Goal: Task Accomplishment & Management: Use online tool/utility

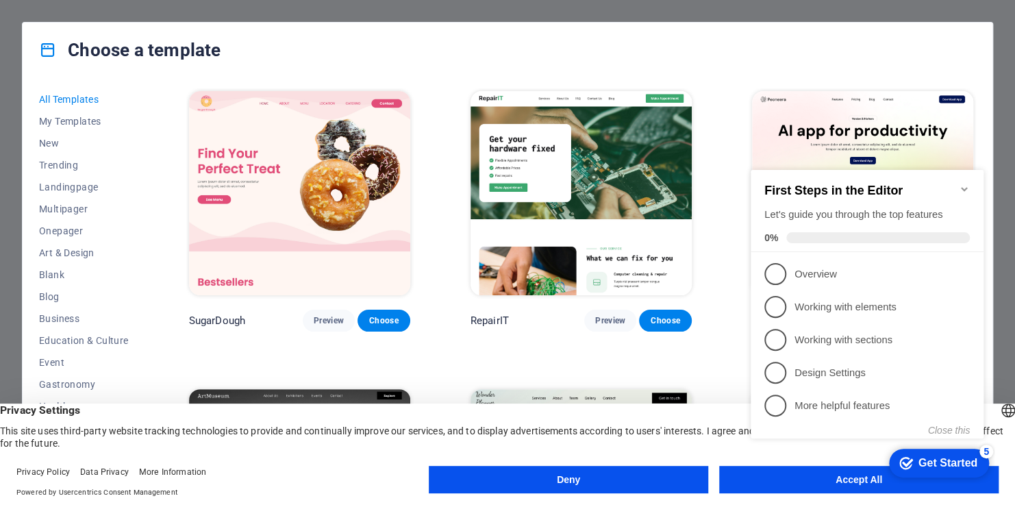
click at [786, 480] on div "checkmark Get Started 5 First Steps in the Editor Let's guide you through the t…" at bounding box center [869, 316] width 249 height 334
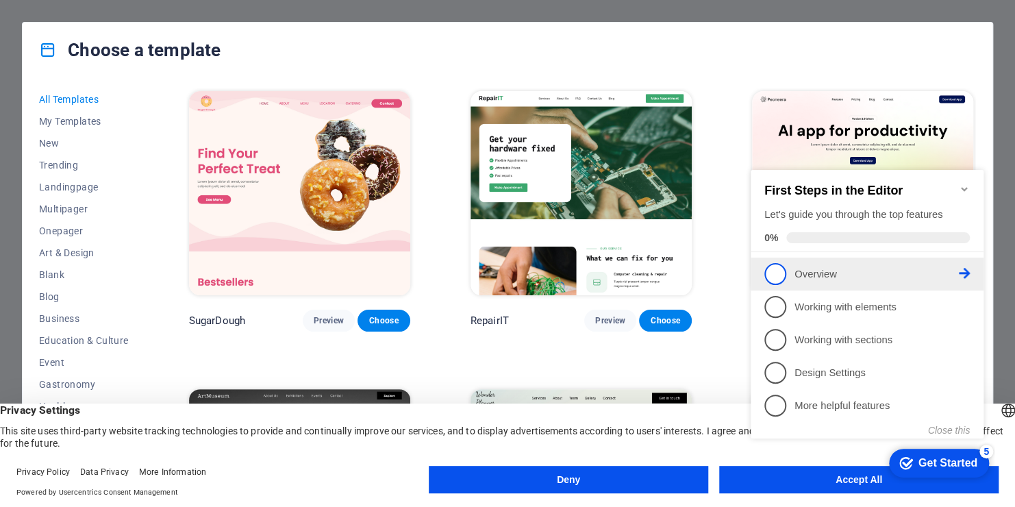
click at [805, 273] on p "Overview - incomplete" at bounding box center [877, 274] width 164 height 14
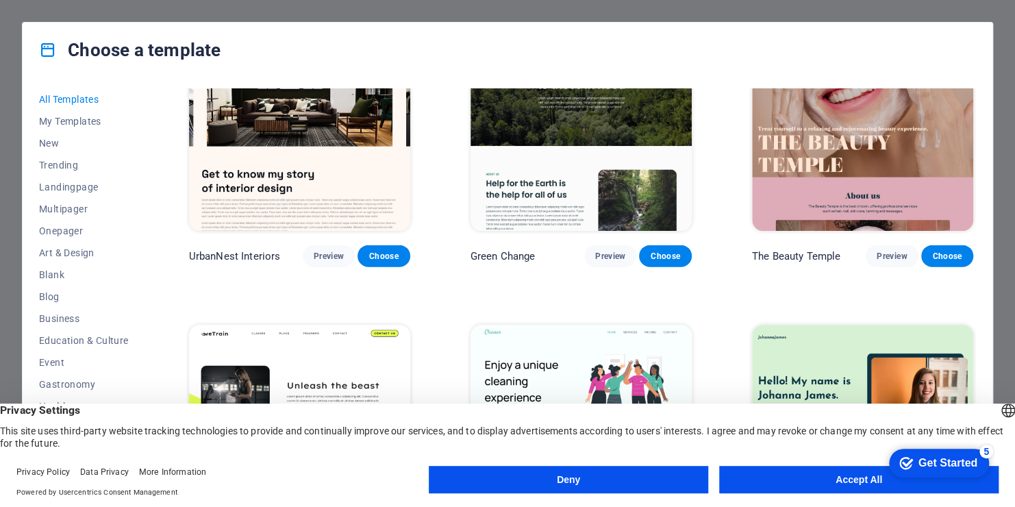
scroll to position [1576, 0]
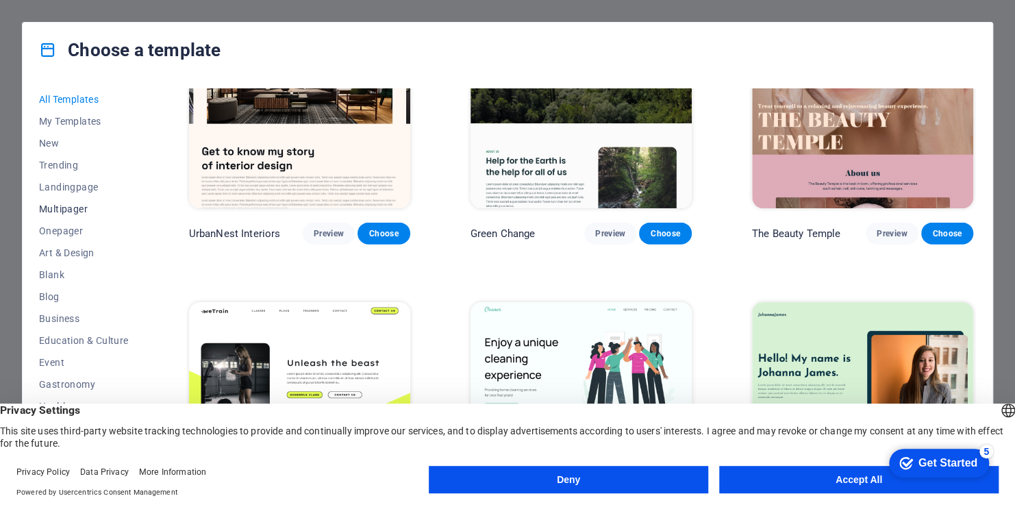
click at [61, 210] on span "Multipager" at bounding box center [84, 208] width 90 height 11
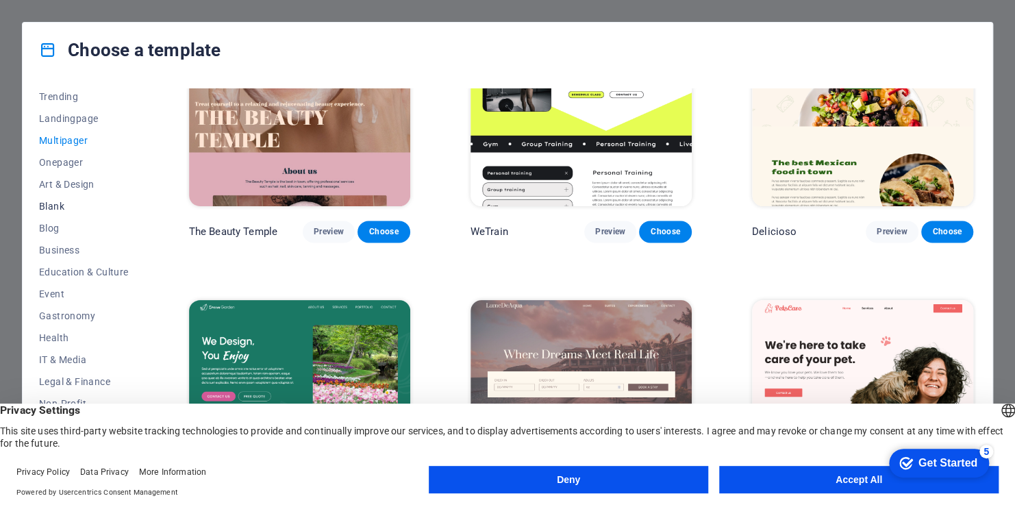
scroll to position [137, 0]
click at [75, 292] on span "IT & Media" at bounding box center [84, 291] width 90 height 11
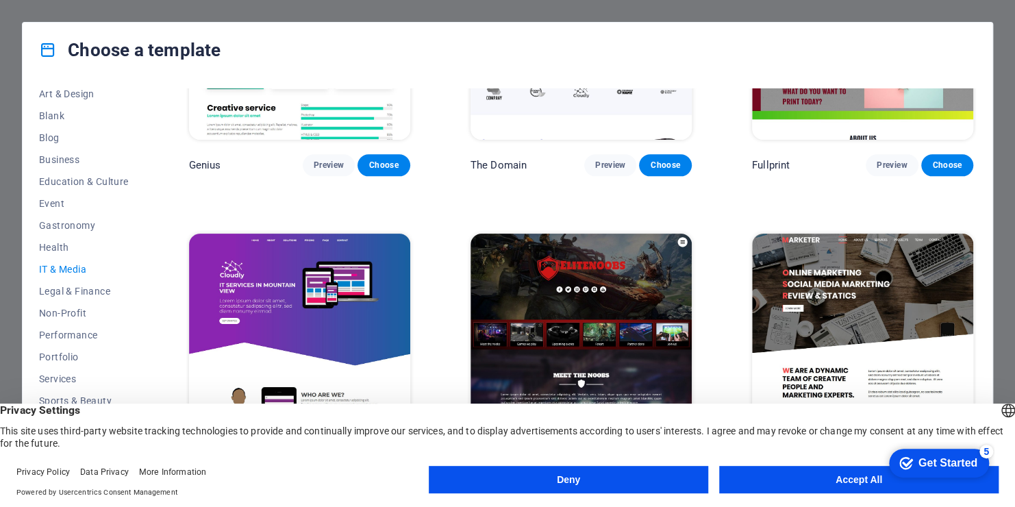
scroll to position [168, 0]
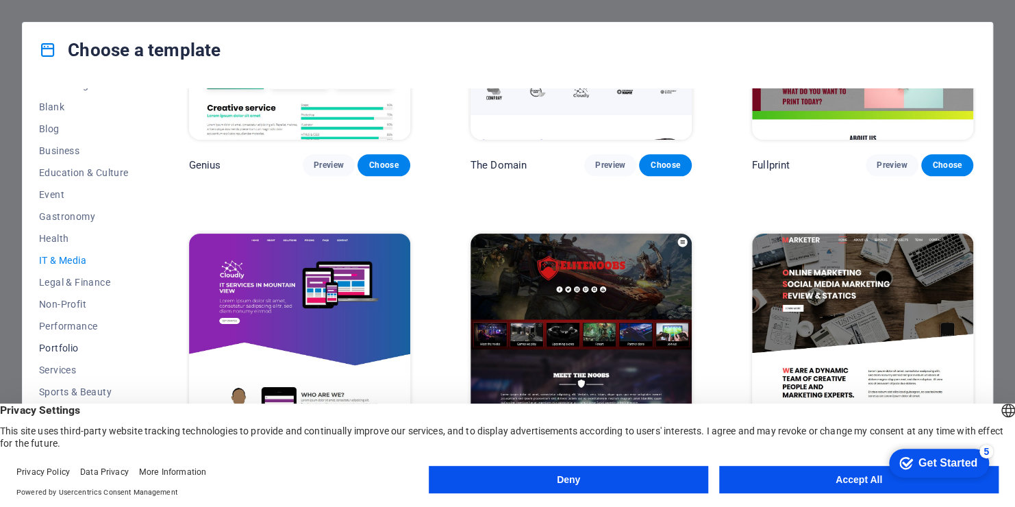
click at [70, 348] on span "Portfolio" at bounding box center [84, 348] width 90 height 11
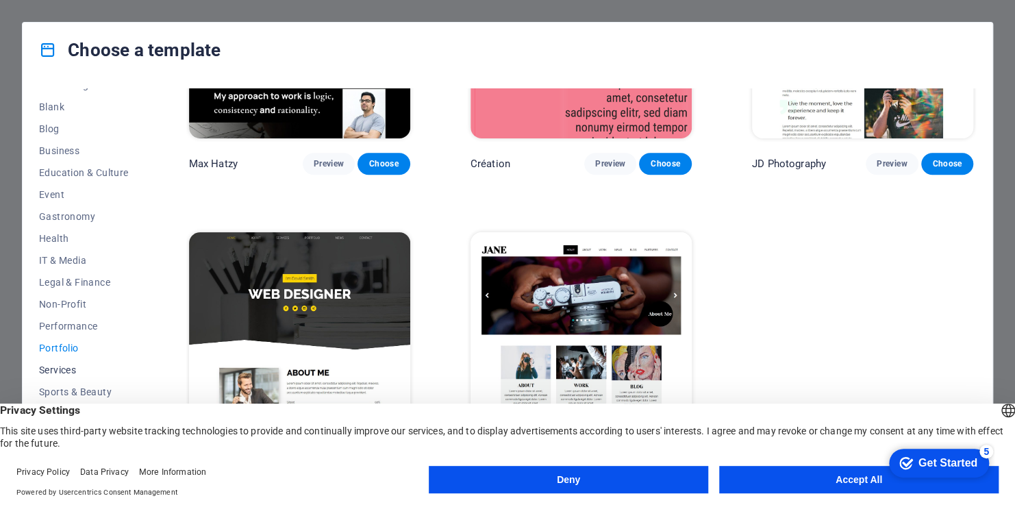
click at [55, 367] on span "Services" at bounding box center [84, 369] width 90 height 11
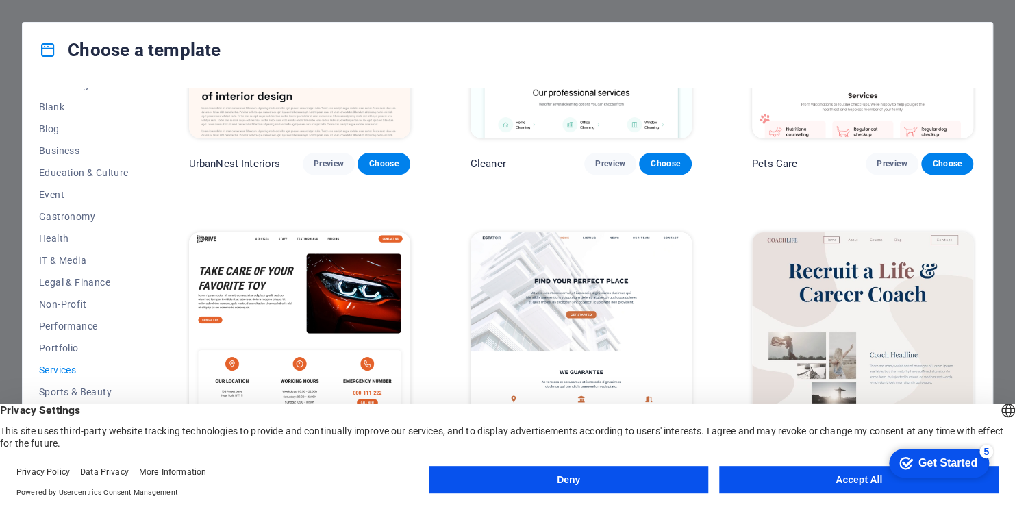
scroll to position [982, 0]
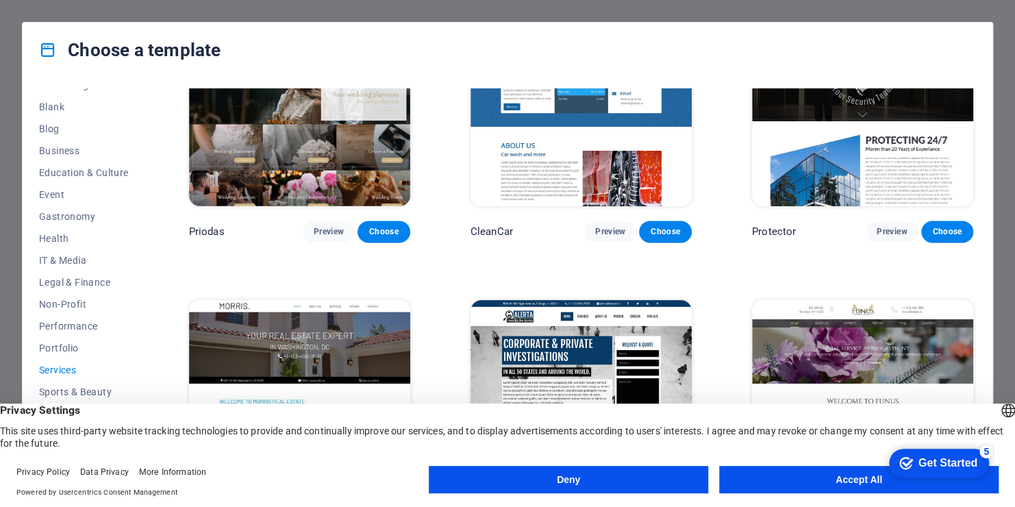
click at [860, 483] on button "Accept All" at bounding box center [858, 479] width 279 height 27
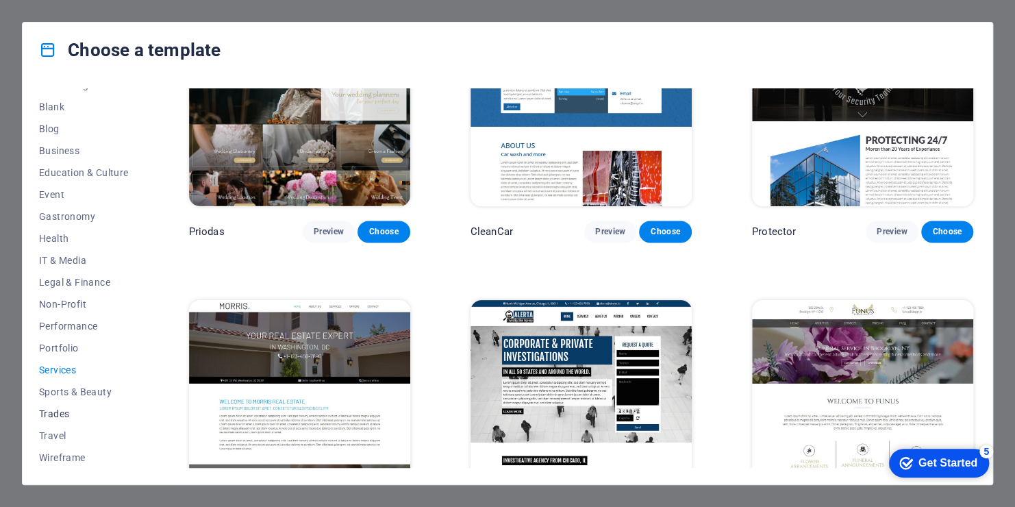
click at [58, 415] on span "Trades" at bounding box center [84, 413] width 90 height 11
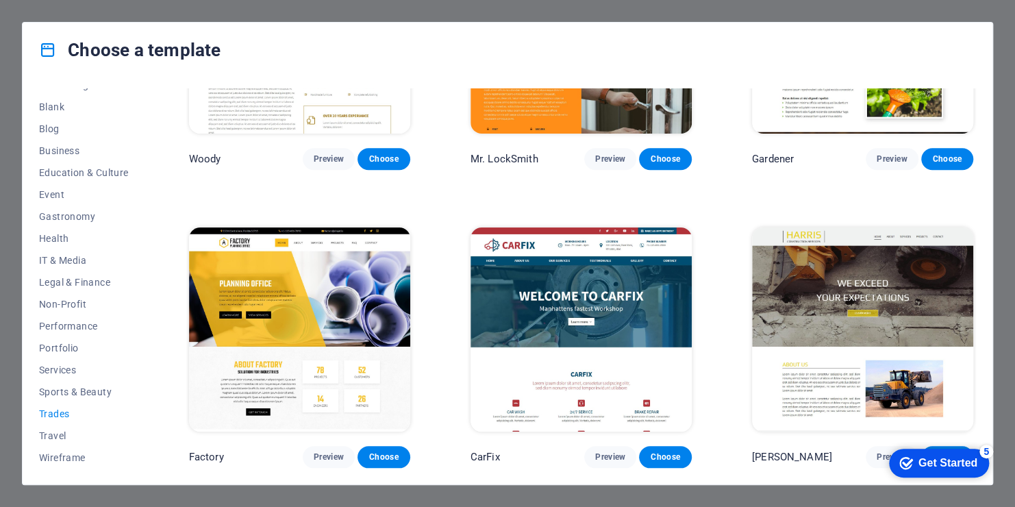
scroll to position [0, 0]
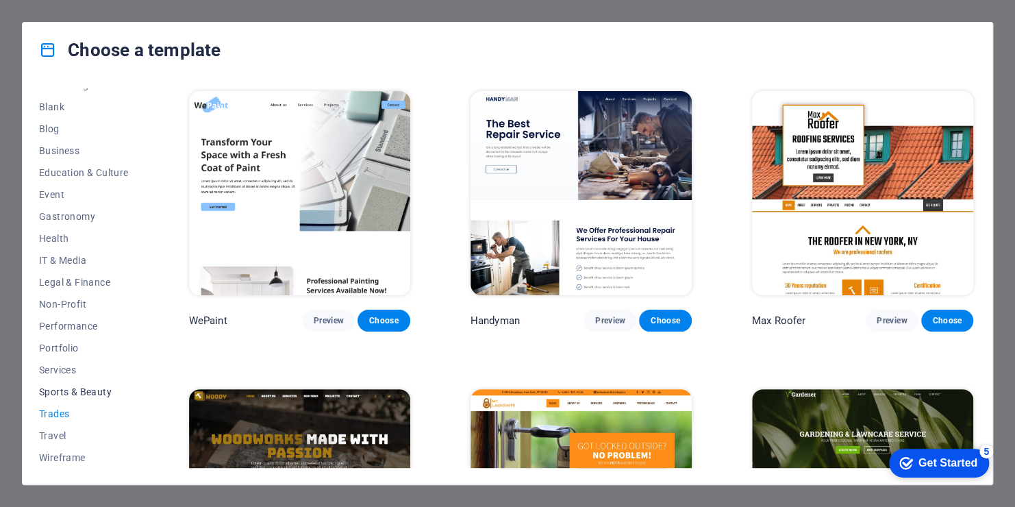
click at [58, 393] on span "Sports & Beauty" at bounding box center [84, 391] width 90 height 11
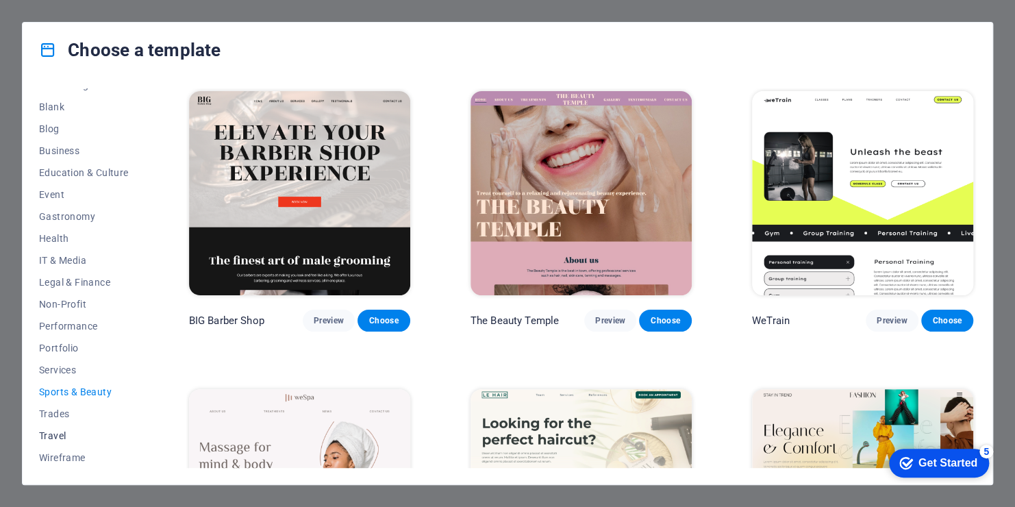
click at [54, 442] on button "Travel" at bounding box center [84, 436] width 90 height 22
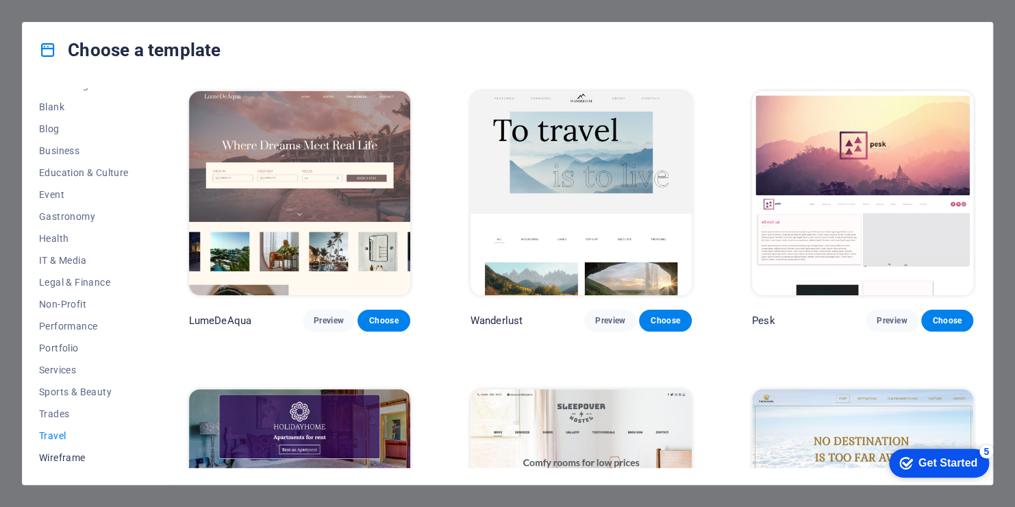
click at [62, 458] on span "Wireframe" at bounding box center [84, 457] width 90 height 11
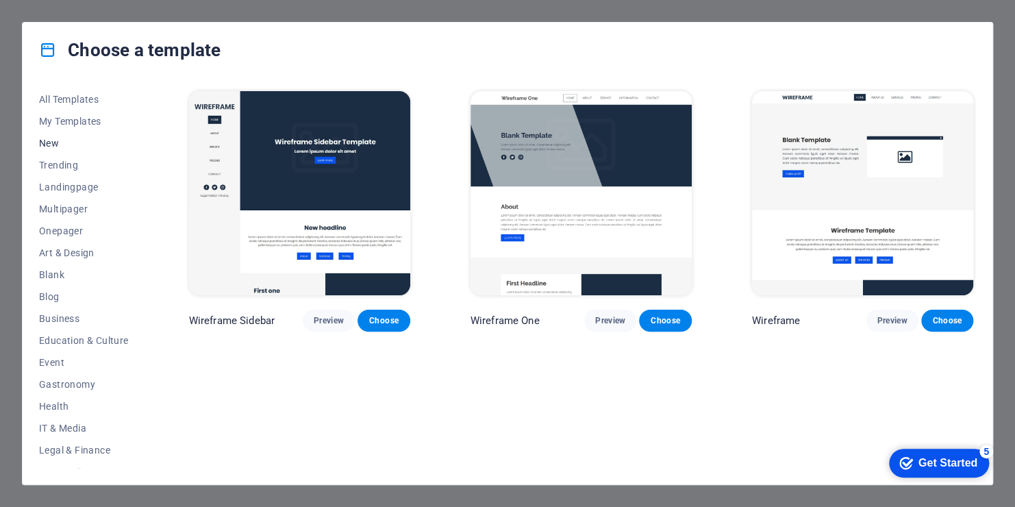
click at [48, 142] on span "New" at bounding box center [84, 143] width 90 height 11
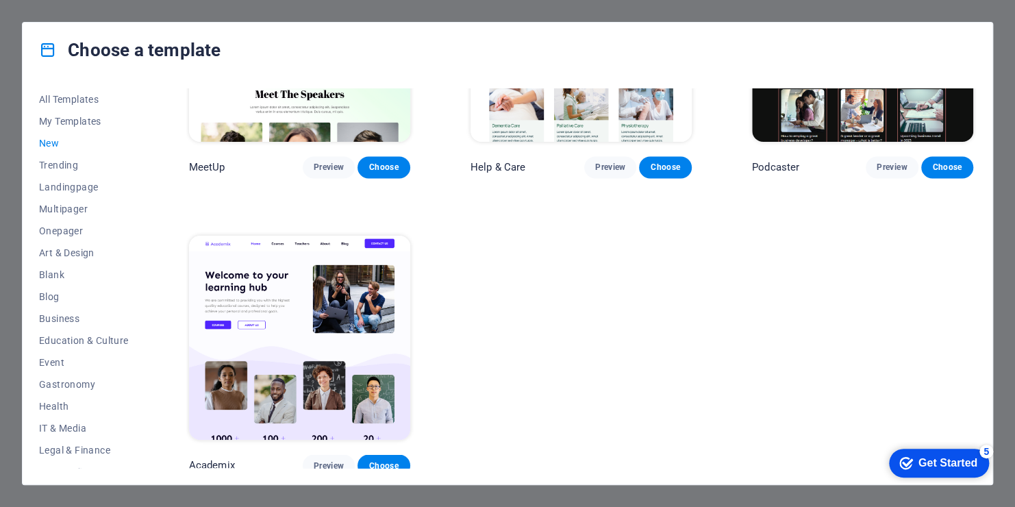
scroll to position [1047, 0]
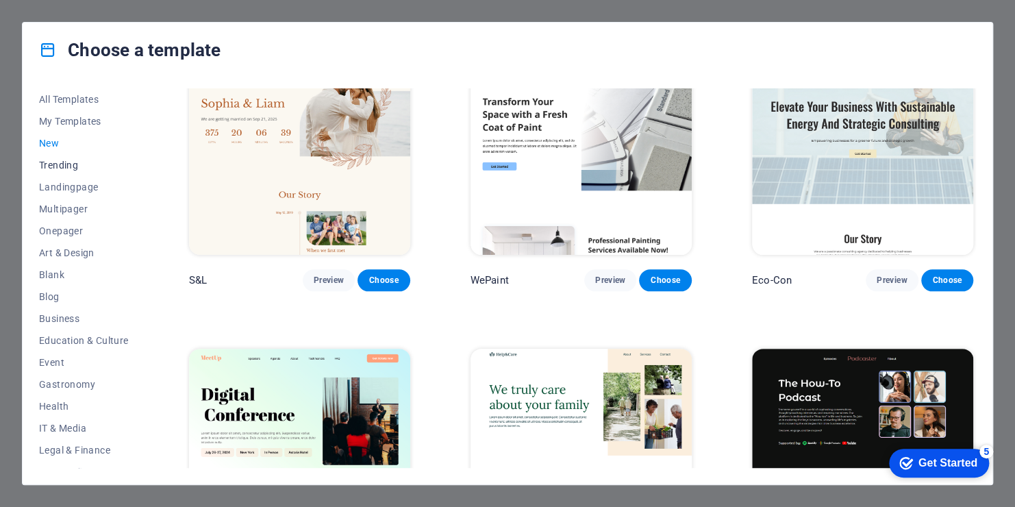
click at [56, 163] on span "Trending" at bounding box center [84, 165] width 90 height 11
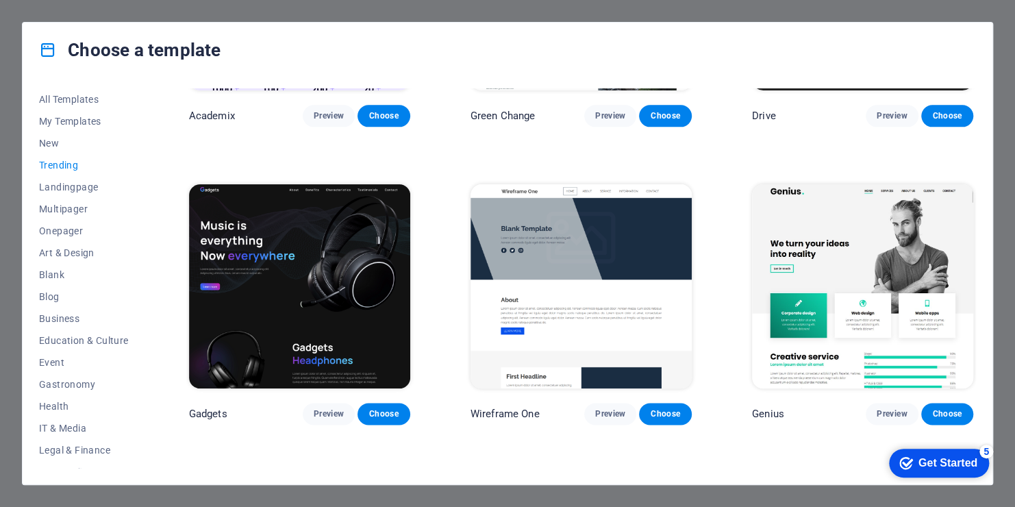
scroll to position [888, 0]
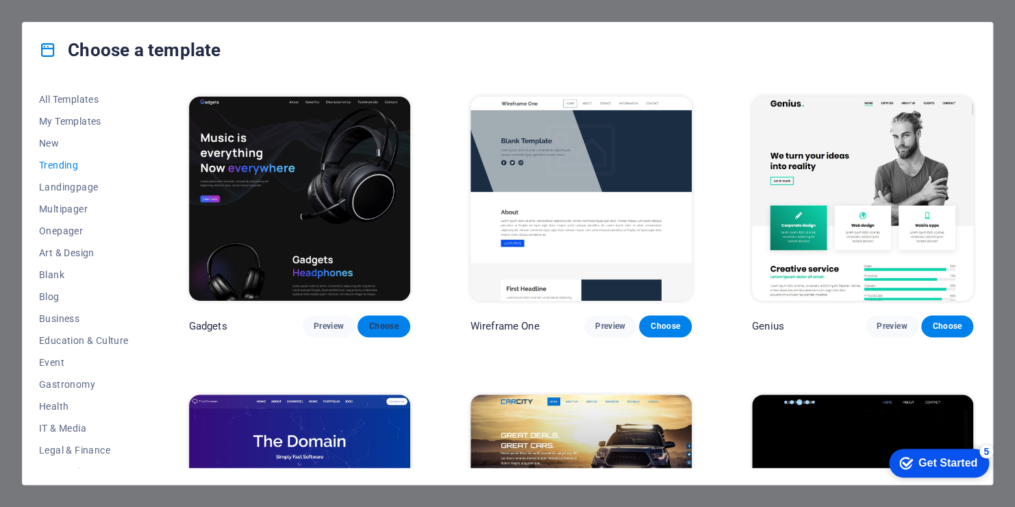
click at [376, 321] on span "Choose" at bounding box center [384, 326] width 30 height 11
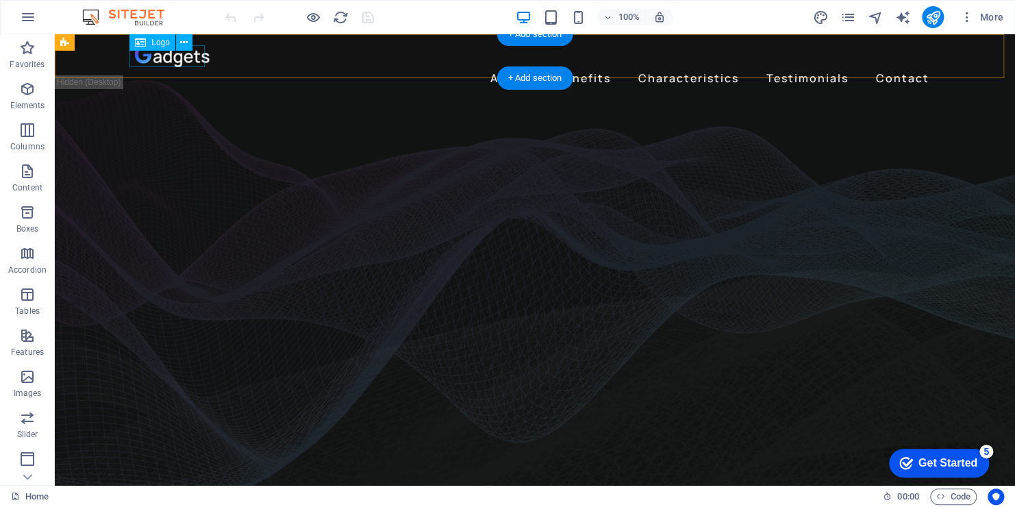
click at [186, 60] on div at bounding box center [535, 56] width 800 height 22
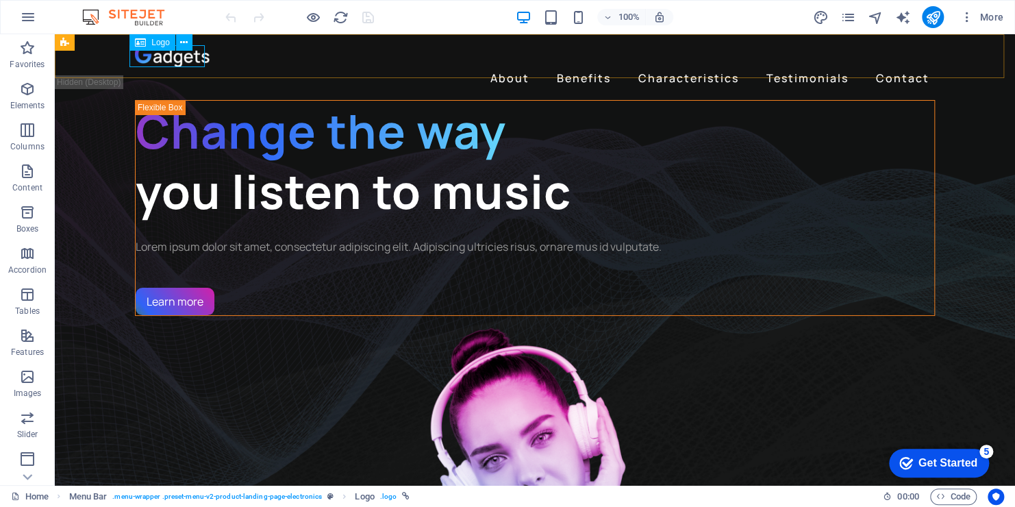
click at [145, 43] on icon at bounding box center [140, 42] width 11 height 16
click at [182, 44] on icon at bounding box center [184, 43] width 8 height 14
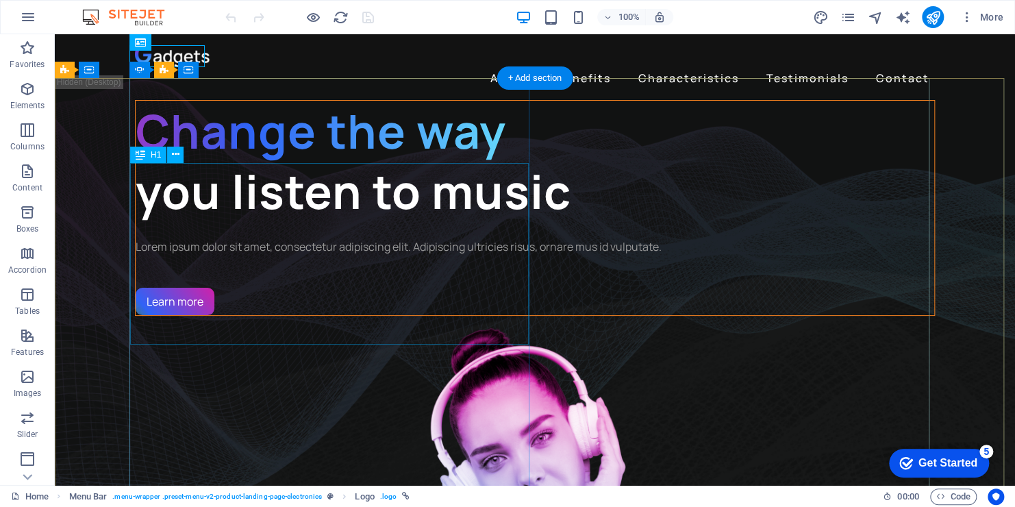
click at [219, 215] on div "Change the way you listen to music" at bounding box center [535, 161] width 799 height 121
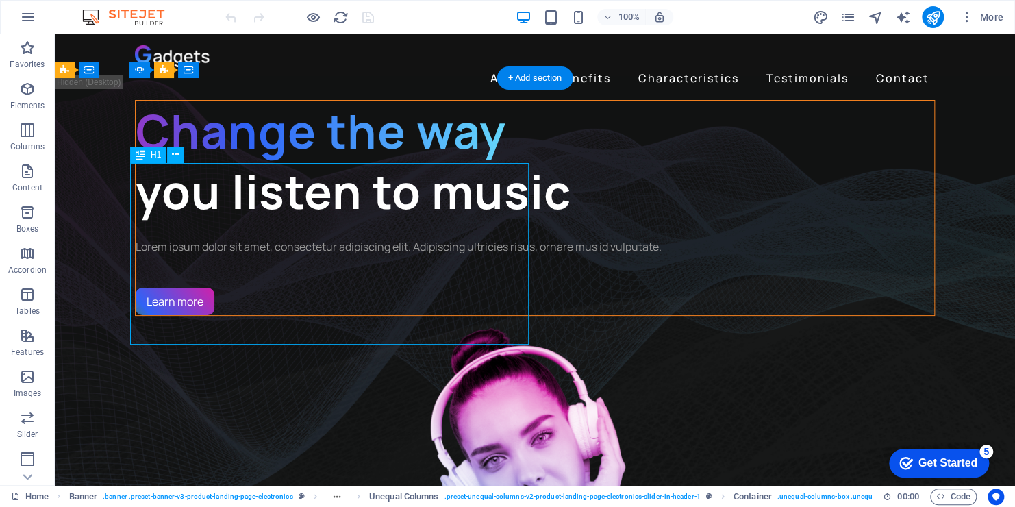
click at [182, 199] on div "Change the way you listen to music" at bounding box center [535, 161] width 799 height 121
click at [198, 222] on div "Change the way you listen to music" at bounding box center [535, 161] width 799 height 121
click at [215, 195] on div "Change the way you listen to music" at bounding box center [535, 161] width 799 height 121
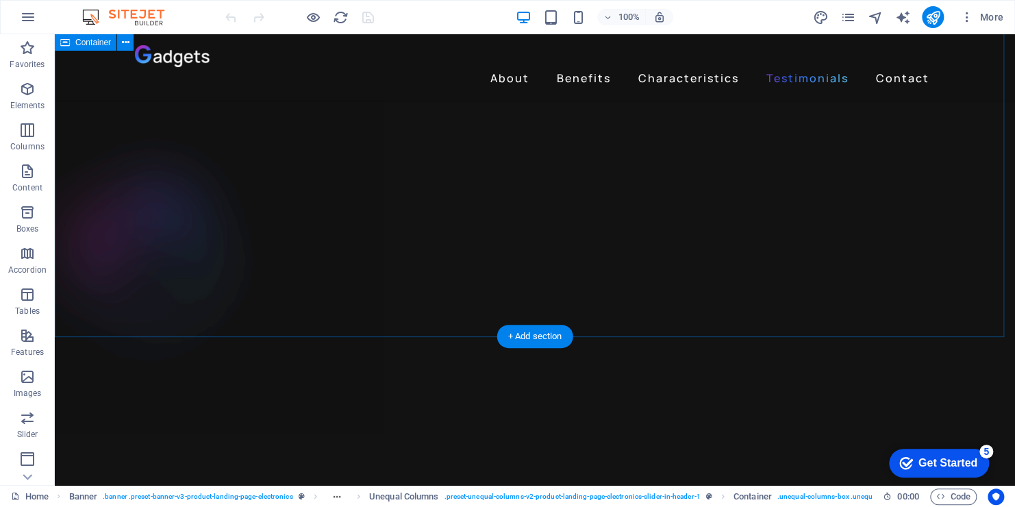
scroll to position [2877, 0]
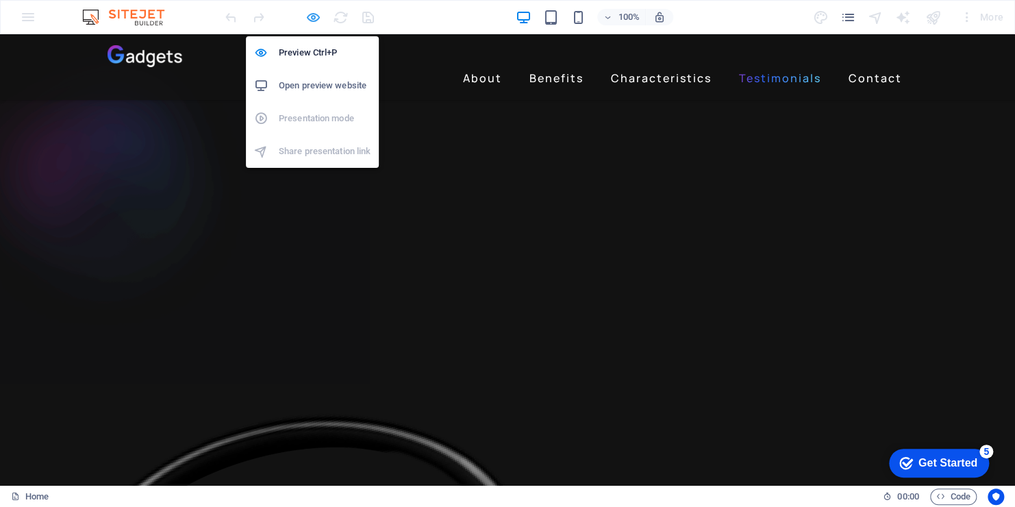
scroll to position [2604, 0]
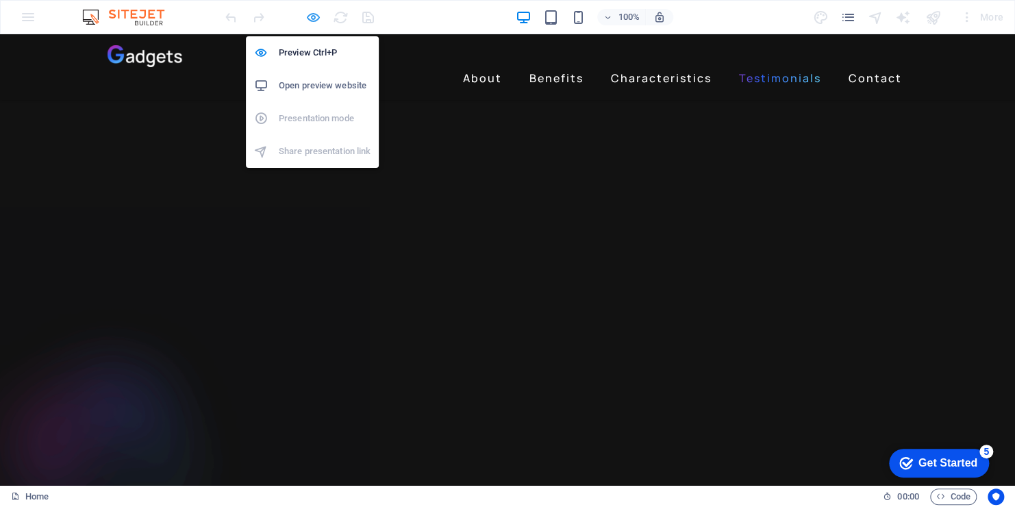
click at [0, 0] on icon "button" at bounding box center [0, 0] width 0 height 0
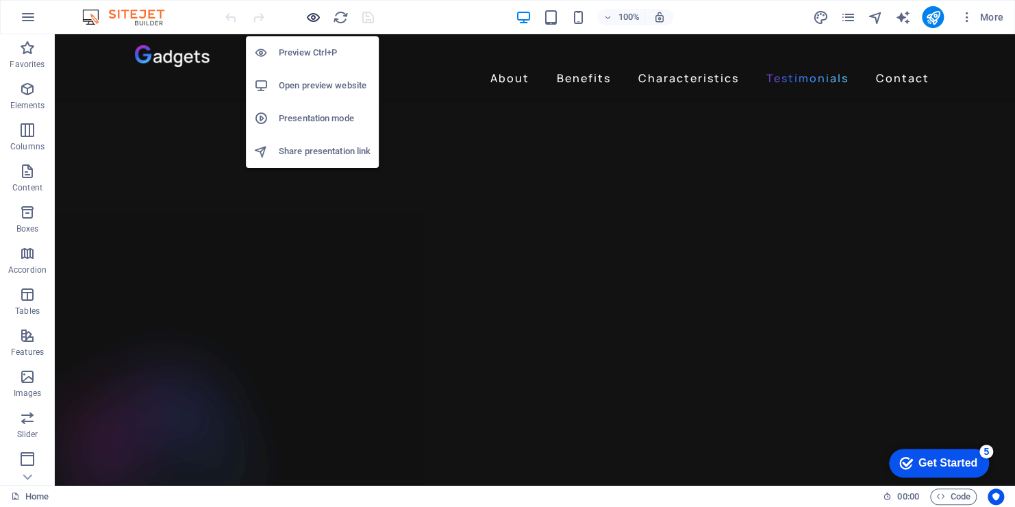
scroll to position [2877, 0]
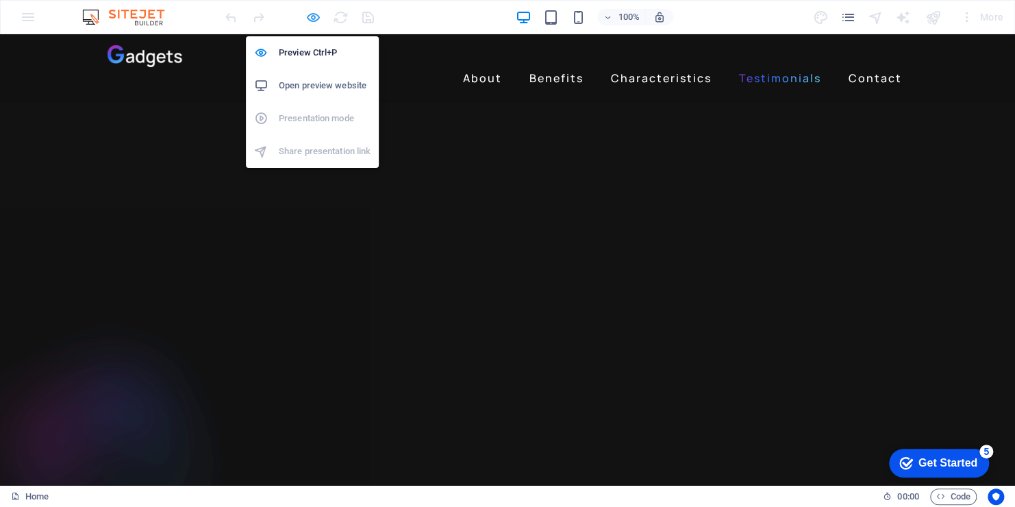
click at [0, 0] on icon "button" at bounding box center [0, 0] width 0 height 0
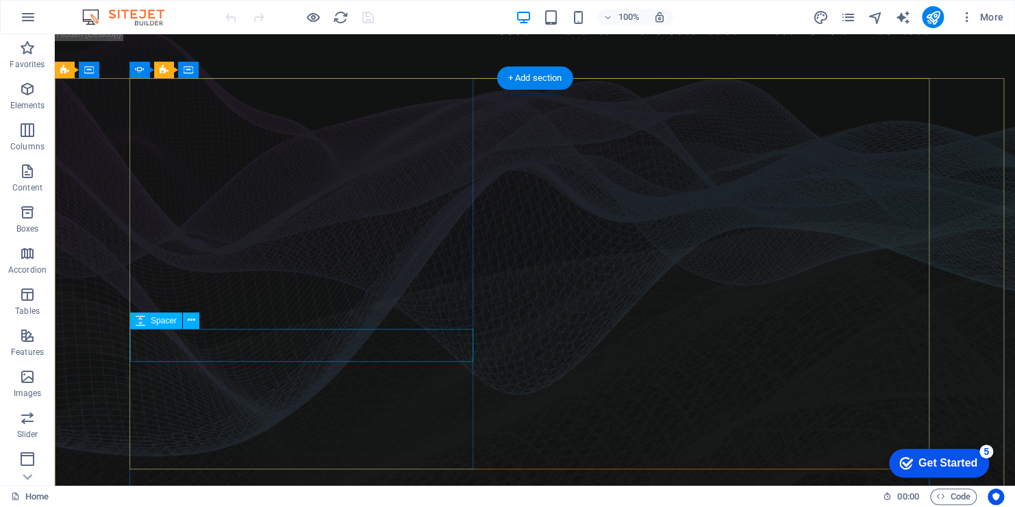
scroll to position [0, 0]
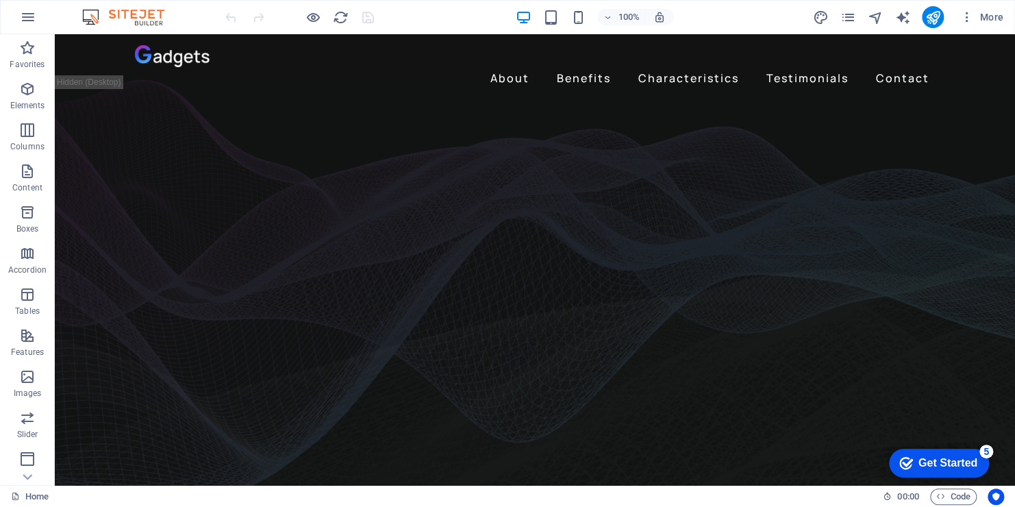
click at [919, 457] on div "Get Started" at bounding box center [948, 463] width 59 height 12
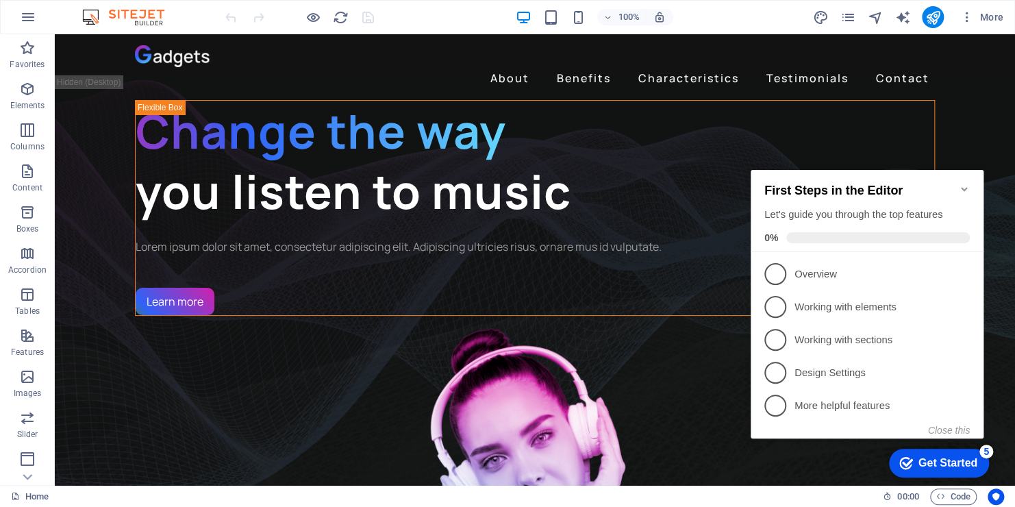
click at [919, 457] on div "Get Started" at bounding box center [948, 463] width 59 height 12
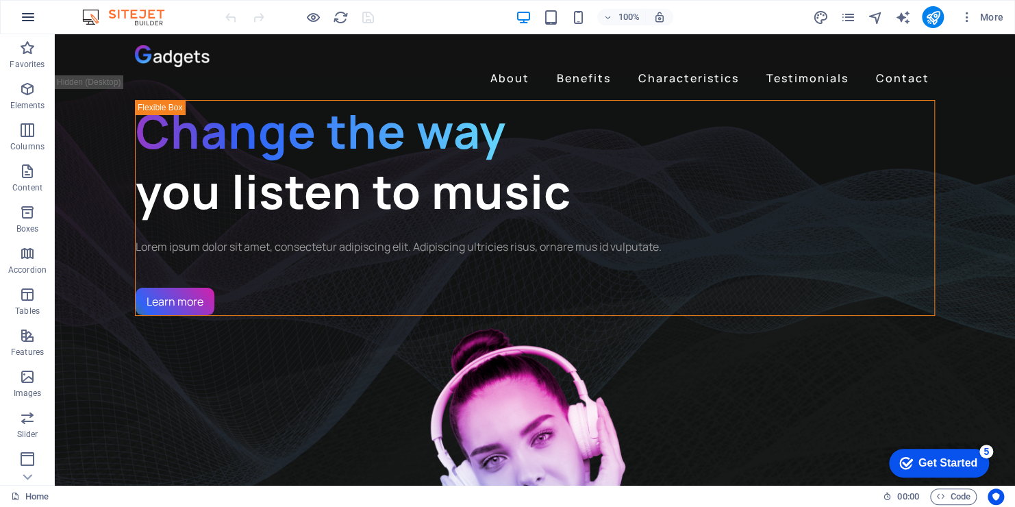
click at [33, 14] on icon "button" at bounding box center [28, 17] width 16 height 16
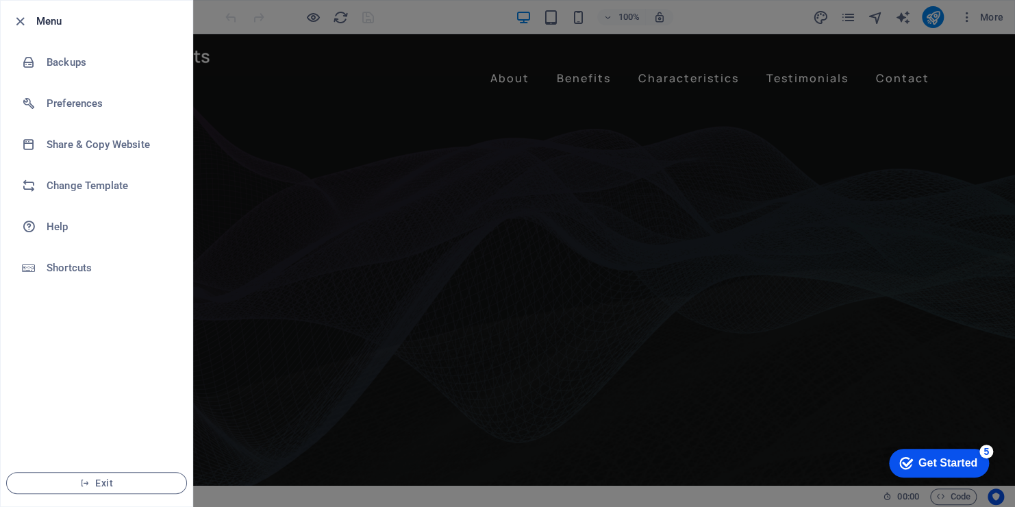
click at [47, 27] on h6 "Menu" at bounding box center [108, 21] width 145 height 16
click at [869, 169] on div at bounding box center [507, 253] width 1015 height 507
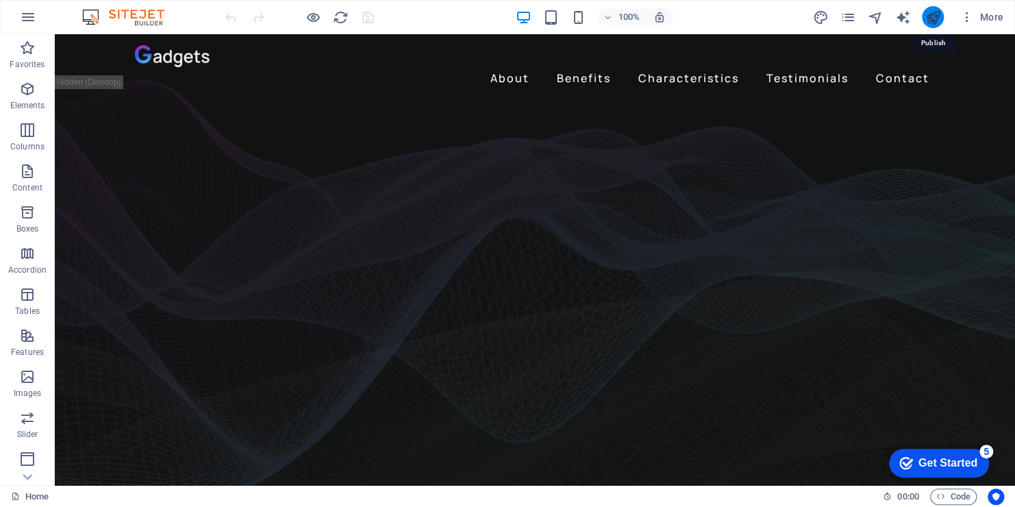
click at [0, 0] on icon "publish" at bounding box center [0, 0] width 0 height 0
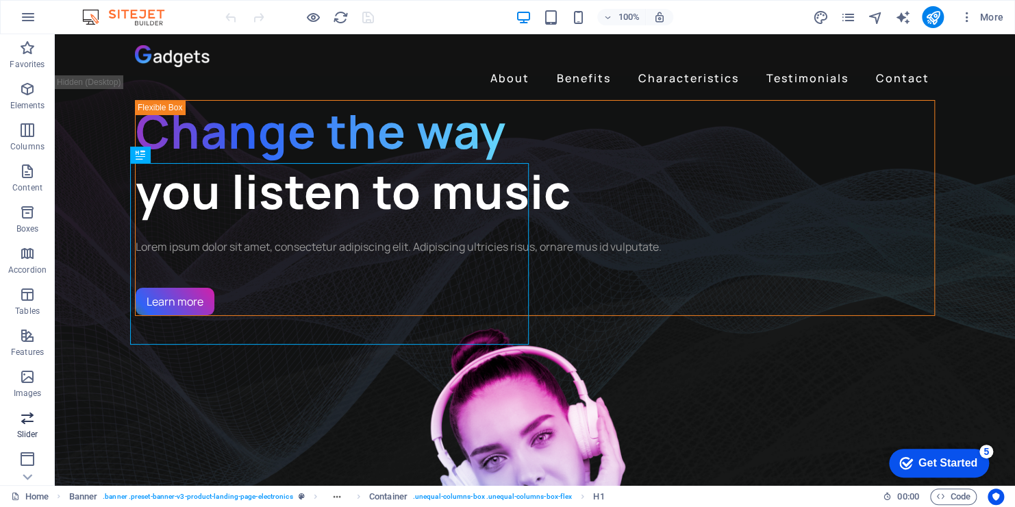
click at [23, 427] on span "Slider" at bounding box center [27, 426] width 55 height 33
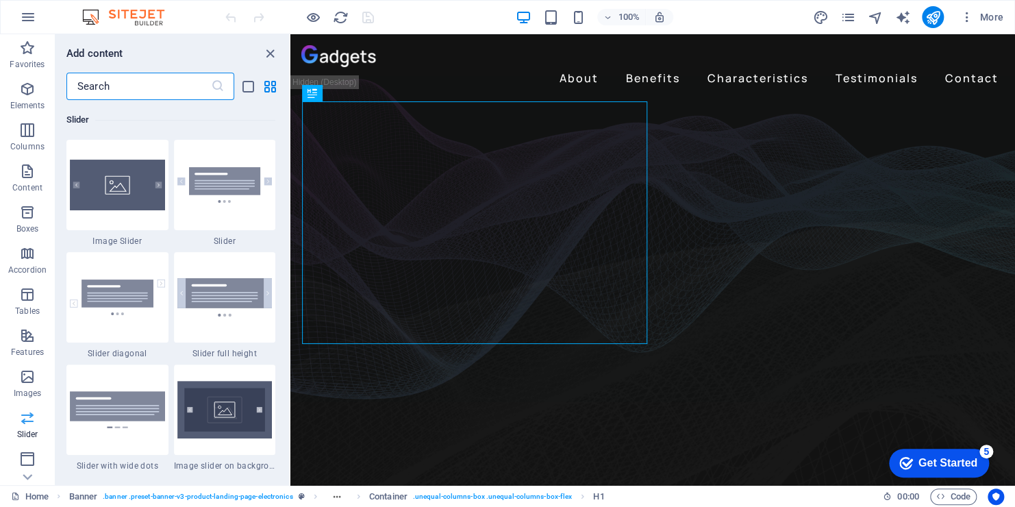
scroll to position [165, 0]
click at [26, 471] on p "Collections" at bounding box center [27, 474] width 42 height 11
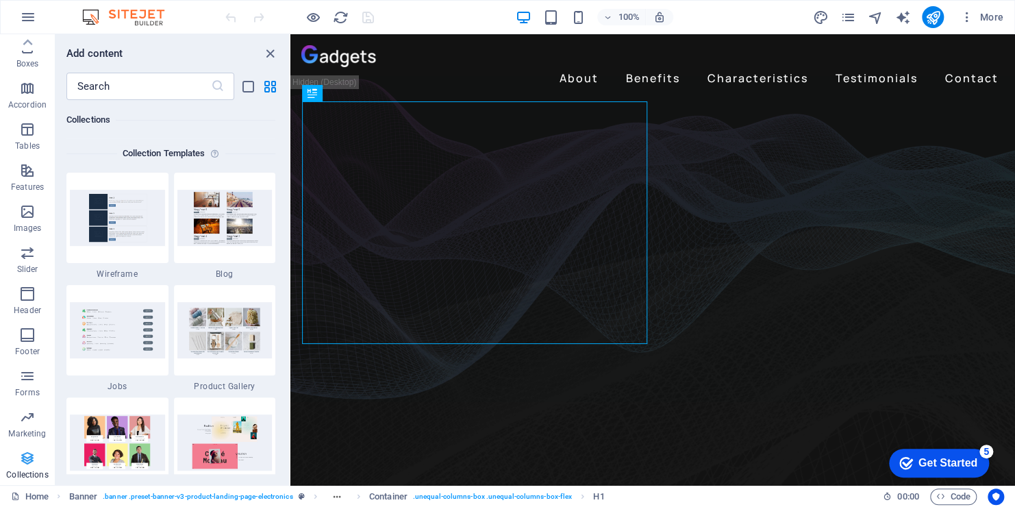
scroll to position [0, 0]
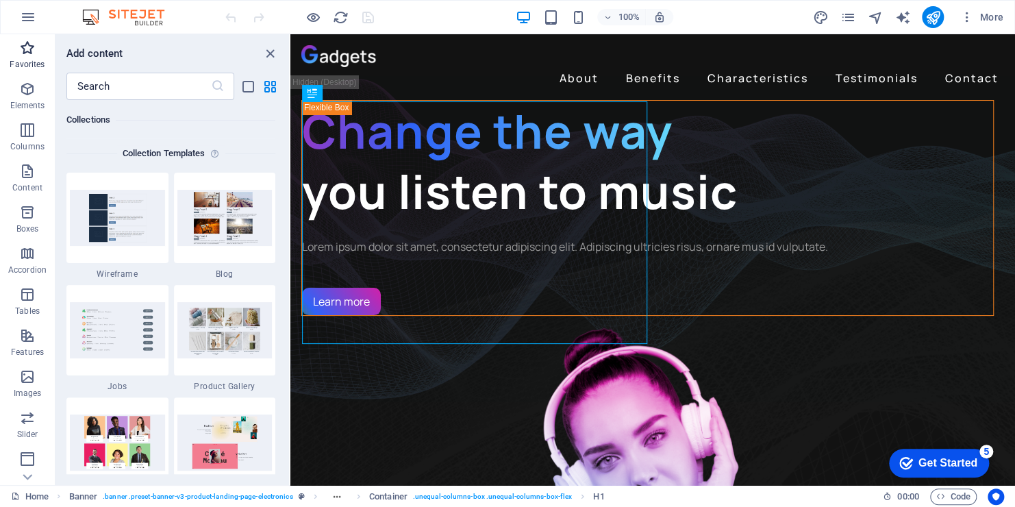
click at [23, 52] on icon "button" at bounding box center [27, 48] width 16 height 16
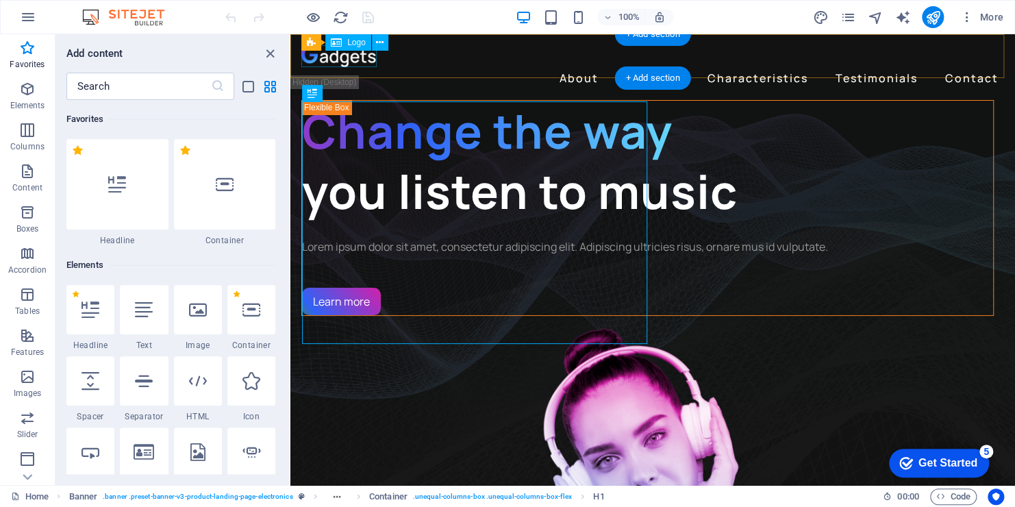
click at [351, 56] on div at bounding box center [652, 56] width 703 height 22
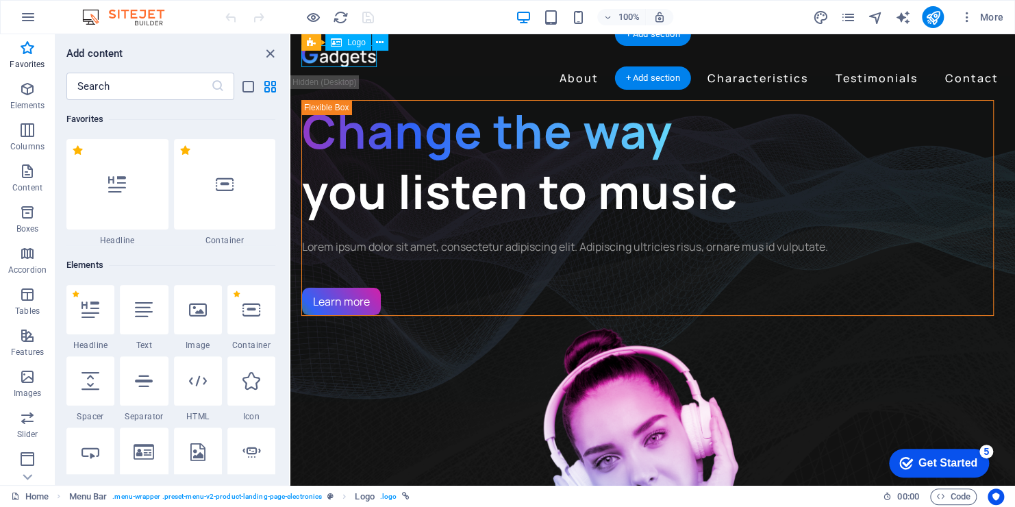
click at [351, 56] on div at bounding box center [652, 56] width 703 height 22
select select "px"
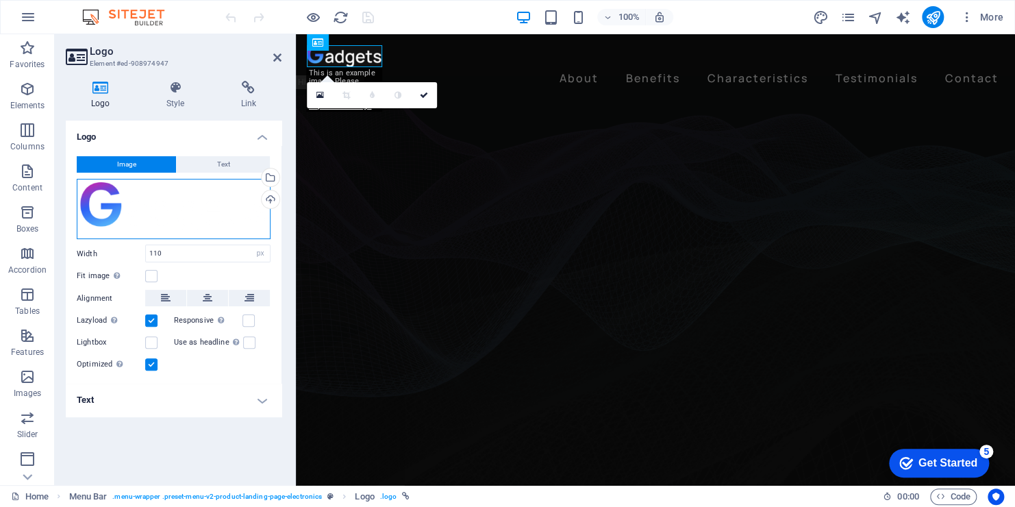
click at [124, 202] on div "Drag files here, click to choose files or select files from Files or our free s…" at bounding box center [174, 209] width 194 height 60
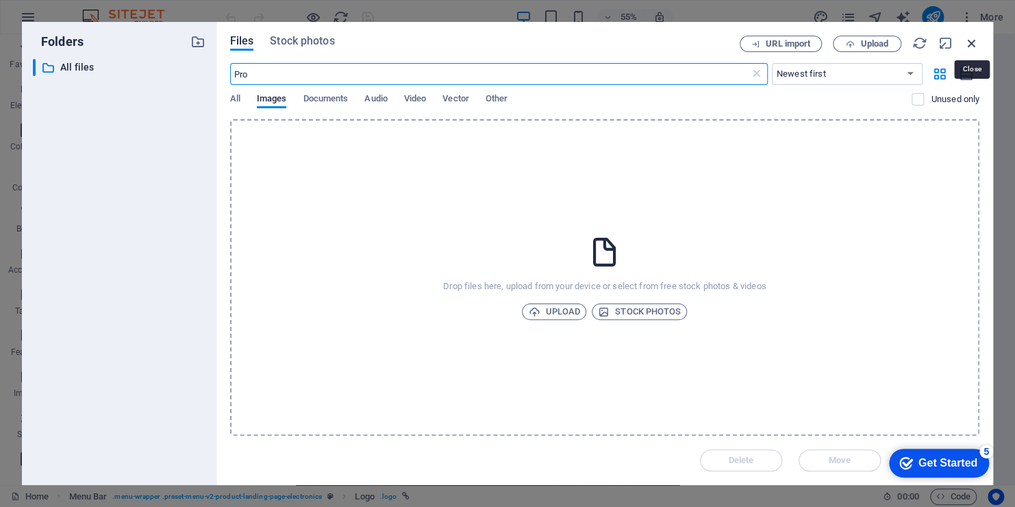
type input "Pro"
click at [973, 38] on icon "button" at bounding box center [972, 43] width 15 height 15
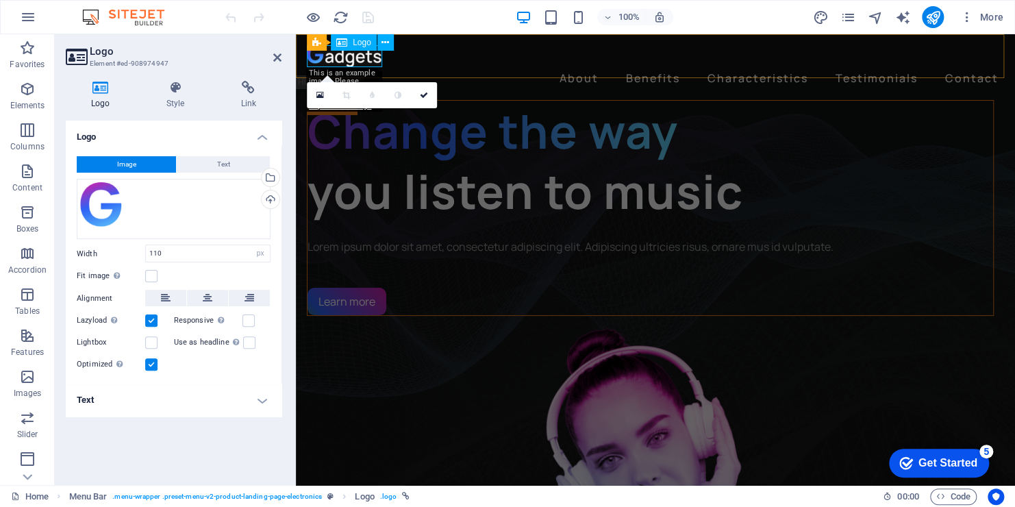
click at [357, 56] on div at bounding box center [655, 56] width 697 height 22
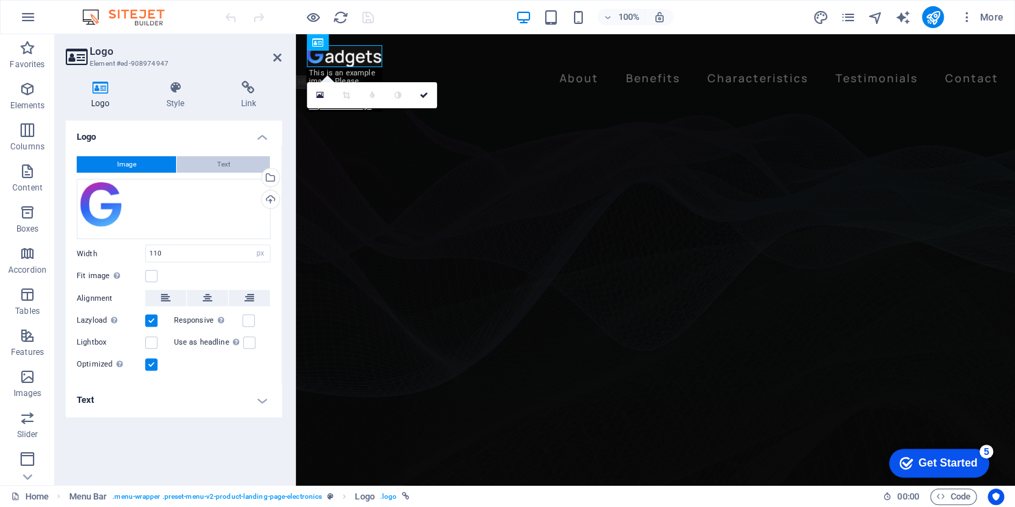
click at [234, 161] on button "Text" at bounding box center [223, 164] width 93 height 16
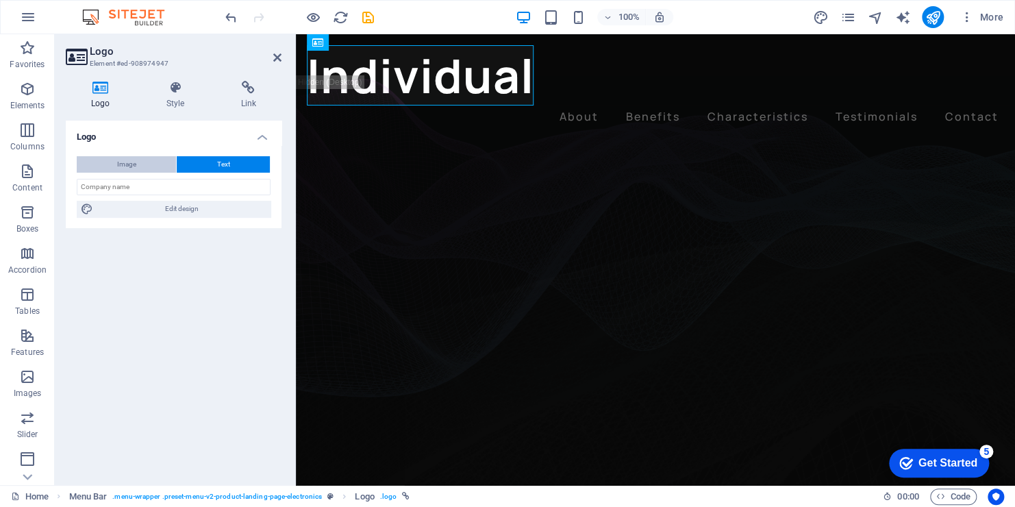
click at [132, 157] on span "Image" at bounding box center [126, 164] width 19 height 16
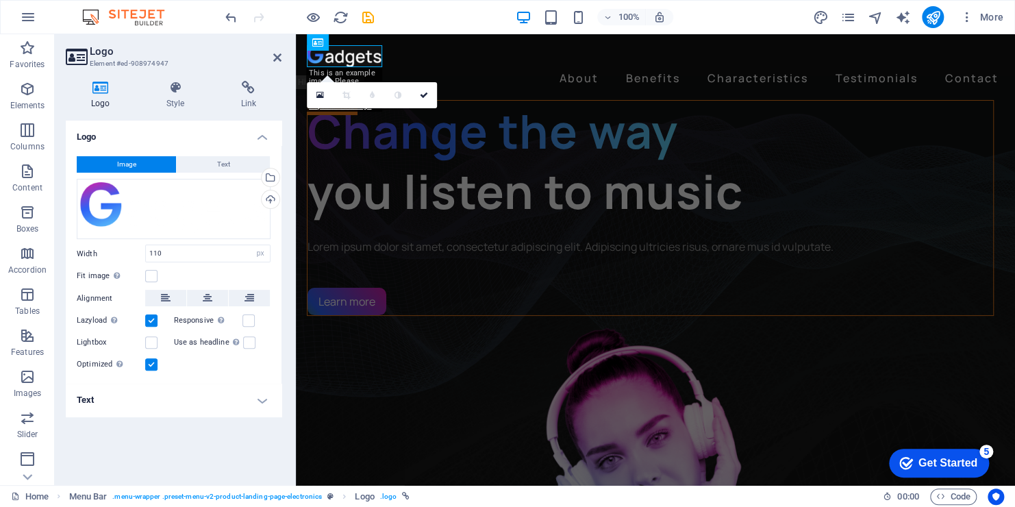
click at [80, 53] on icon at bounding box center [76, 56] width 21 height 19
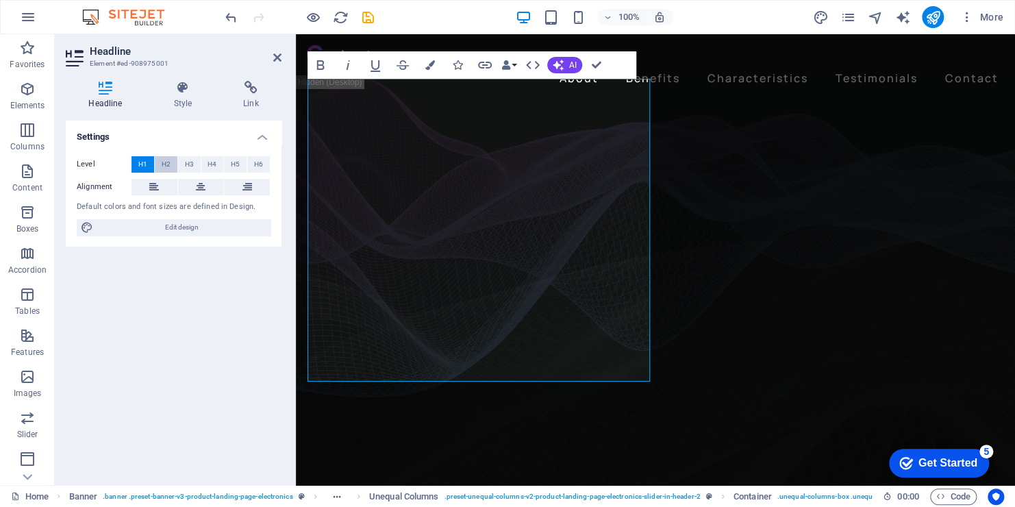
click at [169, 168] on span "H2" at bounding box center [166, 164] width 9 height 16
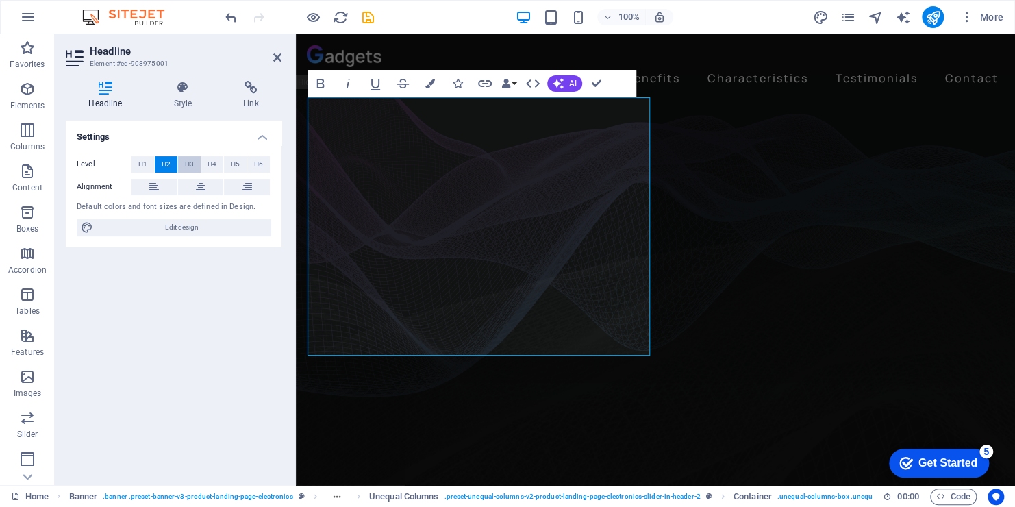
click at [184, 164] on button "H3" at bounding box center [189, 164] width 23 height 16
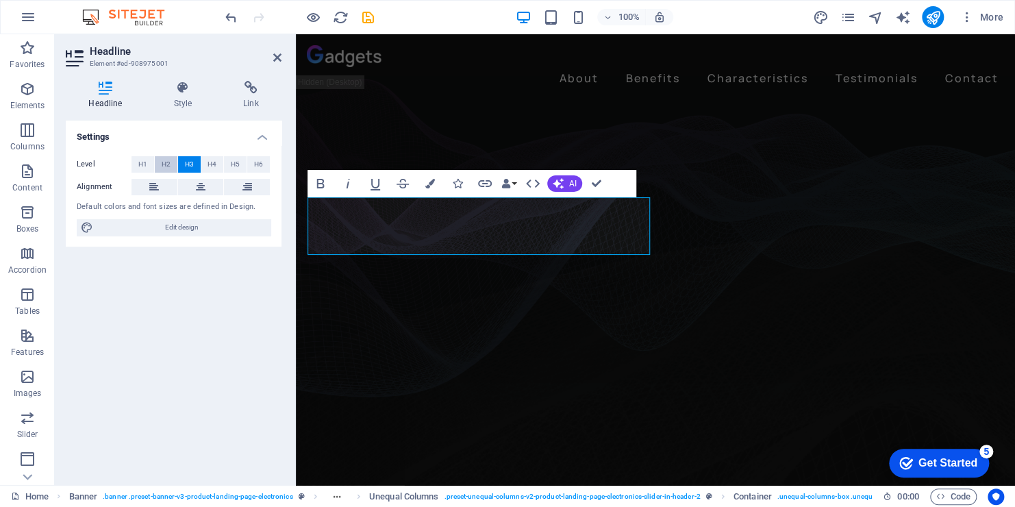
click at [168, 164] on span "H2" at bounding box center [166, 164] width 9 height 16
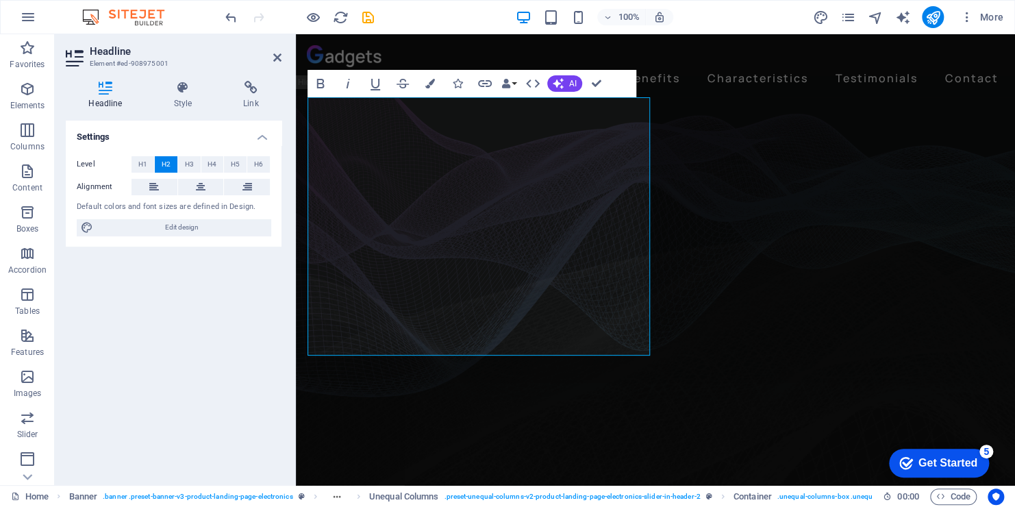
click at [202, 307] on div "Settings Level H1 H2 H3 H4 H5 H6 Alignment Default colors and font sizes are de…" at bounding box center [174, 297] width 216 height 353
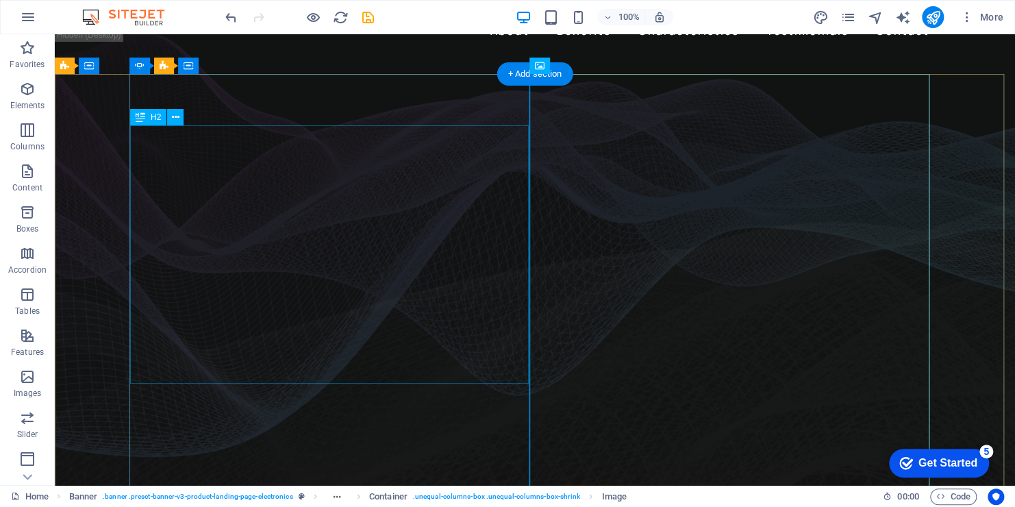
scroll to position [69, 0]
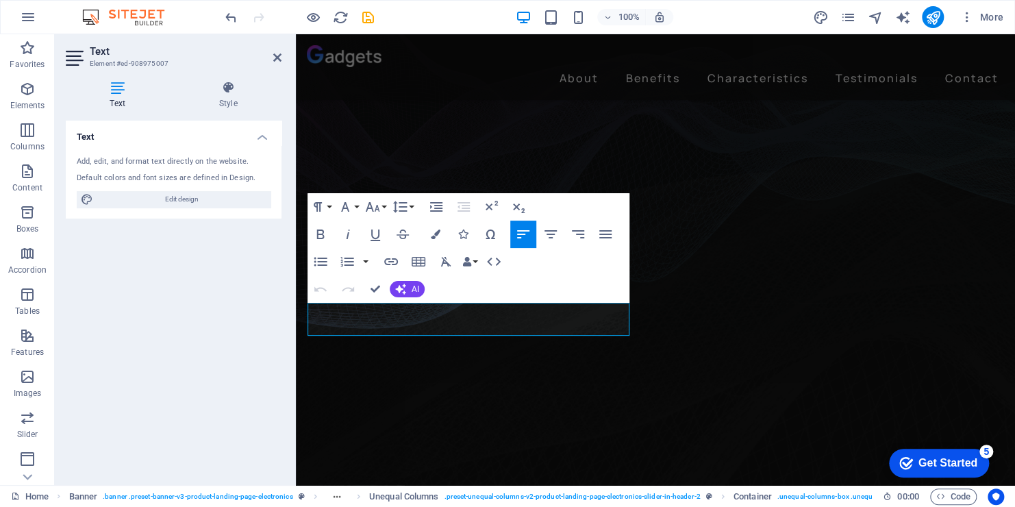
drag, startPoint x: 558, startPoint y: 326, endPoint x: 562, endPoint y: 340, distance: 14.1
click at [406, 289] on icon "button" at bounding box center [400, 289] width 11 height 11
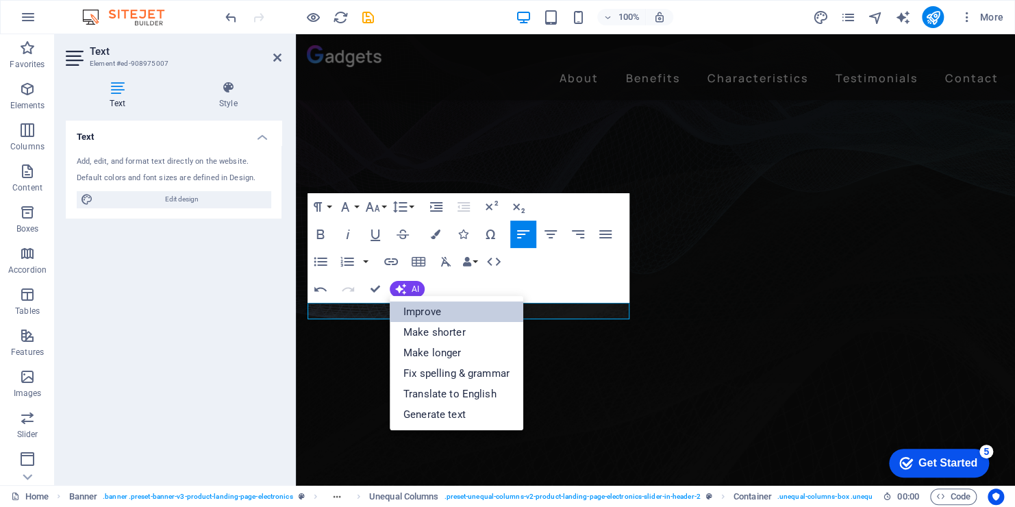
click at [414, 312] on link "Improve" at bounding box center [457, 311] width 134 height 21
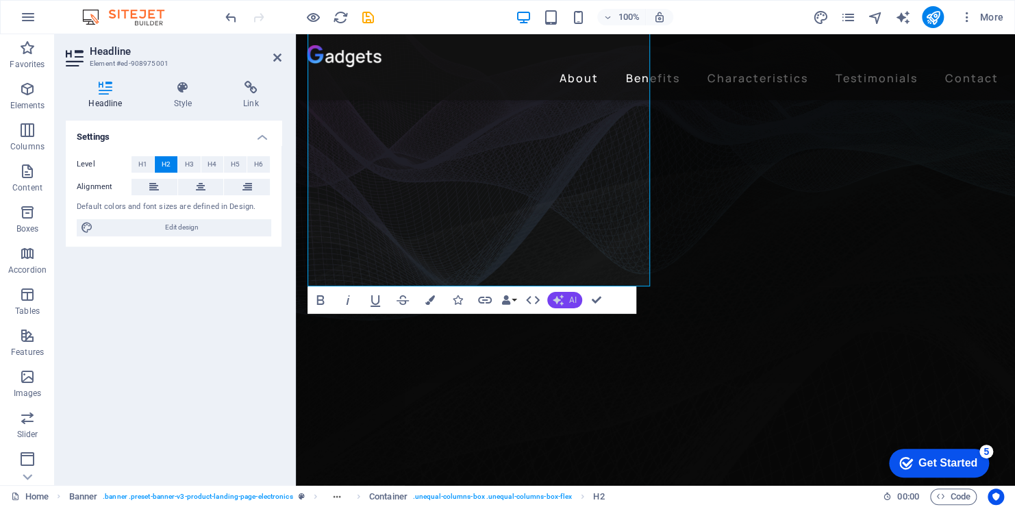
click at [571, 297] on span "AI" at bounding box center [573, 300] width 8 height 8
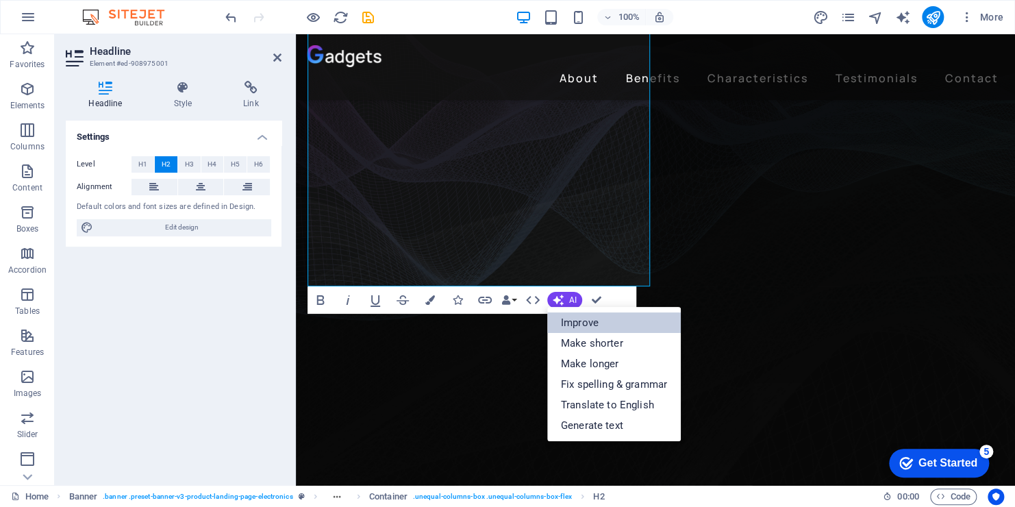
click at [571, 319] on link "Improve" at bounding box center [614, 322] width 134 height 21
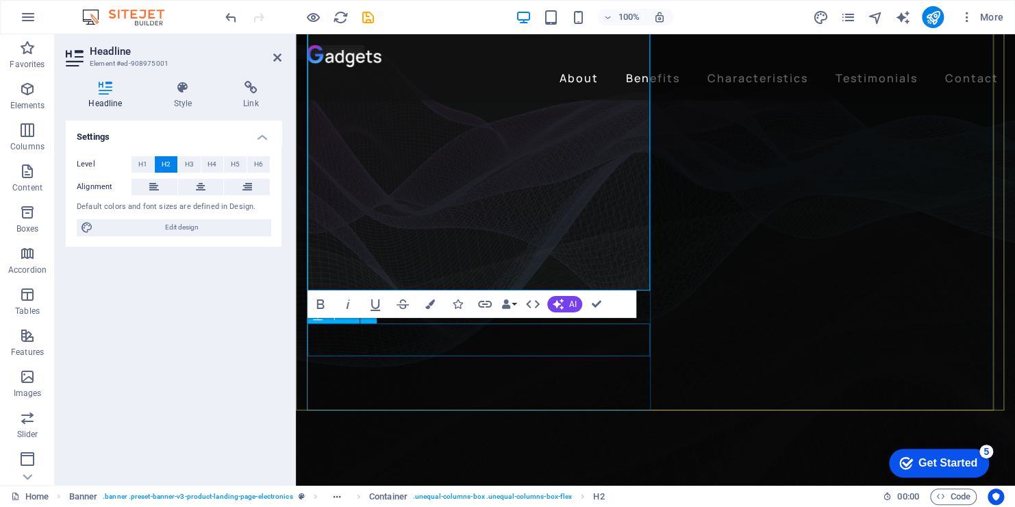
scroll to position [0, 0]
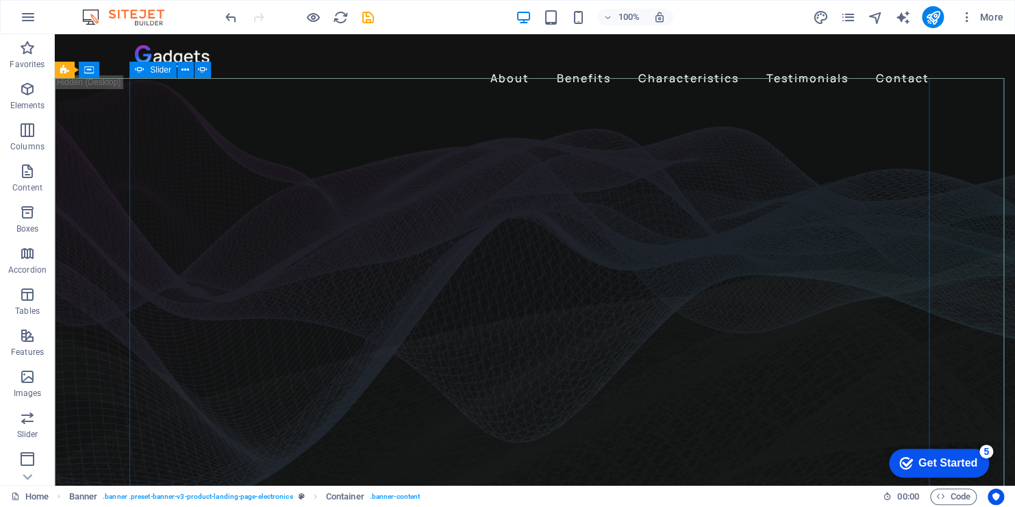
click at [0, 0] on icon at bounding box center [0, 0] width 0 height 0
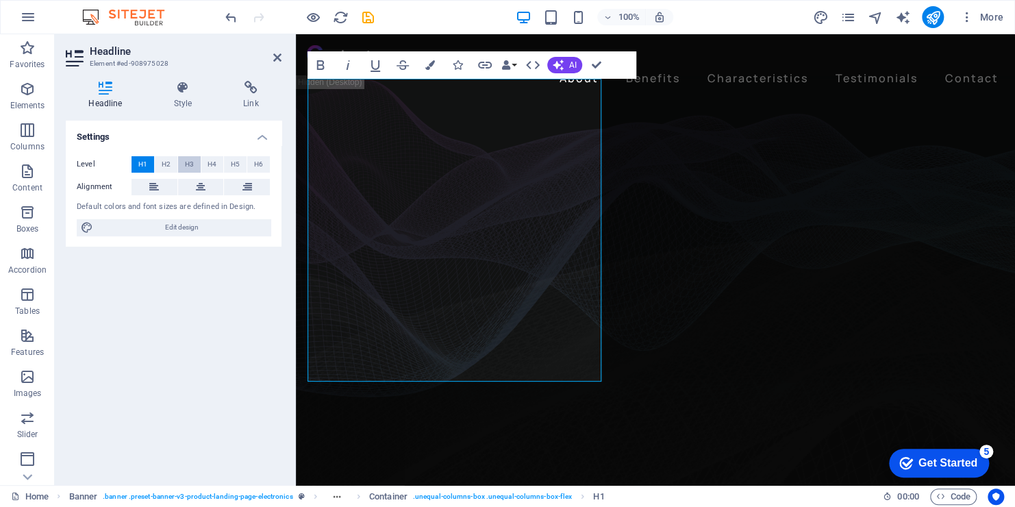
click at [186, 164] on span "H3" at bounding box center [189, 164] width 9 height 16
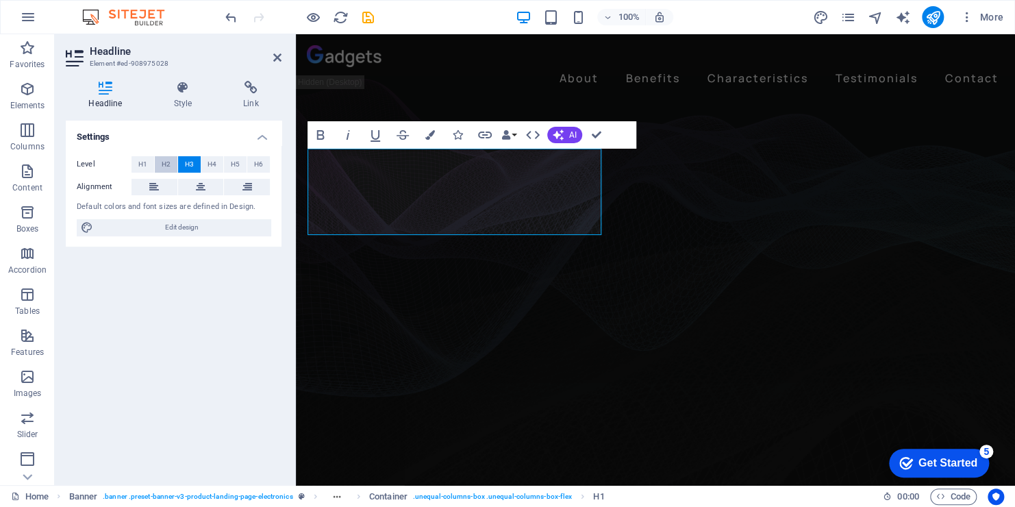
click at [169, 162] on span "H2" at bounding box center [166, 164] width 9 height 16
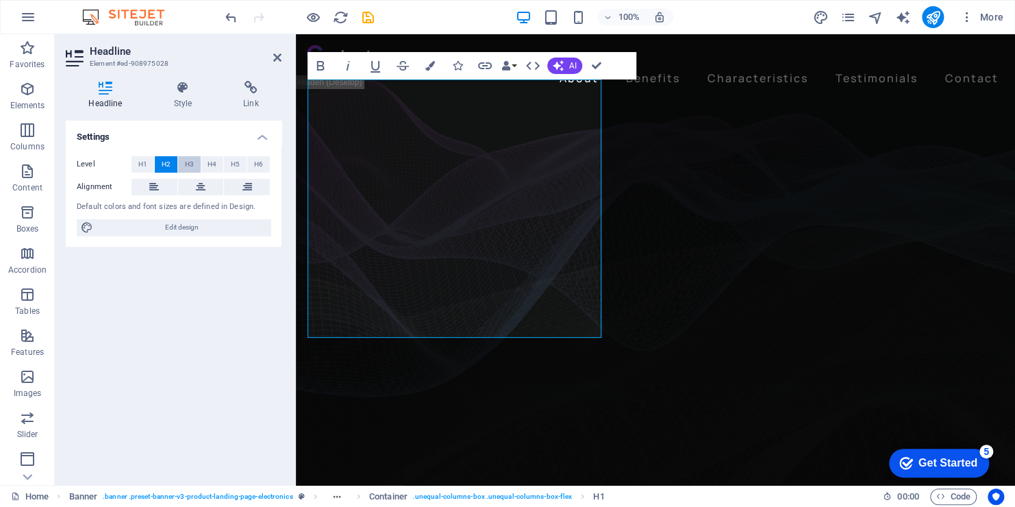
click at [192, 164] on span "H3" at bounding box center [189, 164] width 9 height 16
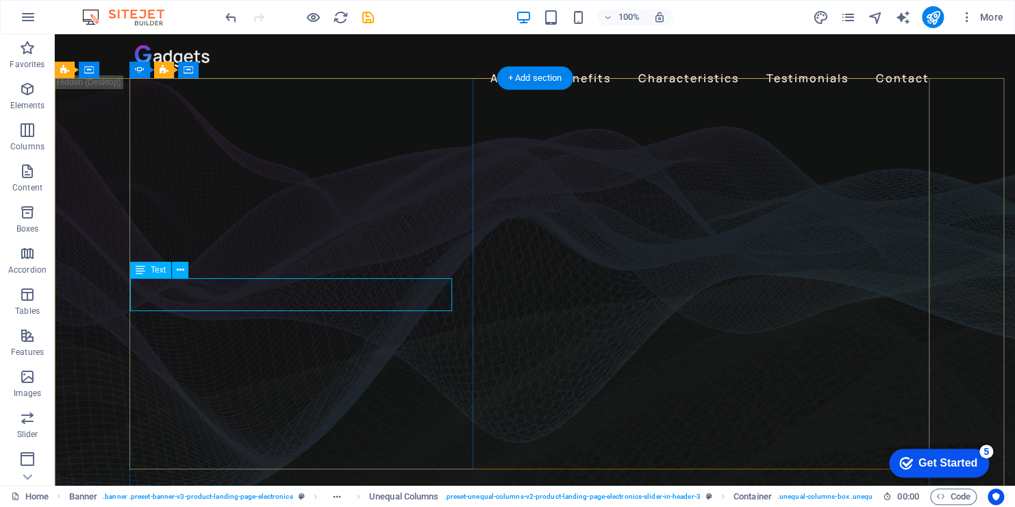
click at [184, 277] on icon at bounding box center [181, 270] width 8 height 14
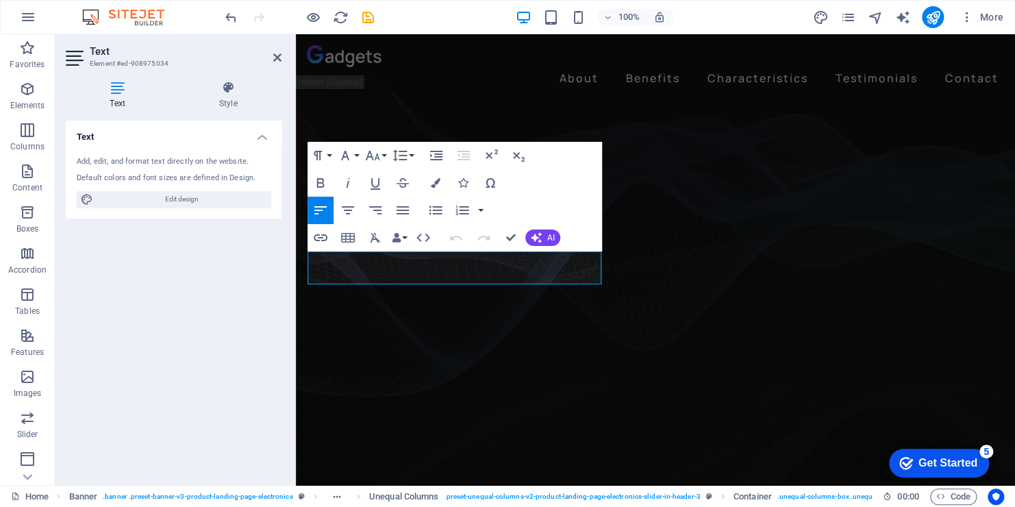
drag, startPoint x: 562, startPoint y: 275, endPoint x: 275, endPoint y: 266, distance: 287.2
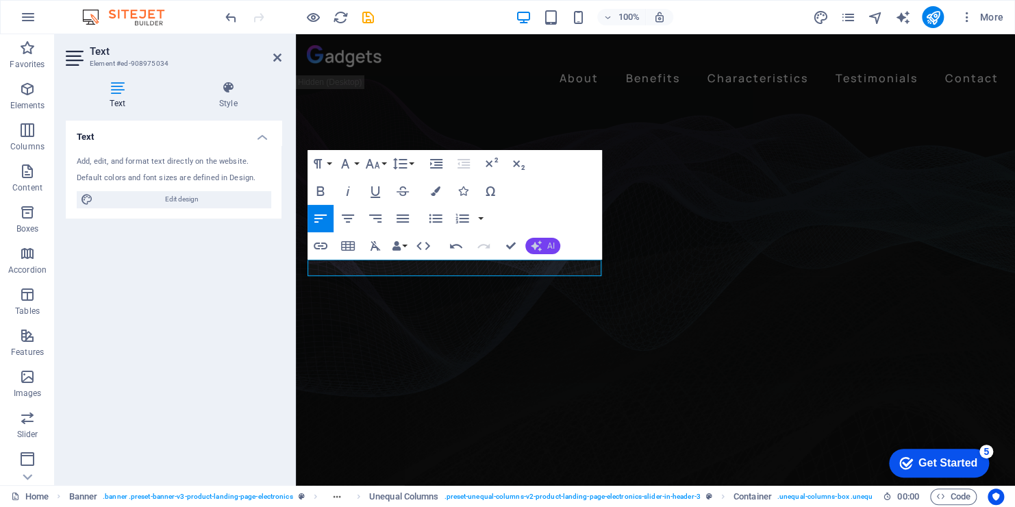
click at [543, 240] on button "AI" at bounding box center [542, 246] width 35 height 16
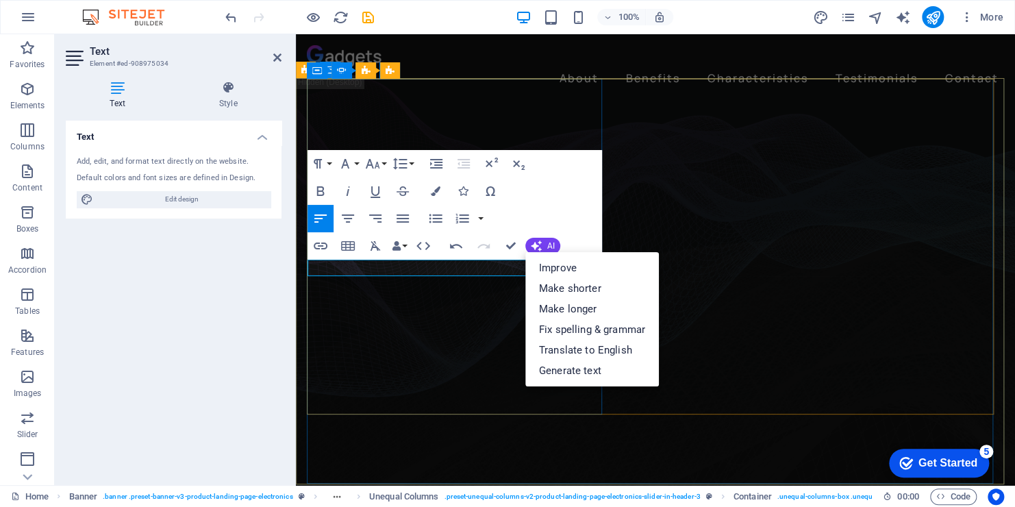
drag, startPoint x: 310, startPoint y: 266, endPoint x: 845, endPoint y: 289, distance: 534.8
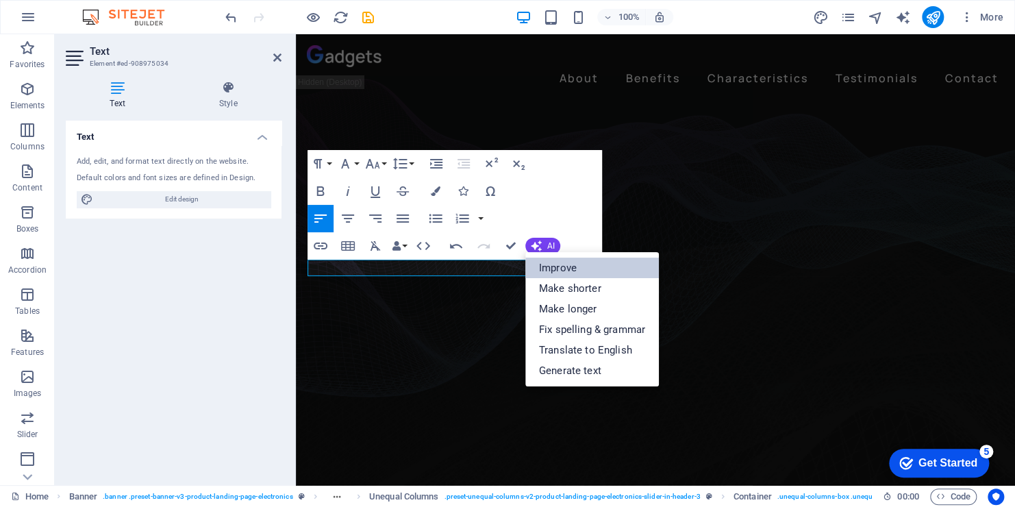
click at [551, 271] on link "Improve" at bounding box center [592, 268] width 134 height 21
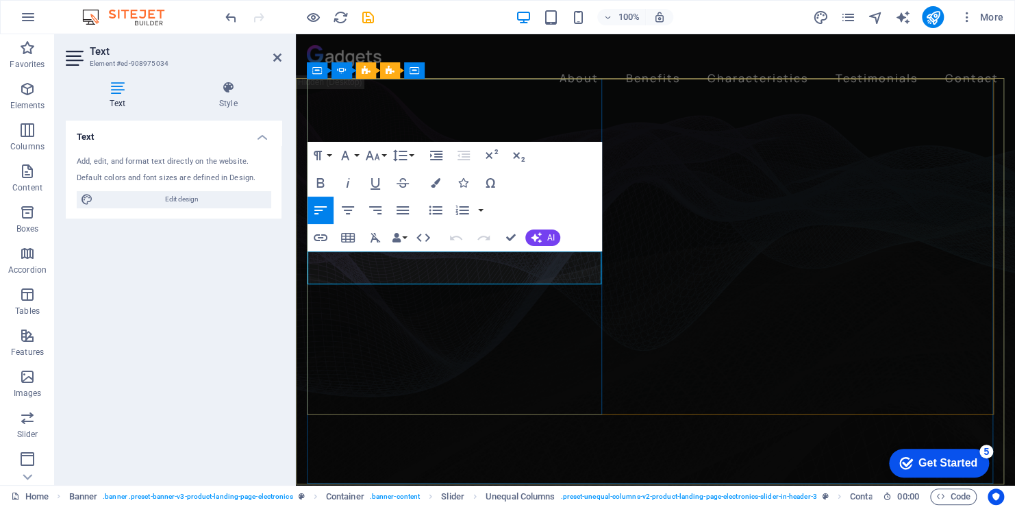
drag, startPoint x: 440, startPoint y: 275, endPoint x: 299, endPoint y: 260, distance: 141.2
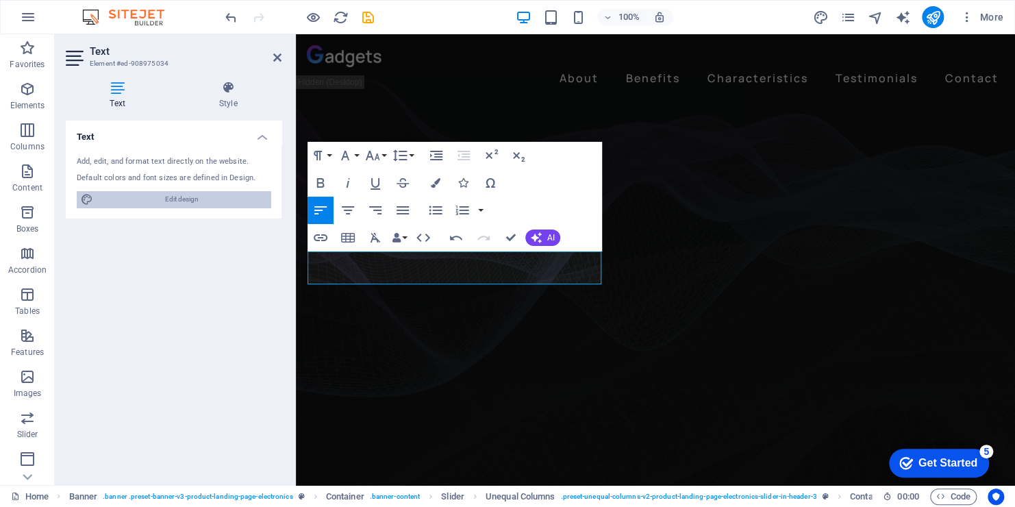
click at [187, 197] on span "Edit design" at bounding box center [181, 199] width 169 height 16
select select "px"
select select "400"
select select "px"
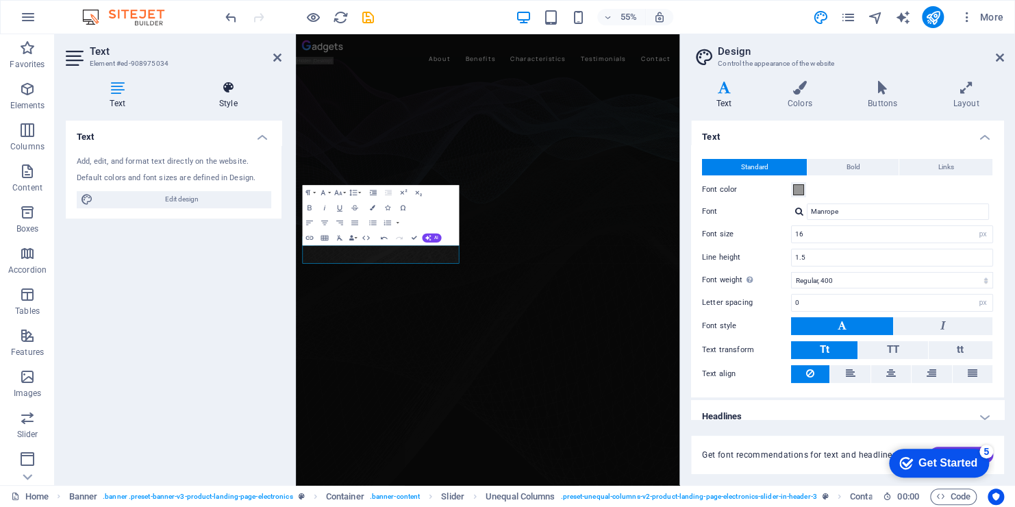
click at [231, 90] on icon at bounding box center [228, 88] width 107 height 14
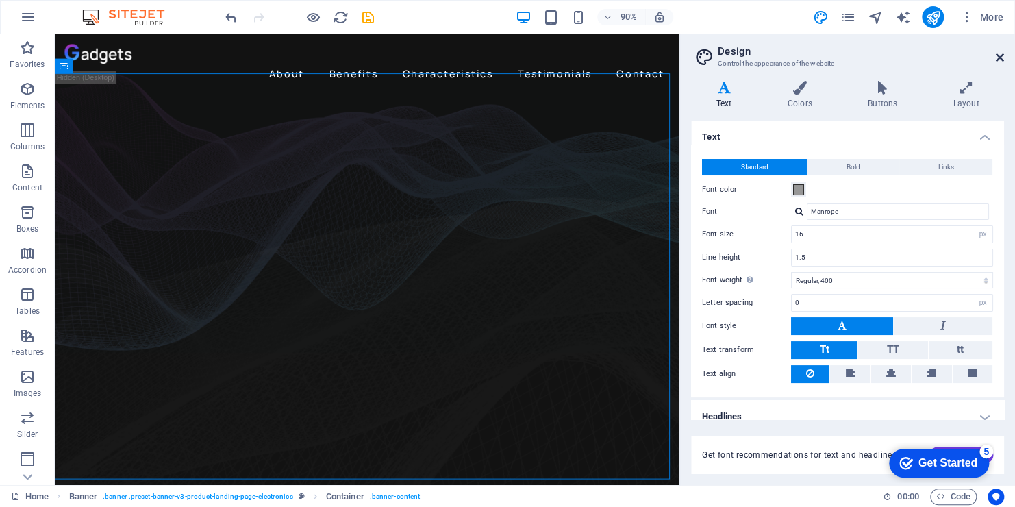
click at [1002, 55] on icon at bounding box center [1000, 57] width 8 height 11
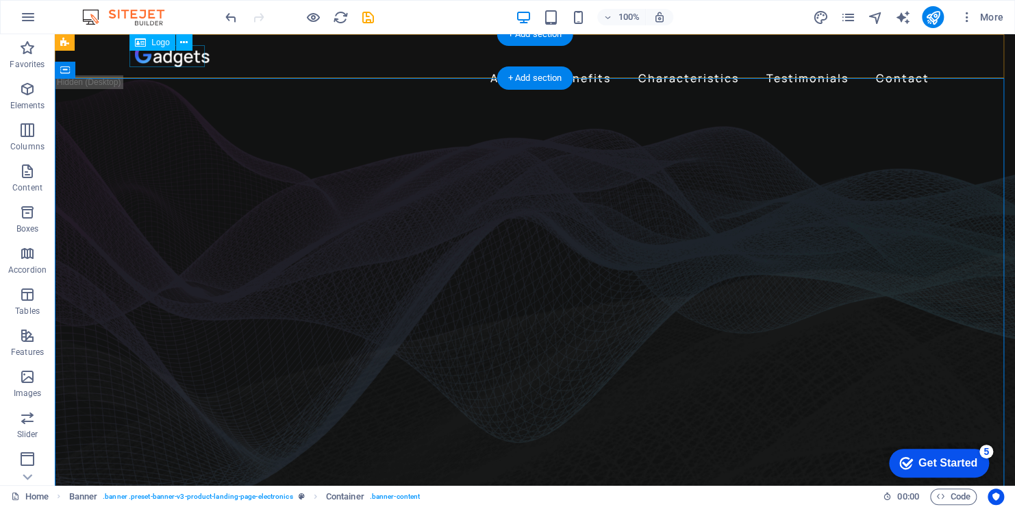
click at [185, 55] on div at bounding box center [535, 56] width 800 height 22
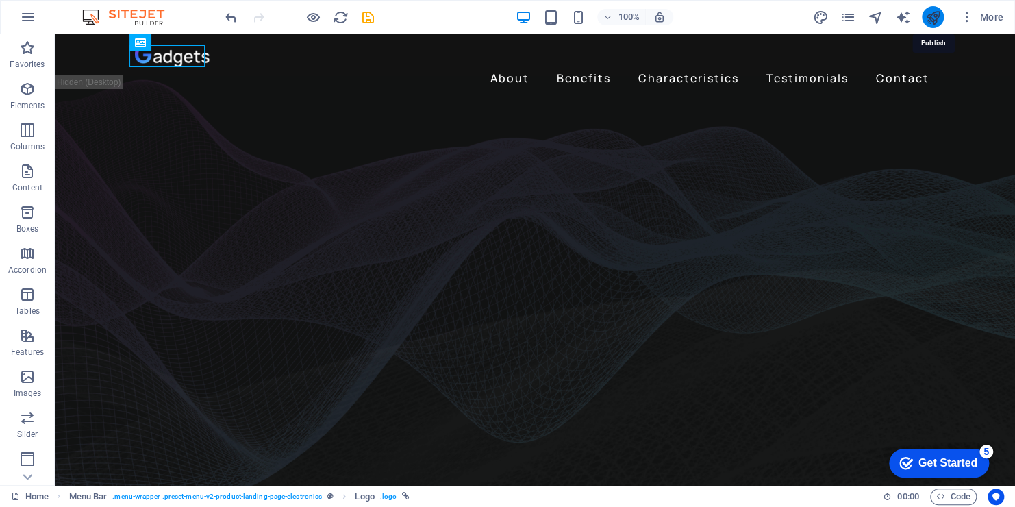
click at [0, 0] on icon "publish" at bounding box center [0, 0] width 0 height 0
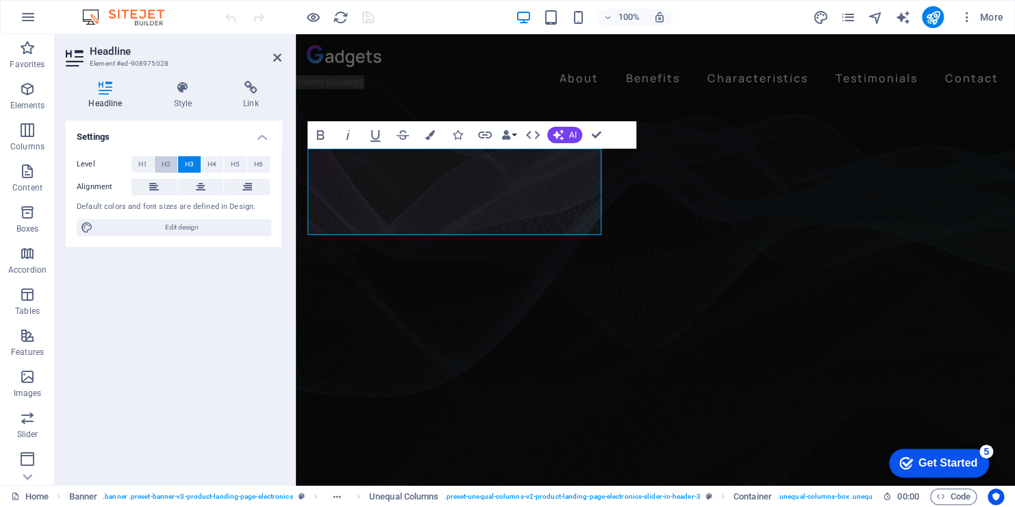
click at [167, 163] on span "H2" at bounding box center [166, 164] width 9 height 16
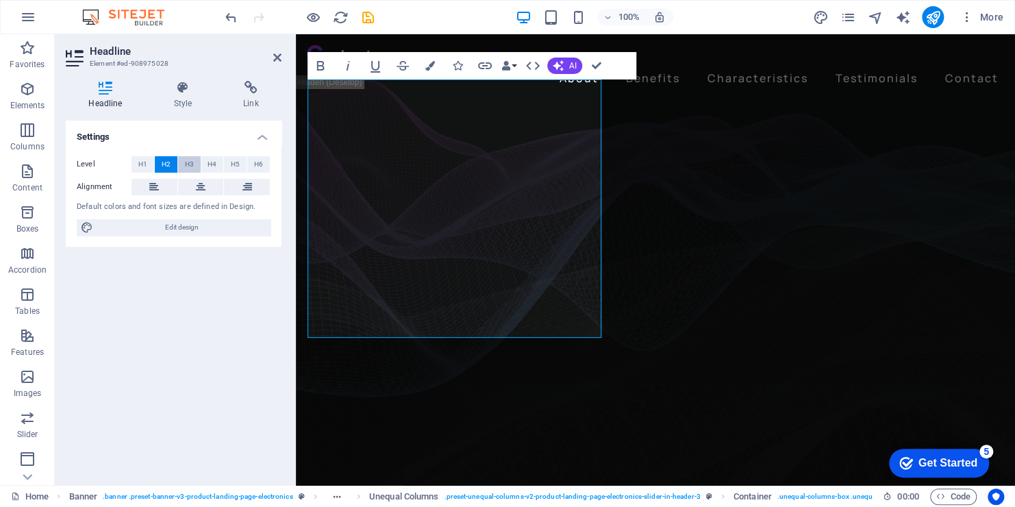
click at [186, 162] on span "H3" at bounding box center [189, 164] width 9 height 16
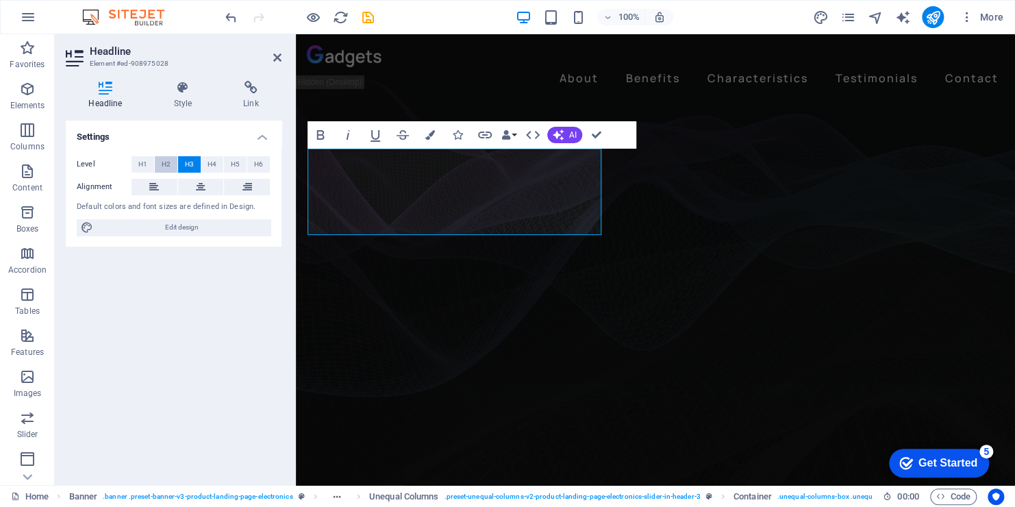
click at [164, 165] on span "H2" at bounding box center [166, 164] width 9 height 16
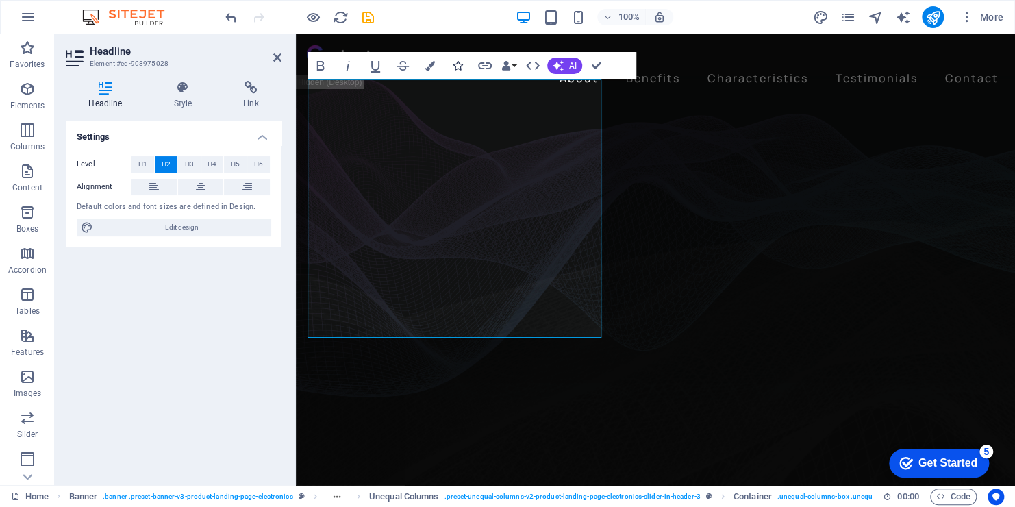
click at [456, 66] on icon "button" at bounding box center [458, 66] width 10 height 10
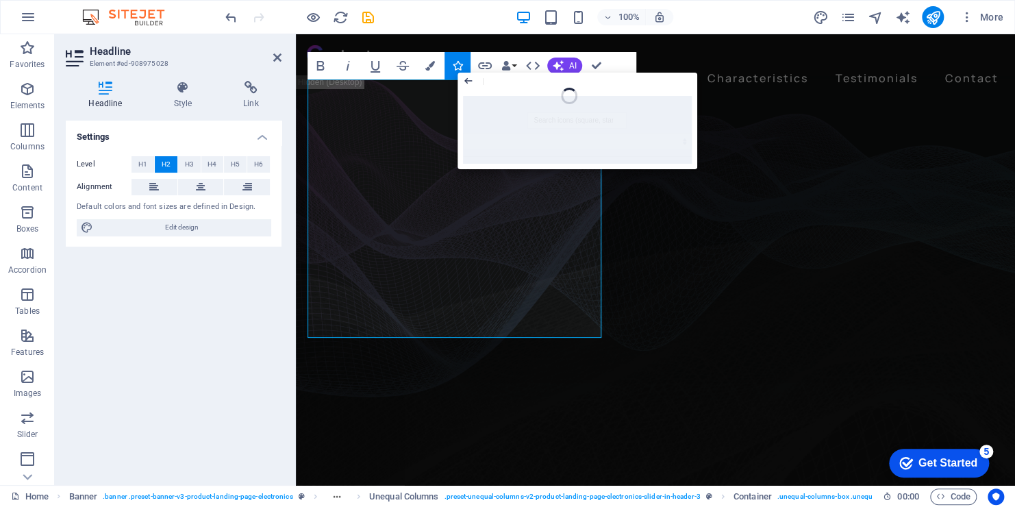
click at [464, 80] on icon "button" at bounding box center [468, 80] width 8 height 6
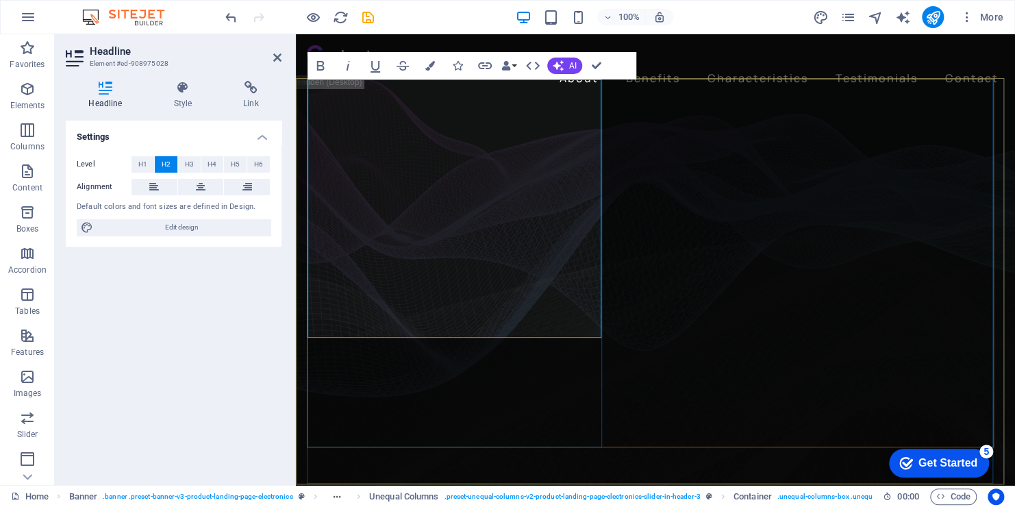
drag, startPoint x: 507, startPoint y: 108, endPoint x: 319, endPoint y: 111, distance: 188.4
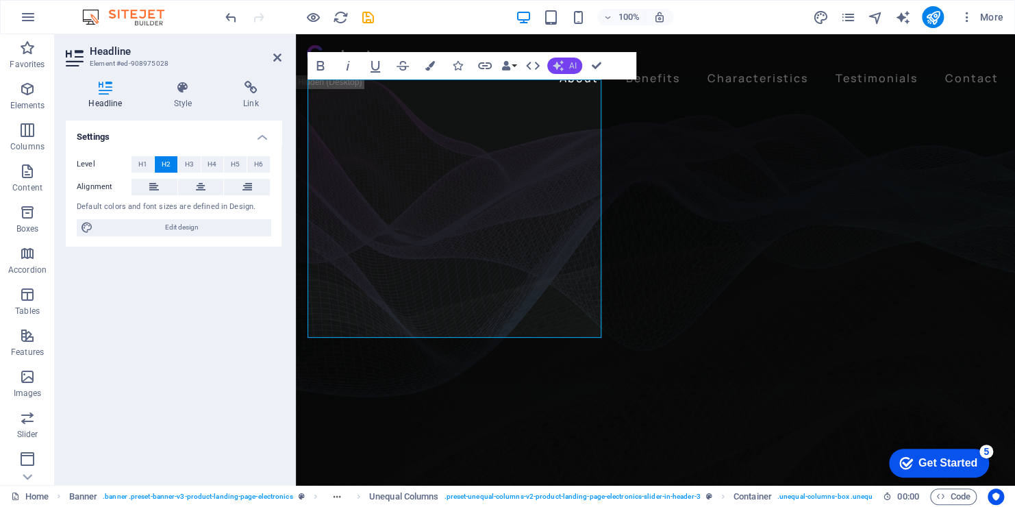
click at [562, 66] on icon "button" at bounding box center [558, 65] width 11 height 11
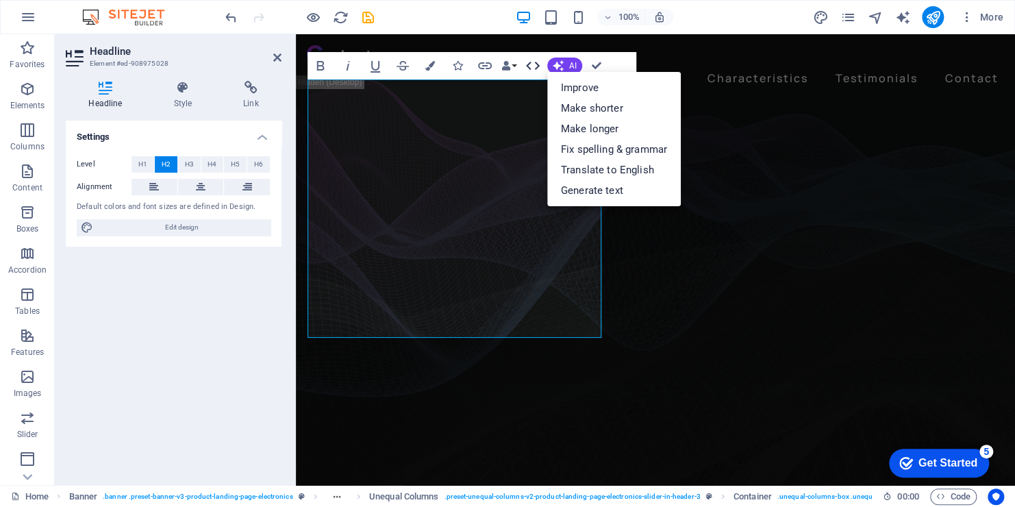
click at [538, 64] on icon "button" at bounding box center [533, 66] width 14 height 8
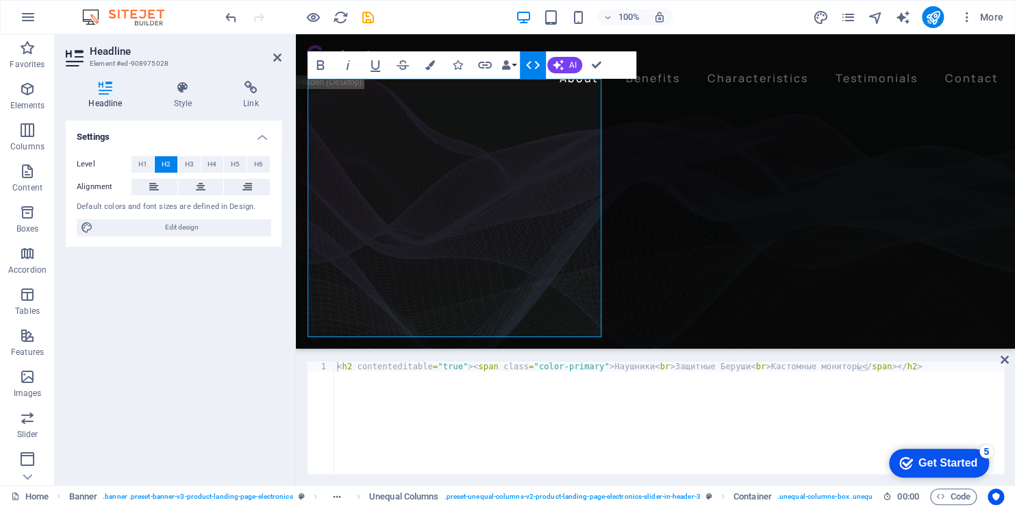
click at [525, 65] on icon "button" at bounding box center [533, 65] width 16 height 16
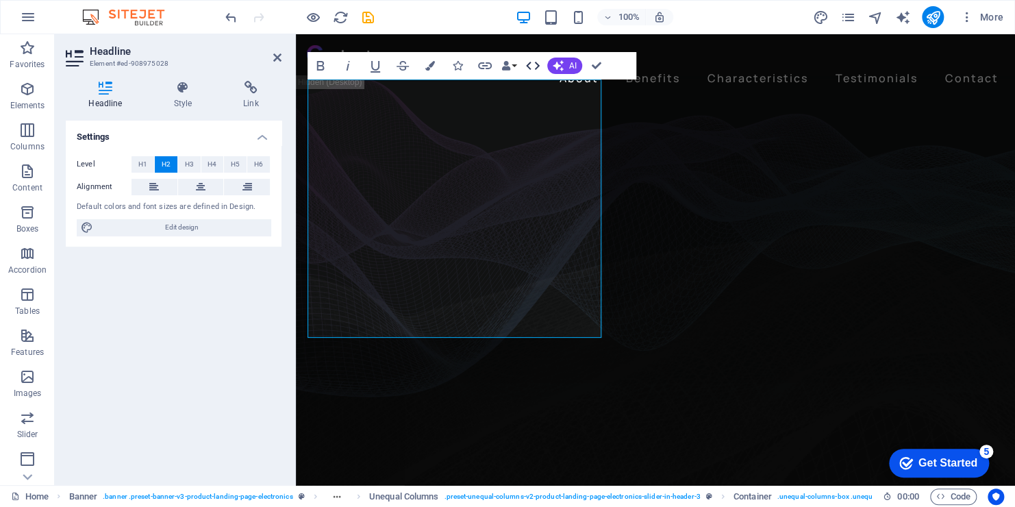
click at [535, 66] on icon "button" at bounding box center [533, 66] width 16 height 16
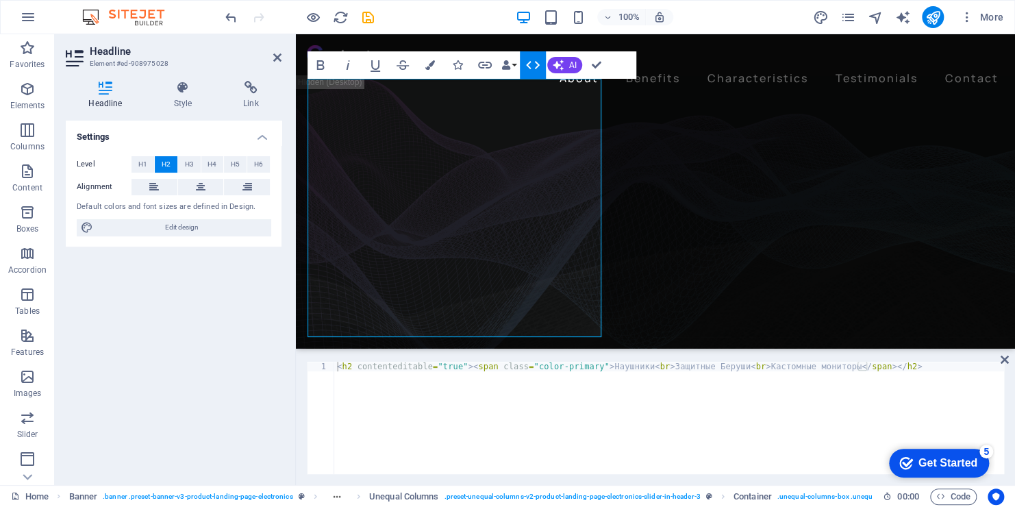
click at [527, 66] on icon "button" at bounding box center [533, 65] width 14 height 8
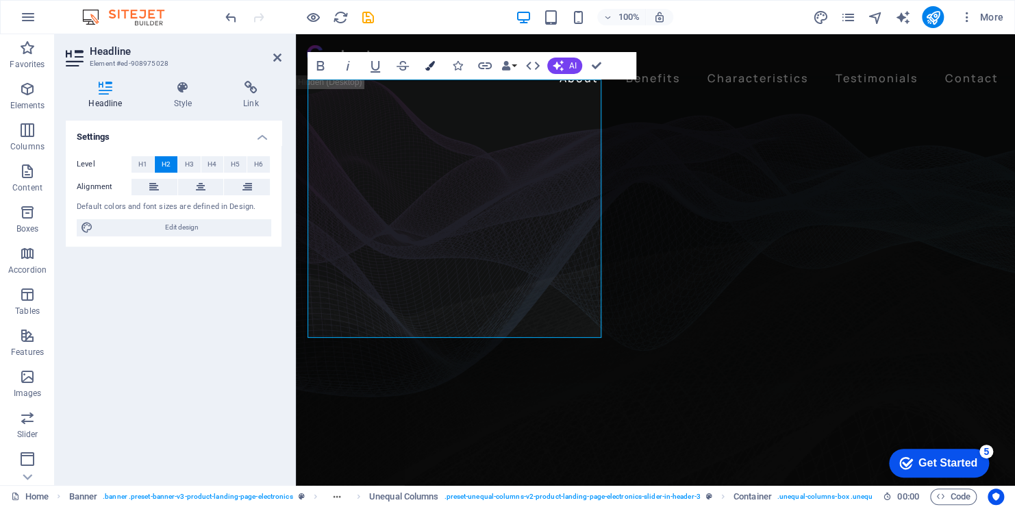
click at [427, 66] on icon "button" at bounding box center [430, 66] width 10 height 10
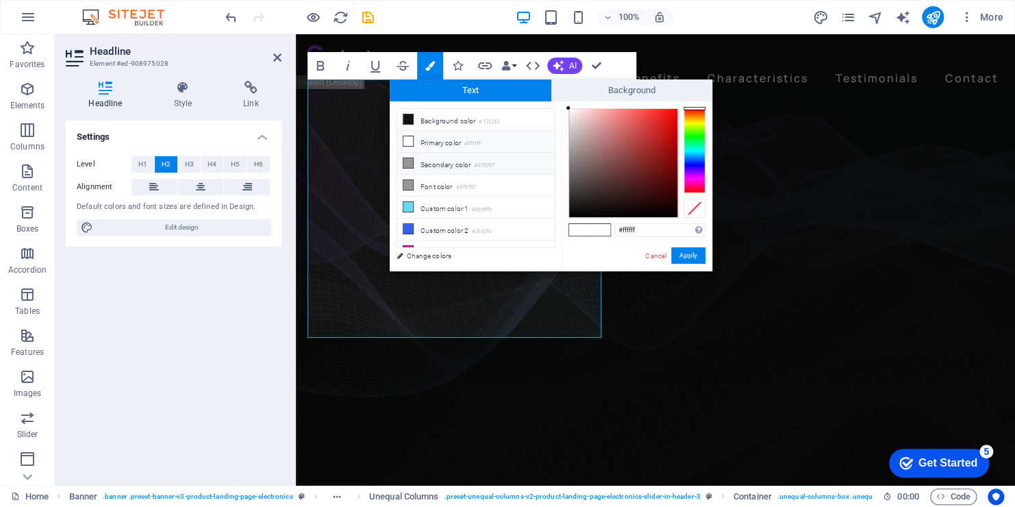
click at [411, 160] on icon at bounding box center [408, 163] width 10 height 10
type input "#979797"
click at [686, 253] on button "Apply" at bounding box center [688, 255] width 34 height 16
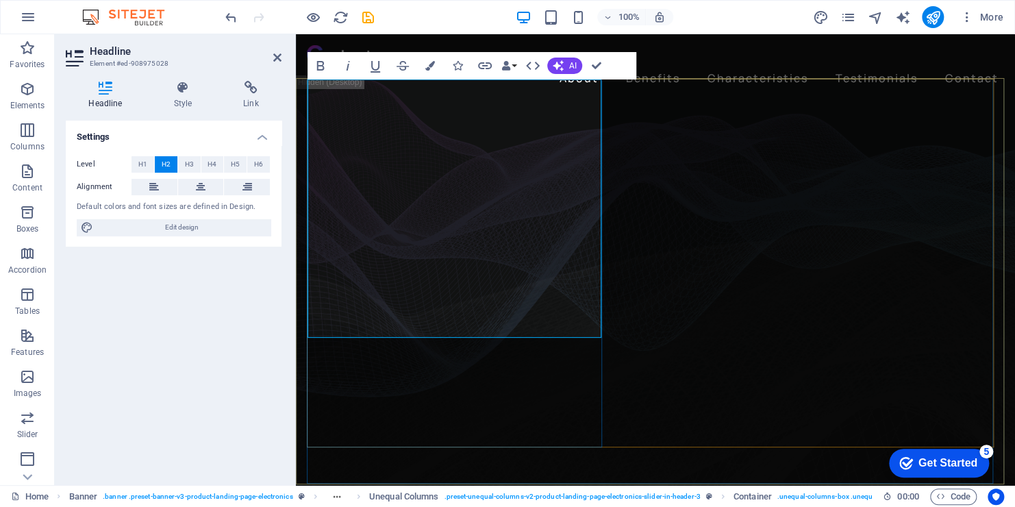
drag, startPoint x: 316, startPoint y: 100, endPoint x: 523, endPoint y: 312, distance: 297.0
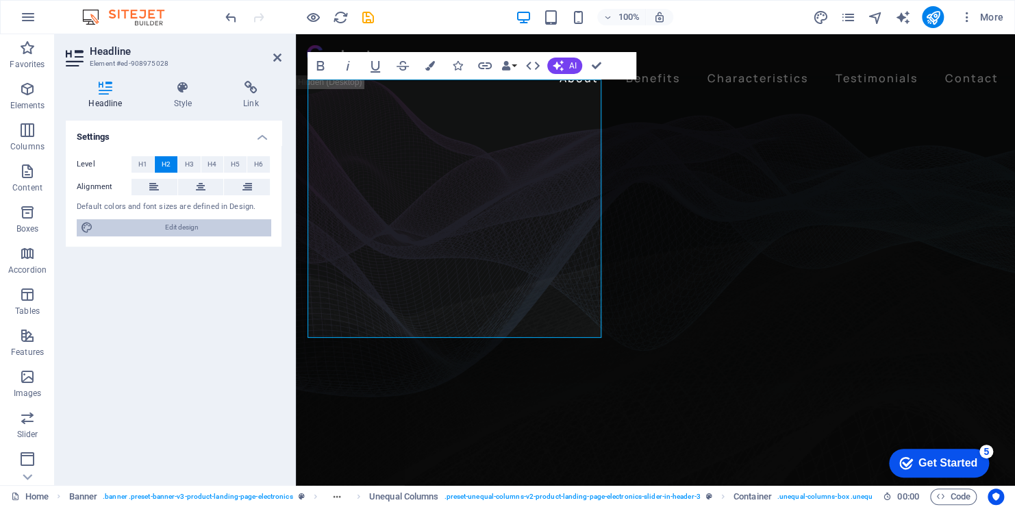
click at [140, 228] on span "Edit design" at bounding box center [181, 227] width 169 height 16
select select "px"
select select "400"
select select "px"
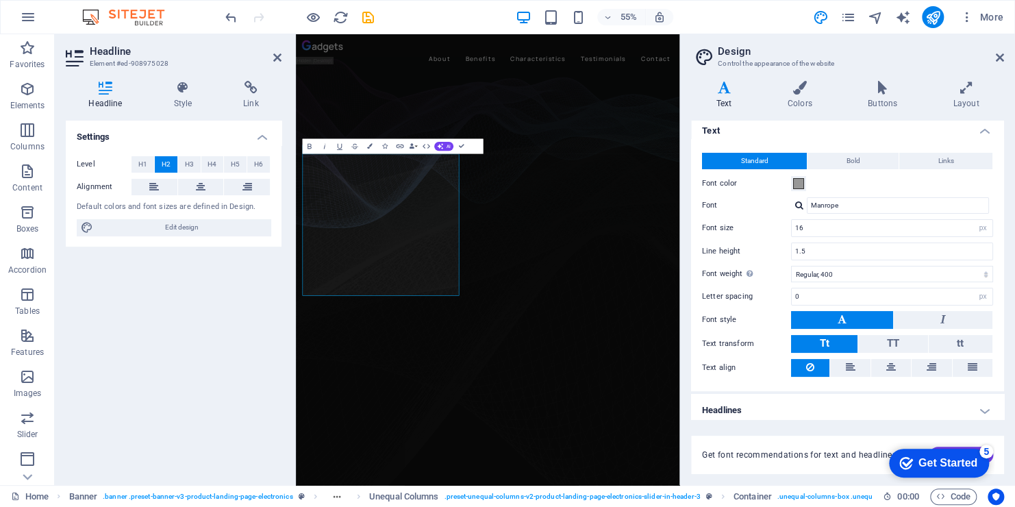
scroll to position [11, 0]
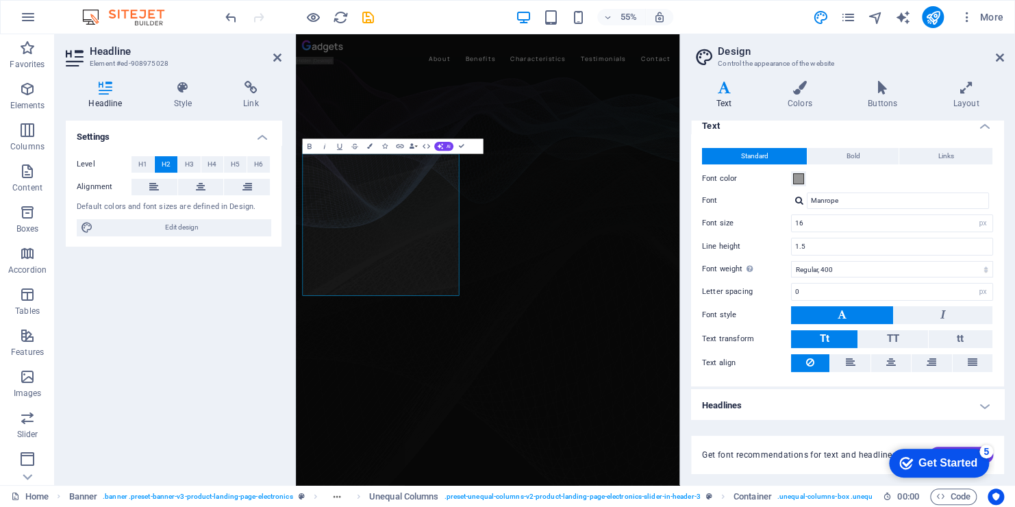
click at [979, 405] on h4 "Headlines" at bounding box center [847, 405] width 313 height 33
click at [979, 405] on h4 "Headlines" at bounding box center [847, 401] width 313 height 25
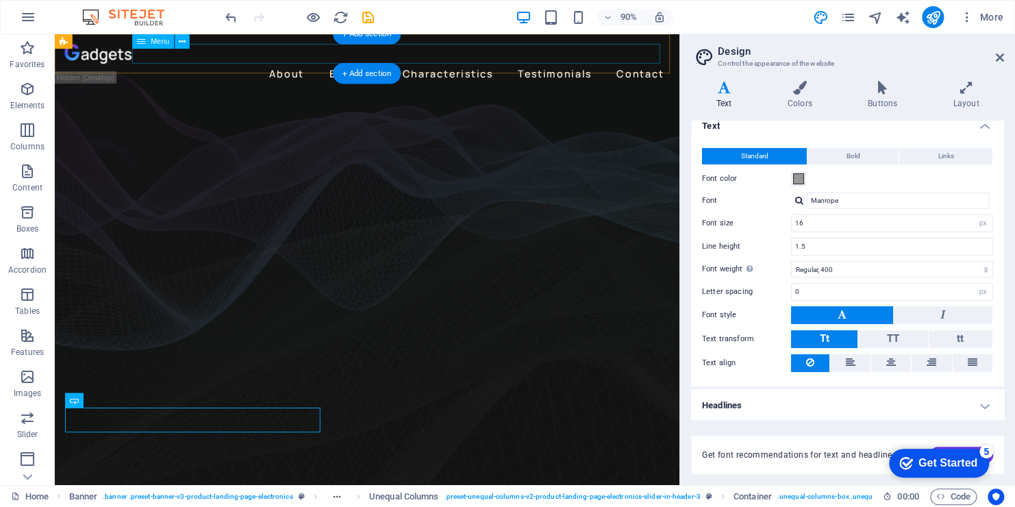
click at [310, 67] on nav "About Benefits Characteristics Testimonials Contact" at bounding box center [402, 78] width 672 height 22
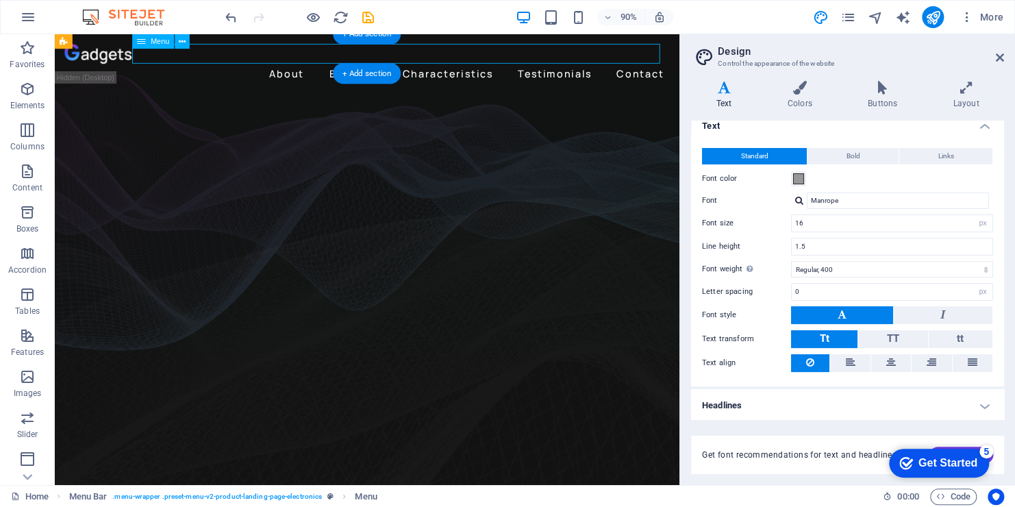
click at [309, 67] on nav "About Benefits Characteristics Testimonials Contact" at bounding box center [402, 78] width 672 height 22
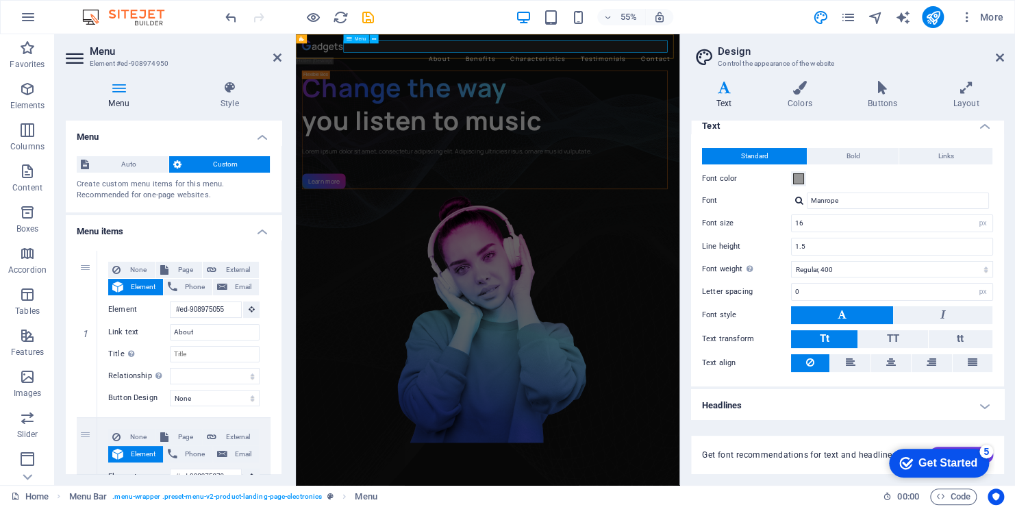
click at [548, 67] on nav "About Benefits Characteristics Testimonials Contact" at bounding box center [644, 78] width 675 height 22
click at [193, 333] on input "About" at bounding box center [215, 332] width 90 height 16
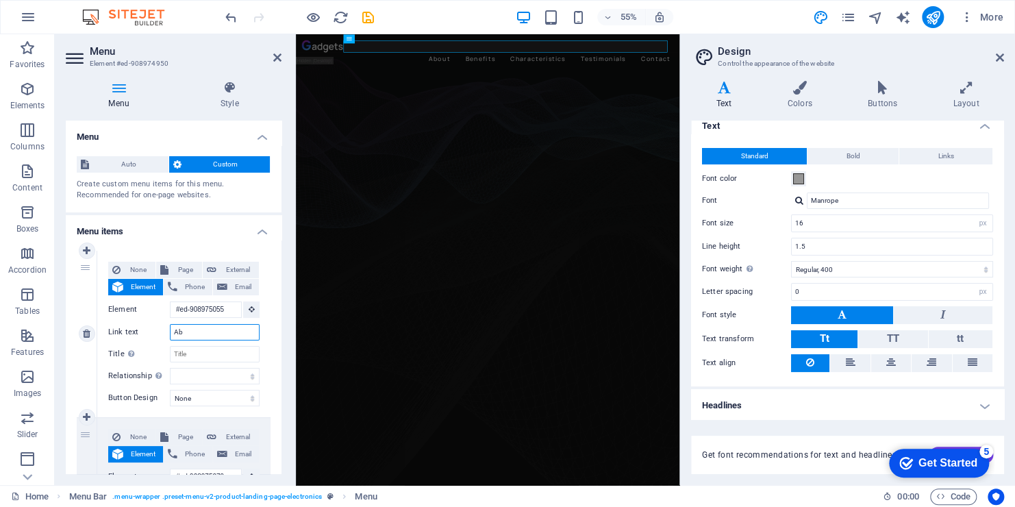
type input "A"
select select
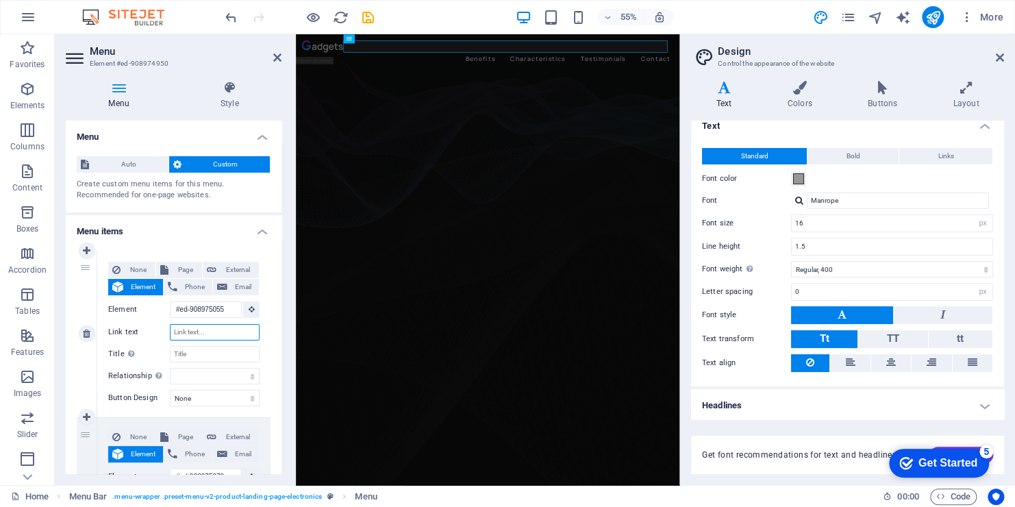
select select
type input "О"
select select
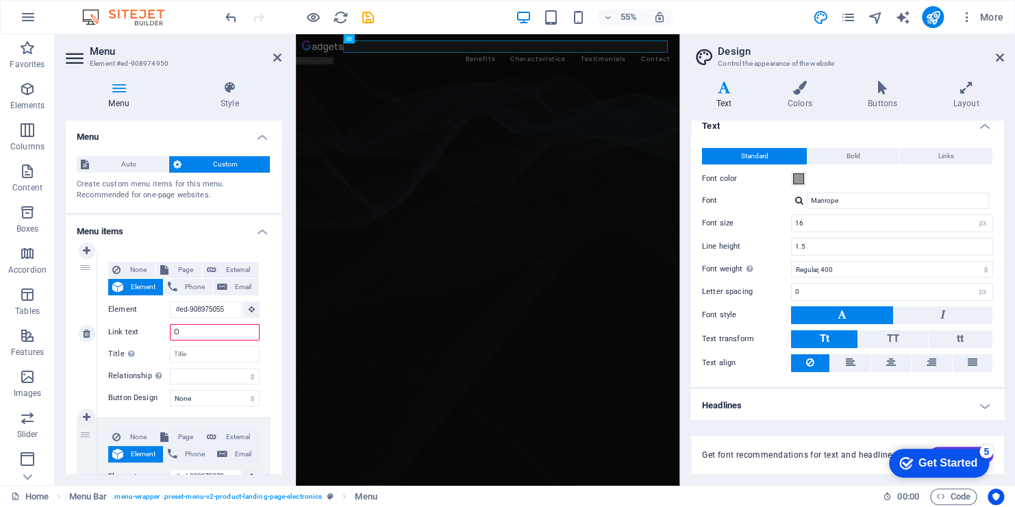
select select
type input "О нас"
select select
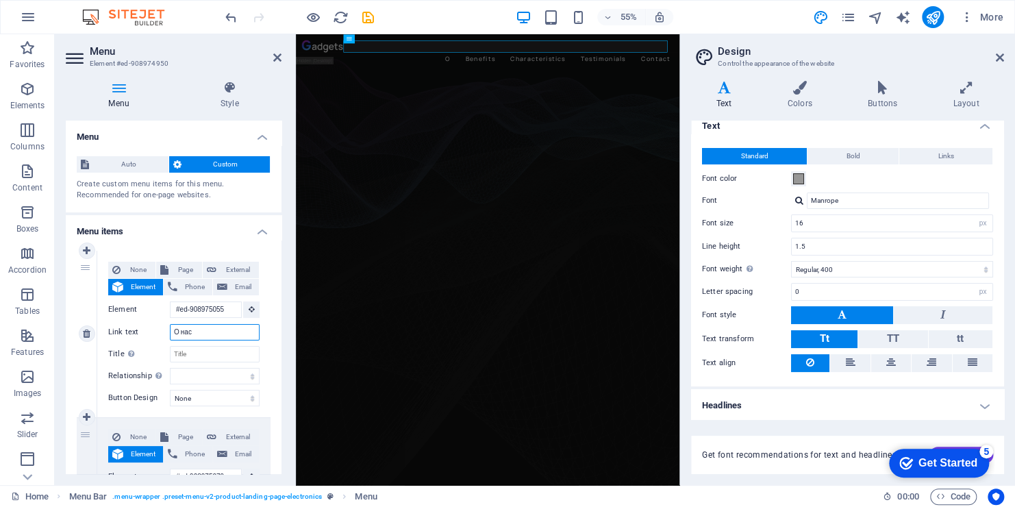
select select
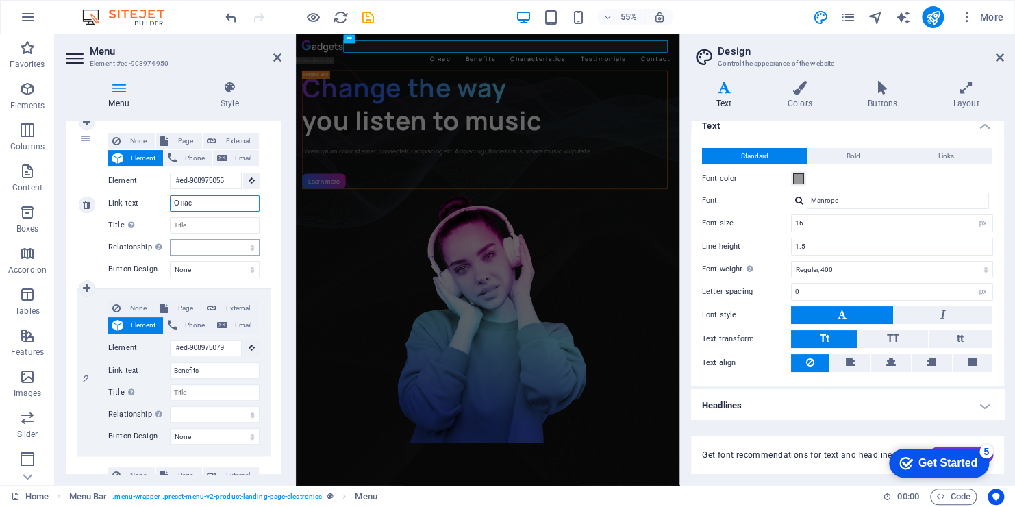
scroll to position [137, 0]
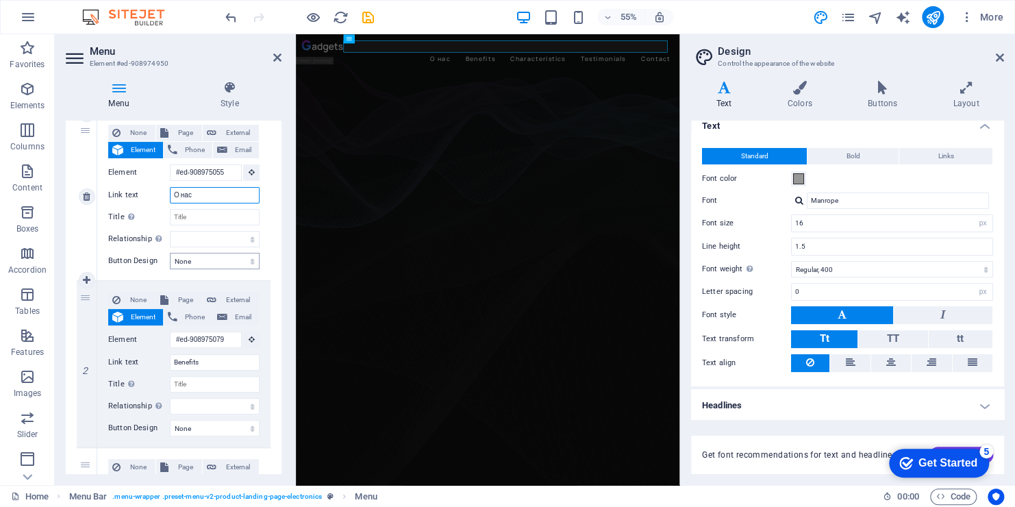
type input "О нас"
click at [227, 263] on select "None Default Primary Secondary" at bounding box center [215, 261] width 90 height 16
select select "primary"
click at [170, 253] on select "None Default Primary Secondary" at bounding box center [215, 261] width 90 height 16
select select
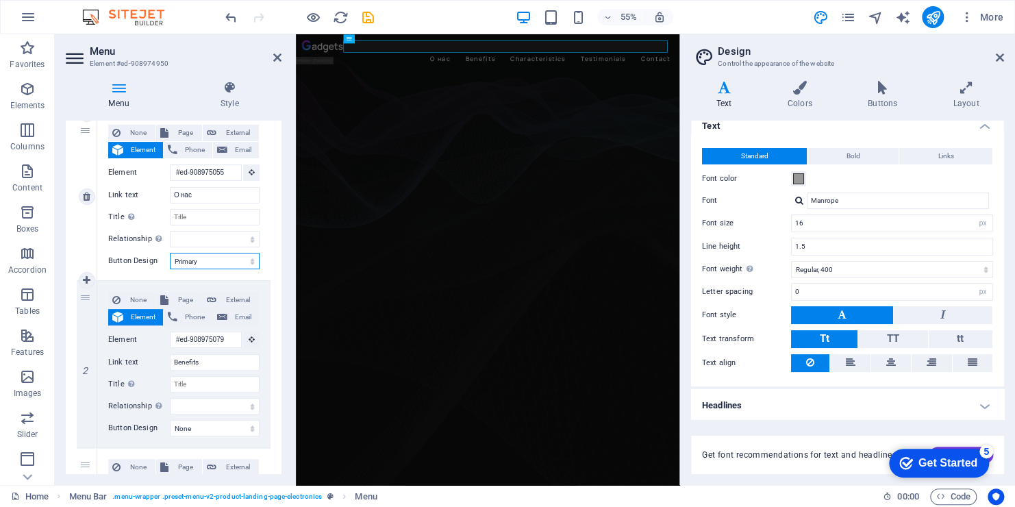
select select
click at [220, 260] on select "None Default Primary Secondary" at bounding box center [215, 261] width 90 height 16
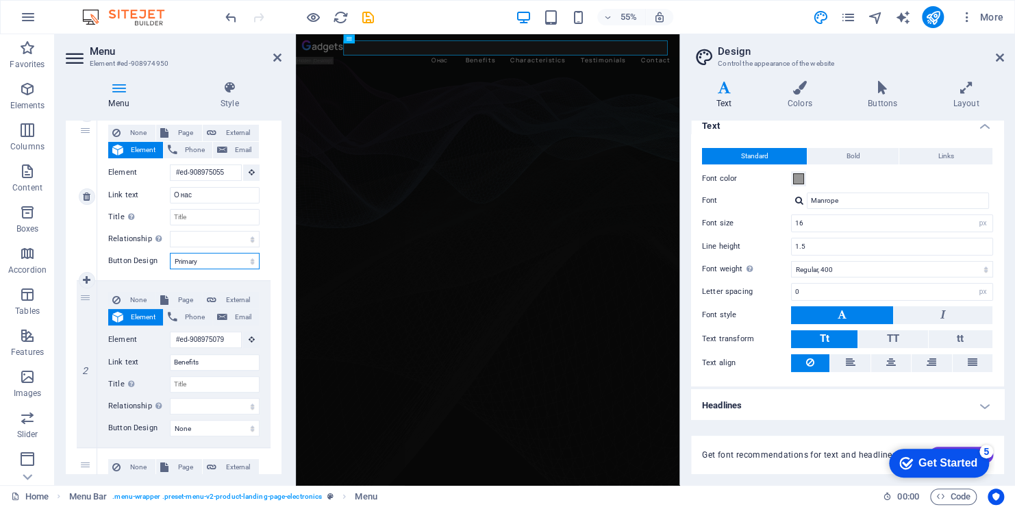
select select
click at [170, 253] on select "None Default Primary Secondary" at bounding box center [215, 261] width 90 height 16
select select
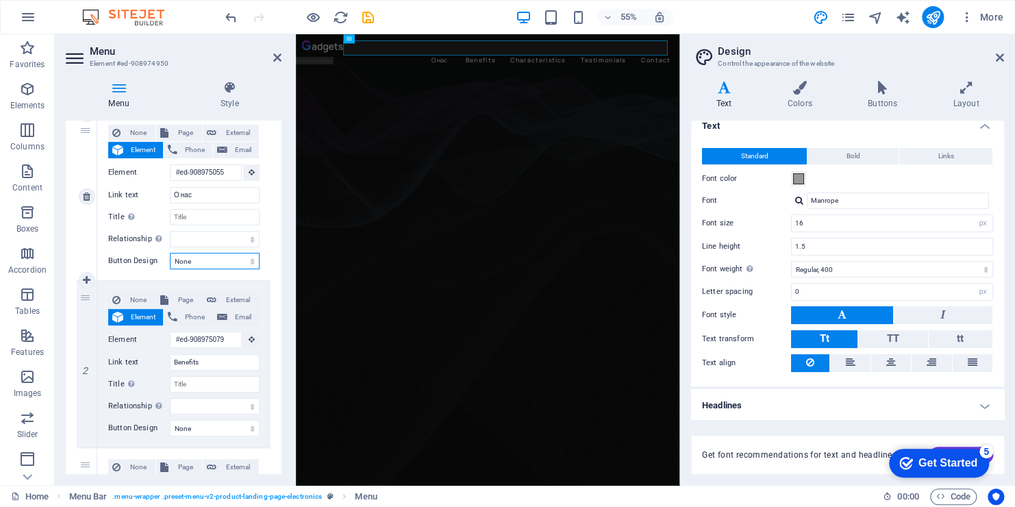
select select
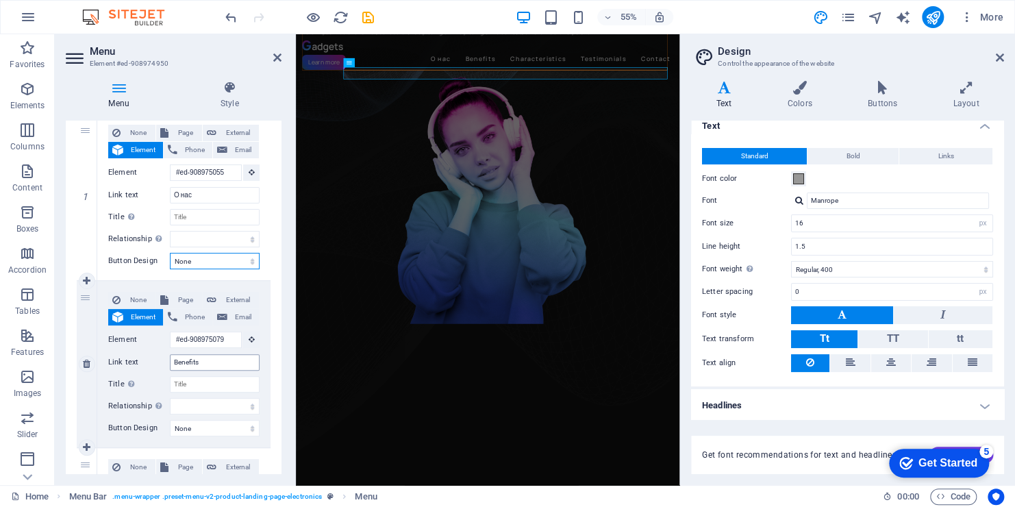
scroll to position [0, 0]
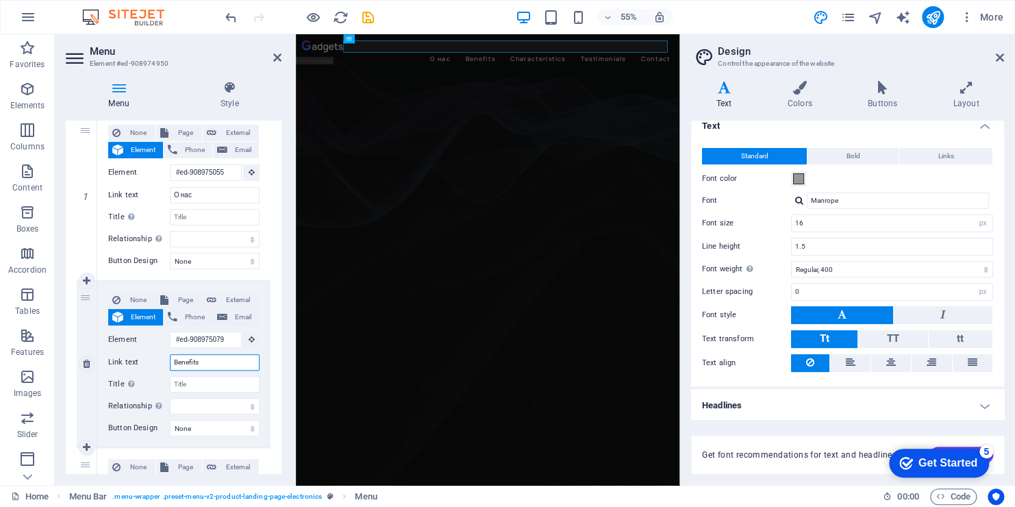
drag, startPoint x: 206, startPoint y: 360, endPoint x: 170, endPoint y: 360, distance: 35.6
click at [170, 360] on input "Benefits" at bounding box center [215, 362] width 90 height 16
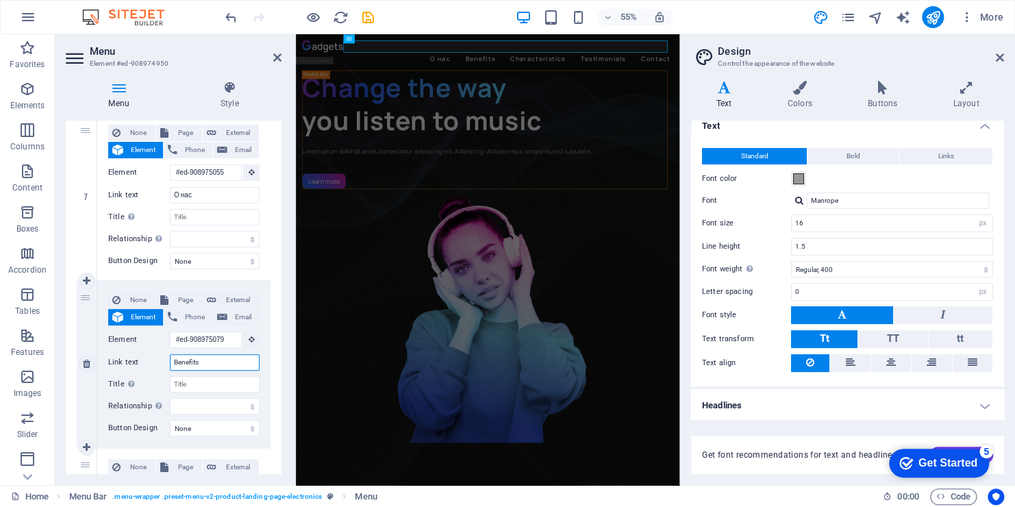
type input "О"
select select
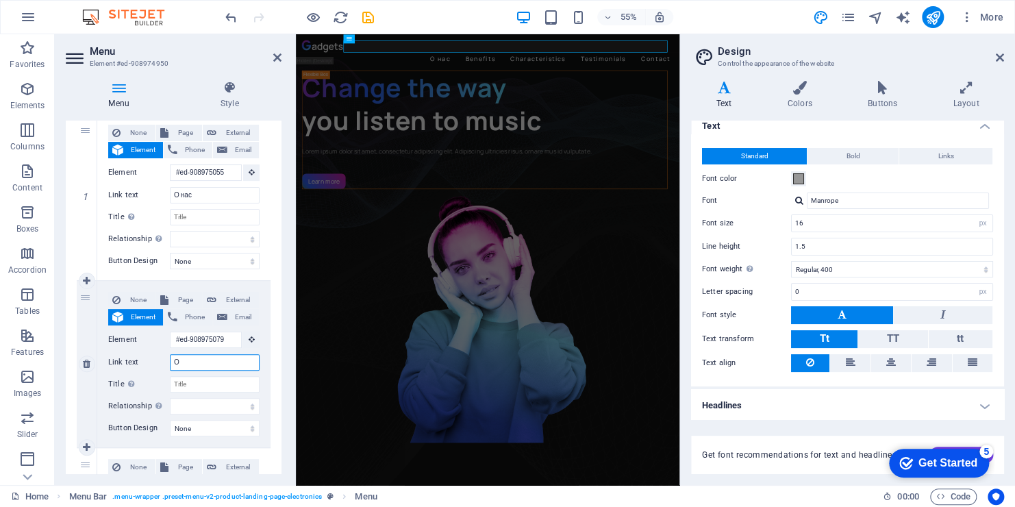
select select
type input "Описание"
select select
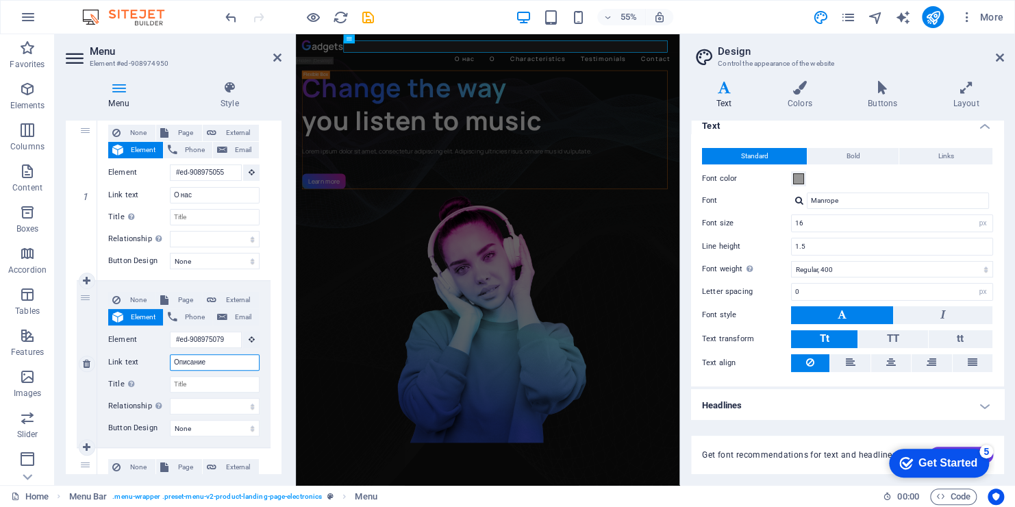
select select
type input "Описание"
click at [708, 67] on nav "О нас Описание Characteristics Testimonials Contact" at bounding box center [644, 78] width 675 height 22
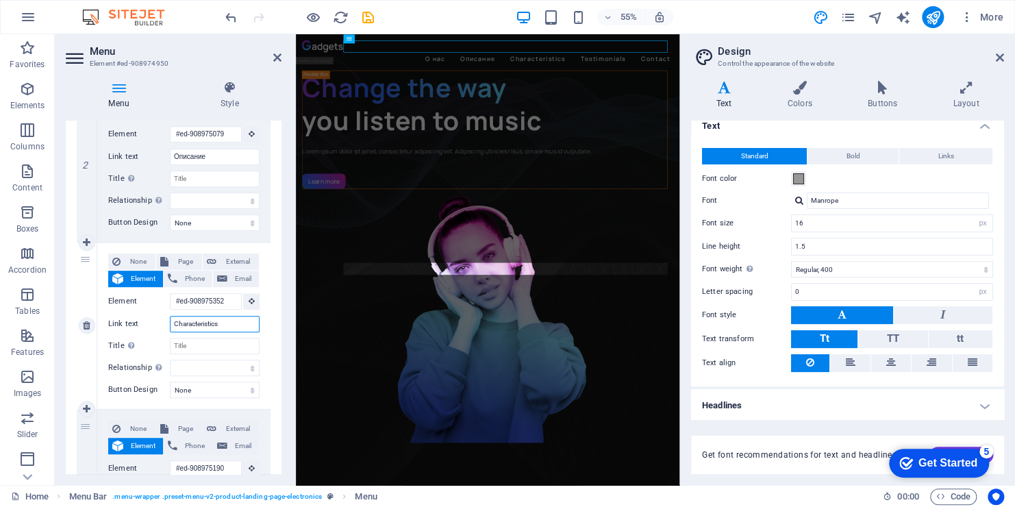
click at [199, 321] on input "Characteristics" at bounding box center [215, 324] width 90 height 16
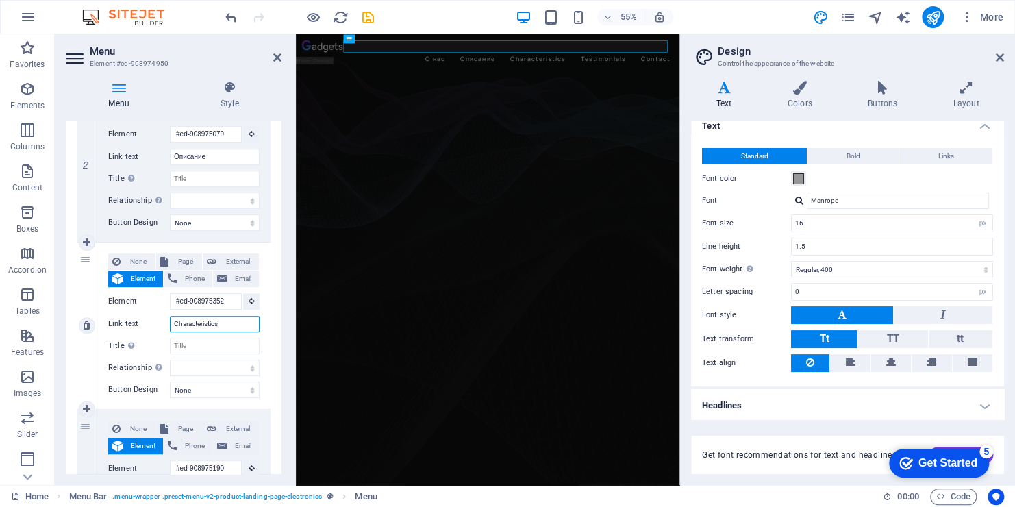
drag, startPoint x: 229, startPoint y: 326, endPoint x: 169, endPoint y: 324, distance: 60.3
click at [170, 324] on input "Characteristics" at bounding box center [215, 324] width 90 height 16
type input "Х"
select select
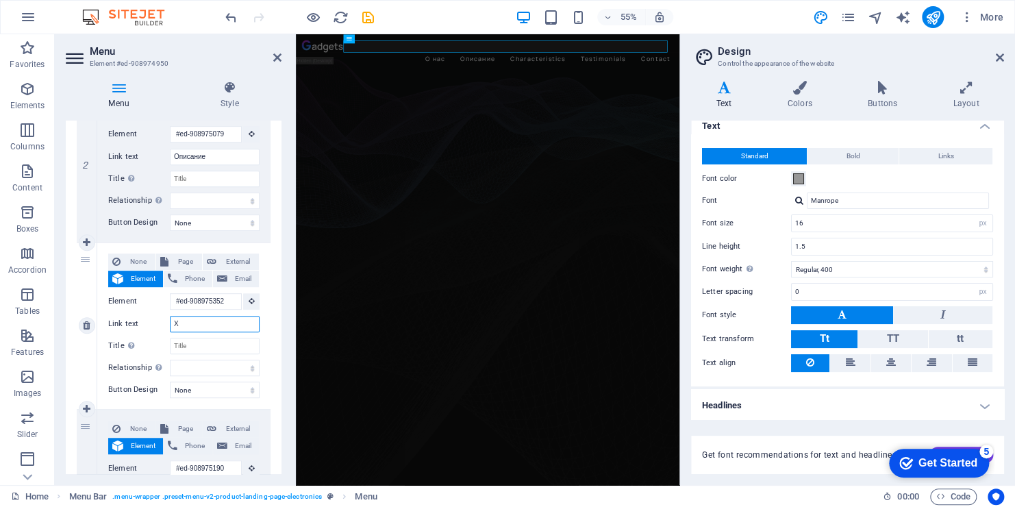
select select
type input "Хара"
select select
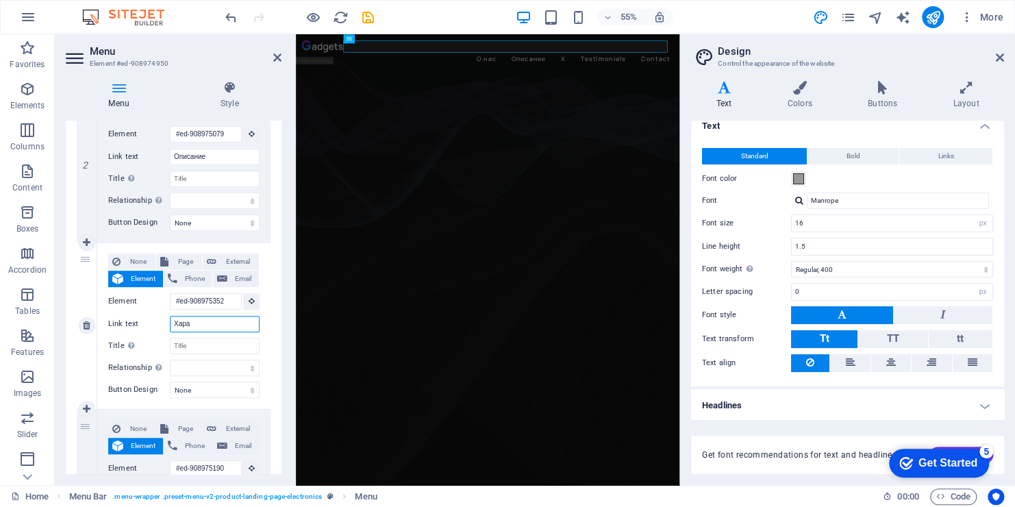
select select
type input "Характеристики"
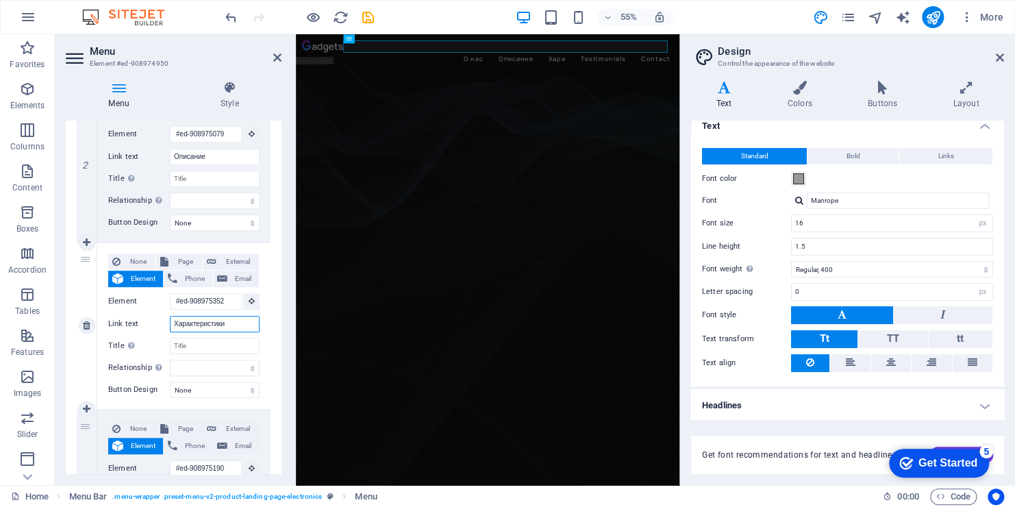
select select
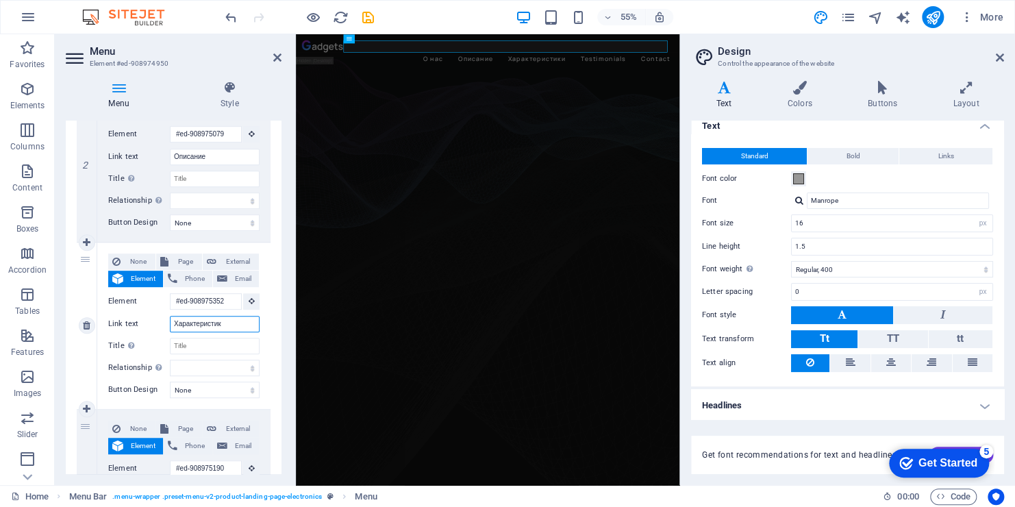
type input "Характеристика"
select select
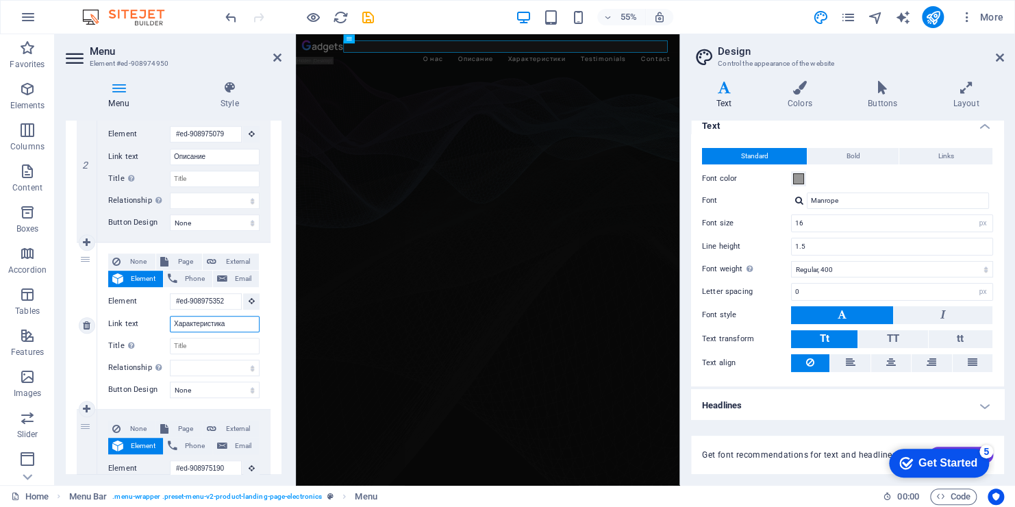
select select
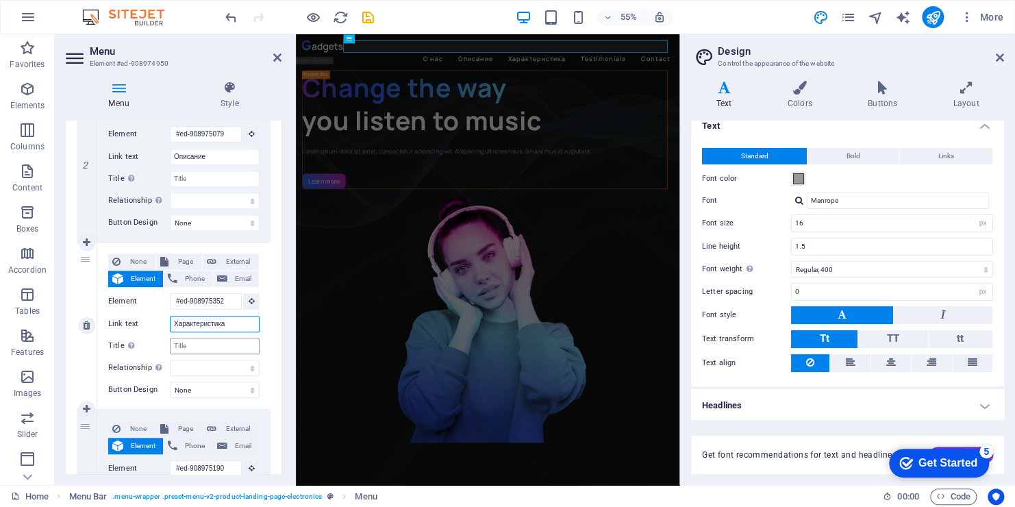
type input "Характеристик"
select select
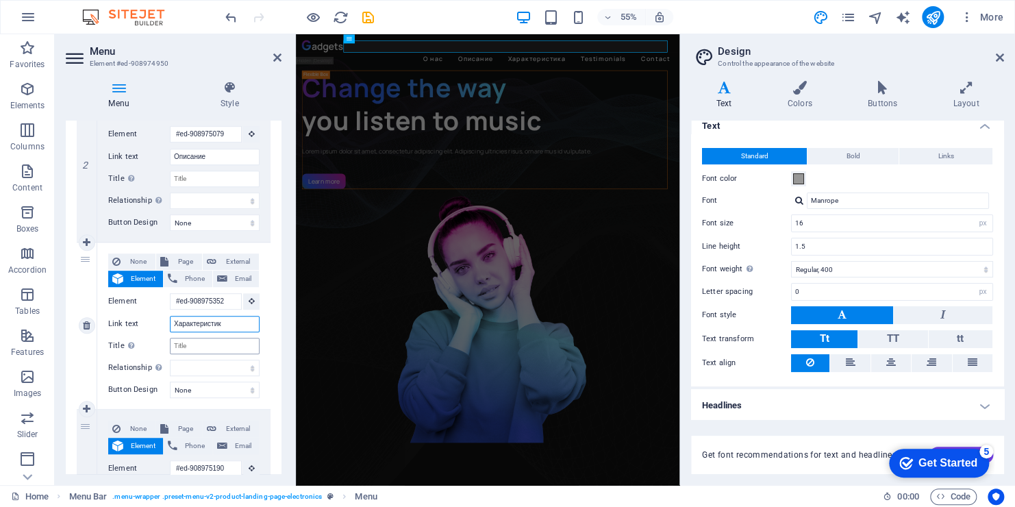
select select
type input "Характеристики"
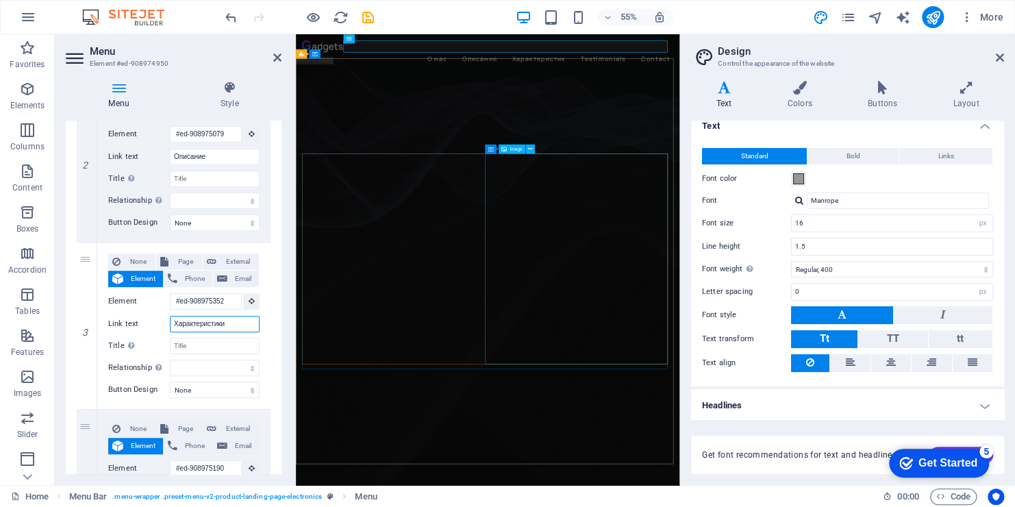
select select
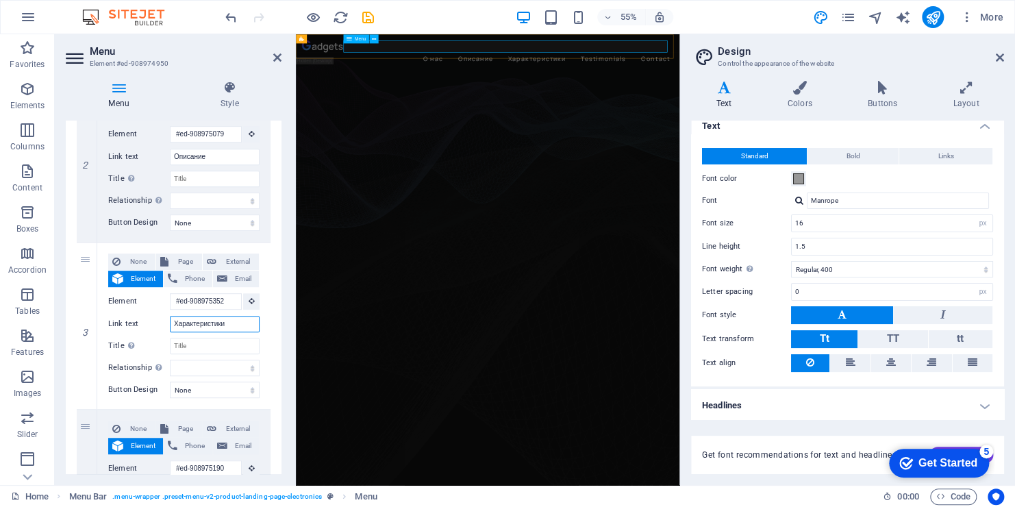
type input "Характеристики"
click at [873, 67] on nav "О нас Описание Характеристики Testimonials Contact" at bounding box center [644, 78] width 675 height 22
click at [864, 67] on nav "О нас Описание Характеристики Testimonials Contact" at bounding box center [644, 78] width 675 height 22
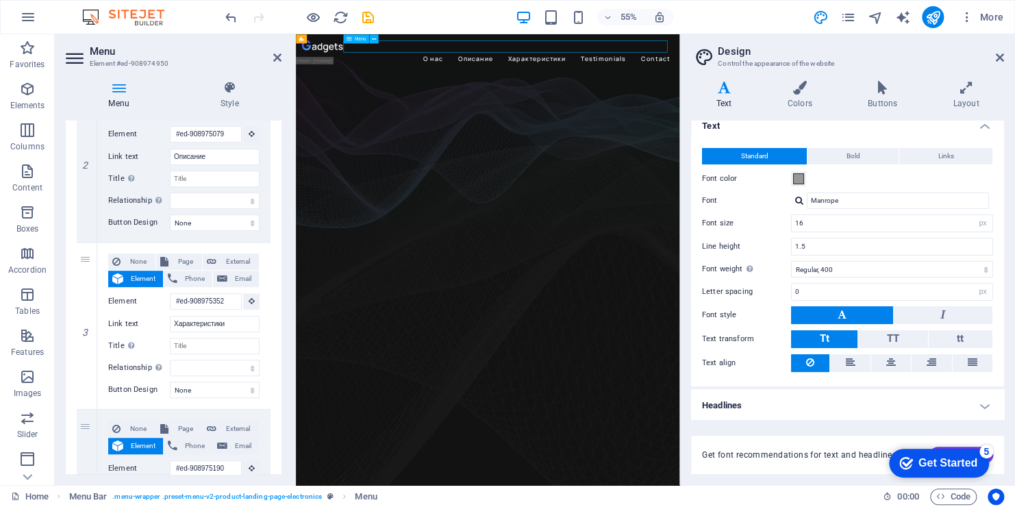
click at [875, 67] on nav "О нас Описание Характеристики Testimonials Contact" at bounding box center [644, 78] width 675 height 22
click at [882, 67] on nav "О нас Описание Характеристики Testimonials Contact" at bounding box center [644, 78] width 675 height 22
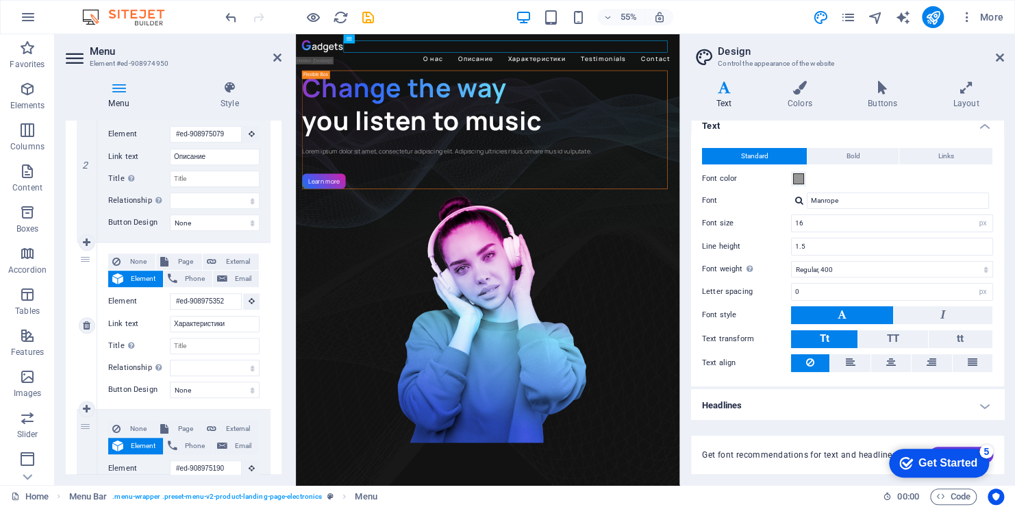
scroll to position [548, 0]
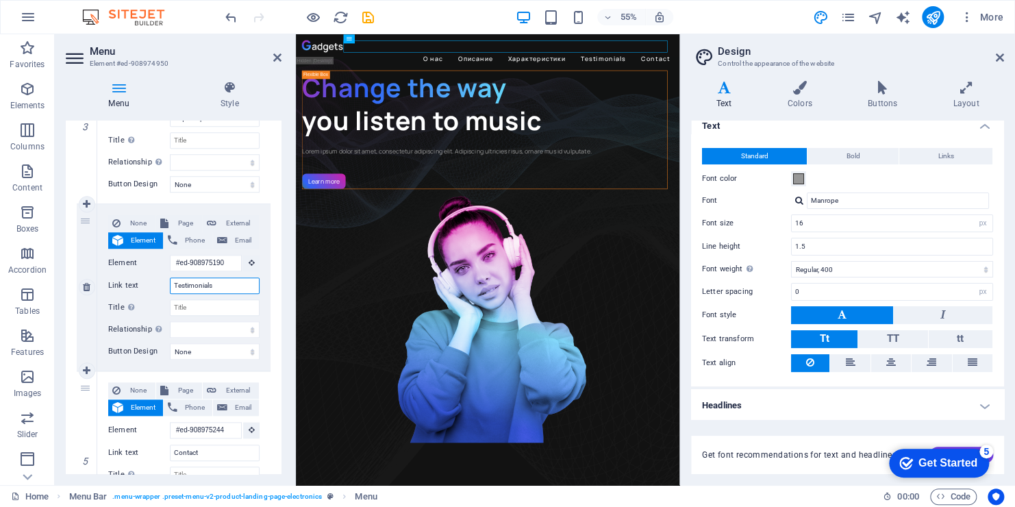
drag, startPoint x: 219, startPoint y: 282, endPoint x: 151, endPoint y: 274, distance: 68.3
click at [151, 274] on div "None Page External Element Phone Email Page Home Subpage Legal Notice Privacy E…" at bounding box center [183, 276] width 151 height 123
type input "Га"
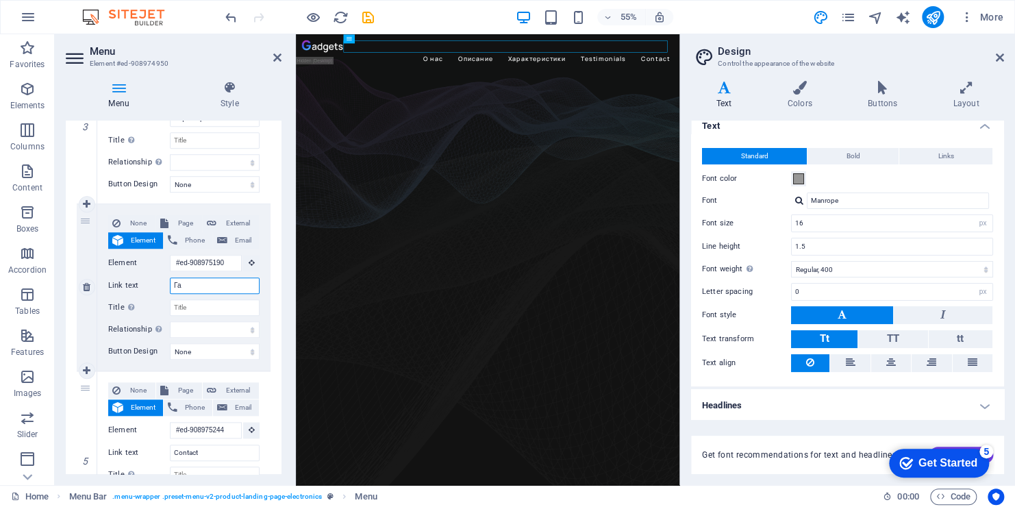
select select
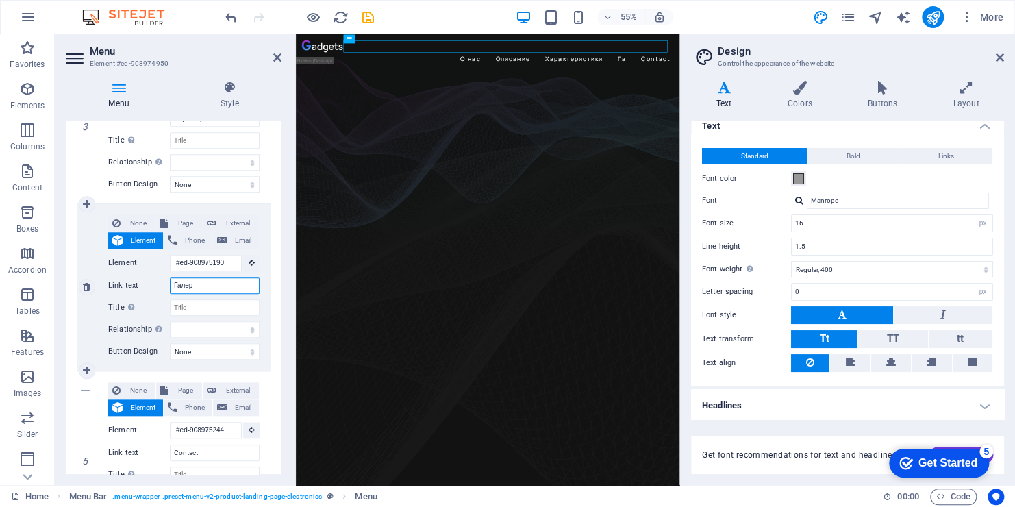
type input "Галере"
select select
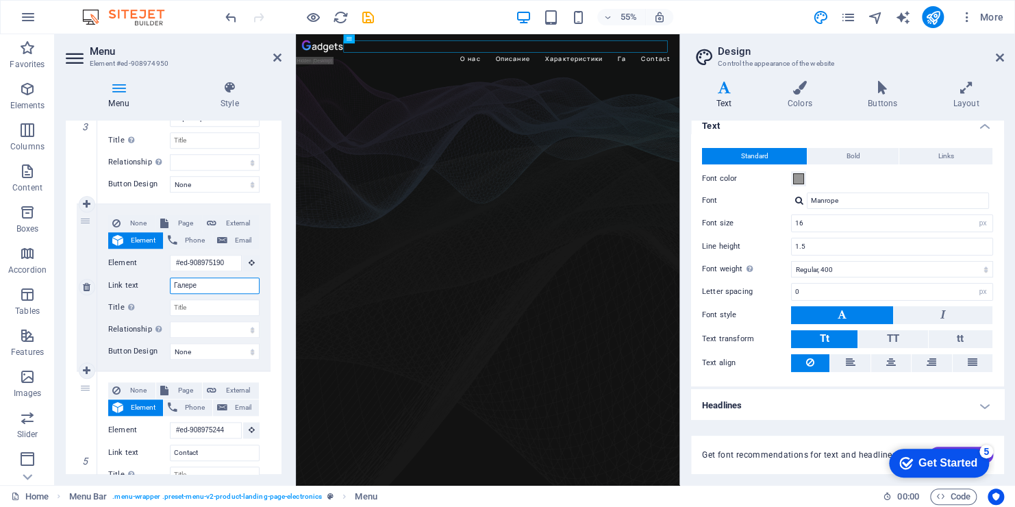
select select
type input "Галерея"
select select
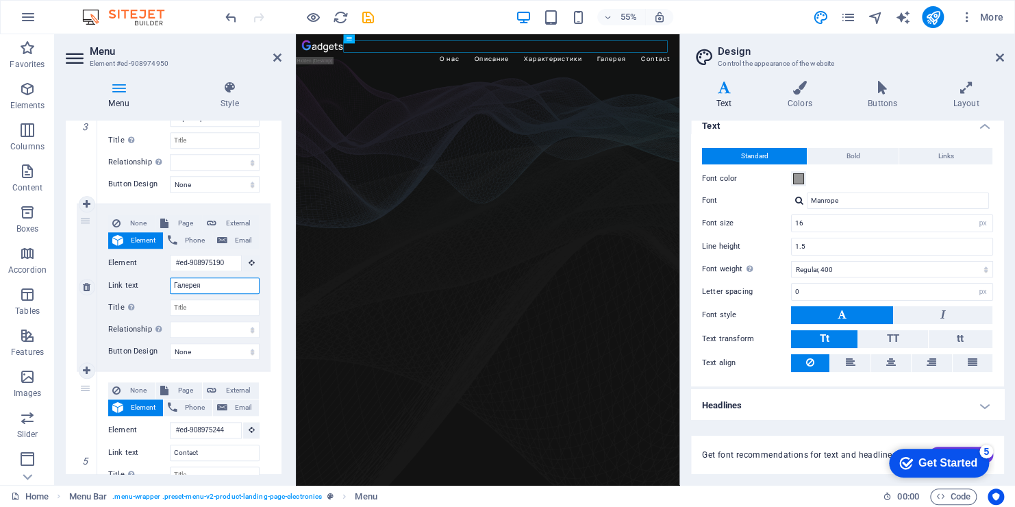
select select
type input "Галерея"
click at [941, 67] on nav "О нас Описание Характеристики Галерея Contact" at bounding box center [644, 78] width 675 height 22
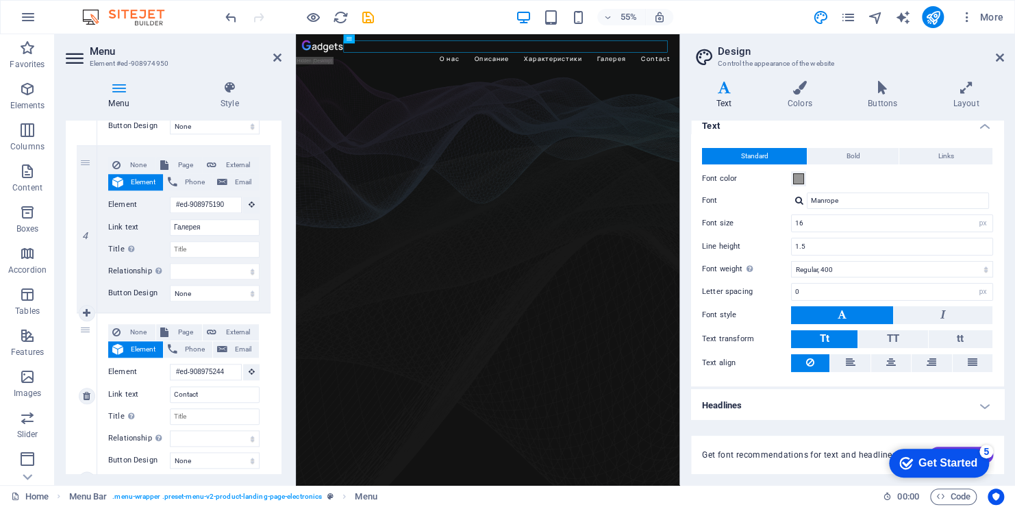
scroll to position [649, 0]
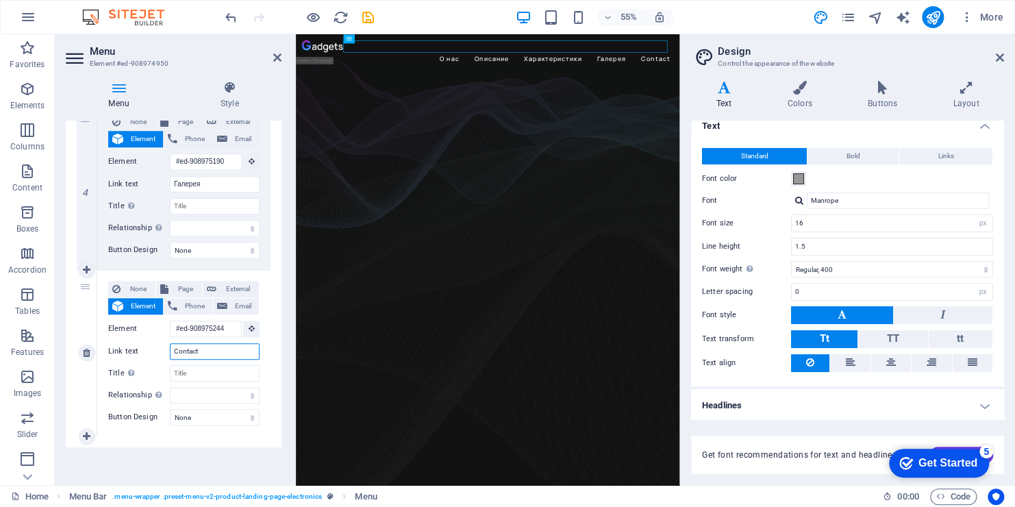
drag, startPoint x: 202, startPoint y: 349, endPoint x: 142, endPoint y: 349, distance: 60.3
click at [142, 349] on div "Link text Contact" at bounding box center [183, 351] width 151 height 16
type input "К"
select select
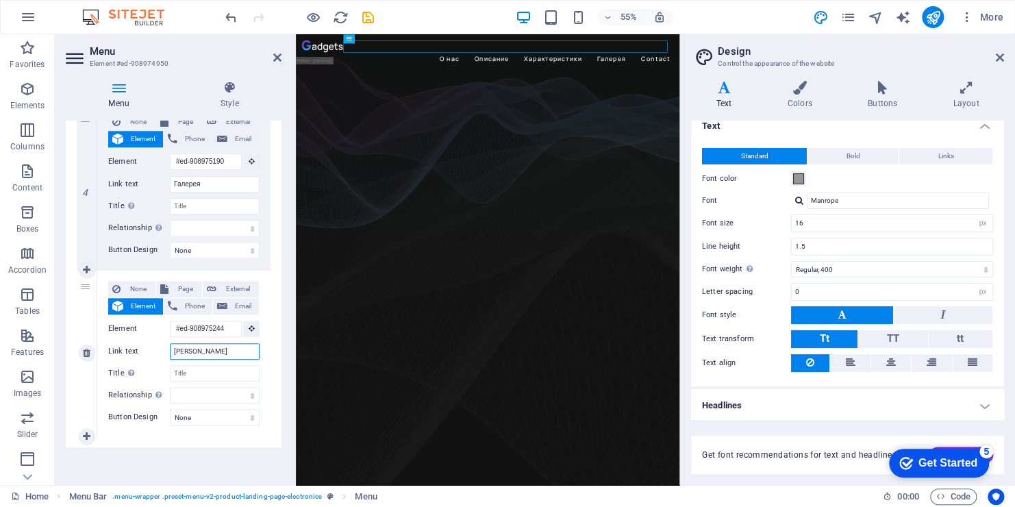
select select
type input "Конт"
select select
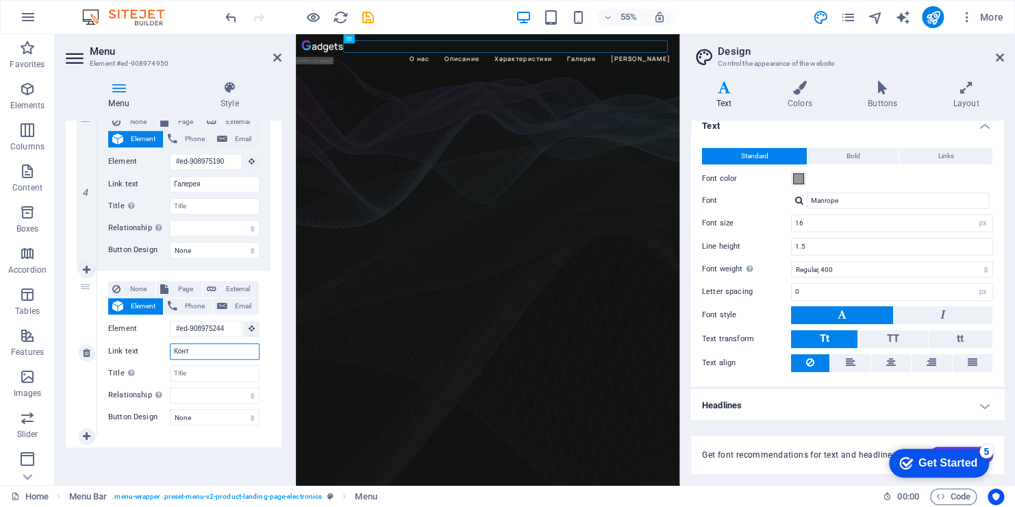
select select
type input "Контакт"
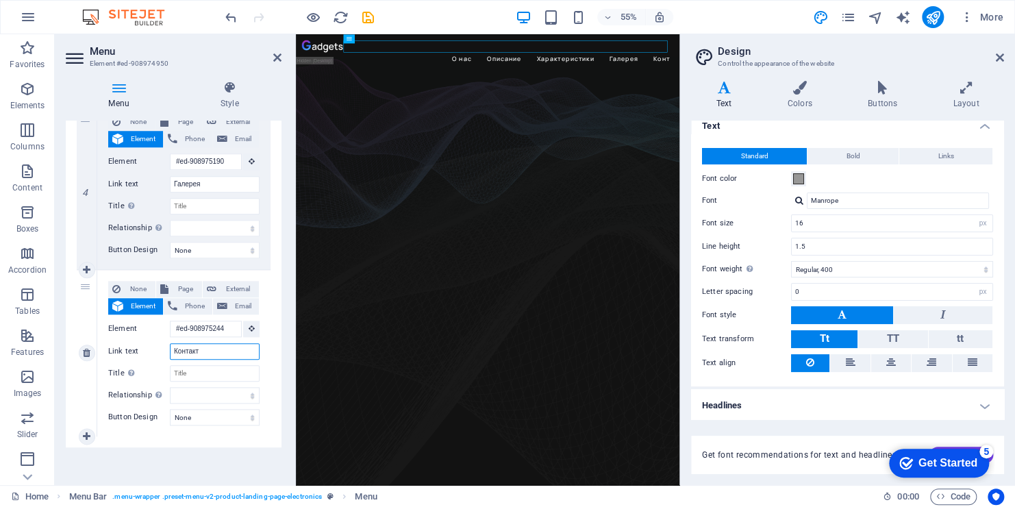
select select
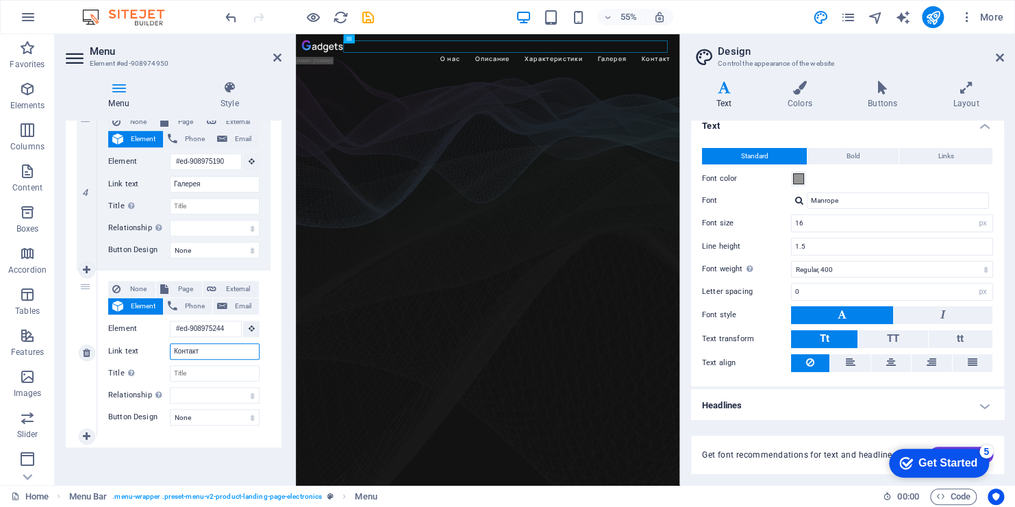
type input "Контакты"
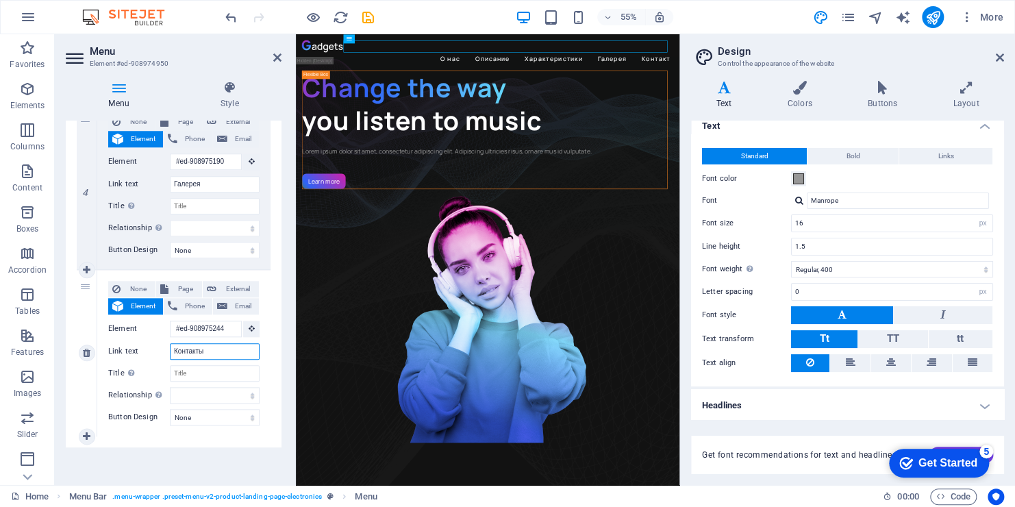
select select
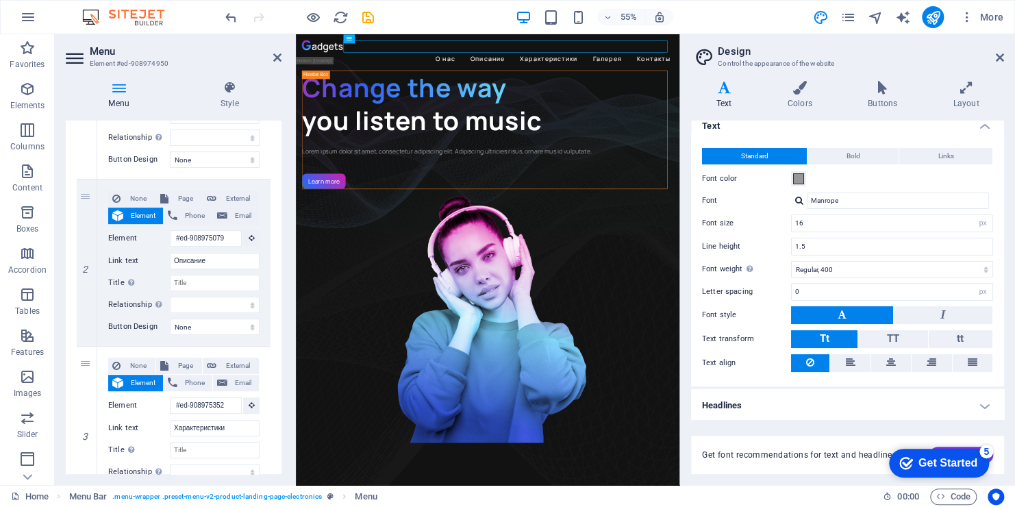
scroll to position [238, 0]
type input "Контакты"
drag, startPoint x: 208, startPoint y: 259, endPoint x: 89, endPoint y: 259, distance: 118.5
click at [89, 259] on div "2 None Page External Element Phone Email Page Home Subpage Legal Notice Privacy…" at bounding box center [174, 262] width 194 height 167
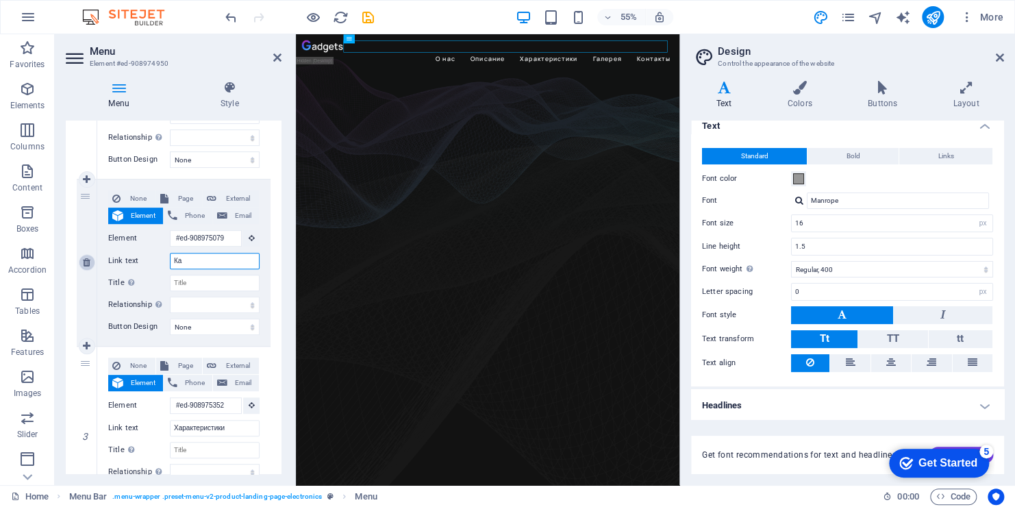
type input "Как"
select select
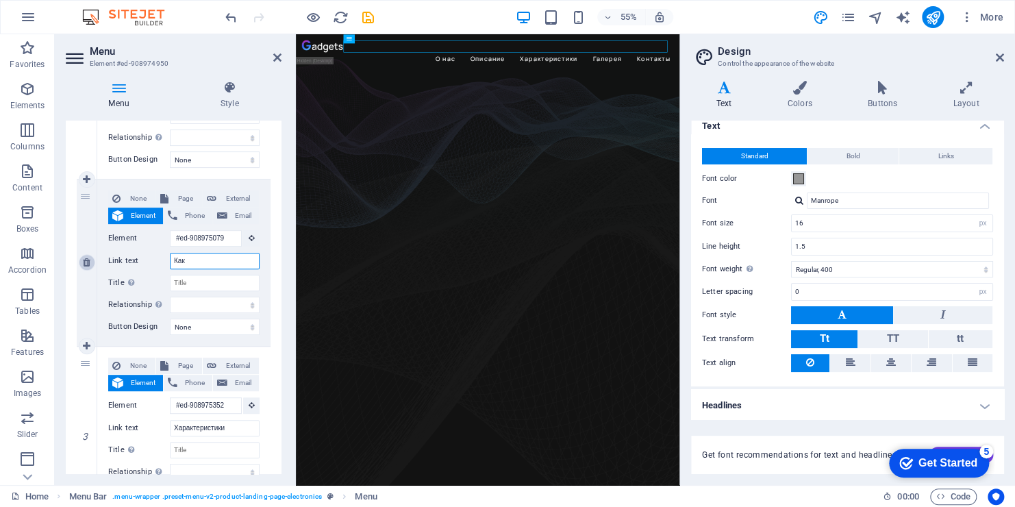
select select
type input "Как"
select select
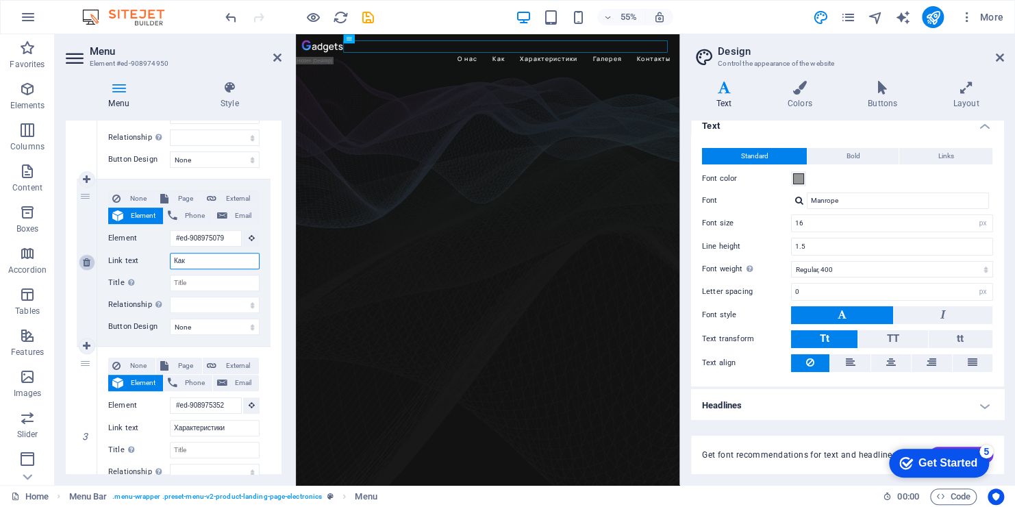
select select
type input "Как заказать"
select select
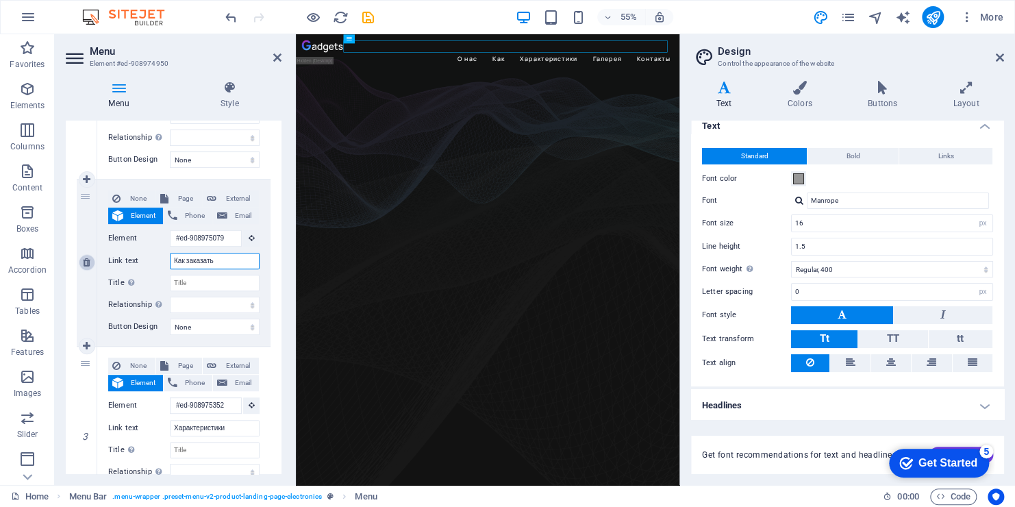
select select
type input "Как заказать"
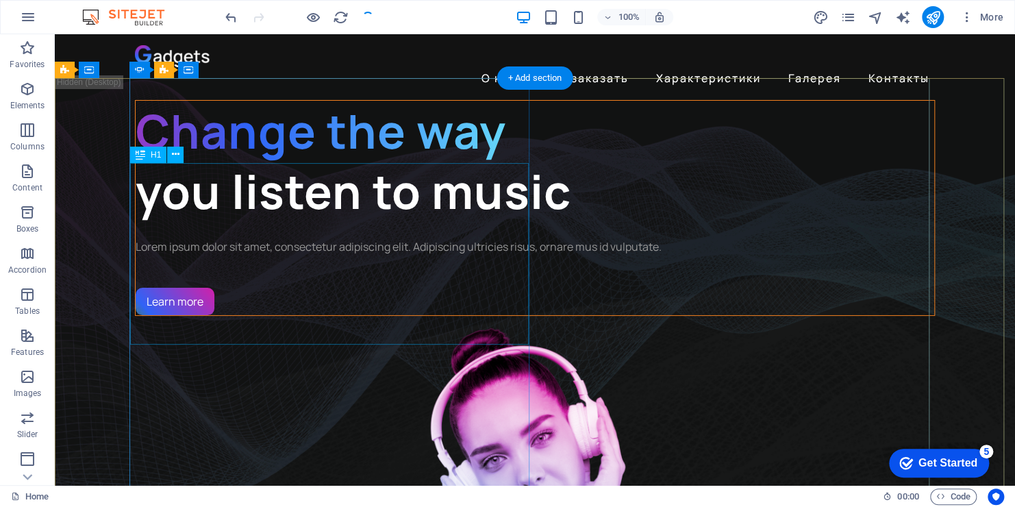
click at [305, 195] on div "Change the way you listen to music" at bounding box center [535, 161] width 799 height 121
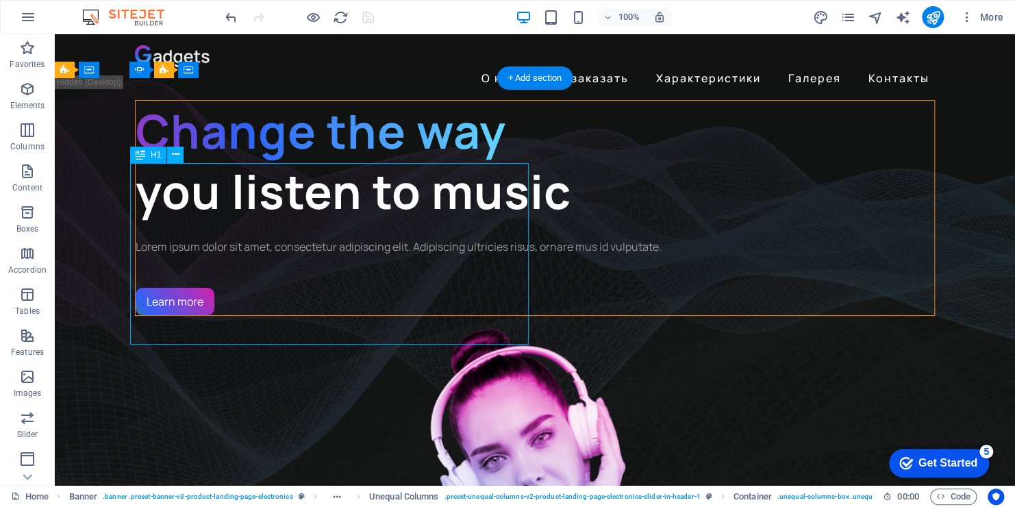
click at [285, 192] on div "Change the way you listen to music" at bounding box center [535, 161] width 799 height 121
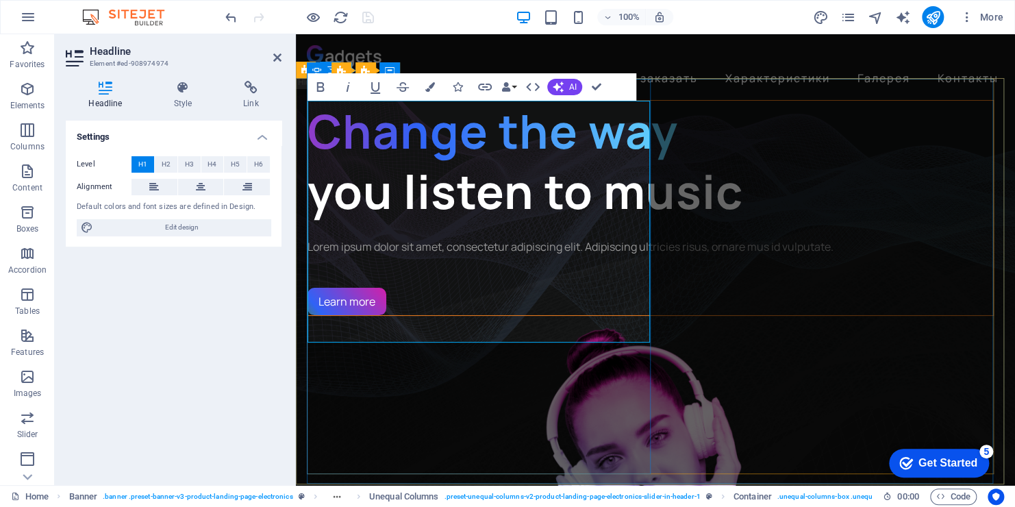
drag, startPoint x: 312, startPoint y: 138, endPoint x: 609, endPoint y: 142, distance: 296.6
click at [609, 142] on h1 "Change the way you listen to music" at bounding box center [651, 161] width 686 height 121
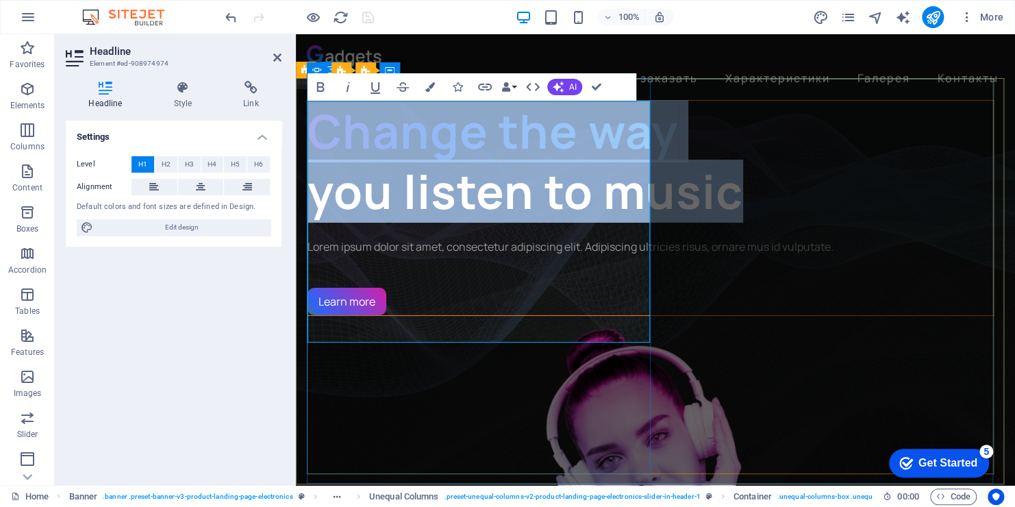
drag, startPoint x: 464, startPoint y: 315, endPoint x: 321, endPoint y: 123, distance: 239.9
click at [321, 123] on h1 "Change the way you listen to music" at bounding box center [651, 161] width 686 height 121
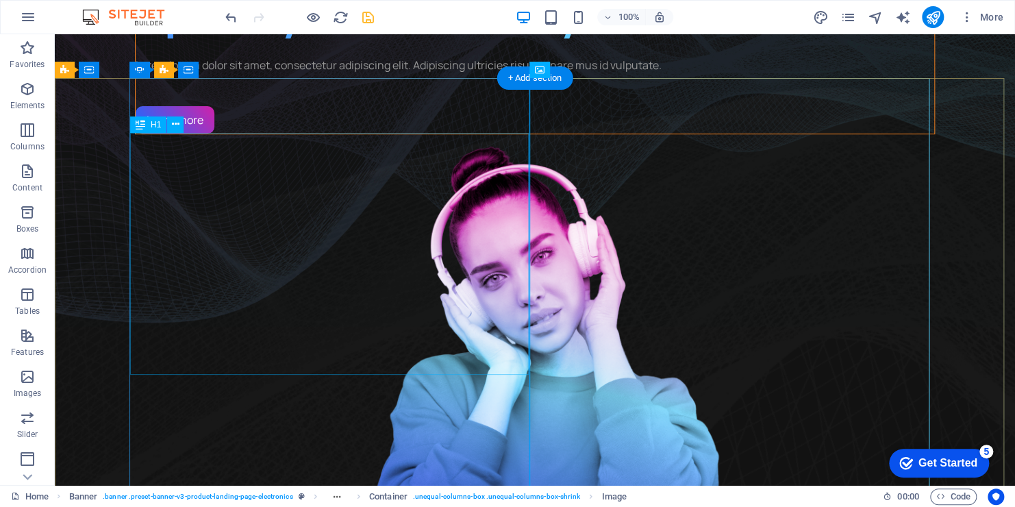
scroll to position [206, 0]
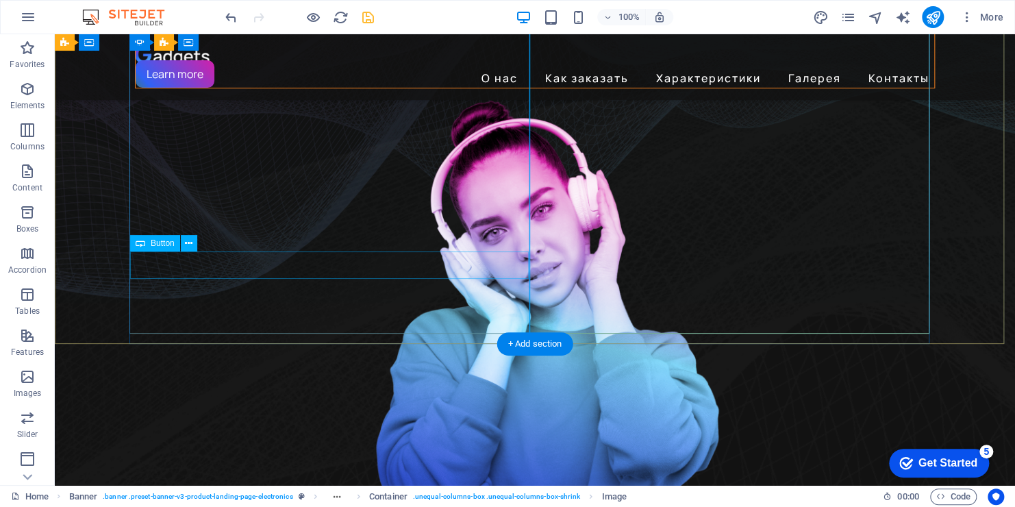
click at [162, 88] on div "Learn more" at bounding box center [535, 73] width 799 height 27
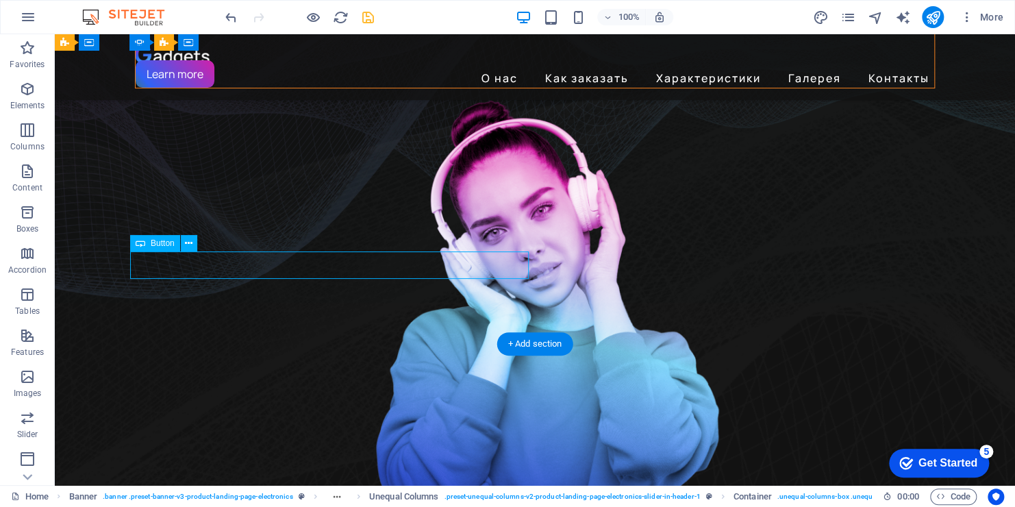
click at [162, 88] on div "Learn more" at bounding box center [535, 73] width 799 height 27
click at [169, 88] on div "Learn more" at bounding box center [535, 73] width 799 height 27
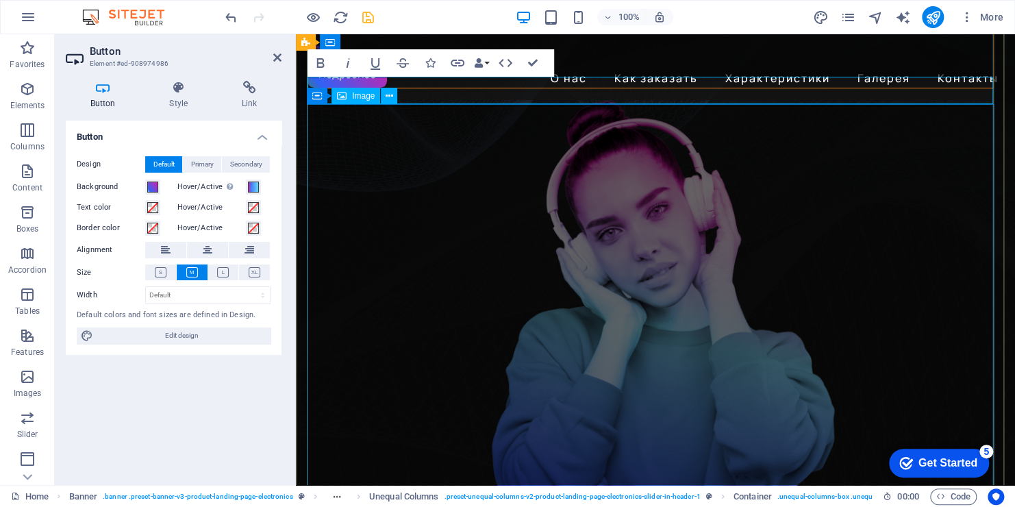
click at [377, 201] on figure "1/3" at bounding box center [650, 318] width 687 height 461
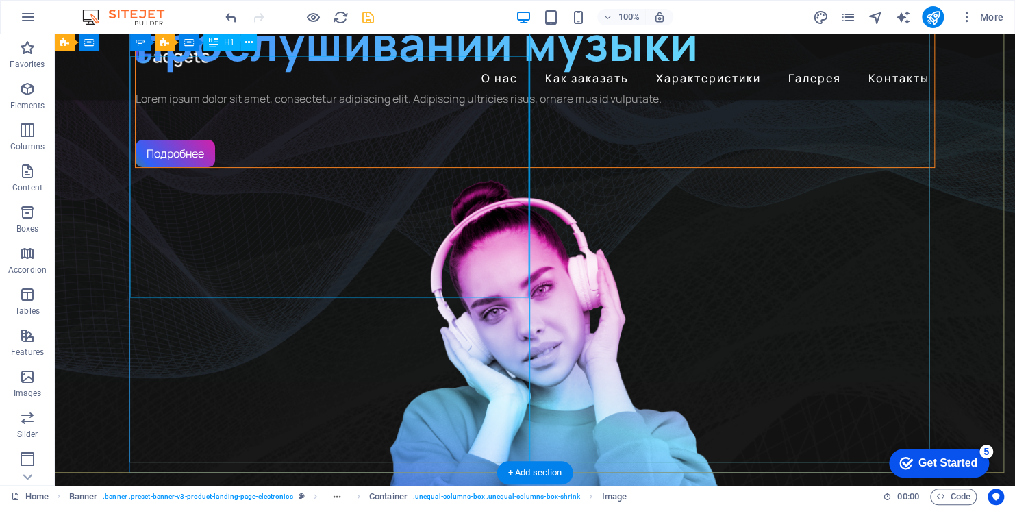
scroll to position [69, 0]
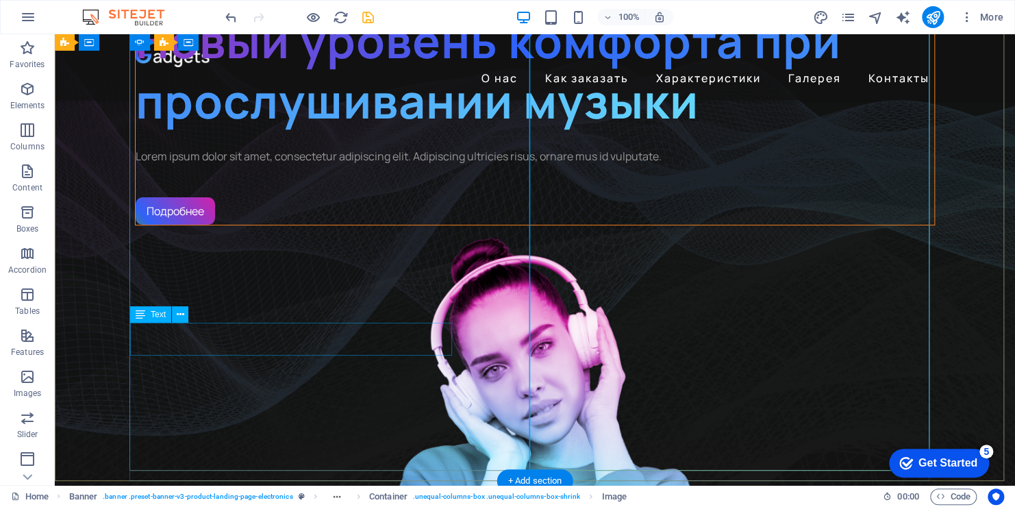
click at [389, 164] on div "Lorem ipsum dolor sit amet, consectetur adipiscing elit. Adipiscing ultricies r…" at bounding box center [535, 156] width 799 height 16
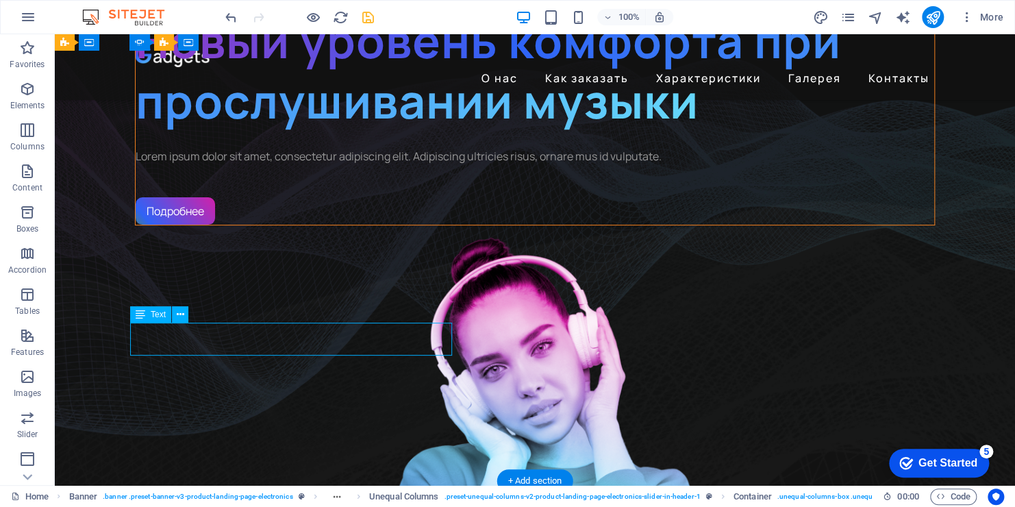
drag, startPoint x: 381, startPoint y: 347, endPoint x: 168, endPoint y: 344, distance: 213.1
click at [168, 164] on div "Lorem ipsum dolor sit amet, consectetur adipiscing elit. Adipiscing ultricies r…" at bounding box center [535, 156] width 799 height 16
click at [150, 164] on div "Lorem ipsum dolor sit amet, consectetur adipiscing elit. Adipiscing ultricies r…" at bounding box center [535, 156] width 799 height 16
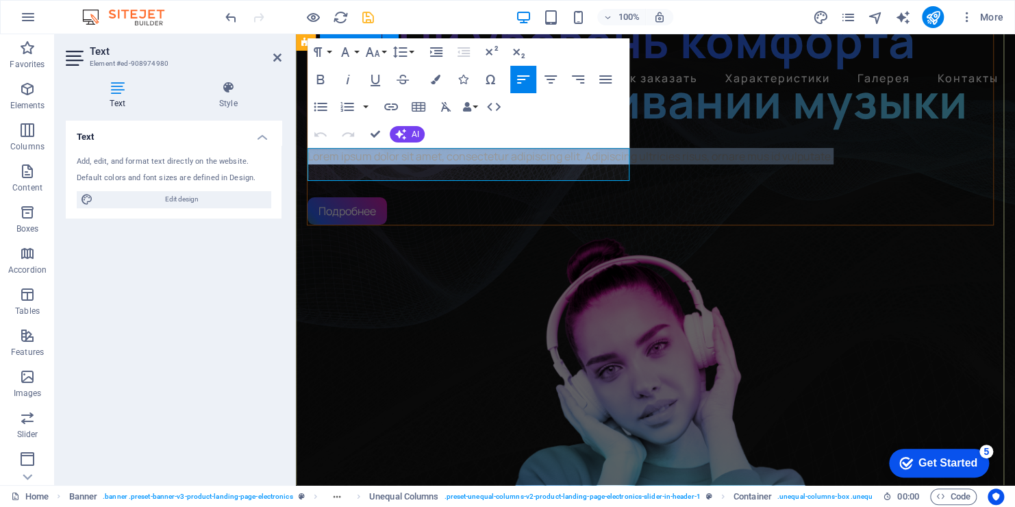
drag, startPoint x: 559, startPoint y: 172, endPoint x: 297, endPoint y: 155, distance: 262.2
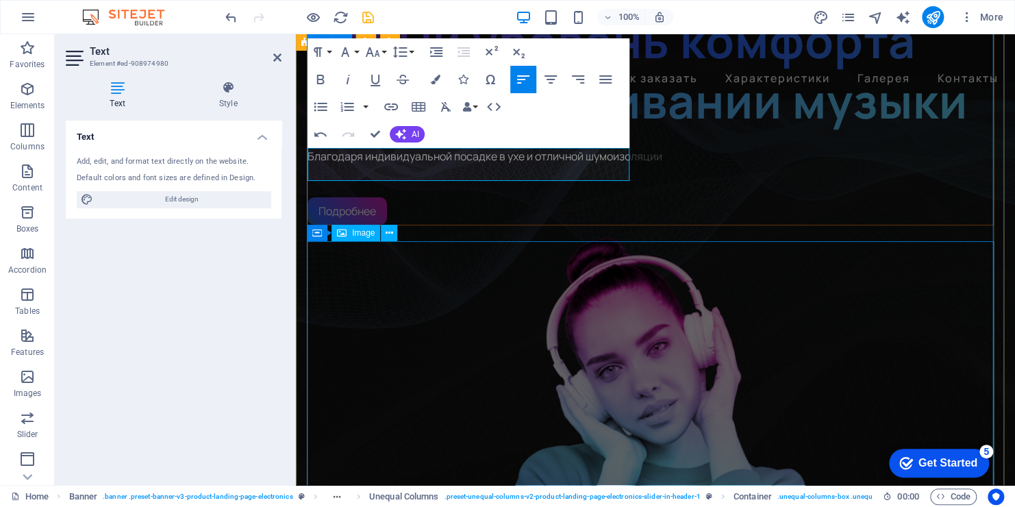
click at [417, 364] on figure "1/3" at bounding box center [650, 455] width 687 height 461
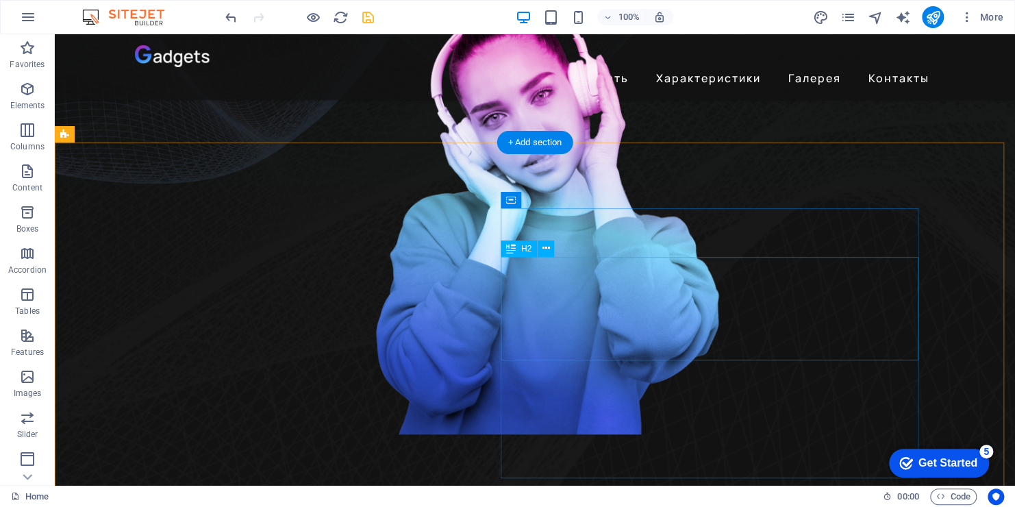
scroll to position [0, 0]
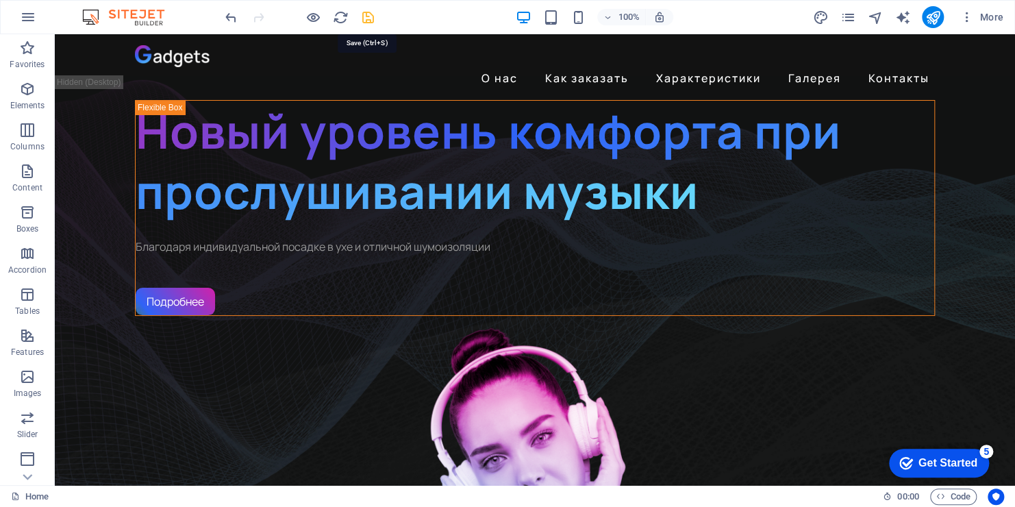
click at [369, 20] on icon "save" at bounding box center [368, 18] width 16 height 16
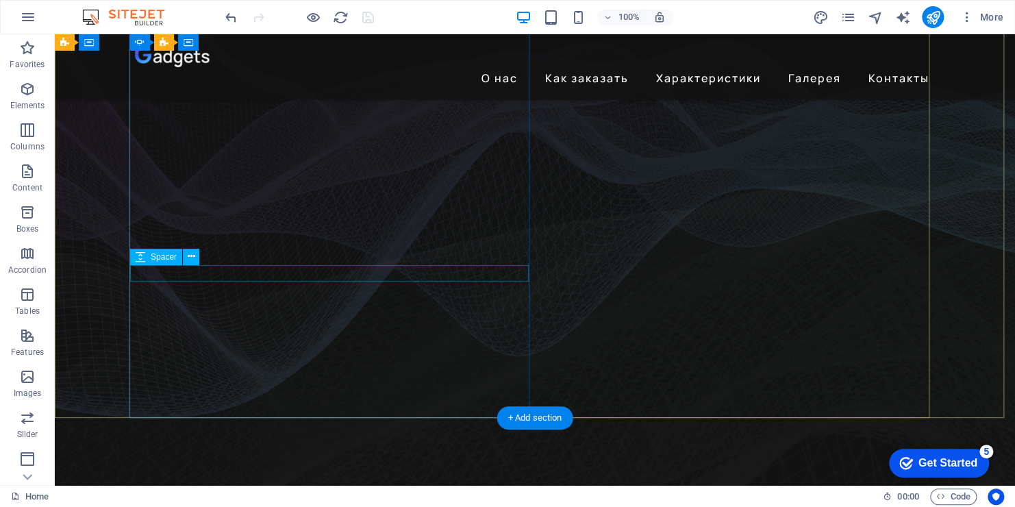
scroll to position [137, 0]
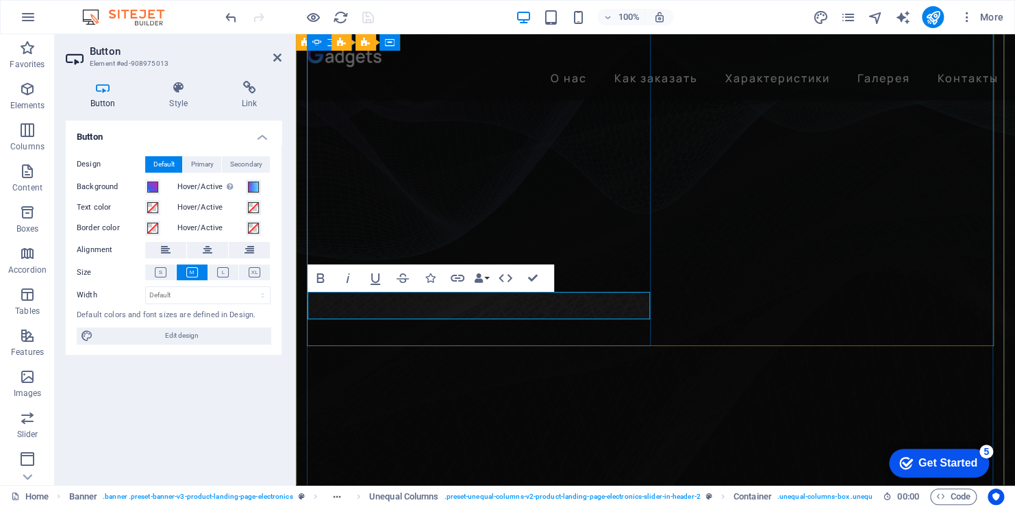
drag, startPoint x: 376, startPoint y: 307, endPoint x: 319, endPoint y: 308, distance: 57.6
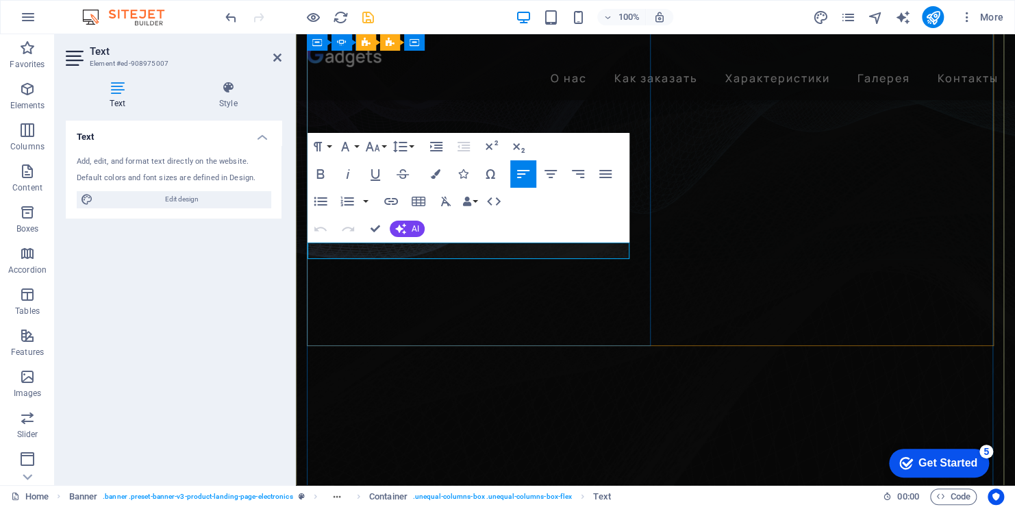
click at [464, 506] on html "Individual Home Favorites Elements Columns Content Boxes Accordion Tables Featu…" at bounding box center [507, 253] width 1015 height 507
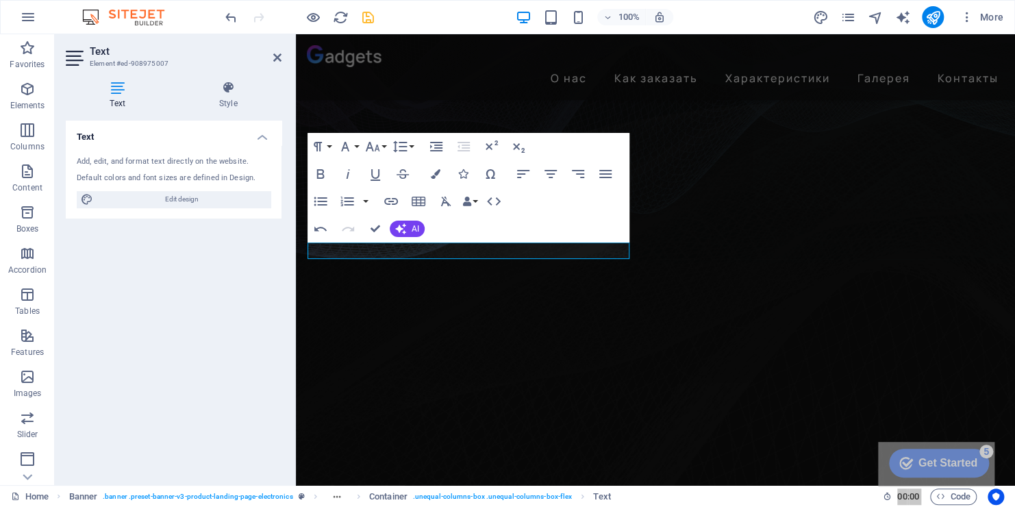
drag, startPoint x: 760, startPoint y: 538, endPoint x: 701, endPoint y: 417, distance: 135.4
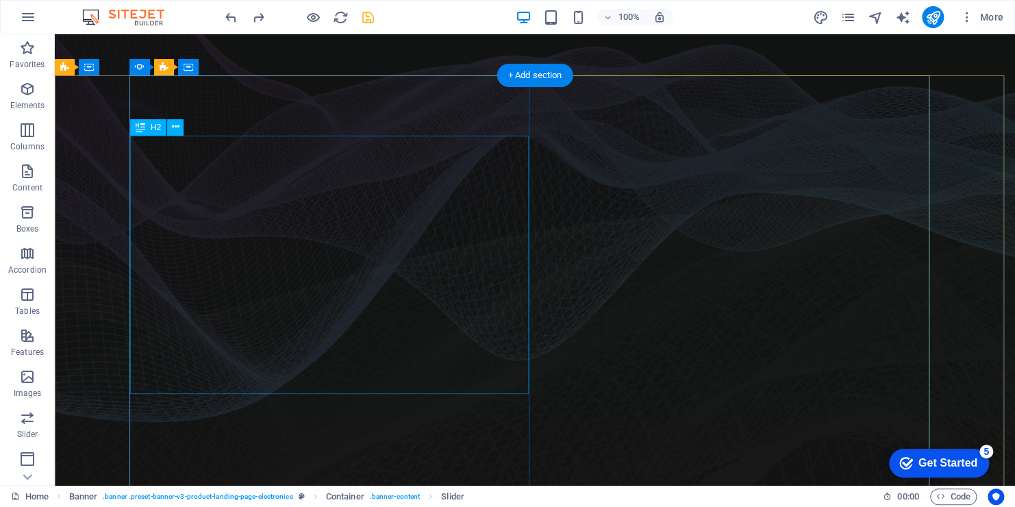
scroll to position [0, 0]
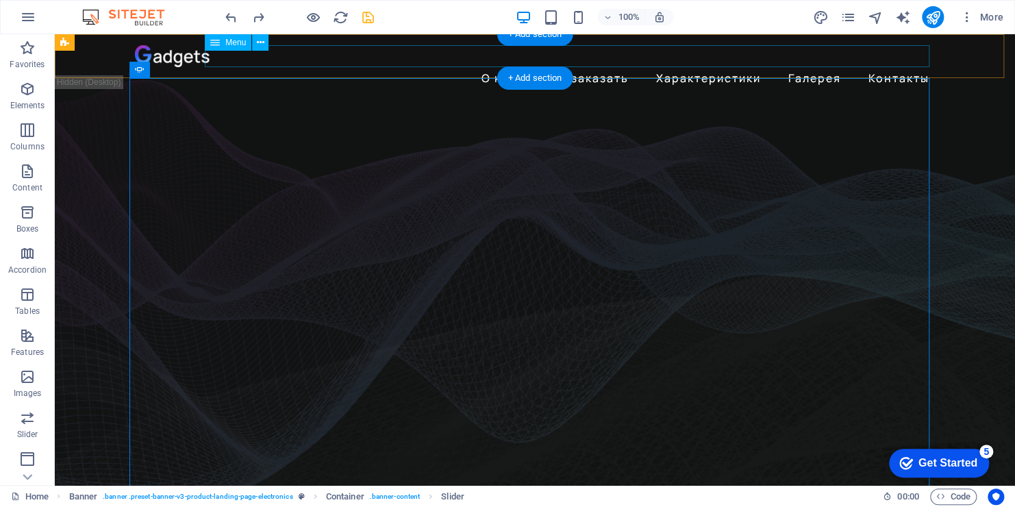
click at [476, 67] on nav "О нас Как заказать Характеристики Галерея Контакты" at bounding box center [535, 78] width 800 height 22
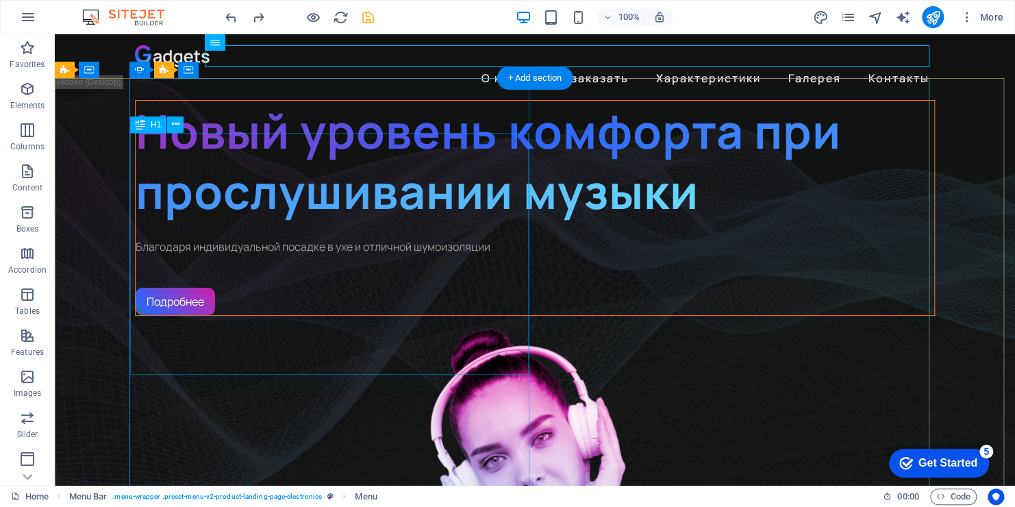
click at [357, 222] on div "Новый уровень комфорта при прослушивании музыки" at bounding box center [535, 161] width 799 height 121
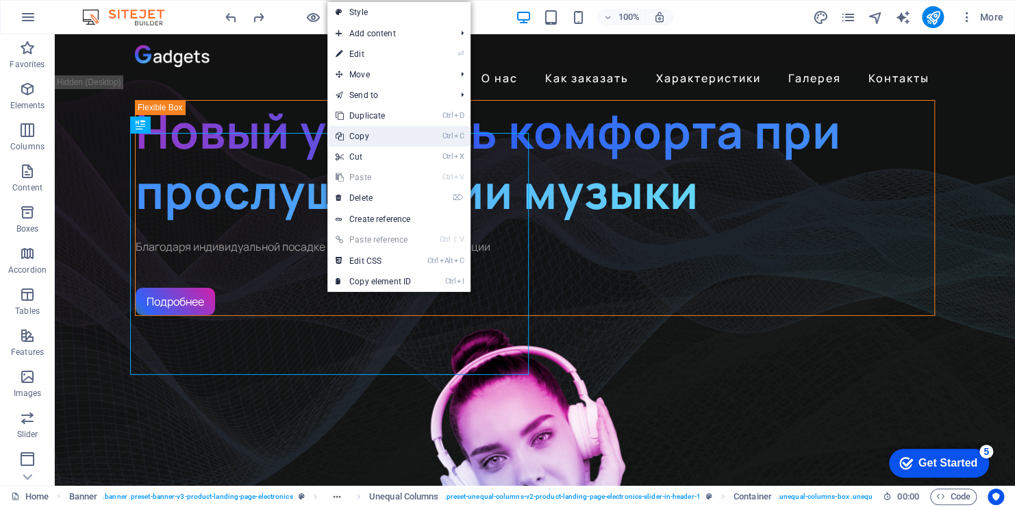
click at [373, 135] on link "Ctrl C Copy" at bounding box center [373, 136] width 92 height 21
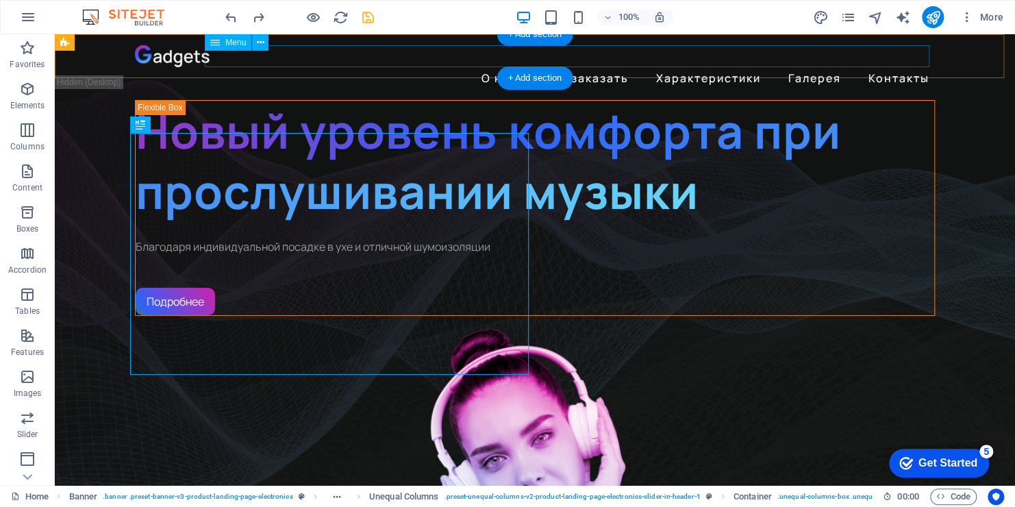
click at [316, 67] on nav "О нас Как заказать Характеристики Галерея Контакты" at bounding box center [535, 78] width 800 height 22
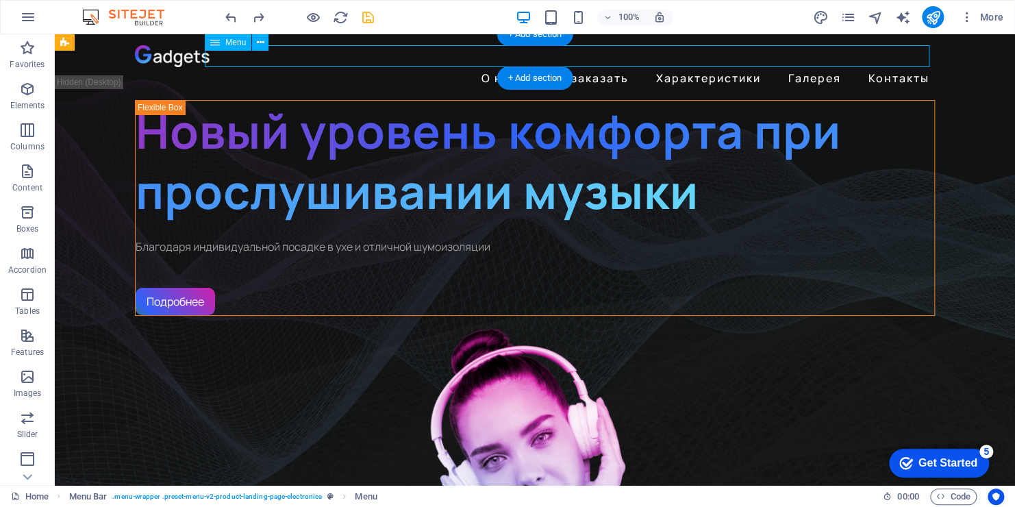
click at [327, 67] on nav "О нас Как заказать Характеристики Галерея Контакты" at bounding box center [535, 78] width 800 height 22
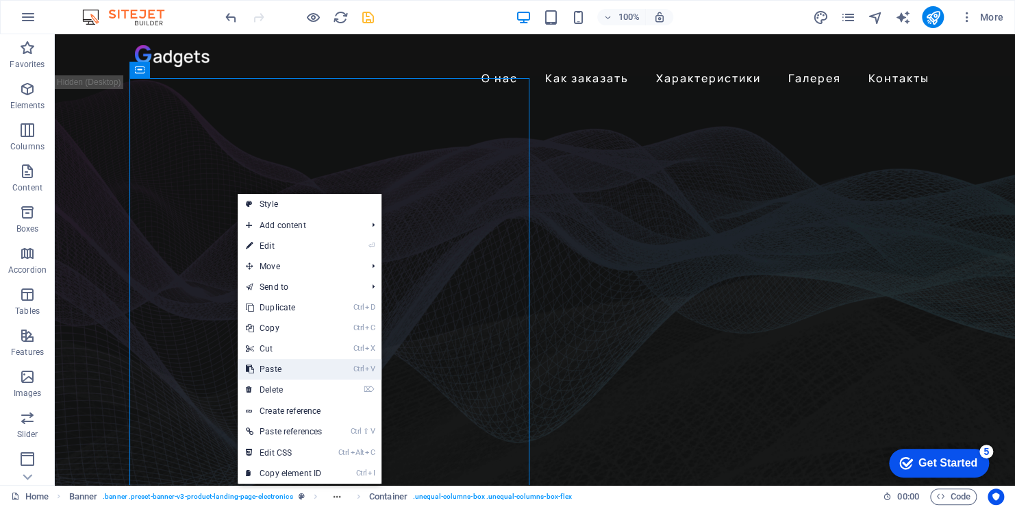
click at [275, 363] on link "Ctrl V Paste" at bounding box center [284, 369] width 92 height 21
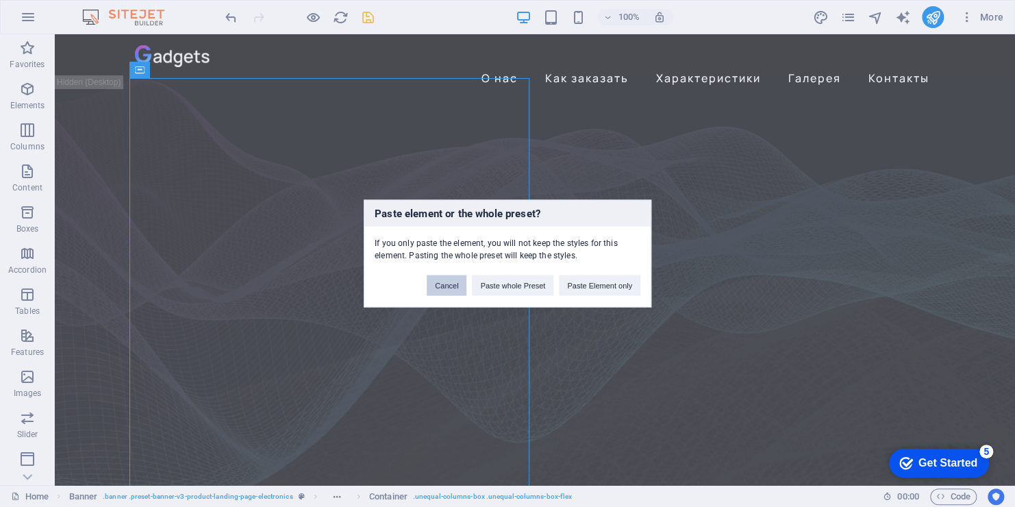
drag, startPoint x: 391, startPoint y: 247, endPoint x: 446, endPoint y: 282, distance: 64.6
click at [446, 282] on button "Cancel" at bounding box center [447, 285] width 40 height 21
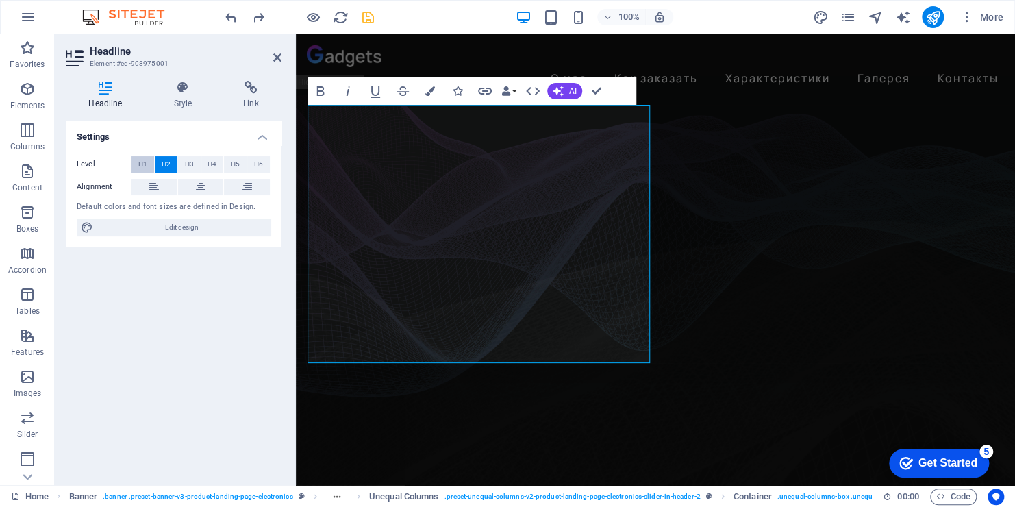
click at [142, 161] on span "H1" at bounding box center [142, 164] width 9 height 16
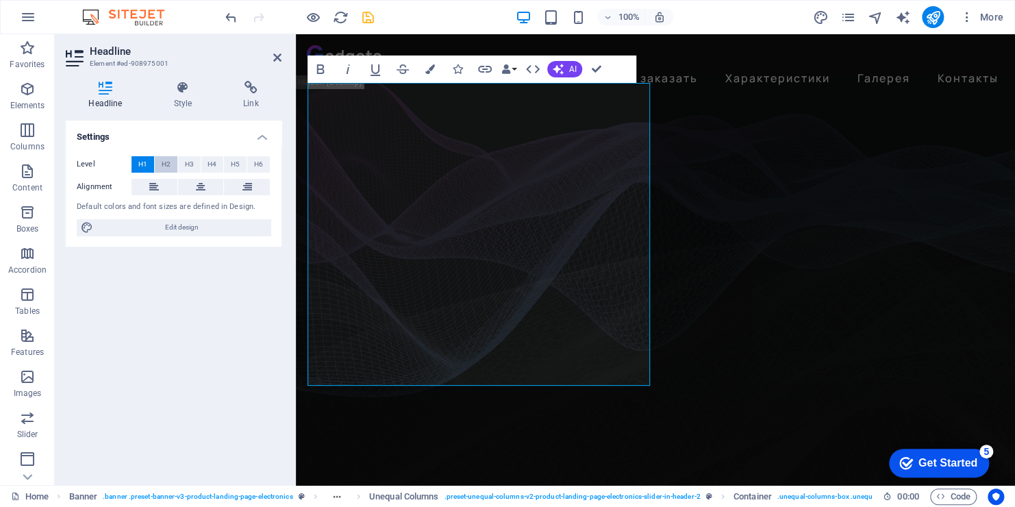
click at [165, 166] on span "H2" at bounding box center [166, 164] width 9 height 16
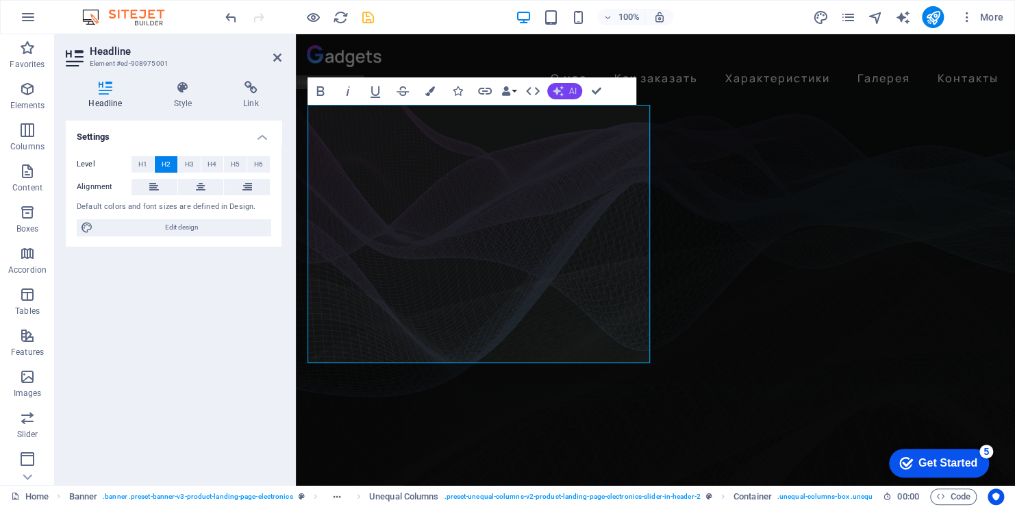
click at [564, 91] on button "AI" at bounding box center [564, 91] width 35 height 16
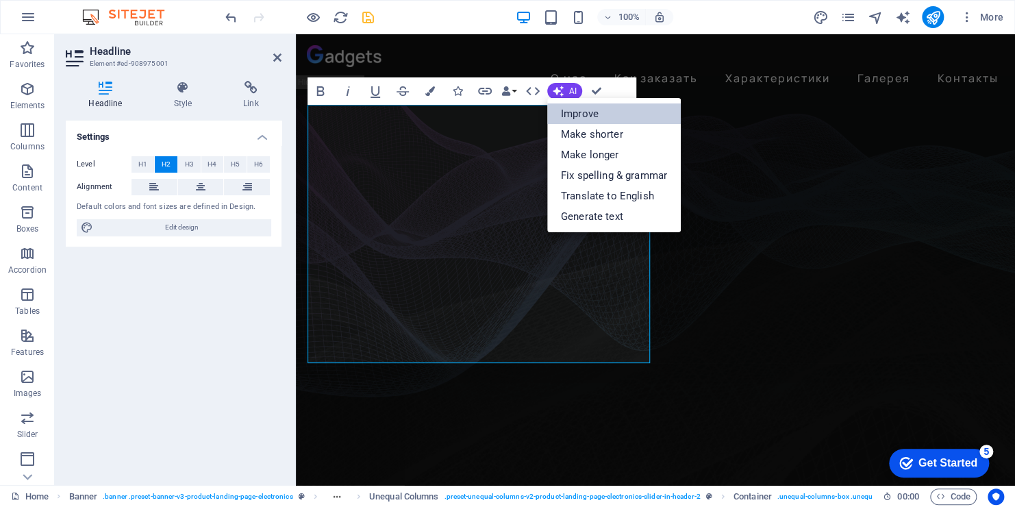
click at [566, 114] on link "Improve" at bounding box center [614, 113] width 134 height 21
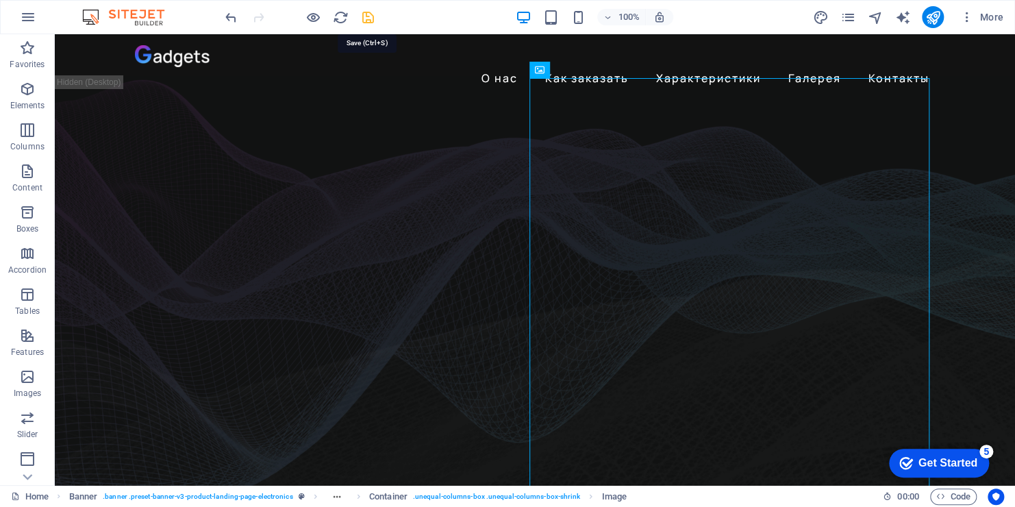
click at [371, 16] on icon "save" at bounding box center [368, 18] width 16 height 16
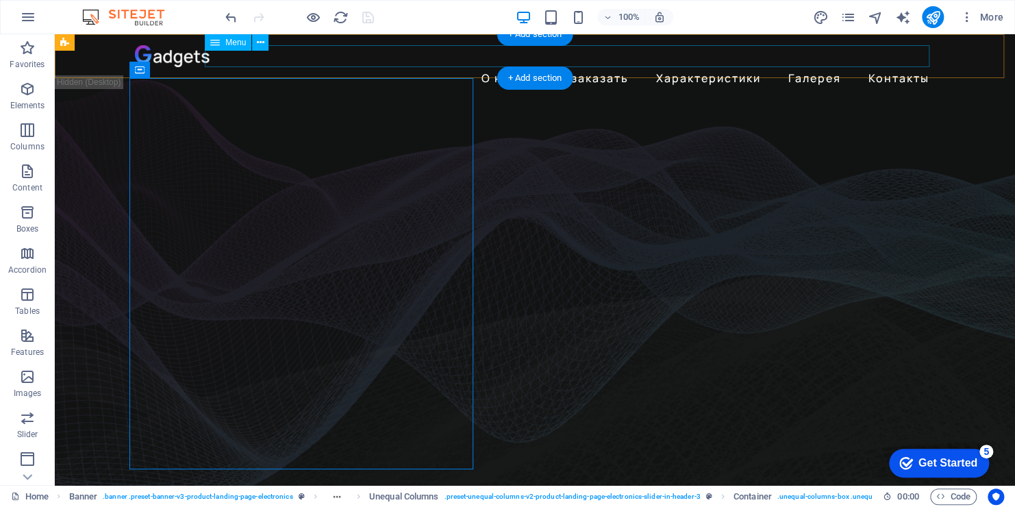
click at [314, 67] on nav "О нас Как заказать Характеристики Галерея Контакты" at bounding box center [535, 78] width 800 height 22
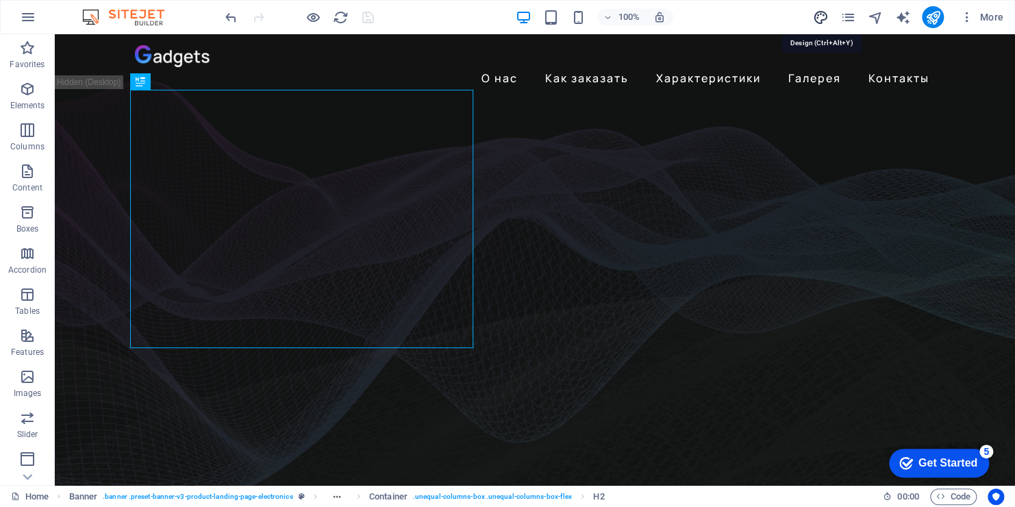
select select "px"
select select "400"
select select "px"
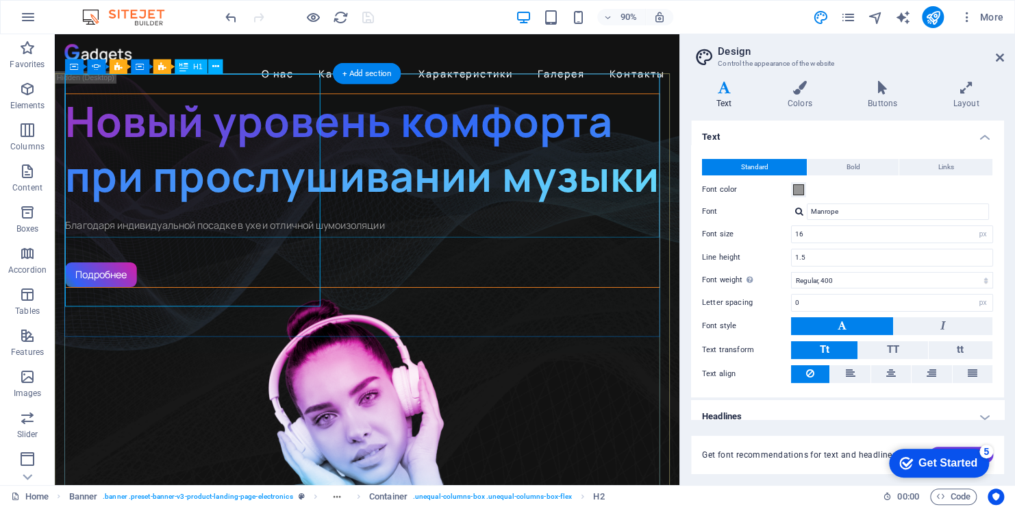
click at [86, 105] on div "Новый уровень комфорта при прослушивании музыки" at bounding box center [396, 161] width 660 height 121
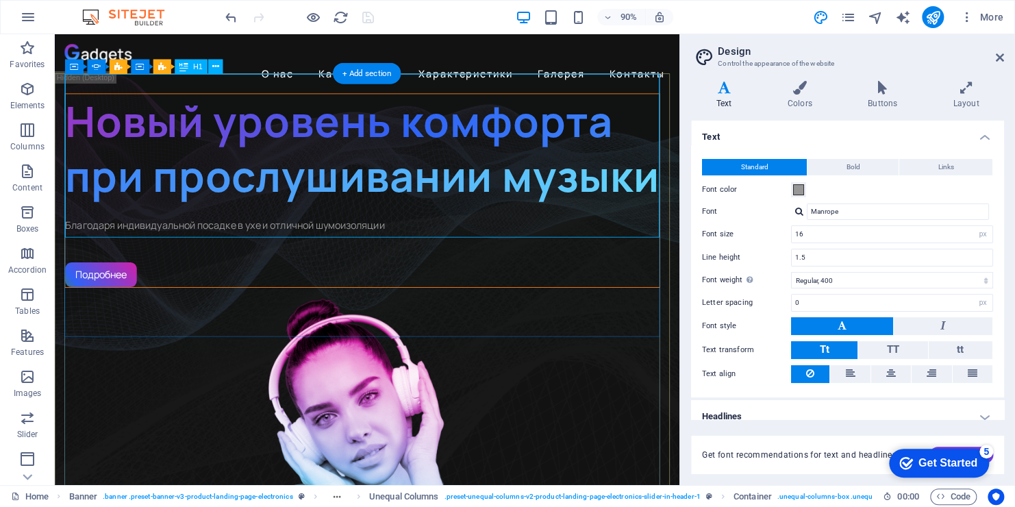
click at [83, 113] on div "Новый уровень комфорта при прослушивании музыки" at bounding box center [396, 161] width 660 height 121
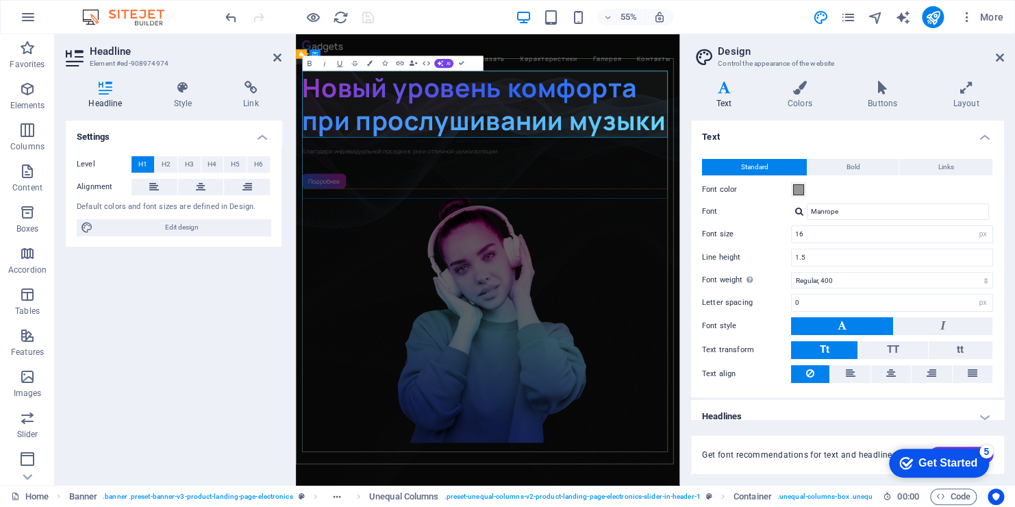
drag, startPoint x: 312, startPoint y: 129, endPoint x: 569, endPoint y: 173, distance: 260.6
click at [569, 173] on span "Новый уровень комфорта при прослушивании музыки" at bounding box center [638, 160] width 660 height 123
click at [266, 279] on div "Settings Level H1 H2 H3 H4 H5 H6 Alignment Default colors and font sizes are de…" at bounding box center [174, 297] width 216 height 353
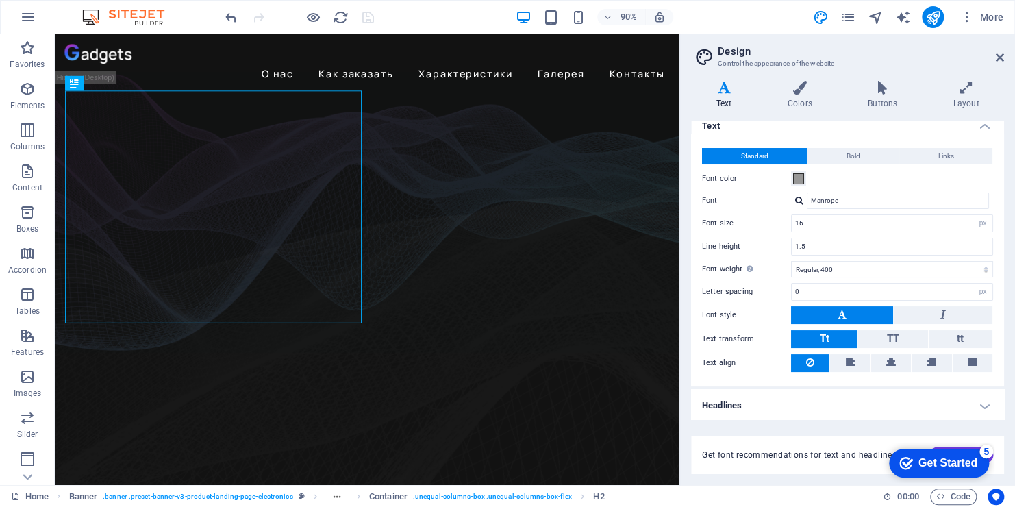
click at [982, 401] on h4 "Headlines" at bounding box center [847, 405] width 313 height 33
click at [982, 401] on h4 "Headlines" at bounding box center [847, 401] width 313 height 25
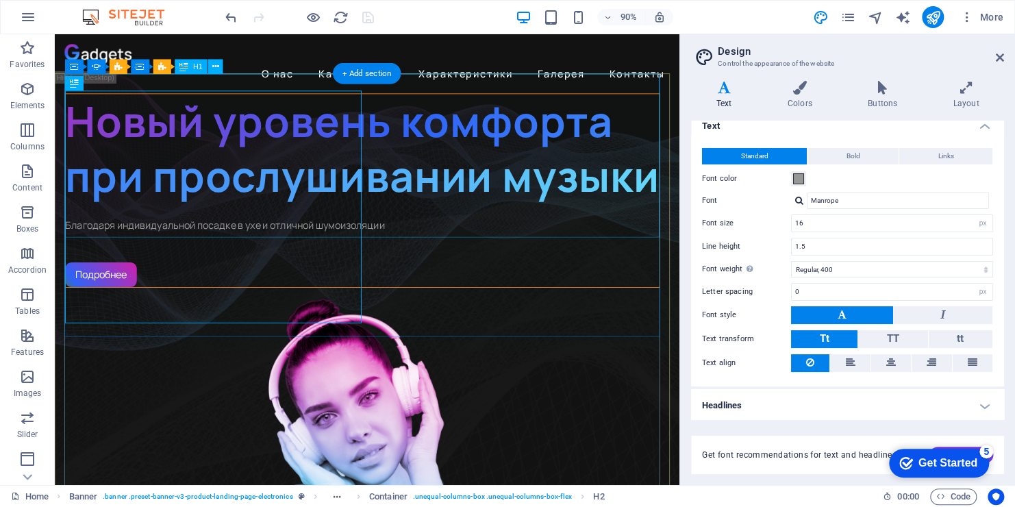
click at [435, 162] on div "Новый уровень комфорта при прослушивании музыки" at bounding box center [396, 161] width 660 height 121
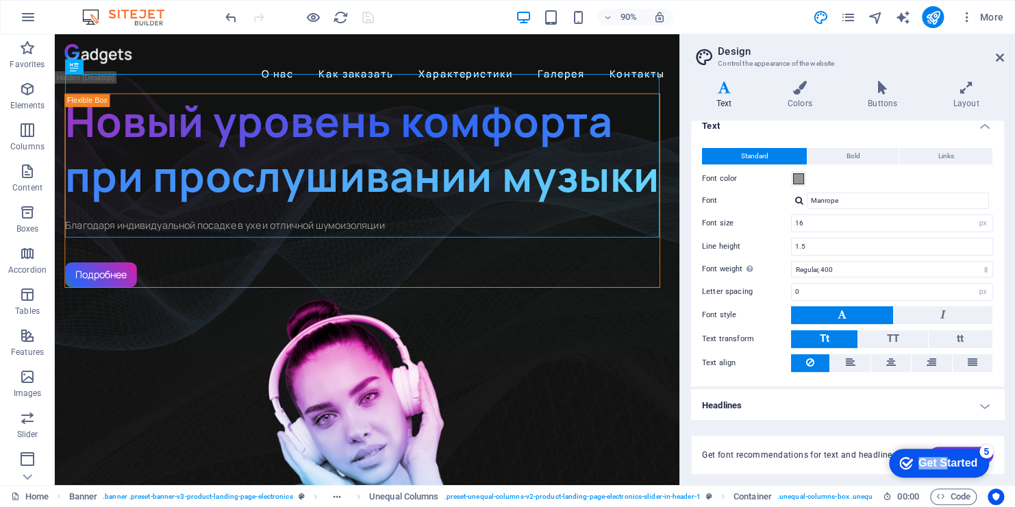
drag, startPoint x: 943, startPoint y: 456, endPoint x: 946, endPoint y: 279, distance: 176.1
click at [946, 442] on html "checkmark Get Started 5 First Steps in the Editor Let's guide you through the t…" at bounding box center [936, 462] width 116 height 41
drag, startPoint x: 68, startPoint y: -162, endPoint x: 1001, endPoint y: 344, distance: 1061.5
click at [1001, 344] on div "Standard Bold Links Font color Font Manrope Font size 16 rem px Line height 1.5…" at bounding box center [847, 260] width 319 height 252
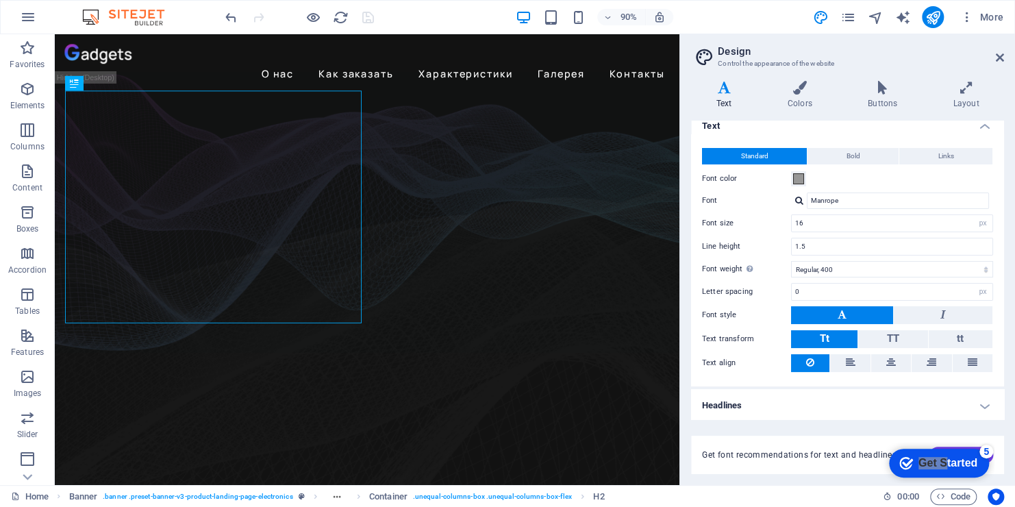
click at [823, 449] on div "Get font recommendations for text and headlines. Generate" at bounding box center [847, 455] width 313 height 38
click at [841, 458] on span "Get font recommendations for text and headlines." at bounding box center [800, 454] width 197 height 11
click at [914, 462] on div "checkmark Get Started 5" at bounding box center [938, 463] width 78 height 14
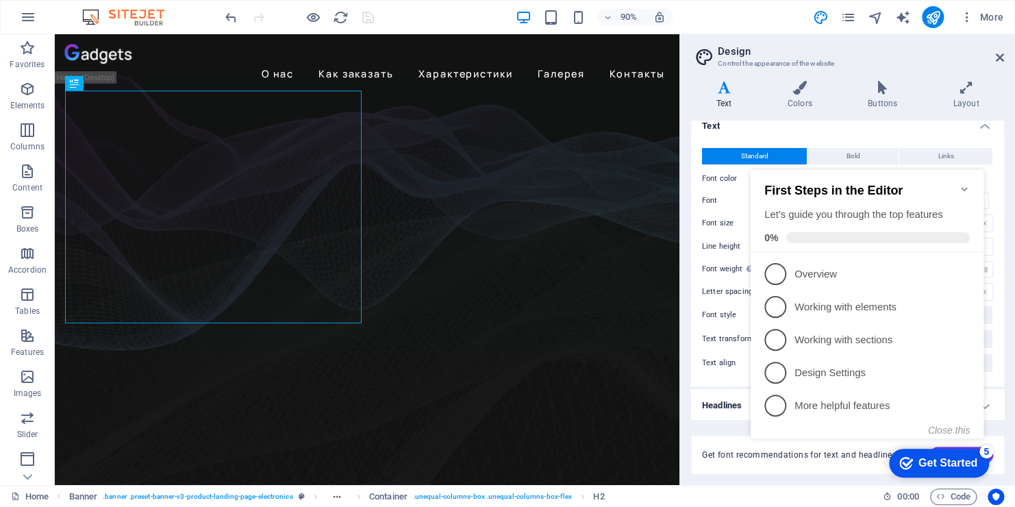
click at [819, 456] on div "checkmark Get Started 5 First Steps in the Editor Let's guide you through the t…" at bounding box center [869, 316] width 249 height 334
drag, startPoint x: 73, startPoint y: 307, endPoint x: 732, endPoint y: 455, distance: 675.4
click at [732, 455] on span "Get font recommendations for text and headlines." at bounding box center [800, 454] width 197 height 11
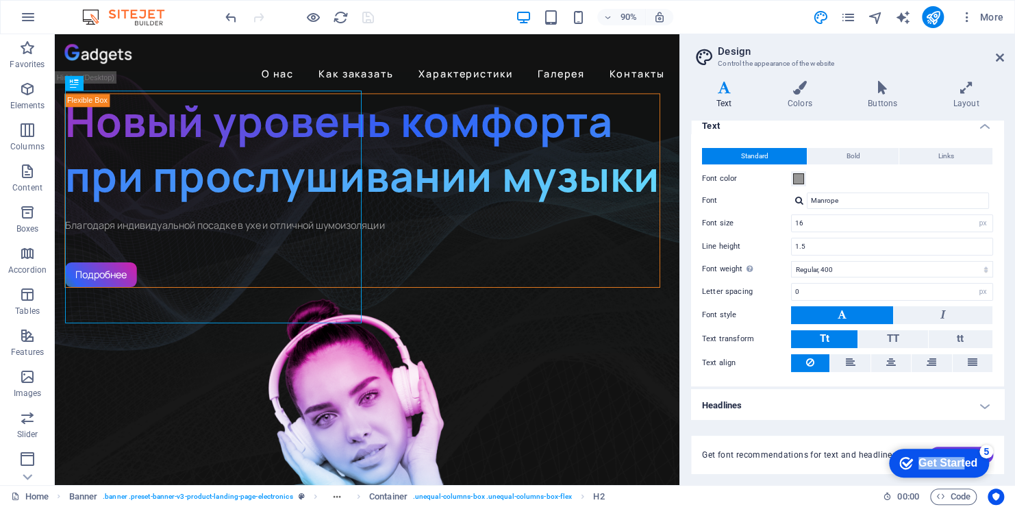
drag, startPoint x: 964, startPoint y: 463, endPoint x: 969, endPoint y: 382, distance: 81.7
click at [969, 442] on html "checkmark Get Started 5 First Steps in the Editor Let's guide you through the t…" at bounding box center [936, 462] width 116 height 41
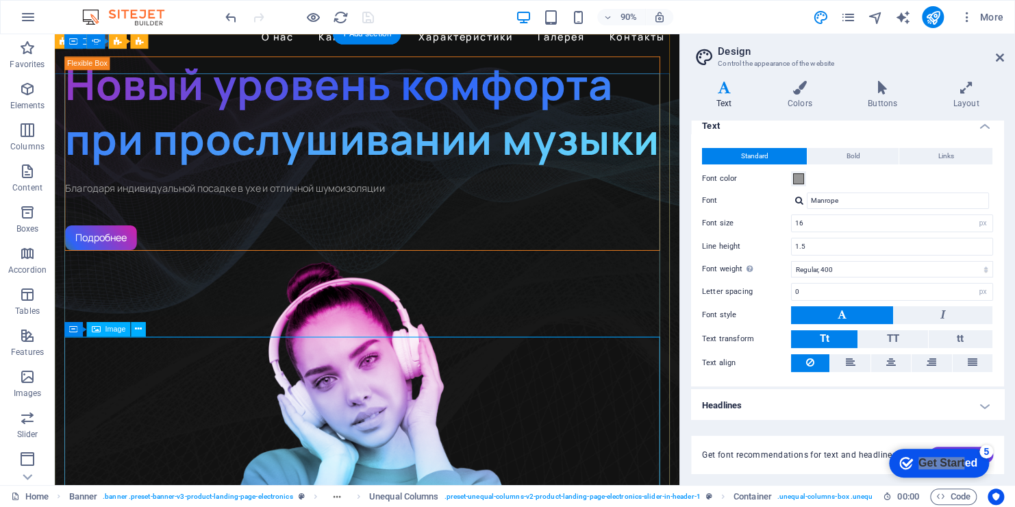
scroll to position [0, 0]
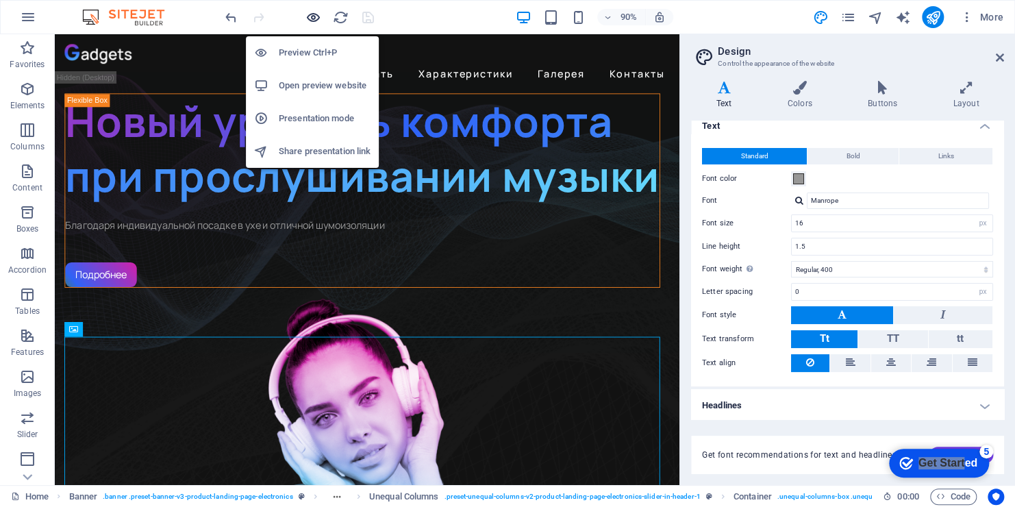
click at [314, 18] on icon "button" at bounding box center [314, 18] width 16 height 16
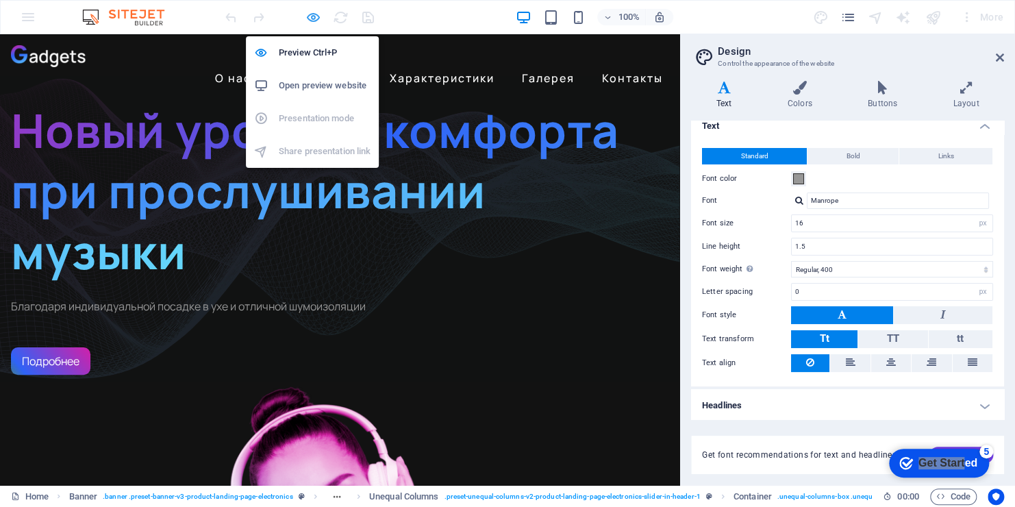
click at [314, 18] on icon "button" at bounding box center [314, 18] width 16 height 16
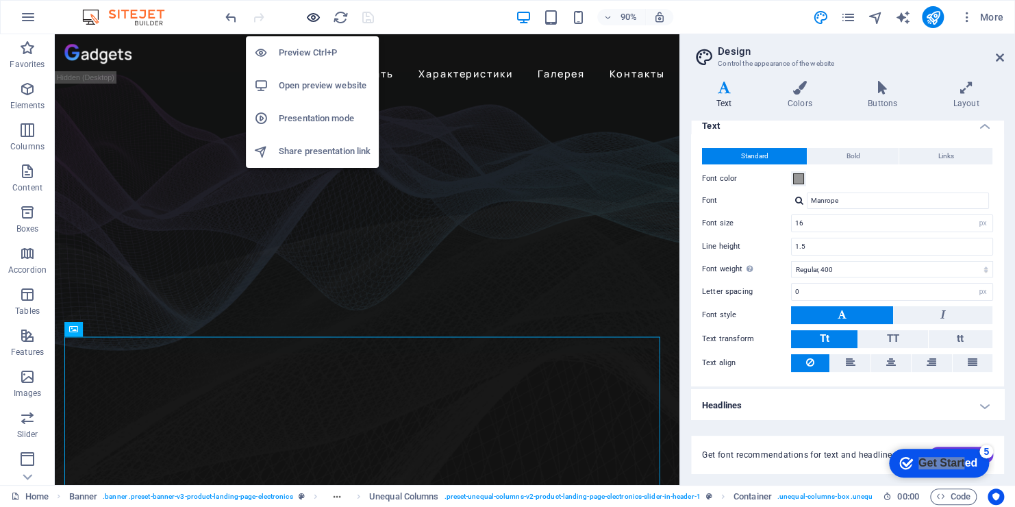
click at [314, 18] on icon "button" at bounding box center [314, 18] width 16 height 16
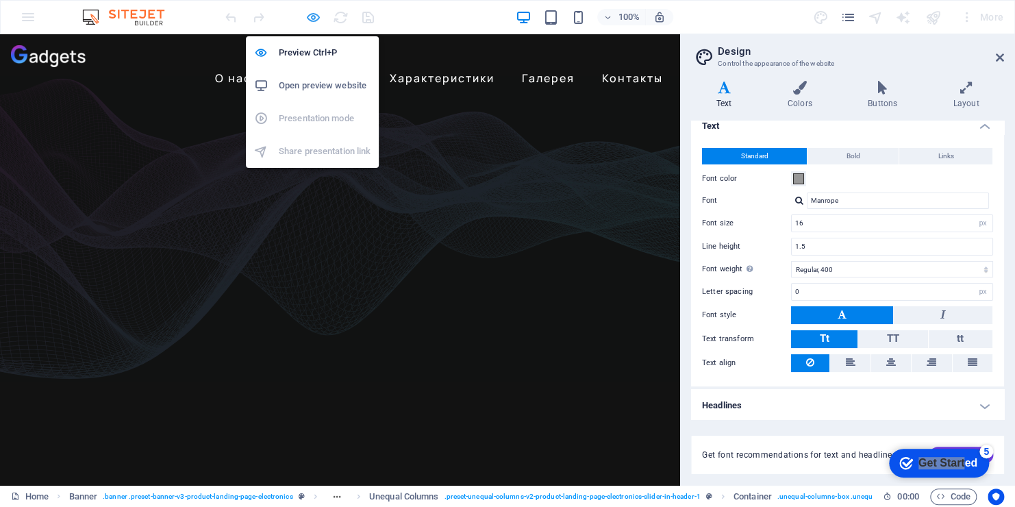
click at [314, 18] on icon "button" at bounding box center [314, 18] width 16 height 16
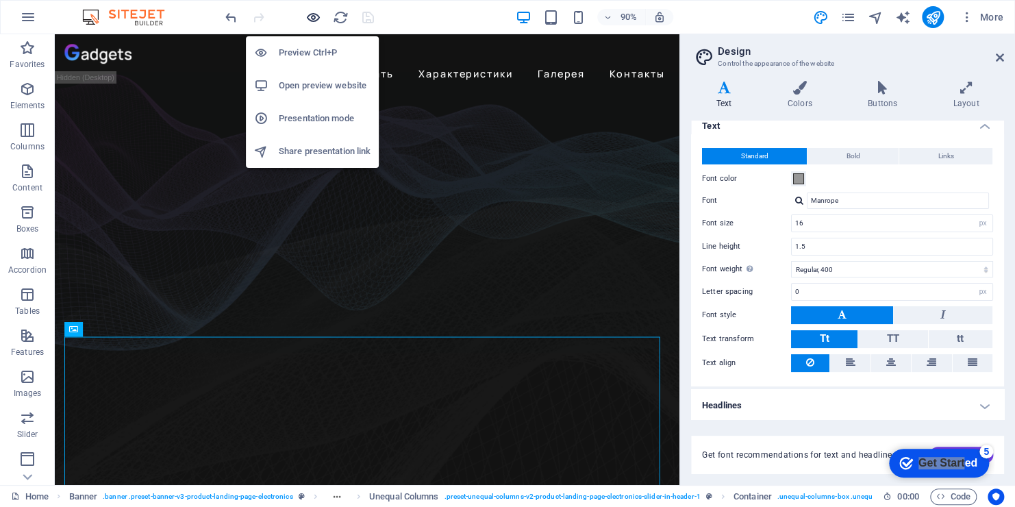
click at [314, 18] on icon "button" at bounding box center [314, 18] width 16 height 16
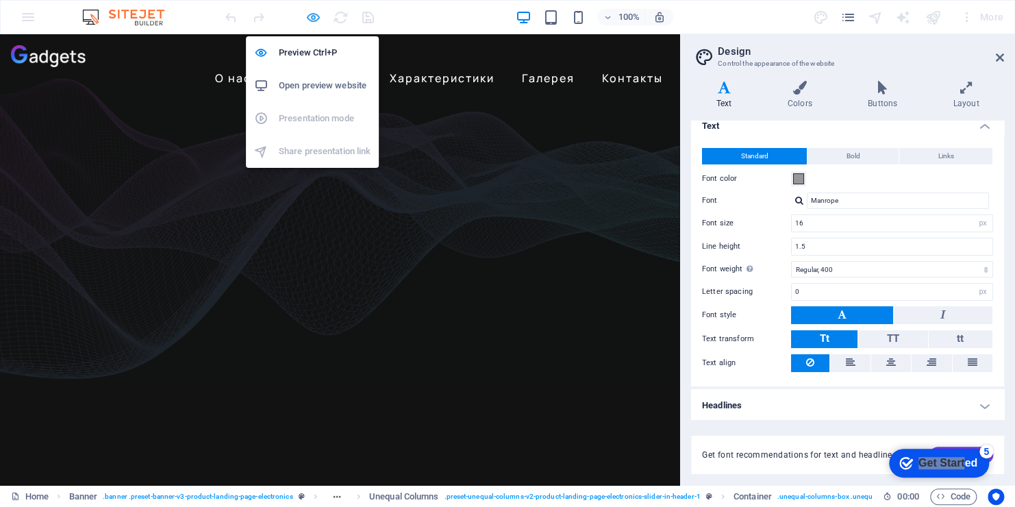
click at [314, 18] on icon "button" at bounding box center [314, 18] width 16 height 16
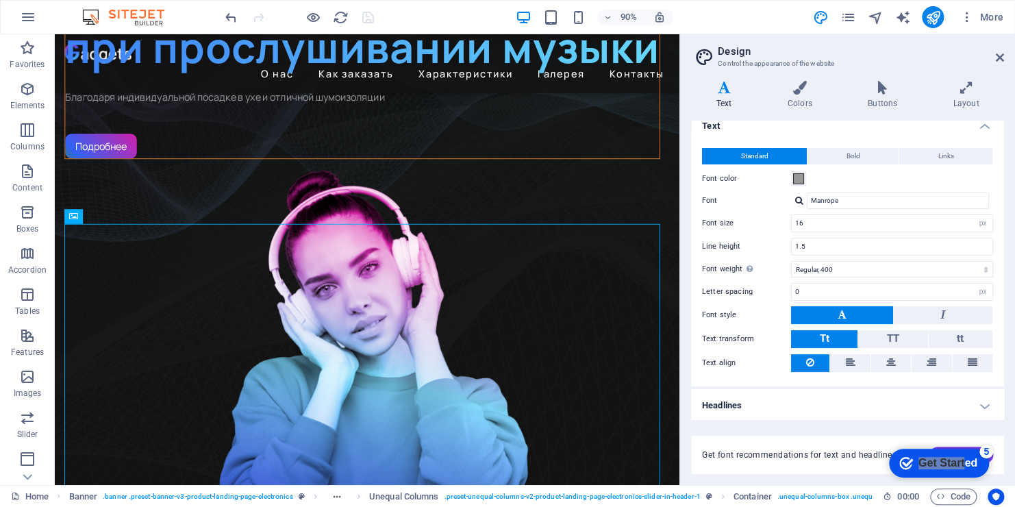
scroll to position [126, 0]
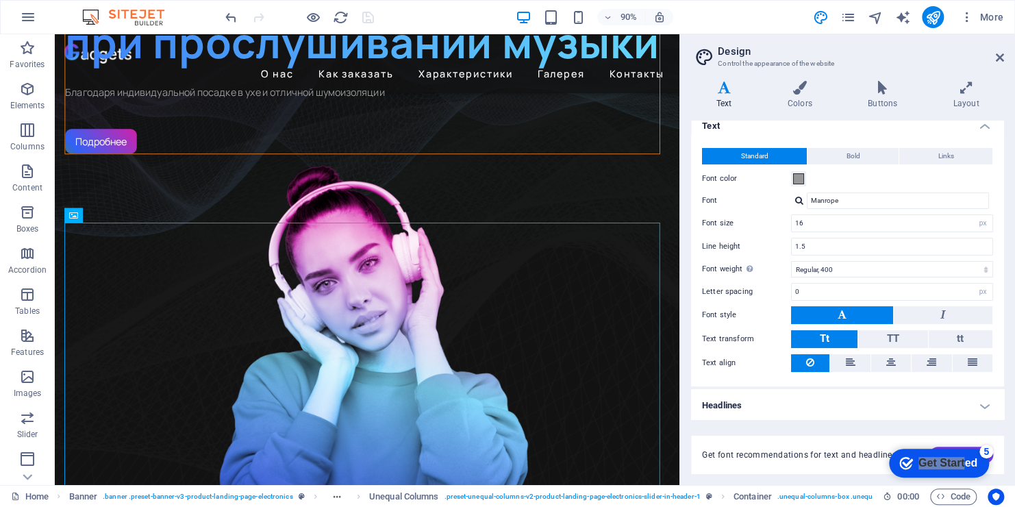
drag, startPoint x: 399, startPoint y: 483, endPoint x: 456, endPoint y: 283, distance: 207.8
click at [456, 283] on figure "1/3" at bounding box center [397, 398] width 662 height 461
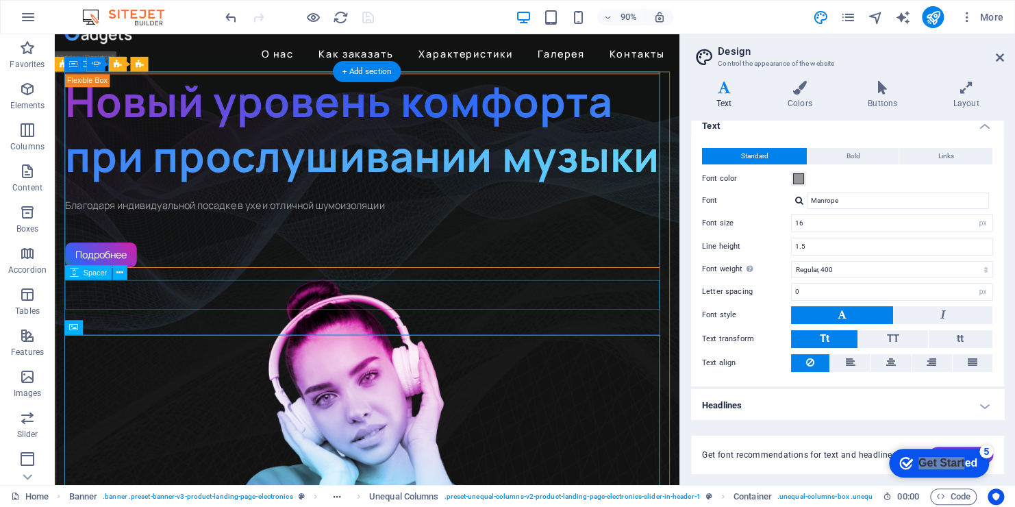
scroll to position [0, 0]
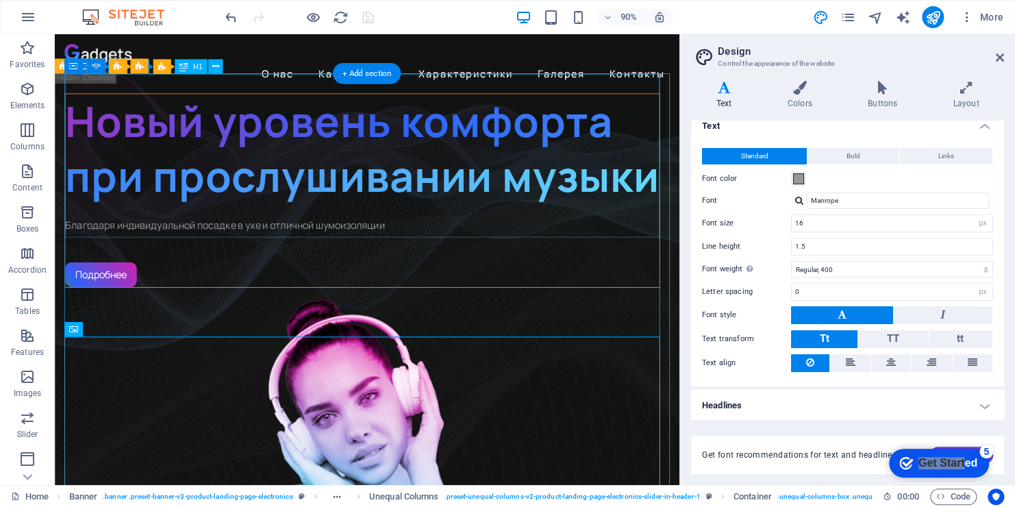
click at [724, 186] on div "Новый уровень комфорта при прослушивании музыки" at bounding box center [396, 161] width 660 height 121
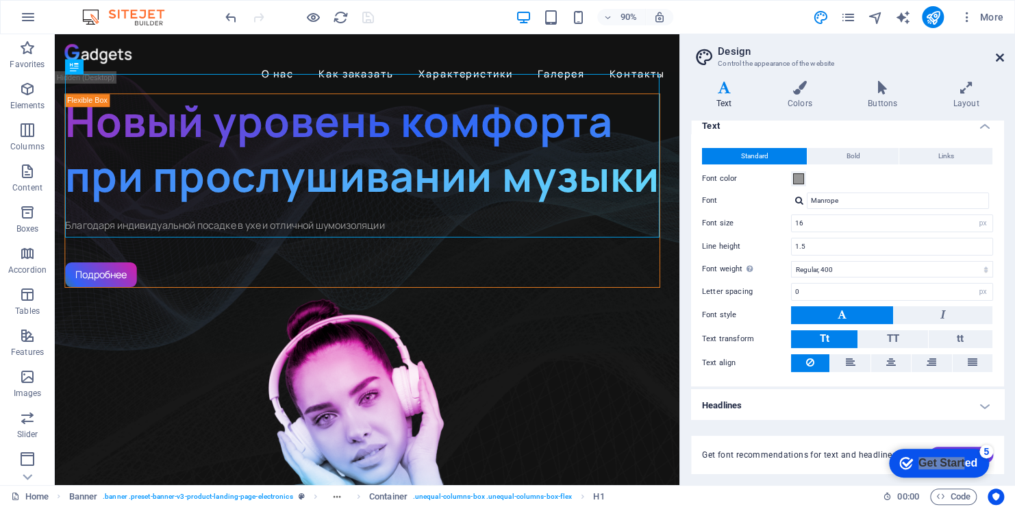
click at [1000, 55] on icon at bounding box center [1000, 57] width 8 height 11
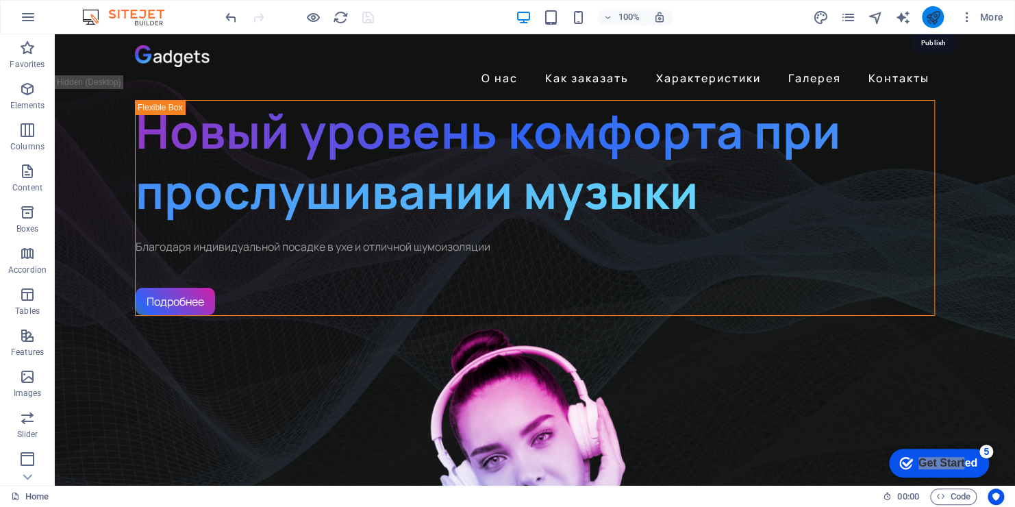
click at [934, 13] on icon "publish" at bounding box center [933, 18] width 16 height 16
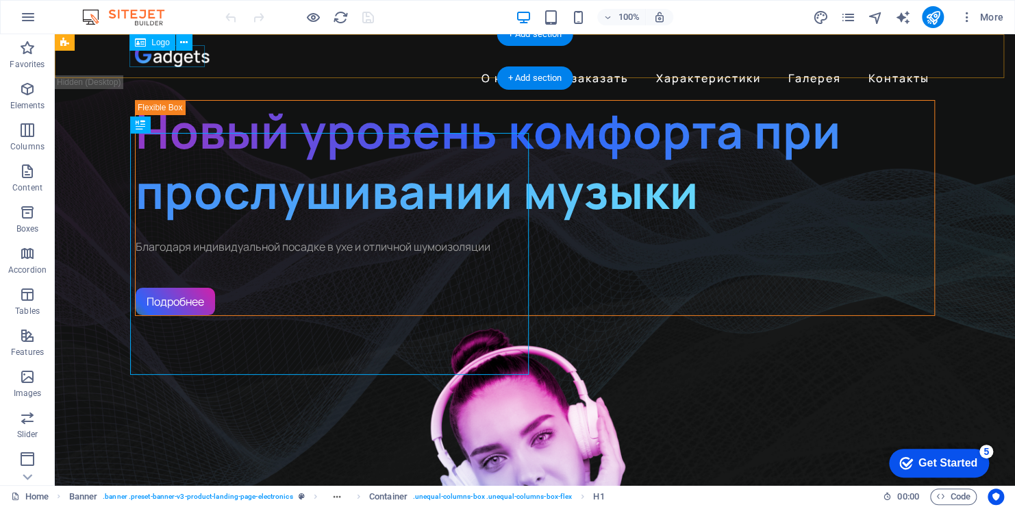
click at [171, 58] on div at bounding box center [535, 56] width 800 height 22
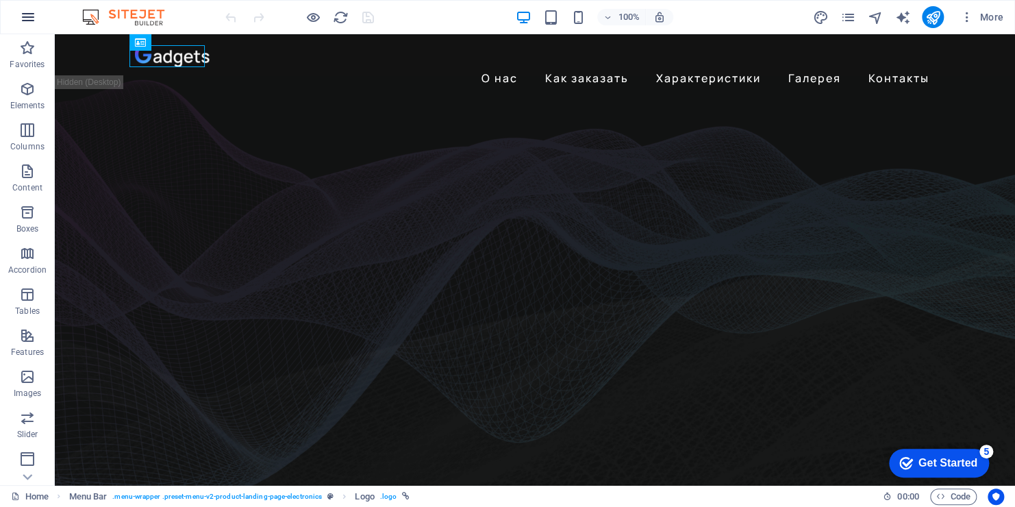
click at [25, 16] on icon "button" at bounding box center [28, 17] width 16 height 16
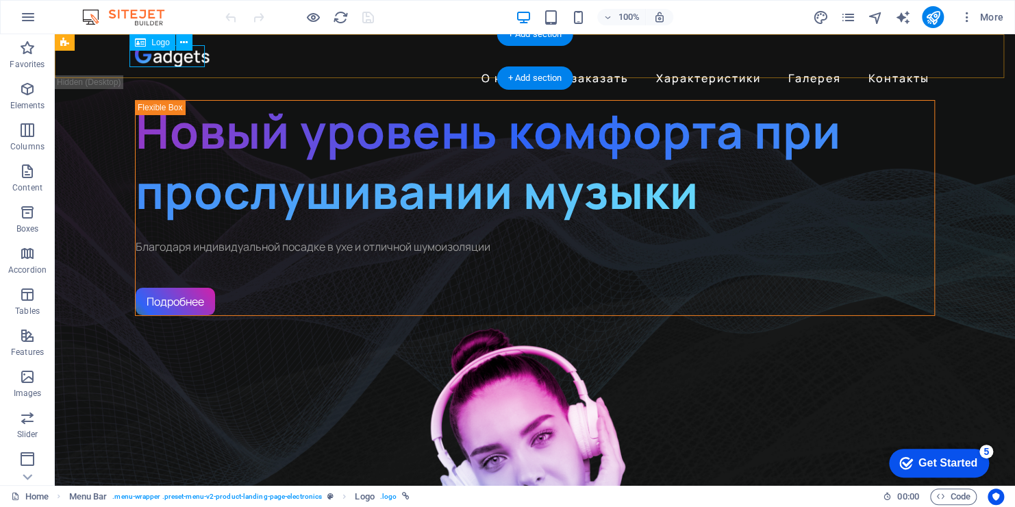
click at [167, 59] on div at bounding box center [535, 56] width 800 height 22
select select "px"
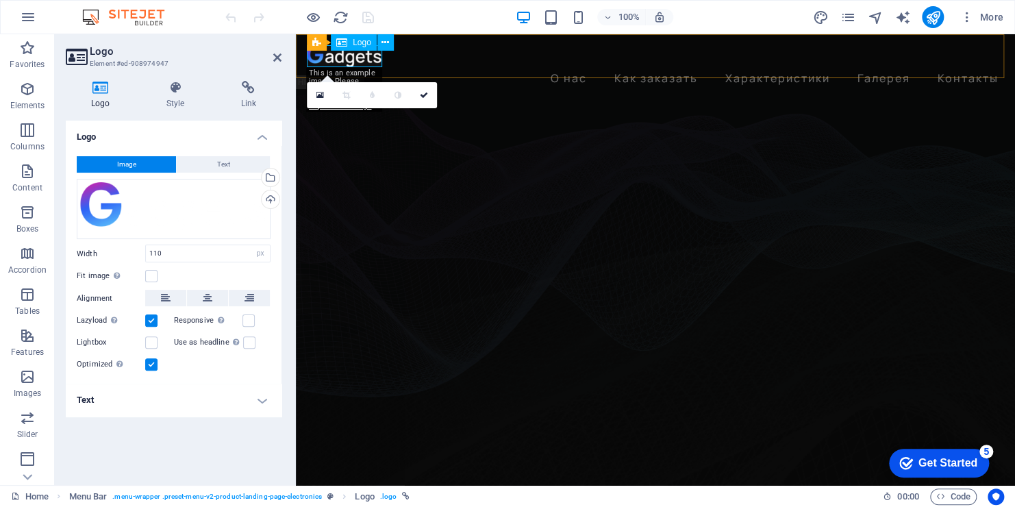
click at [372, 62] on div at bounding box center [655, 56] width 697 height 22
click at [149, 203] on div "Drag files here, click to choose files or select files from Files or our free s…" at bounding box center [174, 209] width 194 height 60
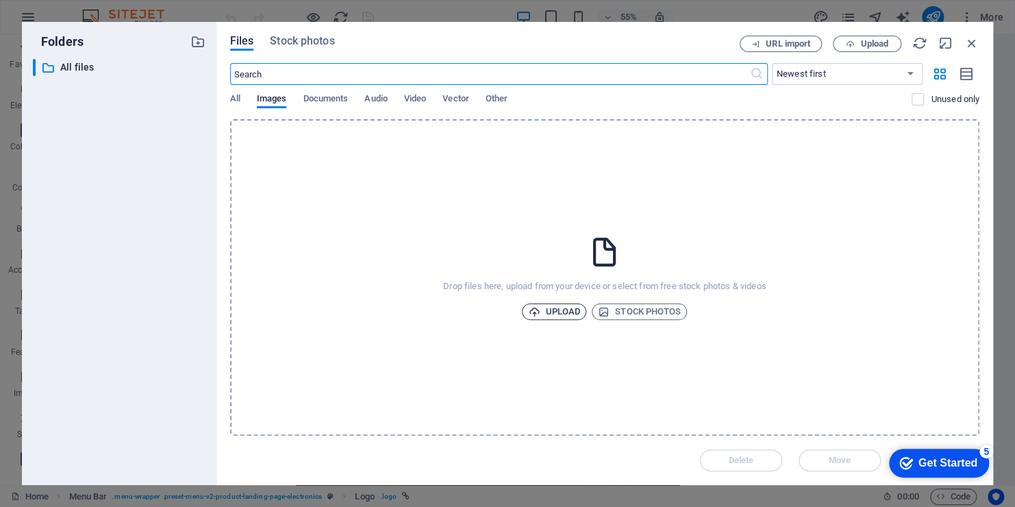
click at [560, 312] on span "Upload" at bounding box center [554, 311] width 52 height 16
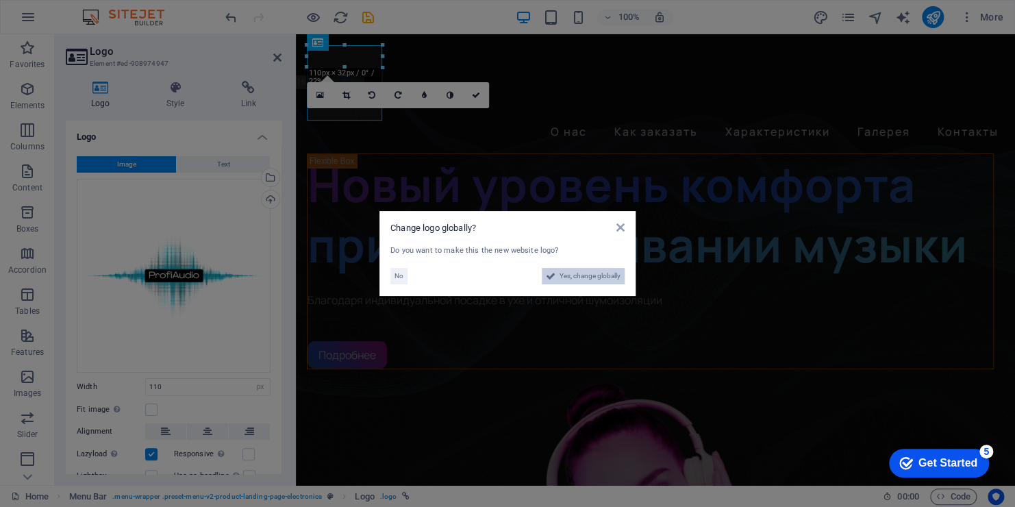
click at [554, 274] on icon at bounding box center [551, 276] width 10 height 16
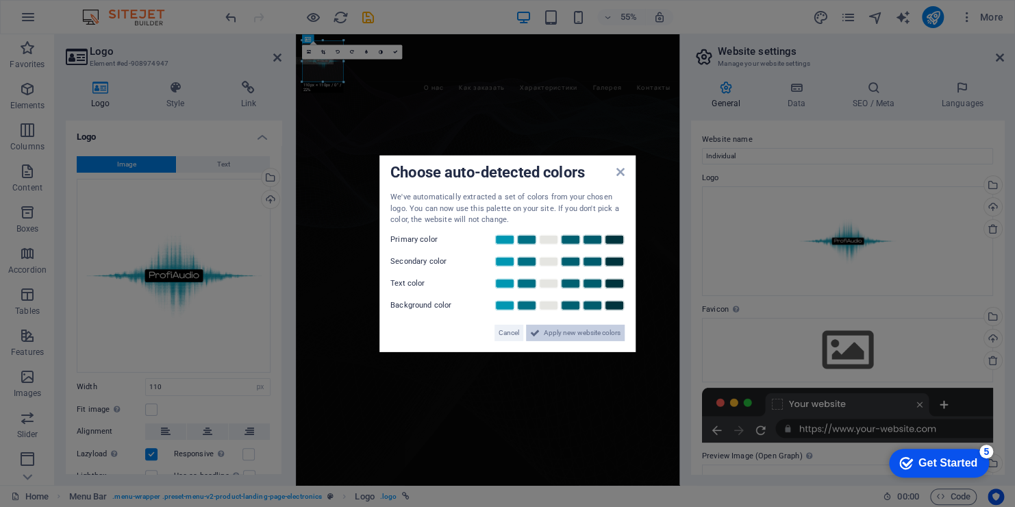
click at [573, 329] on span "Apply new website colors" at bounding box center [582, 332] width 77 height 16
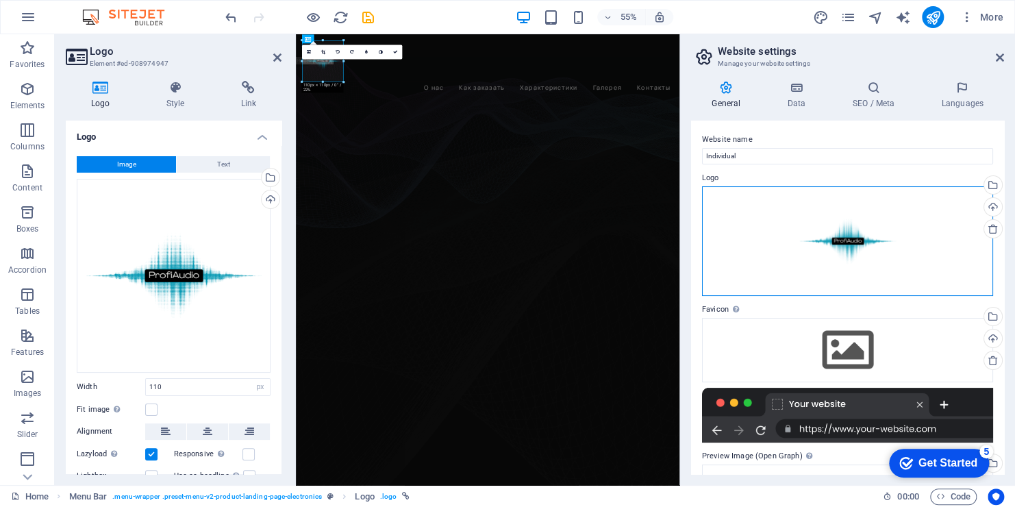
click at [860, 255] on div "Drag files here, click to choose files or select files from Files or our free s…" at bounding box center [847, 241] width 291 height 110
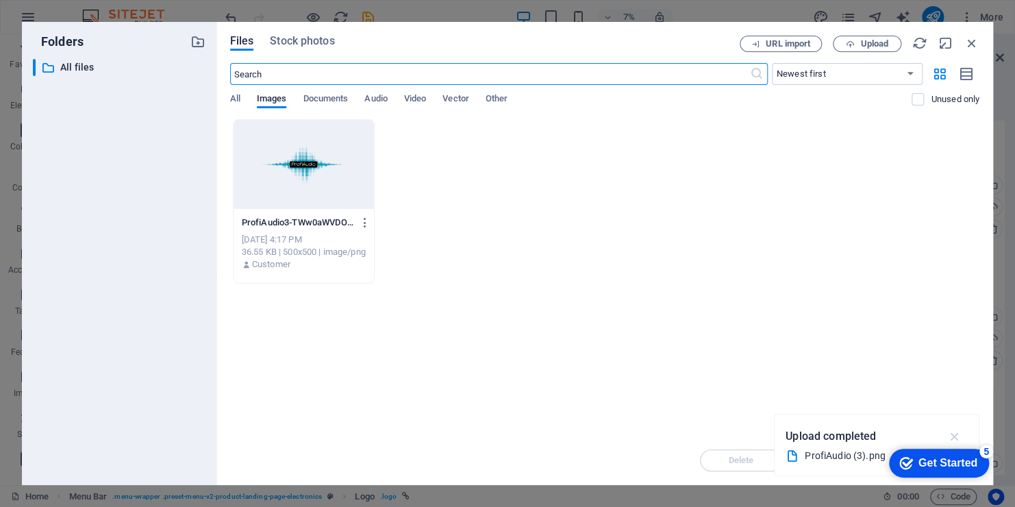
click at [956, 438] on icon "button" at bounding box center [955, 436] width 16 height 15
click at [973, 42] on icon "button" at bounding box center [972, 43] width 15 height 15
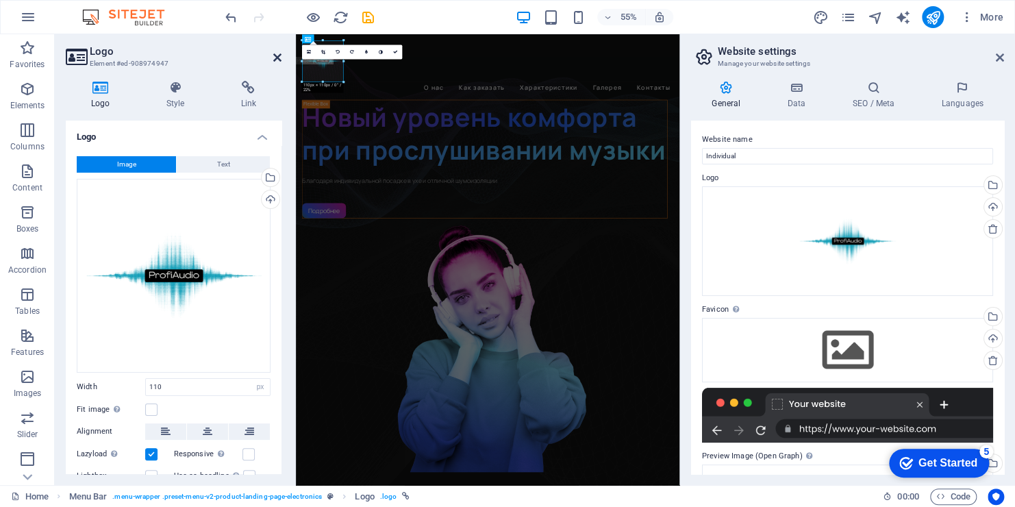
click at [277, 58] on icon at bounding box center [277, 57] width 8 height 11
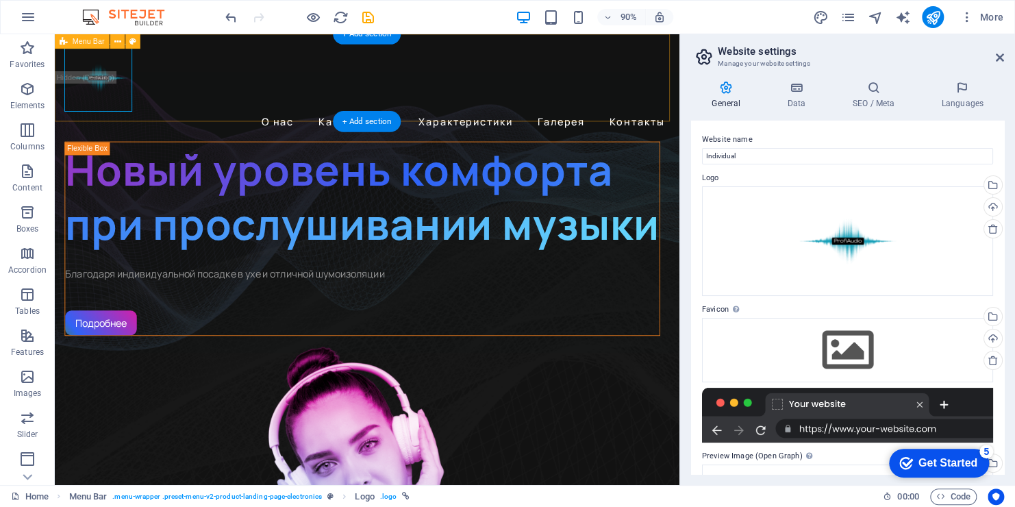
click at [173, 103] on div "О нас Как заказать Характеристики Галерея Контакты" at bounding box center [402, 93] width 694 height 119
click at [110, 86] on div at bounding box center [402, 82] width 672 height 75
click at [126, 108] on div at bounding box center [402, 82] width 672 height 75
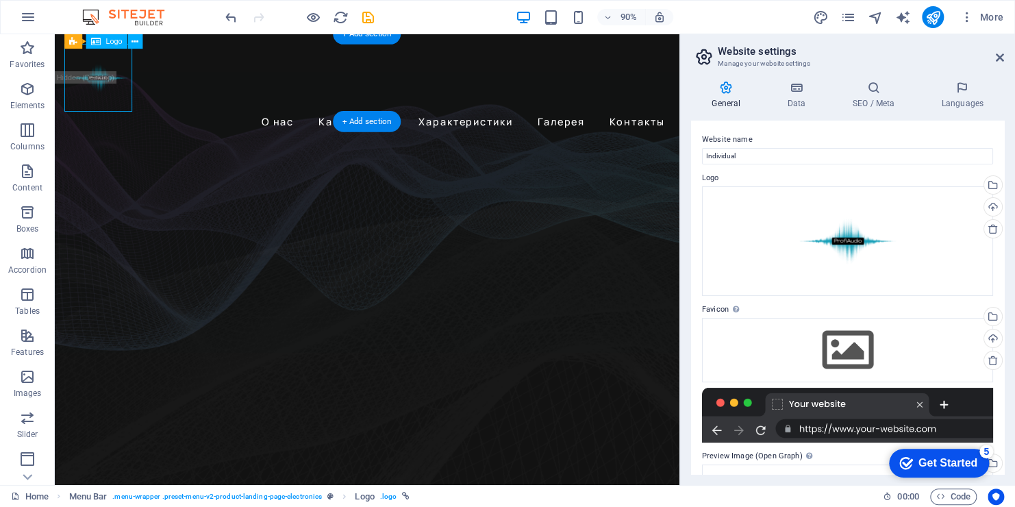
click at [126, 108] on div at bounding box center [402, 82] width 672 height 75
select select "px"
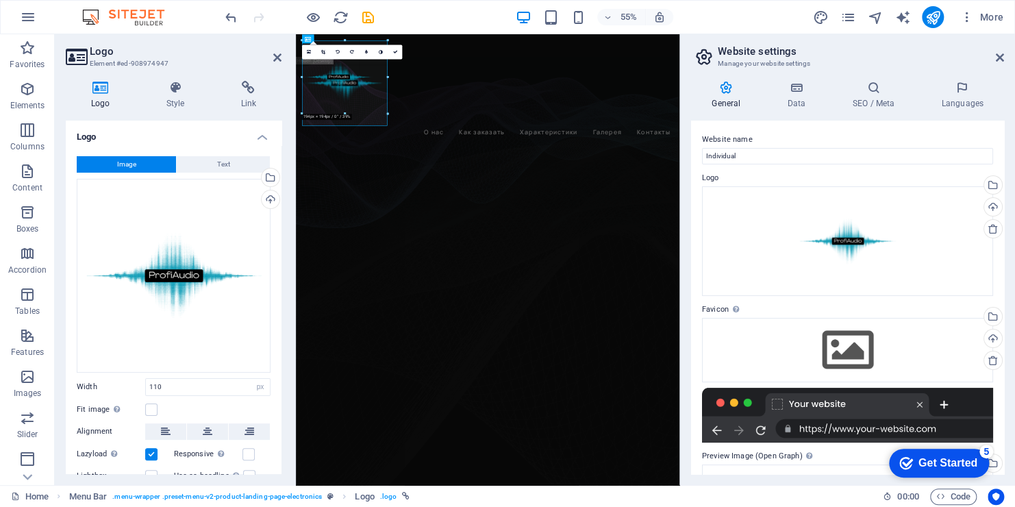
drag, startPoint x: 324, startPoint y: 81, endPoint x: 438, endPoint y: 161, distance: 139.1
drag, startPoint x: 389, startPoint y: 127, endPoint x: 332, endPoint y: 63, distance: 85.9
type input "144"
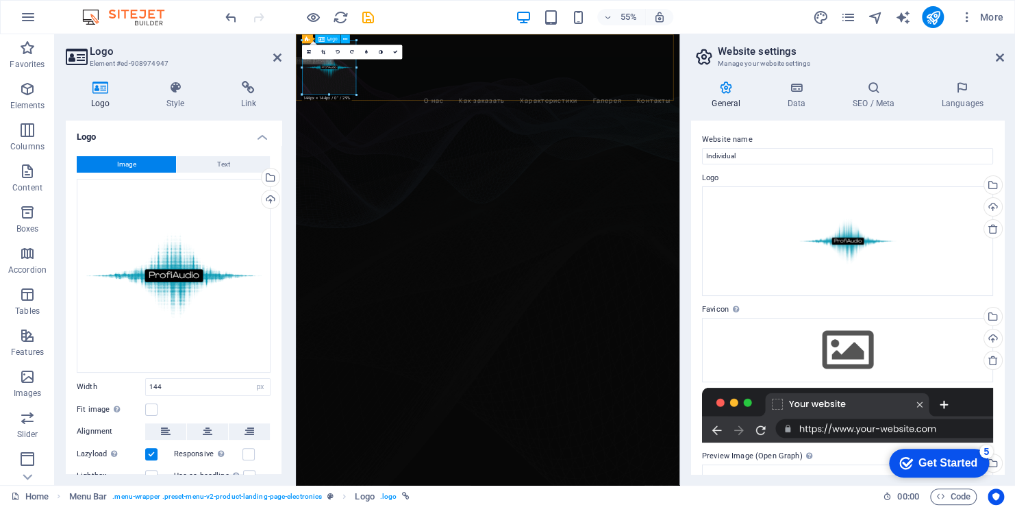
click at [377, 113] on div at bounding box center [644, 94] width 675 height 99
click at [206, 266] on div "Drag files here, click to choose files or select files from Files or our free s…" at bounding box center [174, 276] width 194 height 194
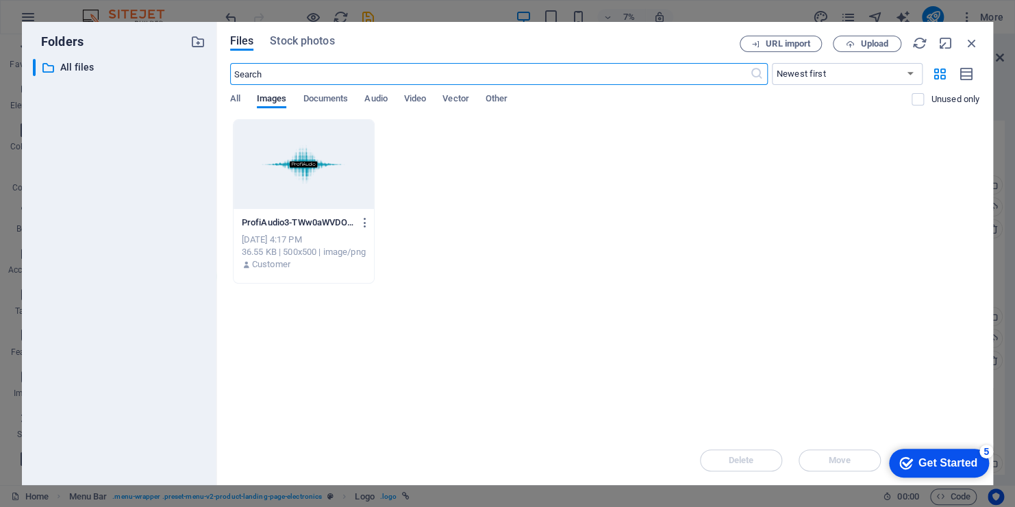
click at [316, 181] on div at bounding box center [304, 164] width 141 height 89
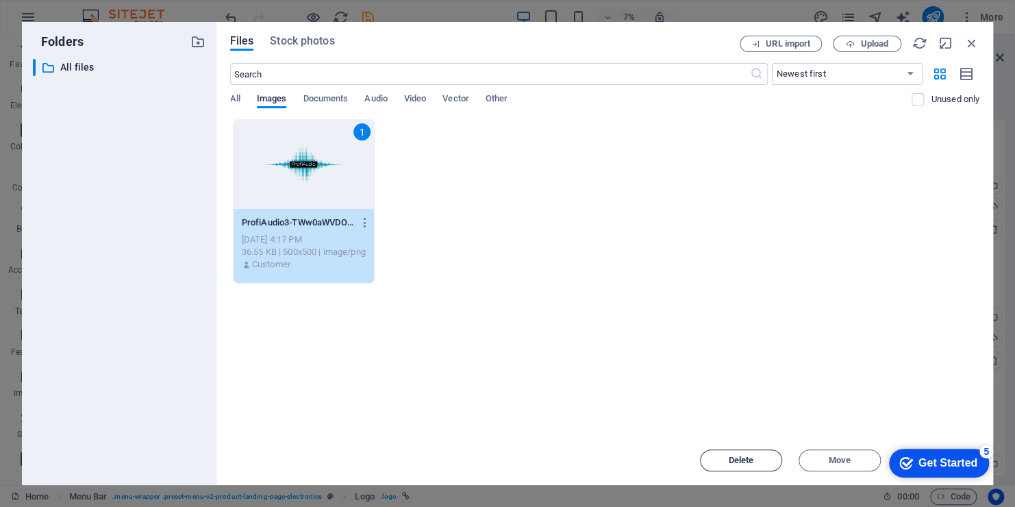
click at [739, 463] on span "Delete" at bounding box center [741, 460] width 25 height 8
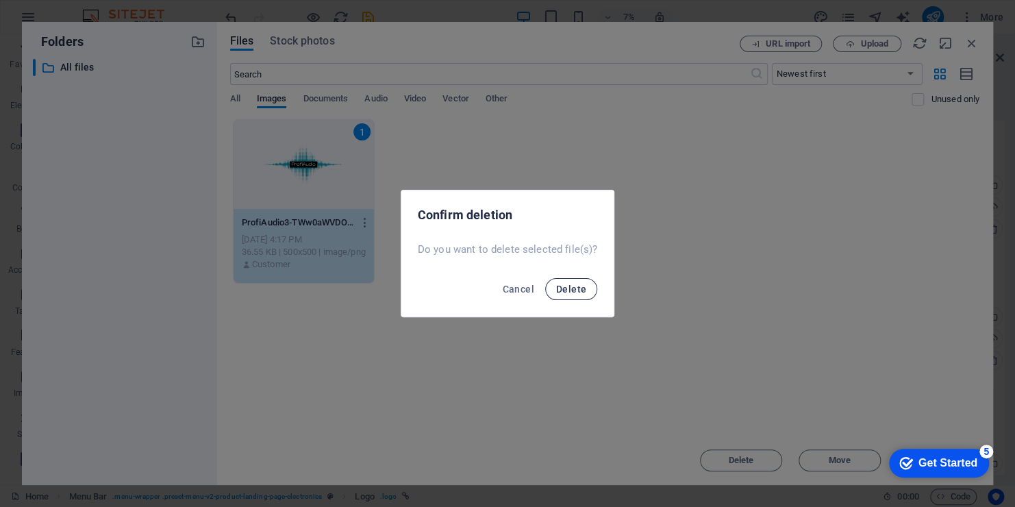
click at [581, 288] on span "Delete" at bounding box center [571, 289] width 30 height 11
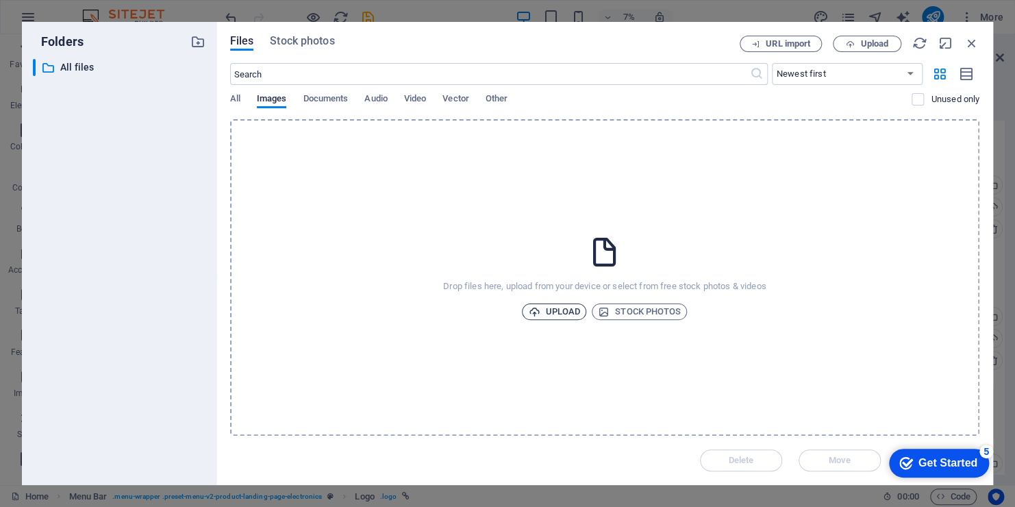
click at [551, 310] on span "Upload" at bounding box center [554, 311] width 52 height 16
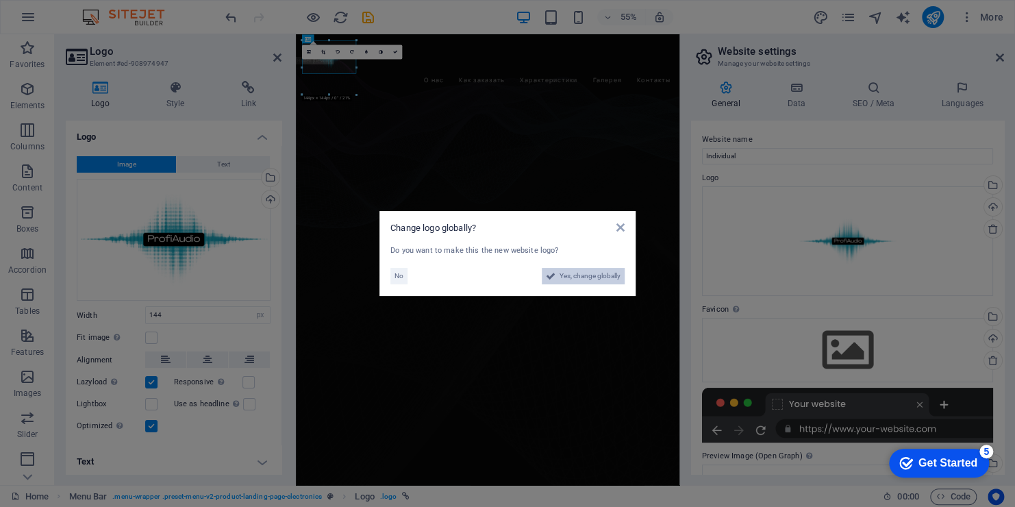
click at [580, 277] on span "Yes, change globally" at bounding box center [590, 276] width 61 height 16
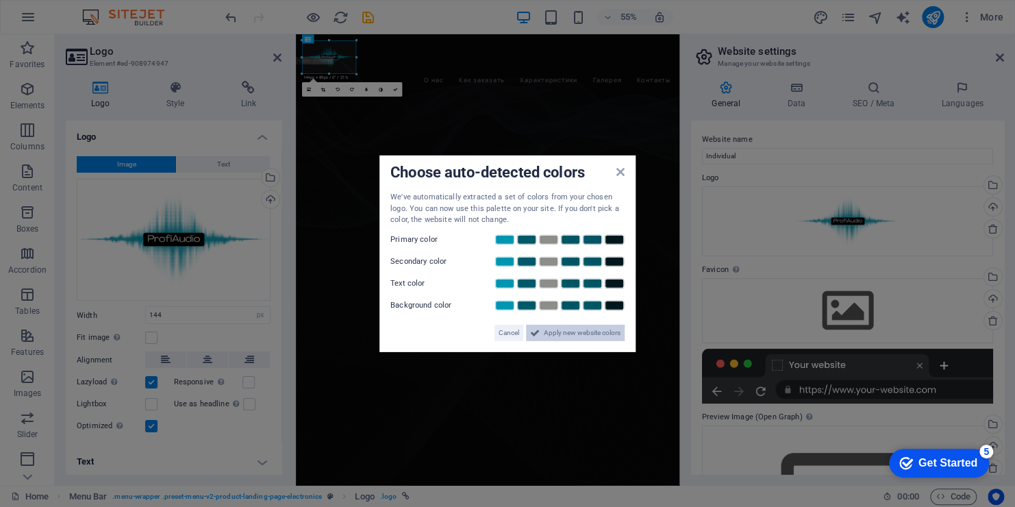
click at [559, 332] on span "Apply new website colors" at bounding box center [582, 332] width 77 height 16
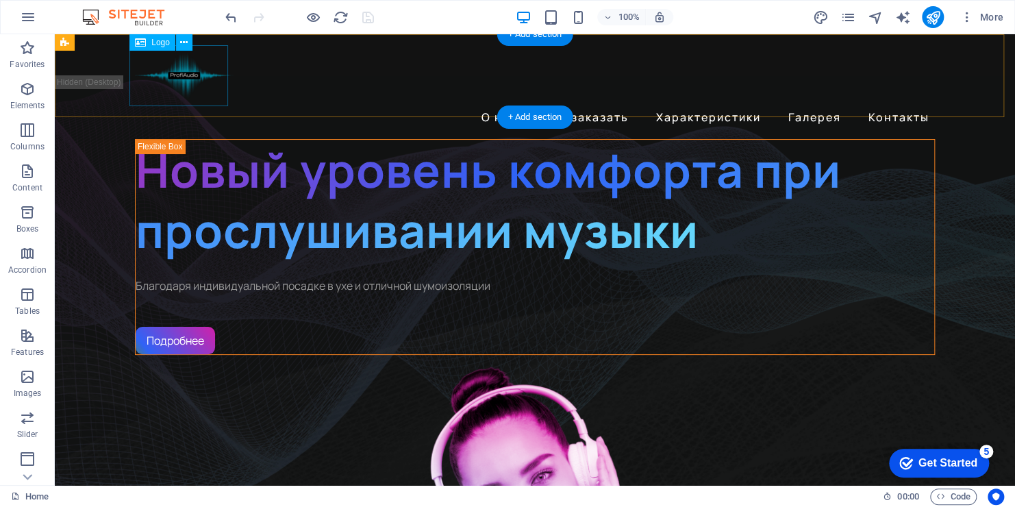
click at [199, 81] on div at bounding box center [535, 75] width 800 height 61
select select "px"
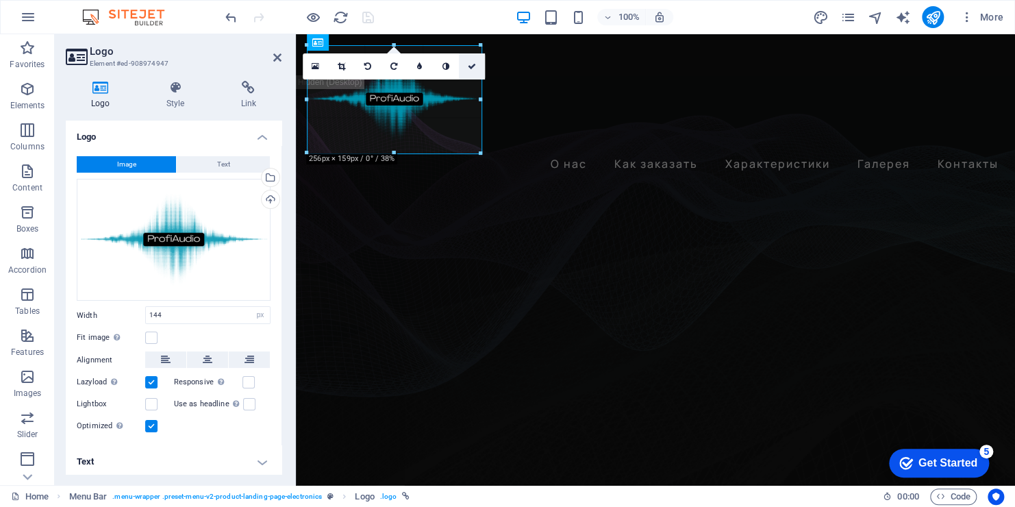
drag, startPoint x: 404, startPoint y: 74, endPoint x: 483, endPoint y: 66, distance: 79.2
type input "253"
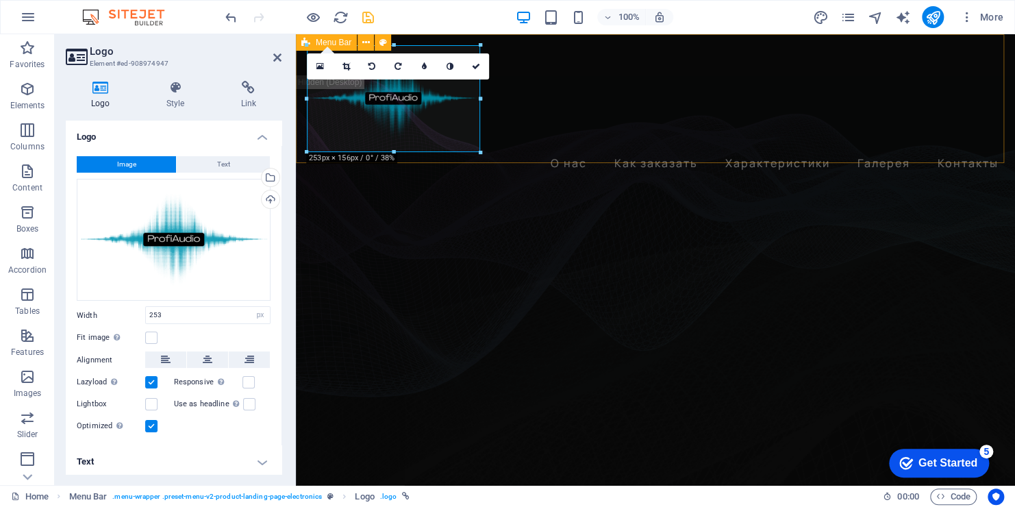
click at [553, 135] on div "О нас Как заказать Характеристики Галерея Контакты" at bounding box center [655, 109] width 719 height 151
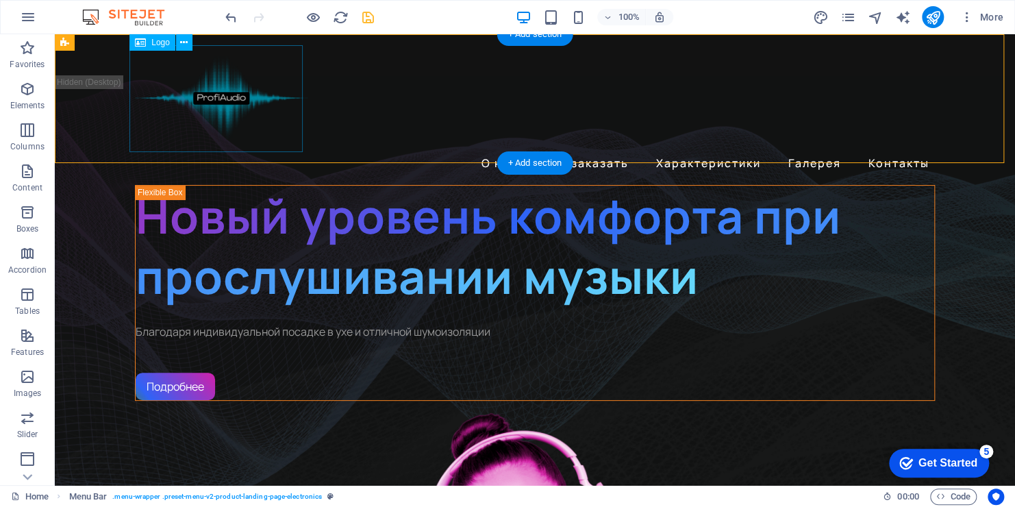
click at [213, 97] on div at bounding box center [535, 98] width 800 height 107
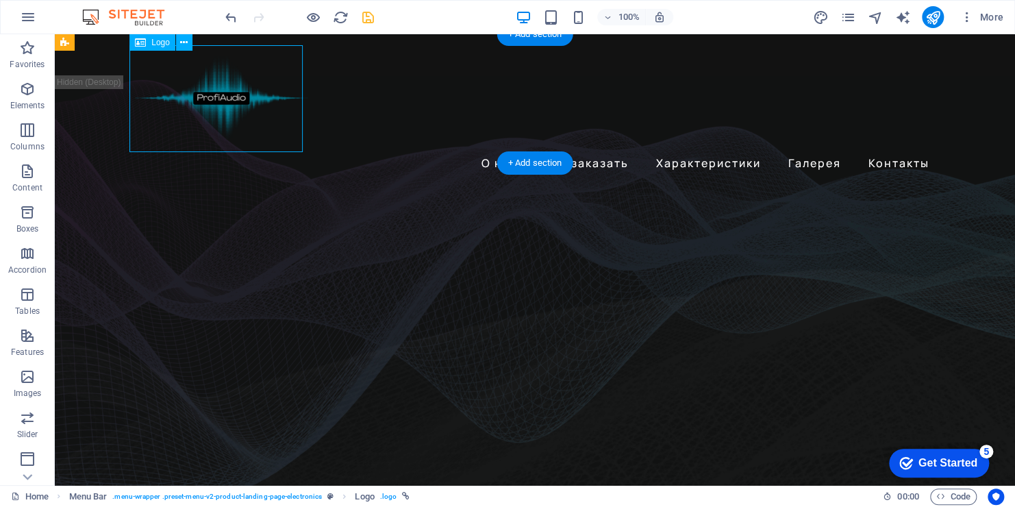
click at [213, 97] on div at bounding box center [535, 98] width 800 height 107
select select "px"
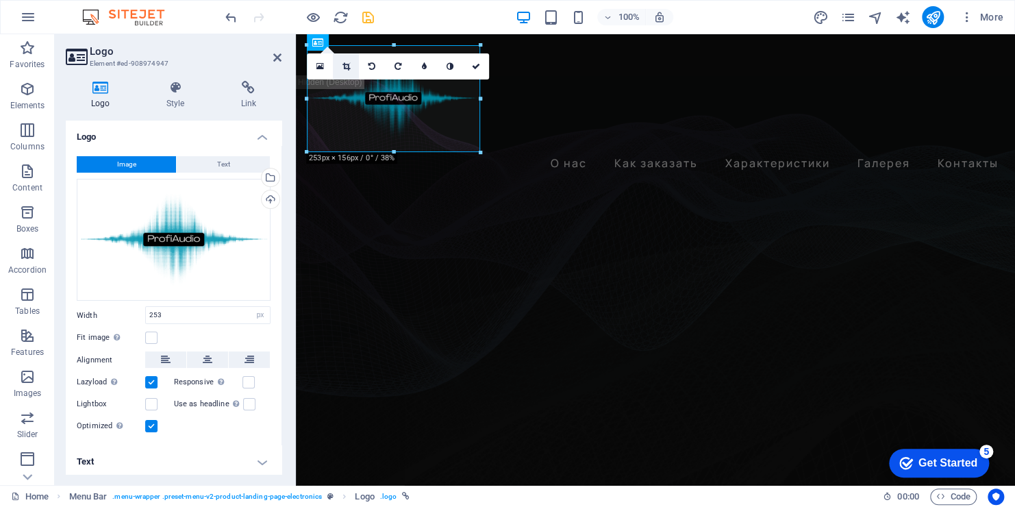
click at [346, 66] on icon at bounding box center [346, 66] width 8 height 8
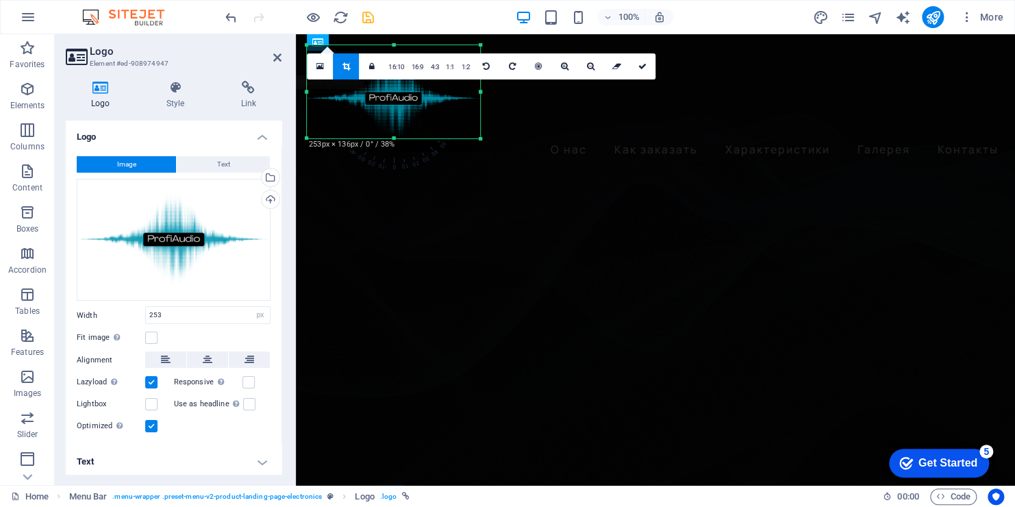
drag, startPoint x: 391, startPoint y: 153, endPoint x: 390, endPoint y: 140, distance: 13.8
click at [390, 140] on div at bounding box center [393, 138] width 173 height 5
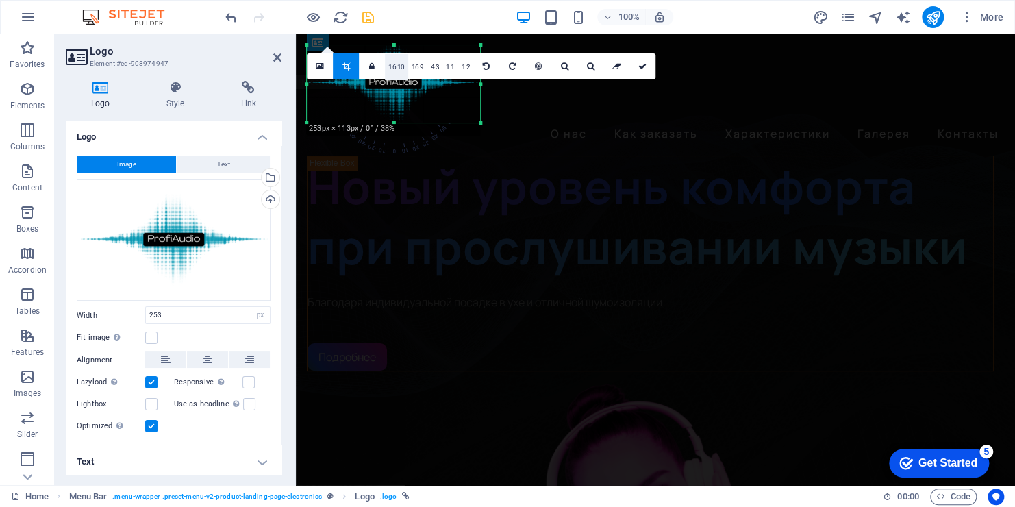
drag, startPoint x: 393, startPoint y: 47, endPoint x: 393, endPoint y: 62, distance: 15.8
click at [393, 62] on div "180 170 160 150 140 130 120 110 100 90 80 70 60 50 40 30 20 10 0 -10 -20 -30 -4…" at bounding box center [393, 83] width 173 height 77
click at [393, 121] on div at bounding box center [393, 121] width 173 height 5
click at [481, 85] on div at bounding box center [480, 83] width 5 height 76
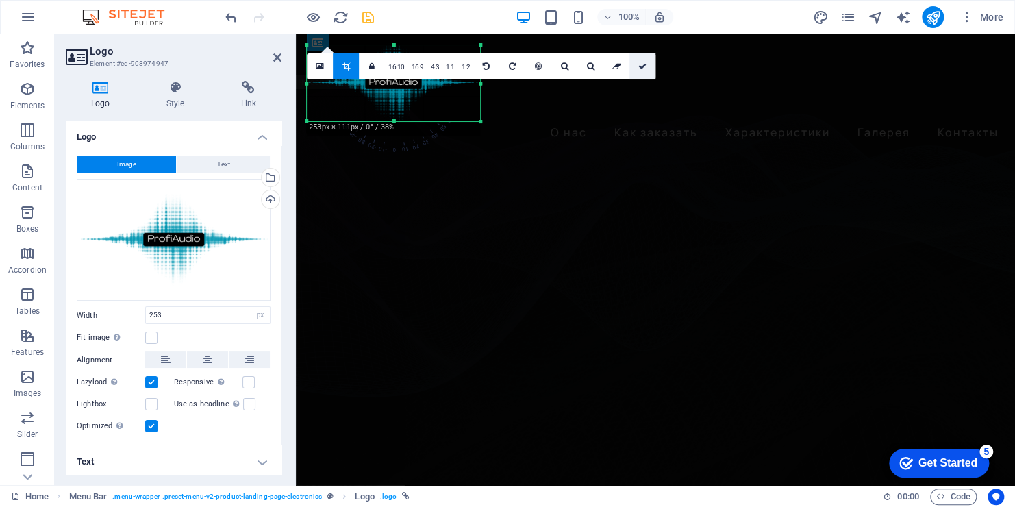
click at [642, 69] on icon at bounding box center [642, 66] width 8 height 8
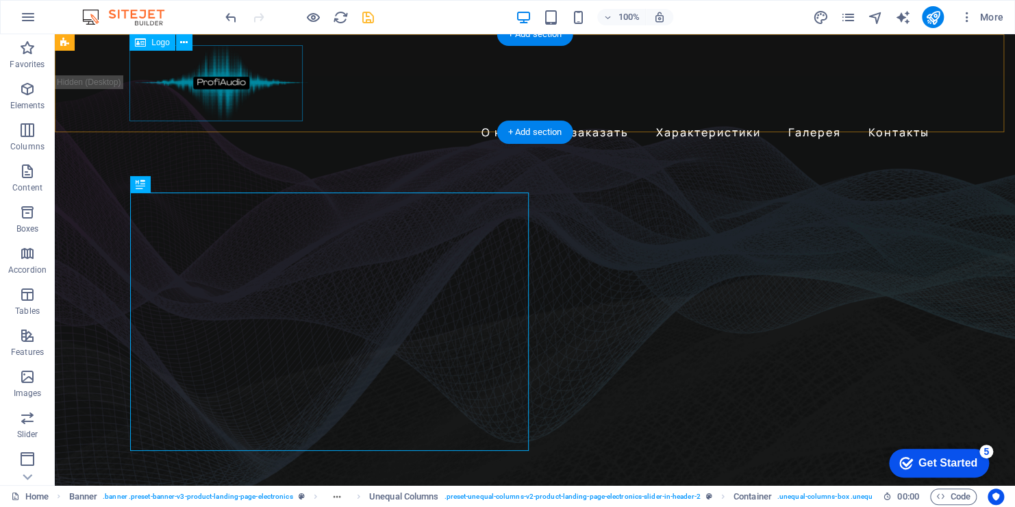
click at [225, 86] on div at bounding box center [535, 83] width 800 height 76
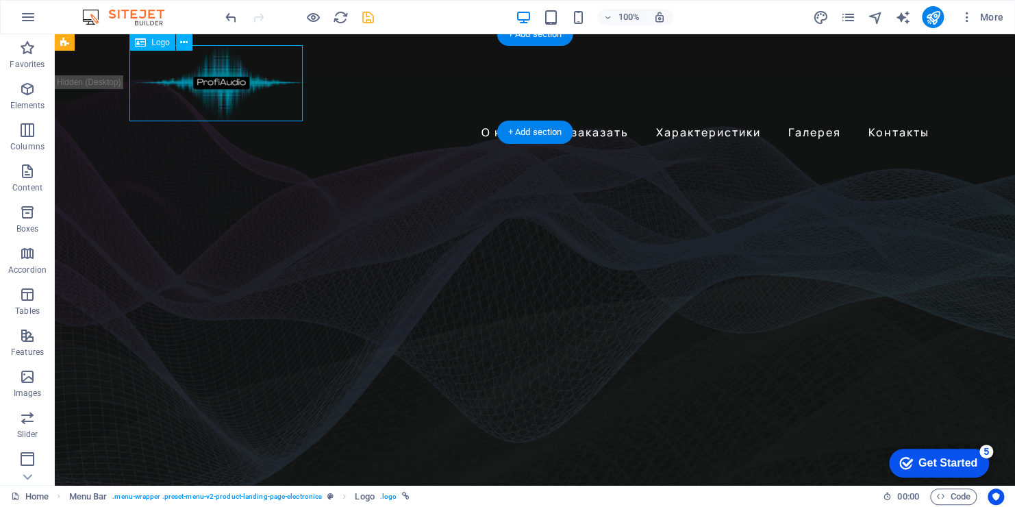
click at [225, 86] on div at bounding box center [535, 83] width 800 height 76
select select "px"
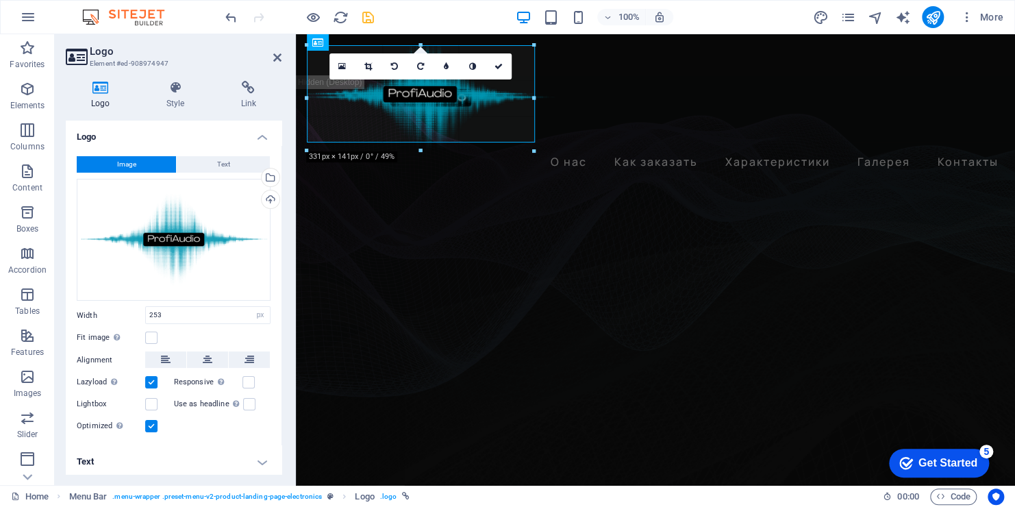
drag, startPoint x: 480, startPoint y: 119, endPoint x: 556, endPoint y: 125, distance: 75.6
type input "363"
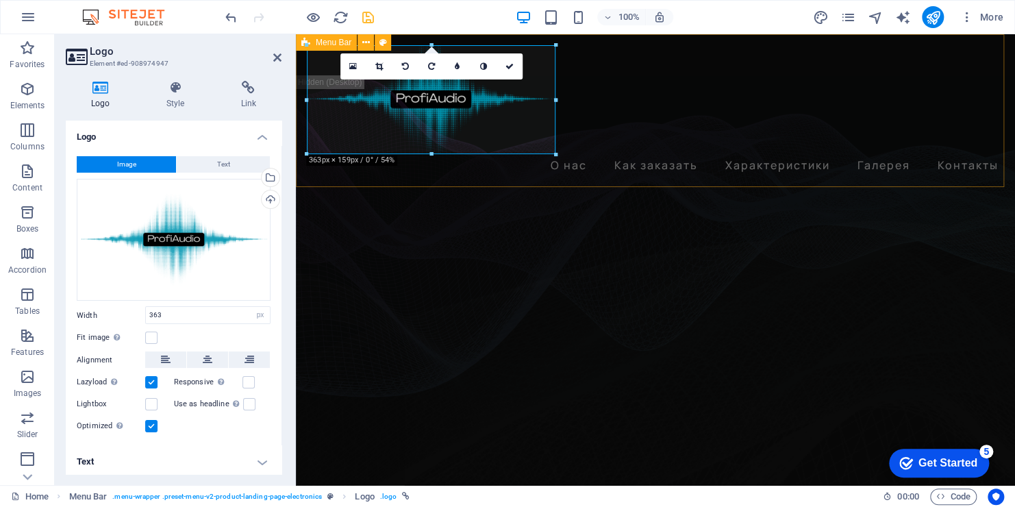
click at [604, 102] on div "О нас Как заказать Характеристики Галерея Контакты" at bounding box center [655, 110] width 719 height 153
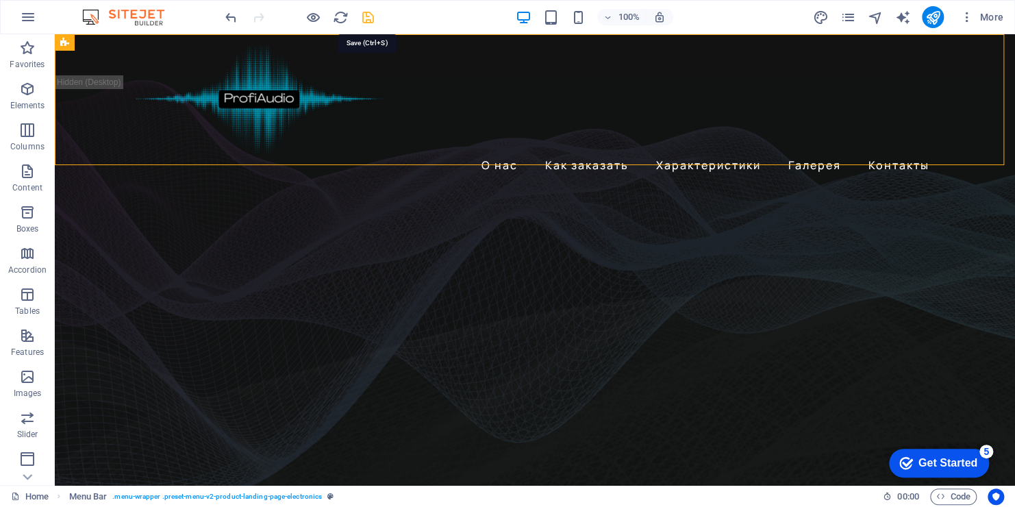
click at [371, 16] on icon "save" at bounding box center [368, 18] width 16 height 16
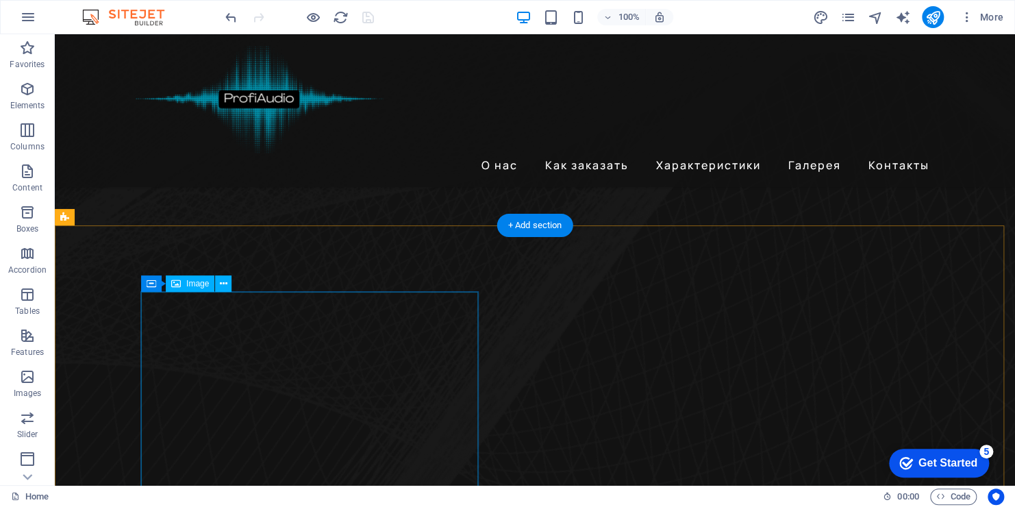
scroll to position [548, 0]
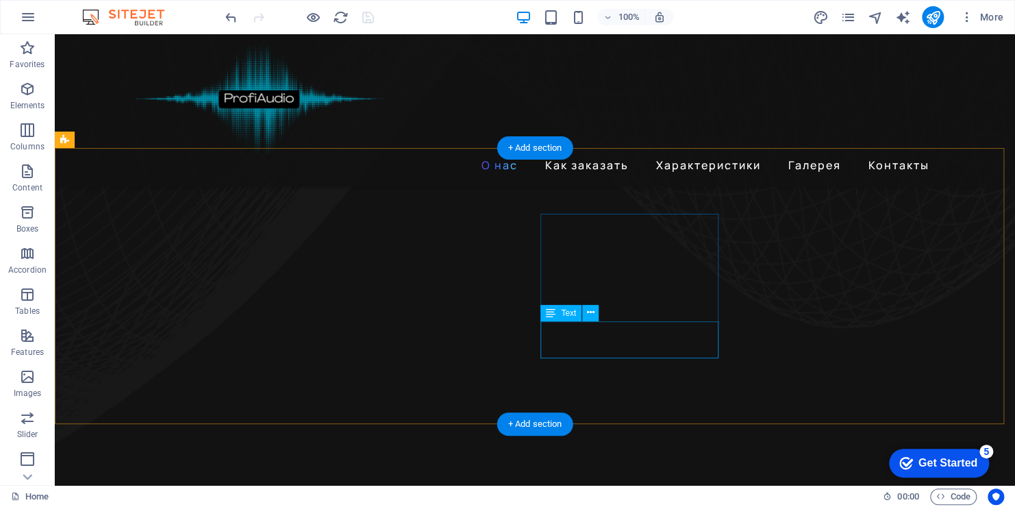
scroll to position [891, 0]
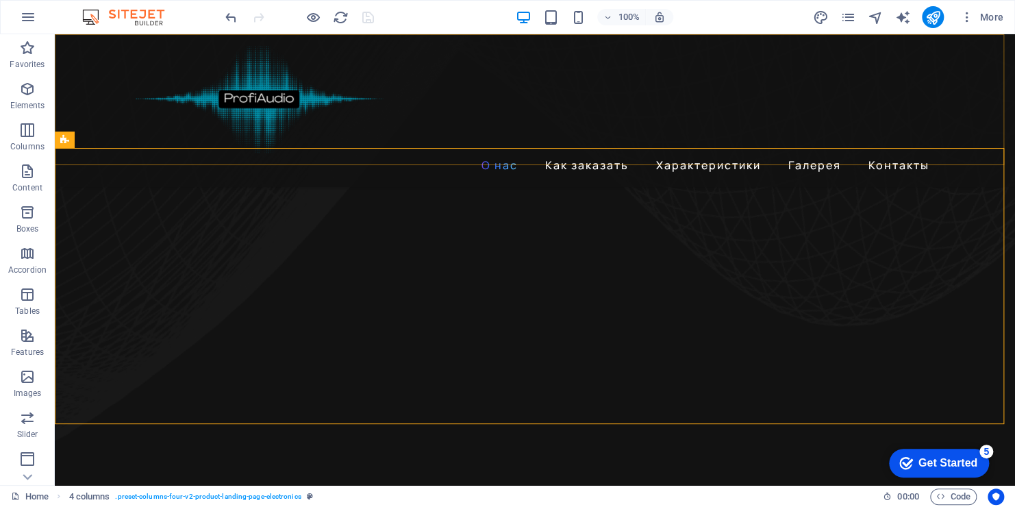
click at [532, 151] on div "О нас Как заказать Характеристики Галерея Контакты" at bounding box center [535, 110] width 960 height 153
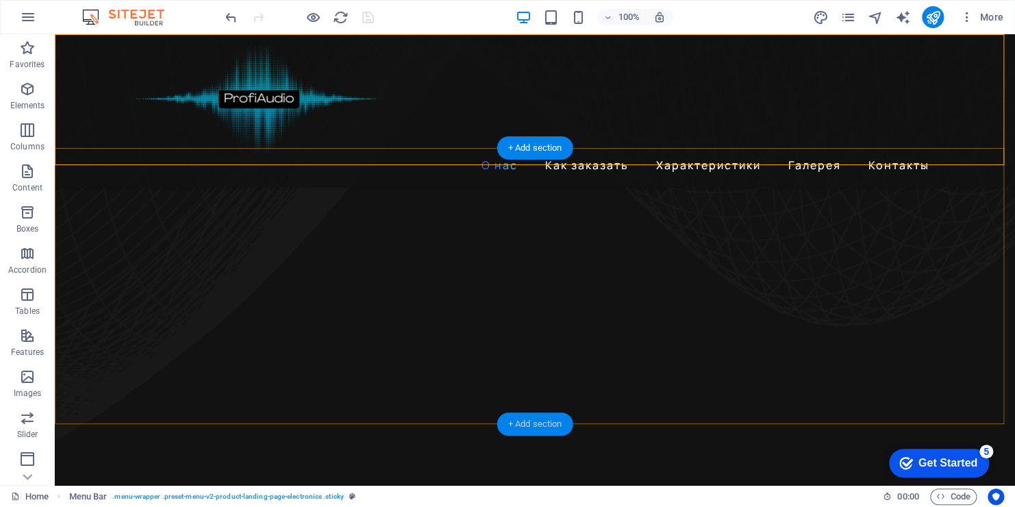
click at [532, 423] on div "+ Add section" at bounding box center [535, 423] width 76 height 23
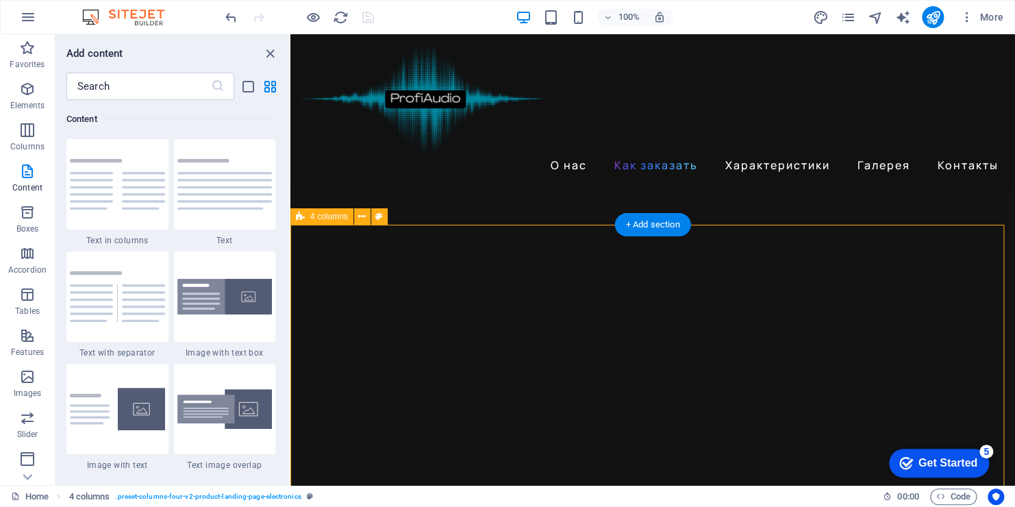
scroll to position [1028, 0]
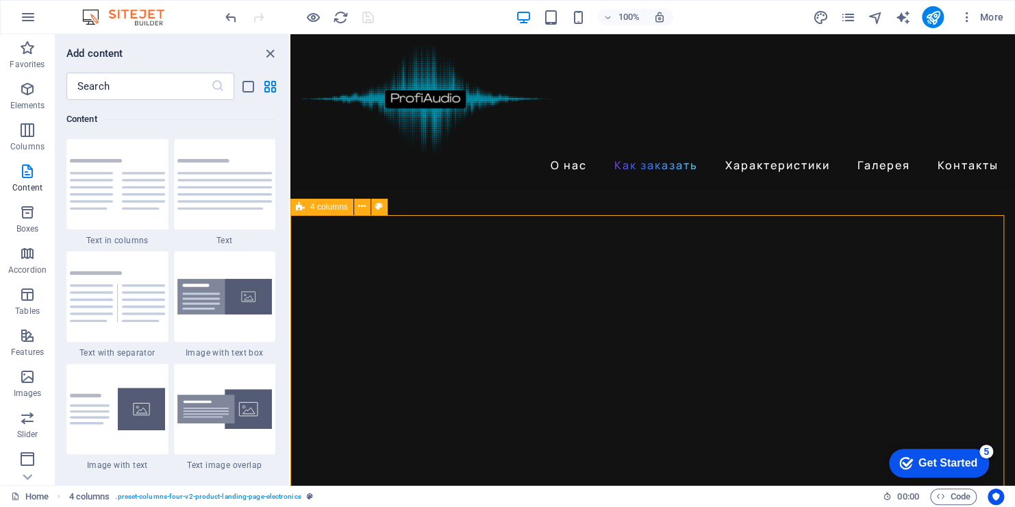
click at [335, 208] on span "4 columns" at bounding box center [329, 207] width 38 height 8
click at [360, 208] on icon at bounding box center [362, 206] width 8 height 14
click at [379, 206] on icon at bounding box center [379, 206] width 8 height 14
select select "rem"
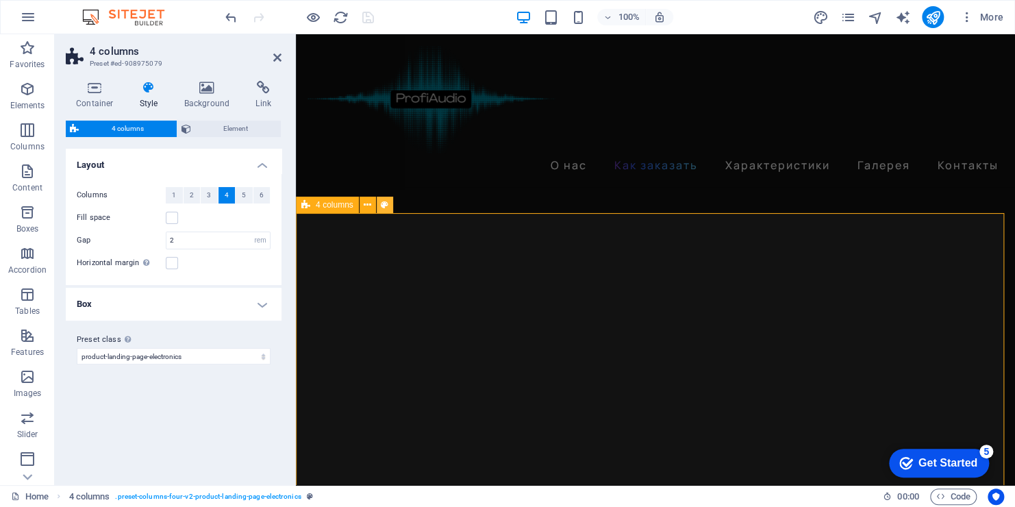
click at [380, 206] on button at bounding box center [385, 205] width 16 height 16
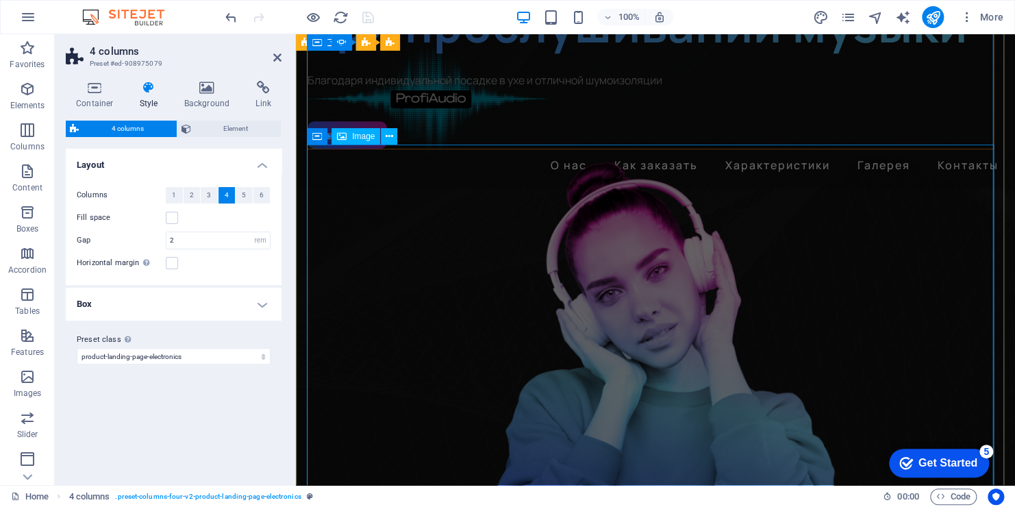
scroll to position [0, 0]
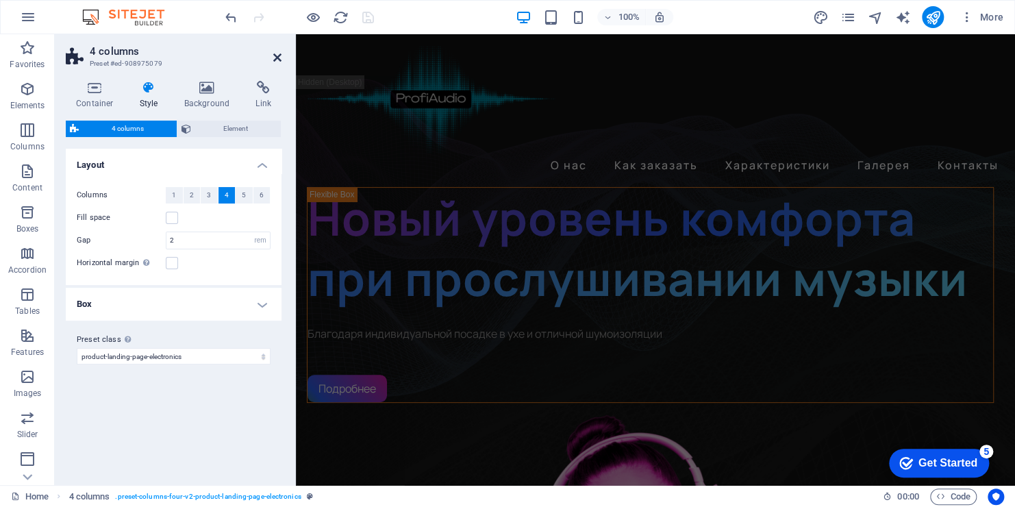
click at [277, 60] on icon at bounding box center [277, 57] width 8 height 11
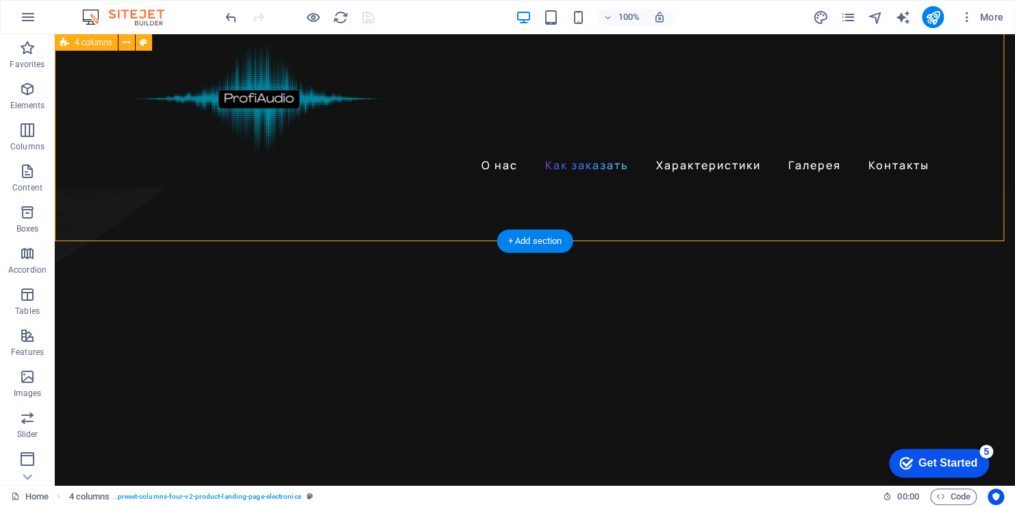
scroll to position [1274, 0]
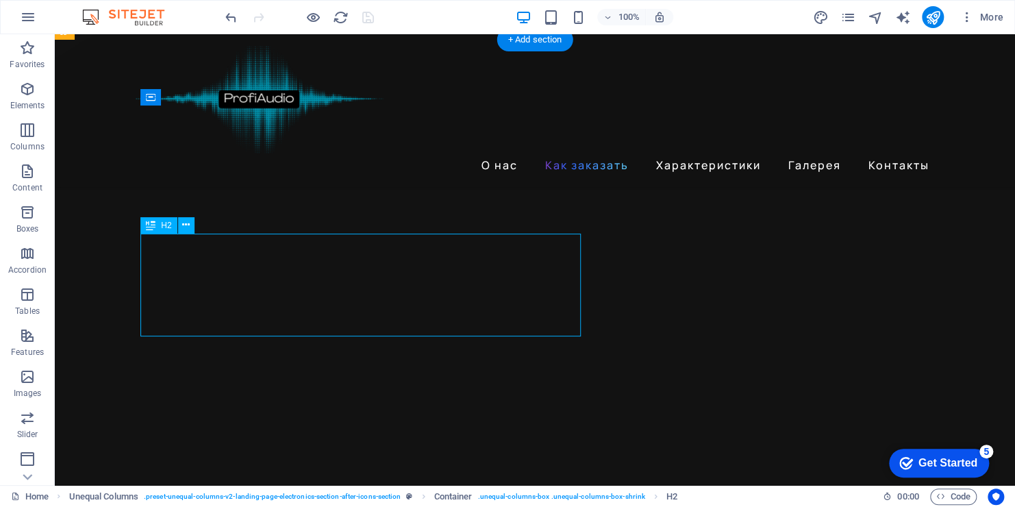
drag, startPoint x: 428, startPoint y: 317, endPoint x: 377, endPoint y: 317, distance: 51.4
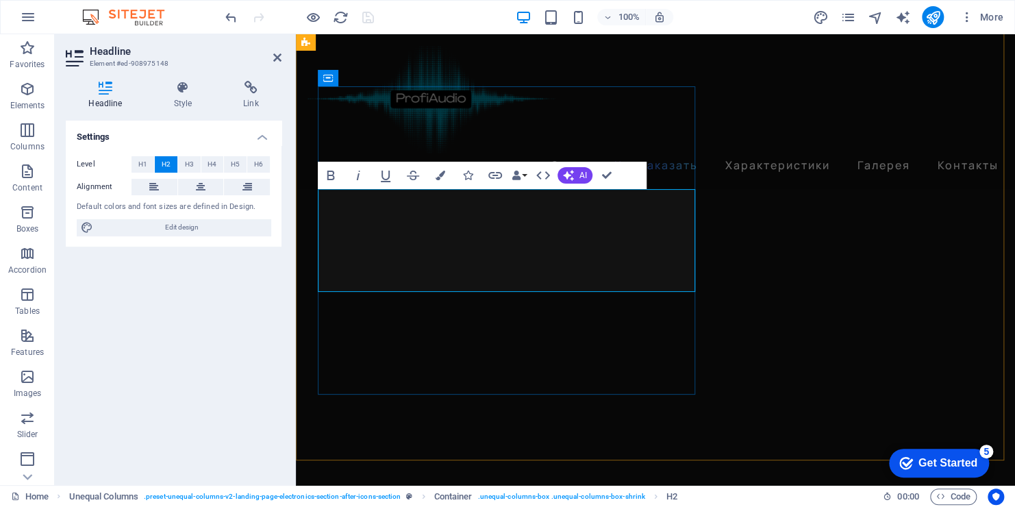
scroll to position [1470, 0]
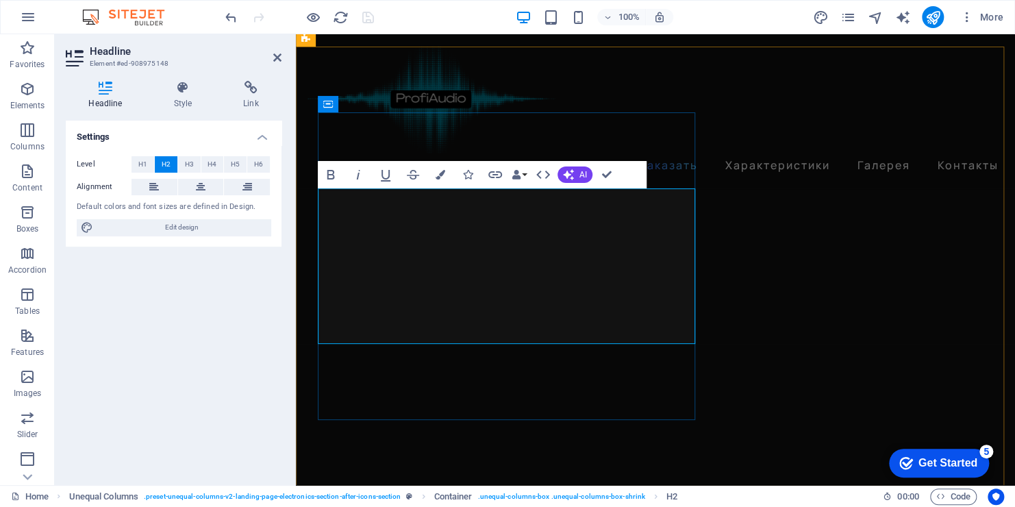
drag, startPoint x: 460, startPoint y: 318, endPoint x: 324, endPoint y: 221, distance: 166.9
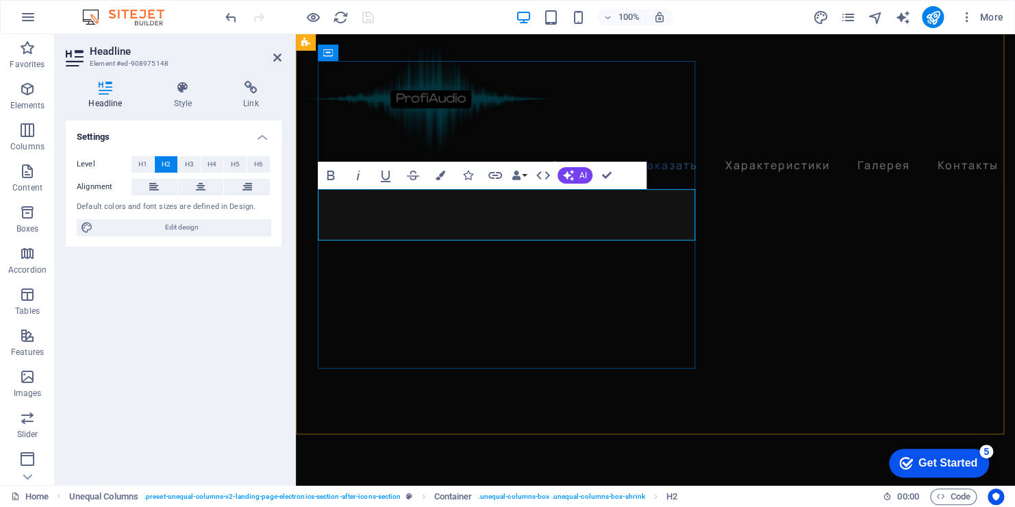
drag, startPoint x: 588, startPoint y: 221, endPoint x: 327, endPoint y: 225, distance: 261.0
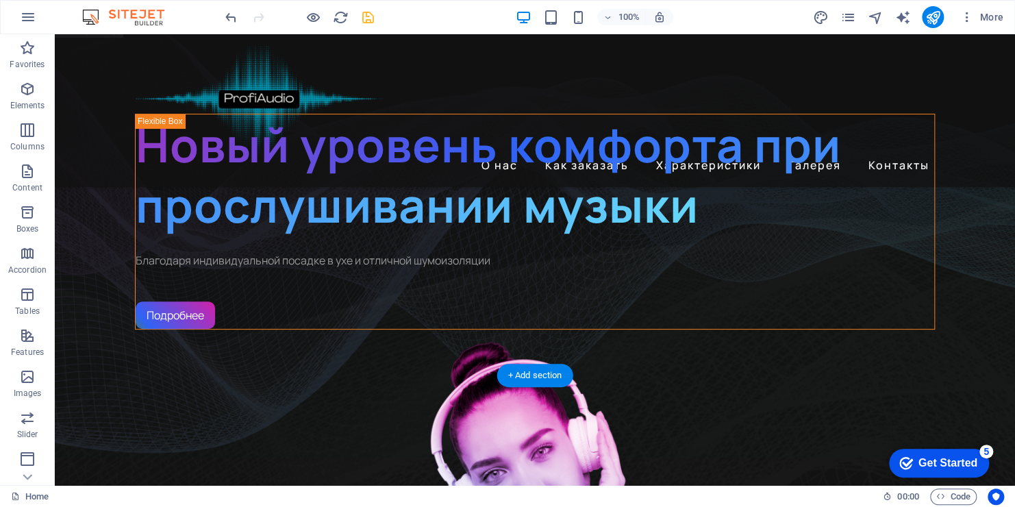
scroll to position [0, 0]
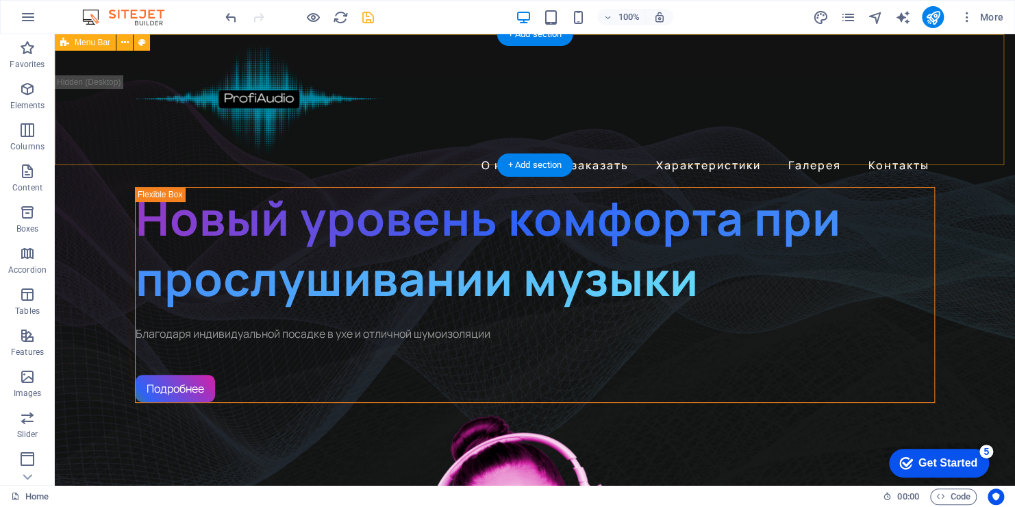
click at [571, 122] on div "О нас Как заказать Характеристики Галерея Контакты" at bounding box center [535, 110] width 960 height 153
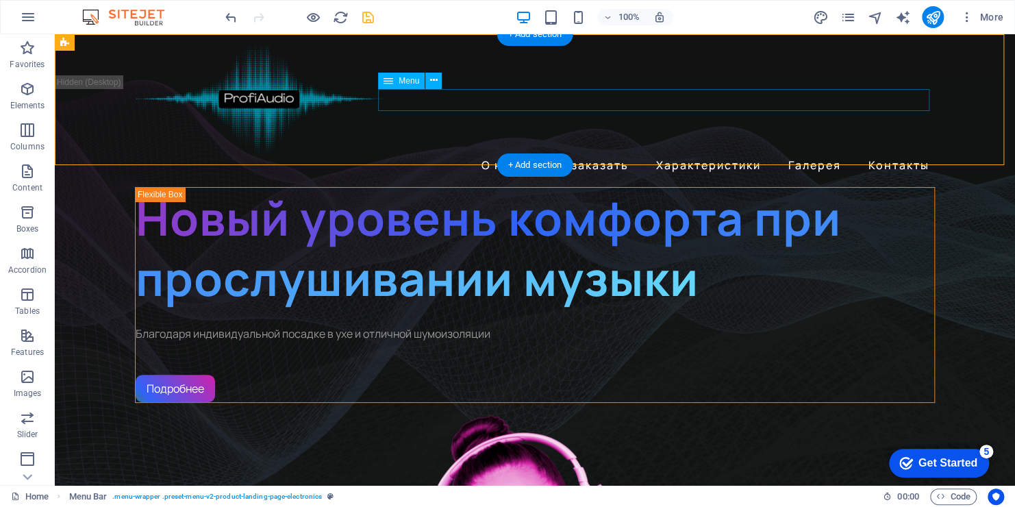
click at [506, 154] on nav "О нас Как заказать Характеристики Галерея Контакты" at bounding box center [535, 165] width 800 height 22
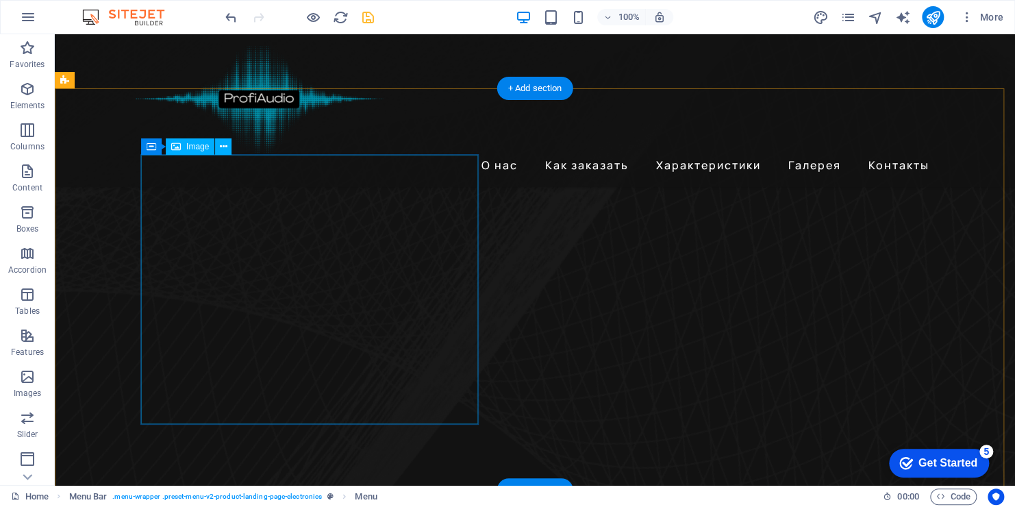
scroll to position [548, 0]
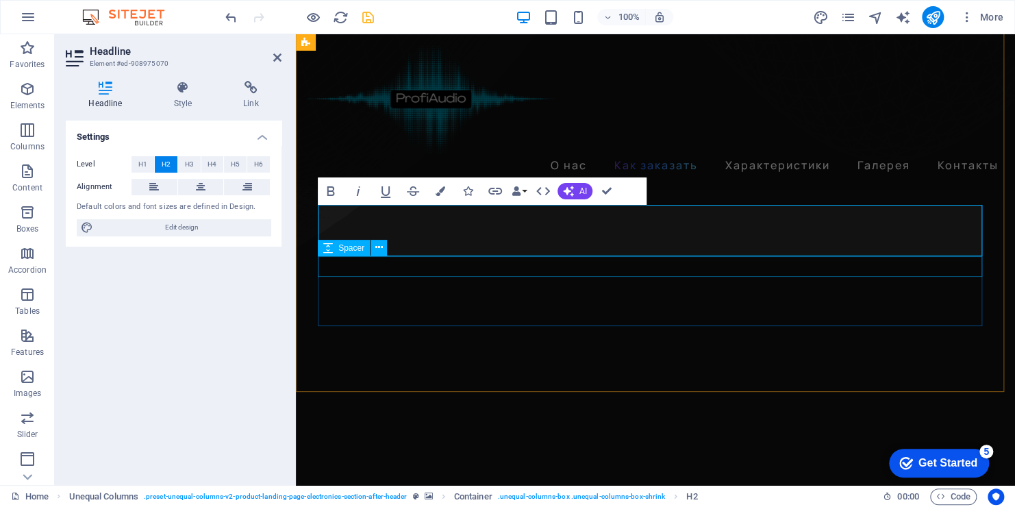
scroll to position [1293, 0]
drag, startPoint x: 805, startPoint y: 245, endPoint x: 316, endPoint y: 238, distance: 489.2
click at [675, 101] on div "О нас Как заказать Характеристики Галерея Контакты" at bounding box center [655, 110] width 719 height 153
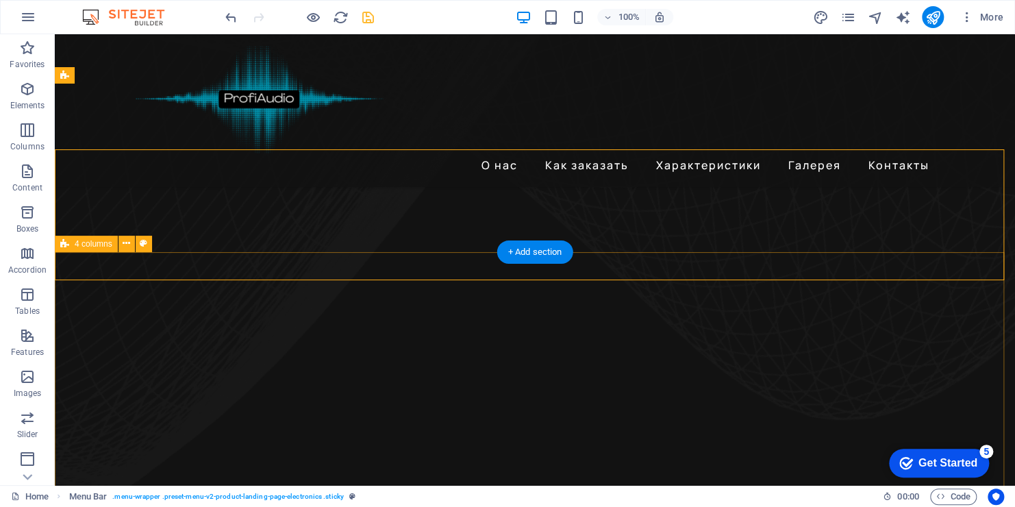
scroll to position [543, 0]
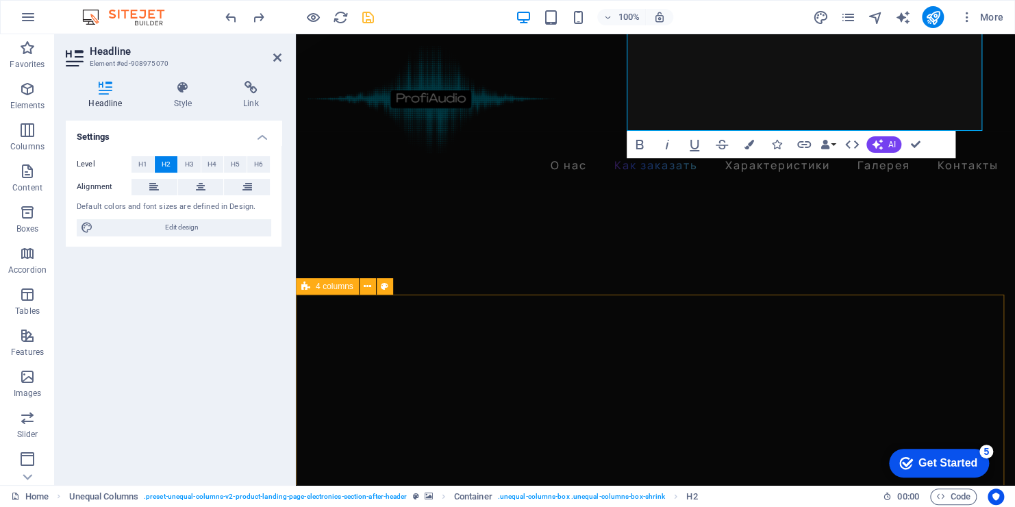
scroll to position [945, 0]
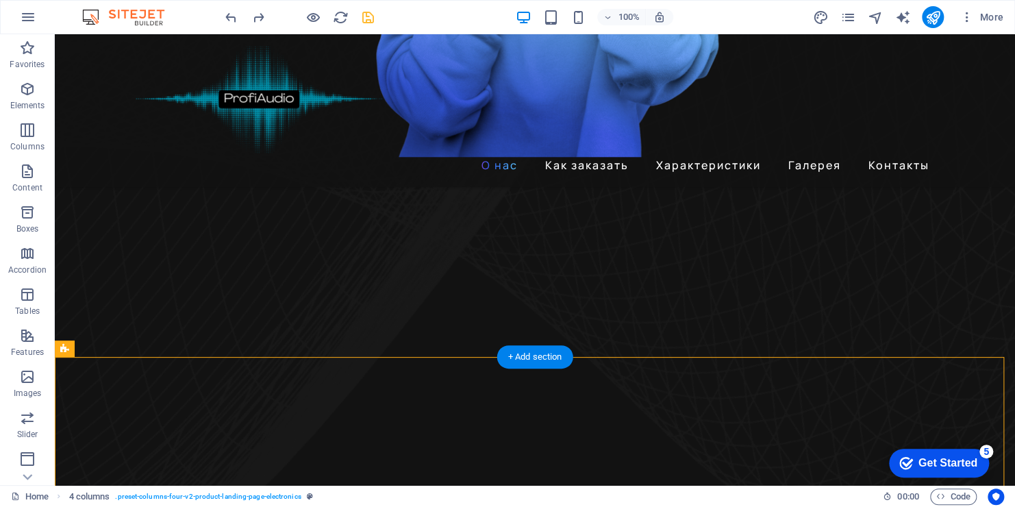
scroll to position [411, 0]
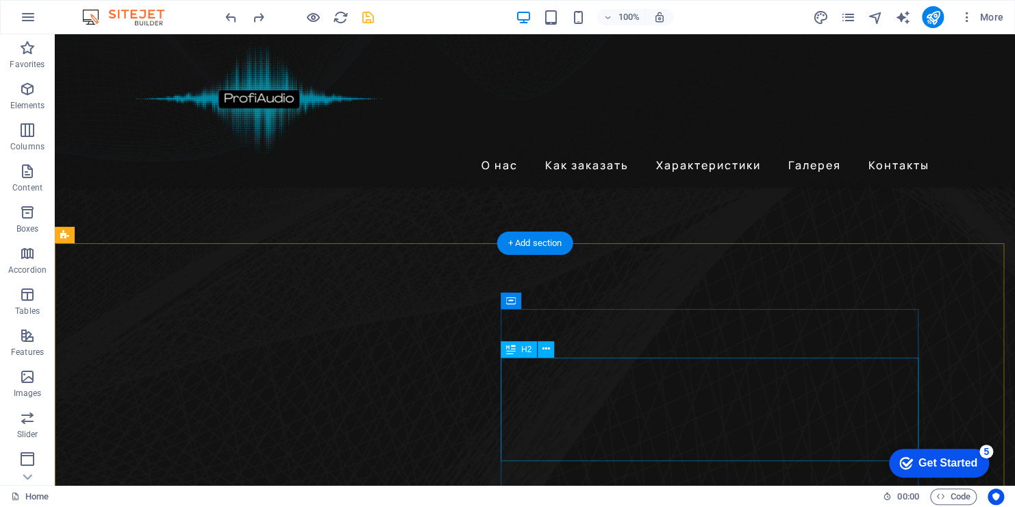
scroll to position [548, 0]
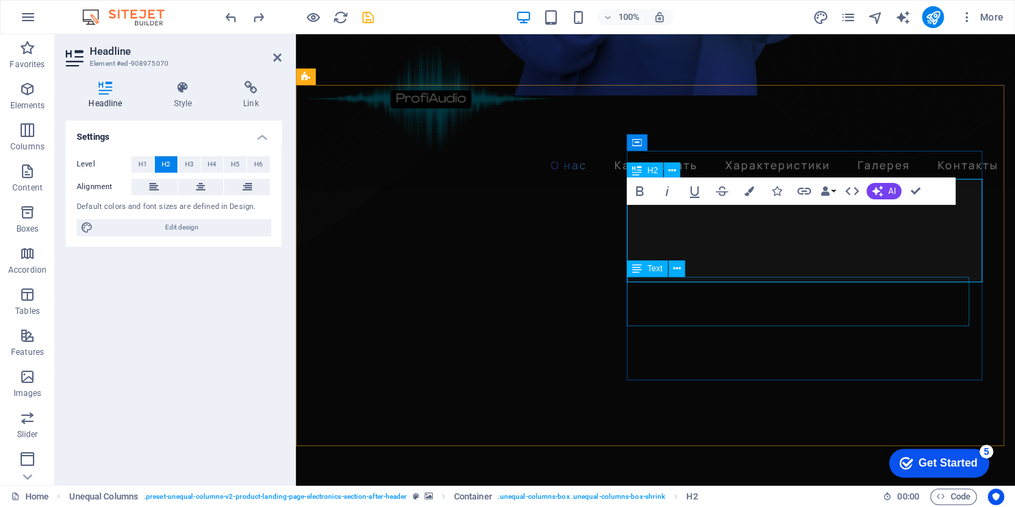
scroll to position [795, 0]
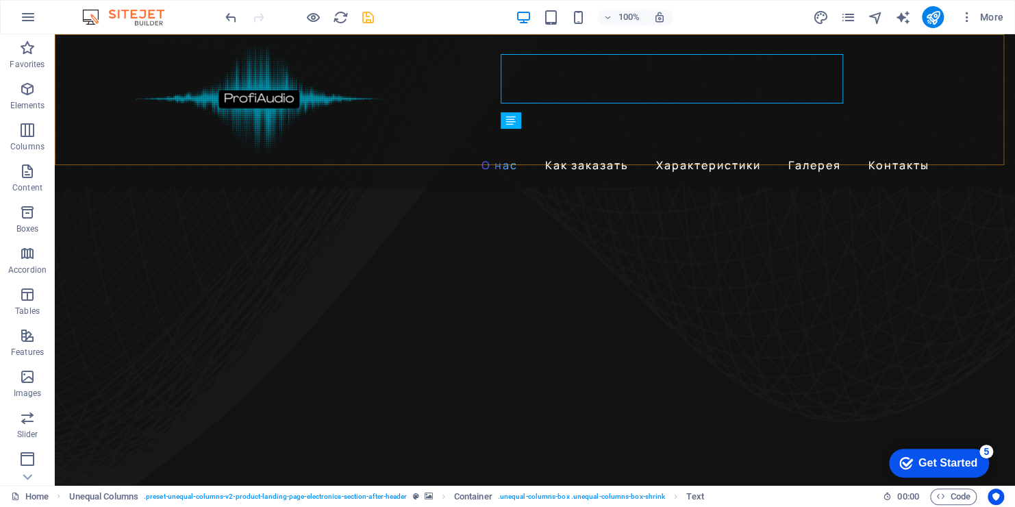
click at [671, 69] on div "О нас Как заказать Характеристики Галерея Контакты" at bounding box center [535, 110] width 960 height 153
select select "header"
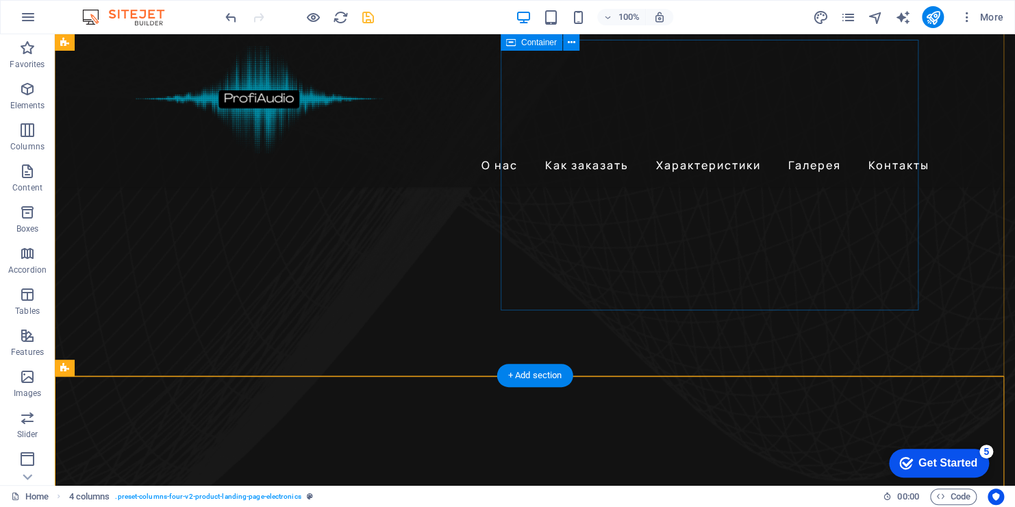
scroll to position [658, 0]
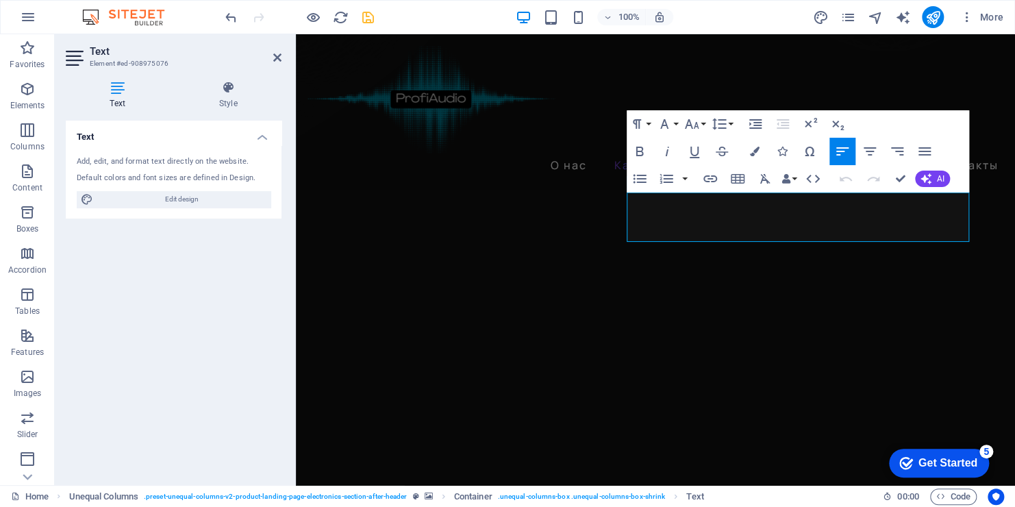
drag, startPoint x: 962, startPoint y: 234, endPoint x: 614, endPoint y: 197, distance: 349.3
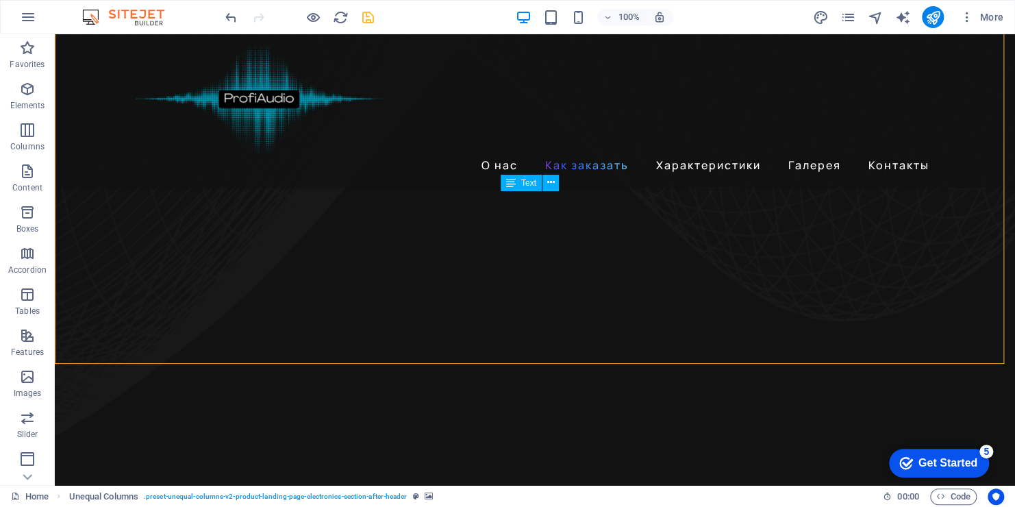
scroll to position [577, 0]
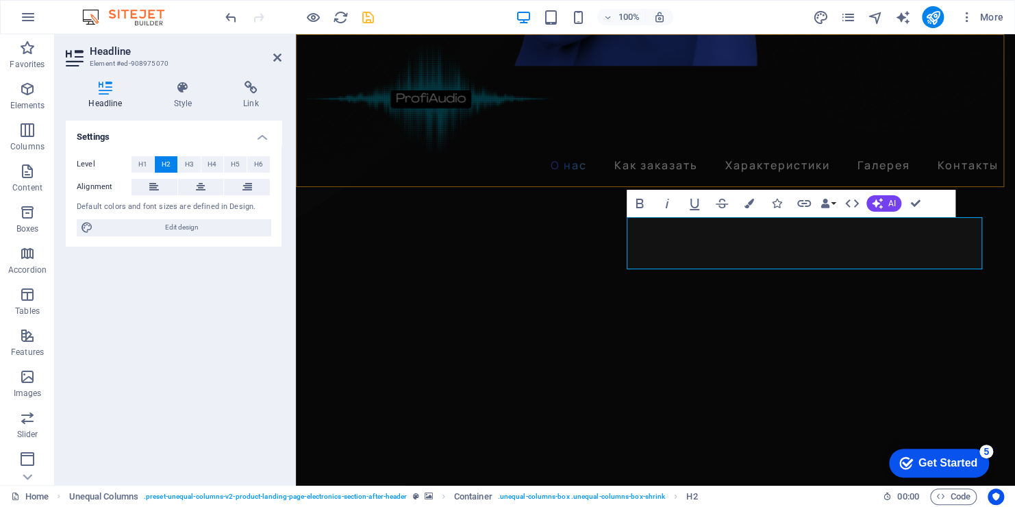
click at [915, 92] on div "О нас Как заказать Характеристики Галерея Контакты" at bounding box center [655, 110] width 719 height 153
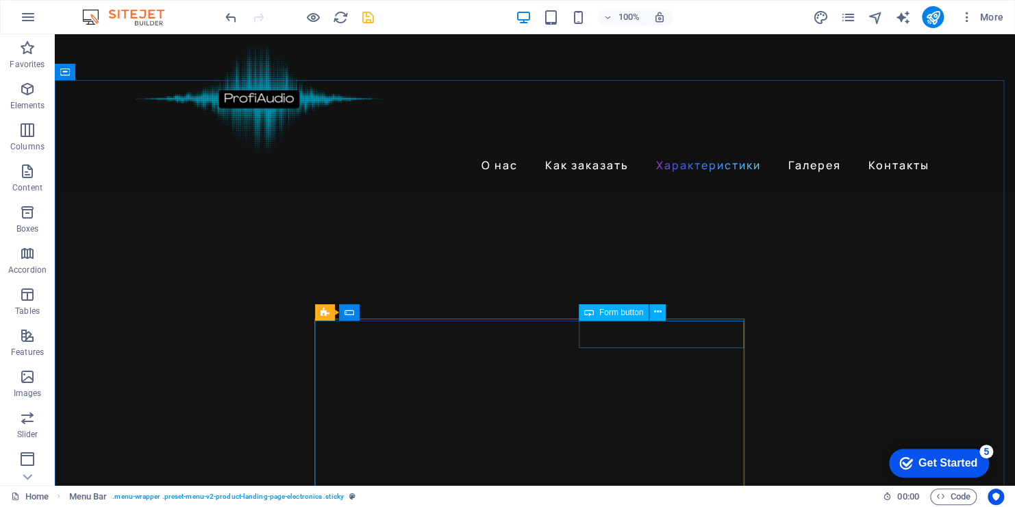
scroll to position [2374, 0]
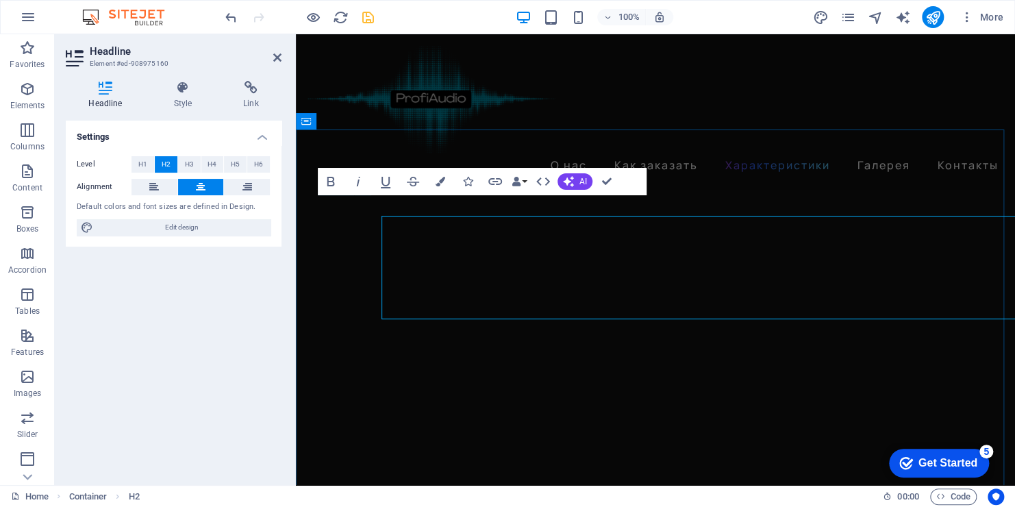
scroll to position [2525, 0]
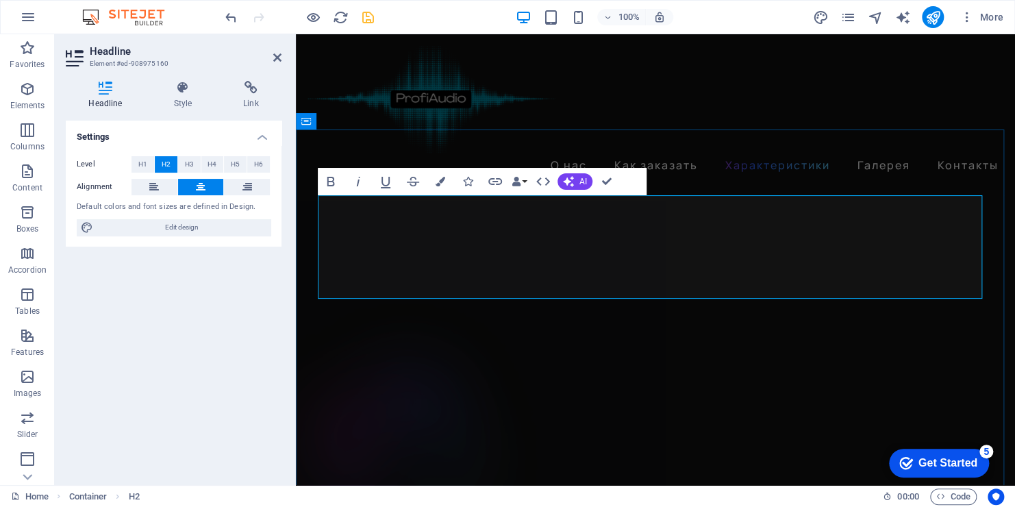
drag, startPoint x: 949, startPoint y: 219, endPoint x: 759, endPoint y: 234, distance: 190.3
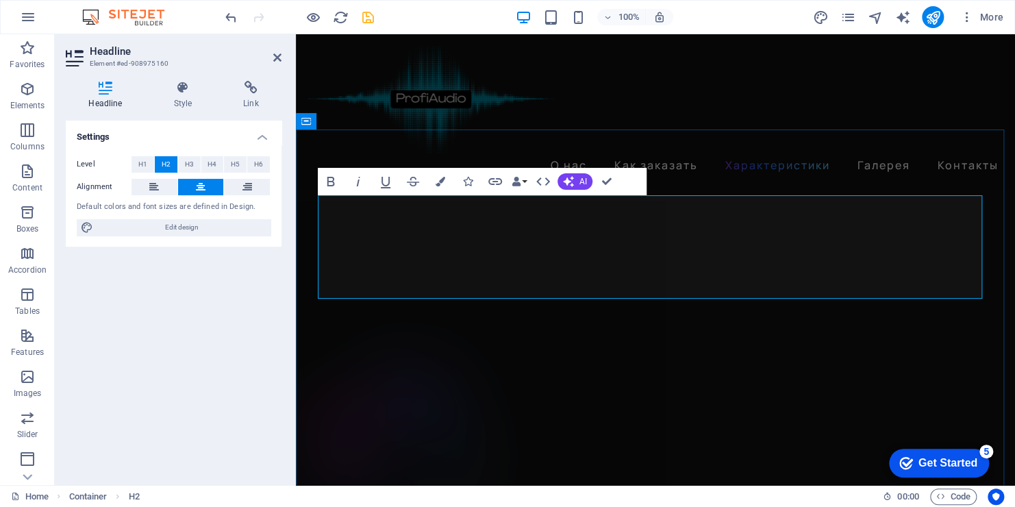
click at [749, 127] on div "О нас Как заказать Характеристики Галерея Контакты" at bounding box center [655, 110] width 719 height 153
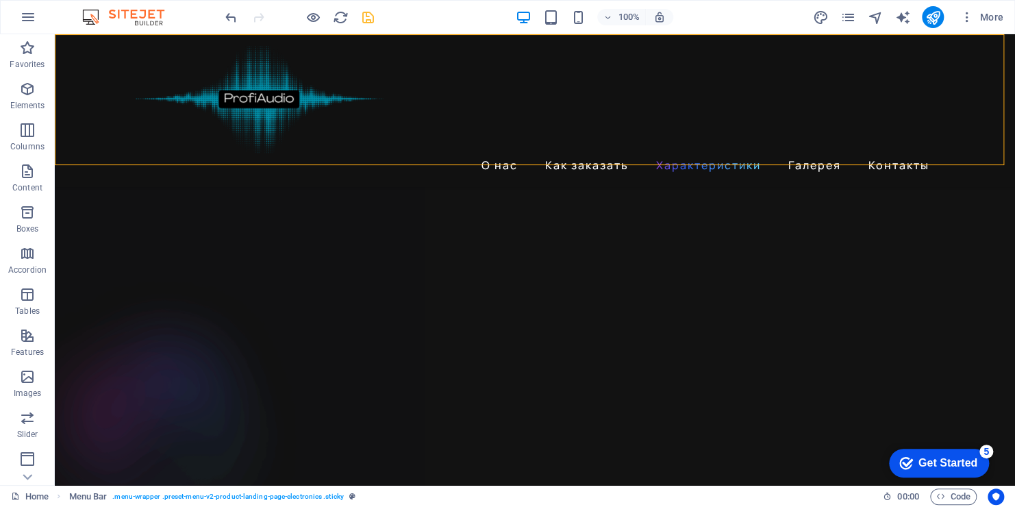
scroll to position [2341, 0]
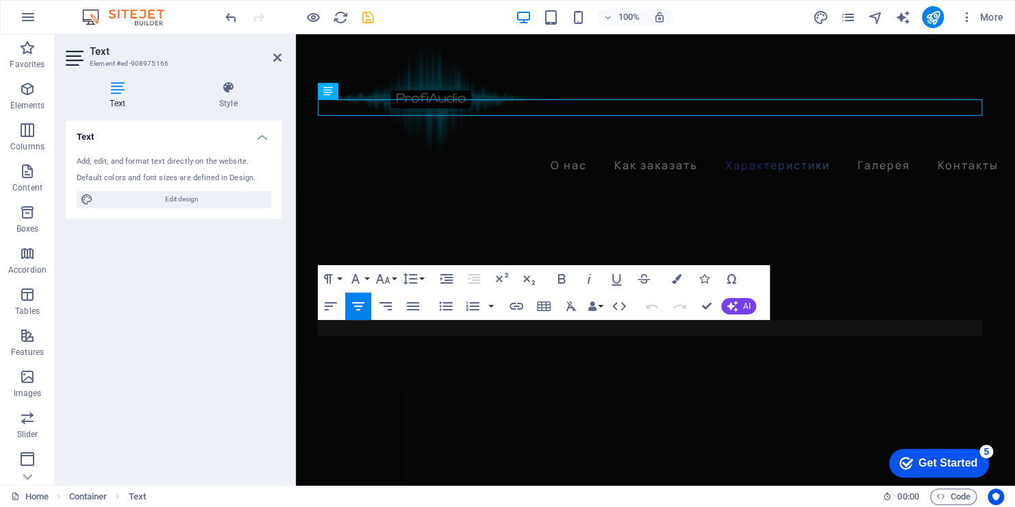
scroll to position [2526, 0]
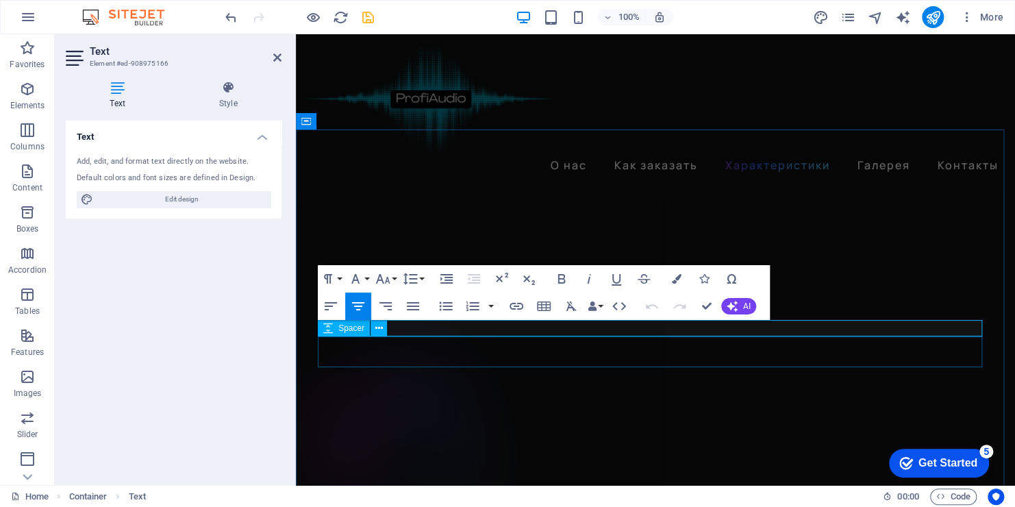
drag, startPoint x: 845, startPoint y: 328, endPoint x: 687, endPoint y: 371, distance: 163.2
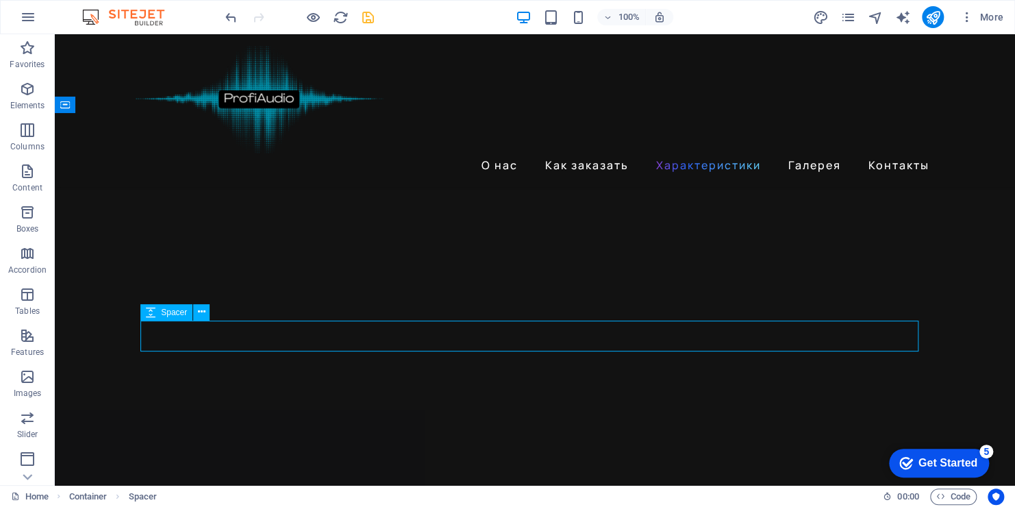
scroll to position [2341, 0]
select select "px"
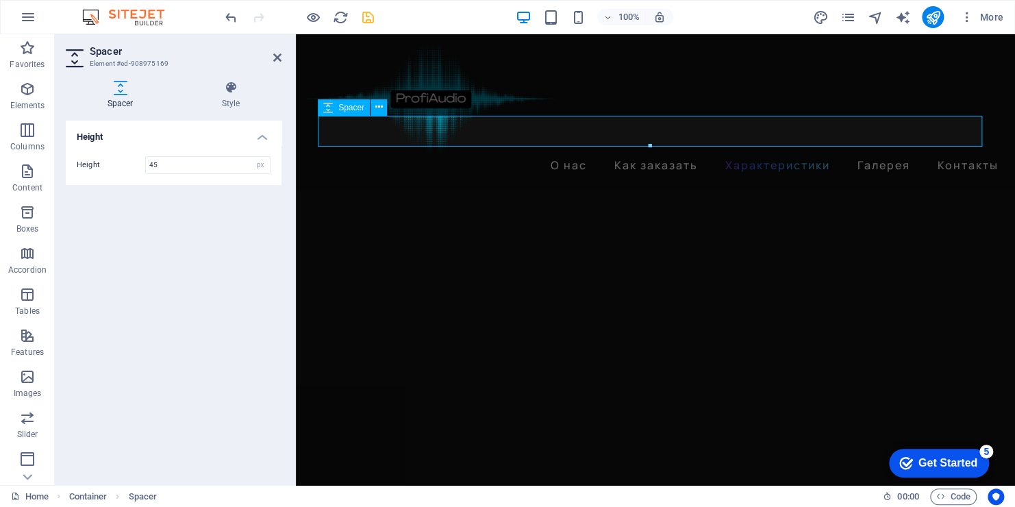
scroll to position [2526, 0]
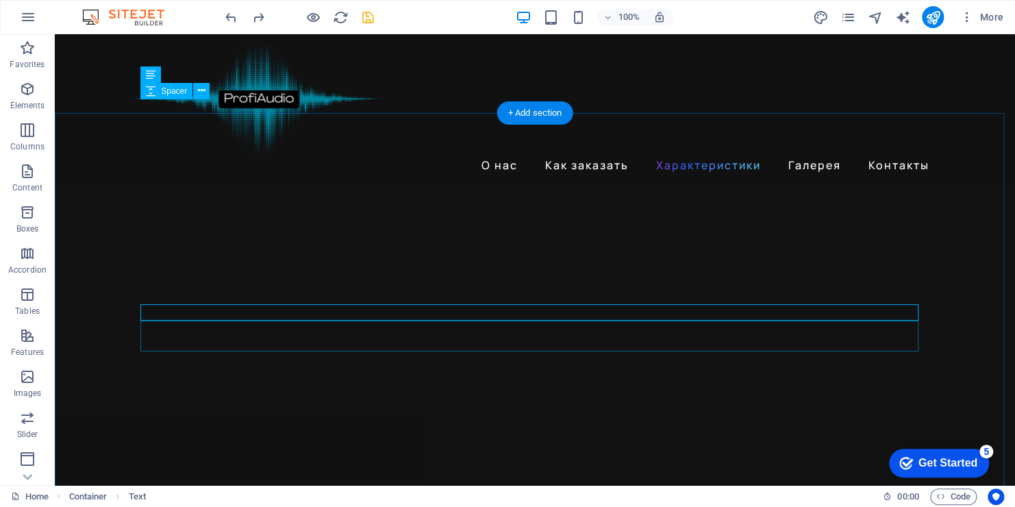
scroll to position [2341, 0]
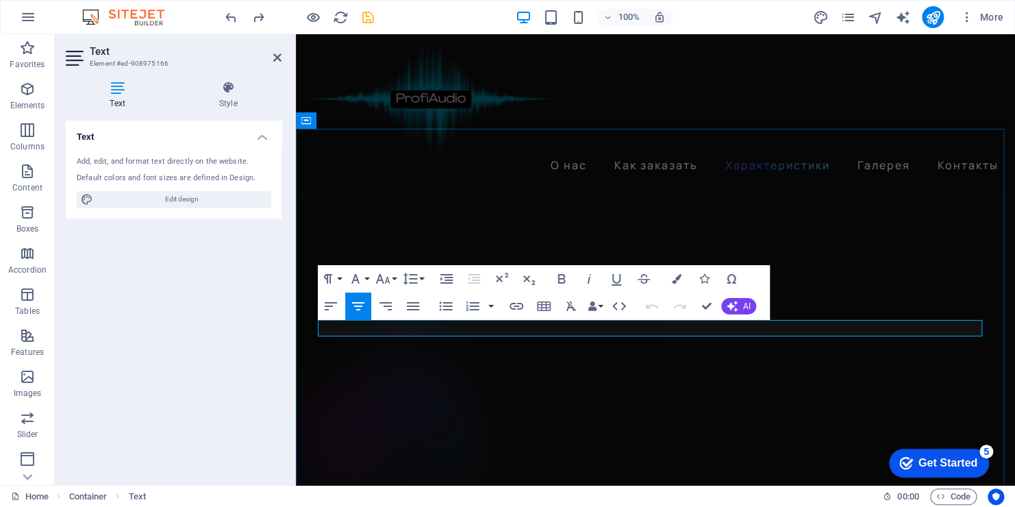
drag, startPoint x: 464, startPoint y: 327, endPoint x: 841, endPoint y: 327, distance: 377.5
drag, startPoint x: 340, startPoint y: 359, endPoint x: 348, endPoint y: 360, distance: 7.6
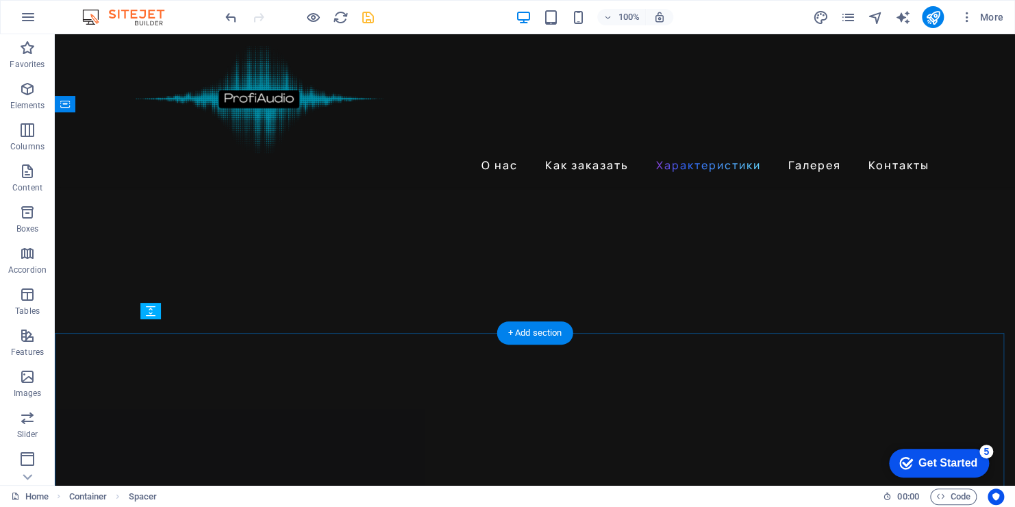
scroll to position [2342, 0]
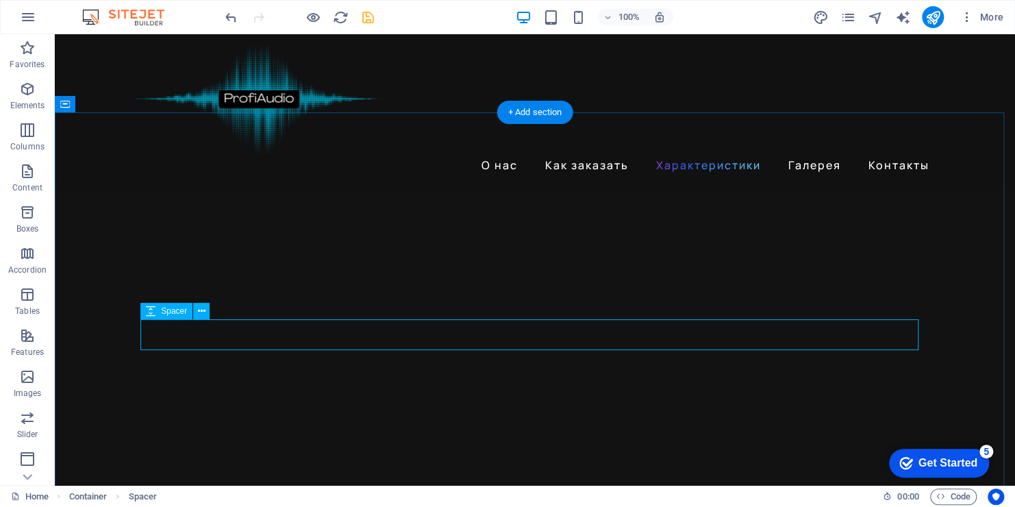
click at [154, 312] on icon at bounding box center [151, 311] width 10 height 16
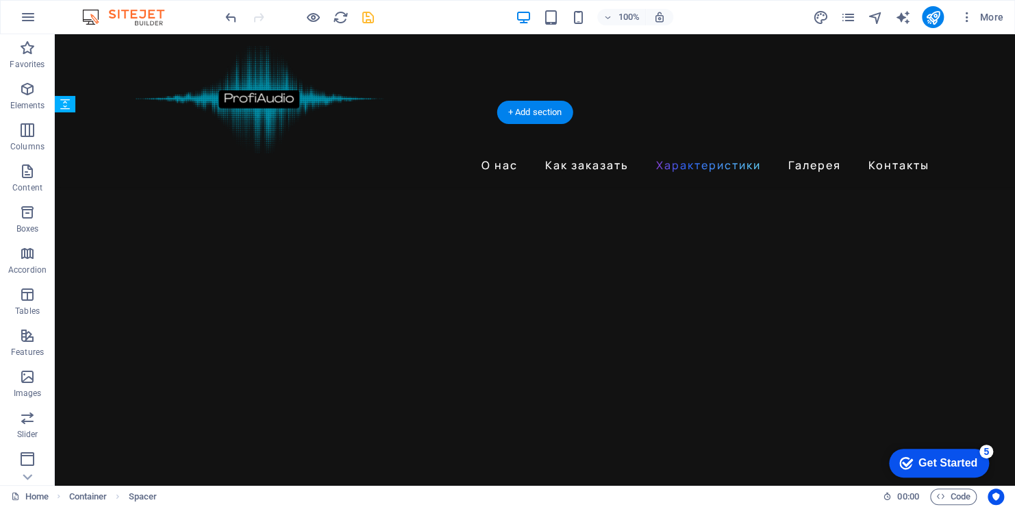
drag, startPoint x: 209, startPoint y: 347, endPoint x: 155, endPoint y: 316, distance: 62.3
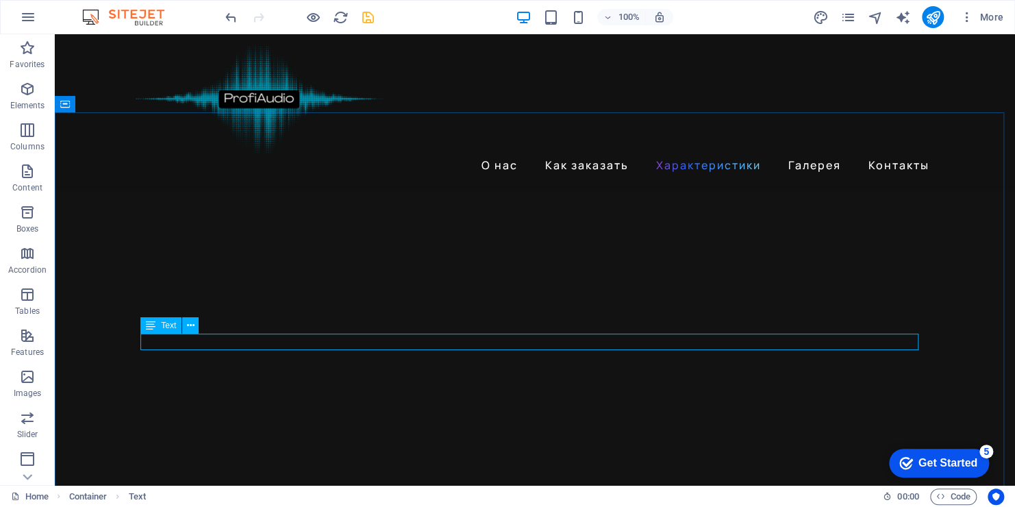
click at [167, 327] on span "Text" at bounding box center [168, 325] width 15 height 8
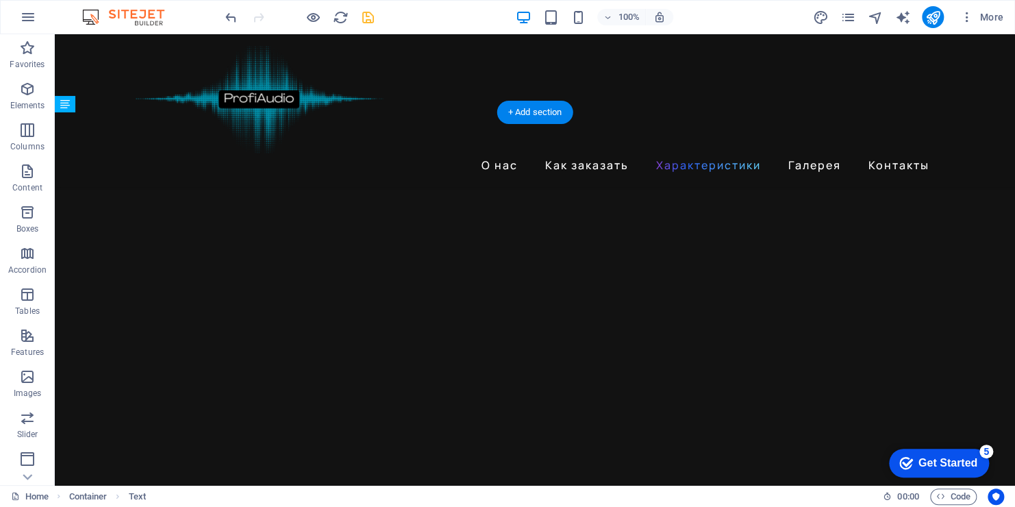
drag, startPoint x: 168, startPoint y: 343, endPoint x: 421, endPoint y: 308, distance: 255.2
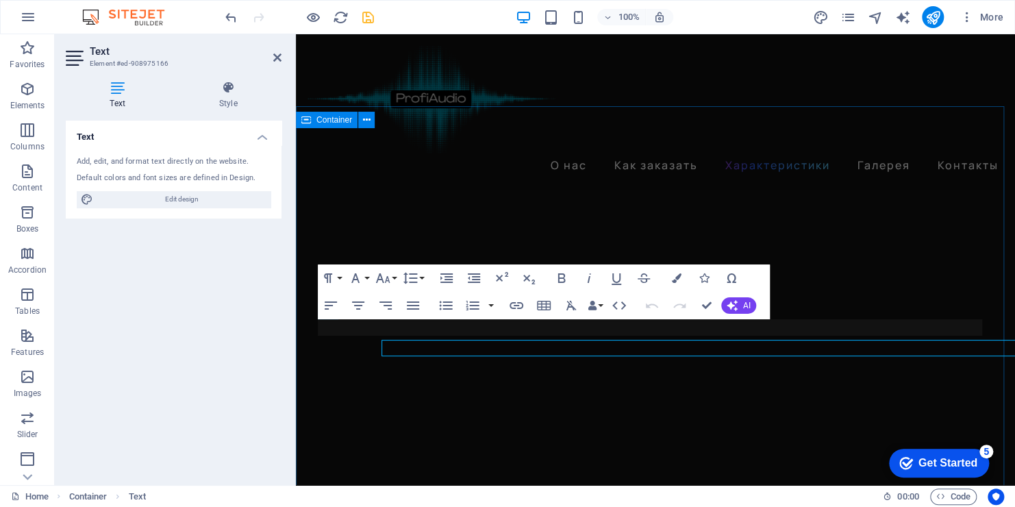
scroll to position [2526, 0]
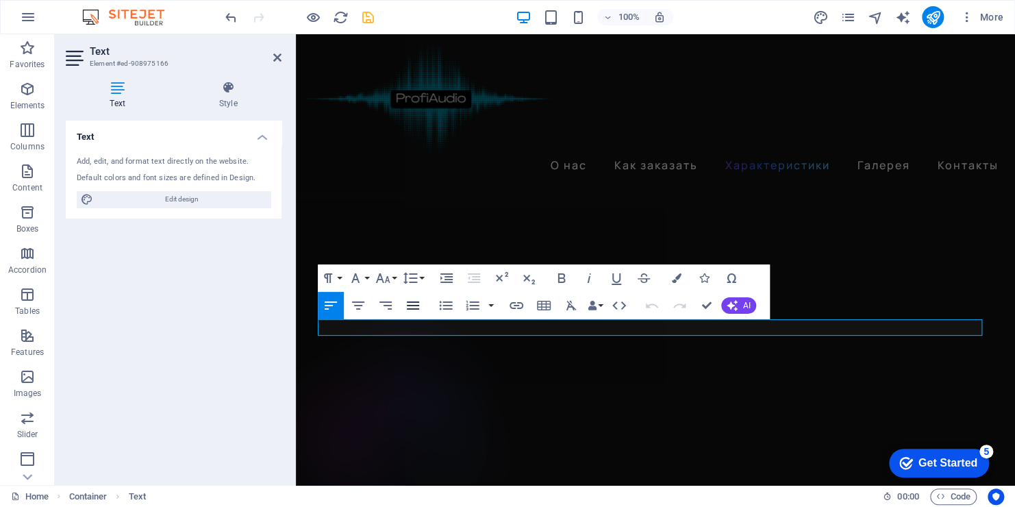
click at [412, 304] on icon "button" at bounding box center [413, 305] width 16 height 16
drag, startPoint x: 496, startPoint y: 328, endPoint x: 308, endPoint y: 328, distance: 187.7
click at [405, 304] on icon "button" at bounding box center [413, 305] width 16 height 16
click at [392, 304] on icon "button" at bounding box center [385, 305] width 16 height 16
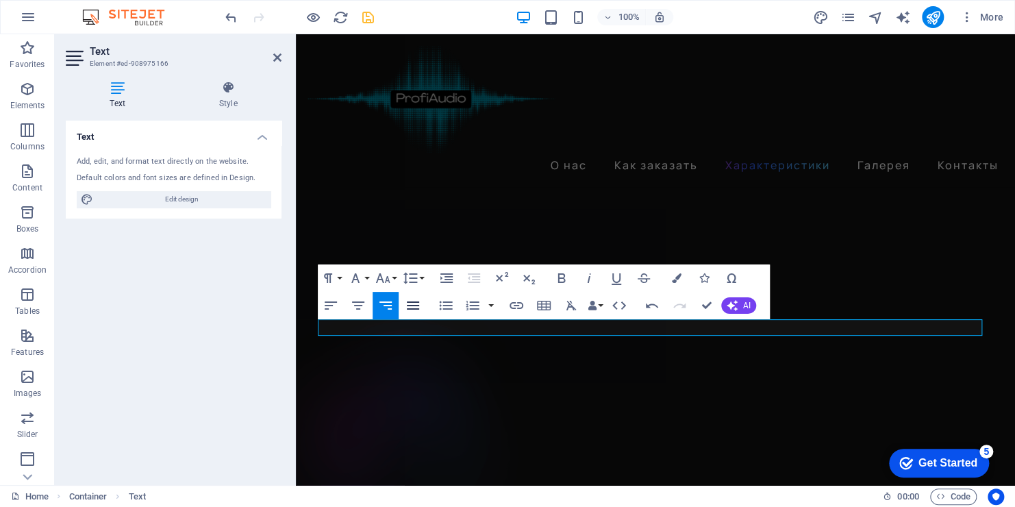
click at [410, 305] on icon "button" at bounding box center [413, 305] width 12 height 8
click at [331, 307] on icon "button" at bounding box center [331, 305] width 16 height 16
click at [358, 306] on icon "button" at bounding box center [358, 305] width 12 height 8
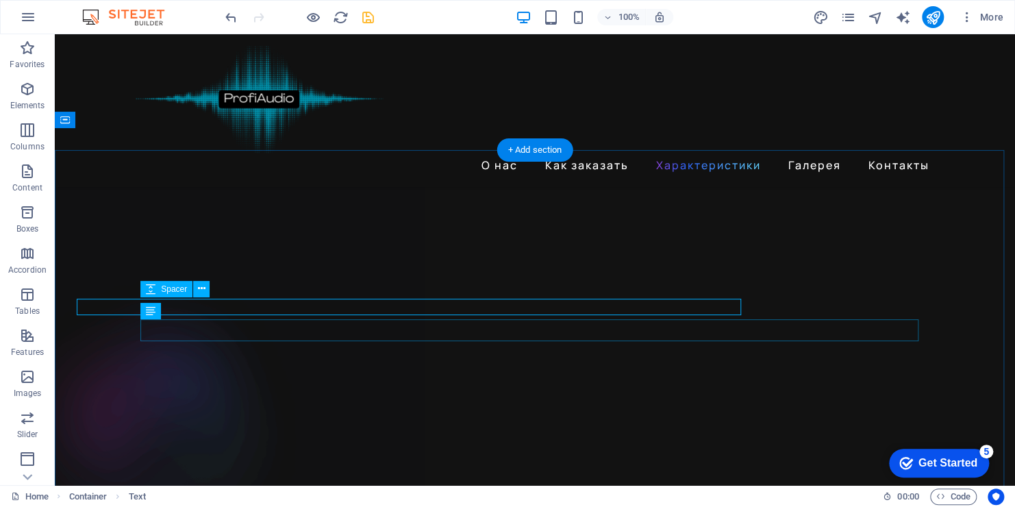
scroll to position [2326, 0]
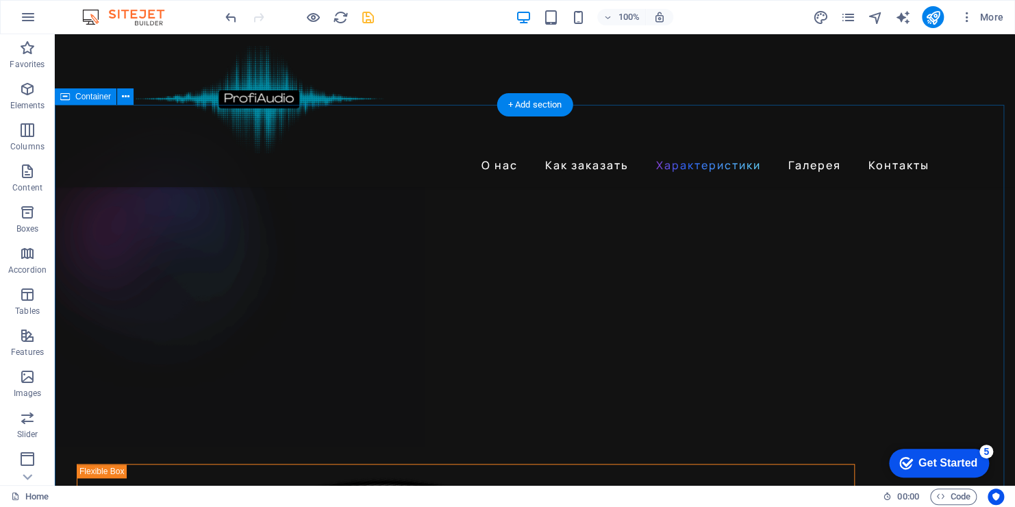
scroll to position [2946, 0]
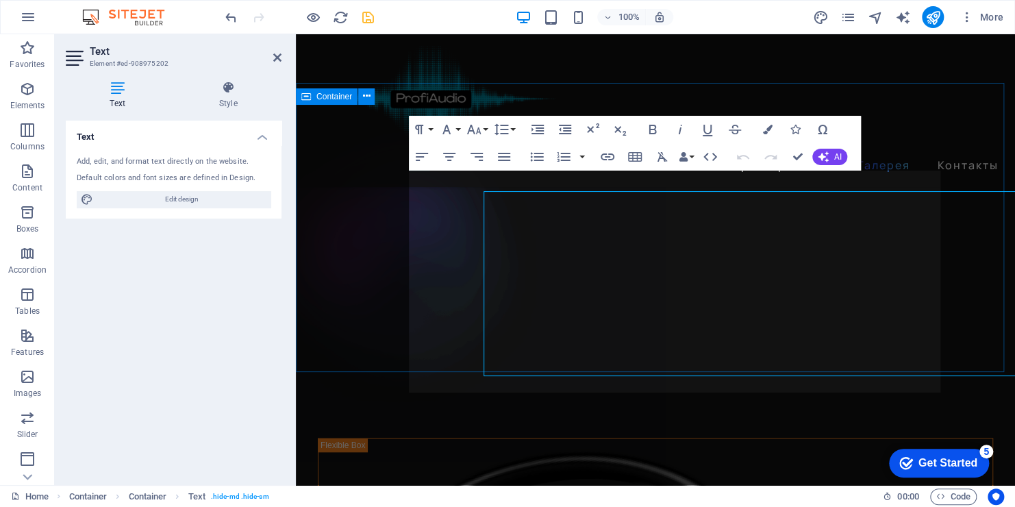
scroll to position [3146, 0]
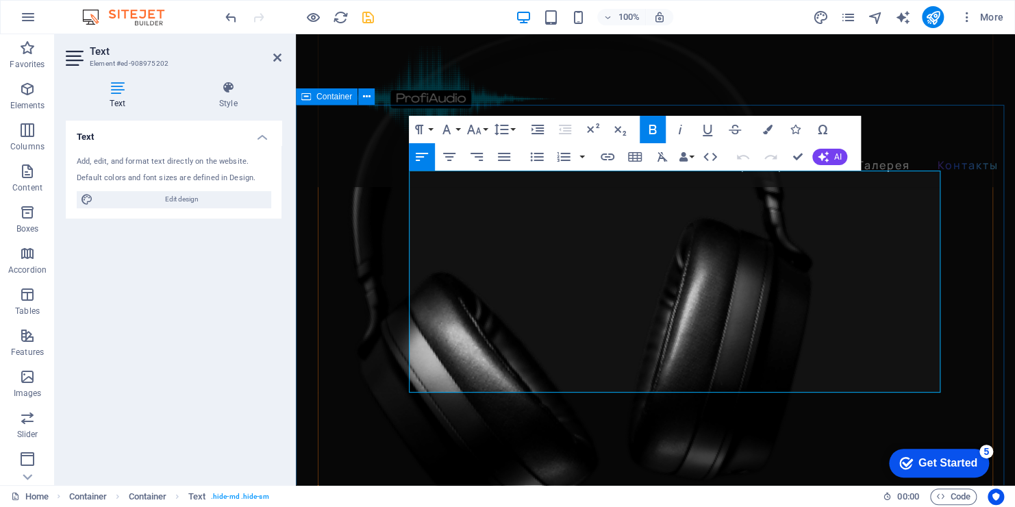
drag, startPoint x: 530, startPoint y: 373, endPoint x: 404, endPoint y: 197, distance: 216.1
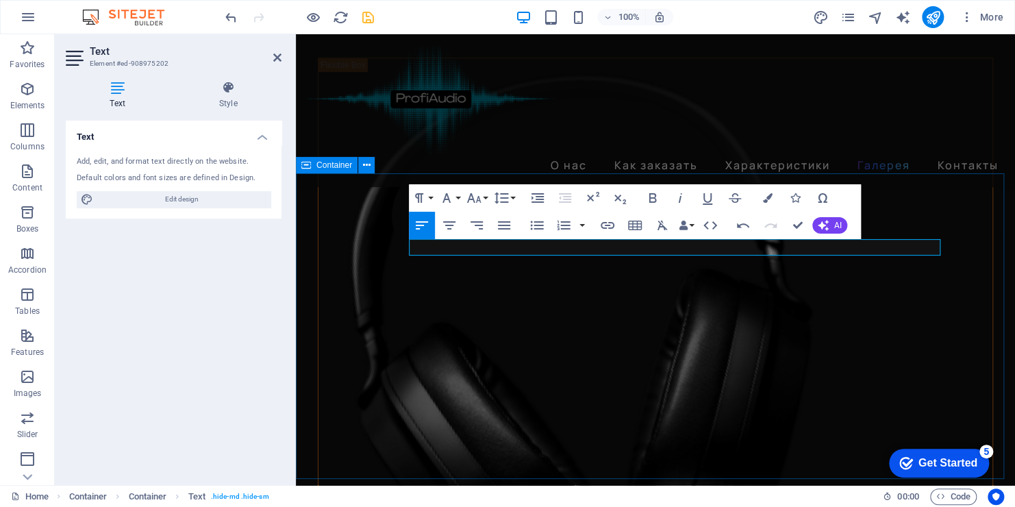
scroll to position [3077, 0]
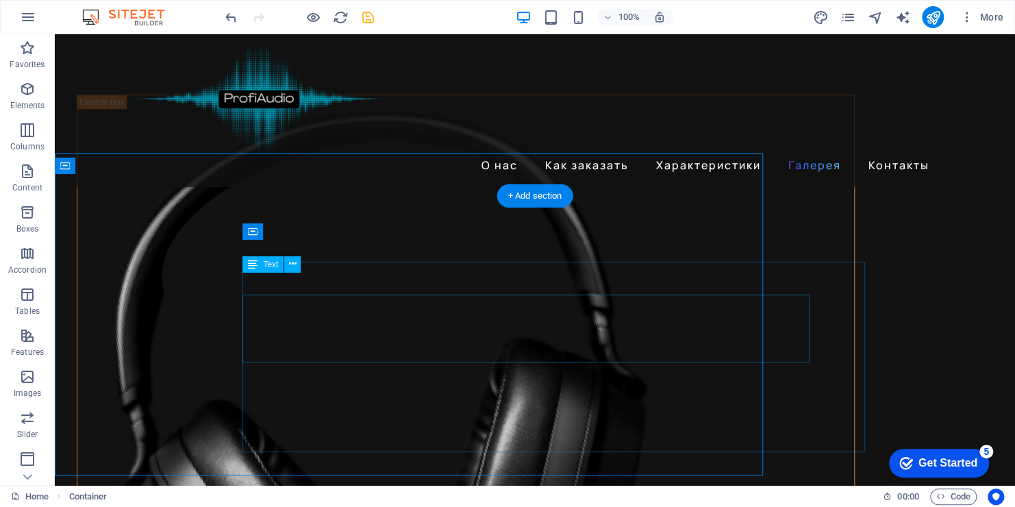
scroll to position [2877, 0]
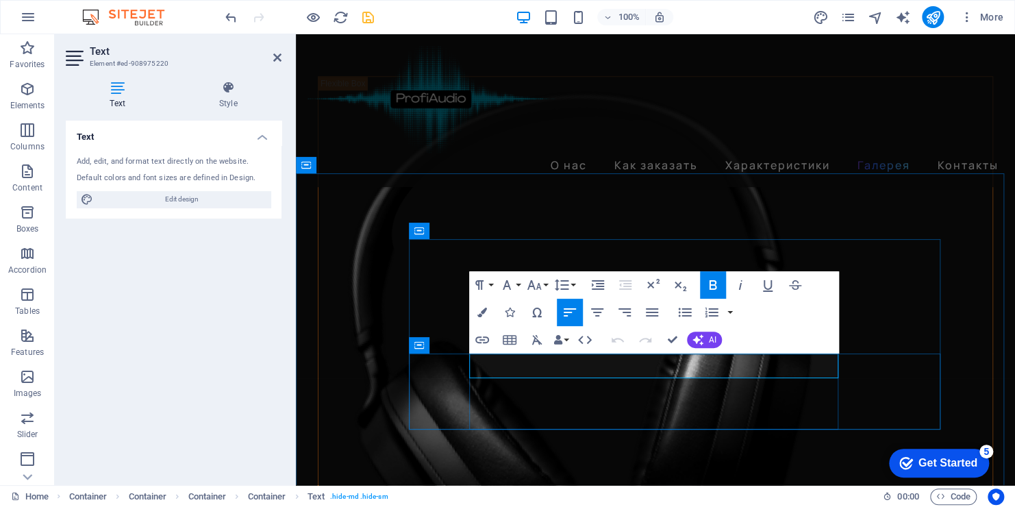
drag, startPoint x: 587, startPoint y: 368, endPoint x: 470, endPoint y: 364, distance: 117.2
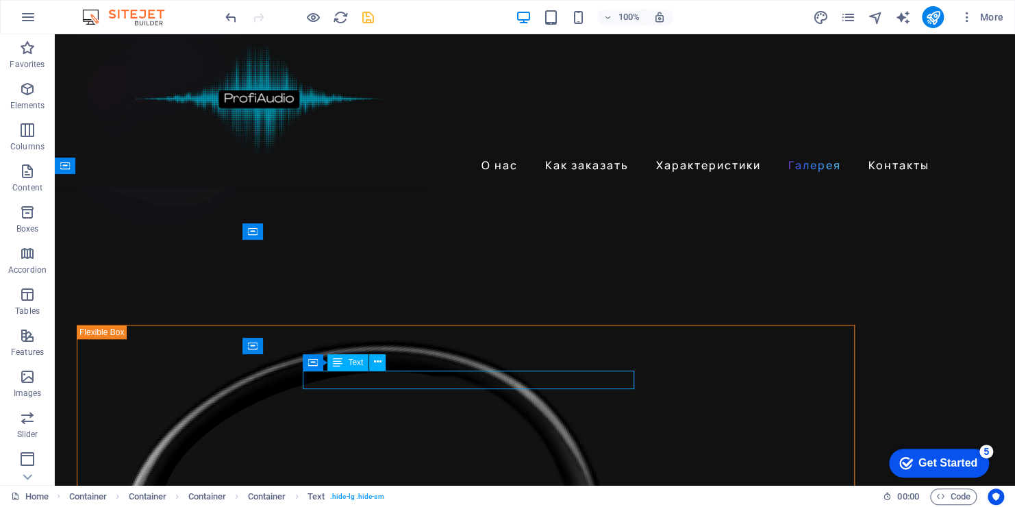
scroll to position [2877, 0]
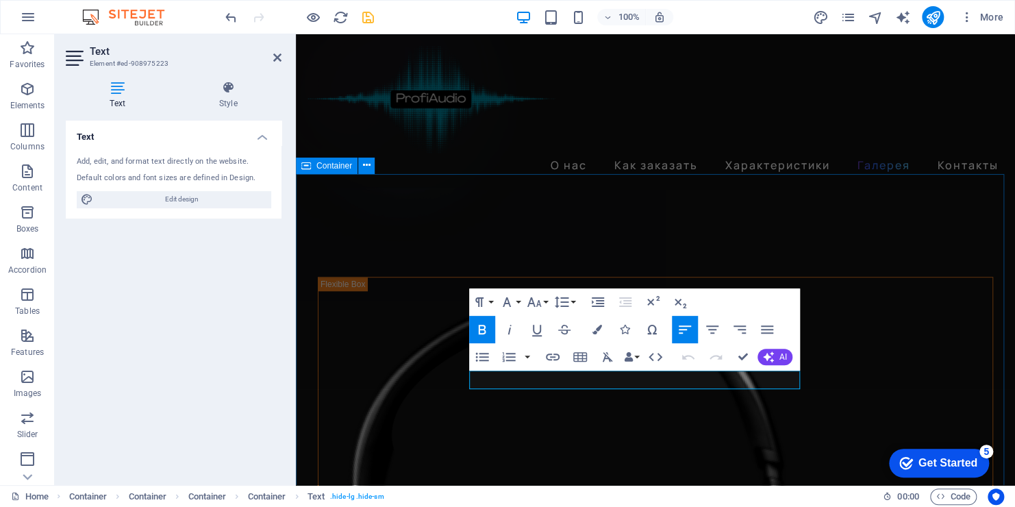
scroll to position [3077, 0]
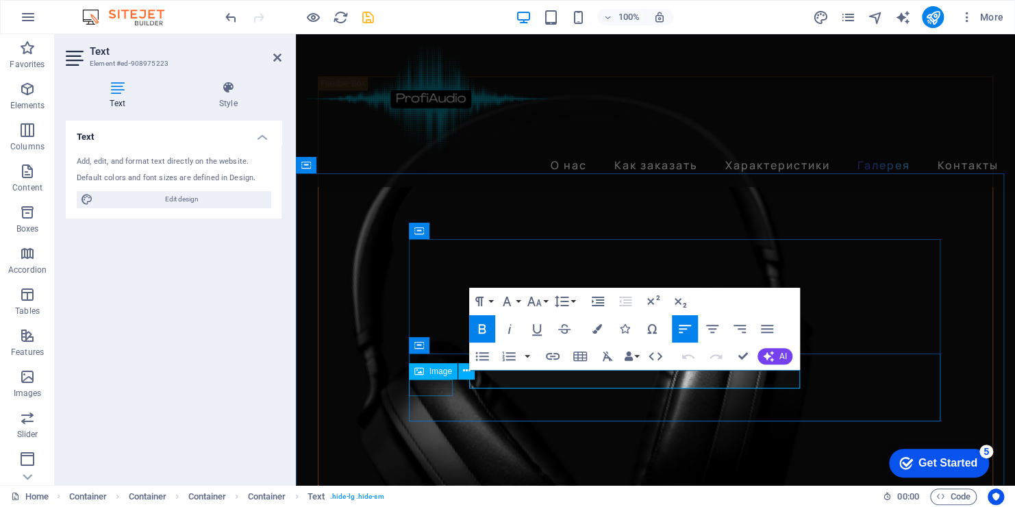
drag, startPoint x: 573, startPoint y: 382, endPoint x: 447, endPoint y: 380, distance: 125.4
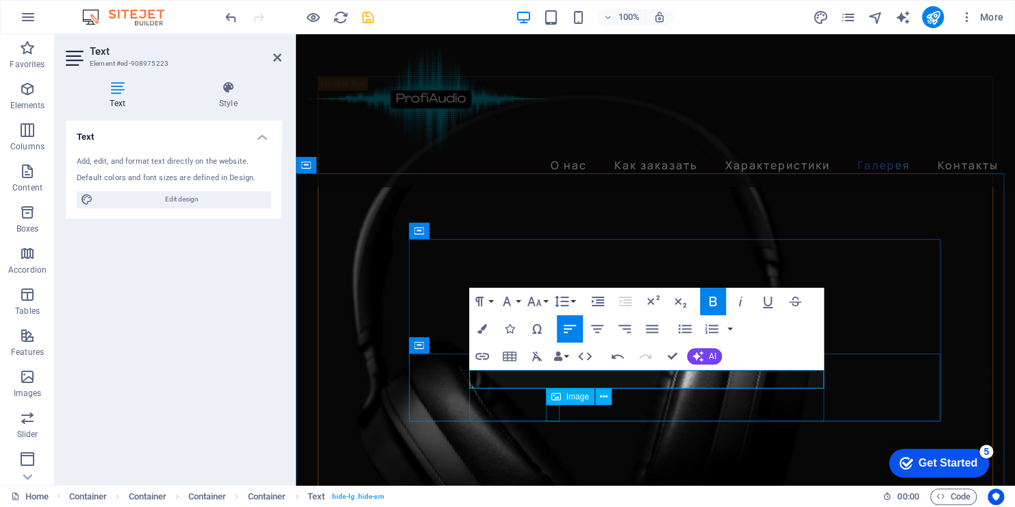
click at [556, 400] on icon at bounding box center [556, 396] width 10 height 16
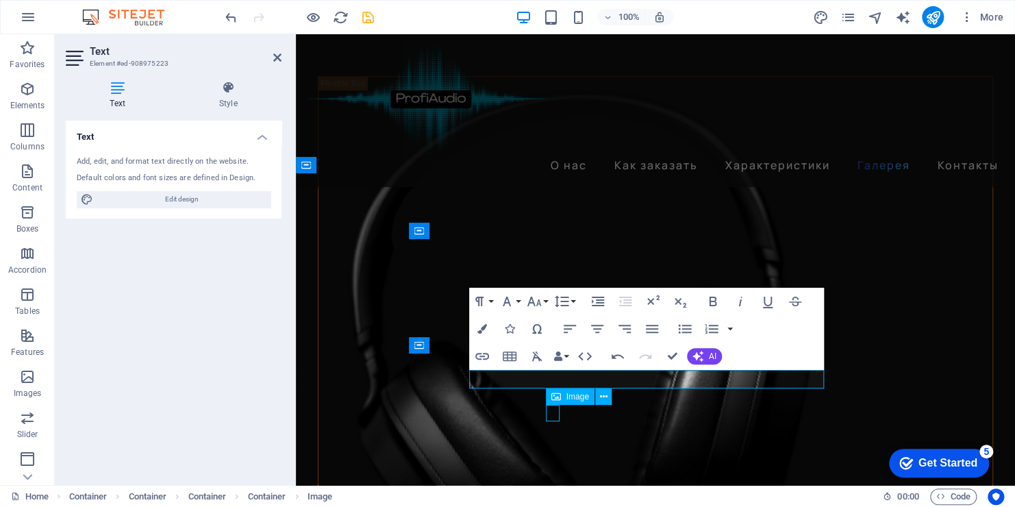
scroll to position [2877, 0]
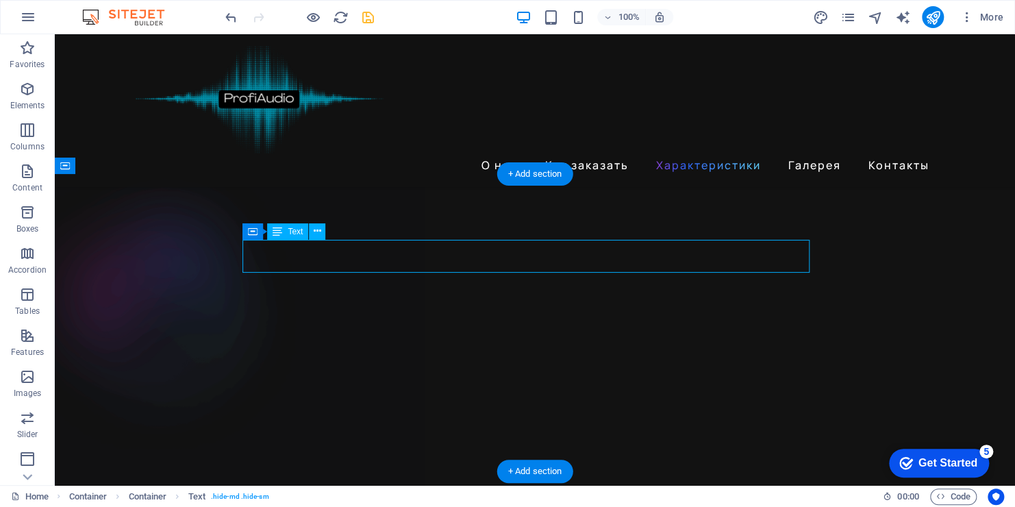
drag, startPoint x: 335, startPoint y: 263, endPoint x: 303, endPoint y: 266, distance: 32.3
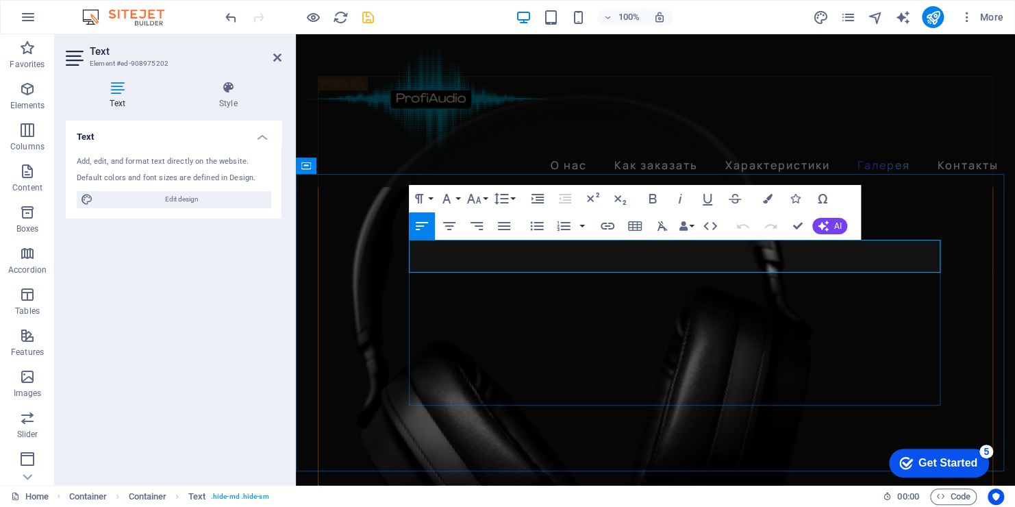
drag, startPoint x: 499, startPoint y: 265, endPoint x: 412, endPoint y: 241, distance: 90.2
copy p "Я поражен высокой детализацией звука, комфортной посадкой в ушах! Ощущение прос…"
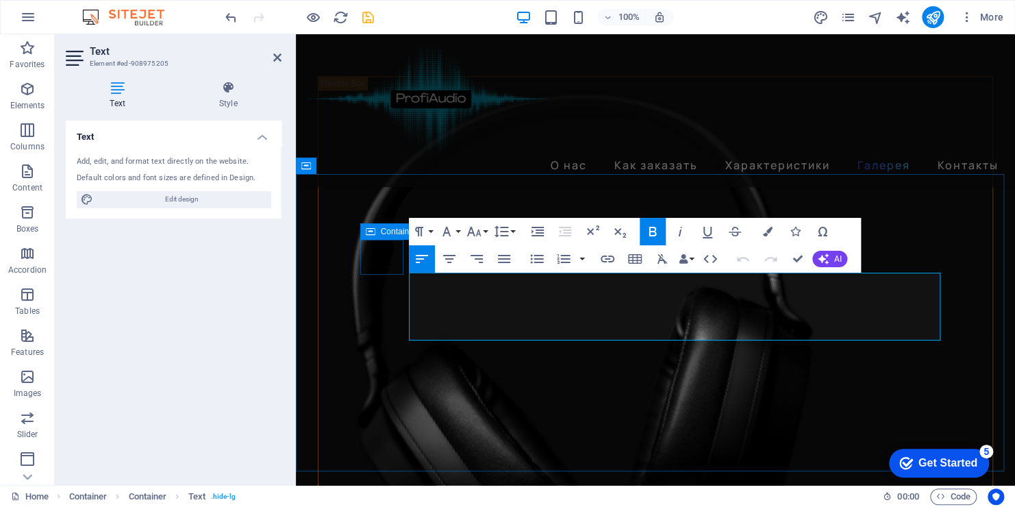
drag, startPoint x: 897, startPoint y: 330, endPoint x: 401, endPoint y: 271, distance: 499.5
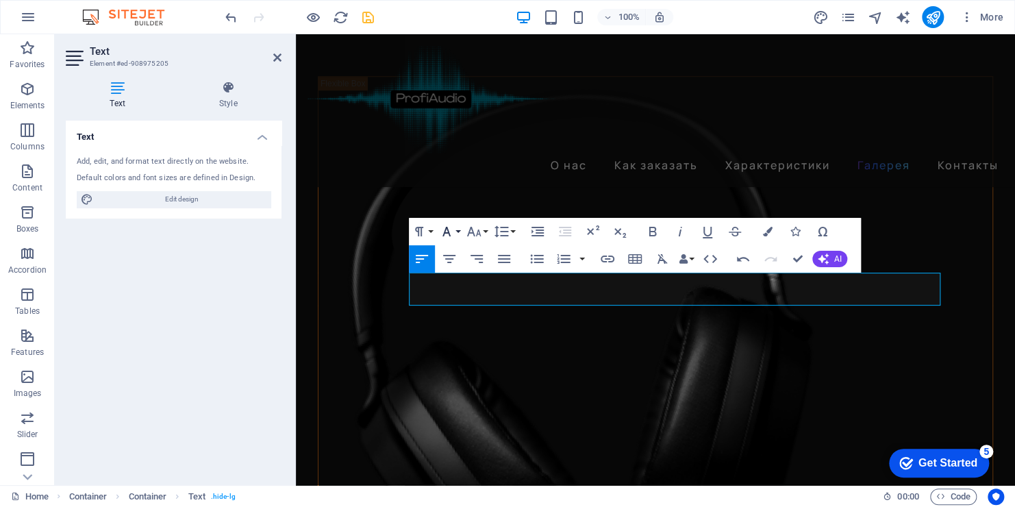
click at [445, 227] on icon "button" at bounding box center [446, 231] width 16 height 16
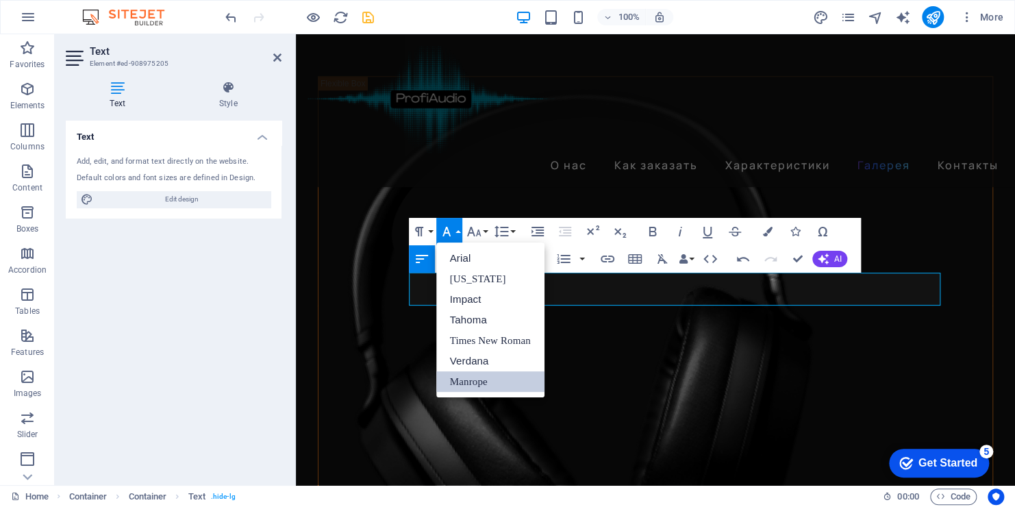
scroll to position [0, 0]
click at [445, 227] on icon "button" at bounding box center [446, 231] width 16 height 16
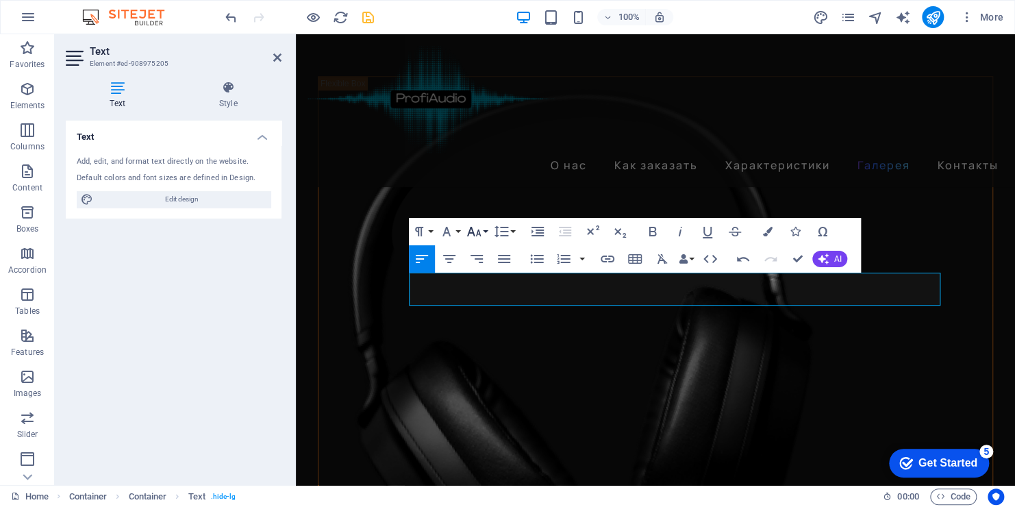
click at [480, 230] on icon "button" at bounding box center [474, 231] width 16 height 16
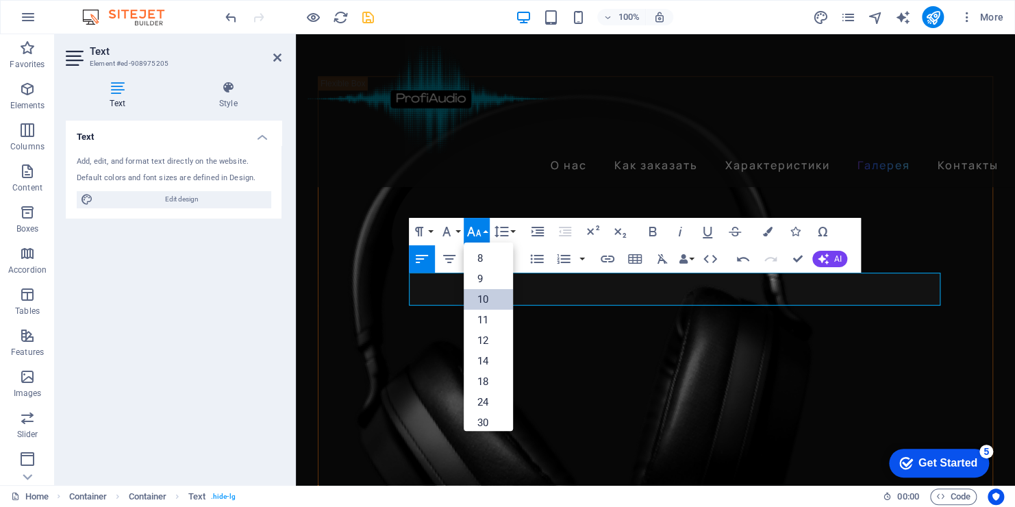
click at [482, 298] on link "10" at bounding box center [488, 299] width 49 height 21
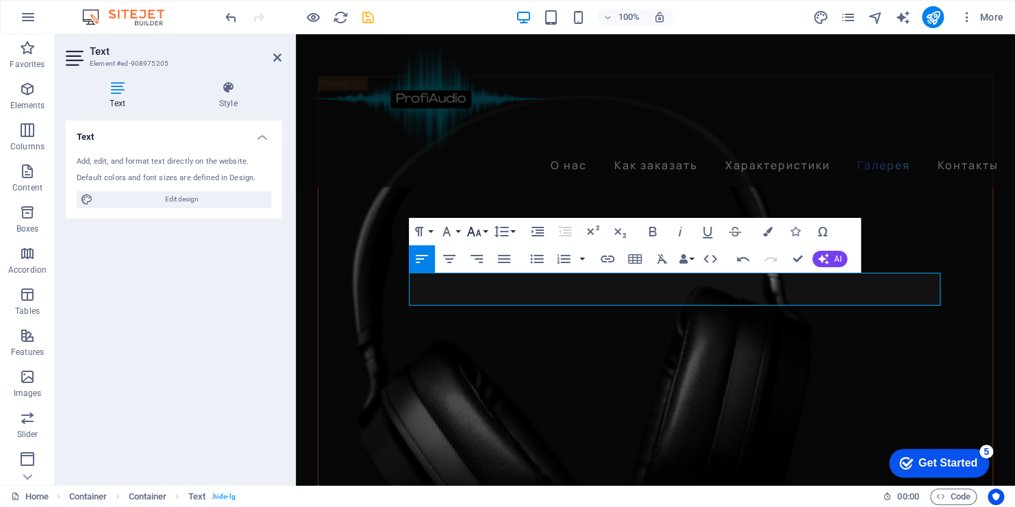
click at [488, 228] on button "Font Size" at bounding box center [477, 231] width 26 height 27
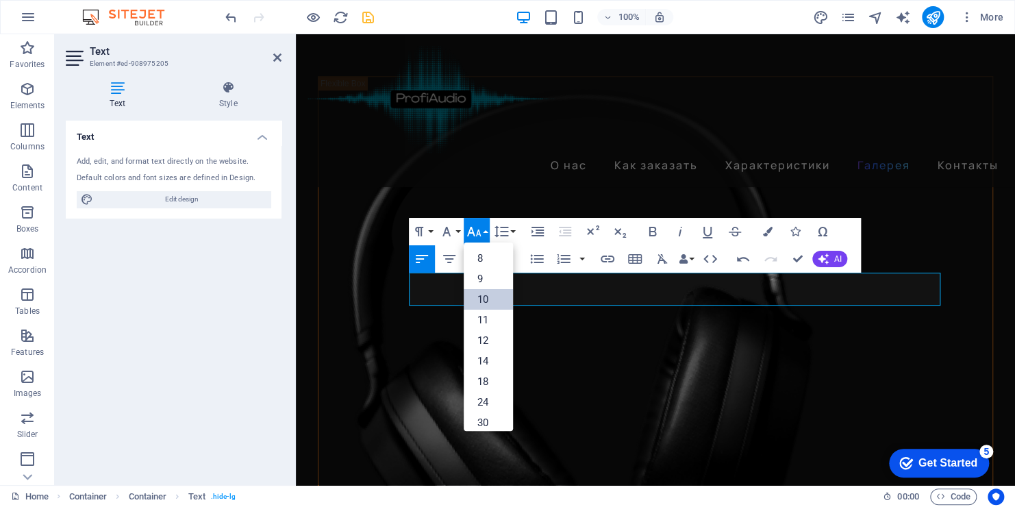
scroll to position [57, 0]
click at [489, 303] on link "14" at bounding box center [488, 304] width 49 height 21
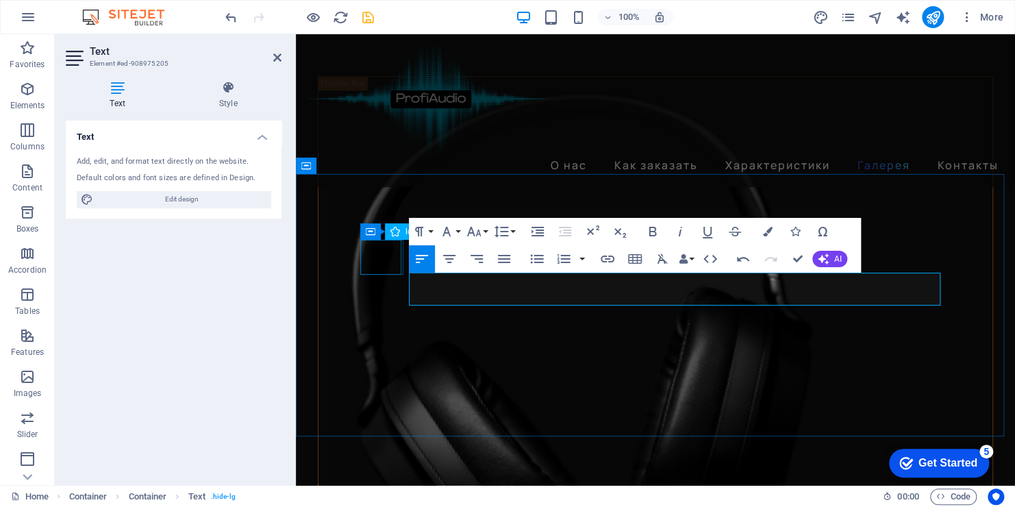
drag, startPoint x: 497, startPoint y: 296, endPoint x: 384, endPoint y: 274, distance: 115.1
click at [480, 231] on icon "button" at bounding box center [474, 231] width 16 height 16
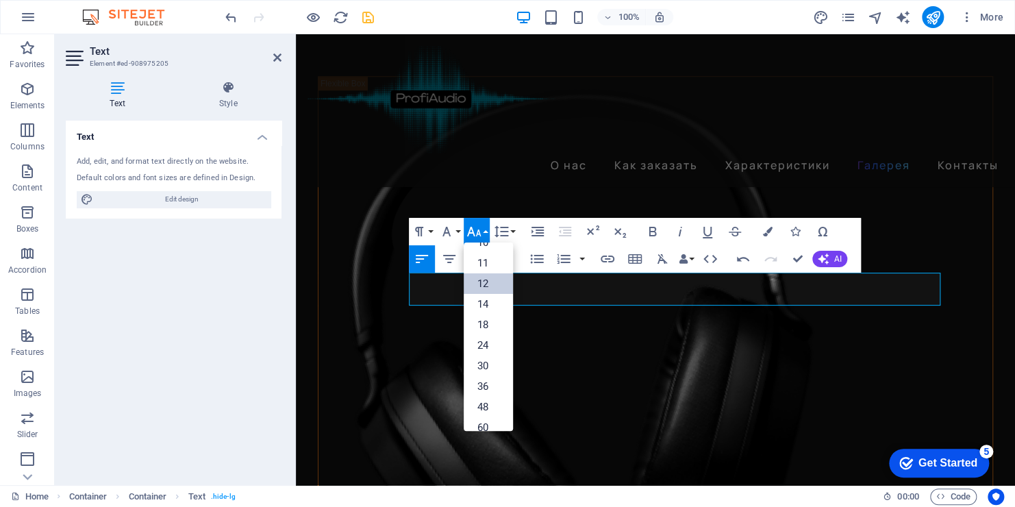
click at [484, 282] on link "12" at bounding box center [488, 283] width 49 height 21
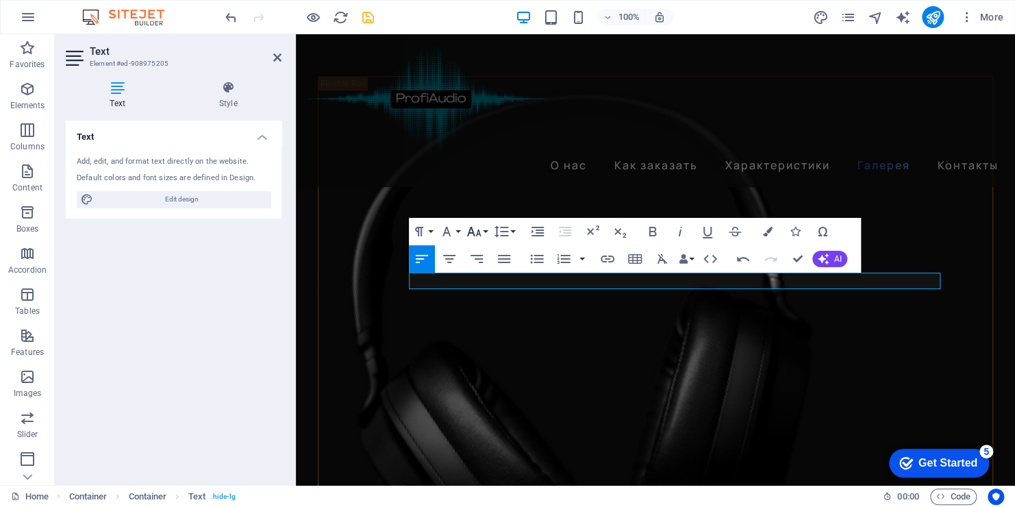
click at [484, 232] on button "Font Size" at bounding box center [477, 231] width 26 height 27
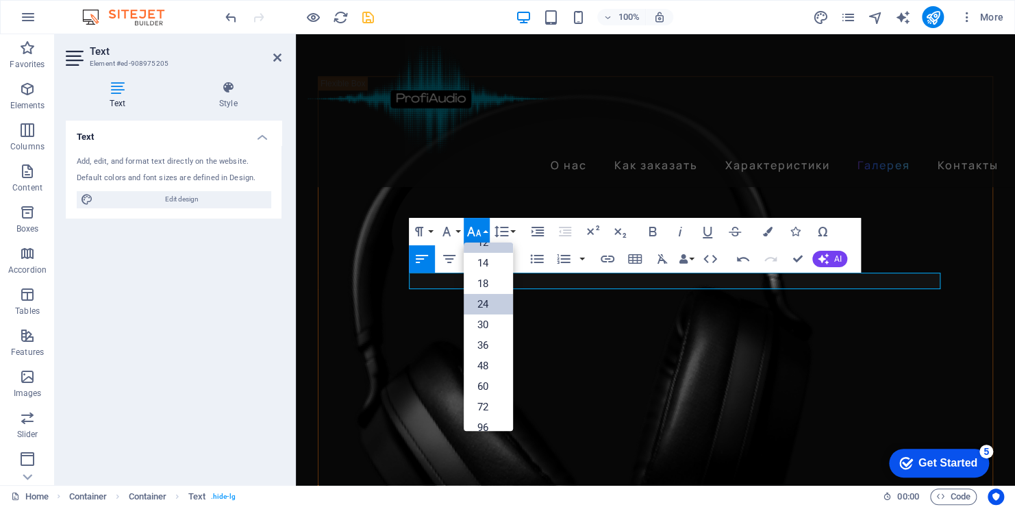
click at [490, 305] on link "24" at bounding box center [488, 304] width 49 height 21
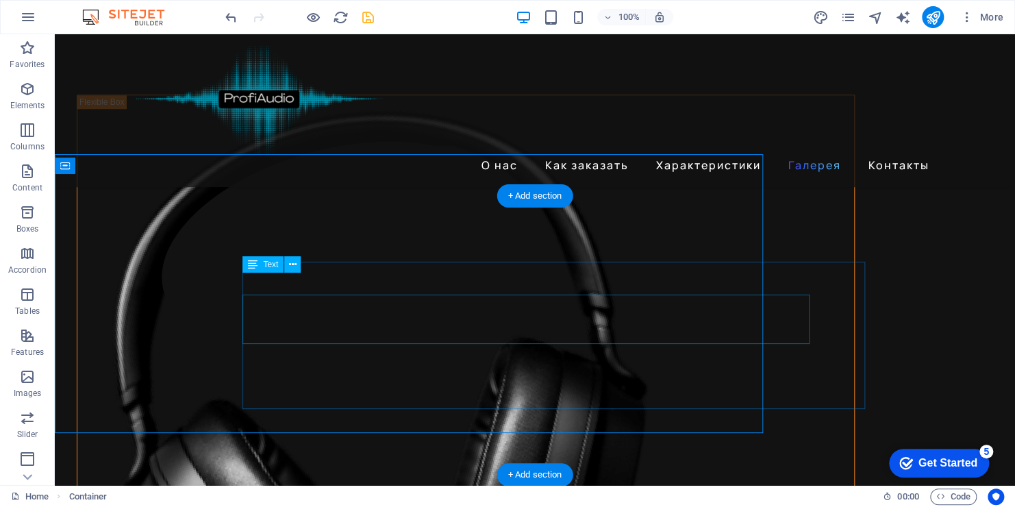
scroll to position [2876, 0]
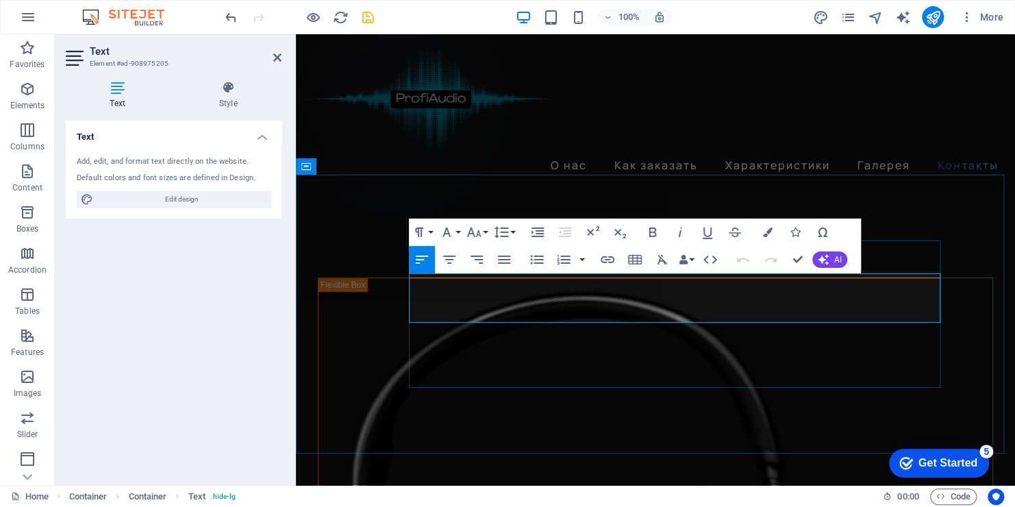
scroll to position [3077, 0]
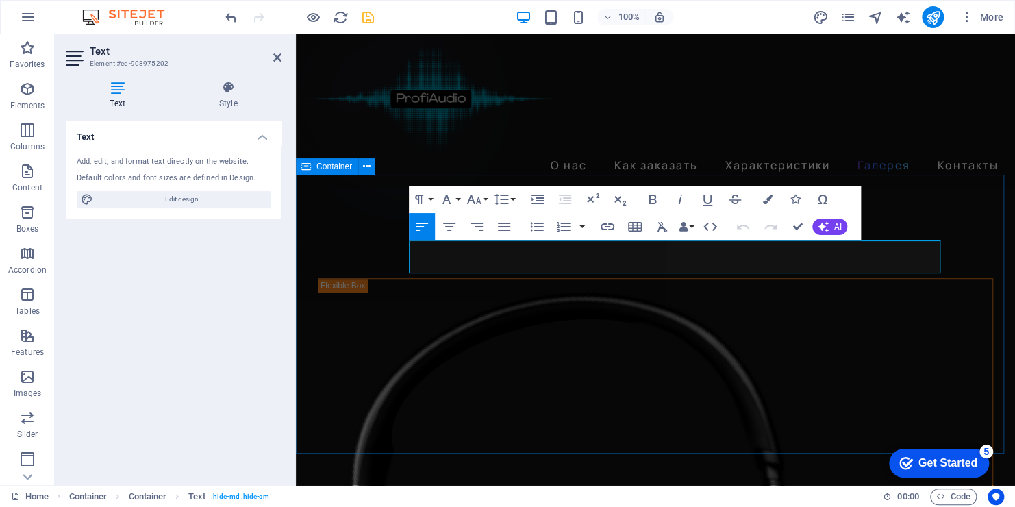
scroll to position [3076, 0]
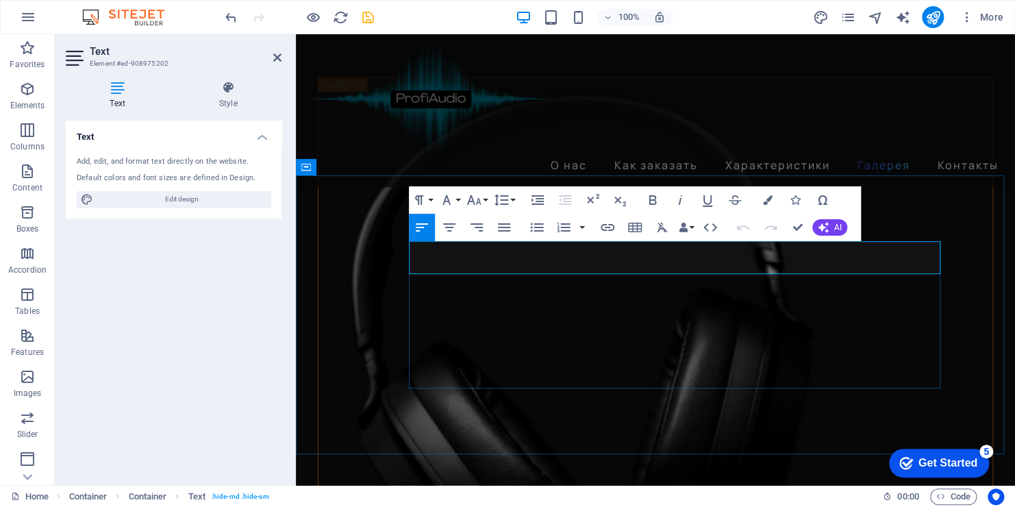
drag, startPoint x: 500, startPoint y: 264, endPoint x: 706, endPoint y: 275, distance: 205.8
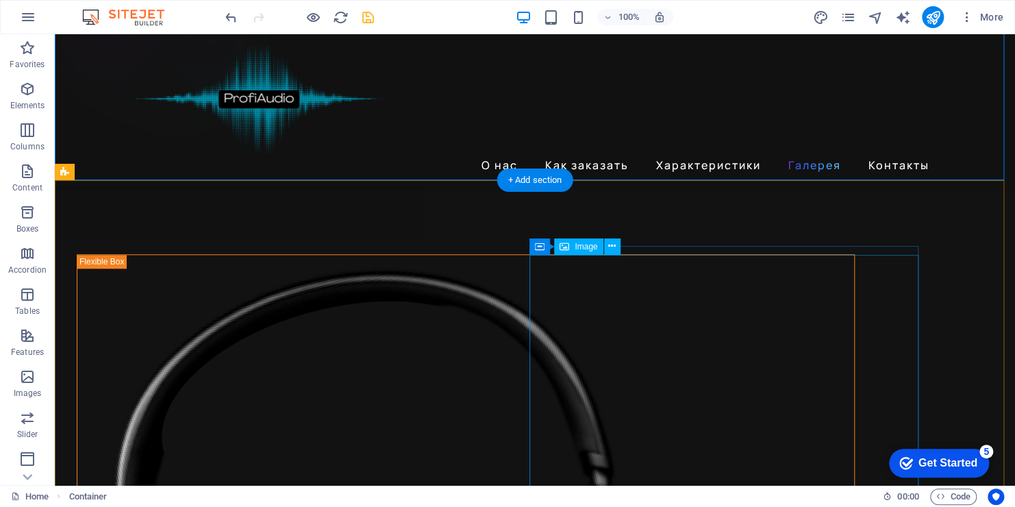
scroll to position [3148, 0]
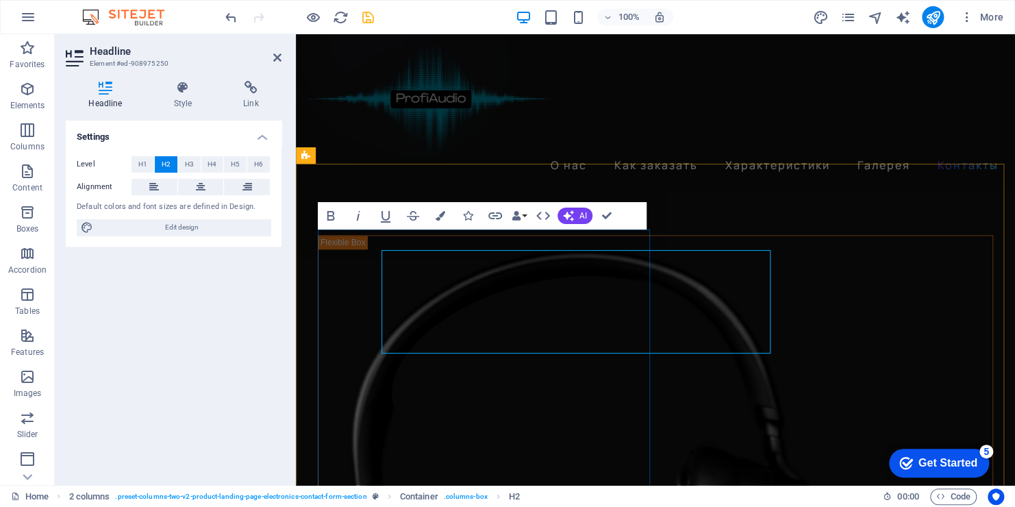
scroll to position [3350, 0]
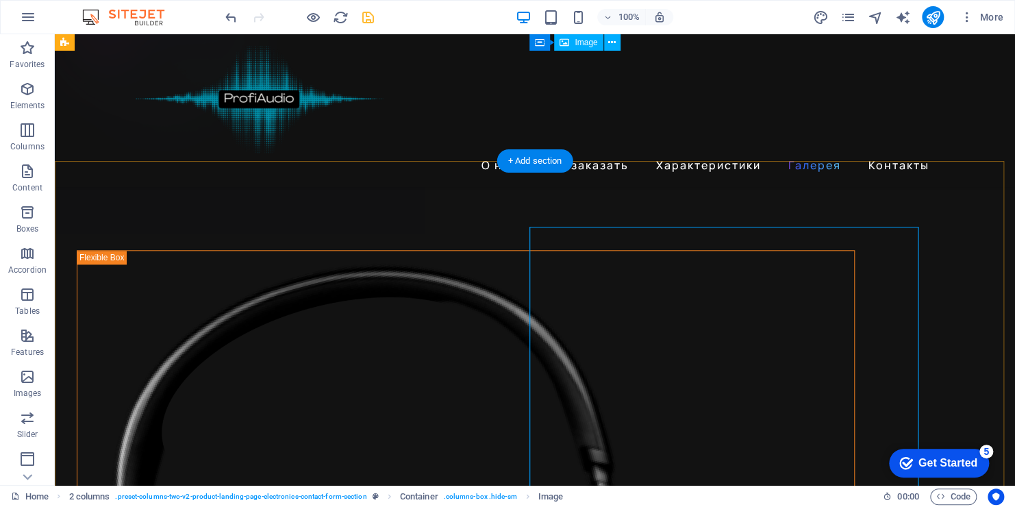
scroll to position [3149, 0]
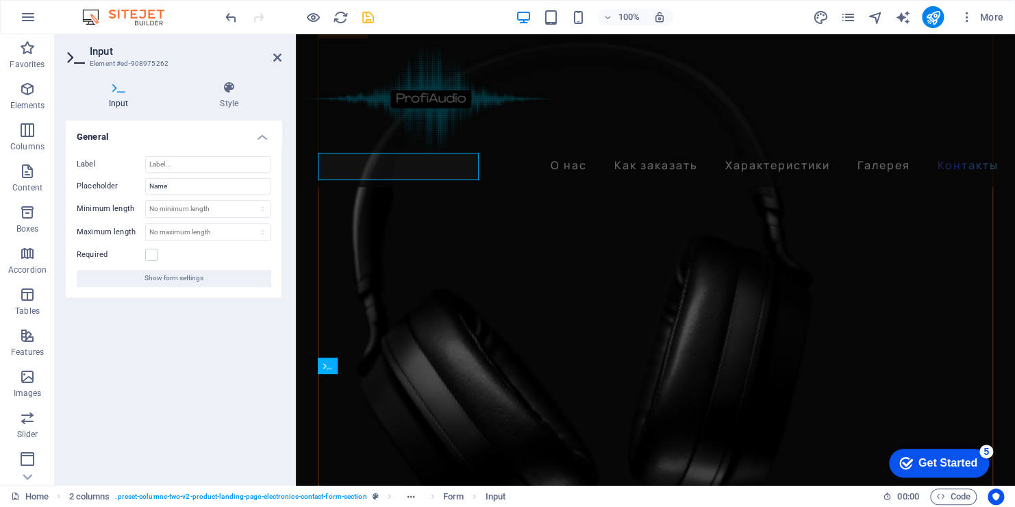
scroll to position [3350, 0]
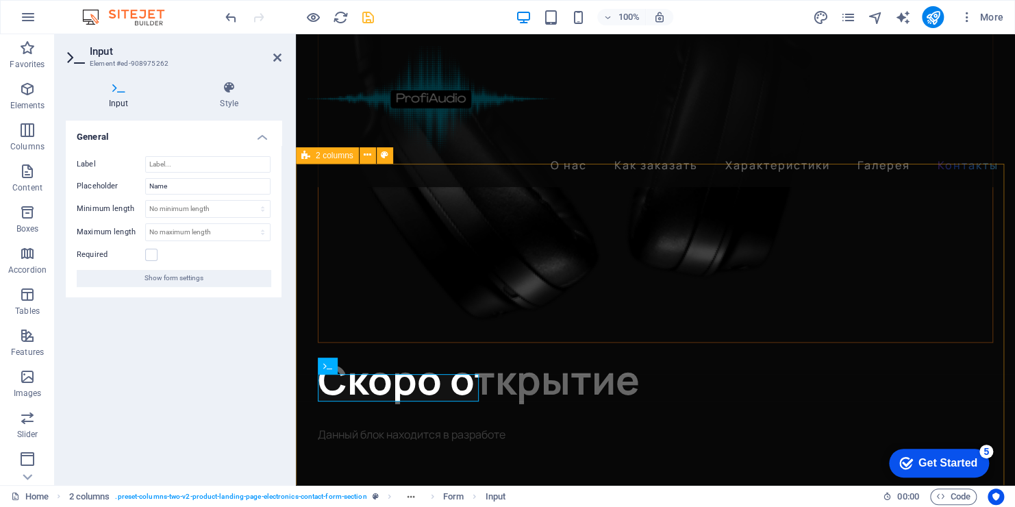
drag, startPoint x: 359, startPoint y: 391, endPoint x: 310, endPoint y: 380, distance: 50.7
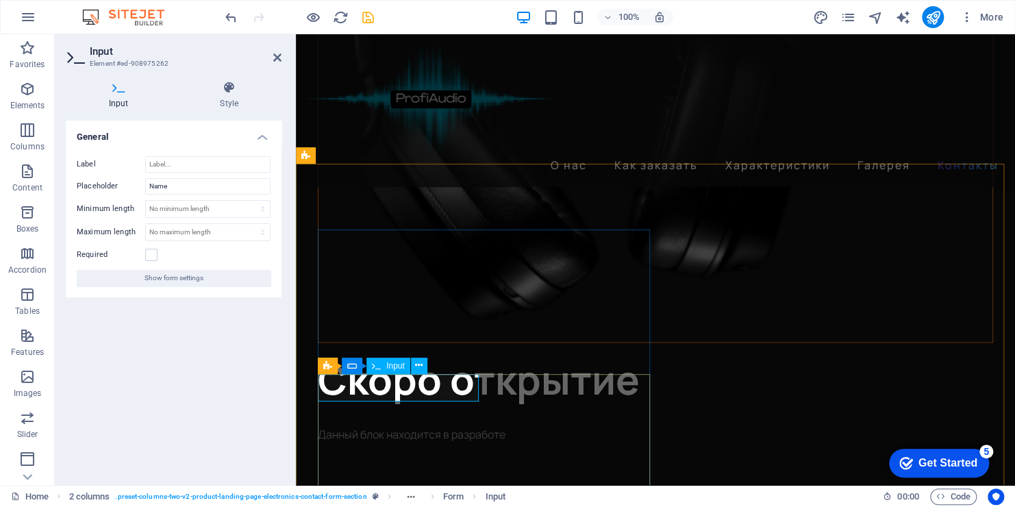
drag, startPoint x: 330, startPoint y: 388, endPoint x: 362, endPoint y: 386, distance: 32.9
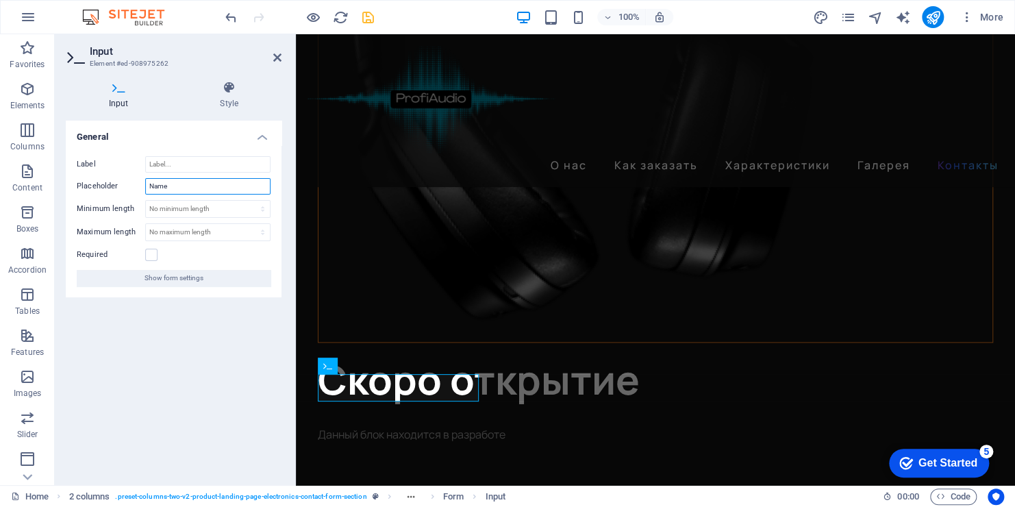
drag, startPoint x: 185, startPoint y: 188, endPoint x: 143, endPoint y: 182, distance: 42.1
click at [143, 182] on div "Placeholder Name" at bounding box center [174, 186] width 194 height 16
type input "Имя"
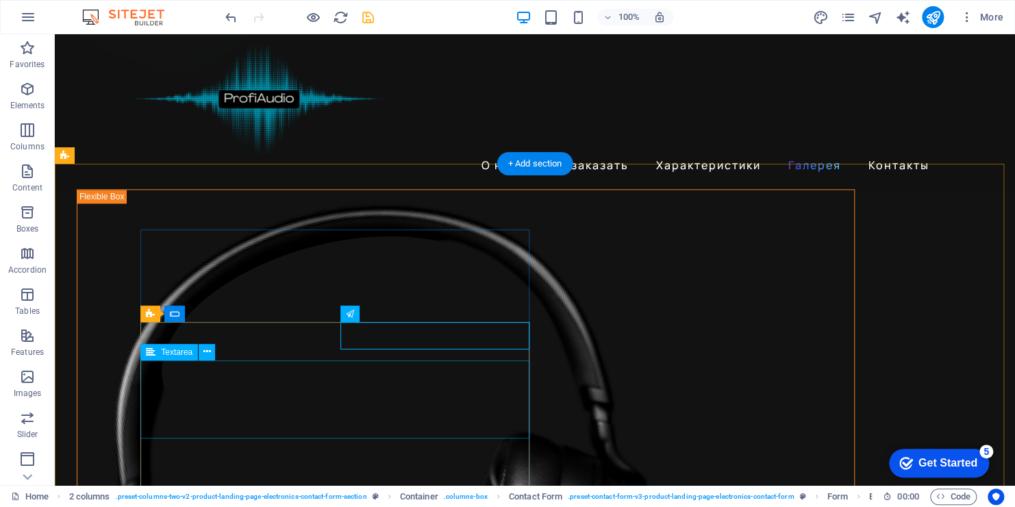
scroll to position [3286, 0]
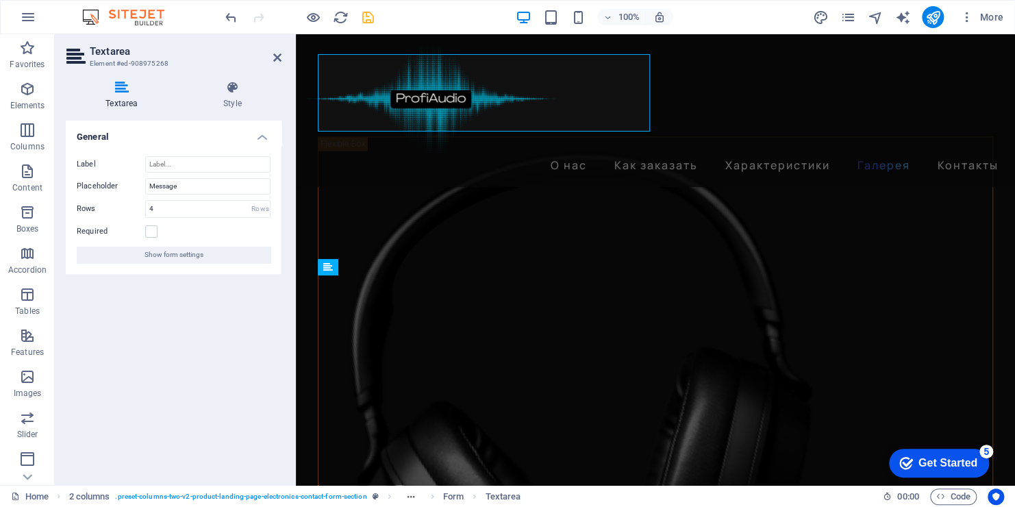
scroll to position [3487, 0]
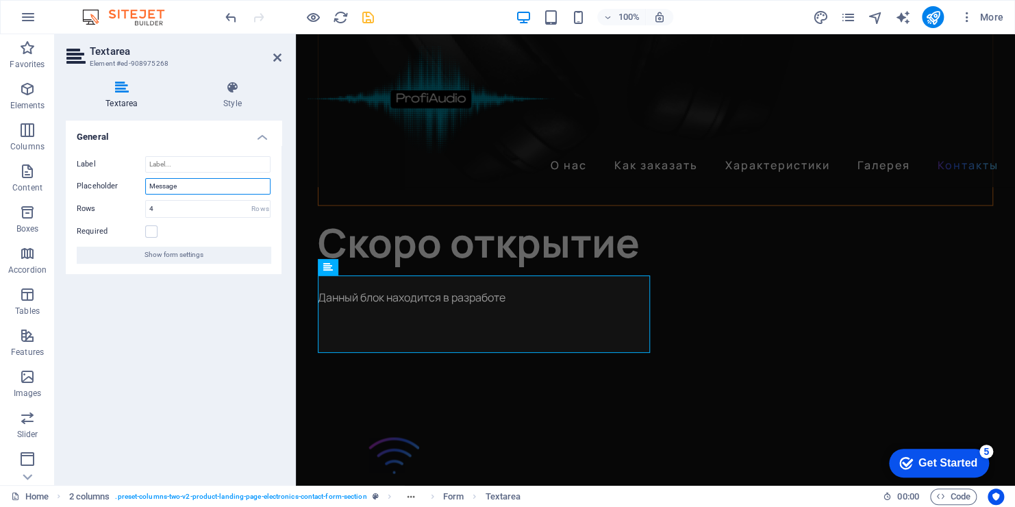
drag, startPoint x: 181, startPoint y: 185, endPoint x: 121, endPoint y: 182, distance: 59.7
click at [121, 182] on div "Placeholder Message" at bounding box center [174, 186] width 194 height 16
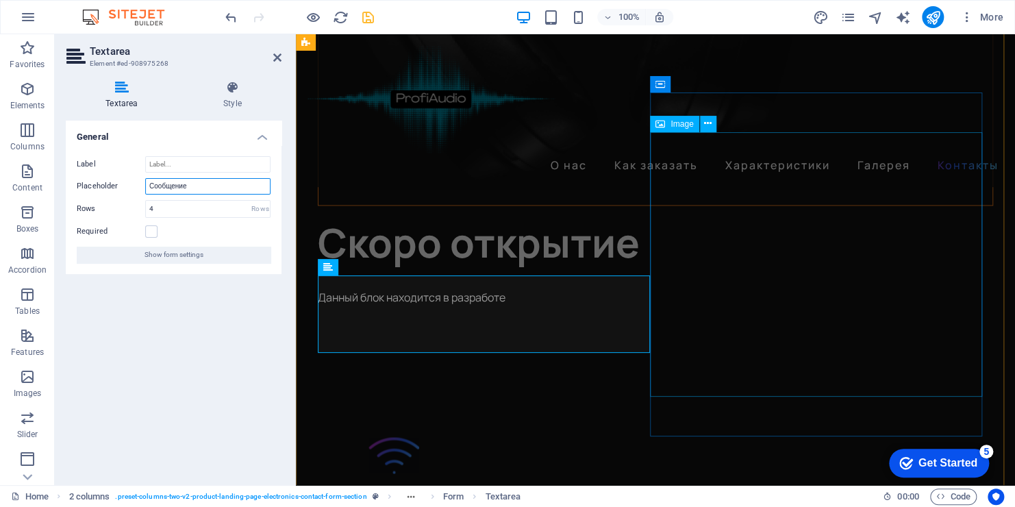
type input "Сообщение"
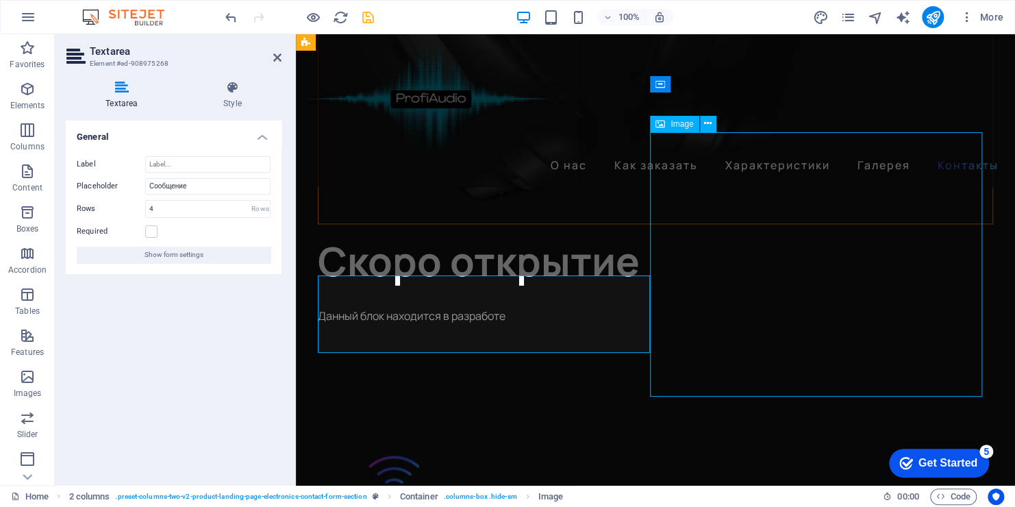
scroll to position [3286, 0]
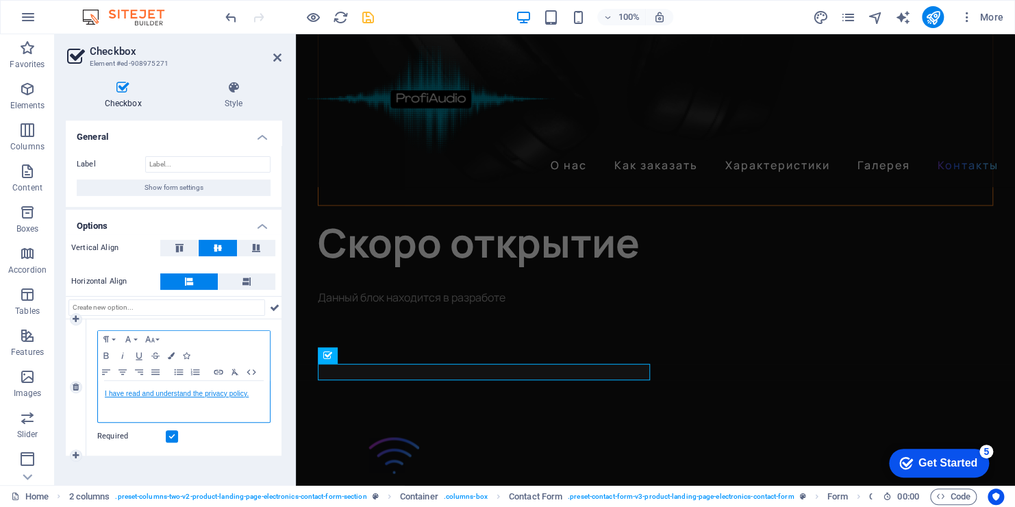
click at [115, 393] on link "I have read and understand the privacy policy." at bounding box center [177, 394] width 144 height 8
drag, startPoint x: 249, startPoint y: 392, endPoint x: 98, endPoint y: 393, distance: 150.7
click at [98, 393] on div "I have read and understand the privacy policy." at bounding box center [184, 401] width 172 height 41
click at [105, 392] on p "Я прочитал и согласен с условиями" at bounding box center [184, 394] width 158 height 12
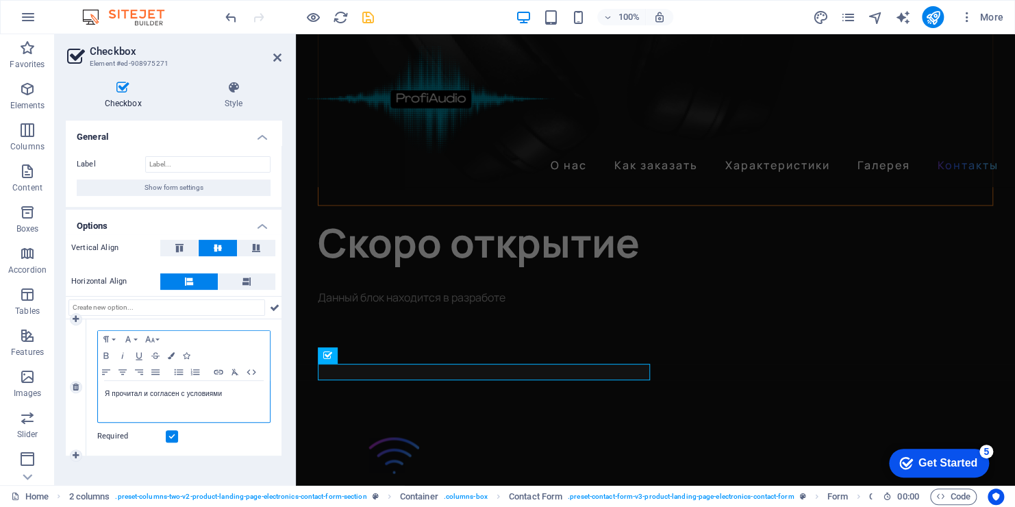
click at [153, 391] on p "Я прочитал и согласен с условиями" at bounding box center [184, 394] width 158 height 12
click at [134, 393] on p "Согласен с условиями" at bounding box center [184, 394] width 158 height 12
click at [126, 394] on p "Согласен с условиями" at bounding box center [184, 394] width 158 height 12
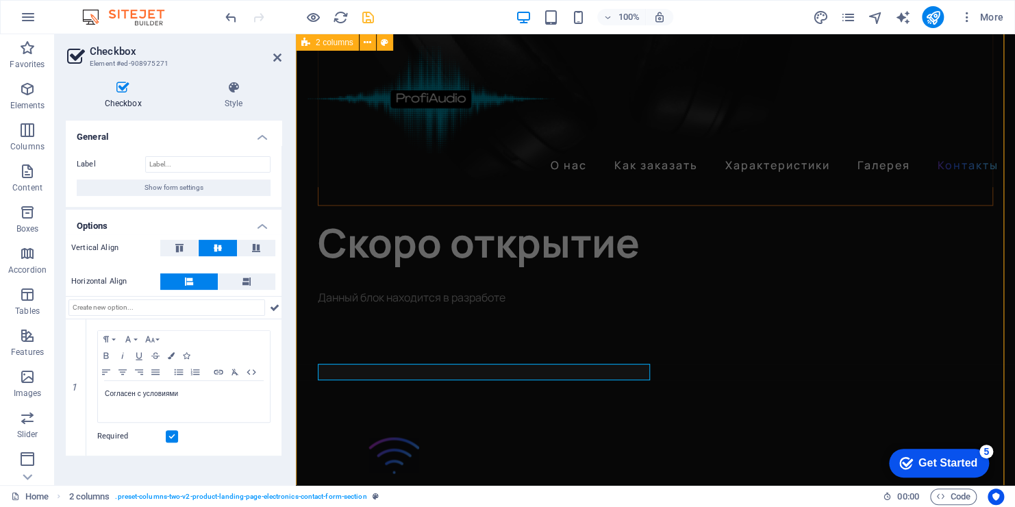
scroll to position [3286, 0]
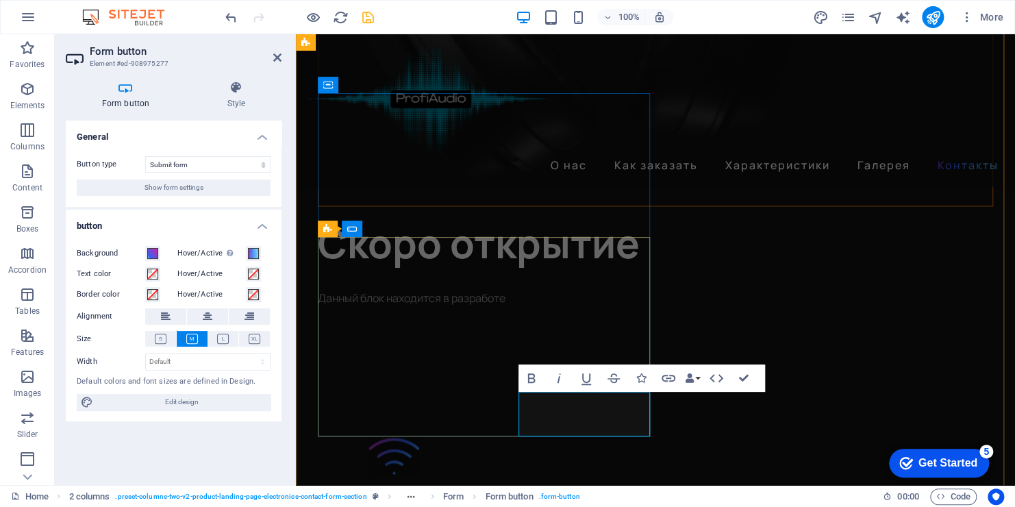
type button "Submit"
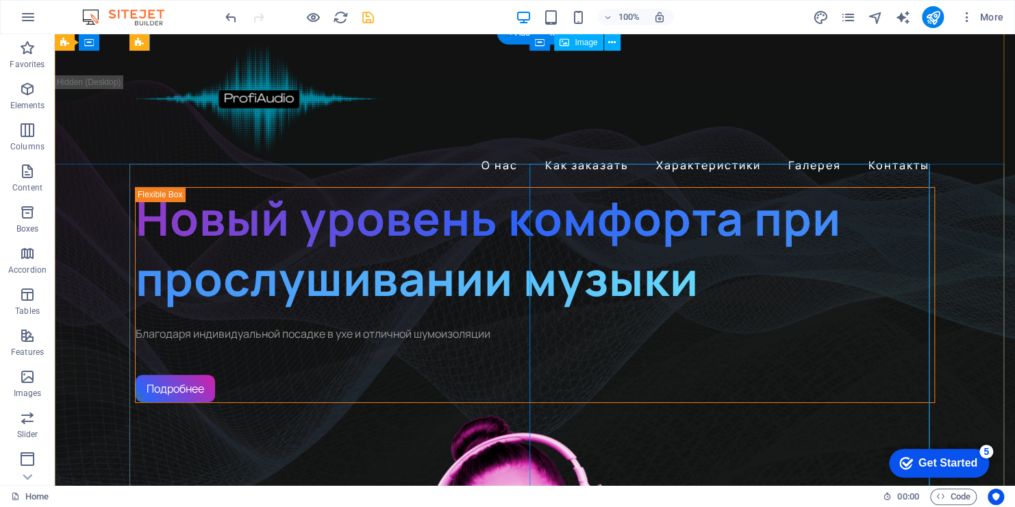
scroll to position [0, 0]
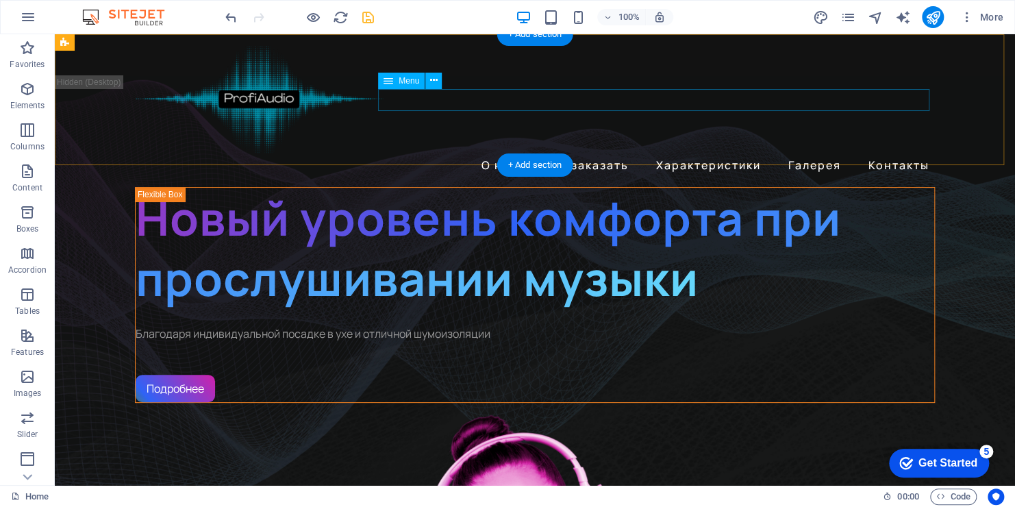
click at [501, 154] on nav "О нас Как заказать Характеристики Галерея Контакты" at bounding box center [535, 165] width 800 height 22
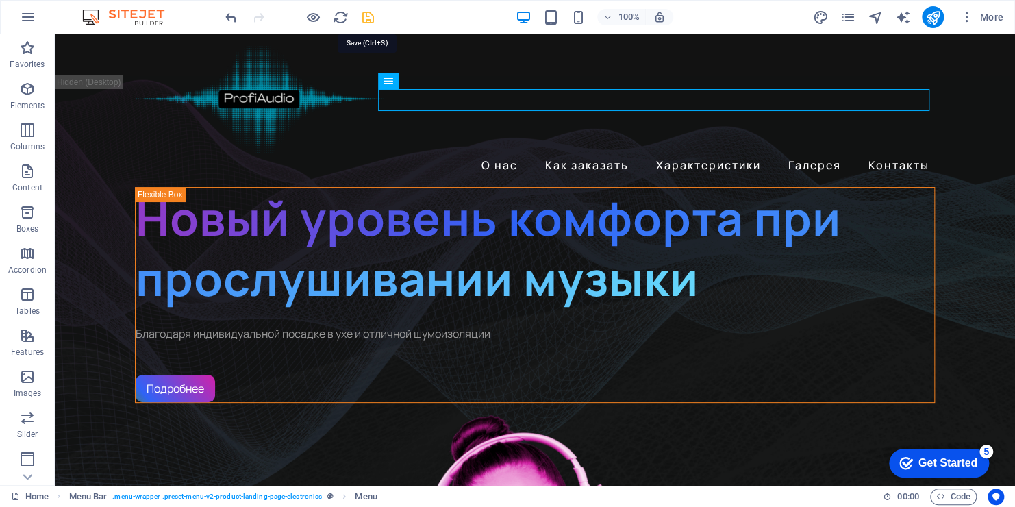
click at [366, 15] on icon "save" at bounding box center [368, 18] width 16 height 16
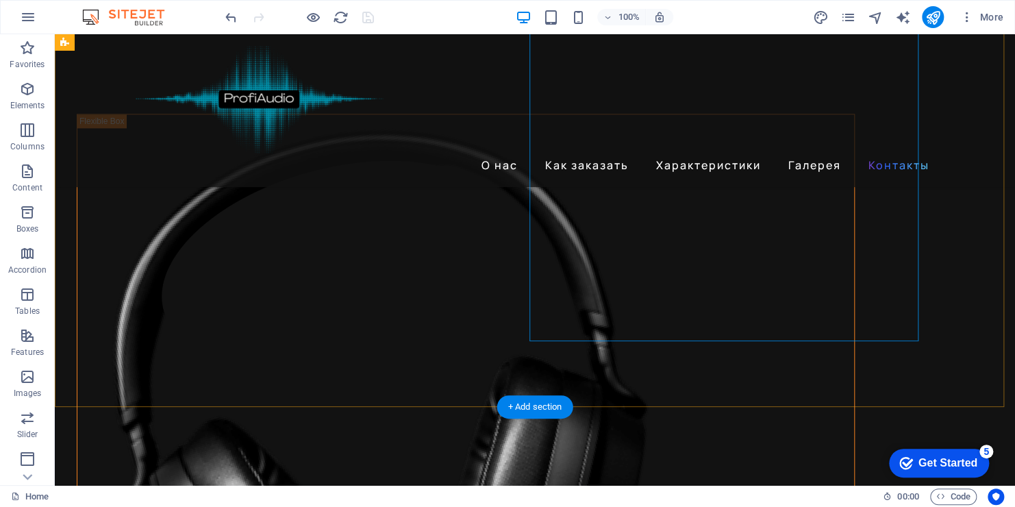
scroll to position [3559, 0]
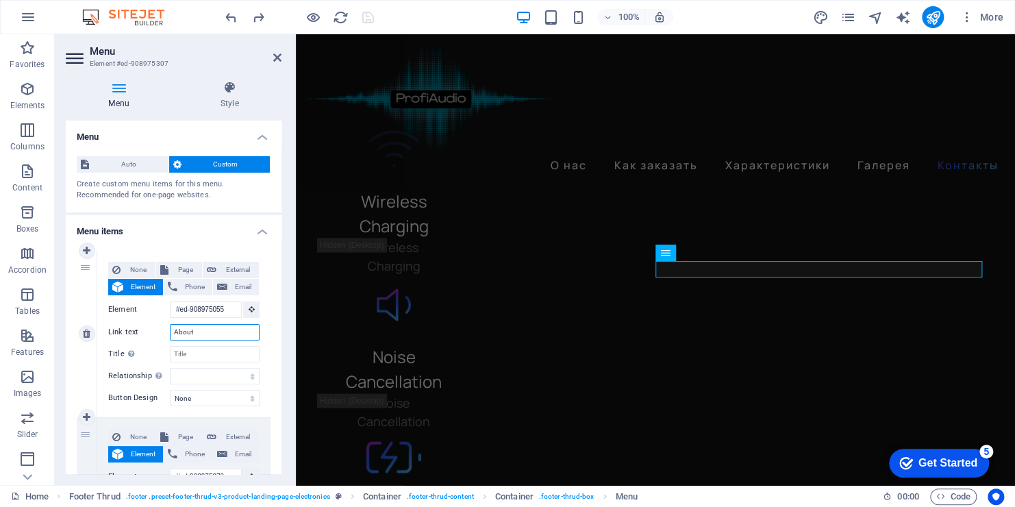
click at [197, 332] on input "About" at bounding box center [215, 332] width 90 height 16
drag, startPoint x: 196, startPoint y: 332, endPoint x: 166, endPoint y: 329, distance: 29.6
click at [166, 329] on div "Link text About" at bounding box center [183, 332] width 151 height 16
type input "О"
select select
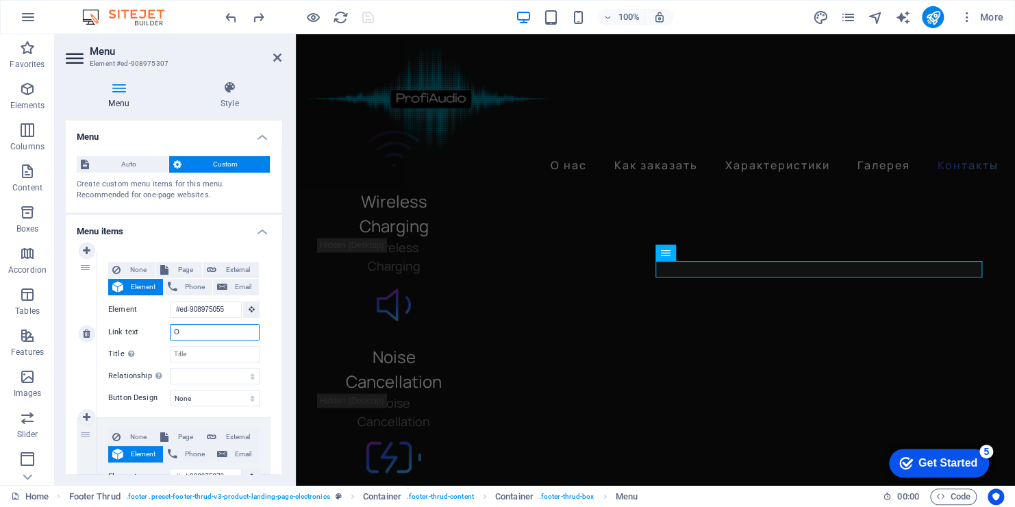
select select
type input "О нас"
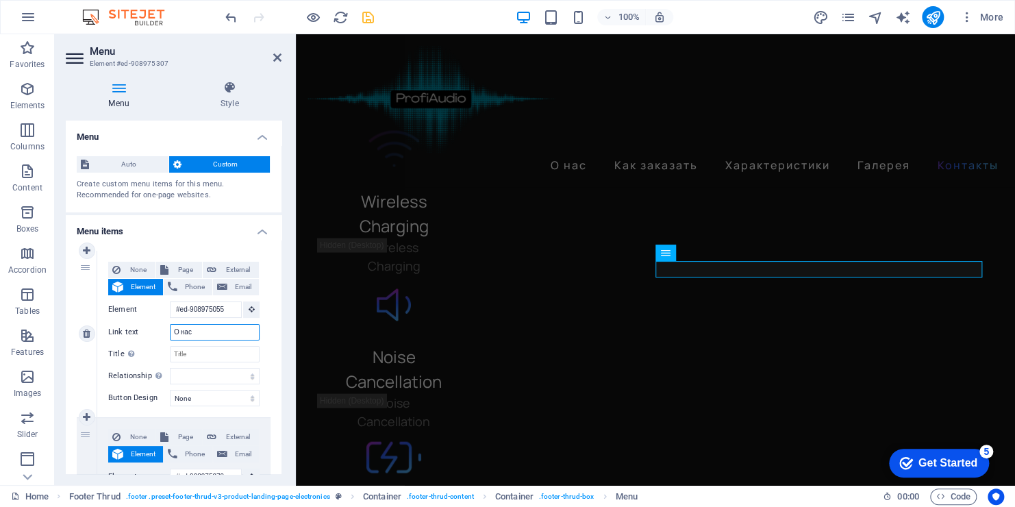
select select
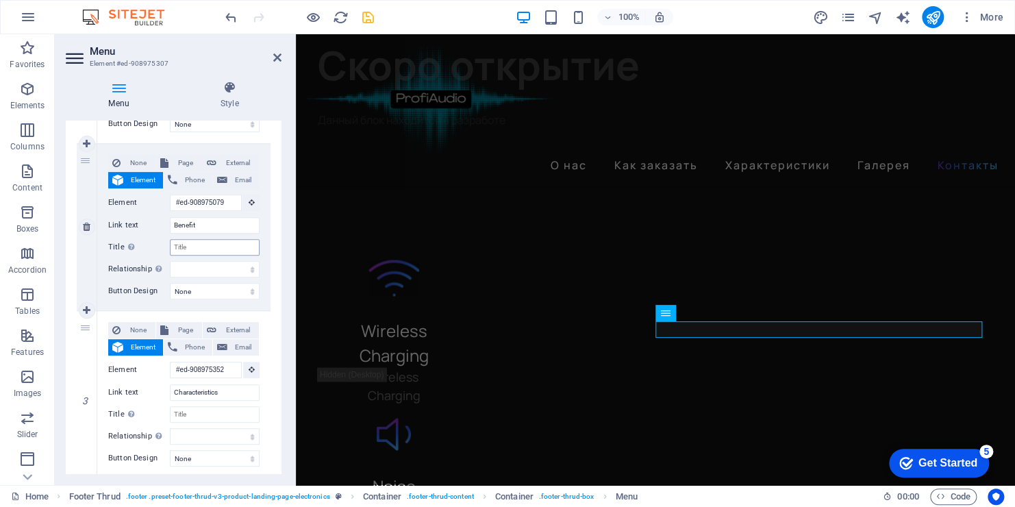
scroll to position [3641, 0]
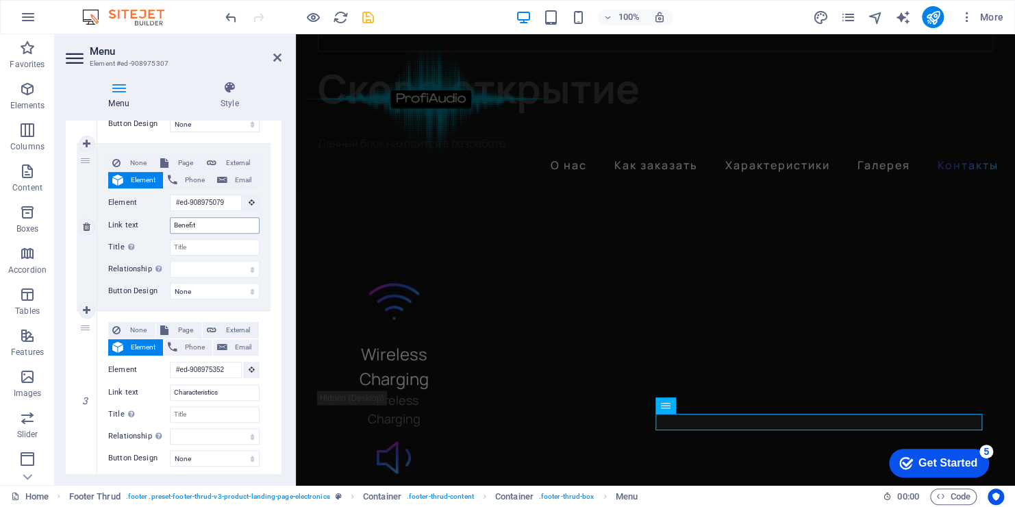
type input "О нас"
click at [220, 229] on input "Benefit" at bounding box center [215, 225] width 90 height 16
drag, startPoint x: 220, startPoint y: 228, endPoint x: 172, endPoint y: 229, distance: 48.0
click at [172, 229] on input "Benefit" at bounding box center [215, 225] width 90 height 16
select select
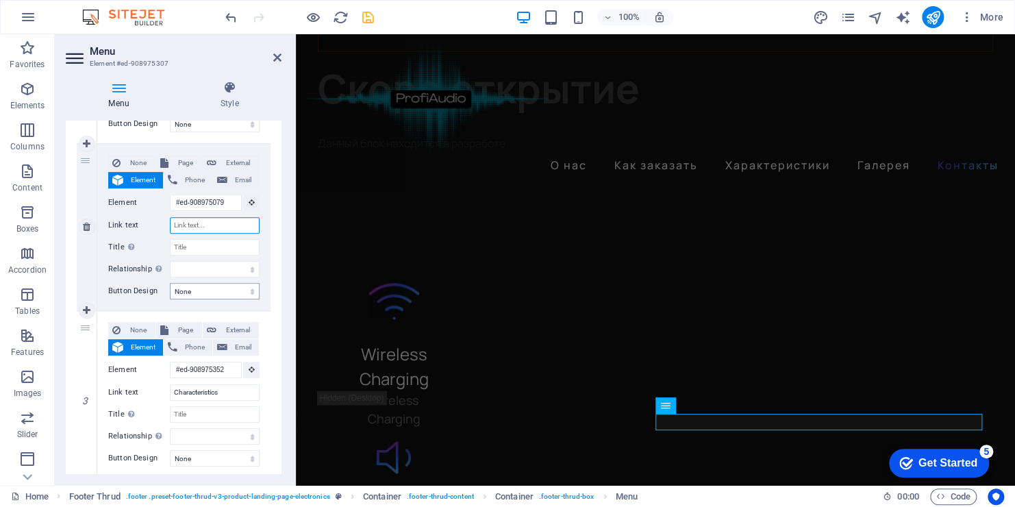
select select
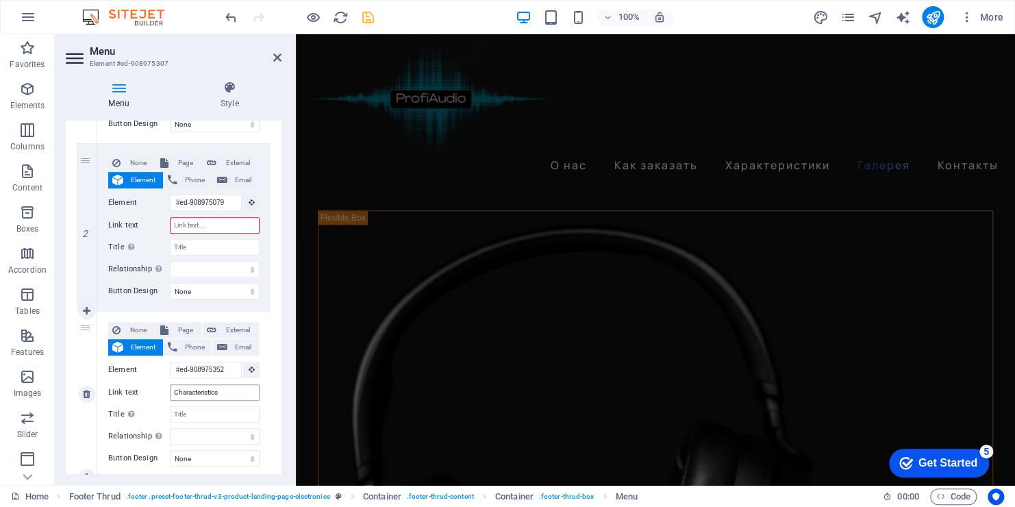
scroll to position [3488, 0]
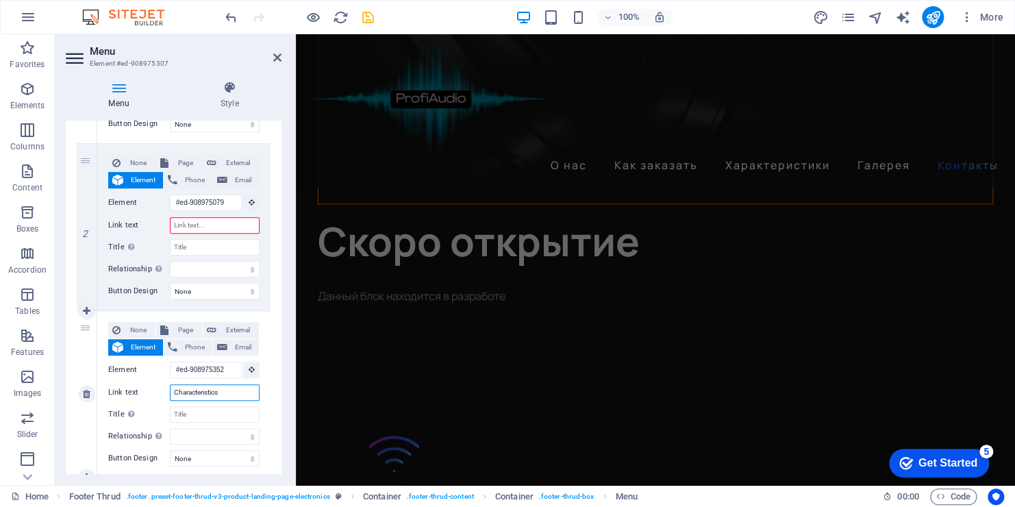
drag, startPoint x: 228, startPoint y: 390, endPoint x: 153, endPoint y: 389, distance: 74.7
click at [153, 389] on div "Link text Characteristics" at bounding box center [183, 392] width 151 height 16
select select
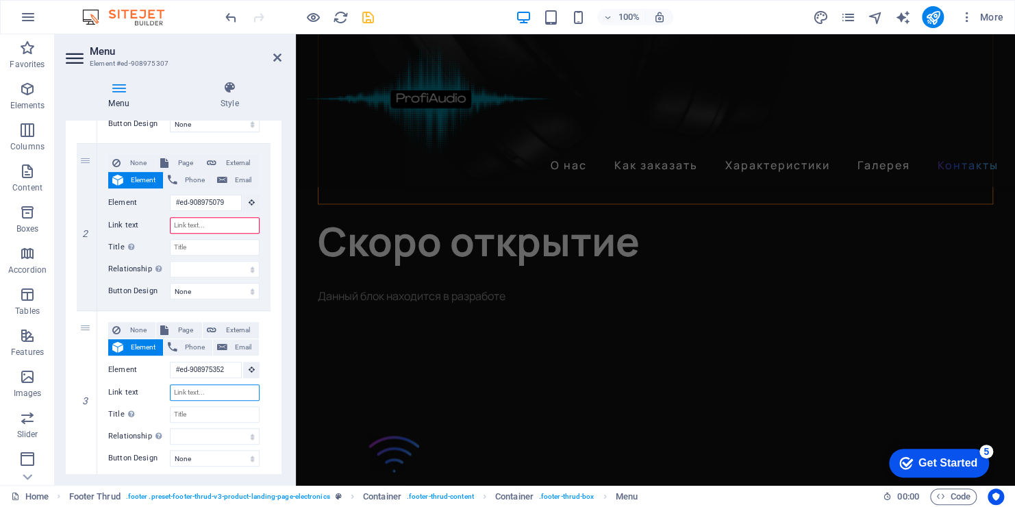
select select
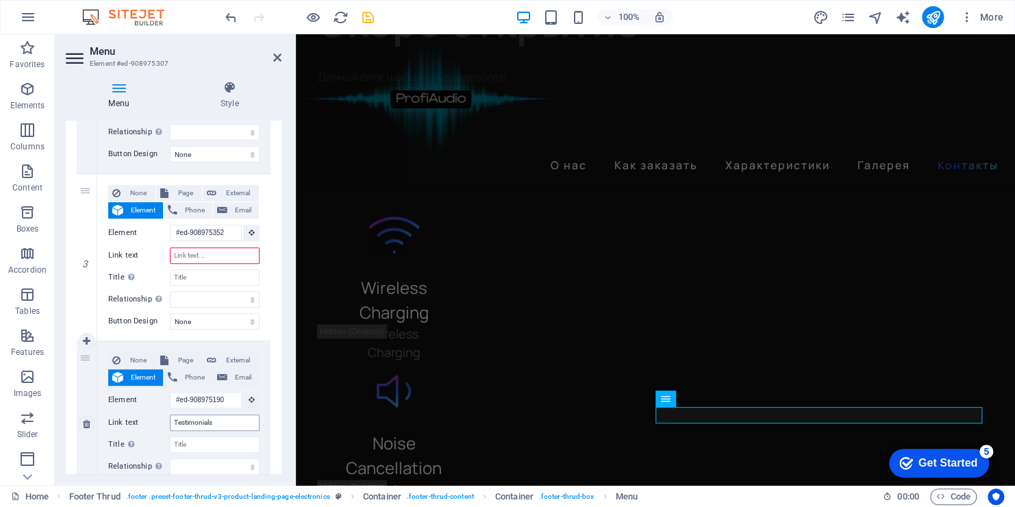
scroll to position [3641, 0]
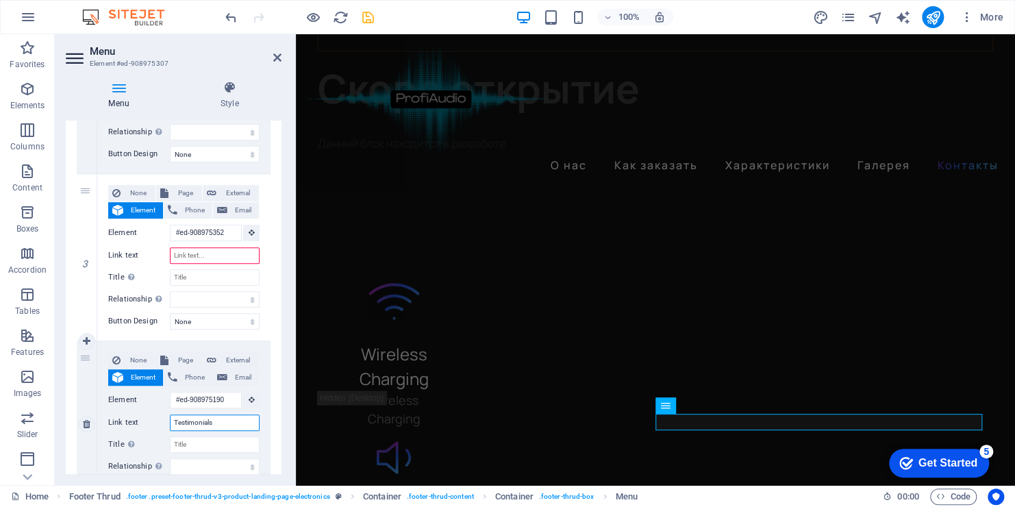
drag, startPoint x: 223, startPoint y: 424, endPoint x: 145, endPoint y: 424, distance: 77.4
click at [145, 424] on div "Link text Testimonials" at bounding box center [183, 422] width 151 height 16
select select
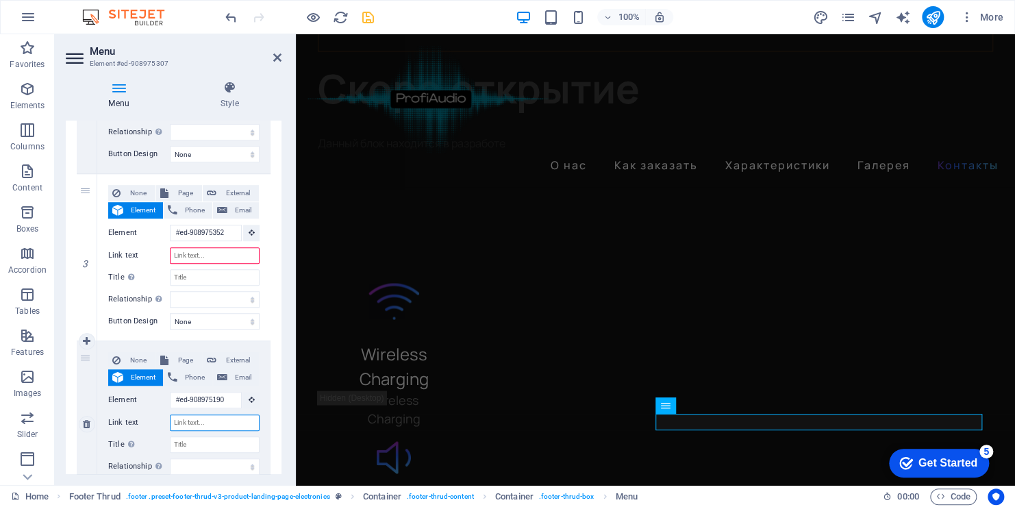
select select
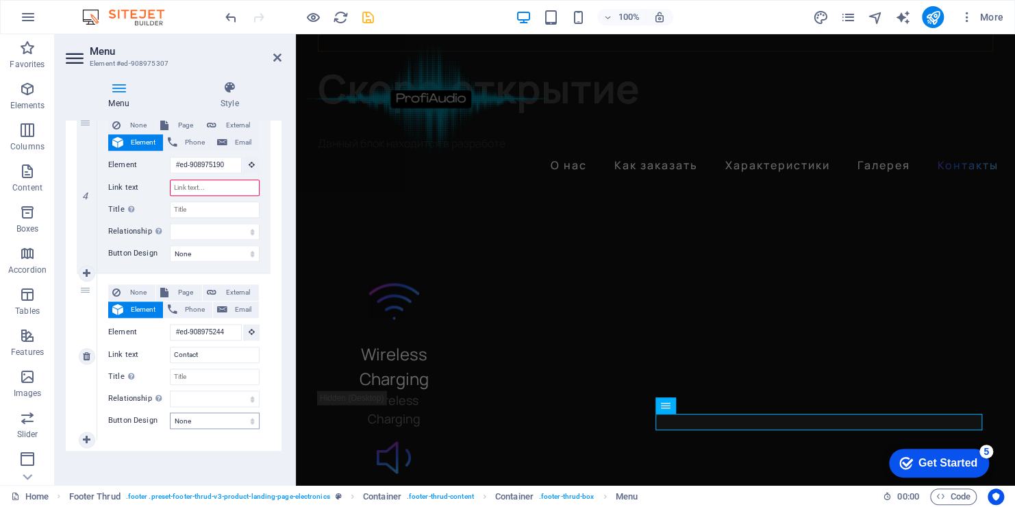
scroll to position [649, 0]
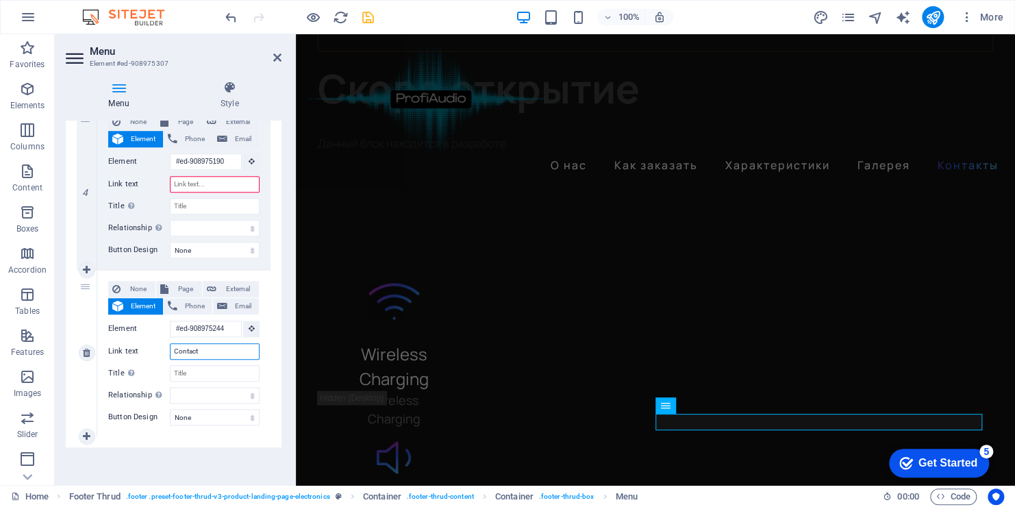
drag, startPoint x: 203, startPoint y: 351, endPoint x: 164, endPoint y: 346, distance: 39.4
click at [164, 346] on div "Link text Contact" at bounding box center [183, 351] width 151 height 16
type input "К"
select select
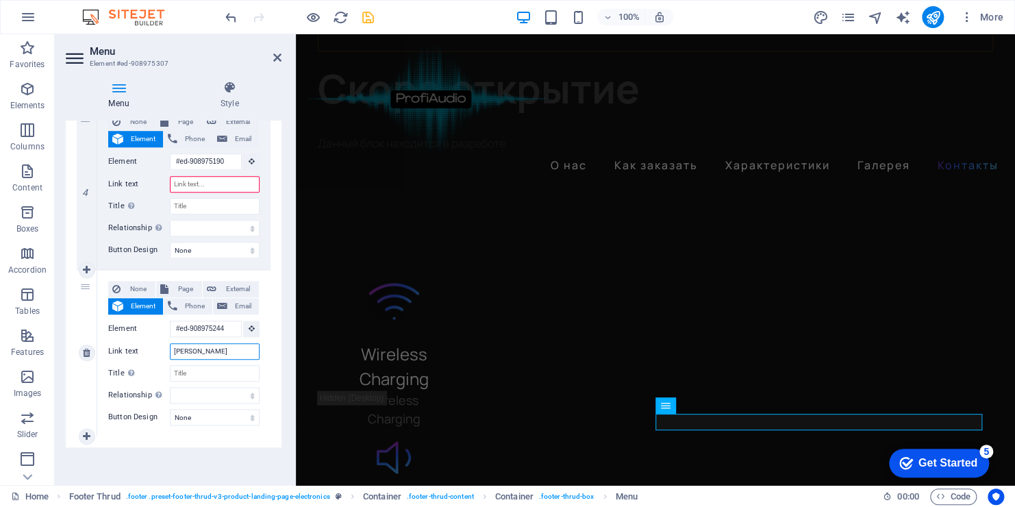
select select
type input "Контакт"
select select
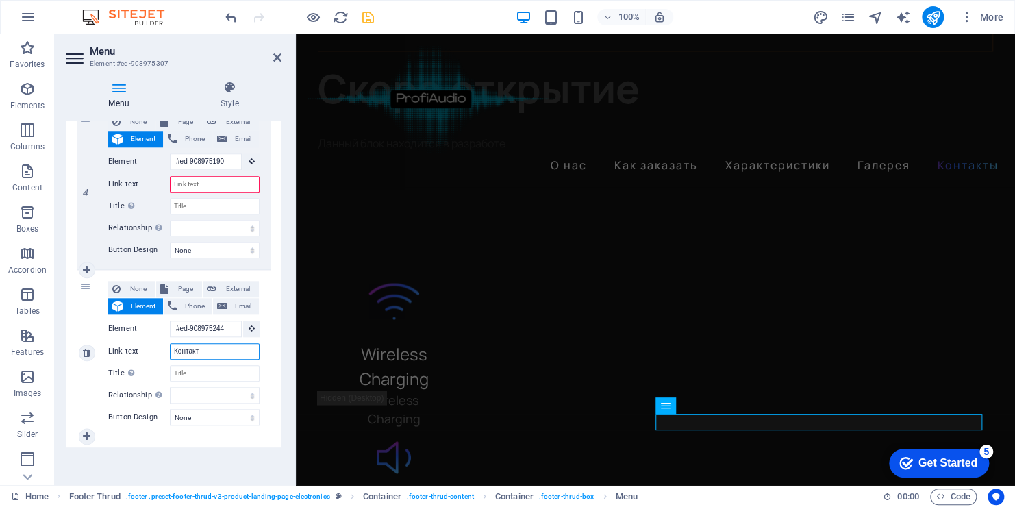
select select
type input "Контакты"
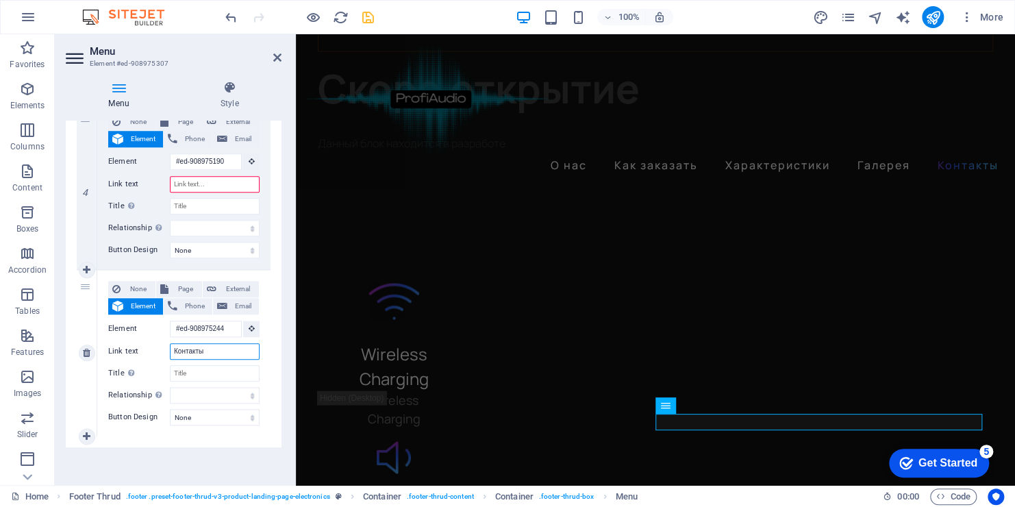
select select
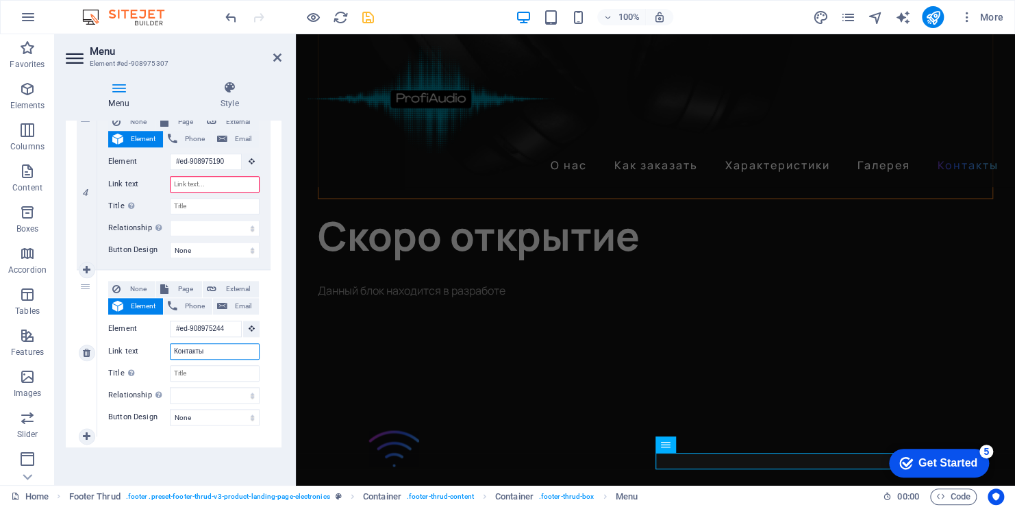
scroll to position [3488, 0]
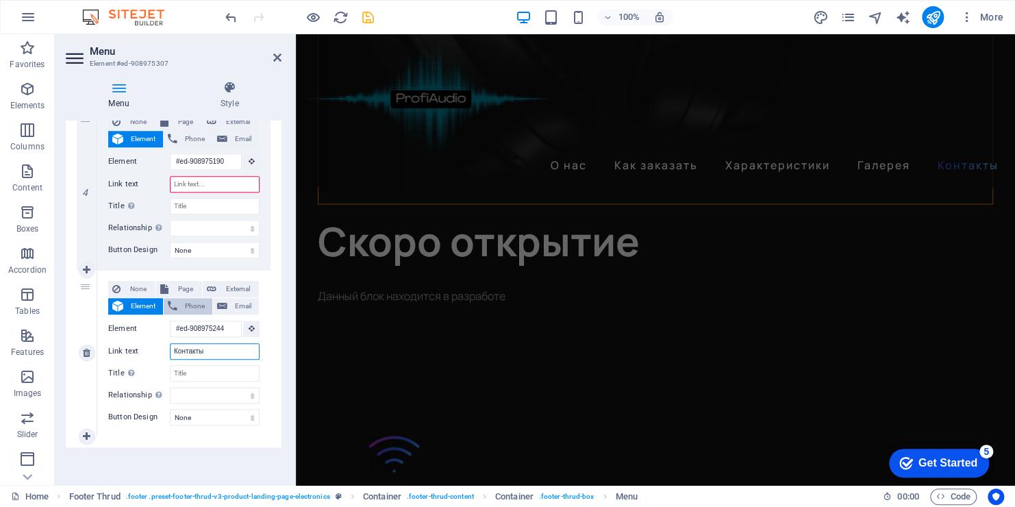
type input "Контакты"
click at [187, 310] on span "Phone" at bounding box center [195, 306] width 27 height 16
select select
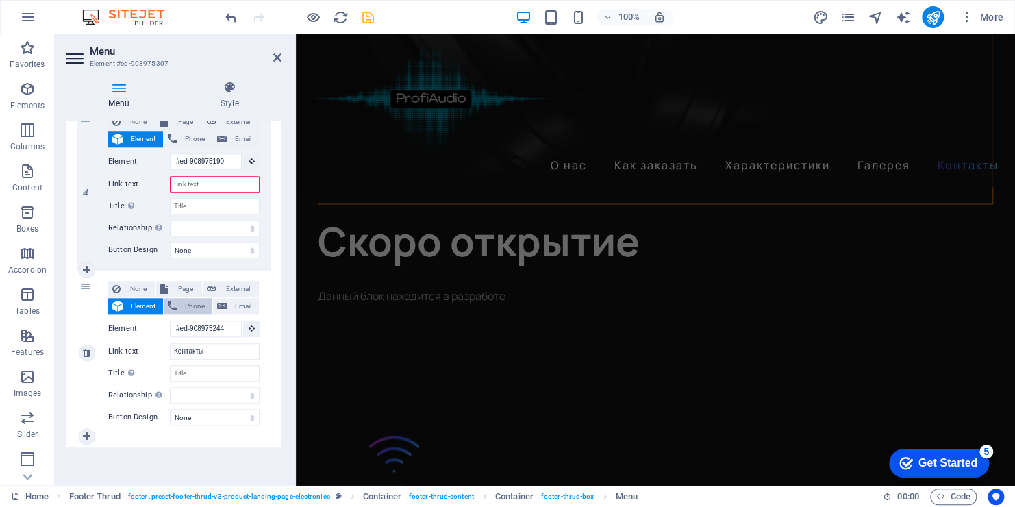
select select
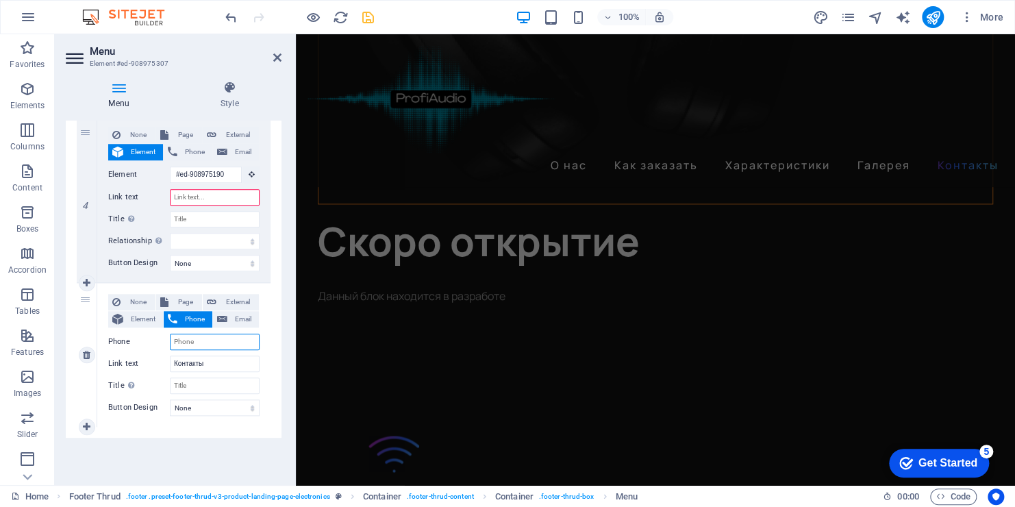
scroll to position [3794, 0]
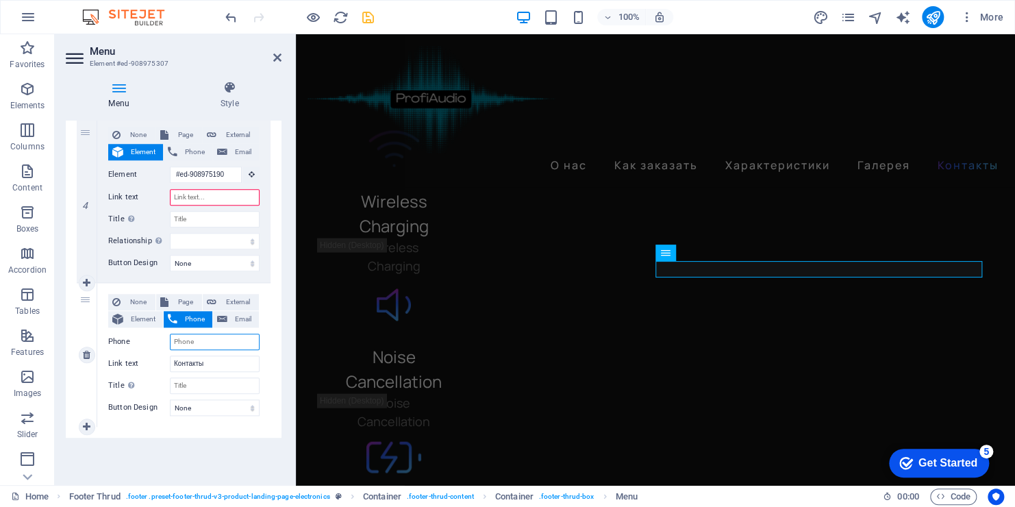
click at [192, 343] on input "Phone" at bounding box center [215, 342] width 90 height 16
type input "+"
select select
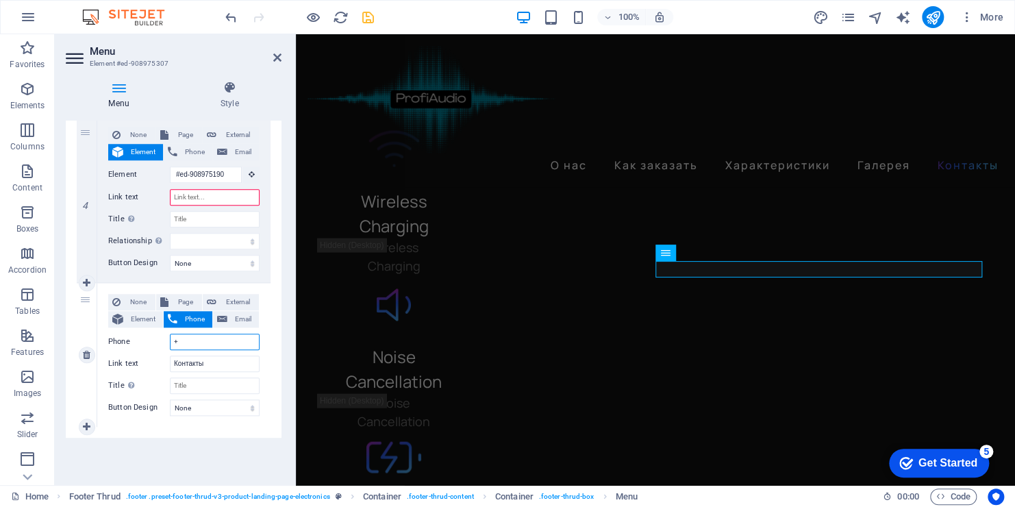
select select
type input "+37"
select select
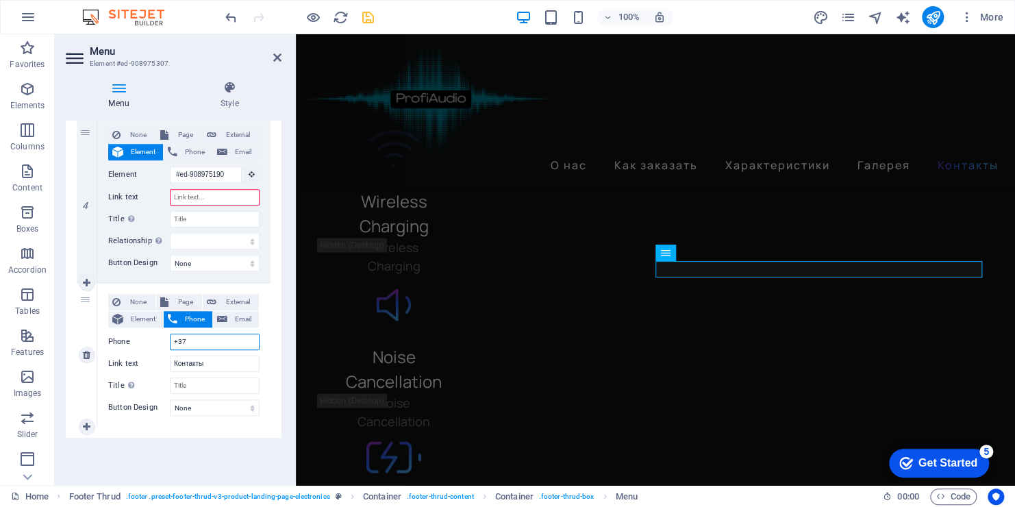
select select
type input "+3736"
select select
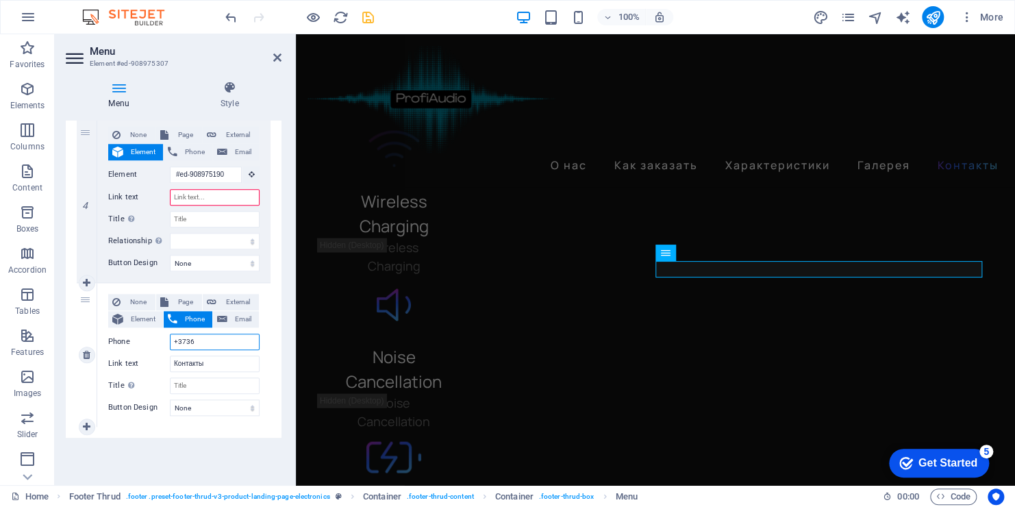
select select
type input "+3736 8"
select select
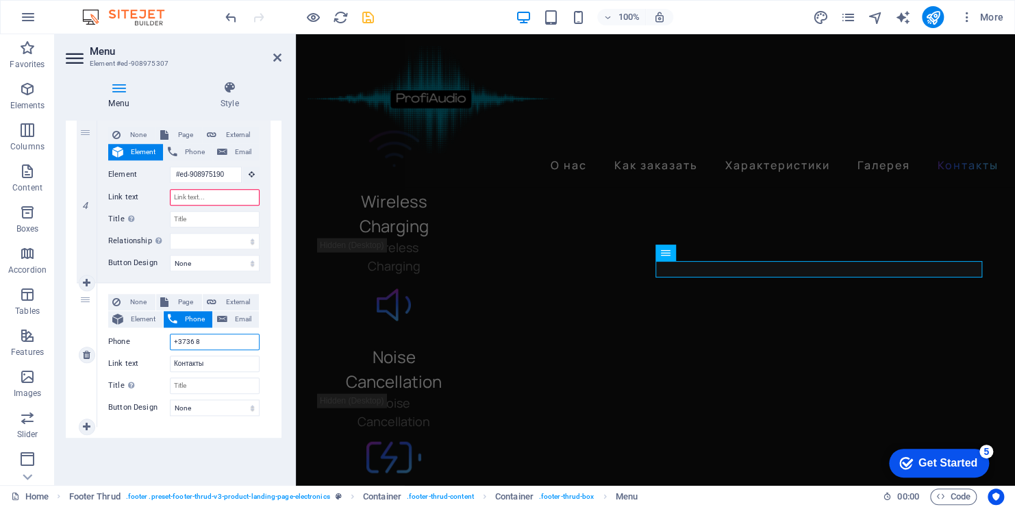
select select
type input "+3736 860"
select select
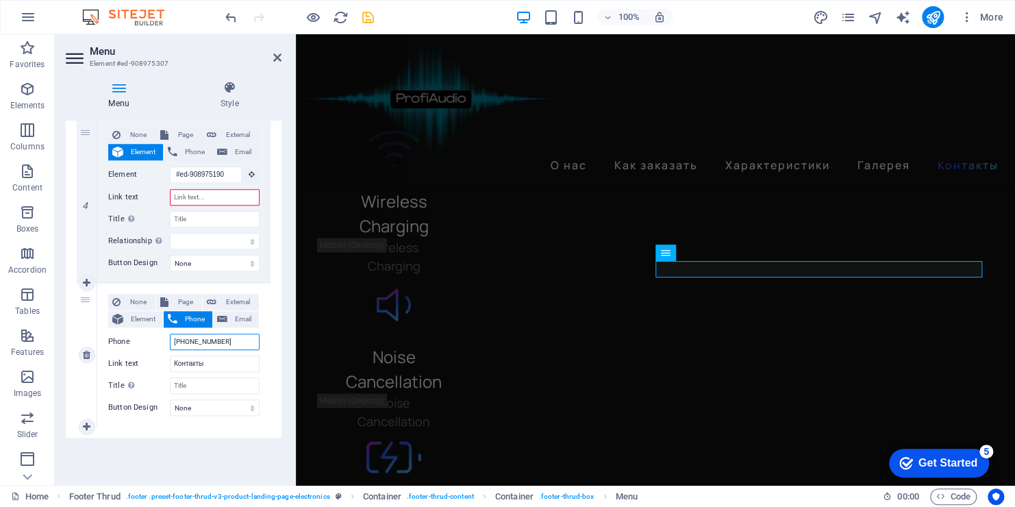
select select
type input "+3736 8605"
select select
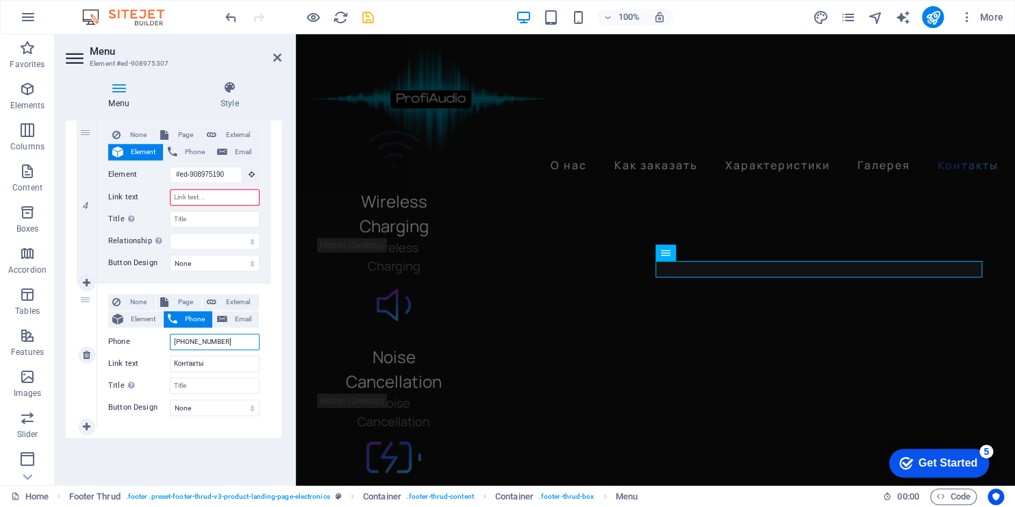
select select
type input "+3736 8605339"
select select
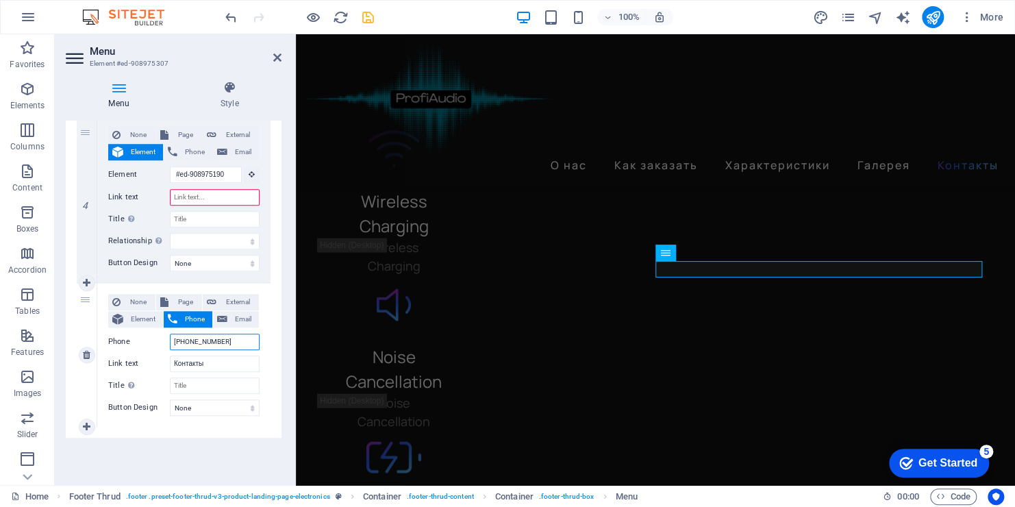
select select
type input "+3736 8605339"
click at [176, 300] on span "Page" at bounding box center [185, 302] width 25 height 16
select select
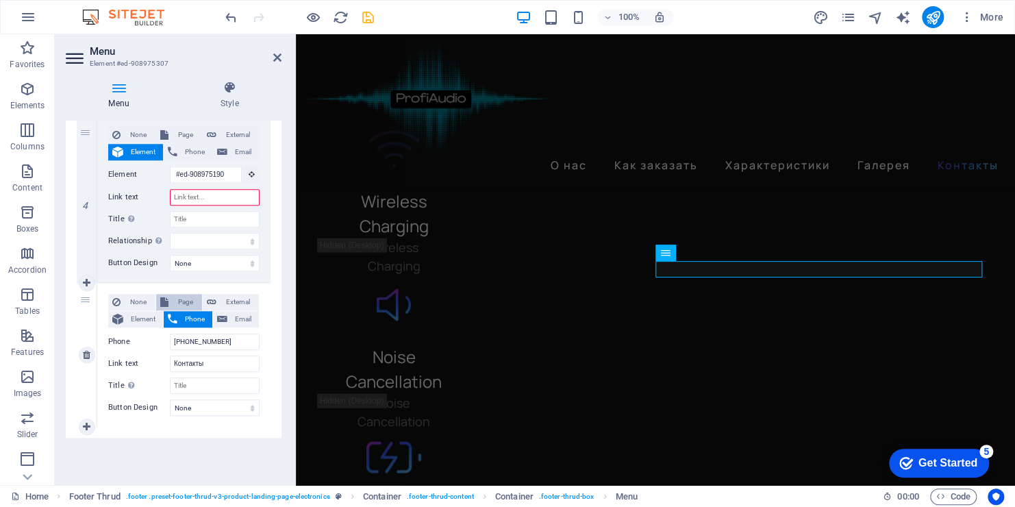
select select
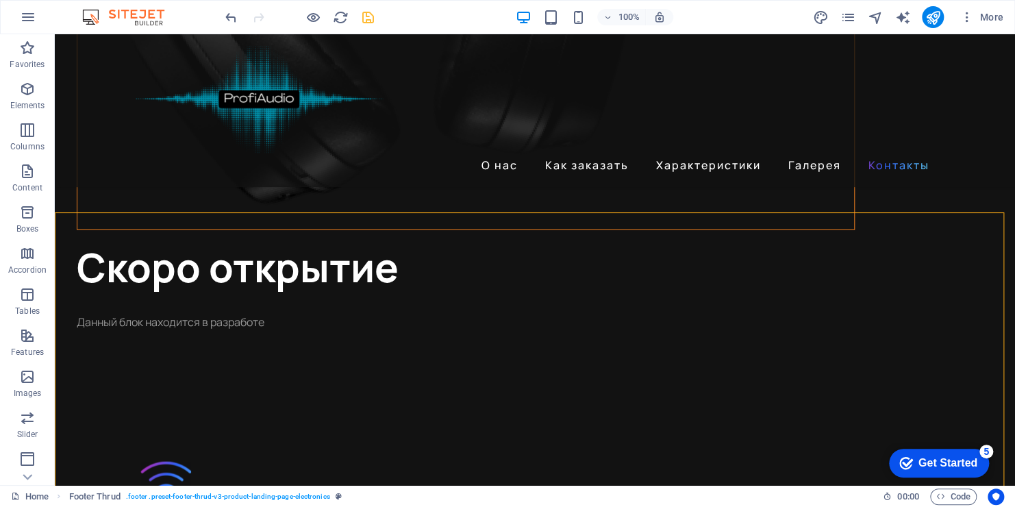
scroll to position [3542, 0]
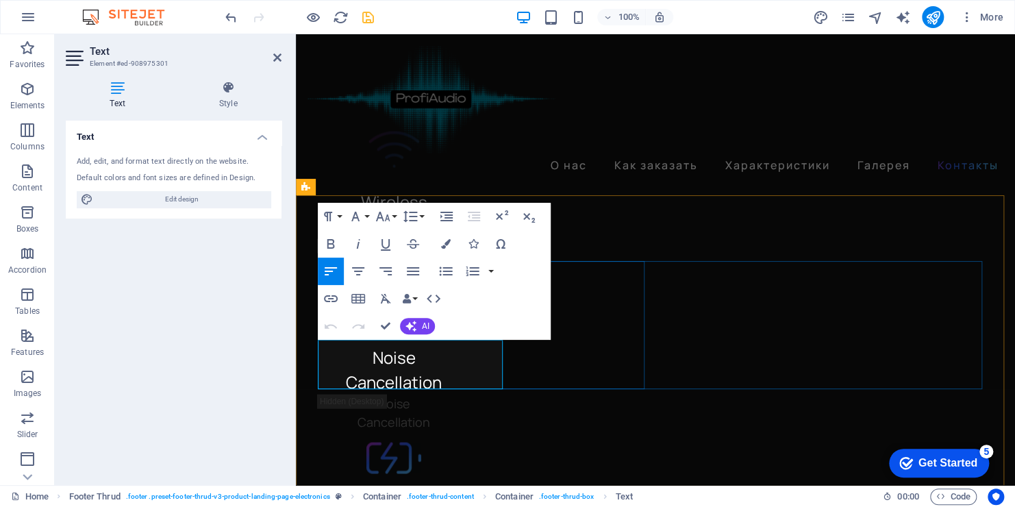
drag, startPoint x: 412, startPoint y: 381, endPoint x: 320, endPoint y: 345, distance: 98.5
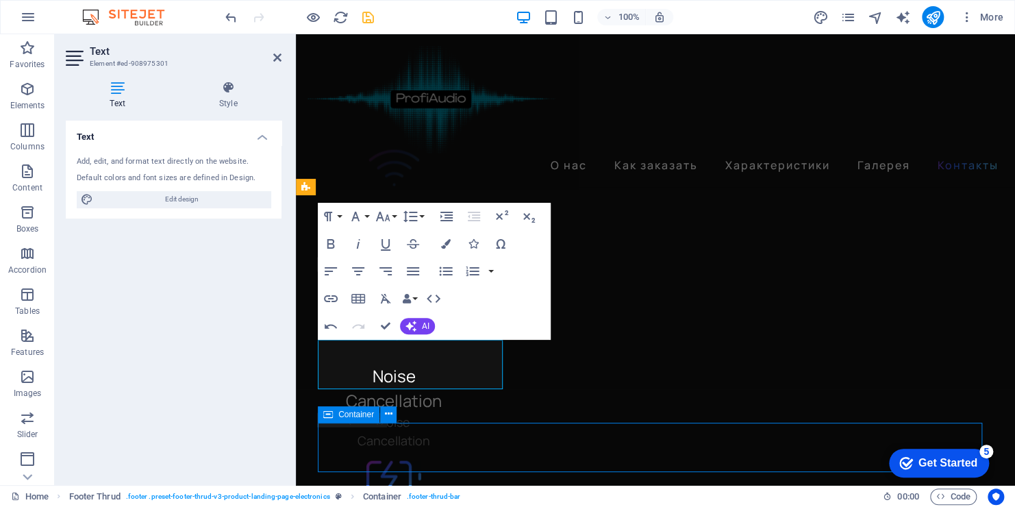
scroll to position [3541, 0]
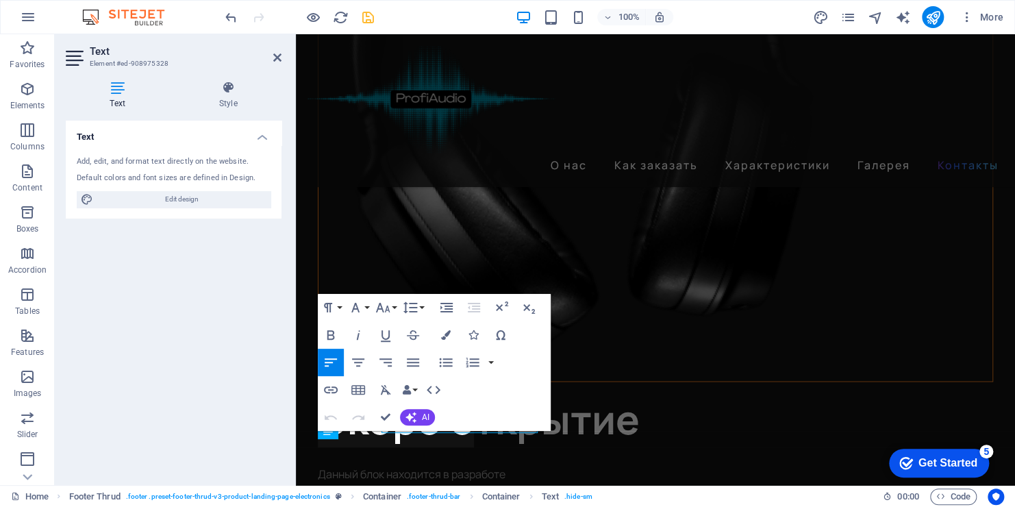
scroll to position [3794, 0]
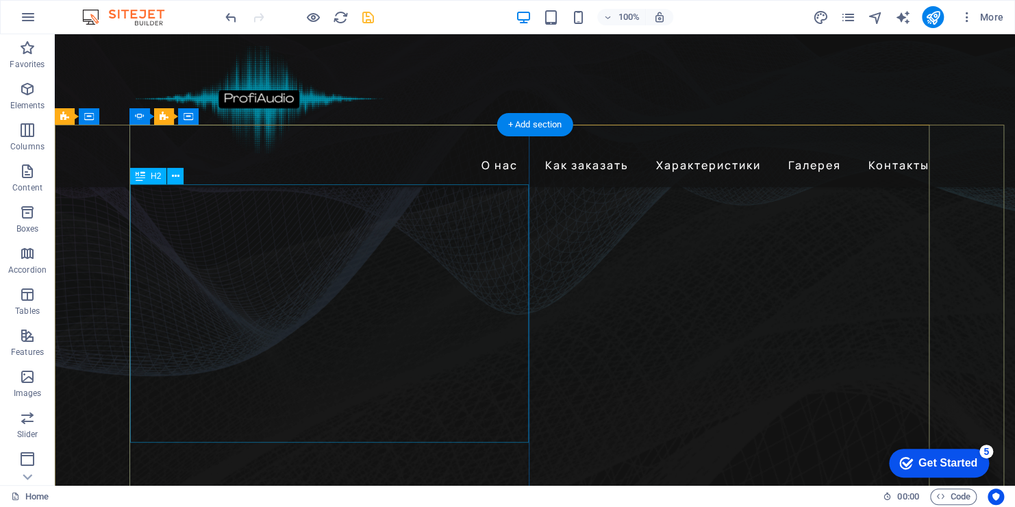
scroll to position [0, 0]
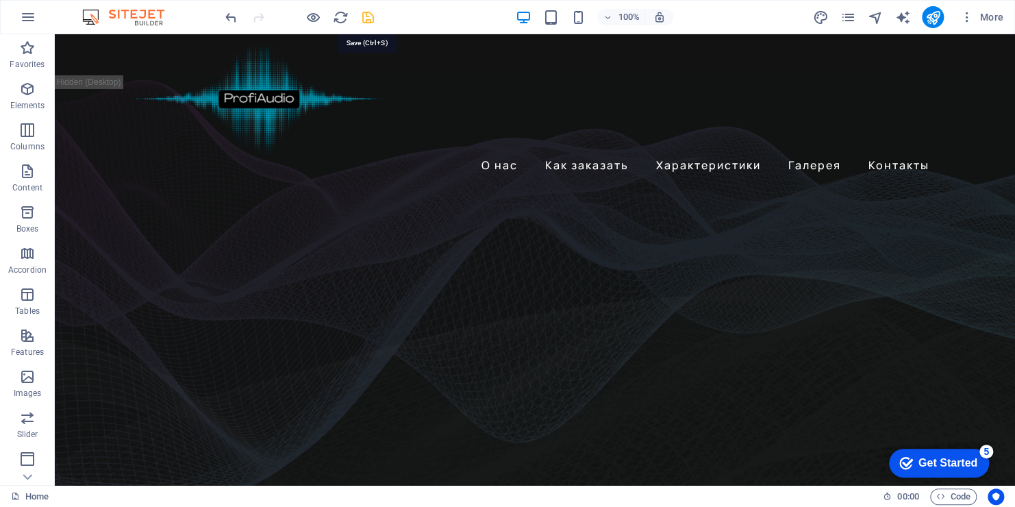
click at [361, 18] on icon "save" at bounding box center [368, 18] width 16 height 16
click at [932, 15] on icon "publish" at bounding box center [933, 18] width 16 height 16
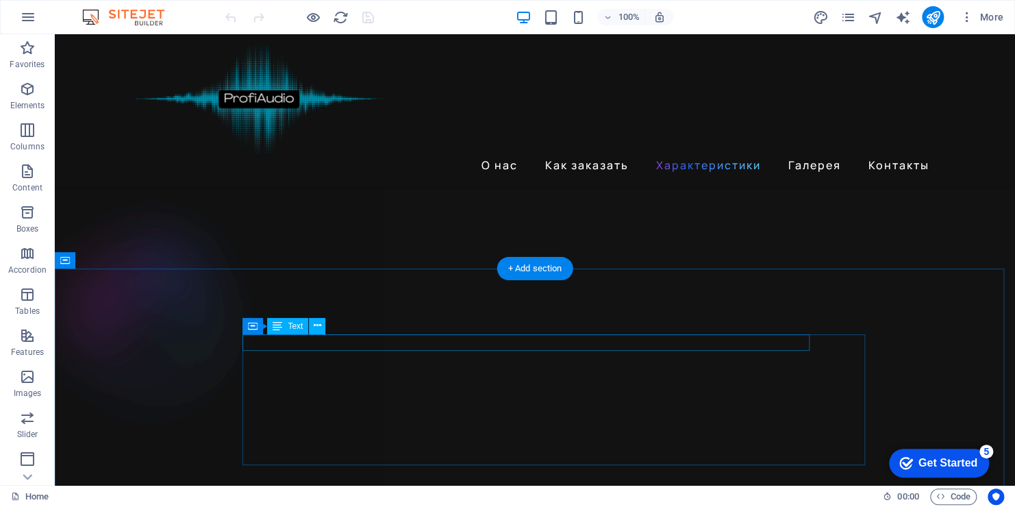
scroll to position [2946, 0]
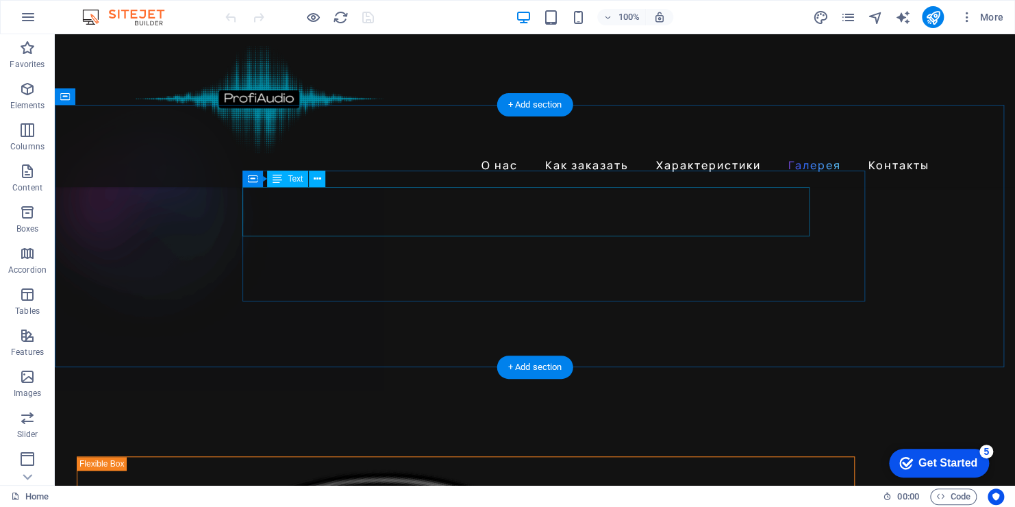
drag, startPoint x: 445, startPoint y: 214, endPoint x: 445, endPoint y: 236, distance: 21.9
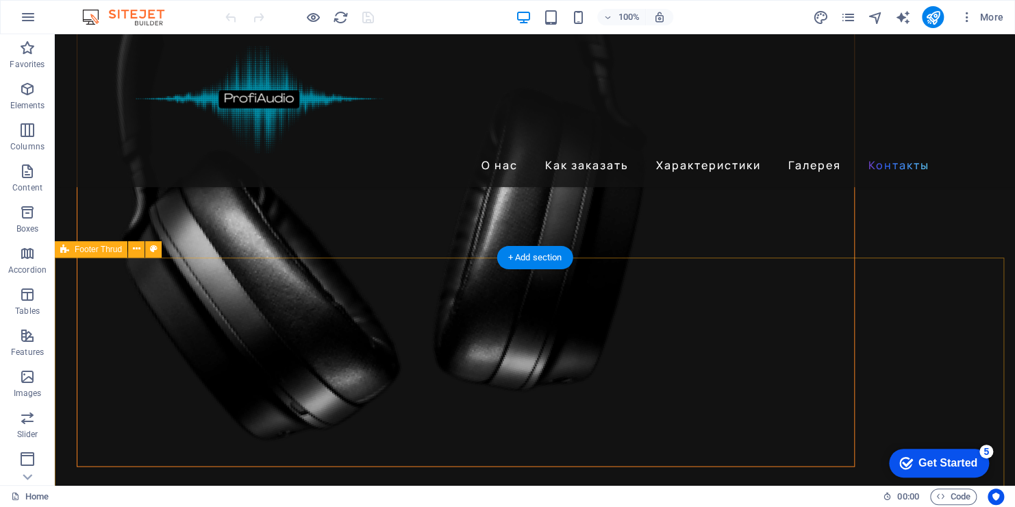
scroll to position [3559, 0]
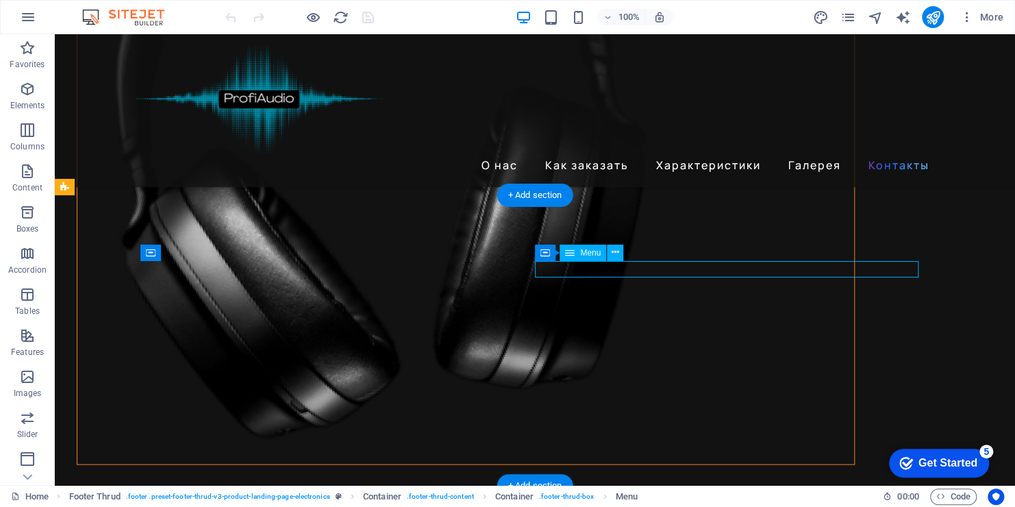
select select
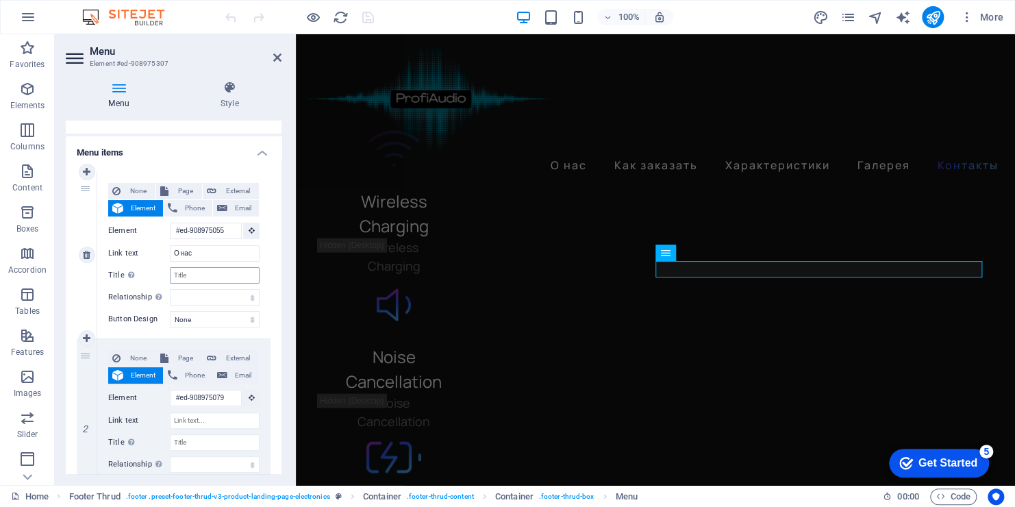
scroll to position [137, 0]
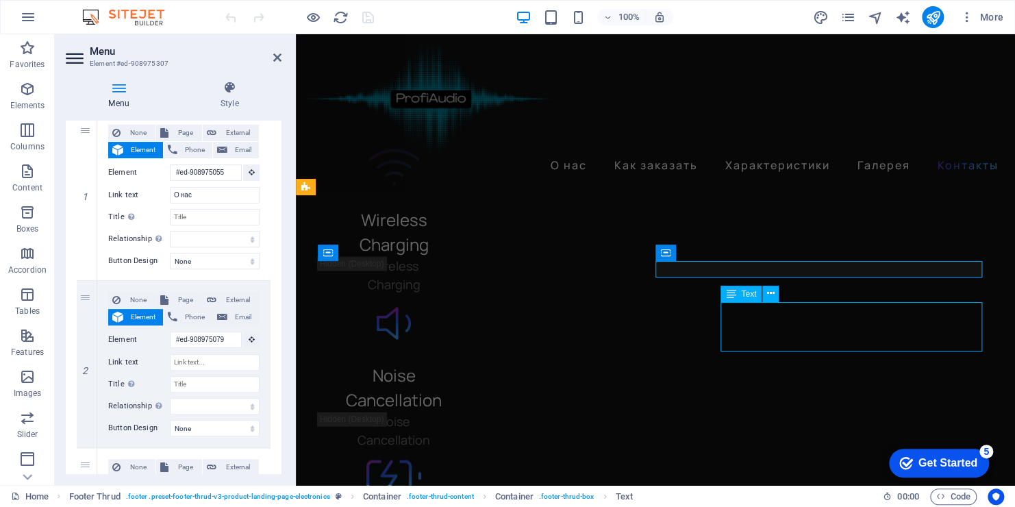
scroll to position [3559, 0]
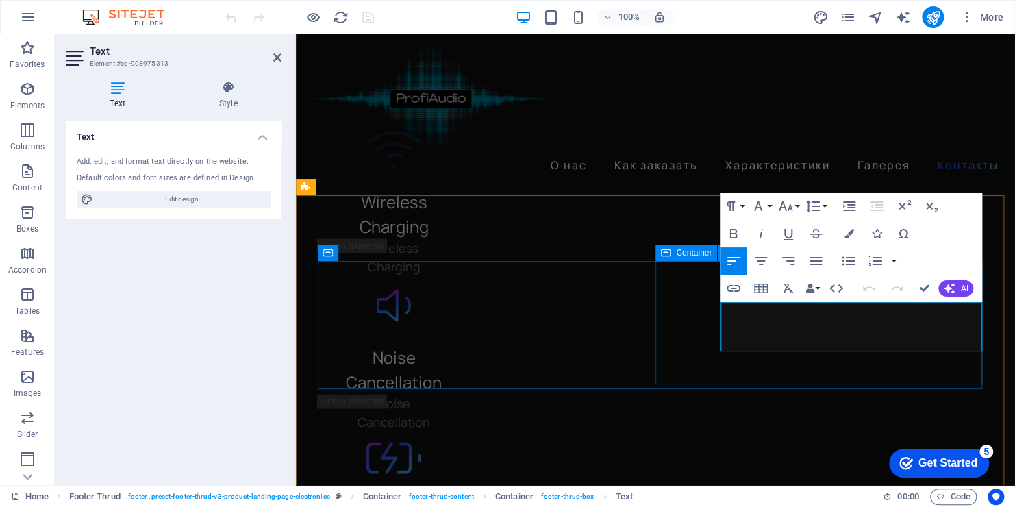
drag, startPoint x: 842, startPoint y: 342, endPoint x: 717, endPoint y: 309, distance: 129.6
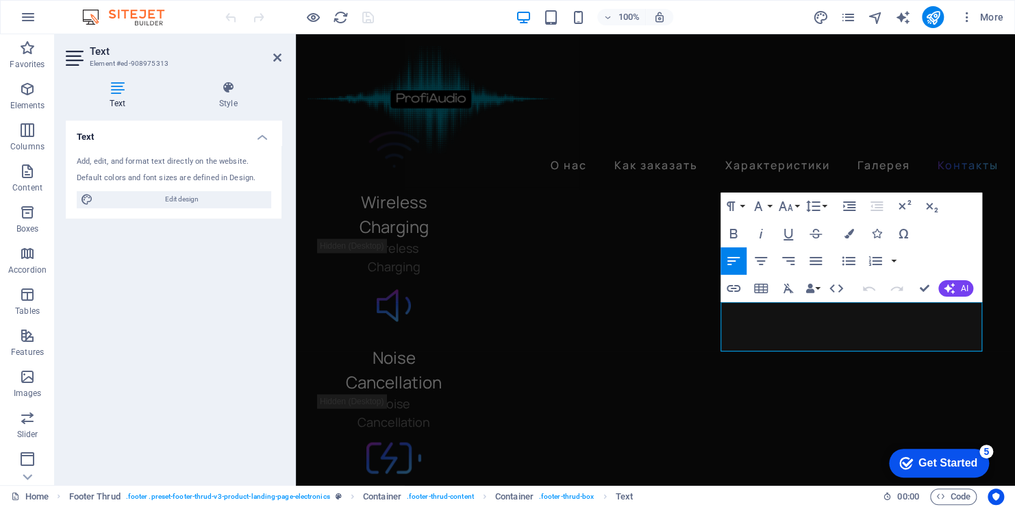
drag, startPoint x: 717, startPoint y: 309, endPoint x: 746, endPoint y: 314, distance: 29.8
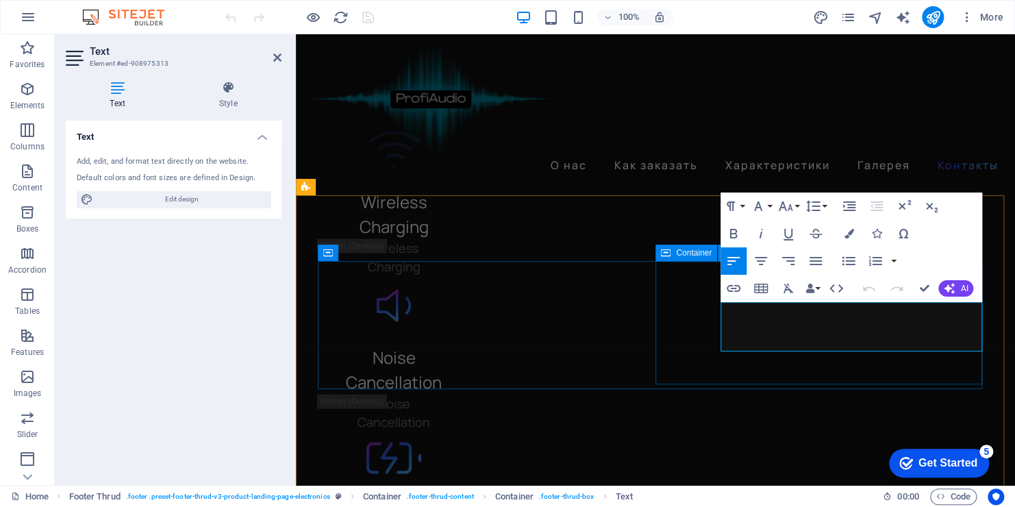
drag, startPoint x: 740, startPoint y: 312, endPoint x: 720, endPoint y: 310, distance: 20.0
drag, startPoint x: 725, startPoint y: 329, endPoint x: 858, endPoint y: 332, distance: 132.9
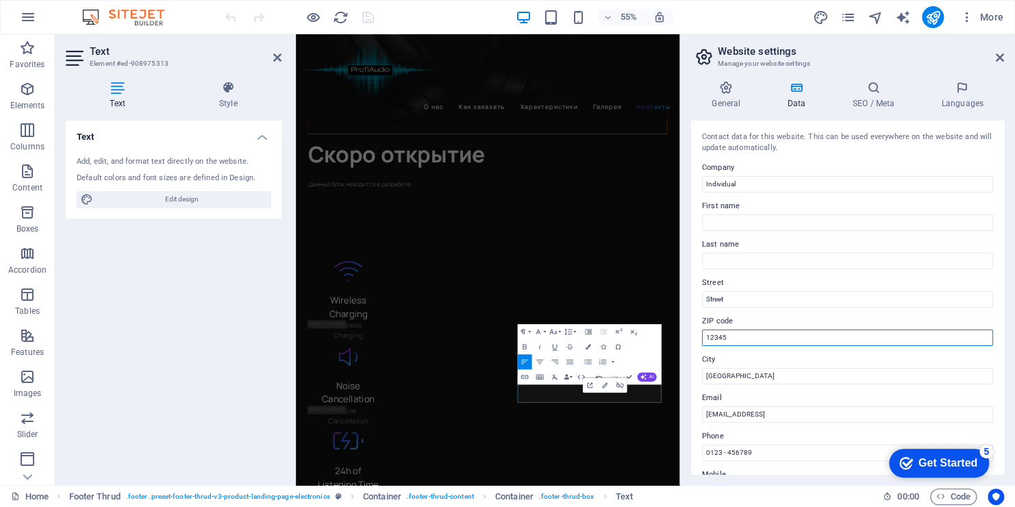
click at [758, 345] on input "12345" at bounding box center [847, 338] width 291 height 16
type input "1"
type input "MD 2038"
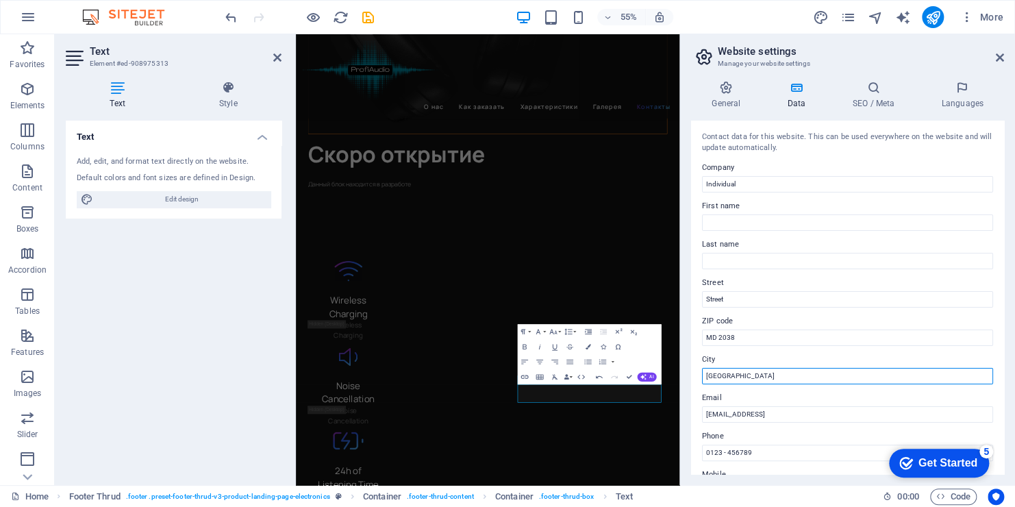
click at [740, 378] on input "[GEOGRAPHIC_DATA]" at bounding box center [847, 376] width 291 height 16
drag, startPoint x: 740, startPoint y: 378, endPoint x: 724, endPoint y: 375, distance: 16.0
click at [724, 375] on input "[GEOGRAPHIC_DATA]" at bounding box center [847, 376] width 291 height 16
type input "Chisinau"
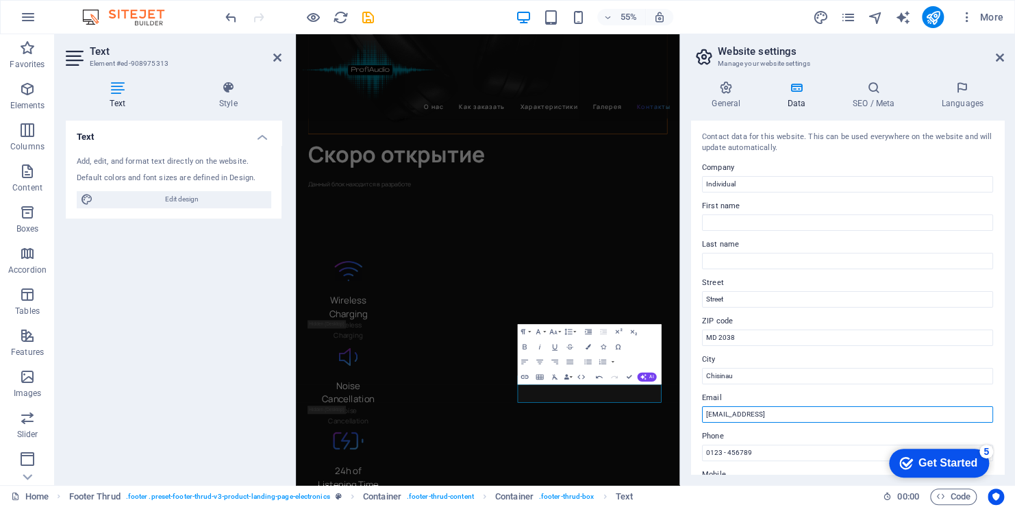
click at [862, 413] on input "[EMAIL_ADDRESS]" at bounding box center [847, 414] width 291 height 16
drag, startPoint x: 868, startPoint y: 412, endPoint x: 701, endPoint y: 413, distance: 167.2
click at [701, 413] on div "Contact data for this website. This can be used everywhere on the website and w…" at bounding box center [847, 297] width 313 height 353
type input "[EMAIL_ADDRESS][DOMAIN_NAME]"
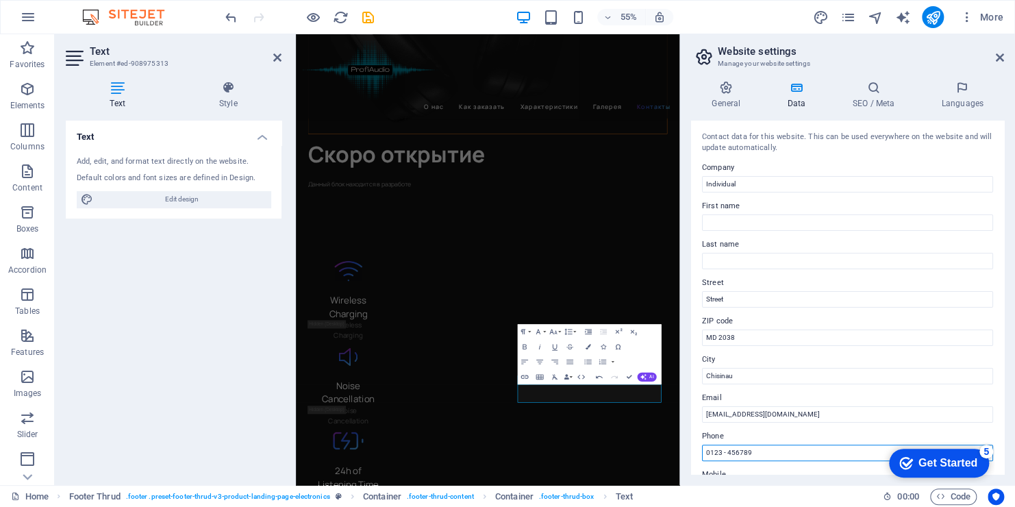
drag, startPoint x: 777, startPoint y: 453, endPoint x: 704, endPoint y: 460, distance: 73.6
click at [704, 460] on input "0123 - 456789" at bounding box center [847, 453] width 291 height 16
type input "0"
click at [727, 451] on input "[PHONE_NUMBER]" at bounding box center [847, 453] width 291 height 16
click at [736, 452] on input "[PHONE_NUMBER]" at bounding box center [847, 453] width 291 height 16
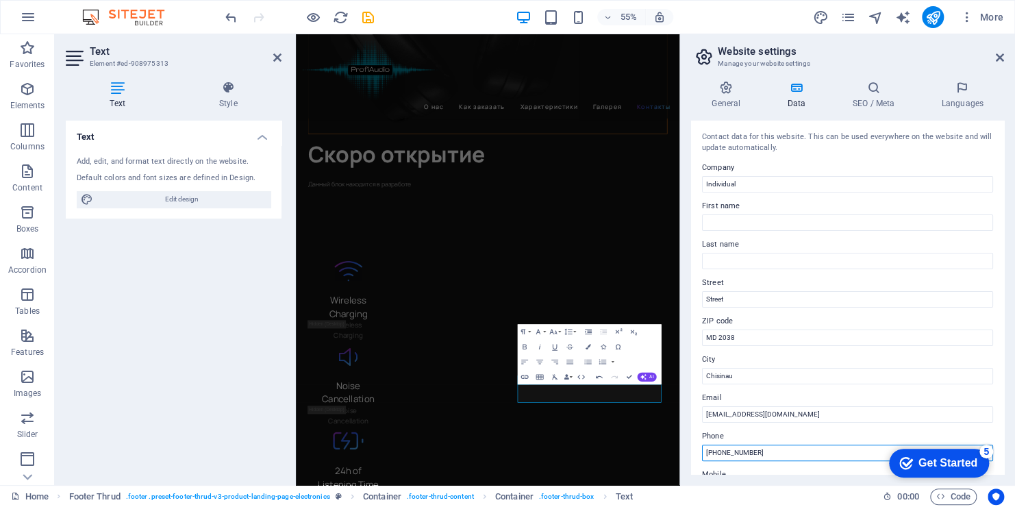
click at [740, 449] on input "[PHONE_NUMBER]" at bounding box center [847, 453] width 291 height 16
click at [736, 451] on input "[PHONE_NUMBER]" at bounding box center [847, 453] width 291 height 16
click at [742, 452] on input "[PHONE_NUMBER]" at bounding box center [847, 453] width 291 height 16
click at [745, 447] on input "[PHONE_NUMBER]" at bounding box center [847, 453] width 291 height 16
click at [732, 452] on input "[PHONE_NUMBER]" at bounding box center [847, 453] width 291 height 16
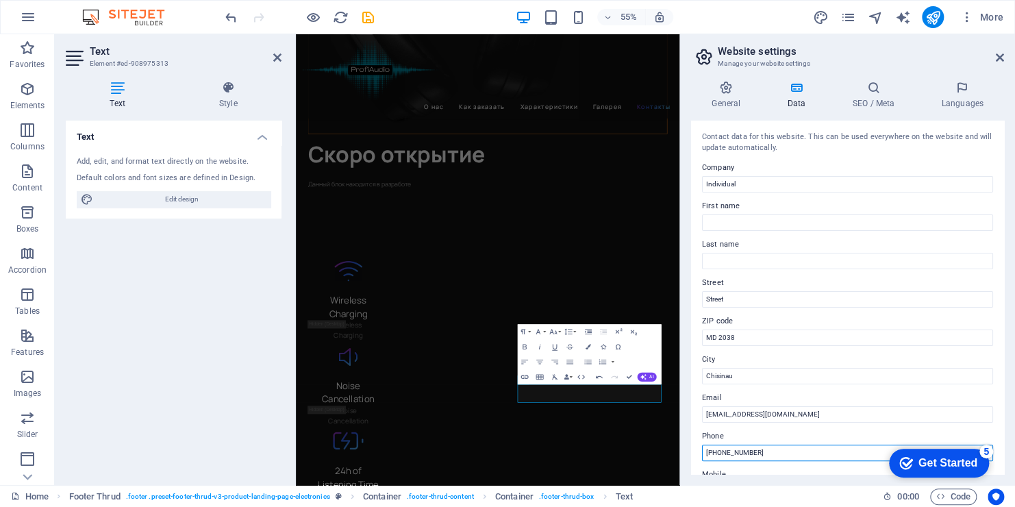
click at [730, 449] on input "[PHONE_NUMBER]" at bounding box center [847, 453] width 291 height 16
click at [730, 451] on input "[PHONE_NUMBER]" at bounding box center [847, 453] width 291 height 16
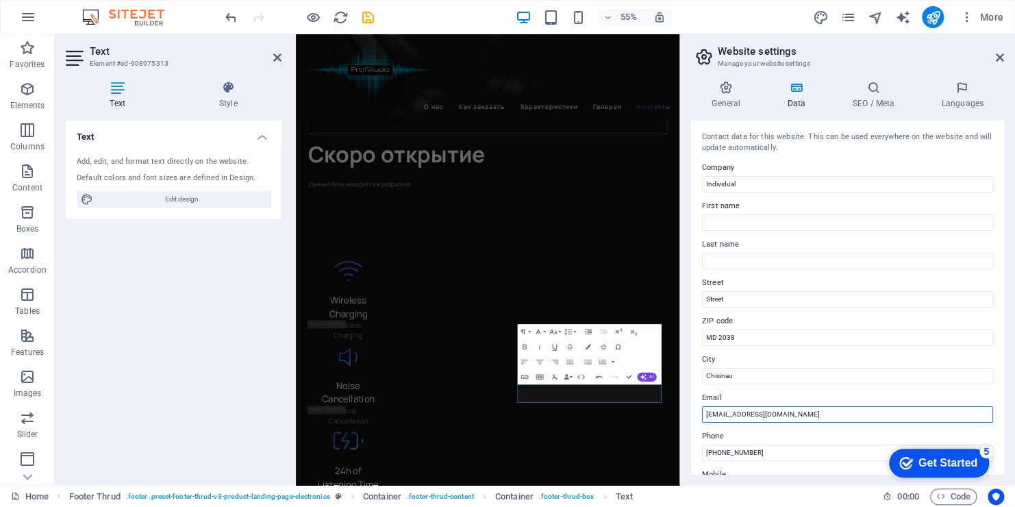
click at [799, 412] on input "[EMAIL_ADDRESS][DOMAIN_NAME]" at bounding box center [847, 414] width 291 height 16
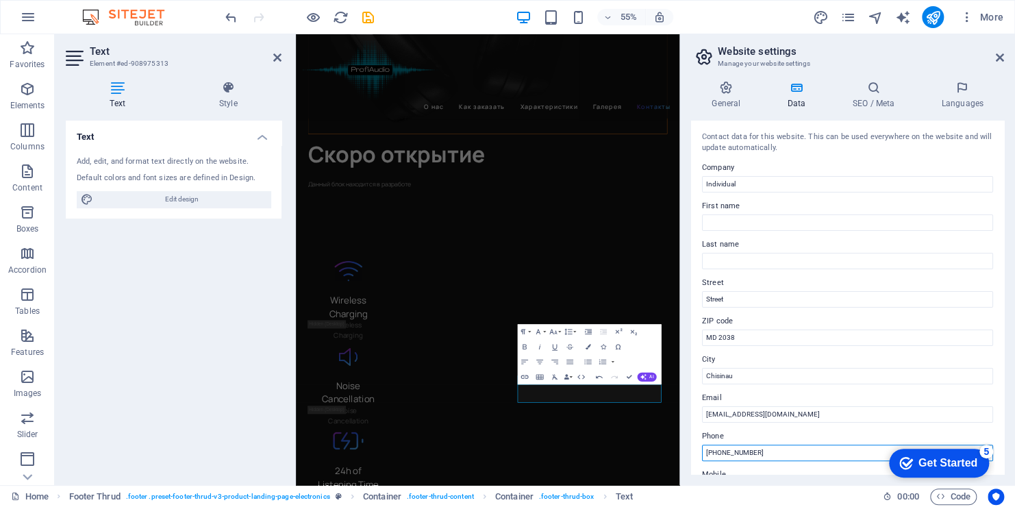
click at [732, 452] on input "[PHONE_NUMBER]" at bounding box center [847, 453] width 291 height 16
click at [745, 450] on input "[PHONE_NUMBER]" at bounding box center [847, 453] width 291 height 16
click at [724, 452] on input "[PHONE_NUMBER]" at bounding box center [847, 453] width 291 height 16
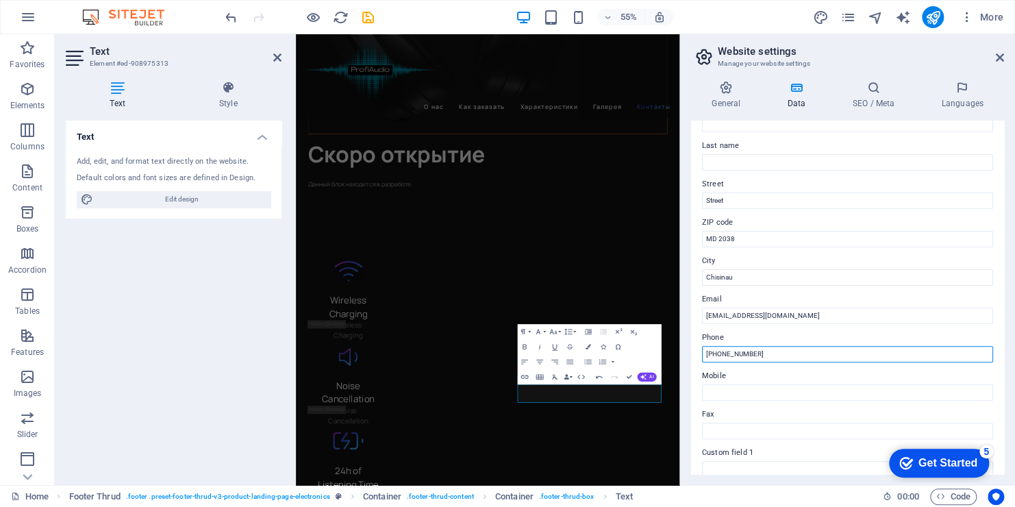
scroll to position [0, 0]
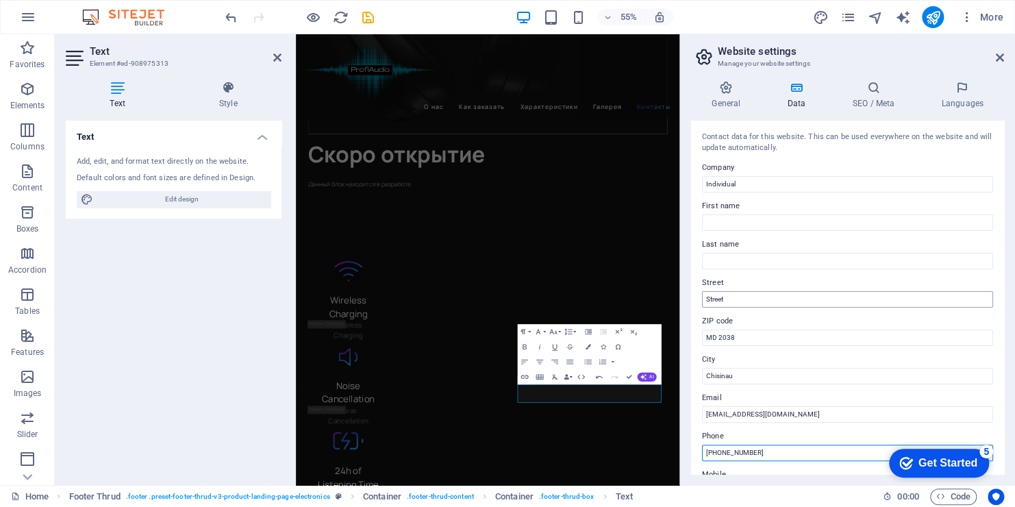
type input "[PHONE_NUMBER]"
drag, startPoint x: 738, startPoint y: 300, endPoint x: 695, endPoint y: 300, distance: 43.8
click at [695, 300] on div "Contact data for this website. This can be used everywhere on the website and w…" at bounding box center [847, 297] width 313 height 353
type input "[STREET_ADDRESS]"
click at [998, 59] on icon at bounding box center [1000, 57] width 8 height 11
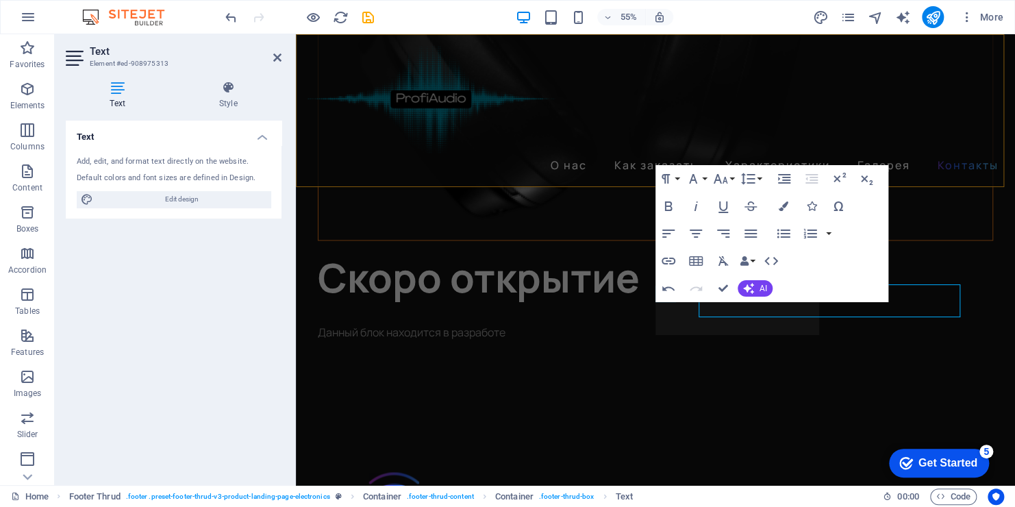
scroll to position [3794, 0]
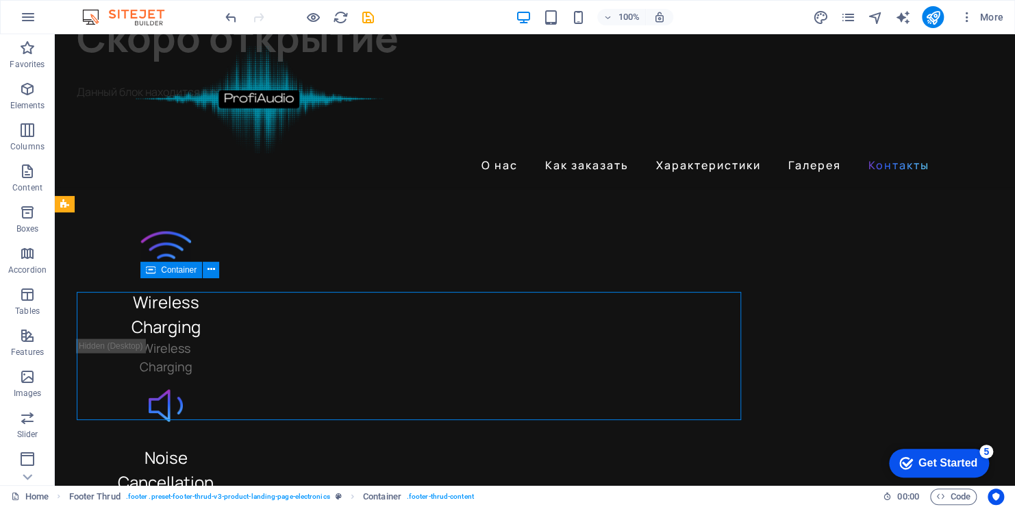
scroll to position [3542, 0]
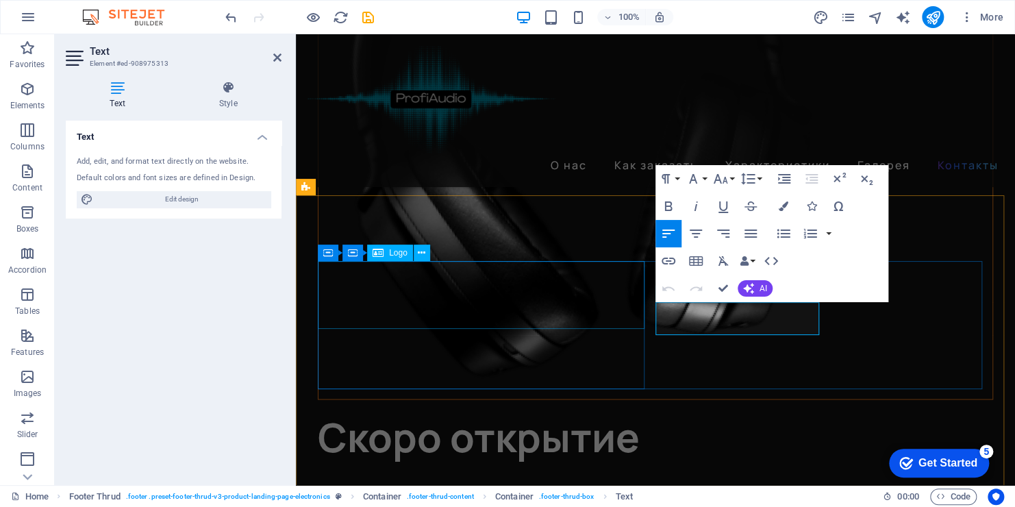
scroll to position [3793, 0]
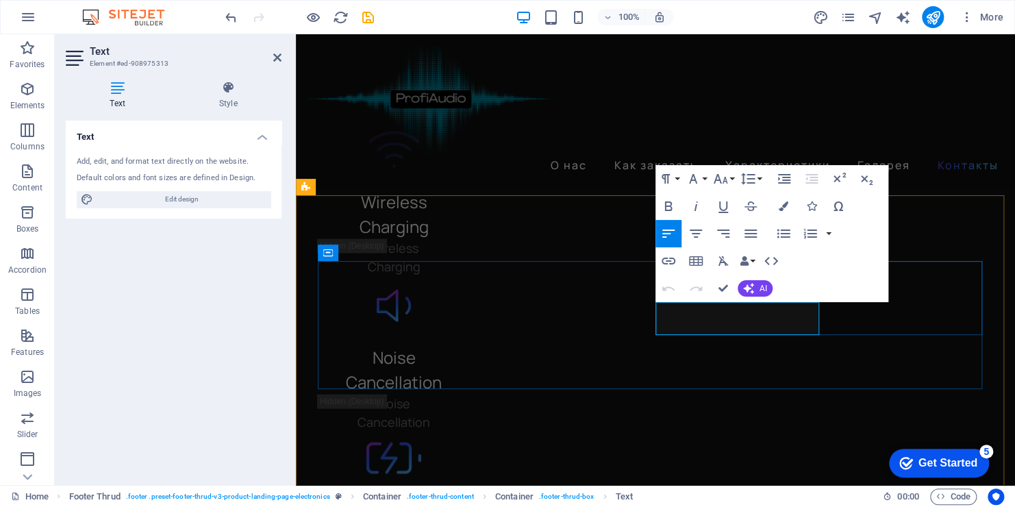
drag, startPoint x: 706, startPoint y: 317, endPoint x: 681, endPoint y: 359, distance: 48.5
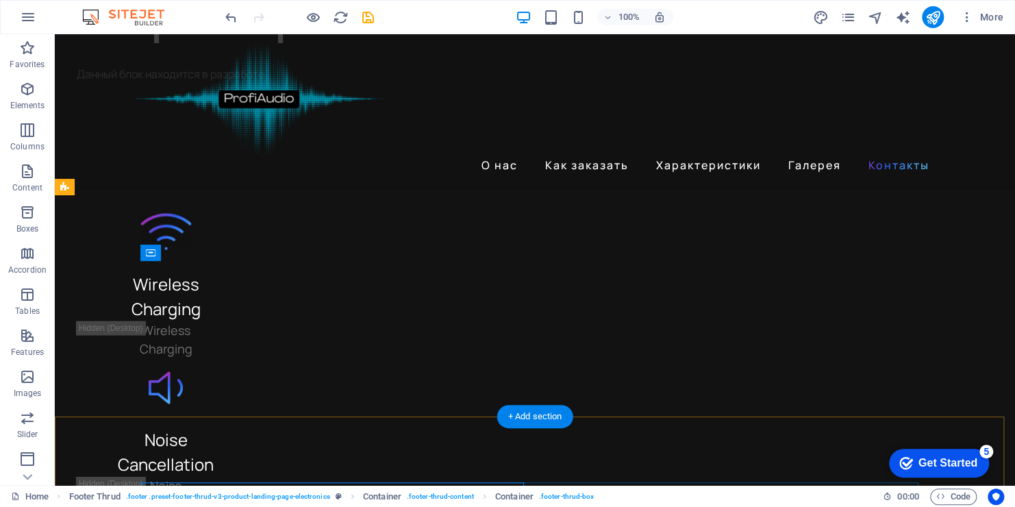
scroll to position [3559, 0]
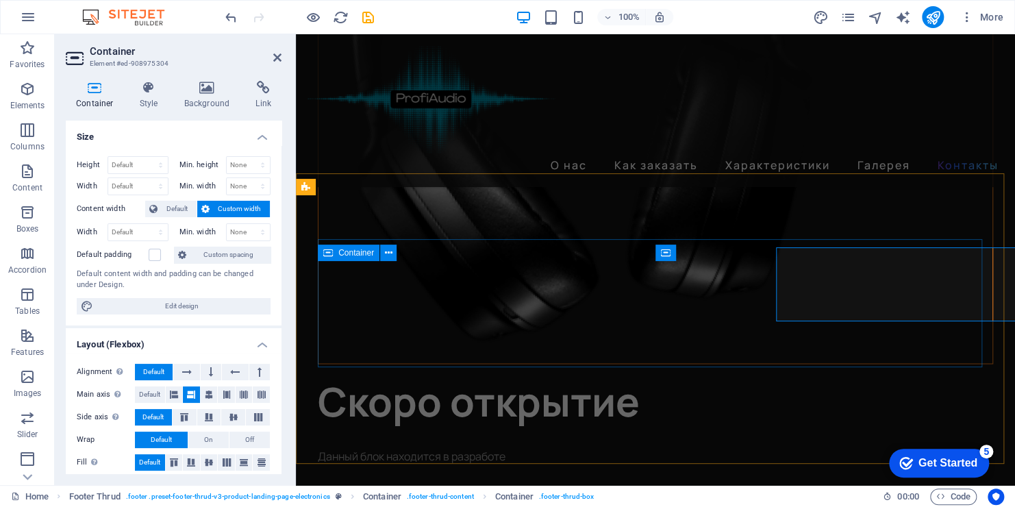
scroll to position [3794, 0]
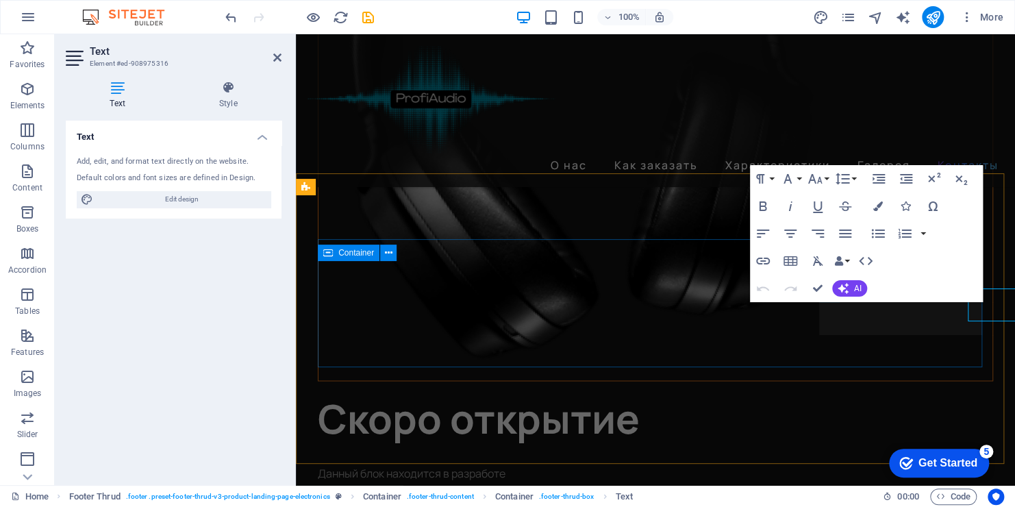
scroll to position [3793, 0]
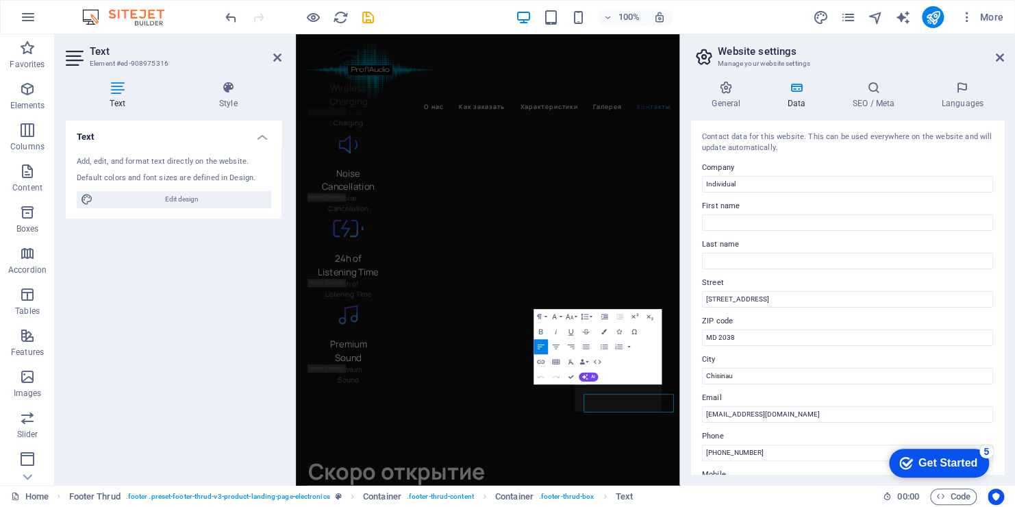
scroll to position [3407, 0]
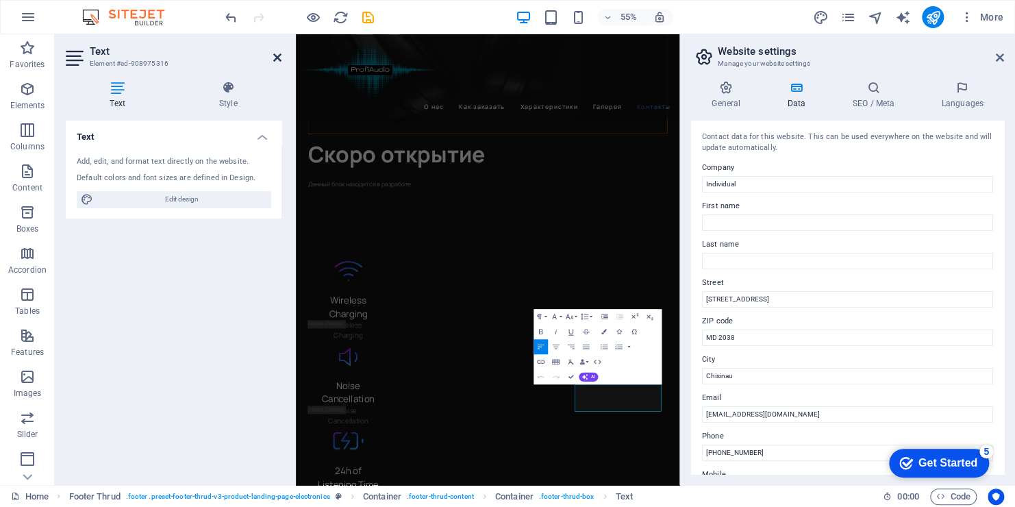
click at [277, 58] on icon at bounding box center [277, 57] width 8 height 11
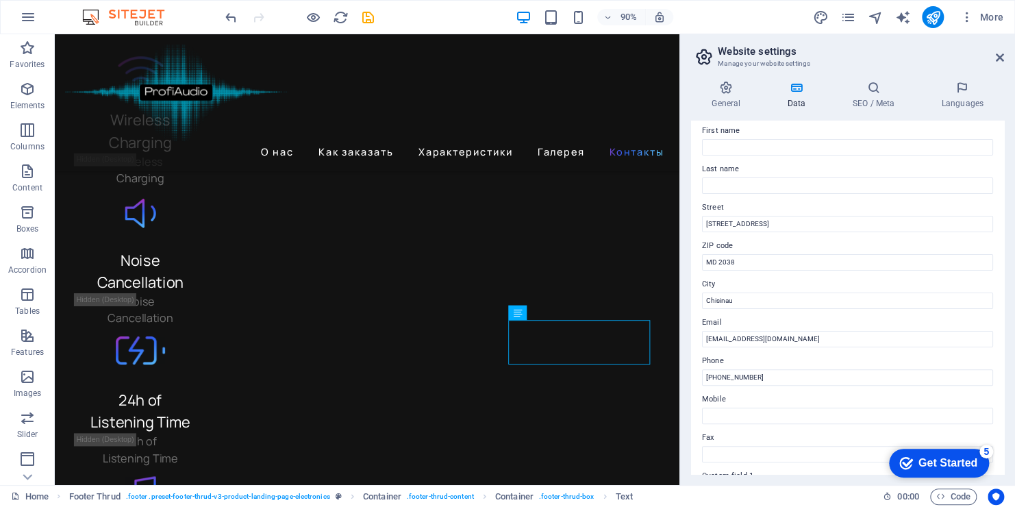
scroll to position [0, 0]
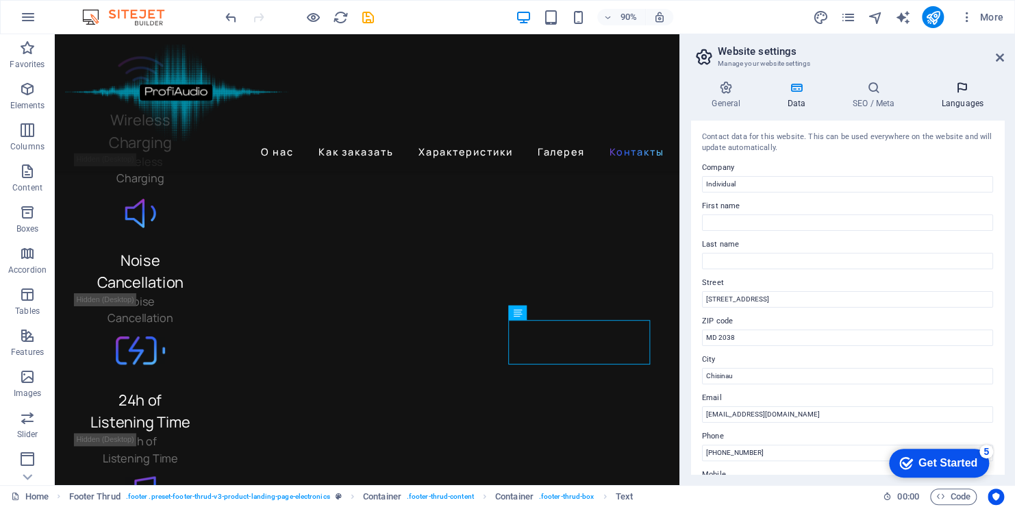
click at [960, 95] on h4 "Languages" at bounding box center [963, 95] width 84 height 29
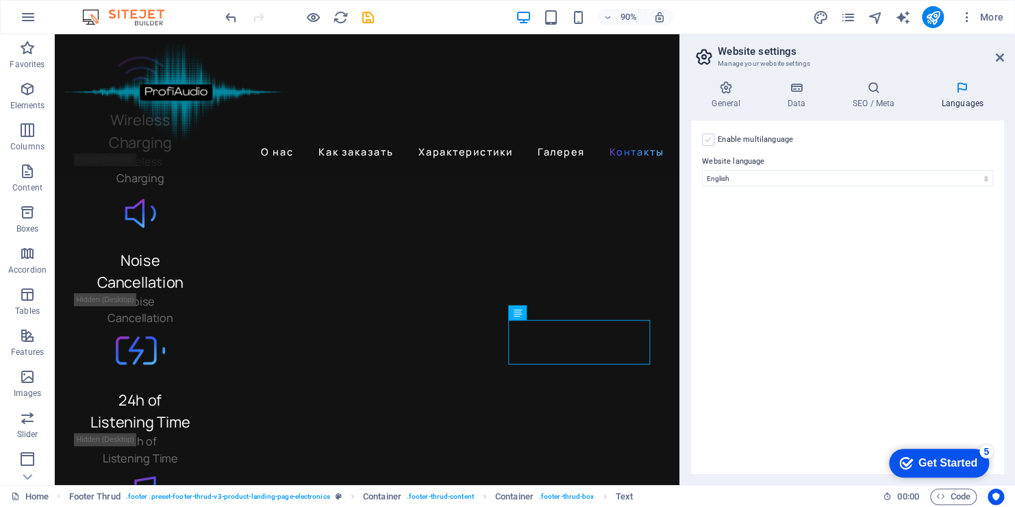
click at [708, 141] on label at bounding box center [708, 140] width 12 height 12
click at [0, 0] on input "Enable multilanguage To disable multilanguage delete all languages until only o…" at bounding box center [0, 0] width 0 height 0
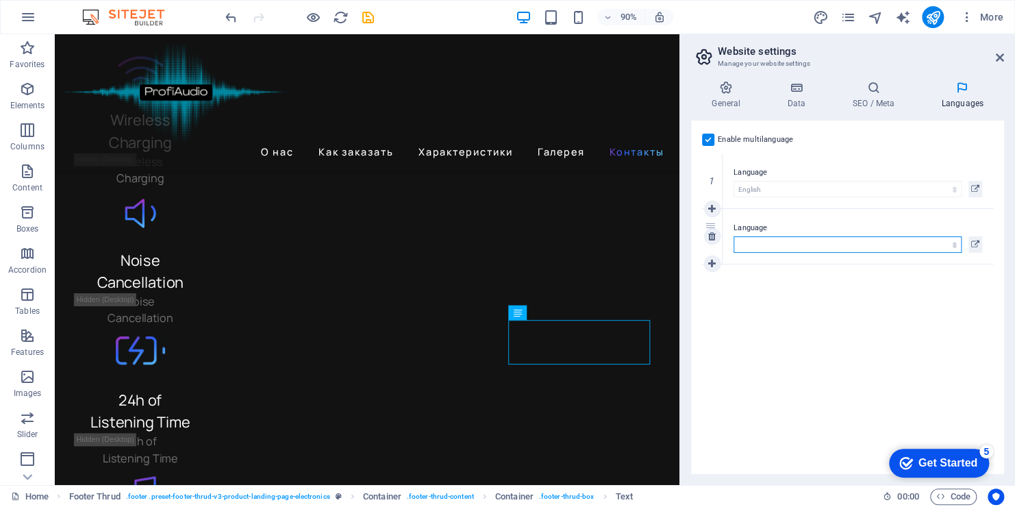
click at [768, 243] on select "Abkhazian Afar Afrikaans Akan Albanian Amharic Arabic Aragonese Armenian Assame…" at bounding box center [848, 244] width 228 height 16
select select "134"
click at [734, 236] on select "Abkhazian Afar Afrikaans Akan Albanian Amharic Arabic Aragonese Armenian Assame…" at bounding box center [848, 244] width 228 height 16
click at [712, 264] on icon at bounding box center [712, 264] width 8 height 10
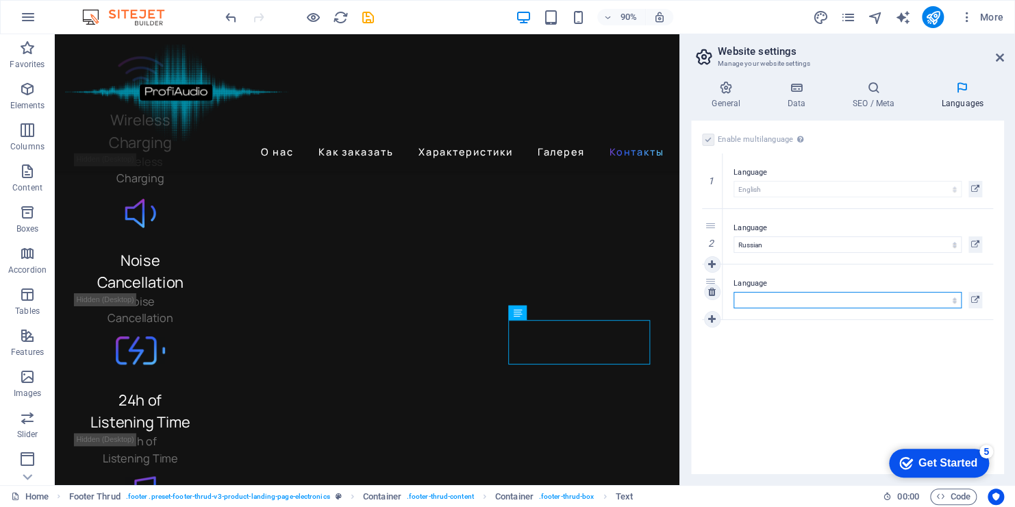
click at [945, 300] on select "Abkhazian Afar Afrikaans Akan Albanian Amharic Arabic Aragonese Armenian Assame…" at bounding box center [848, 300] width 228 height 16
click at [779, 338] on div "Enable multilanguage To disable multilanguage delete all languages until only o…" at bounding box center [847, 297] width 313 height 353
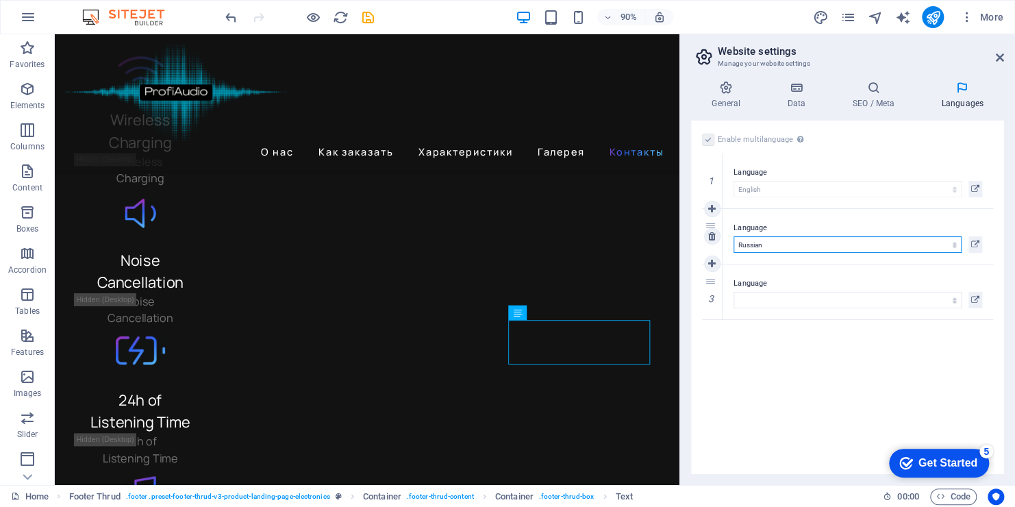
click at [762, 245] on select "Abkhazian Afar Afrikaans Akan Albanian Amharic Arabic Aragonese Armenian Assame…" at bounding box center [848, 244] width 228 height 16
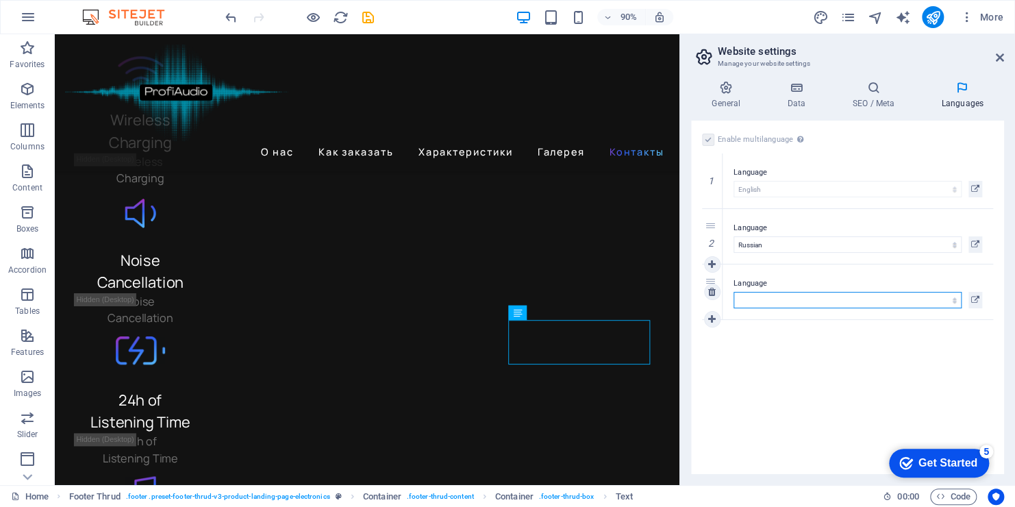
click at [763, 301] on select "Abkhazian Afar Afrikaans Akan Albanian Amharic Arabic Aragonese Armenian Assame…" at bounding box center [848, 300] width 228 height 16
select select "131"
click at [734, 292] on select "Abkhazian Afar Afrikaans Akan Albanian Amharic Arabic Aragonese Armenian Assame…" at bounding box center [848, 300] width 228 height 16
click at [871, 95] on h4 "SEO / Meta" at bounding box center [876, 95] width 89 height 29
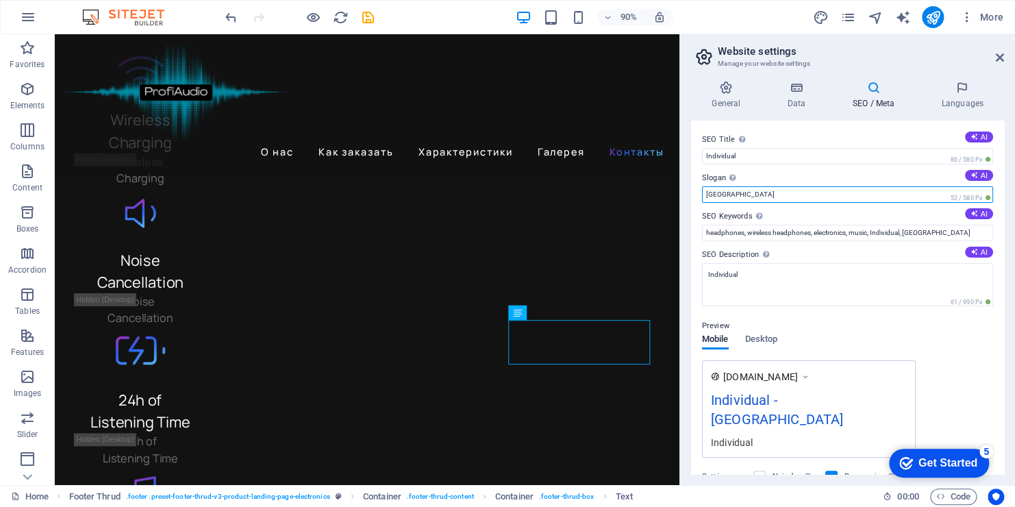
drag, startPoint x: 738, startPoint y: 189, endPoint x: 695, endPoint y: 188, distance: 42.5
click at [695, 188] on div "SEO Title The title of your website - make it something that stands out in sear…" at bounding box center [847, 297] width 313 height 353
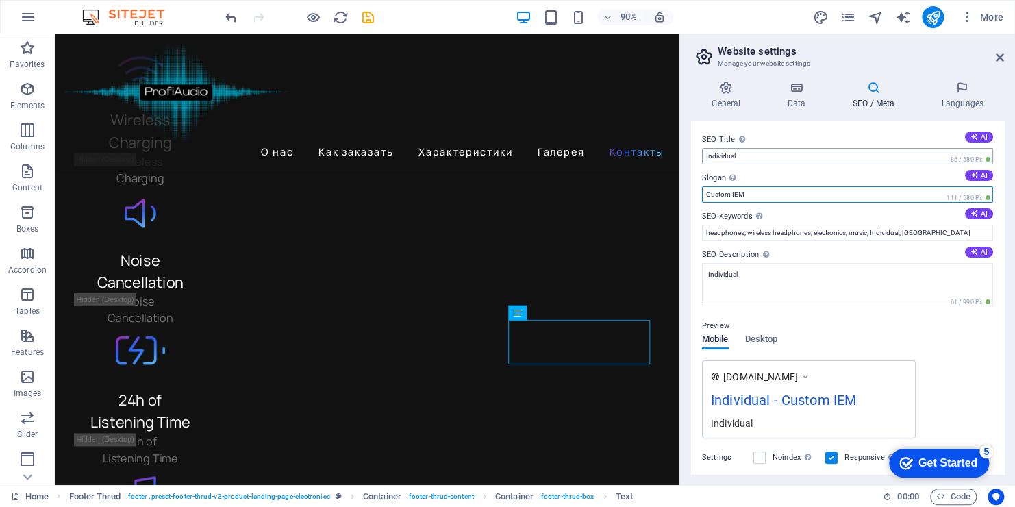
type input "Custom IEM"
click at [715, 155] on input "Individual" at bounding box center [847, 156] width 291 height 16
drag, startPoint x: 741, startPoint y: 153, endPoint x: 703, endPoint y: 151, distance: 37.7
click at [703, 151] on input "Individual" at bounding box center [847, 156] width 291 height 16
click at [971, 214] on icon at bounding box center [975, 214] width 8 height 8
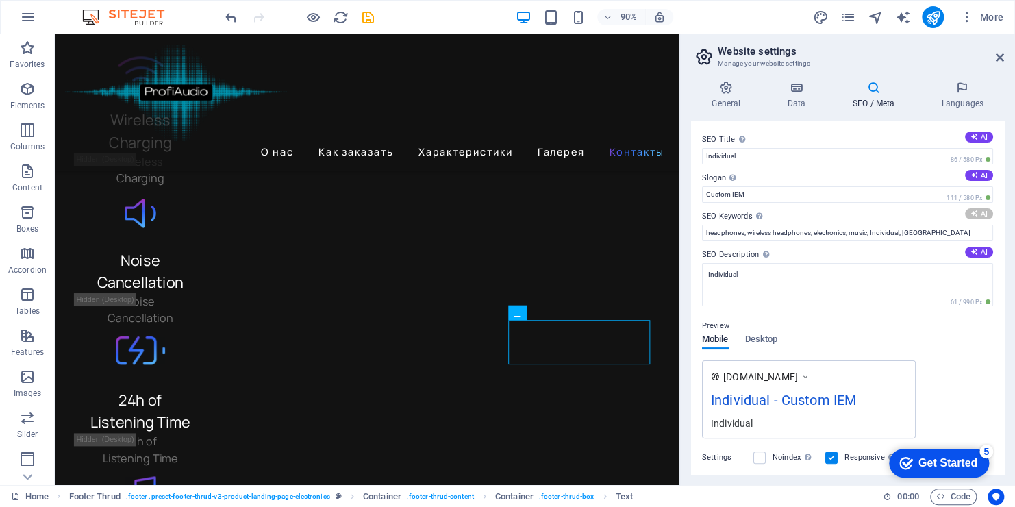
type input "custom headphones, noise cancellation, premium sound, ear molds, wireless music…"
click at [972, 173] on icon at bounding box center [975, 175] width 8 height 8
type input "Experience Sound Like Never Before"
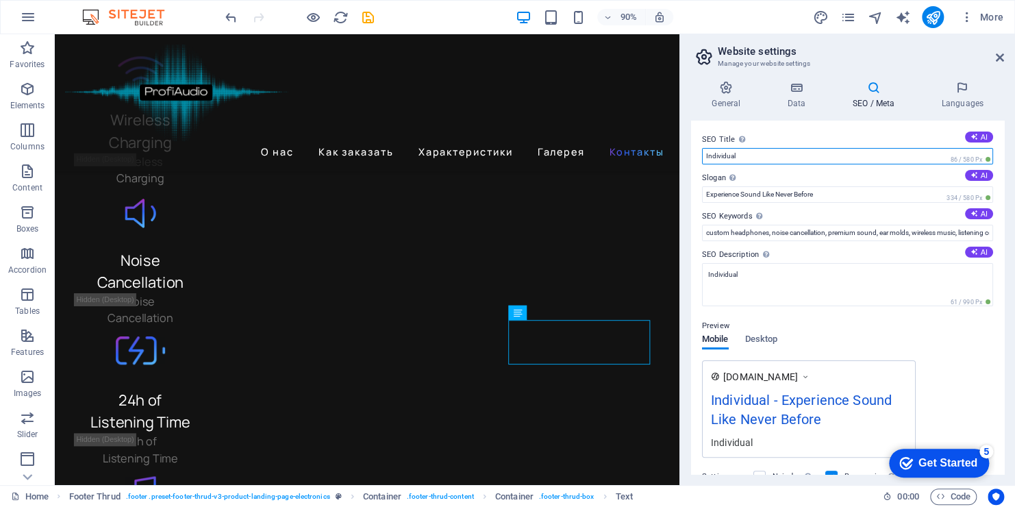
click at [745, 159] on input "Individual" at bounding box center [847, 156] width 291 height 16
type input "Individual custom iem"
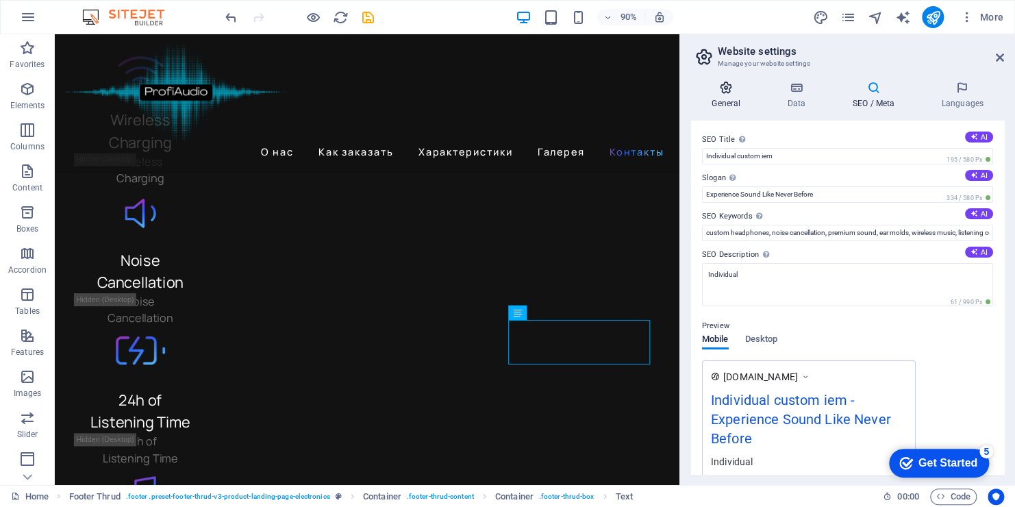
click at [730, 90] on icon at bounding box center [726, 88] width 70 height 14
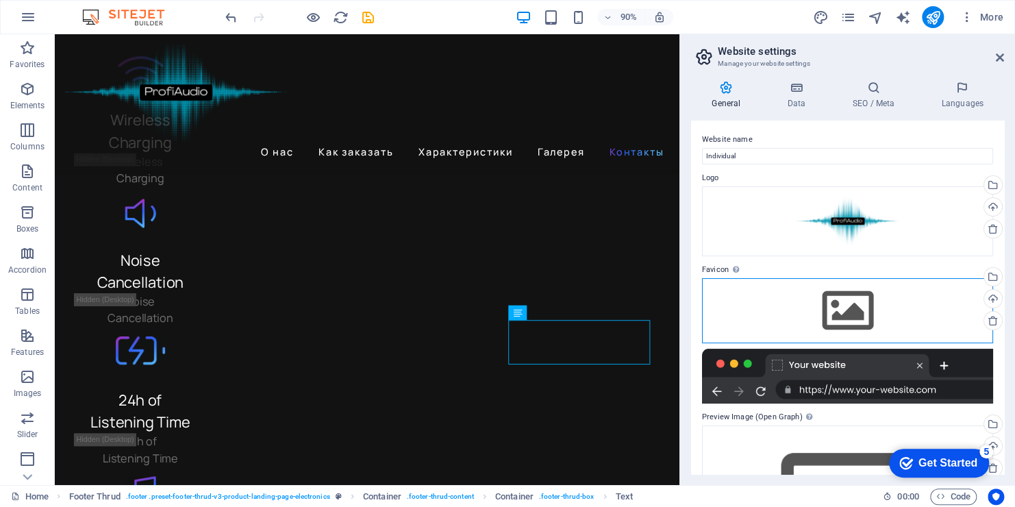
click at [843, 299] on div "Drag files here, click to choose files or select files from Files or our free s…" at bounding box center [847, 310] width 291 height 64
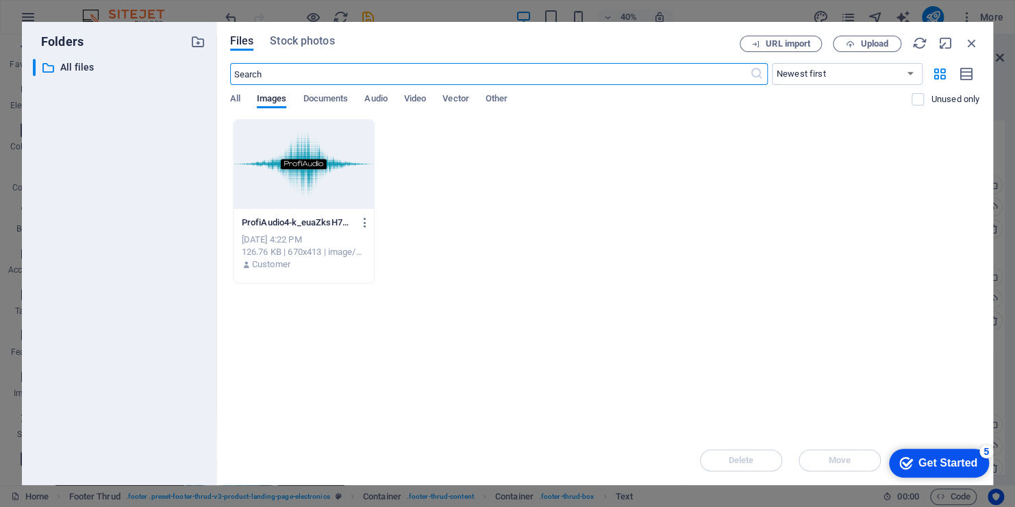
scroll to position [3289, 0]
click at [338, 173] on div at bounding box center [304, 164] width 141 height 89
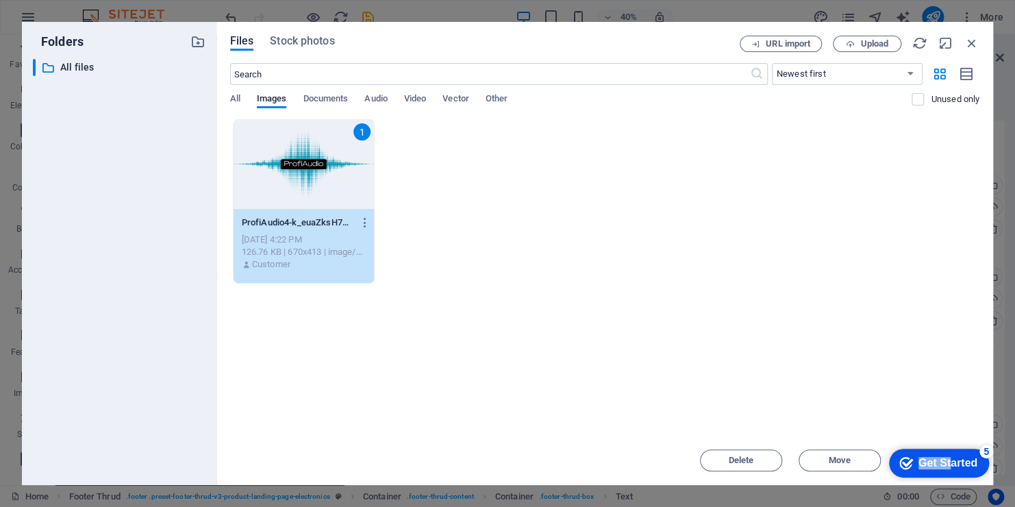
drag, startPoint x: 950, startPoint y: 467, endPoint x: 956, endPoint y: 401, distance: 66.0
click at [956, 442] on html "checkmark Get Started 5 First Steps in the Editor Let's guide you through the t…" at bounding box center [936, 462] width 116 height 41
drag, startPoint x: 77, startPoint y: -41, endPoint x: 865, endPoint y: 384, distance: 894.7
click at [865, 384] on div "Drop files here to upload them instantly 1 ProfiAudio4-k_euaZksH7LbNByHSUmiMg.p…" at bounding box center [604, 277] width 749 height 316
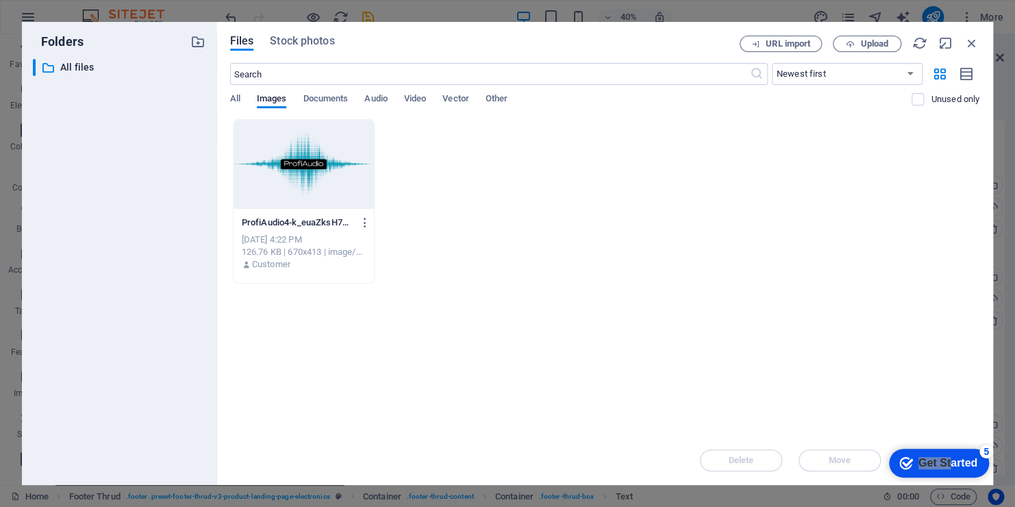
click at [589, 272] on div "ProfiAudio4-k_euaZksH7LbNByHSUmiMg.png ProfiAudio4-k_euaZksH7LbNByHSUmiMg.png […" at bounding box center [604, 201] width 749 height 164
click at [973, 42] on icon "button" at bounding box center [972, 43] width 15 height 15
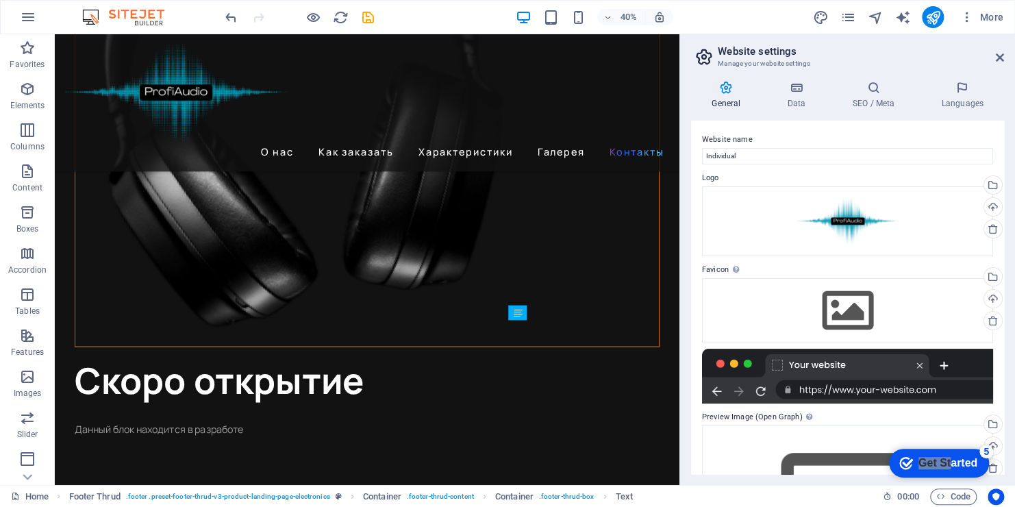
scroll to position [3784, 0]
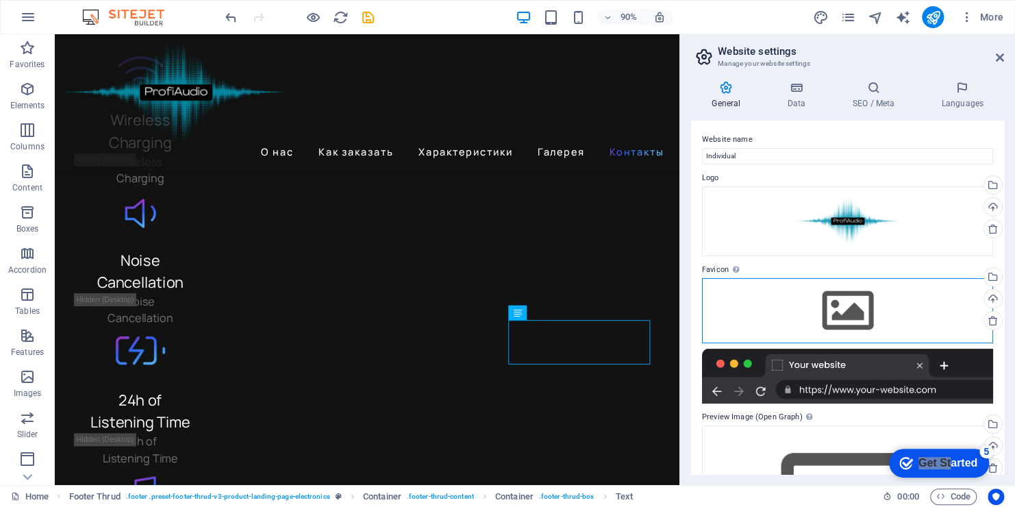
click at [854, 315] on div "Drag files here, click to choose files or select files from Files or our free s…" at bounding box center [847, 310] width 291 height 64
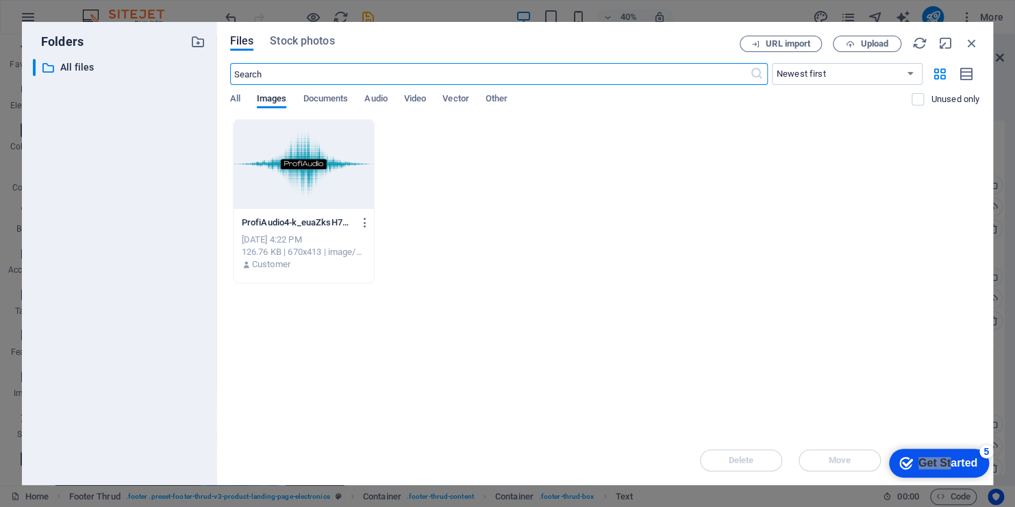
scroll to position [3289, 0]
click at [263, 170] on div at bounding box center [304, 164] width 141 height 89
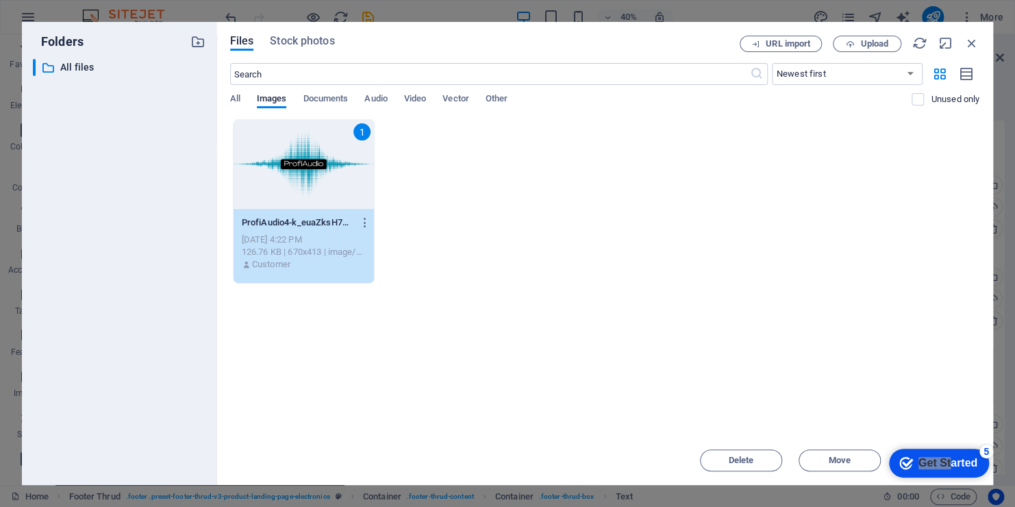
drag, startPoint x: 922, startPoint y: 363, endPoint x: 799, endPoint y: 256, distance: 163.2
click at [799, 256] on div "Drop files here to upload them instantly 1 ProfiAudio4-k_euaZksH7LbNByHSUmiMg.p…" at bounding box center [604, 277] width 749 height 316
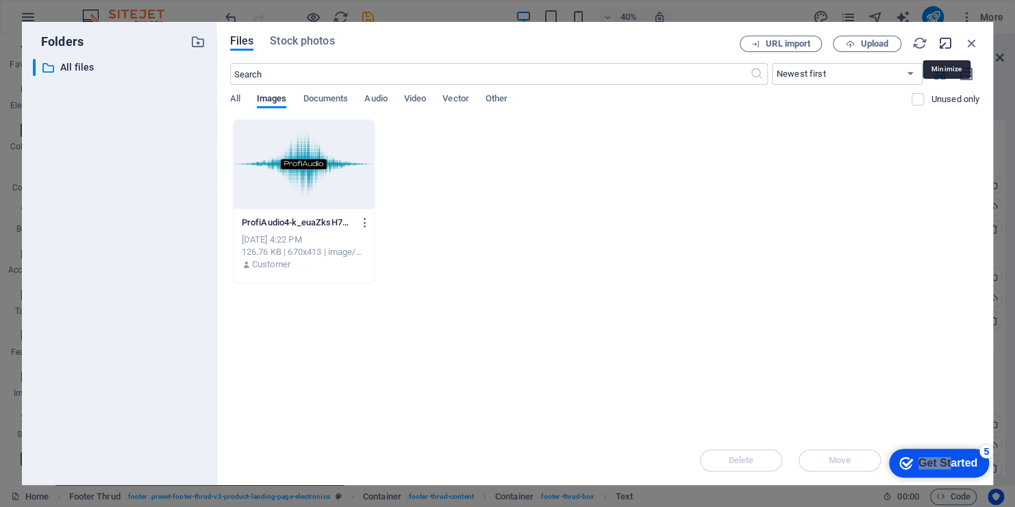
click at [942, 47] on icon "button" at bounding box center [946, 43] width 15 height 15
select select "image"
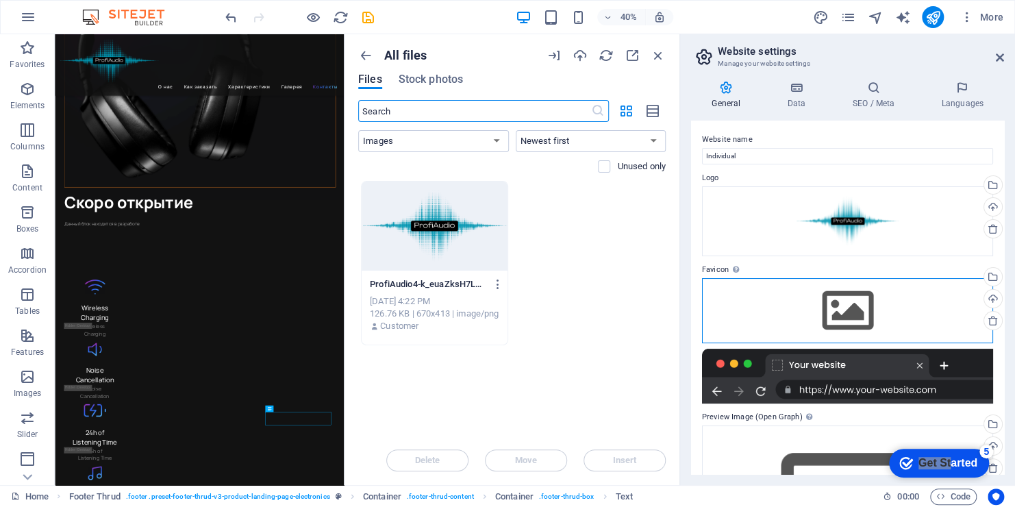
click at [782, 300] on div "Drag files here, click to choose files or select files from Files or our free s…" at bounding box center [847, 310] width 291 height 64
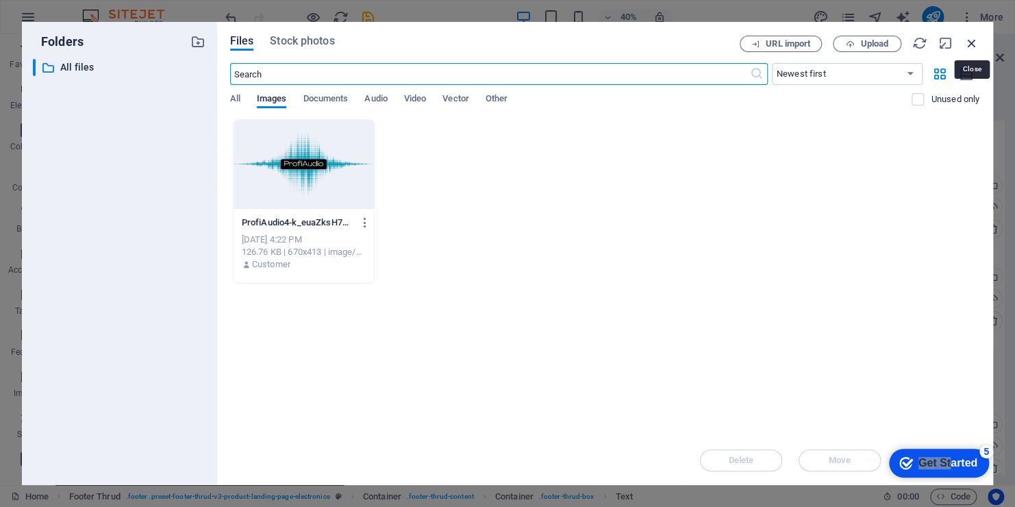
click at [972, 45] on icon "button" at bounding box center [972, 43] width 15 height 15
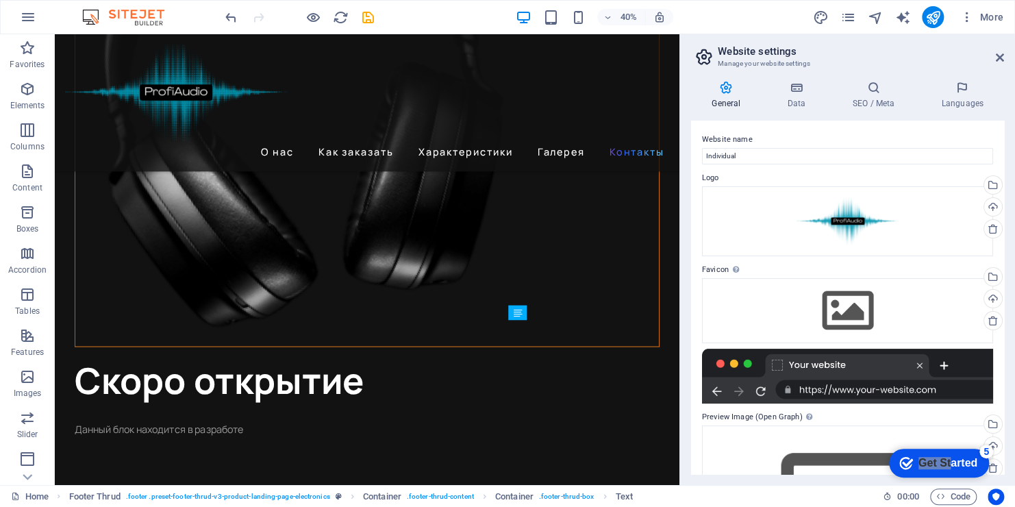
scroll to position [3784, 0]
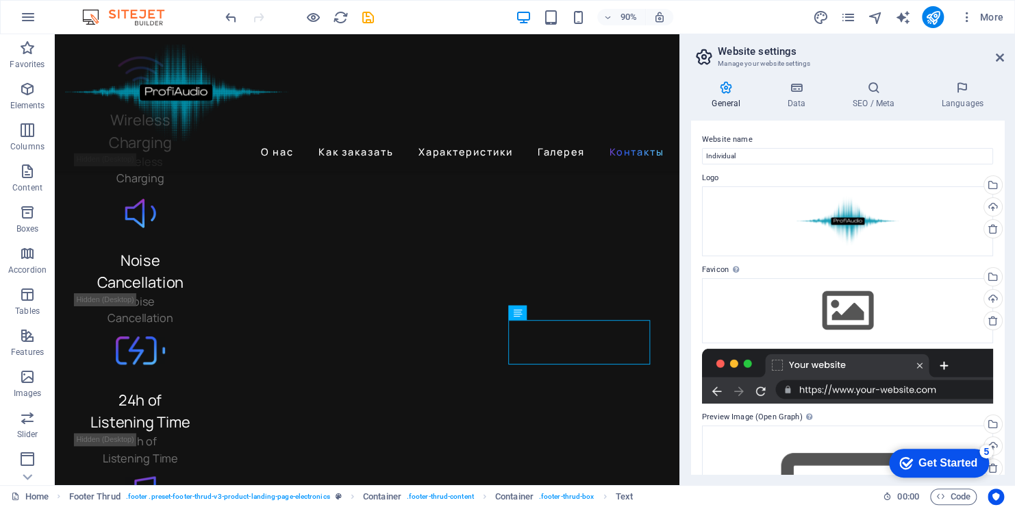
click at [987, 453] on div "5" at bounding box center [987, 452] width 14 height 14
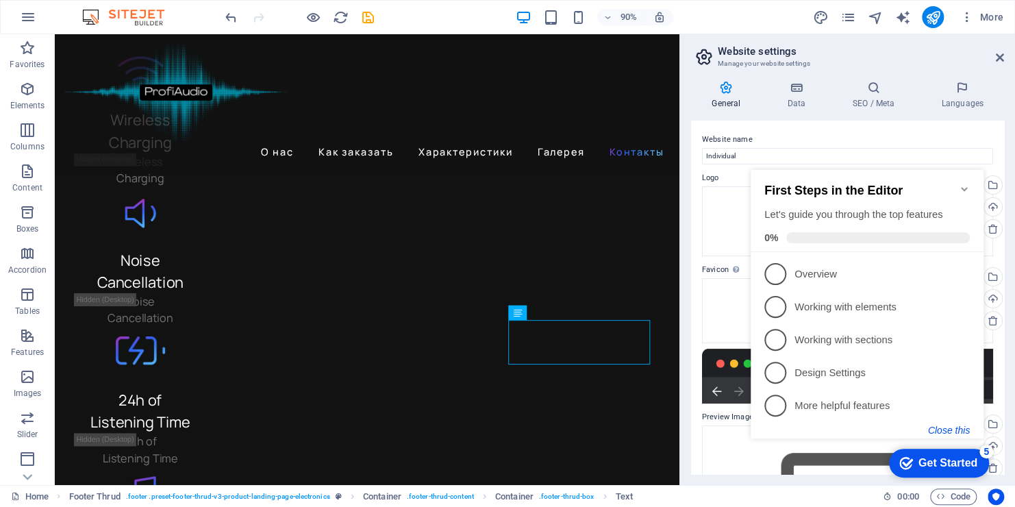
click at [956, 427] on button "Close this" at bounding box center [949, 430] width 42 height 11
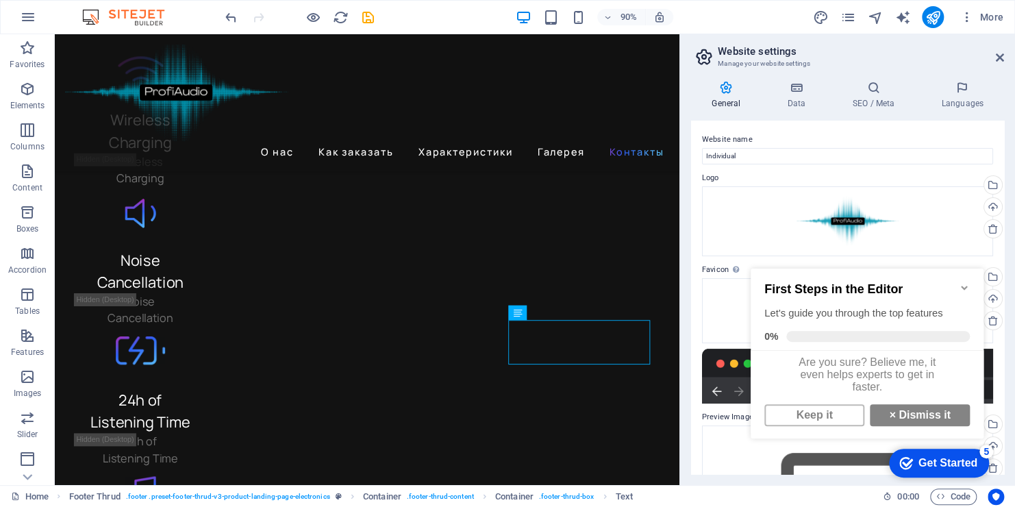
click at [933, 465] on div "Get Started" at bounding box center [948, 463] width 59 height 12
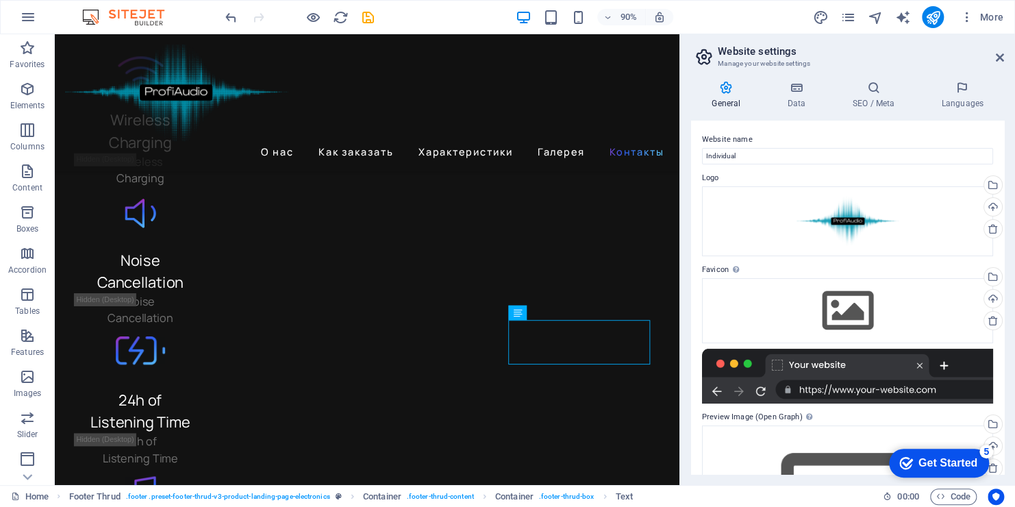
drag, startPoint x: 1066, startPoint y: 657, endPoint x: 1067, endPoint y: 678, distance: 20.6
click at [934, 473] on div "checkmark Get Started 5" at bounding box center [939, 463] width 100 height 29
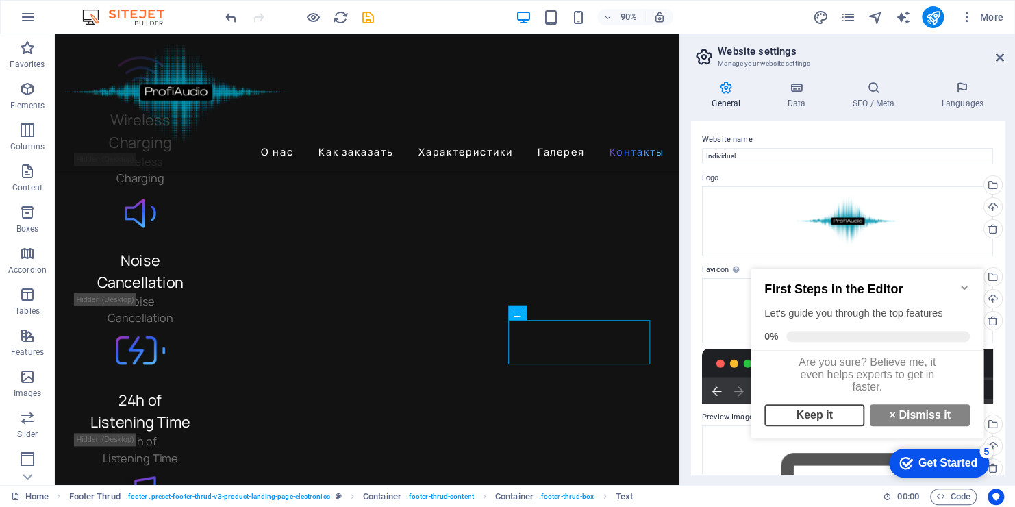
click at [840, 426] on link "Keep it" at bounding box center [815, 415] width 100 height 22
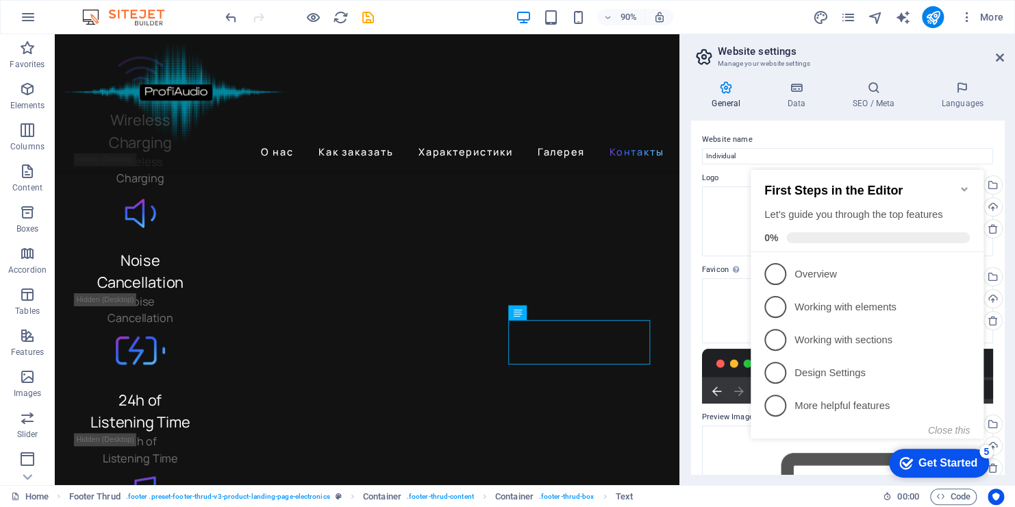
drag, startPoint x: 910, startPoint y: 466, endPoint x: 899, endPoint y: 451, distance: 18.5
click at [899, 451] on div "checkmark Get Started 5" at bounding box center [939, 463] width 100 height 29
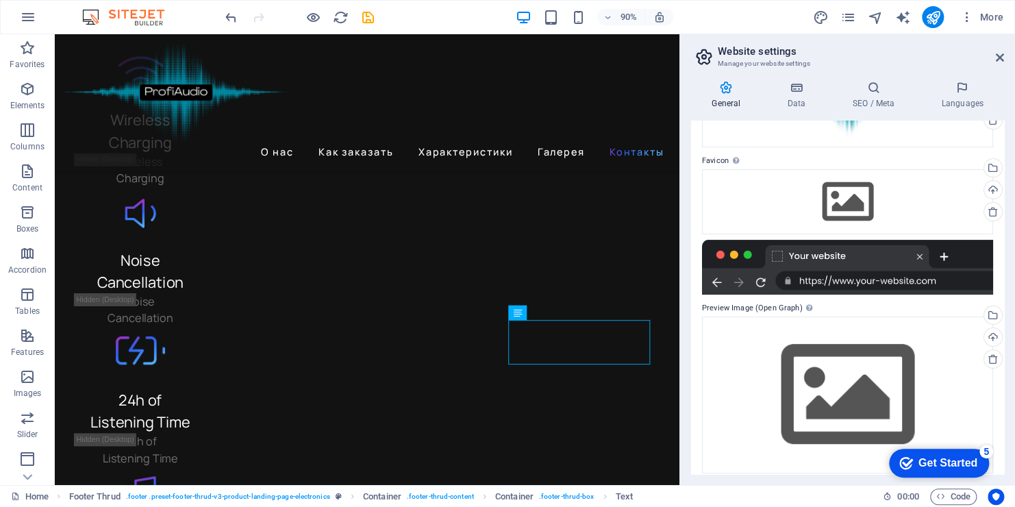
scroll to position [116, 0]
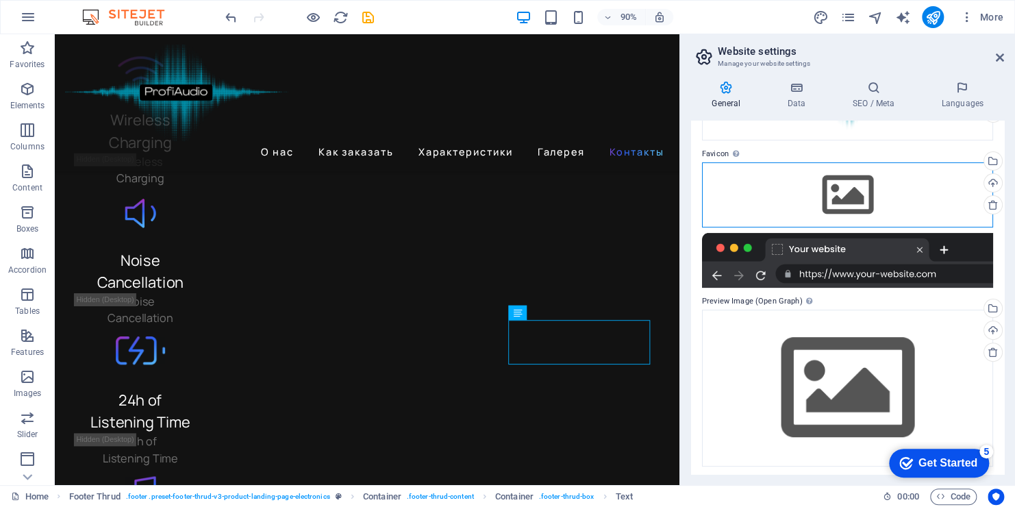
click at [883, 195] on div "Drag files here, click to choose files or select files from Files or our free s…" at bounding box center [847, 194] width 291 height 64
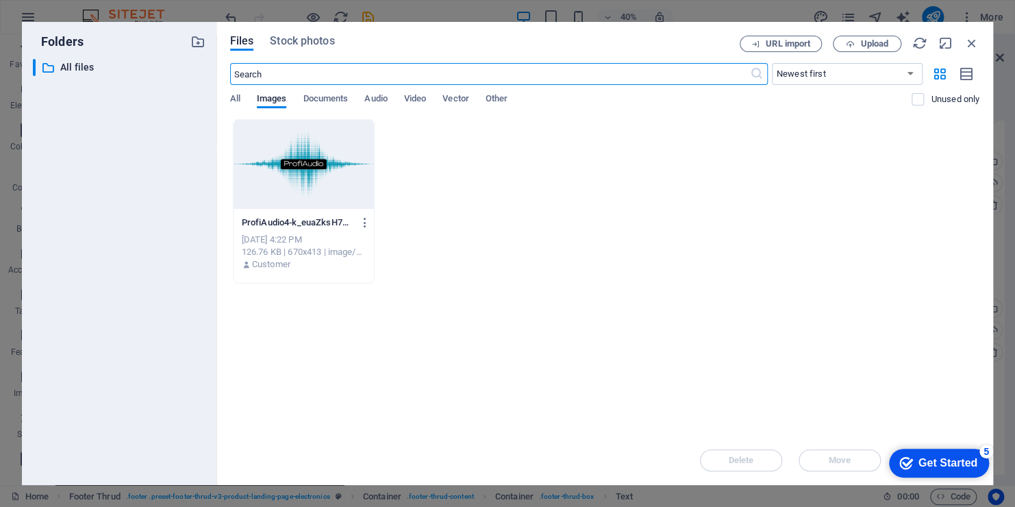
click at [273, 174] on div at bounding box center [304, 164] width 141 height 89
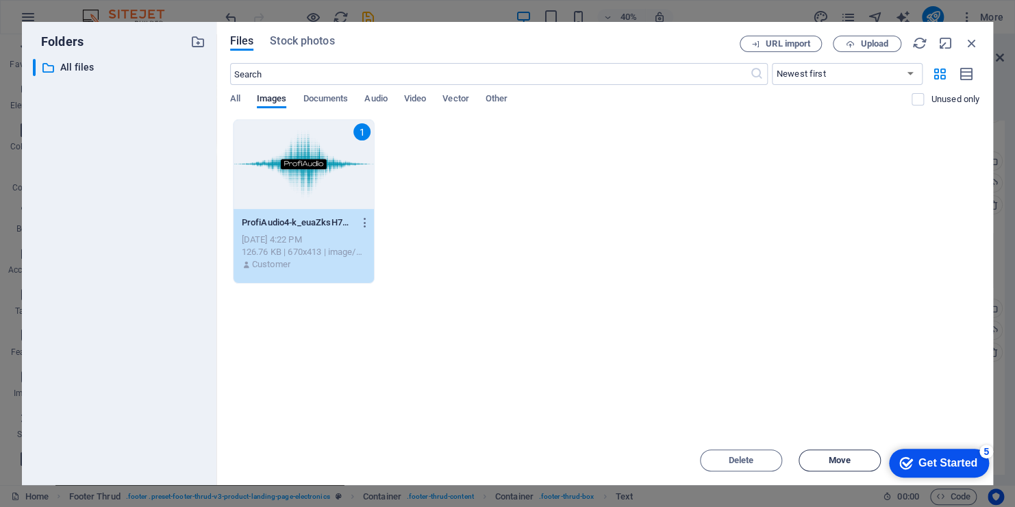
click at [831, 462] on span "Move" at bounding box center [840, 460] width 22 height 8
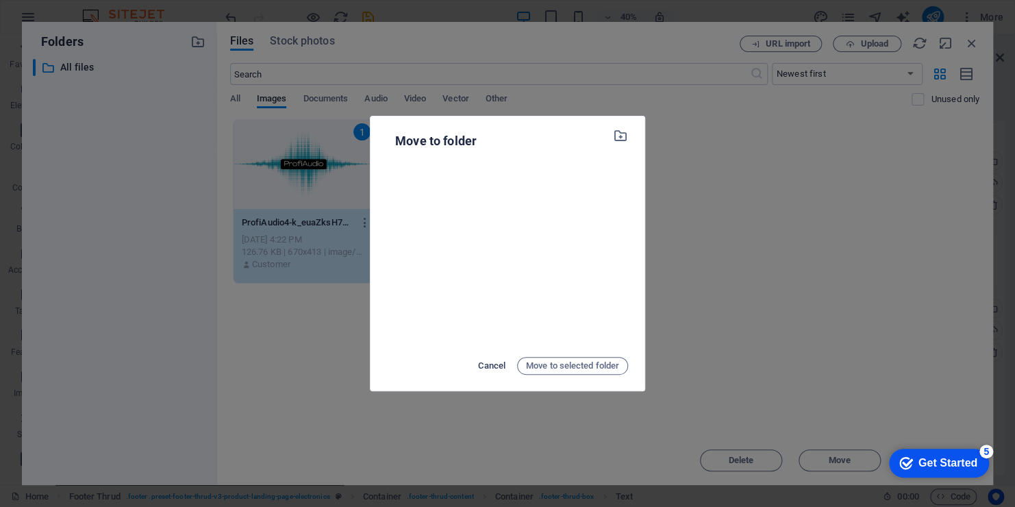
click at [486, 359] on span "Cancel" at bounding box center [491, 366] width 27 height 16
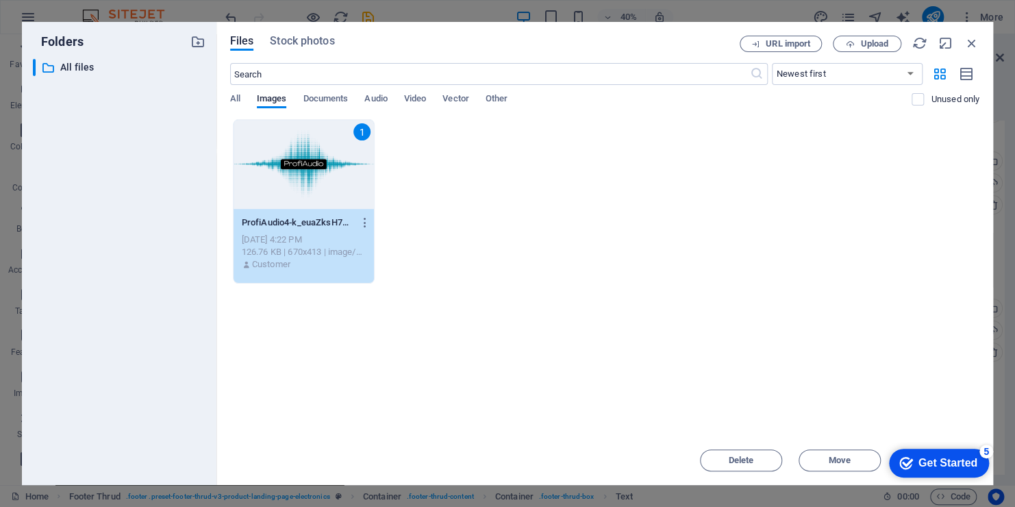
click at [784, 392] on div "Drop files here to upload them instantly 1 ProfiAudio4-k_euaZksH7LbNByHSUmiMg.p…" at bounding box center [604, 277] width 749 height 316
click at [975, 37] on icon "button" at bounding box center [972, 43] width 15 height 15
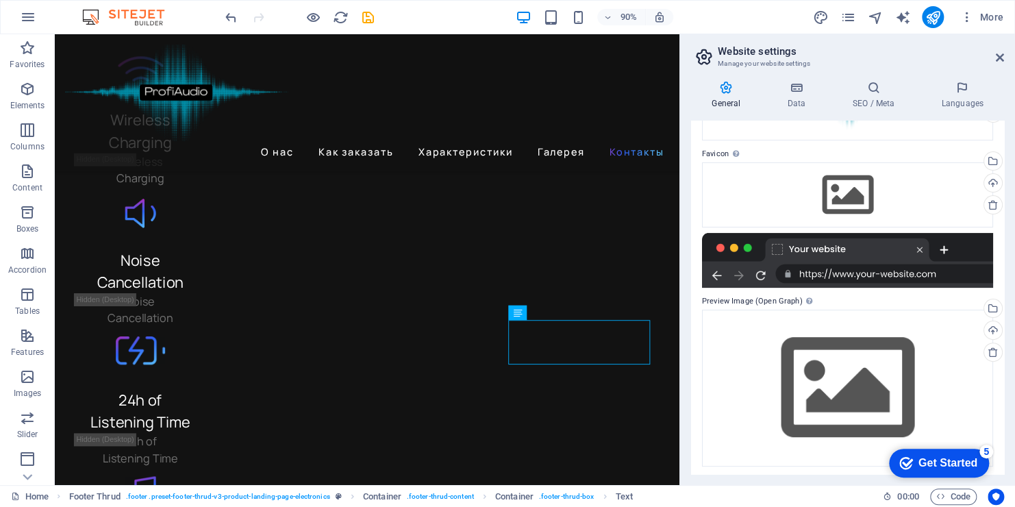
click at [732, 96] on h4 "General" at bounding box center [728, 95] width 75 height 29
click at [730, 96] on h4 "General" at bounding box center [728, 95] width 75 height 29
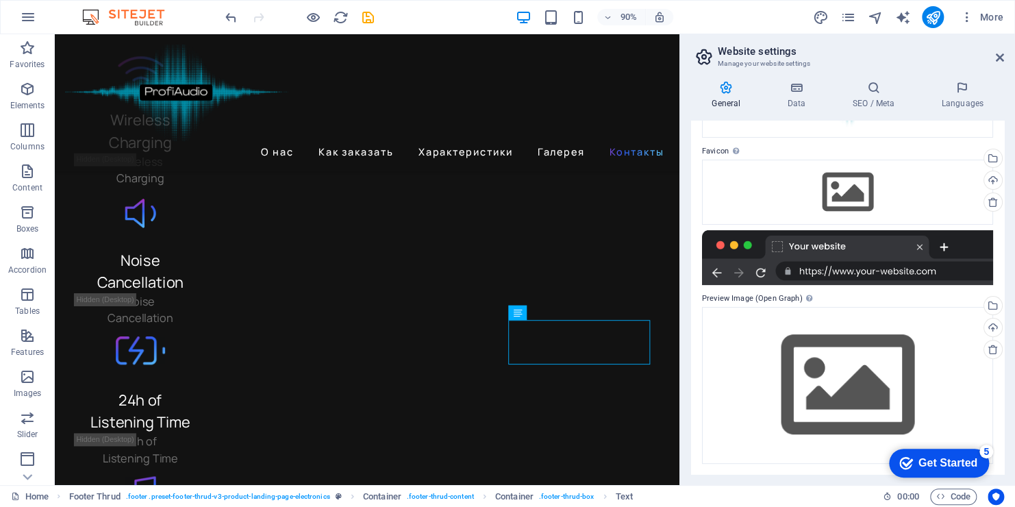
scroll to position [0, 0]
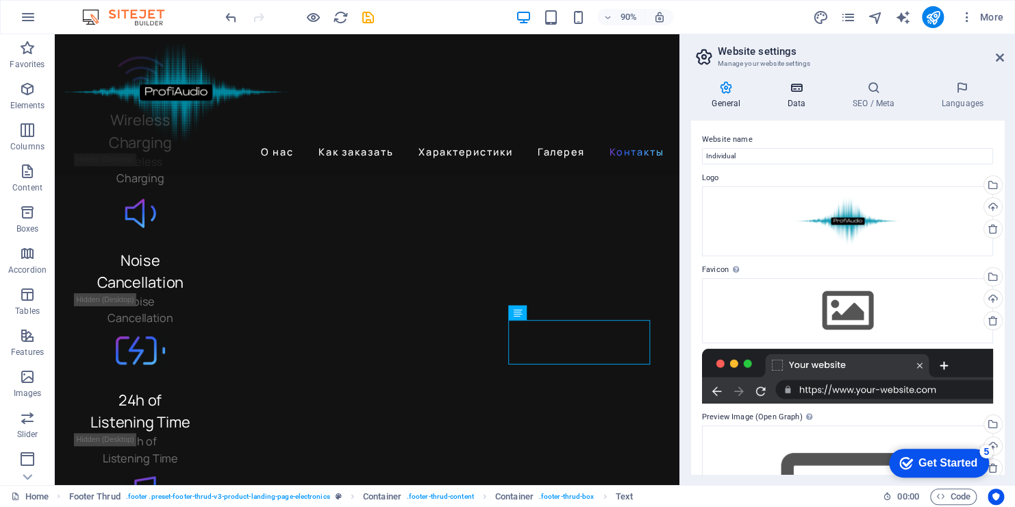
click at [795, 93] on icon at bounding box center [797, 88] width 60 height 14
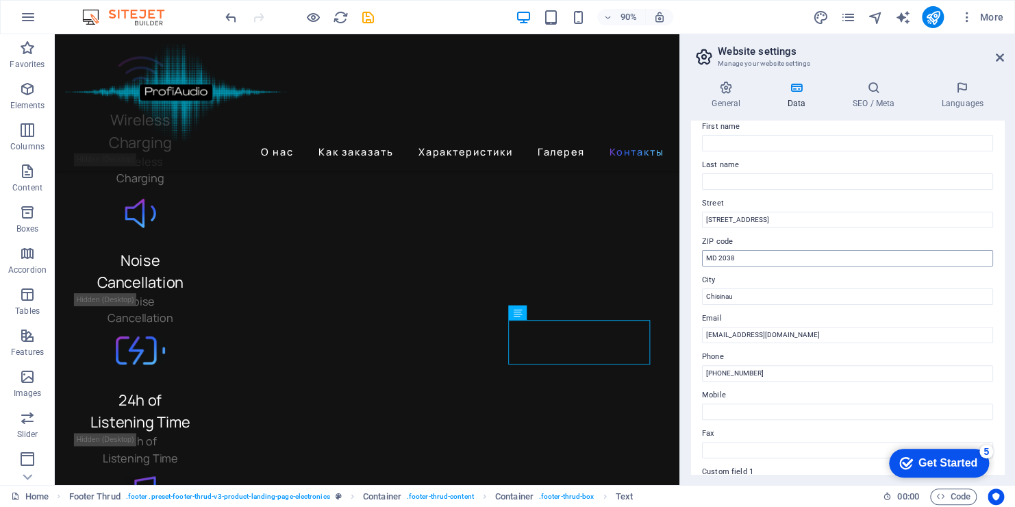
scroll to position [137, 0]
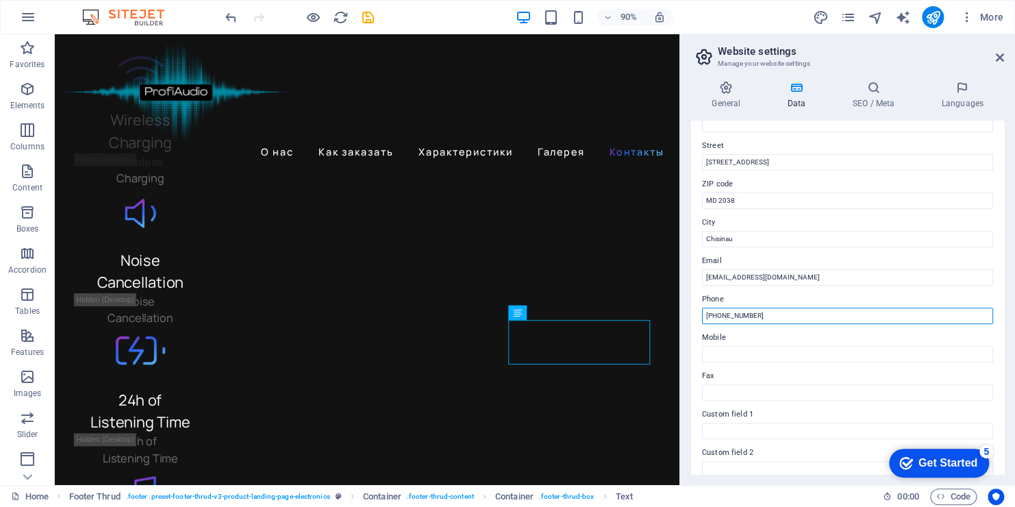
drag, startPoint x: 758, startPoint y: 314, endPoint x: 690, endPoint y: 314, distance: 67.8
click at [690, 314] on div "General Data SEO / Meta Languages Website name Individual Logo Drag files here,…" at bounding box center [847, 277] width 335 height 415
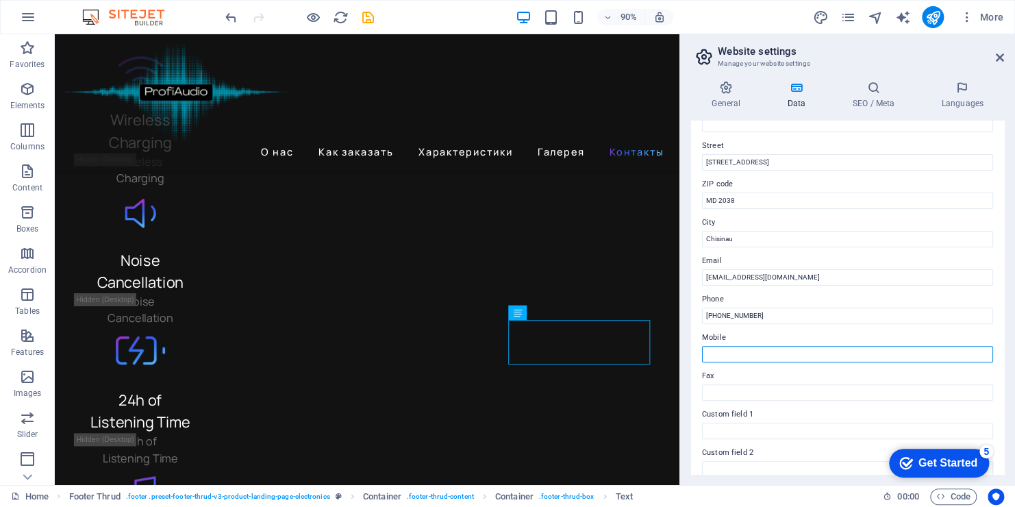
click at [726, 356] on input "Mobile" at bounding box center [847, 354] width 291 height 16
type input "[PHONE_NUMBER]"
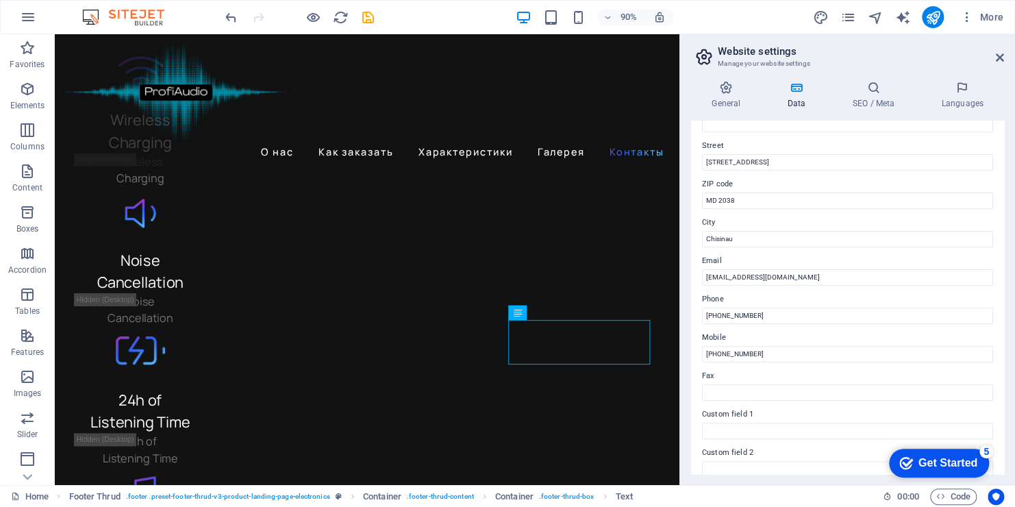
click at [832, 327] on div "Contact data for this website. This can be used everywhere on the website and w…" at bounding box center [847, 297] width 313 height 353
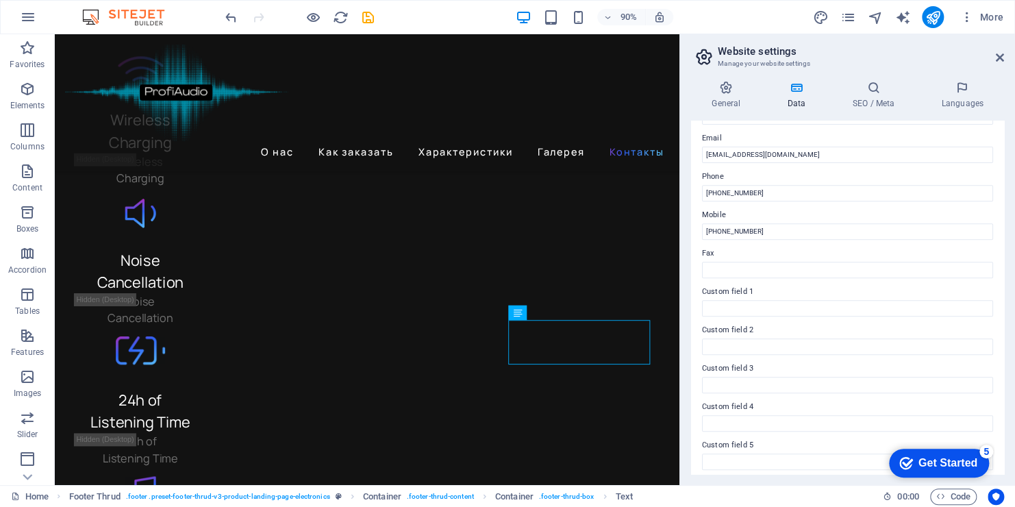
scroll to position [304, 0]
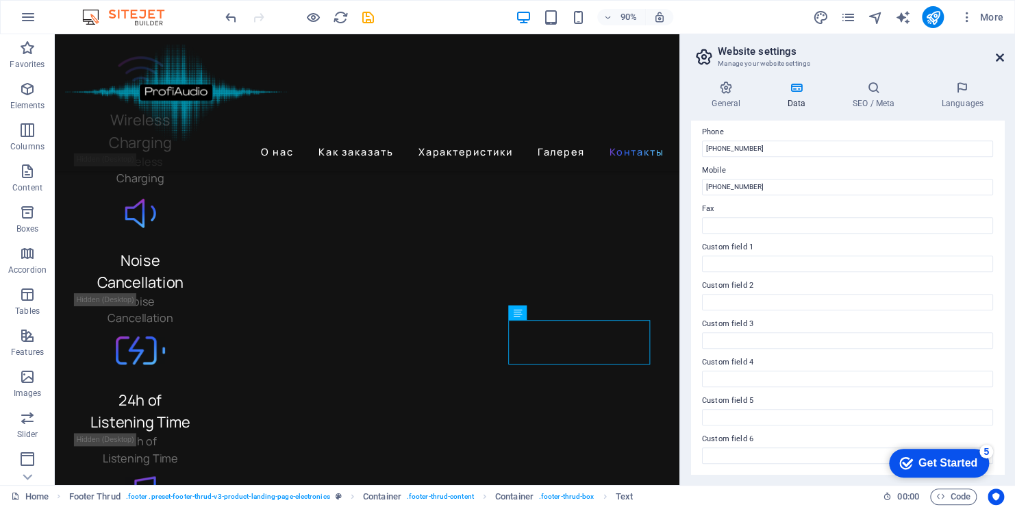
click at [1002, 58] on icon at bounding box center [1000, 57] width 8 height 11
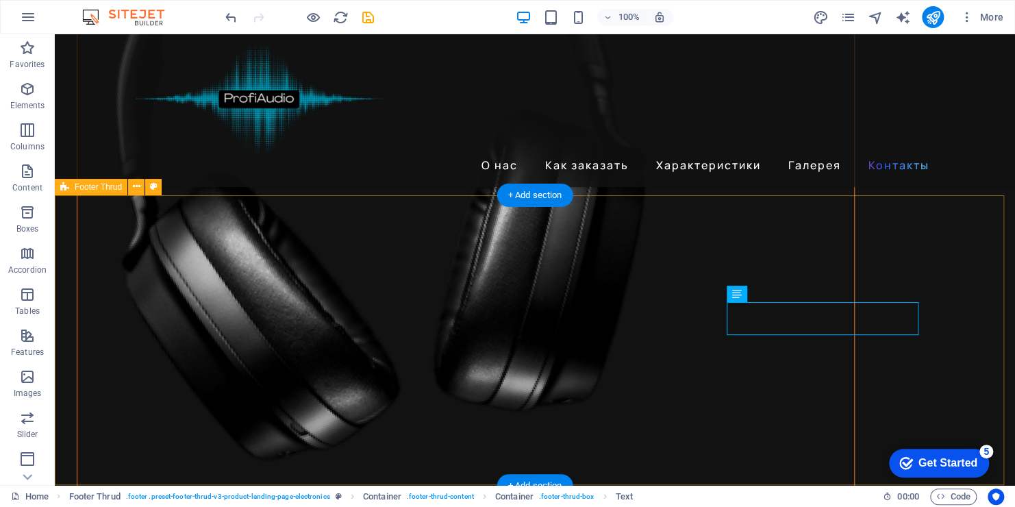
scroll to position [3559, 0]
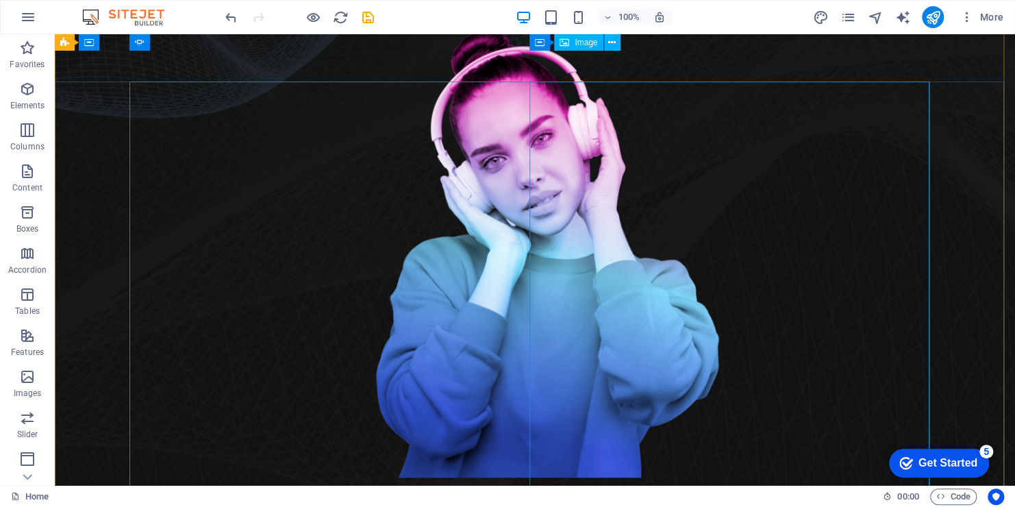
scroll to position [0, 0]
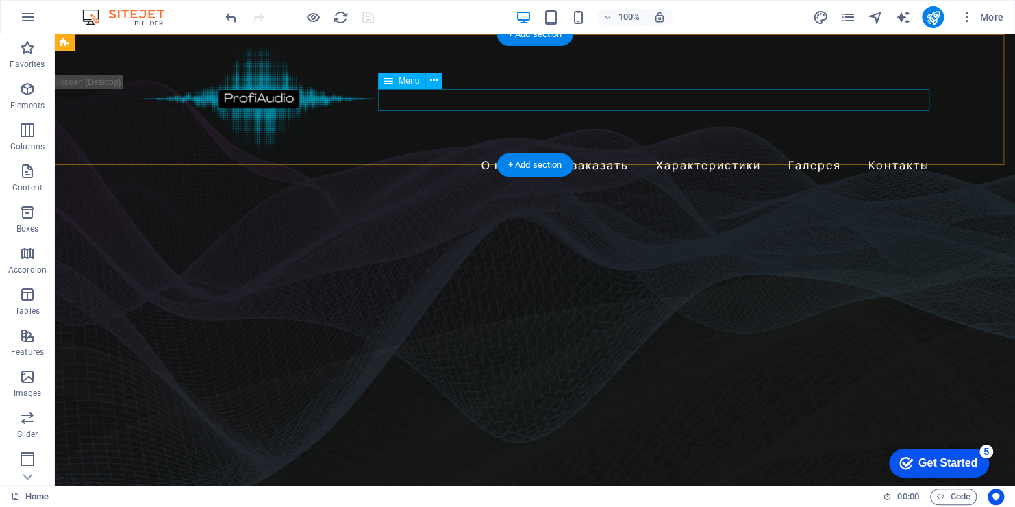
click at [902, 154] on nav "О нас Как заказать Характеристики Галерея Контакты" at bounding box center [535, 165] width 800 height 22
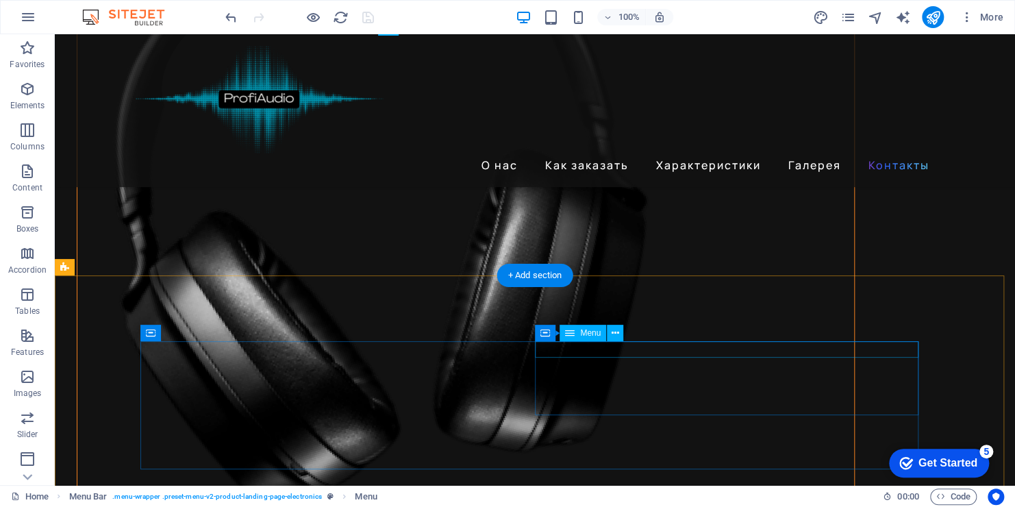
scroll to position [3542, 0]
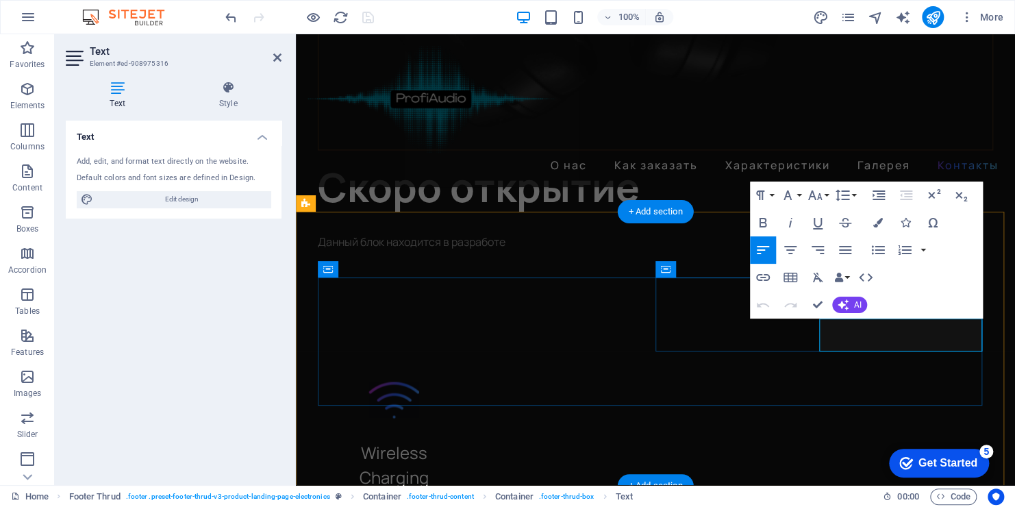
scroll to position [3777, 0]
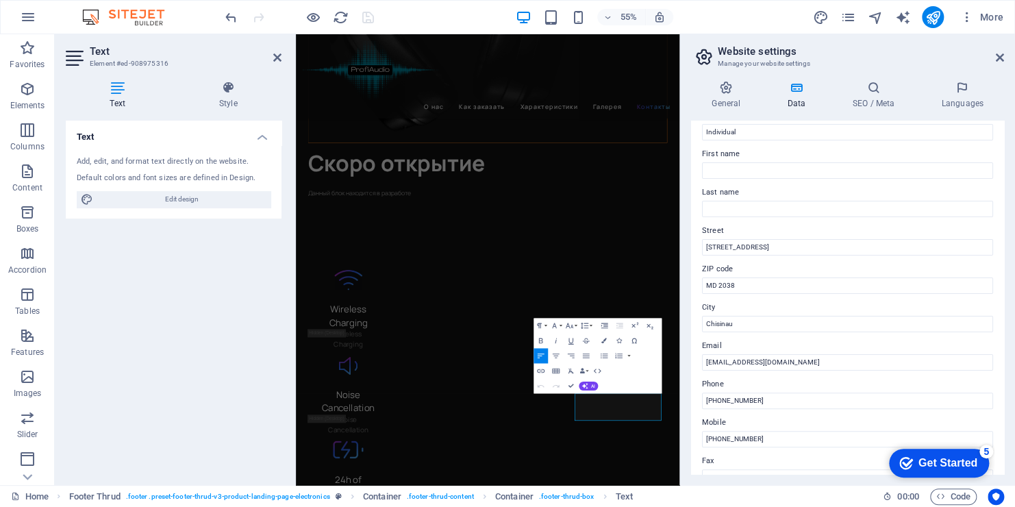
scroll to position [0, 0]
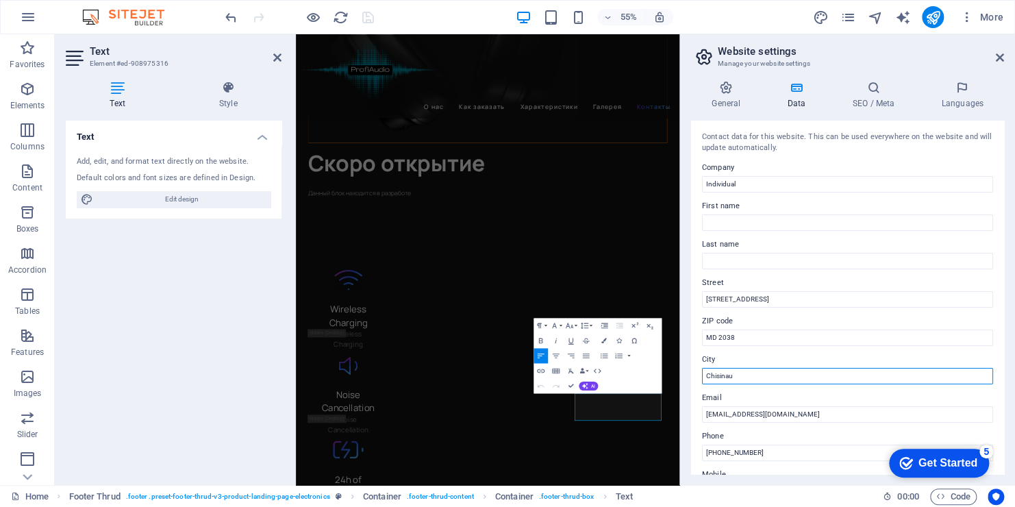
click at [704, 377] on input "Chisinau" at bounding box center [847, 376] width 291 height 16
type input "Moldova Chisinau"
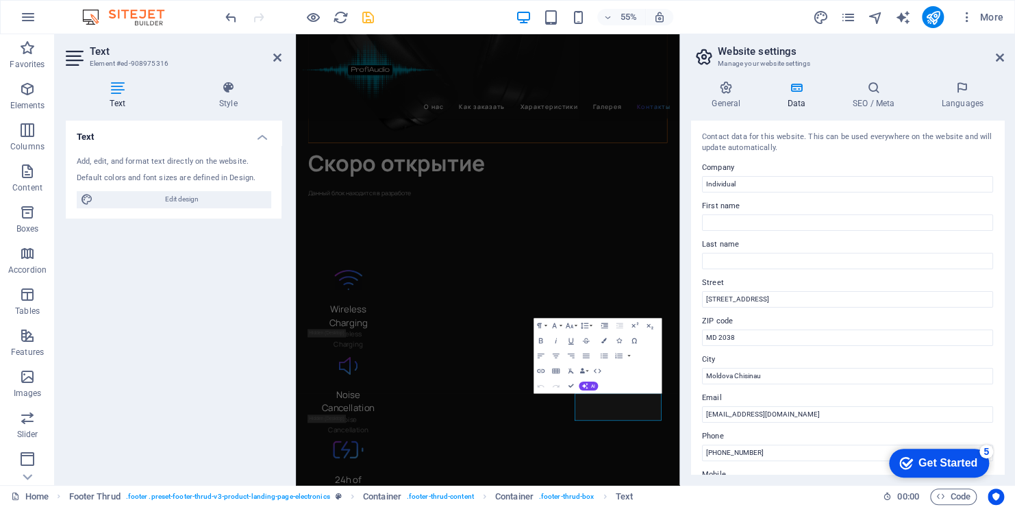
click at [1004, 52] on aside "Website settings Manage your website settings General Data SEO / Meta Languages…" at bounding box center [848, 259] width 336 height 451
click at [998, 55] on icon at bounding box center [1000, 57] width 8 height 11
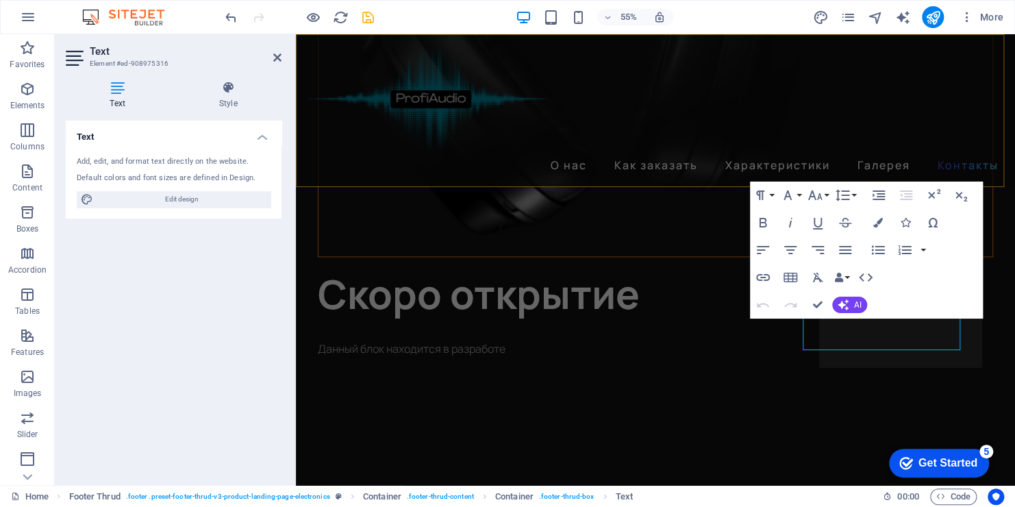
scroll to position [3777, 0]
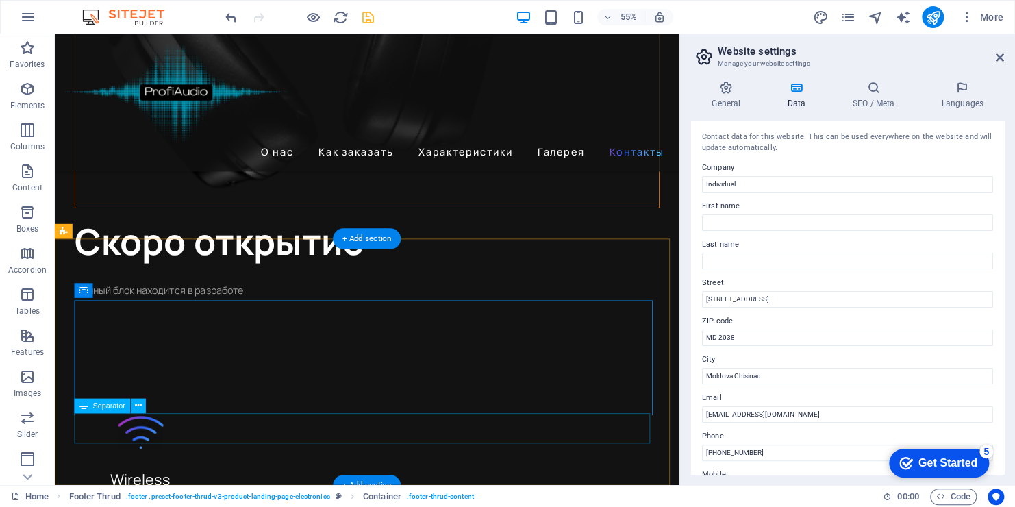
scroll to position [3768, 0]
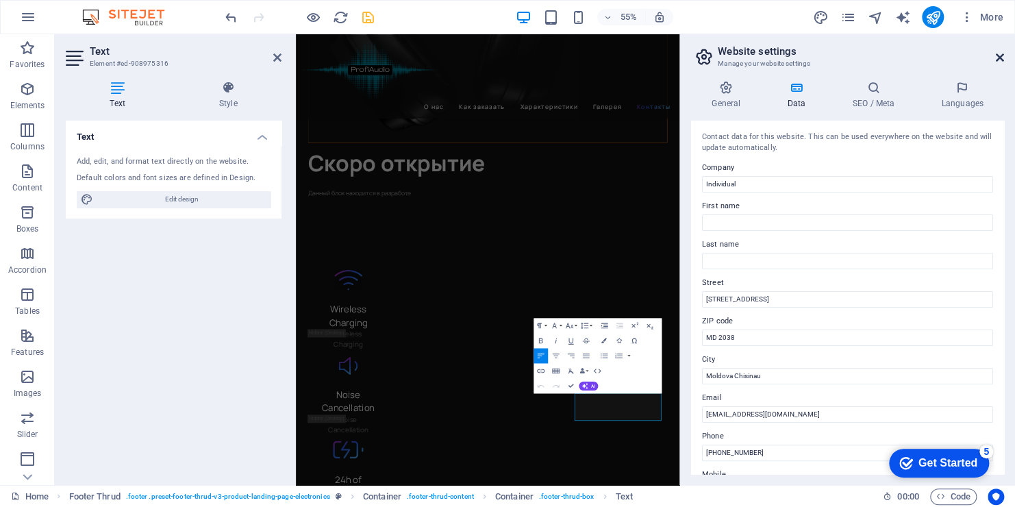
click at [999, 53] on icon at bounding box center [1000, 57] width 8 height 11
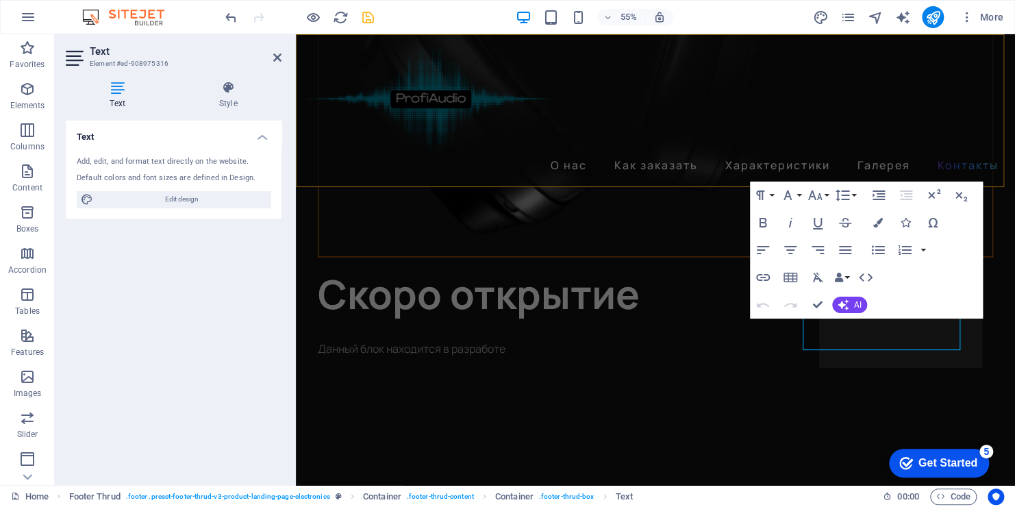
scroll to position [3777, 0]
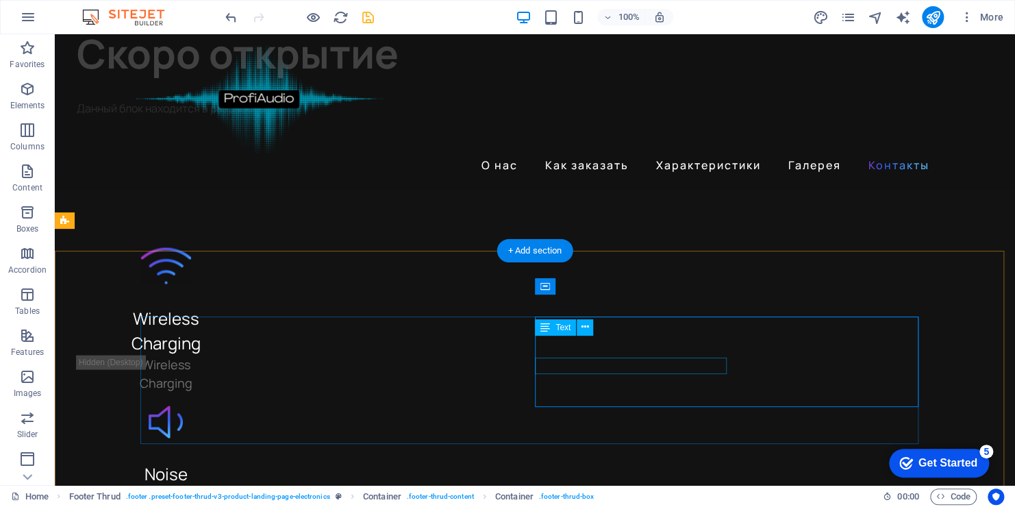
scroll to position [3525, 0]
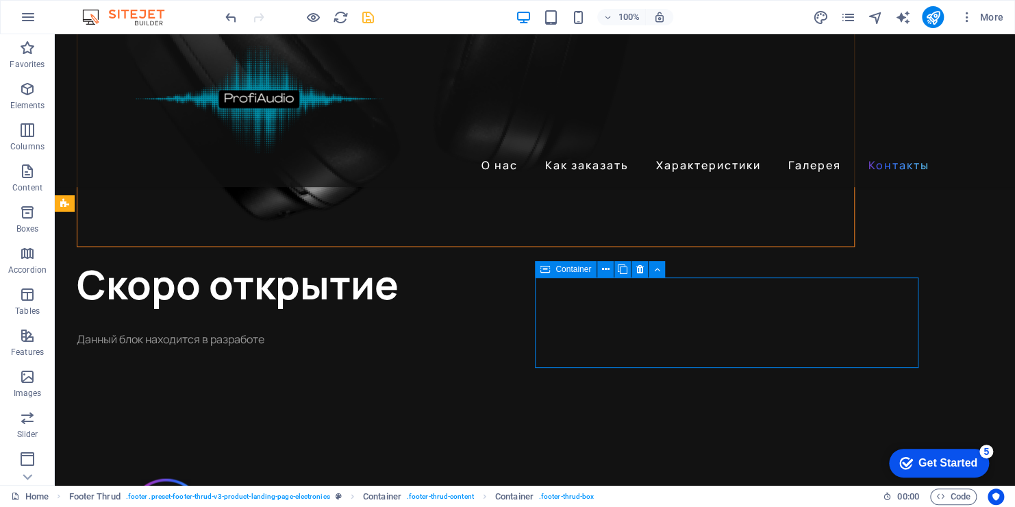
scroll to position [3542, 0]
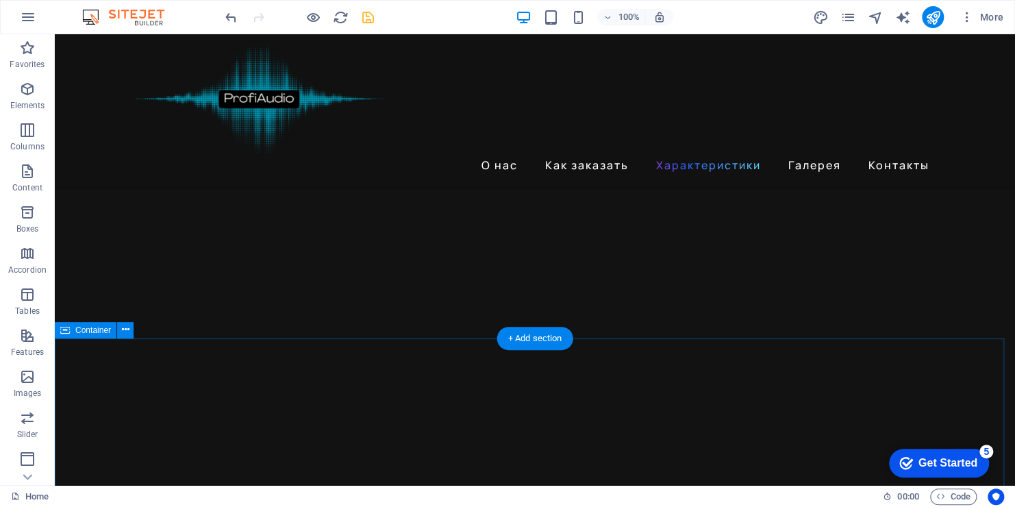
scroll to position [1967, 0]
click at [365, 12] on icon "save" at bounding box center [368, 18] width 16 height 16
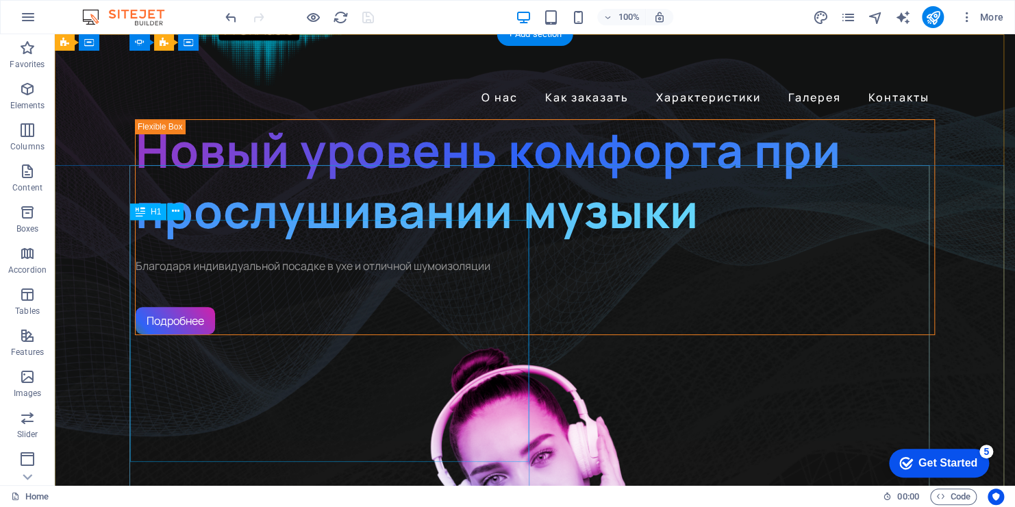
scroll to position [0, 0]
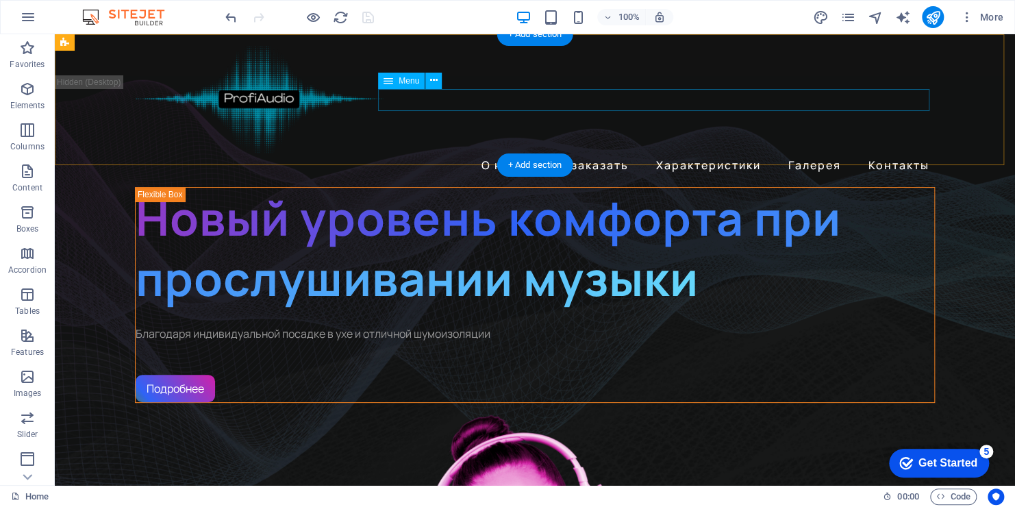
click at [574, 154] on nav "О нас Как заказать Характеристики Галерея Контакты" at bounding box center [535, 165] width 800 height 22
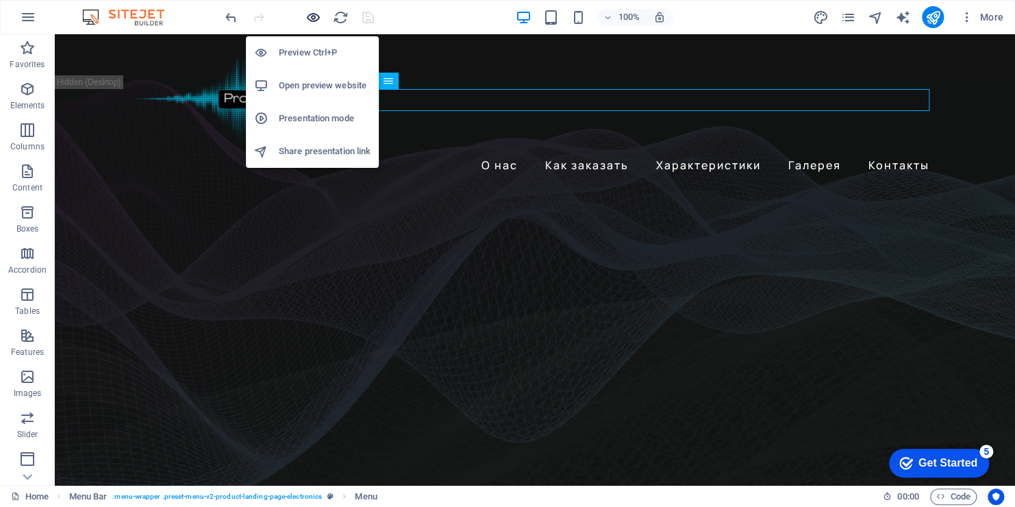
click at [313, 11] on icon "button" at bounding box center [314, 18] width 16 height 16
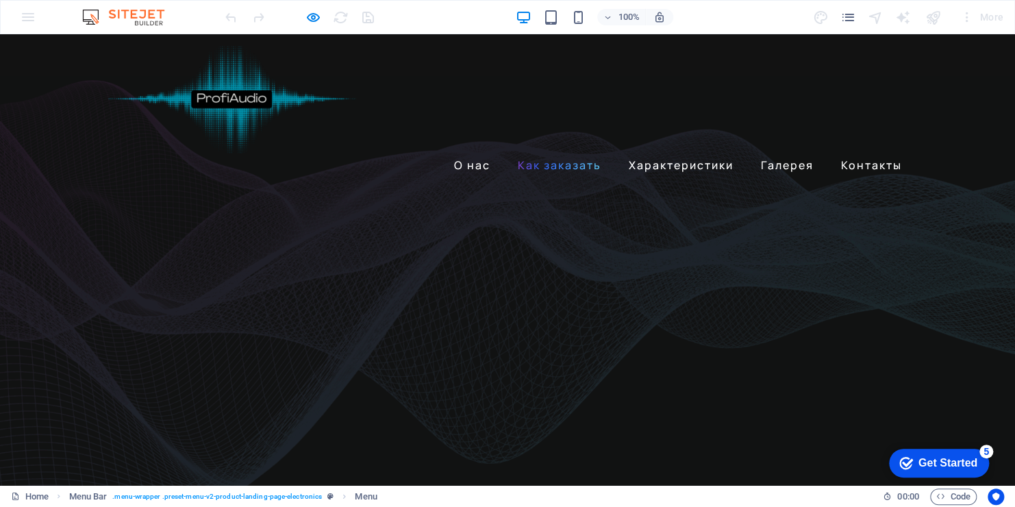
click at [530, 154] on link "Как заказать" at bounding box center [559, 165] width 95 height 22
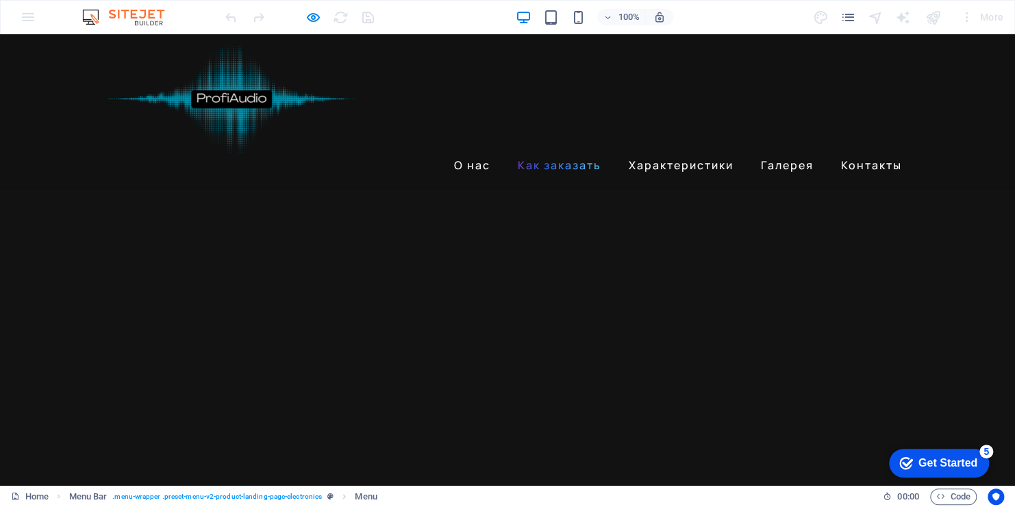
scroll to position [873, 0]
click at [645, 154] on link "Характеристики" at bounding box center [681, 165] width 116 height 22
click at [580, 154] on link "Как заказать" at bounding box center [559, 165] width 95 height 22
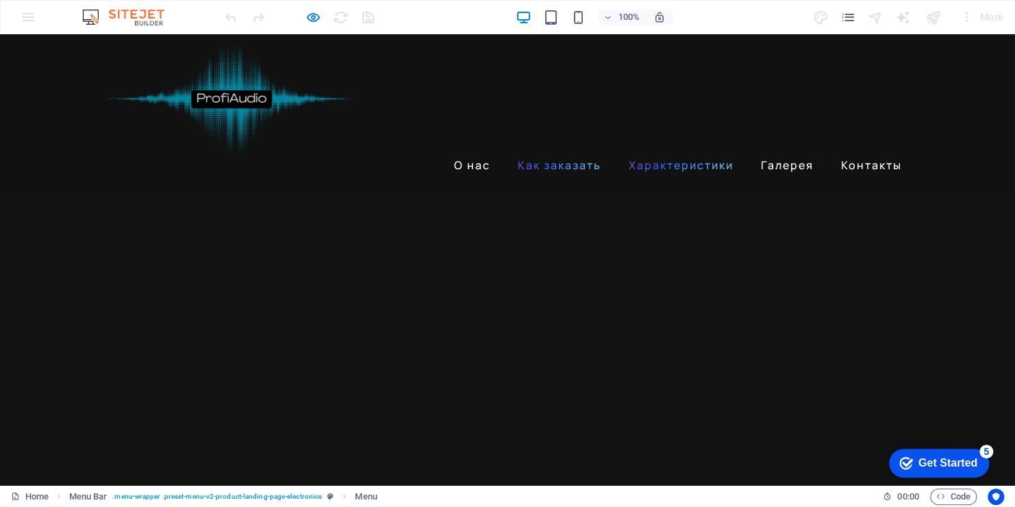
click at [634, 154] on link "Характеристики" at bounding box center [681, 165] width 116 height 22
click at [787, 154] on link "Галерея" at bounding box center [788, 165] width 64 height 22
click at [859, 154] on link "Контакты" at bounding box center [872, 165] width 72 height 22
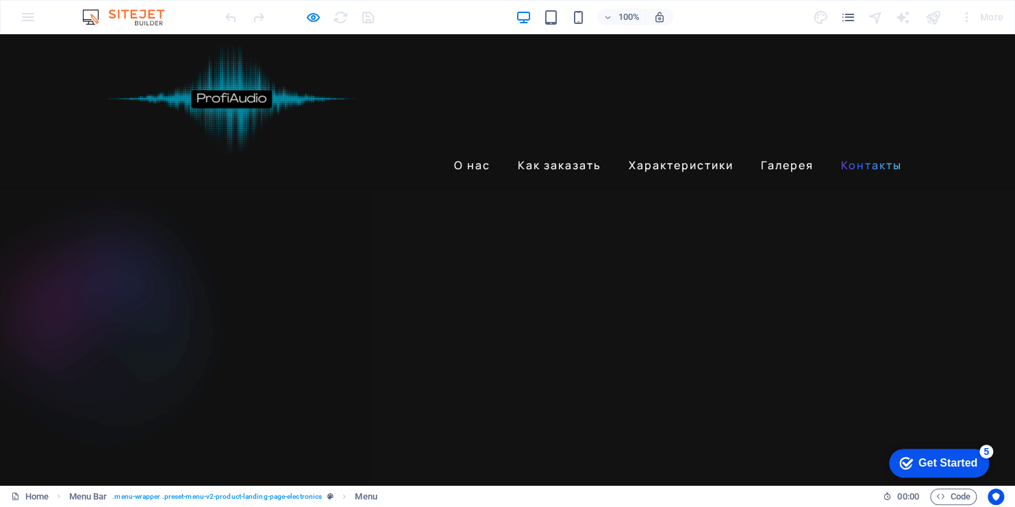
scroll to position [2940, 0]
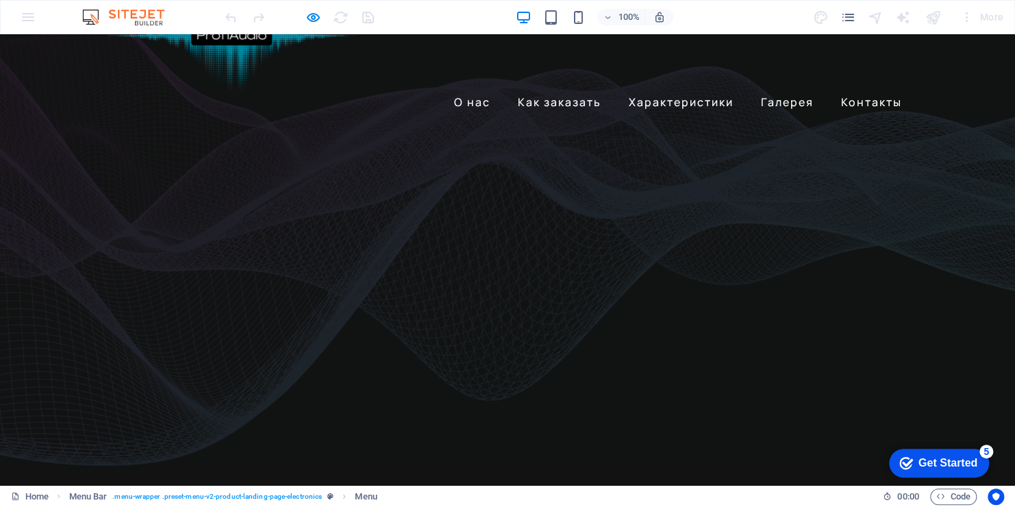
scroll to position [0, 0]
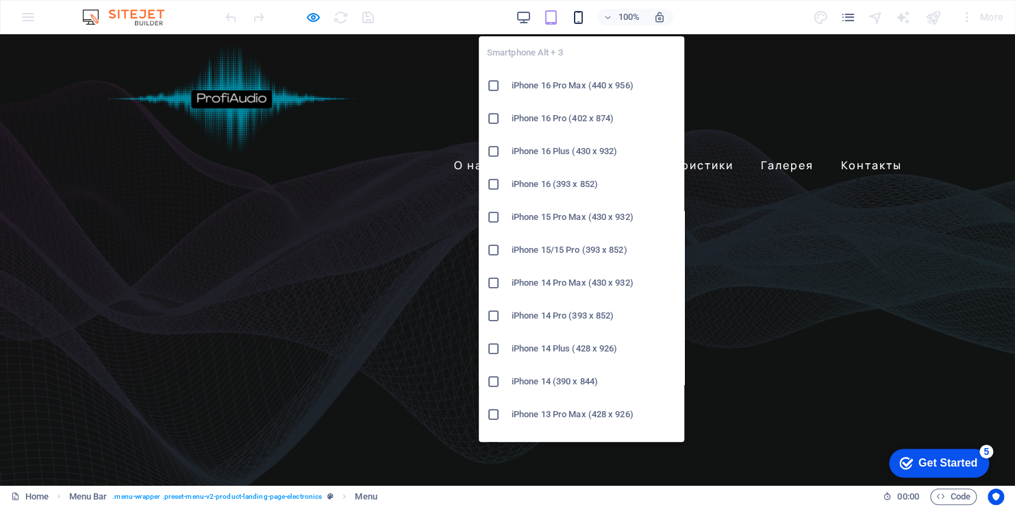
click at [580, 18] on icon "button" at bounding box center [578, 18] width 16 height 16
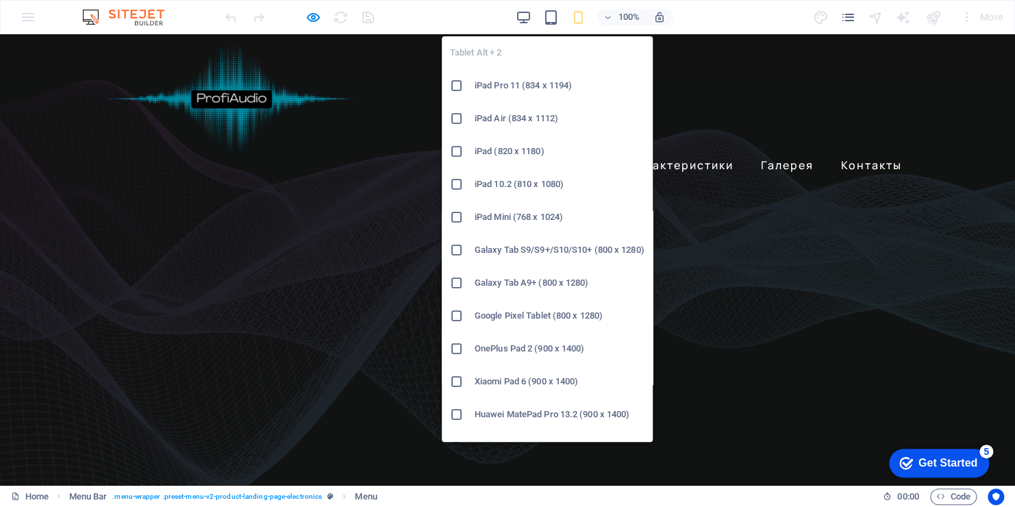
click at [448, 88] on li "iPad Pro 11 (834 x 1194)" at bounding box center [547, 85] width 211 height 33
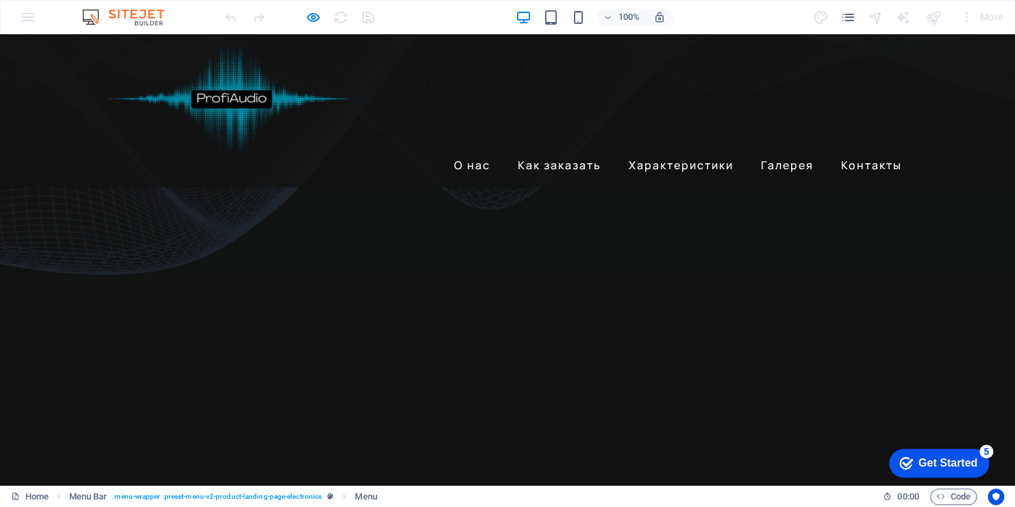
scroll to position [274, 0]
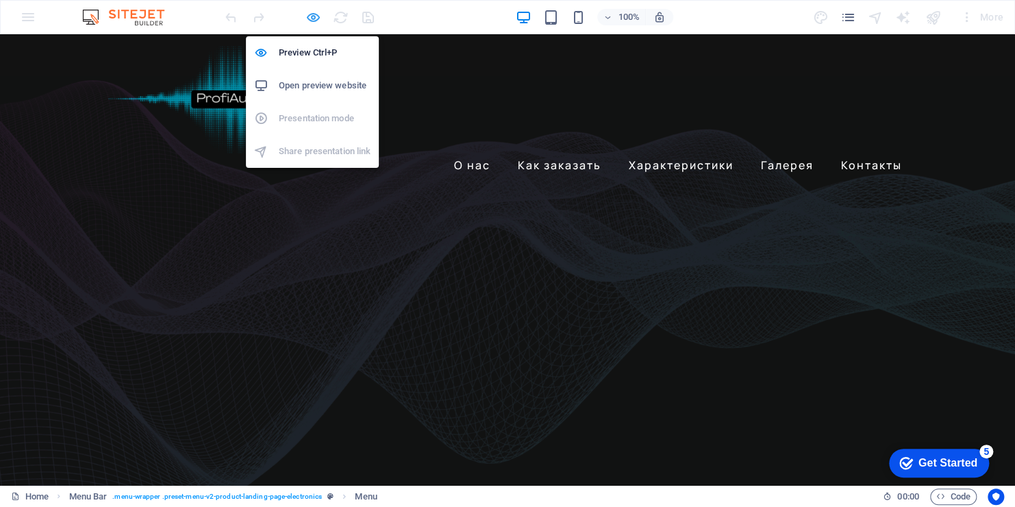
click at [312, 18] on icon "button" at bounding box center [314, 18] width 16 height 16
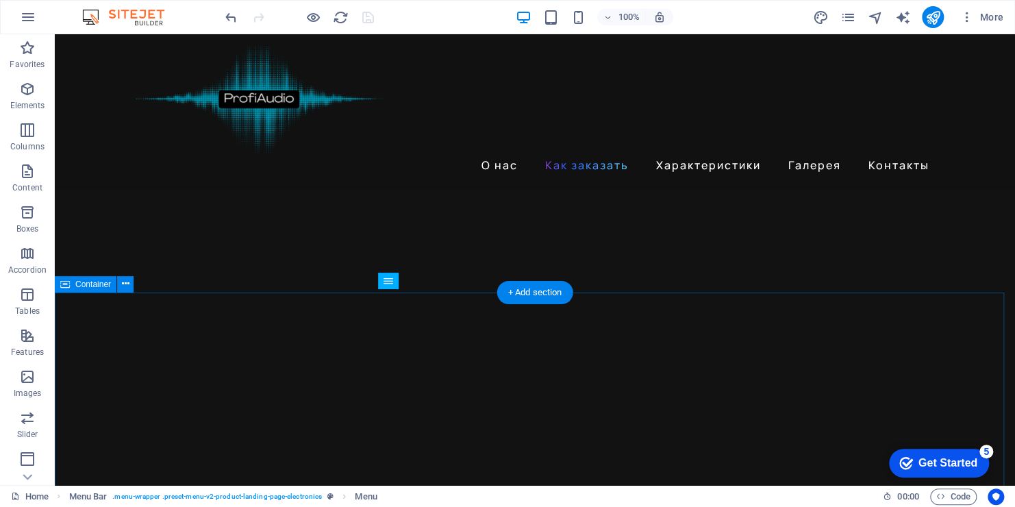
scroll to position [1507, 0]
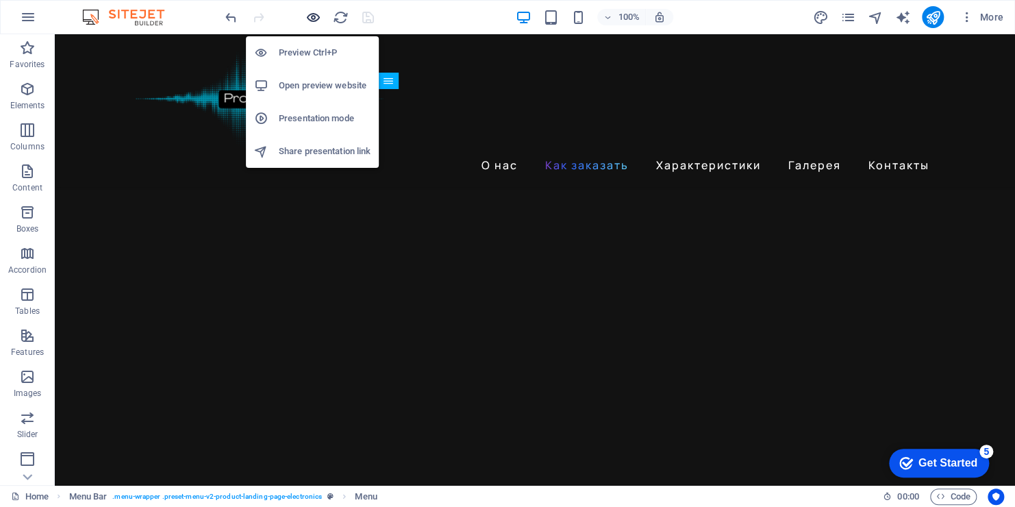
click at [317, 16] on icon "button" at bounding box center [314, 18] width 16 height 16
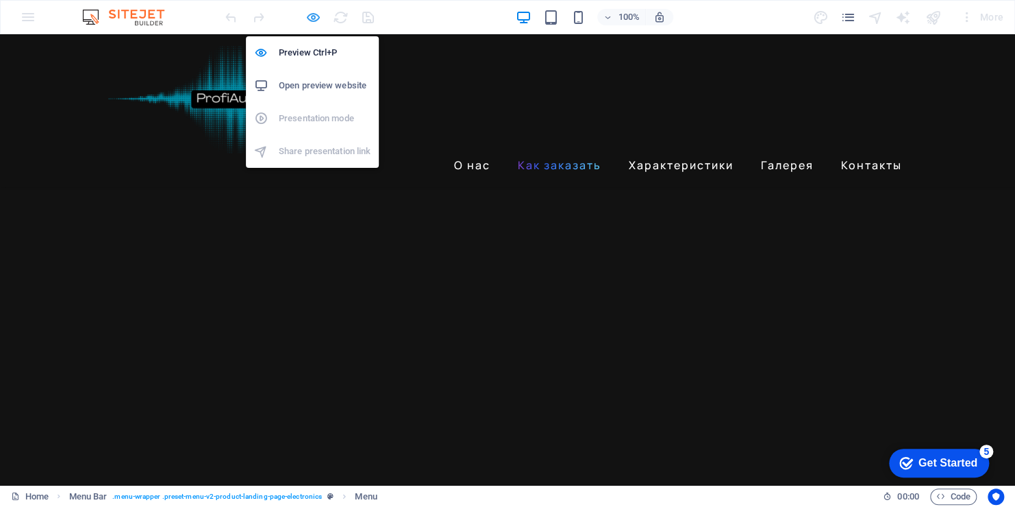
scroll to position [1469, 0]
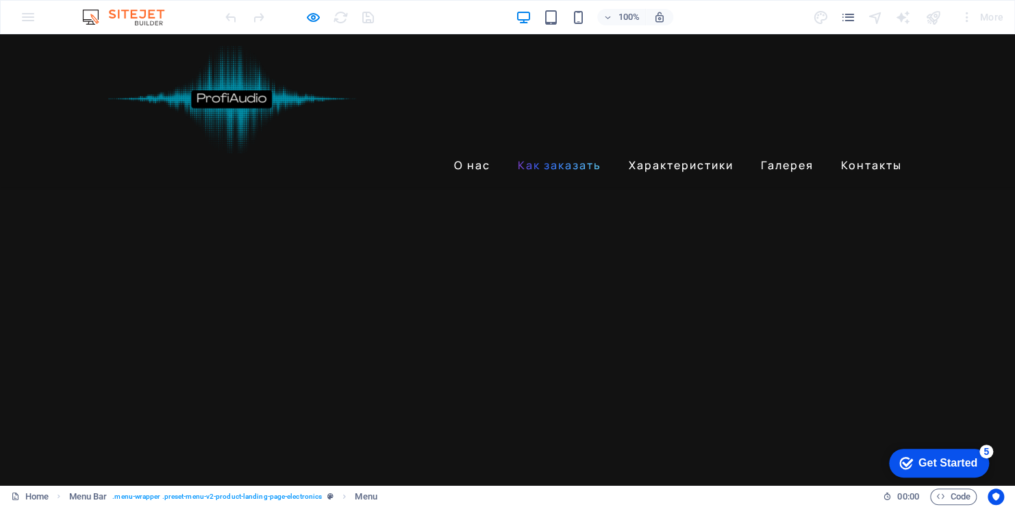
click at [536, 154] on link "Как заказать" at bounding box center [559, 165] width 95 height 22
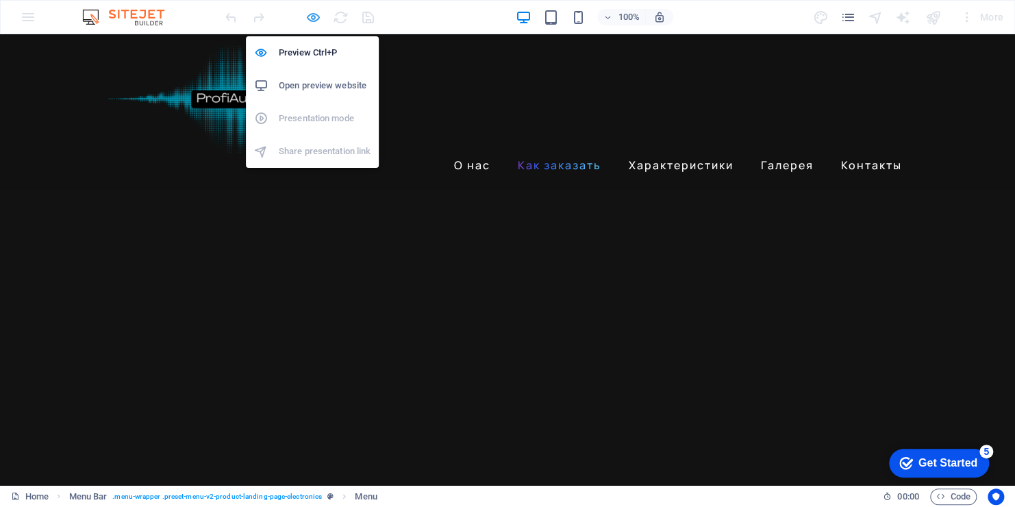
click at [310, 16] on icon "button" at bounding box center [314, 18] width 16 height 16
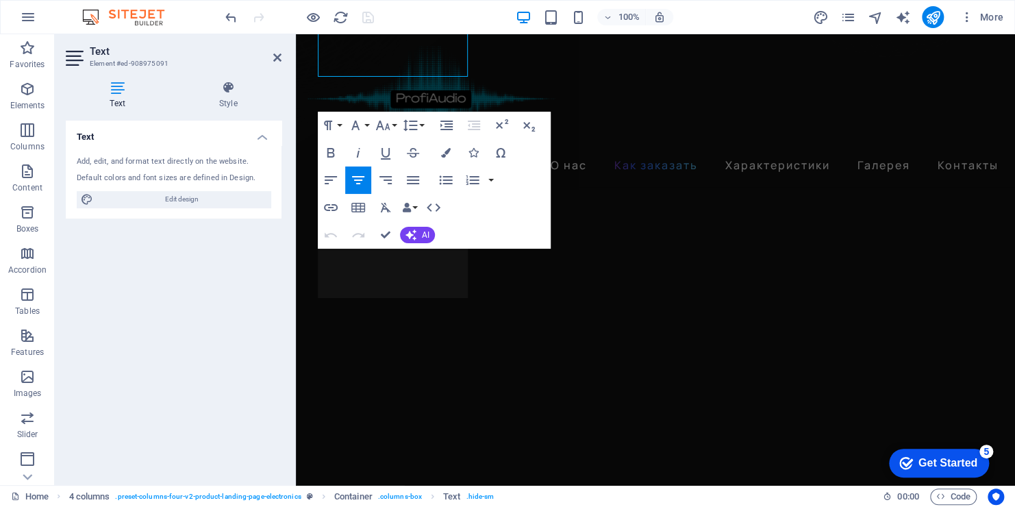
scroll to position [1116, 0]
drag, startPoint x: 428, startPoint y: 284, endPoint x: 340, endPoint y: 259, distance: 91.1
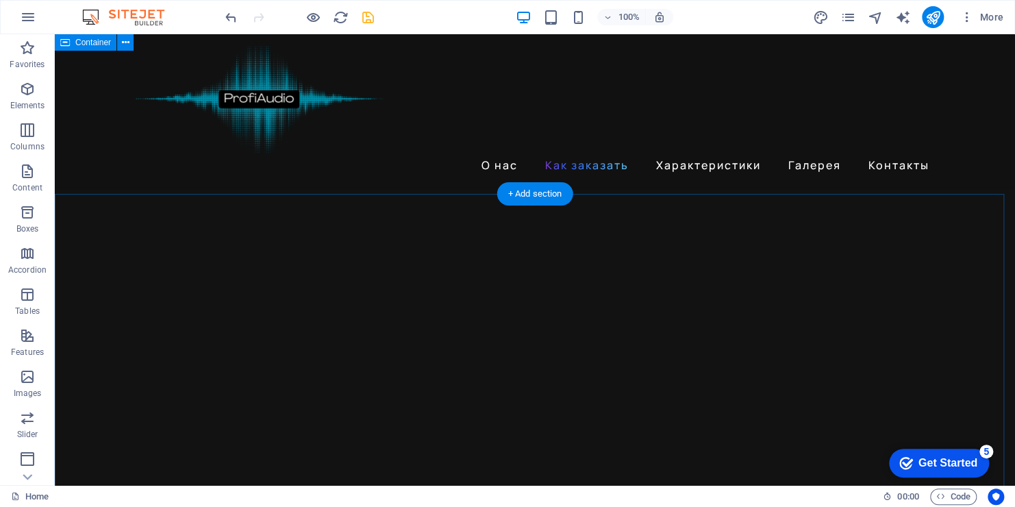
scroll to position [1567, 0]
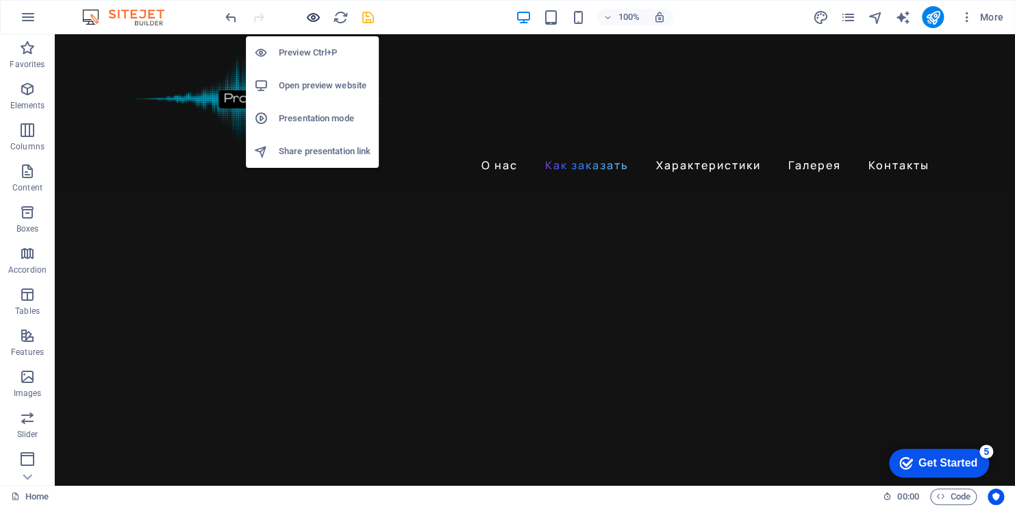
click at [310, 18] on icon "button" at bounding box center [314, 18] width 16 height 16
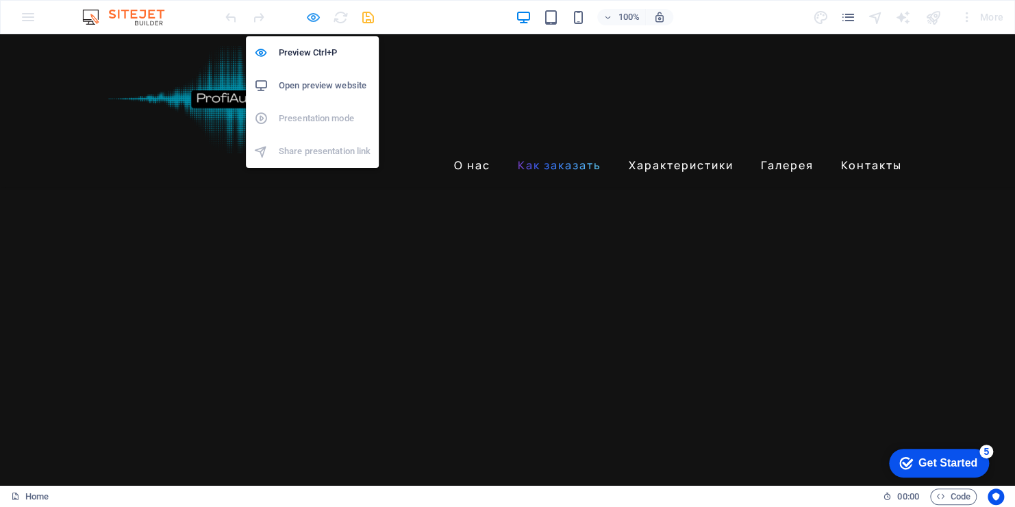
scroll to position [1530, 0]
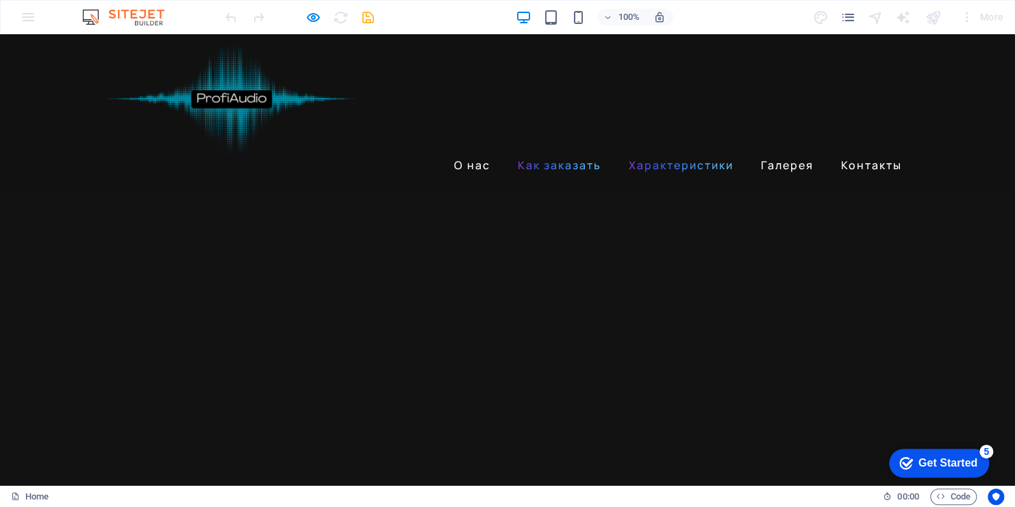
click at [660, 154] on link "Характеристики" at bounding box center [681, 165] width 116 height 22
click at [543, 154] on link "Как заказать" at bounding box center [559, 165] width 95 height 22
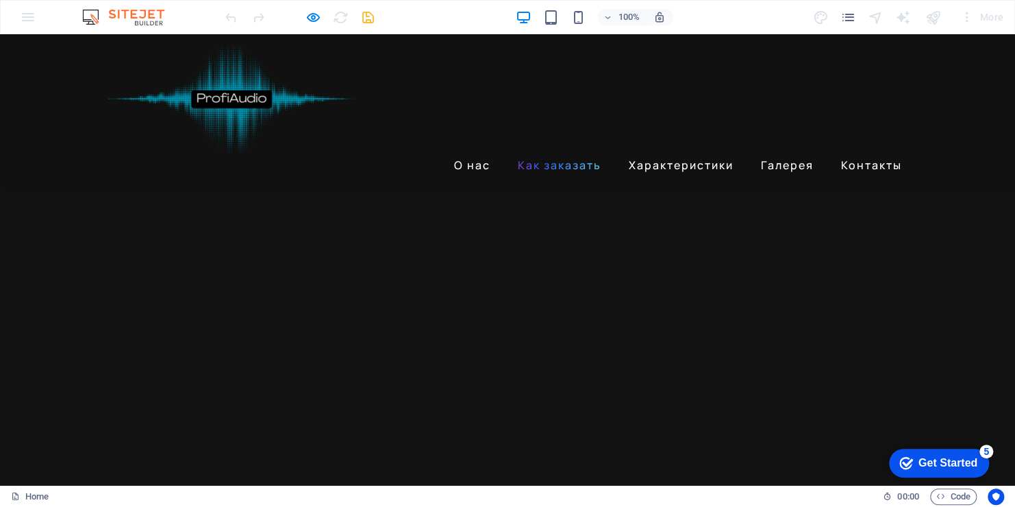
scroll to position [873, 0]
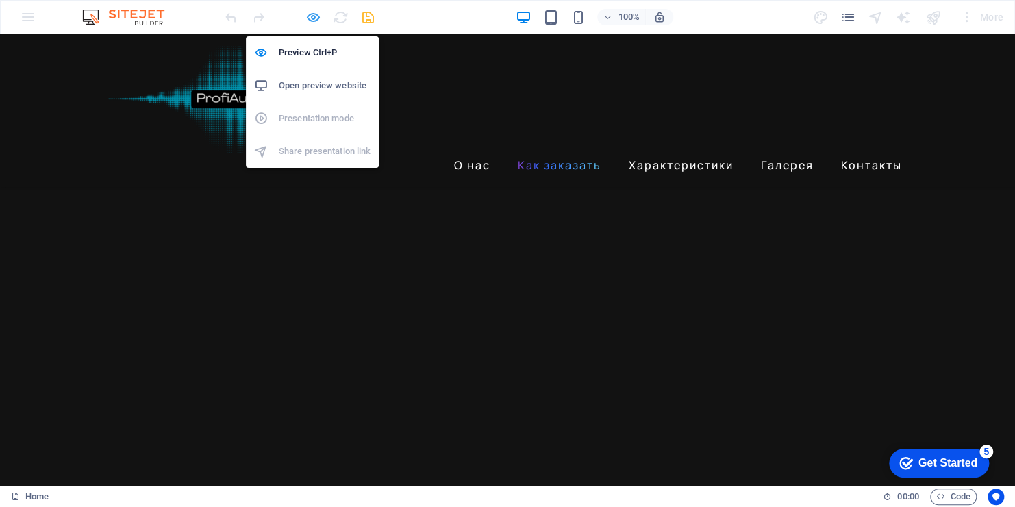
click at [318, 24] on icon "button" at bounding box center [314, 18] width 16 height 16
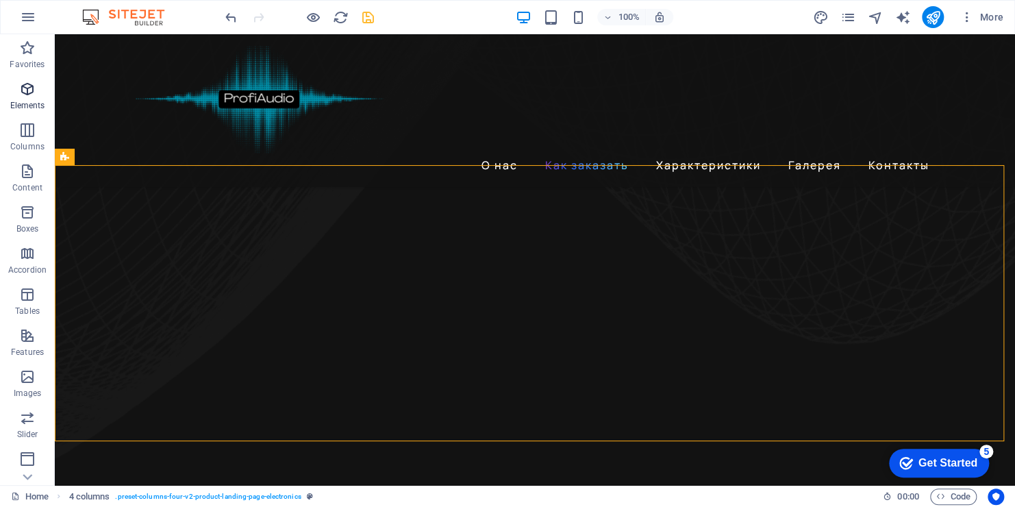
click at [27, 92] on icon "button" at bounding box center [27, 89] width 16 height 16
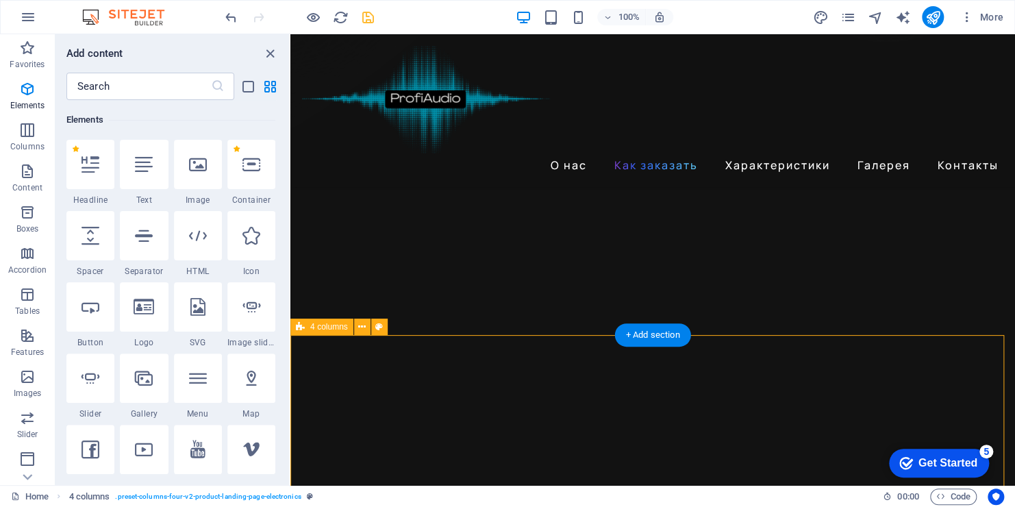
scroll to position [1032, 0]
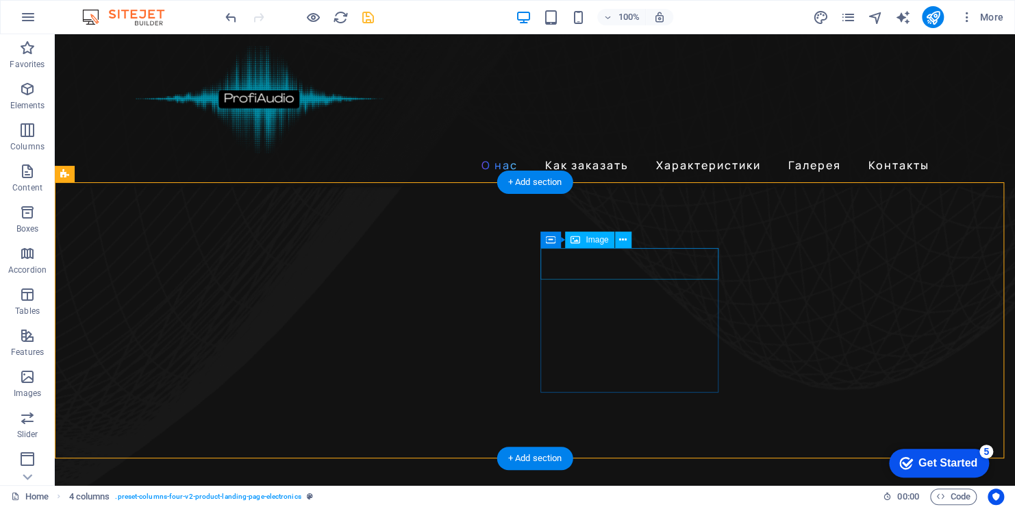
scroll to position [826, 0]
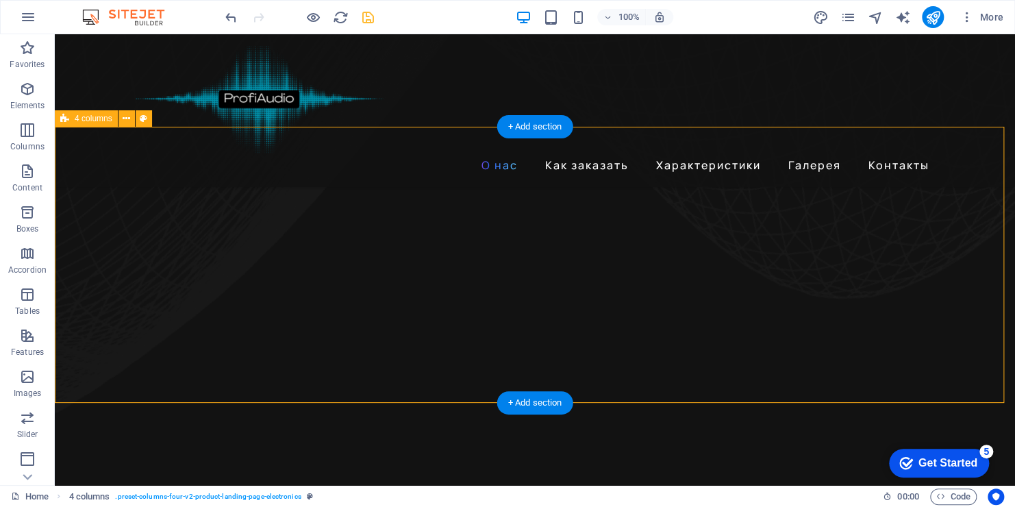
scroll to position [895, 0]
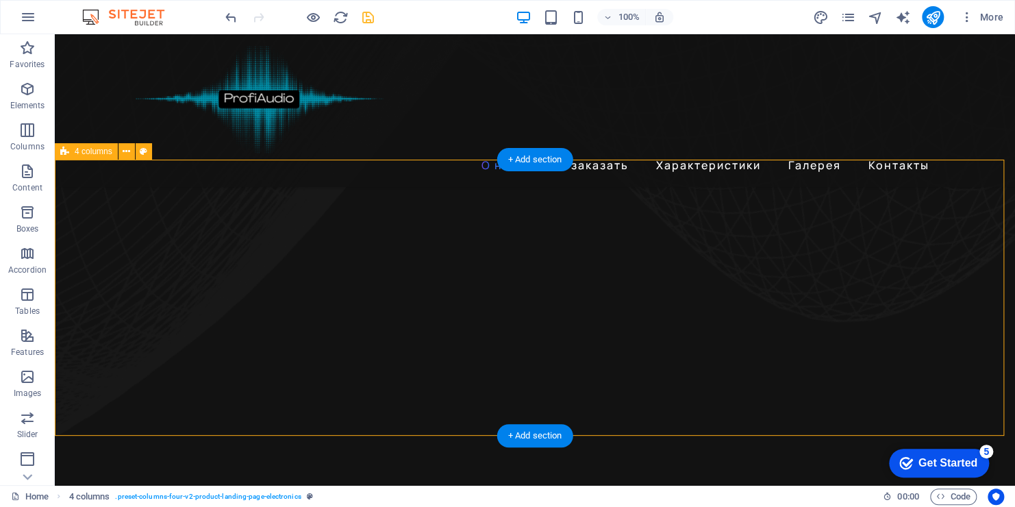
click at [80, 152] on span "4 columns" at bounding box center [94, 151] width 38 height 8
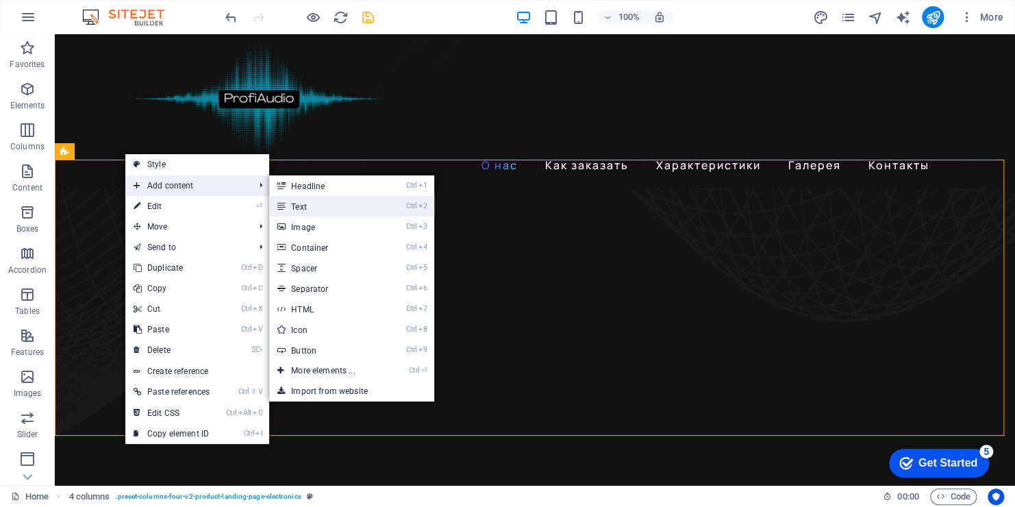
click at [308, 206] on link "Ctrl 2 Text" at bounding box center [325, 206] width 113 height 21
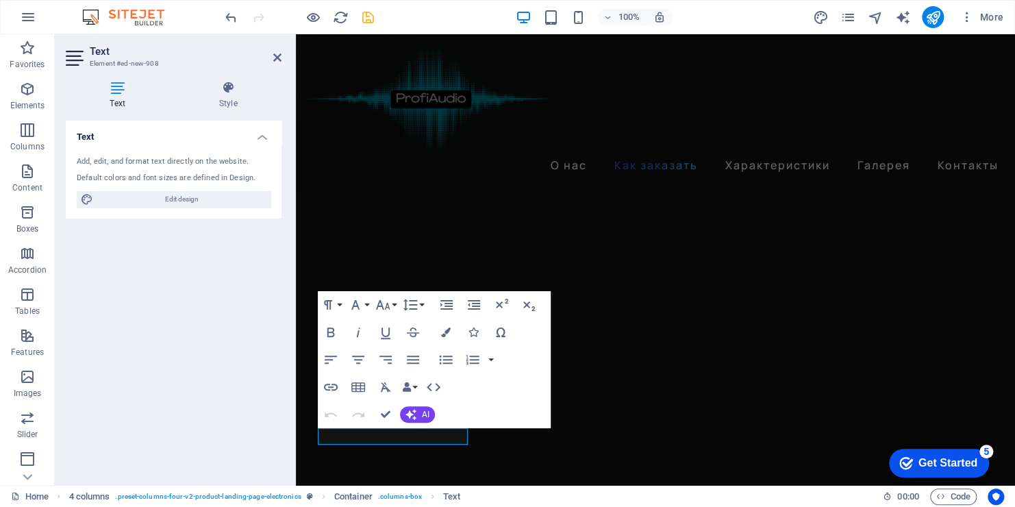
scroll to position [963, 0]
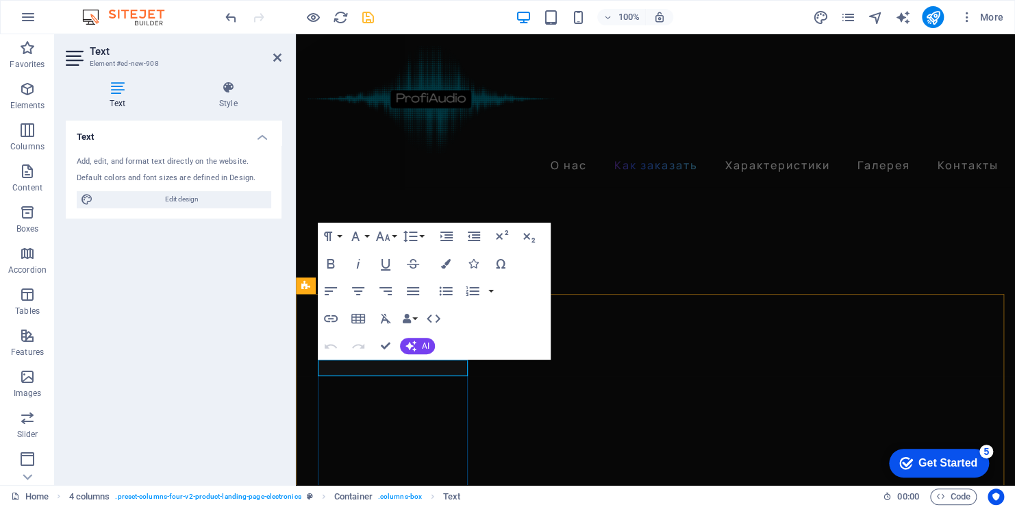
drag, startPoint x: 406, startPoint y: 366, endPoint x: 305, endPoint y: 367, distance: 101.4
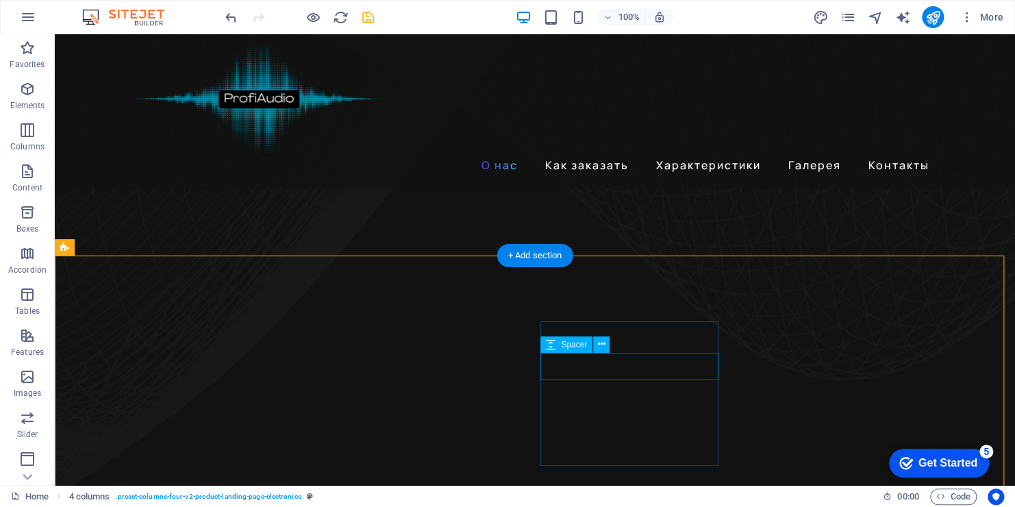
scroll to position [799, 0]
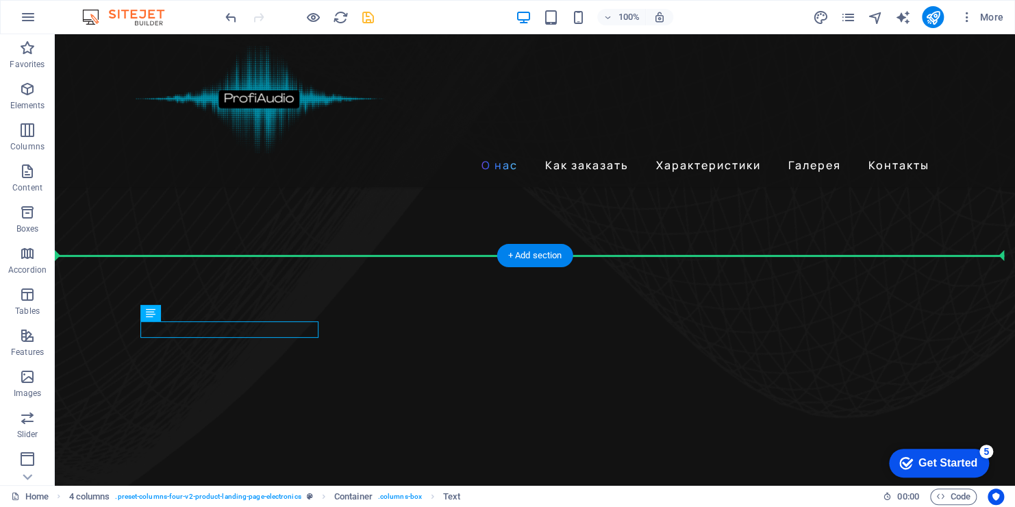
drag, startPoint x: 175, startPoint y: 330, endPoint x: 220, endPoint y: 297, distance: 55.5
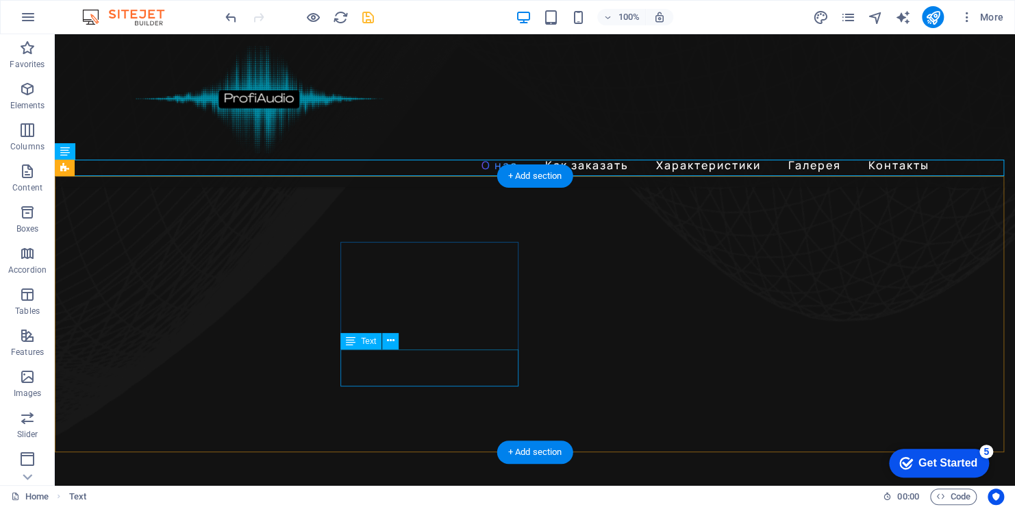
scroll to position [730, 0]
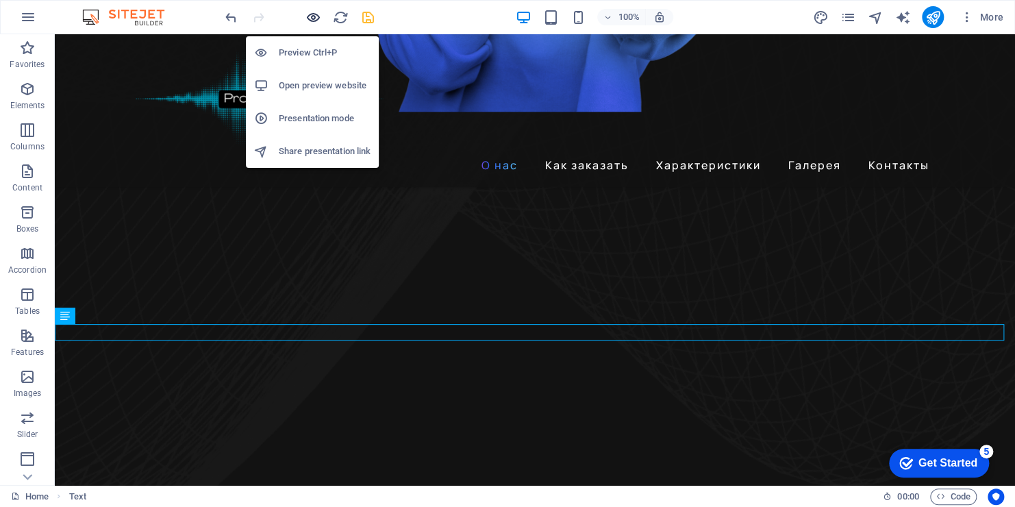
click at [308, 16] on icon "button" at bounding box center [314, 18] width 16 height 16
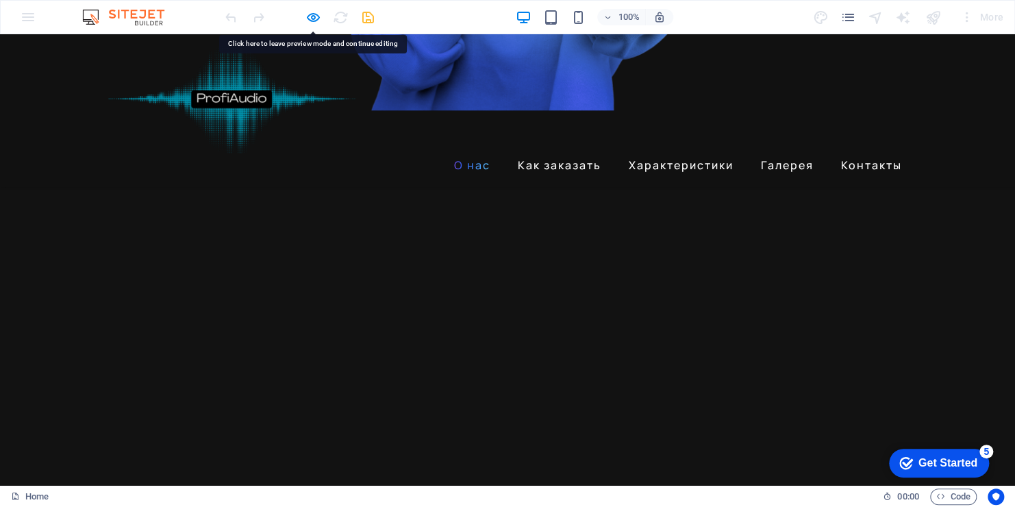
click at [663, 154] on link "Характеристики" at bounding box center [681, 165] width 116 height 22
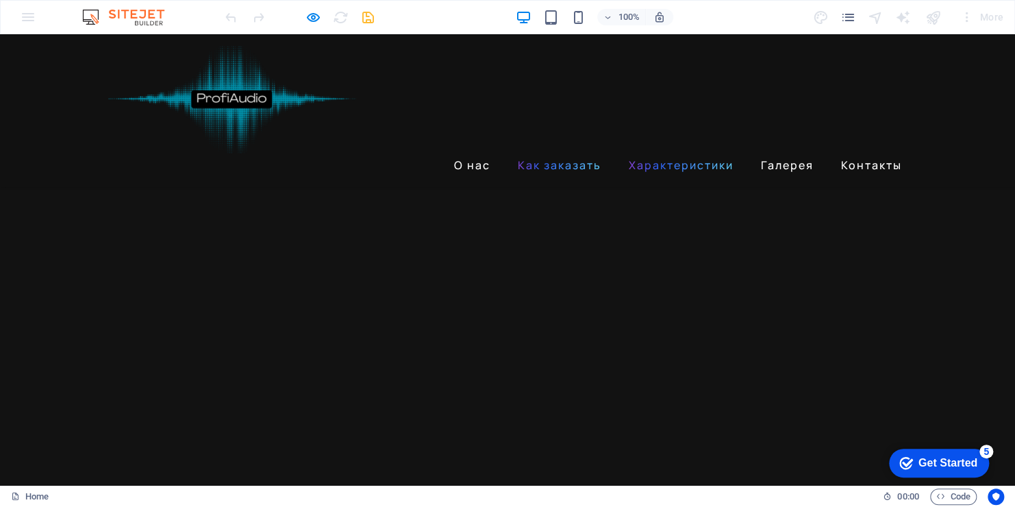
click at [572, 154] on link "Как заказать" at bounding box center [559, 165] width 95 height 22
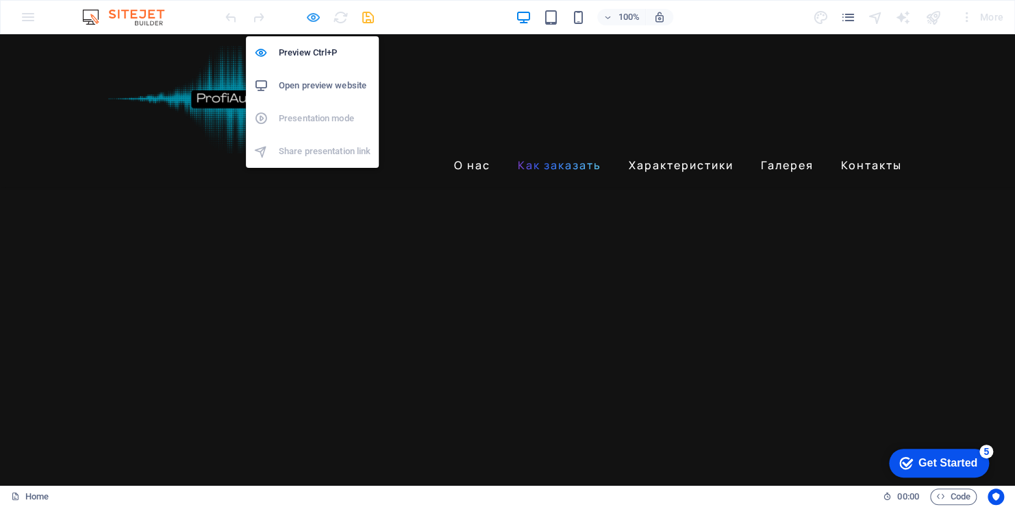
click at [310, 15] on icon "button" at bounding box center [314, 18] width 16 height 16
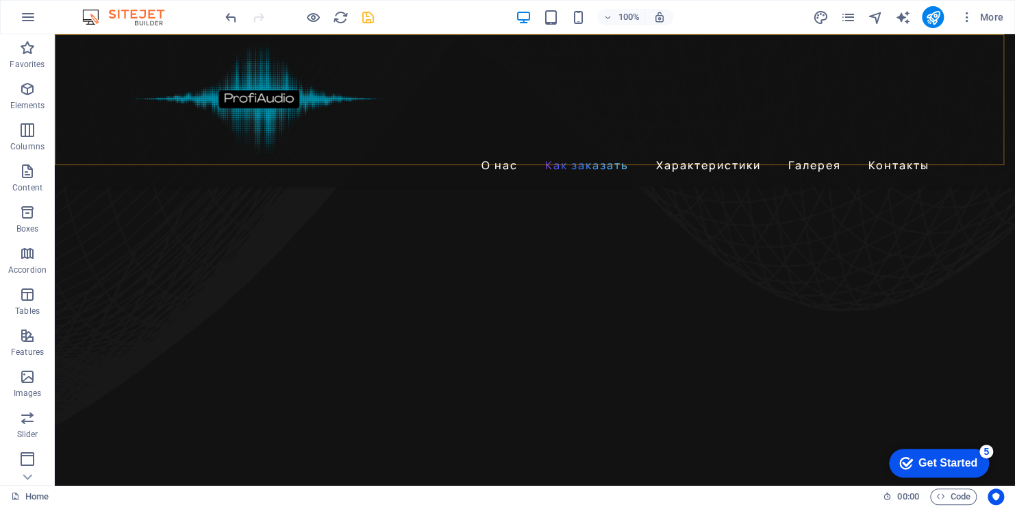
click at [109, 158] on div "О нас Как заказать Характеристики Галерея Контакты" at bounding box center [535, 110] width 960 height 153
click at [108, 158] on div "О нас Как заказать Характеристики Галерея Контакты" at bounding box center [535, 110] width 960 height 153
select select "header"
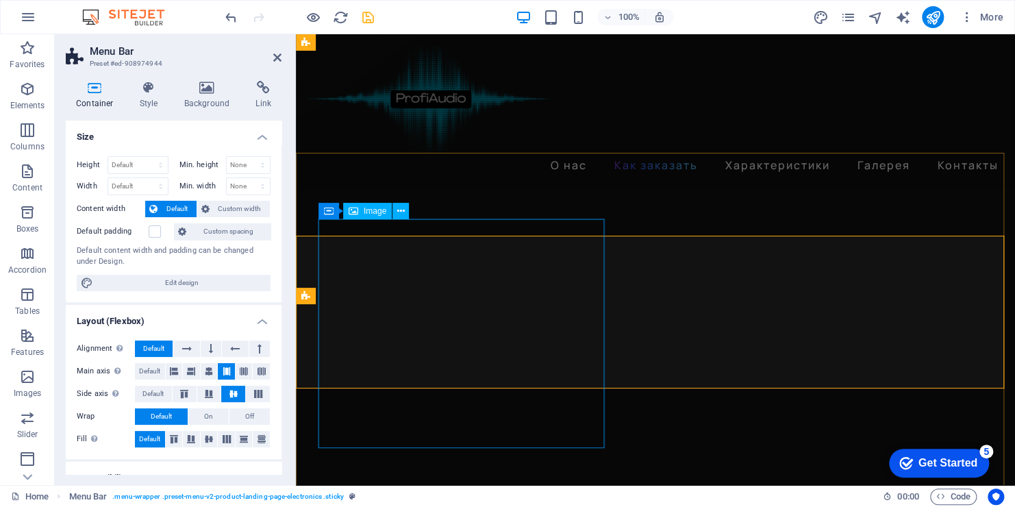
scroll to position [722, 0]
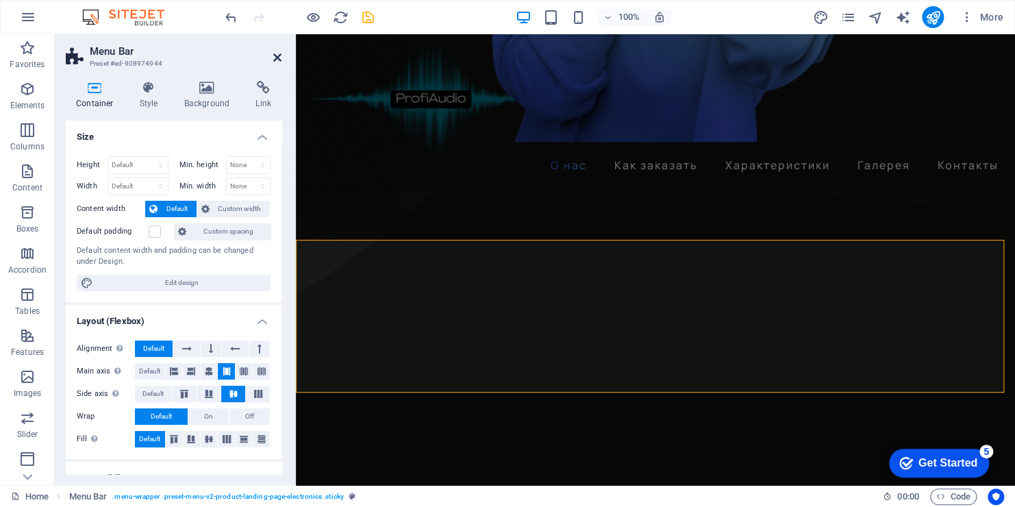
click at [273, 56] on icon at bounding box center [277, 57] width 8 height 11
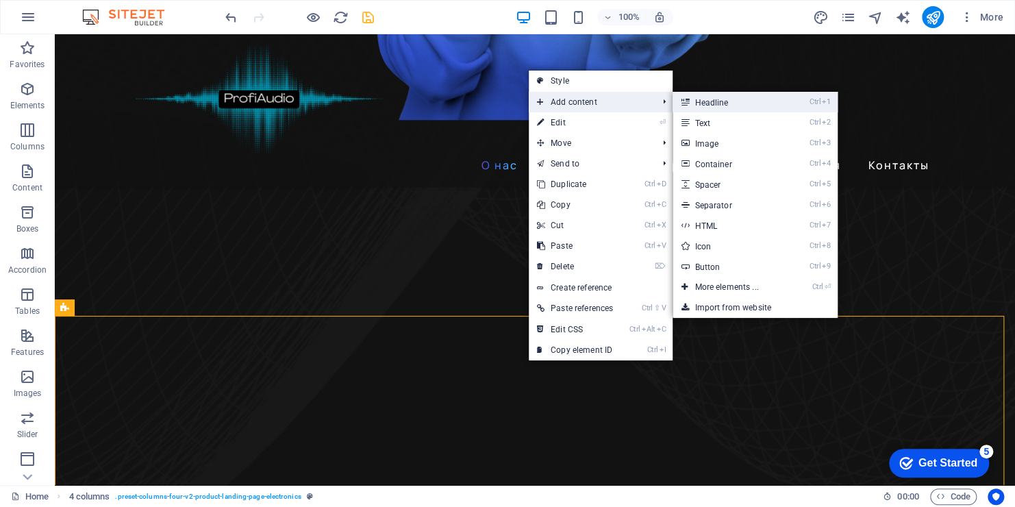
click at [765, 107] on link "Ctrl 1 Headline" at bounding box center [729, 102] width 113 height 21
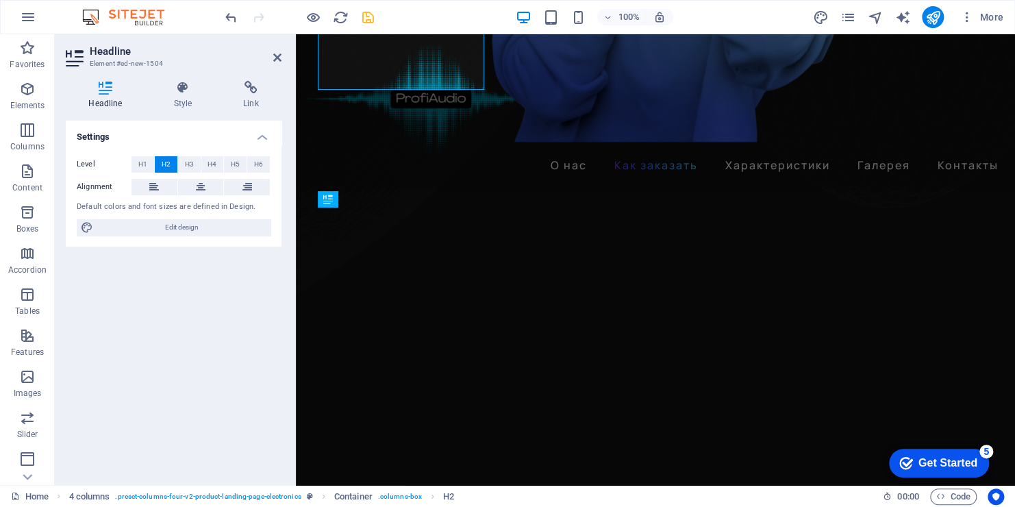
scroll to position [1099, 0]
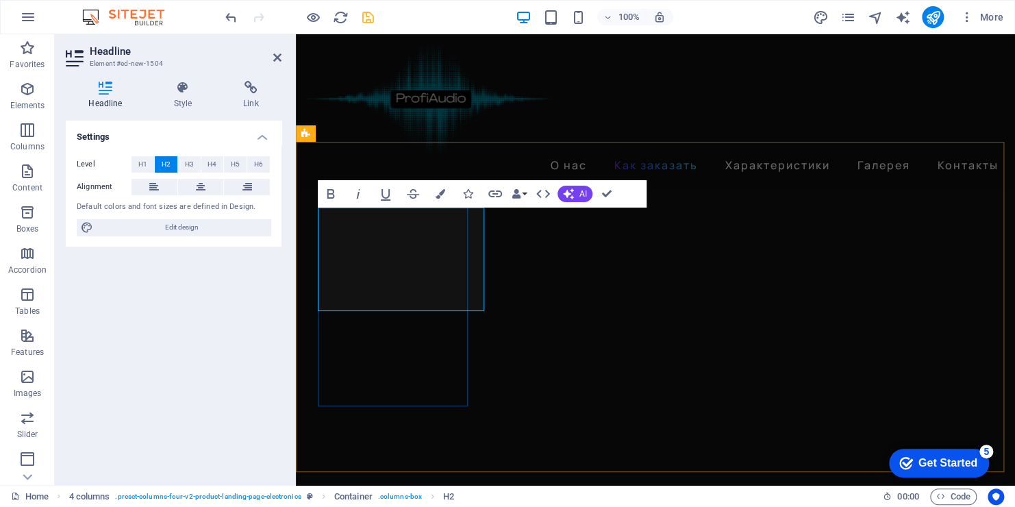
drag, startPoint x: 477, startPoint y: 282, endPoint x: 327, endPoint y: 234, distance: 156.8
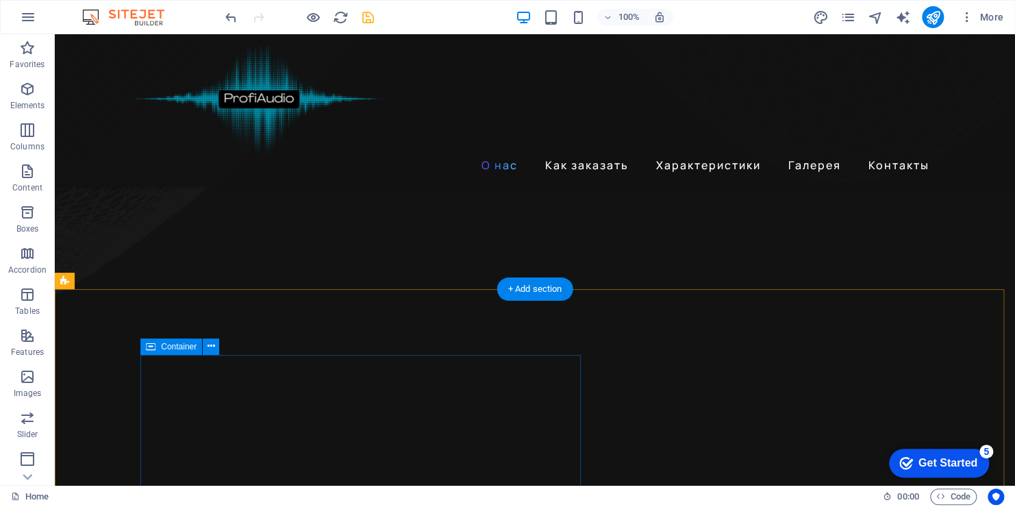
scroll to position [934, 0]
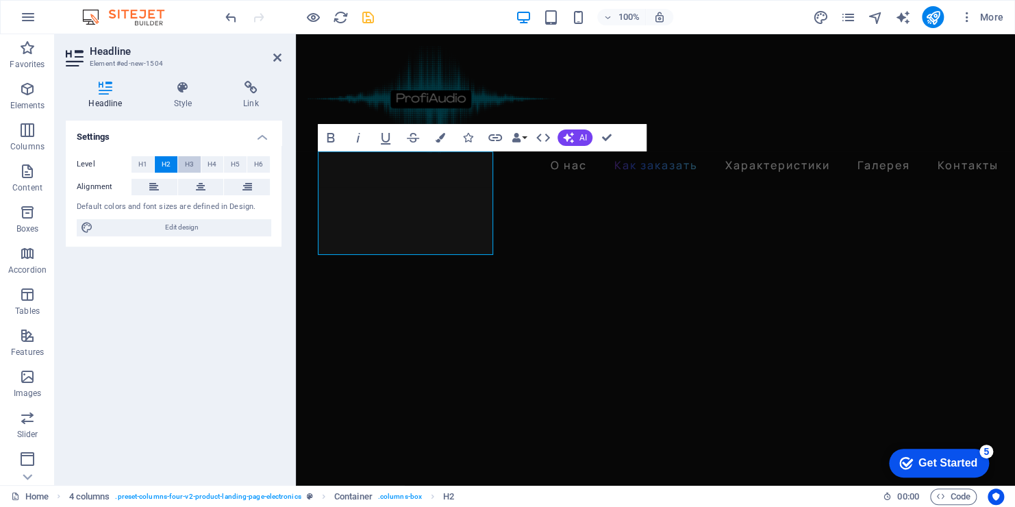
click at [187, 165] on span "H3" at bounding box center [189, 164] width 9 height 16
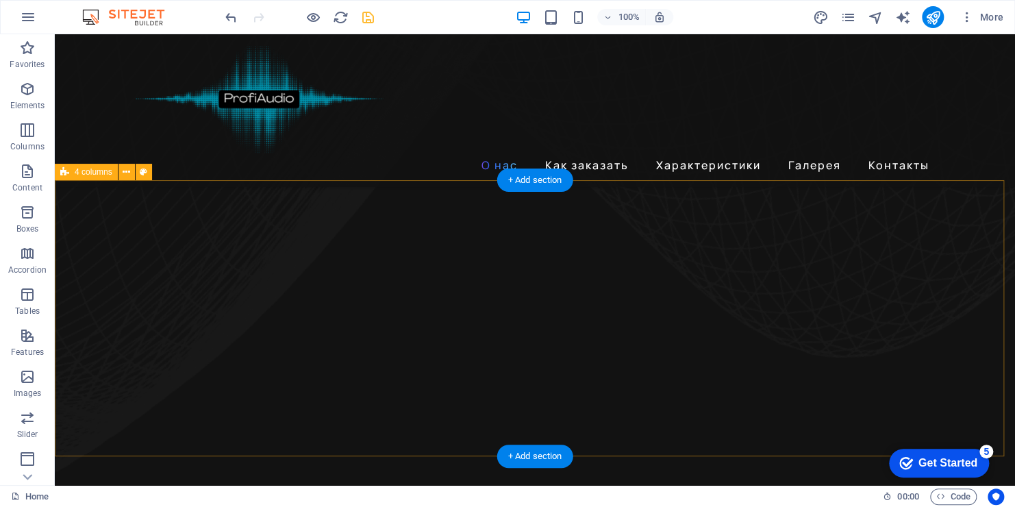
scroll to position [791, 0]
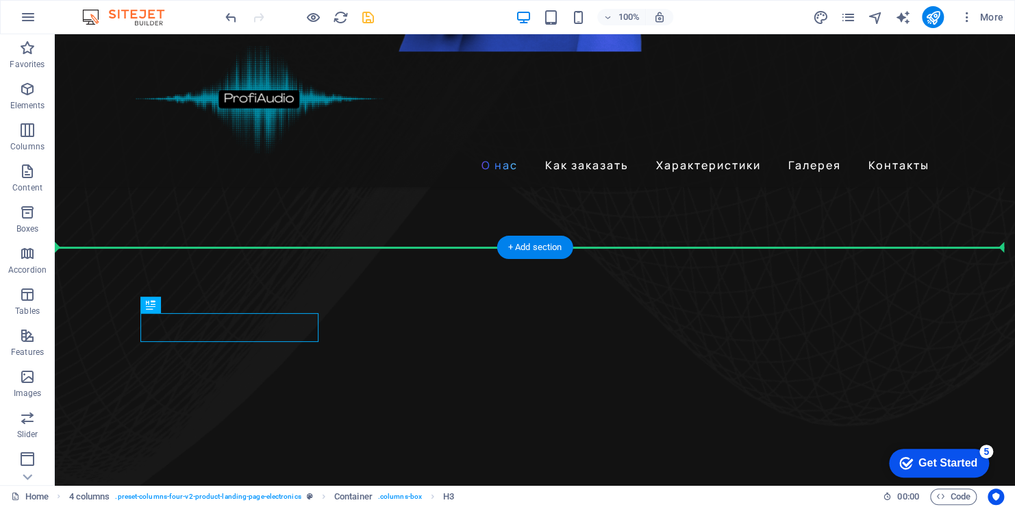
drag, startPoint x: 260, startPoint y: 329, endPoint x: 260, endPoint y: 298, distance: 30.8
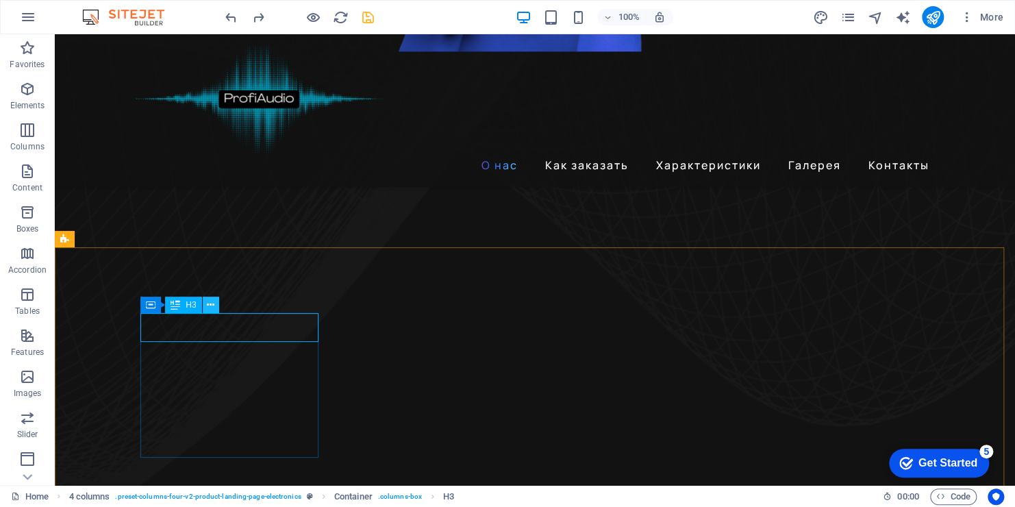
click at [215, 306] on button at bounding box center [211, 305] width 16 height 16
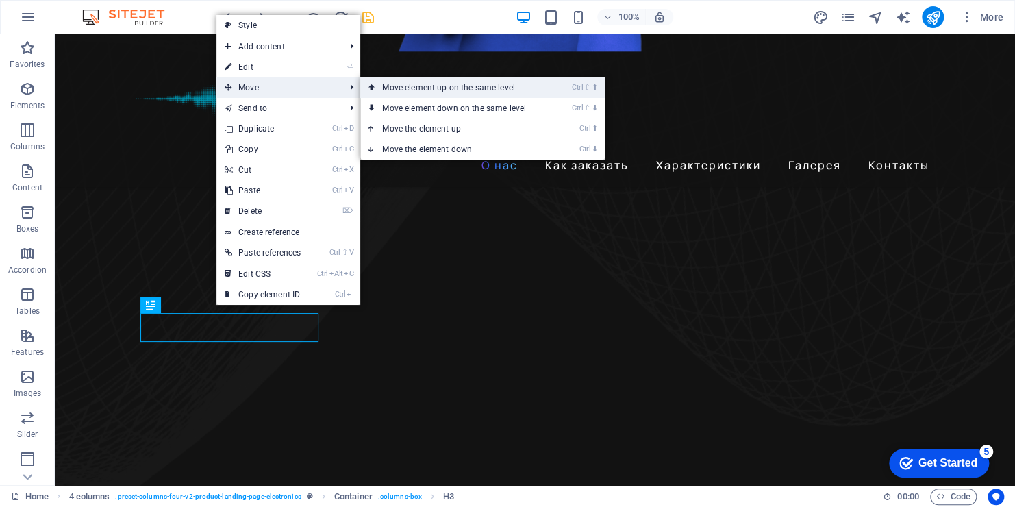
click at [412, 90] on link "Ctrl ⇧ ⬆ Move element up on the same level" at bounding box center [456, 87] width 193 height 21
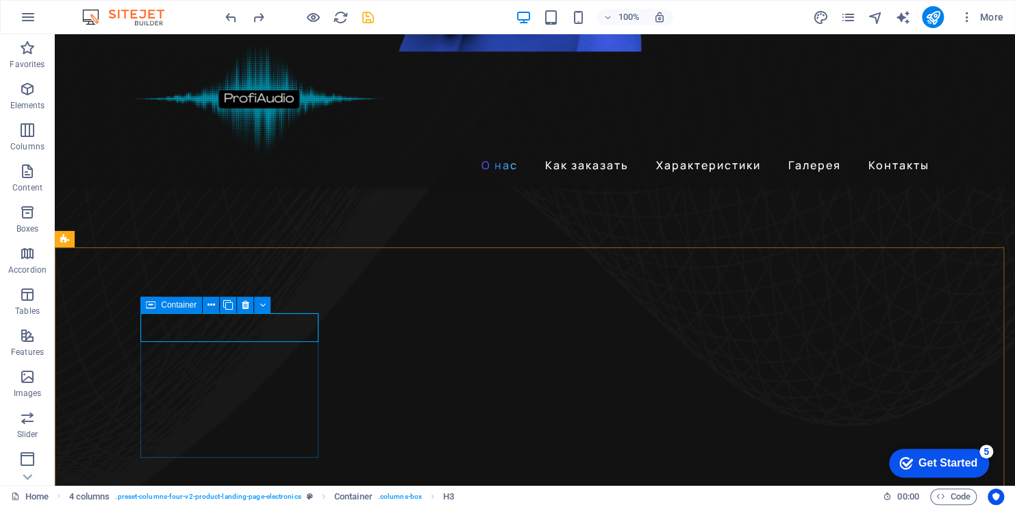
click at [157, 307] on div "Container" at bounding box center [171, 305] width 62 height 16
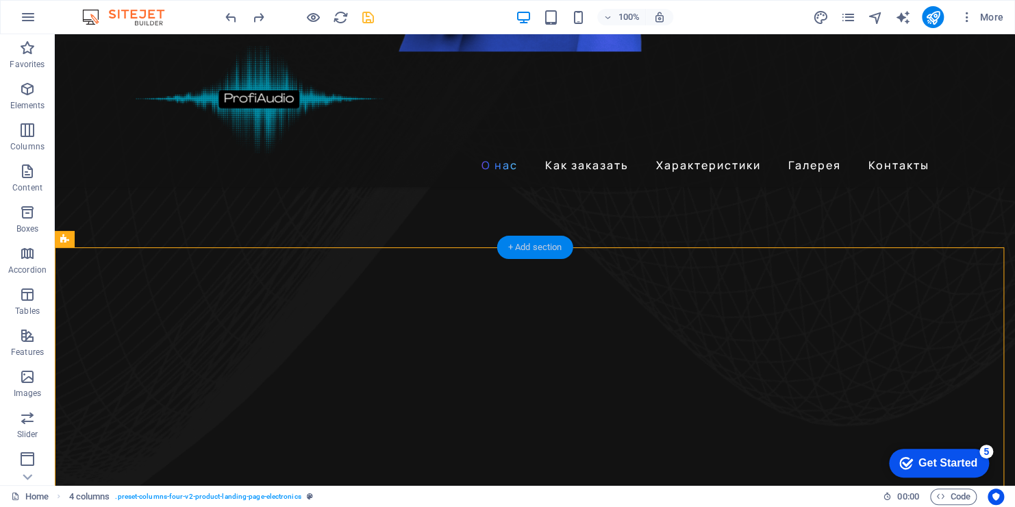
click at [528, 249] on div "+ Add section" at bounding box center [535, 247] width 76 height 23
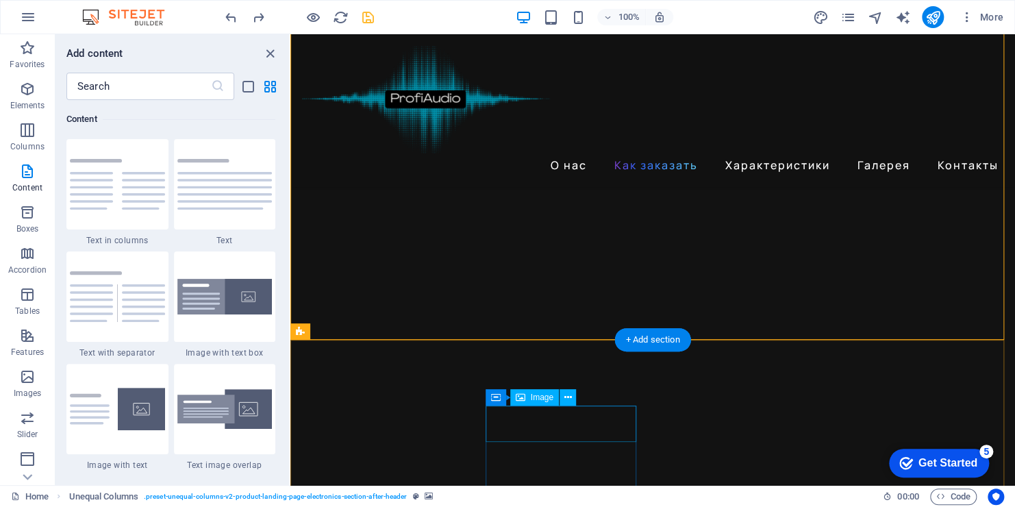
scroll to position [1065, 0]
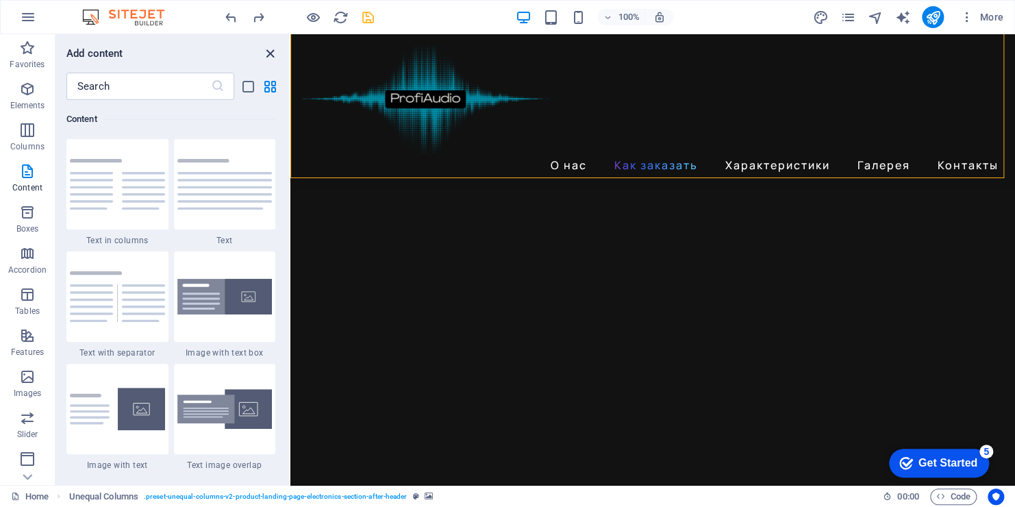
click at [266, 53] on icon "close panel" at bounding box center [270, 54] width 16 height 16
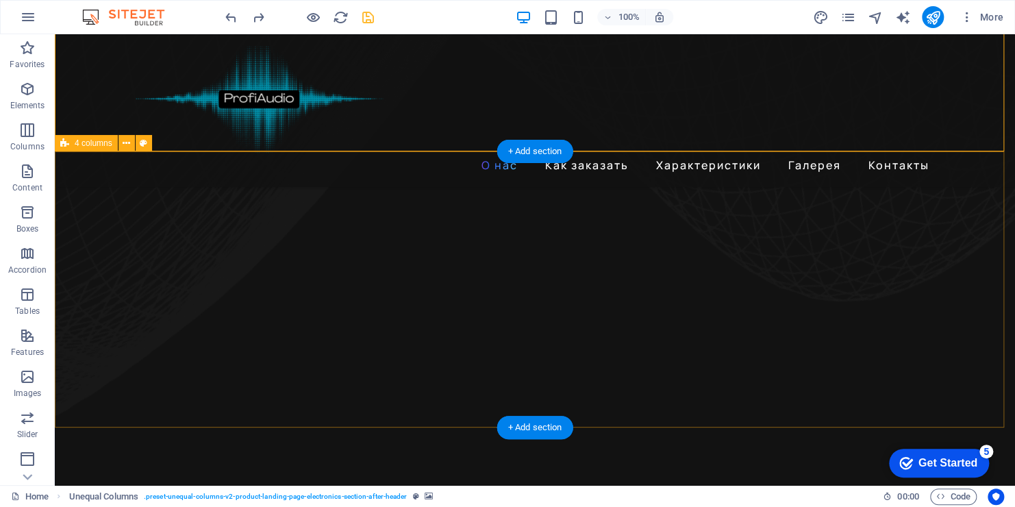
scroll to position [920, 0]
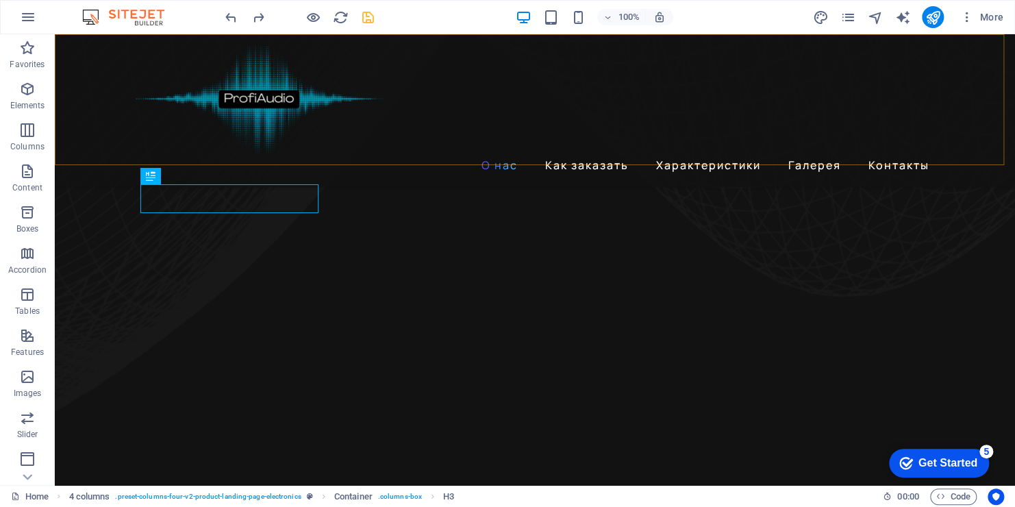
click at [404, 162] on div "О нас Как заказать Характеристики Галерея Контакты" at bounding box center [535, 110] width 960 height 153
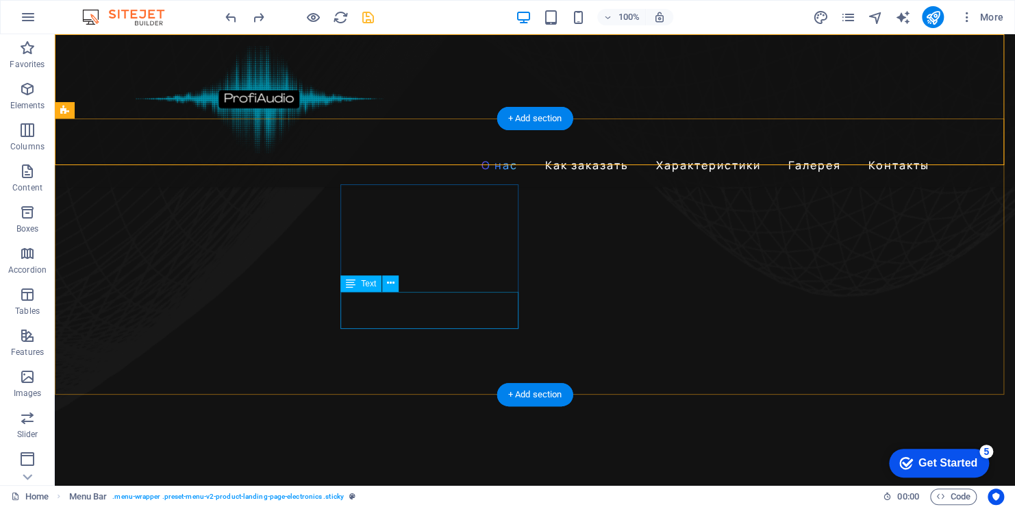
scroll to position [783, 0]
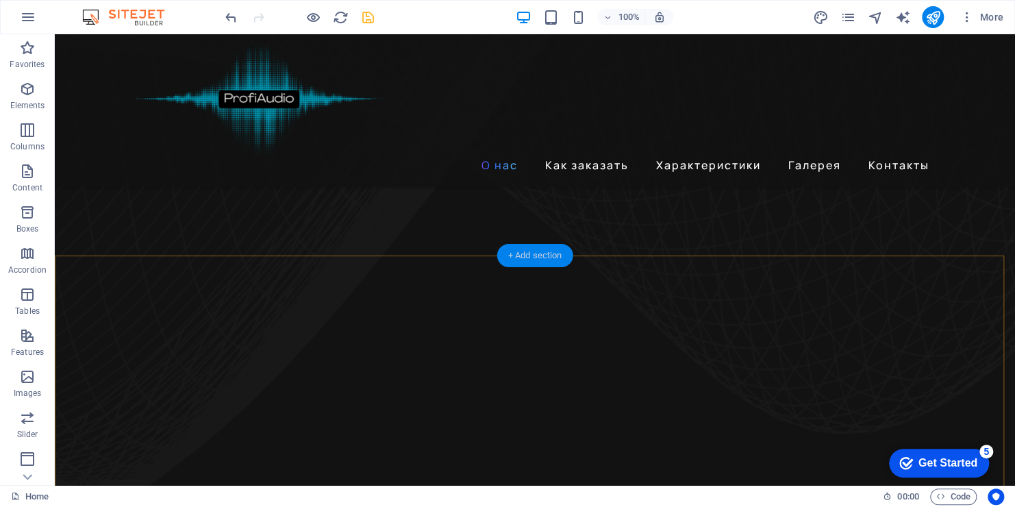
click at [530, 255] on div "+ Add section" at bounding box center [535, 255] width 76 height 23
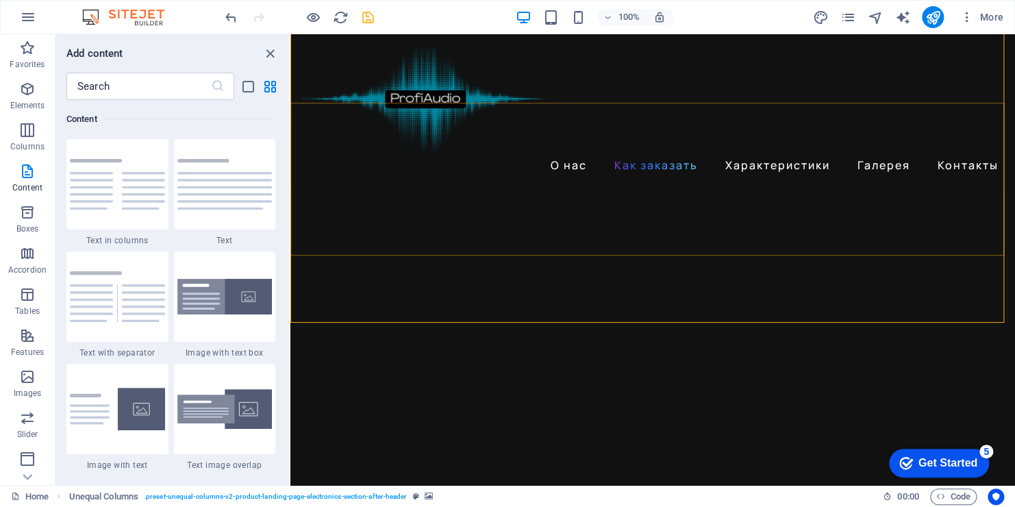
scroll to position [920, 0]
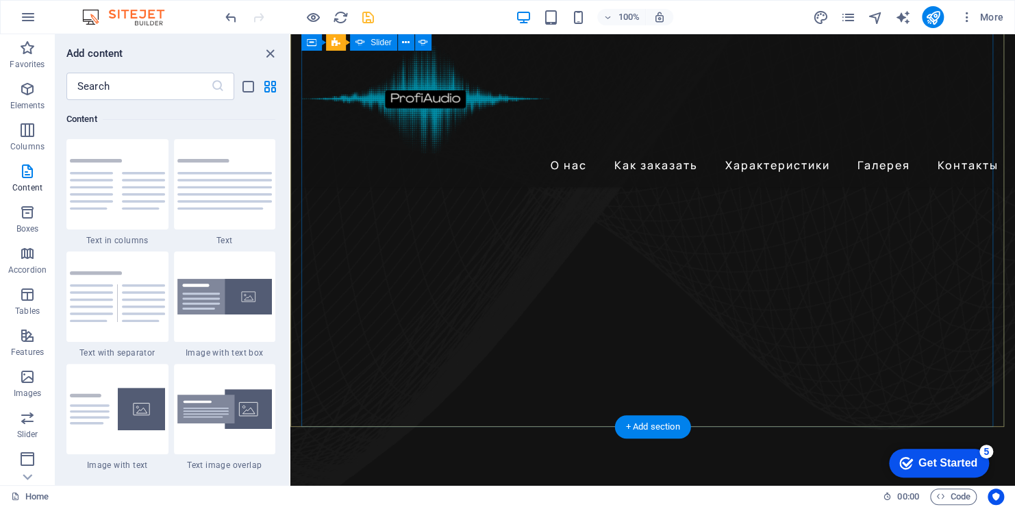
scroll to position [509, 0]
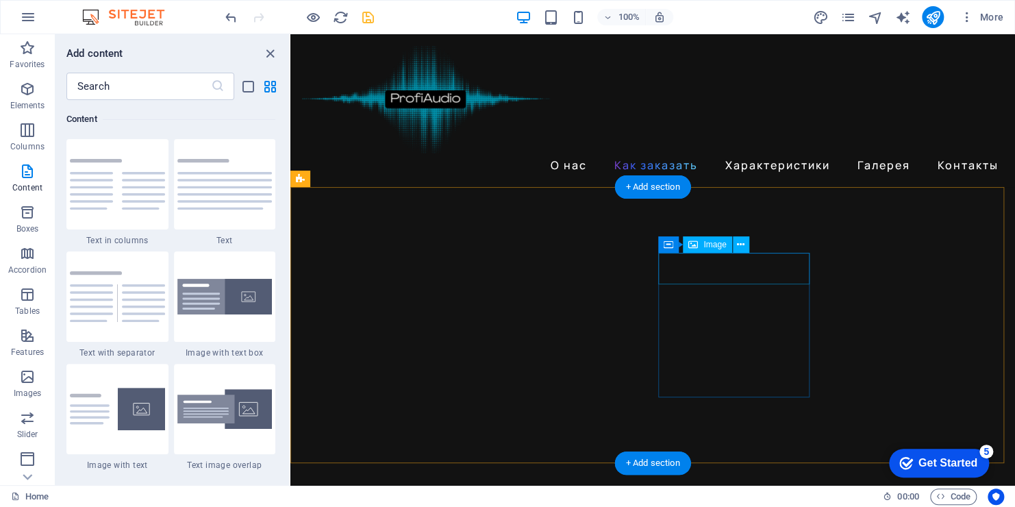
scroll to position [1057, 0]
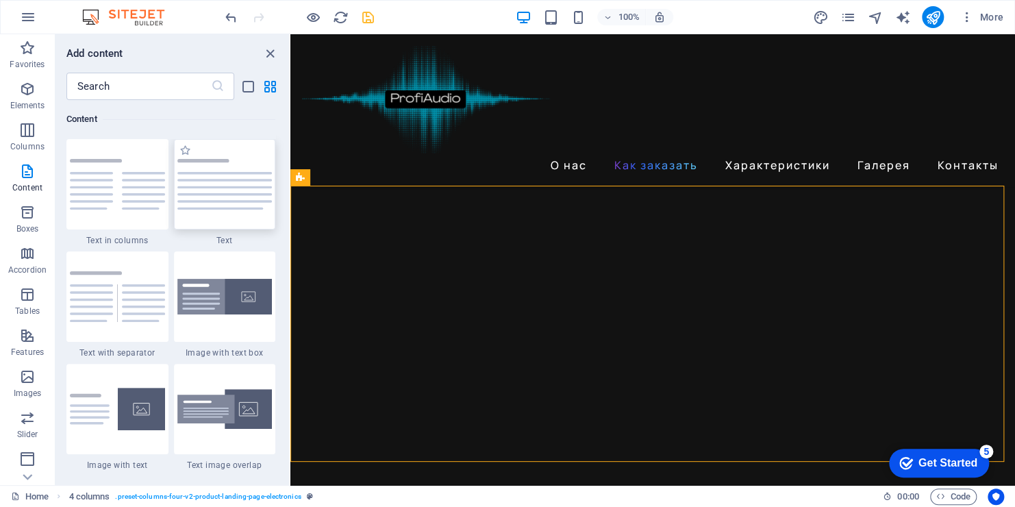
click at [242, 192] on img at bounding box center [224, 184] width 95 height 51
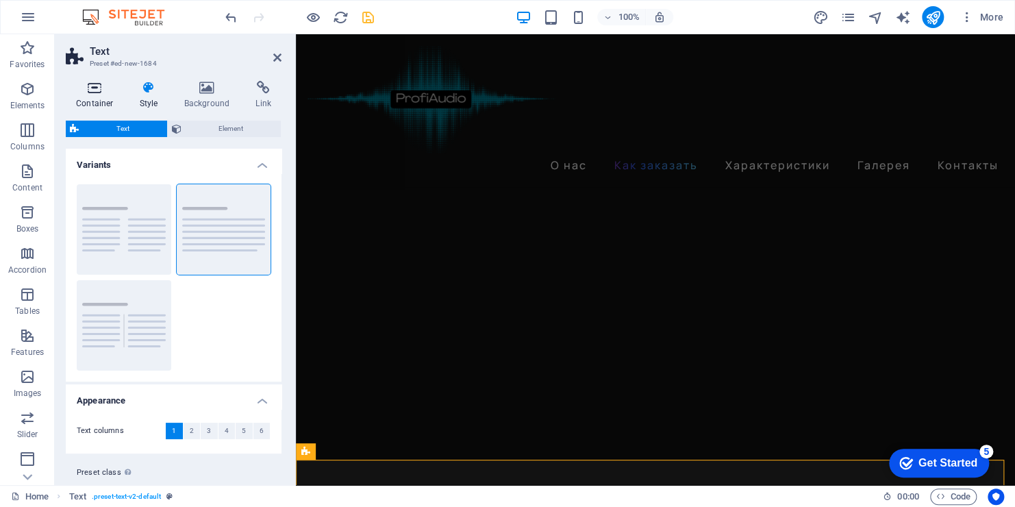
click at [95, 89] on icon at bounding box center [95, 88] width 58 height 14
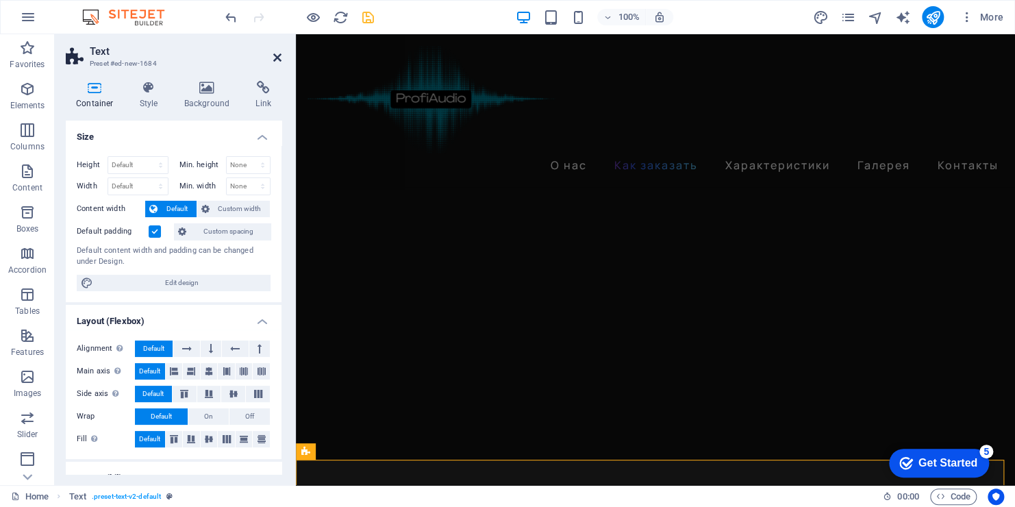
click at [280, 55] on icon at bounding box center [277, 57] width 8 height 11
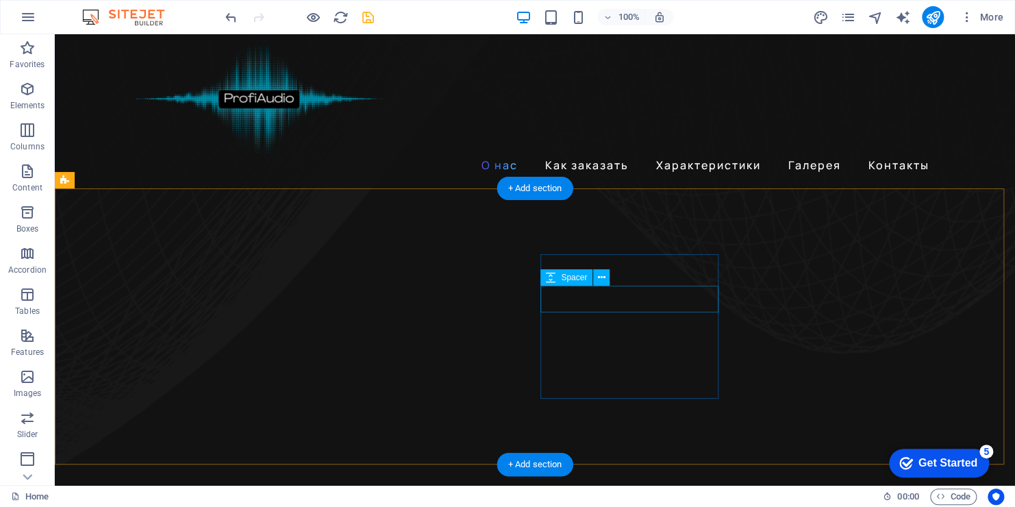
scroll to position [849, 0]
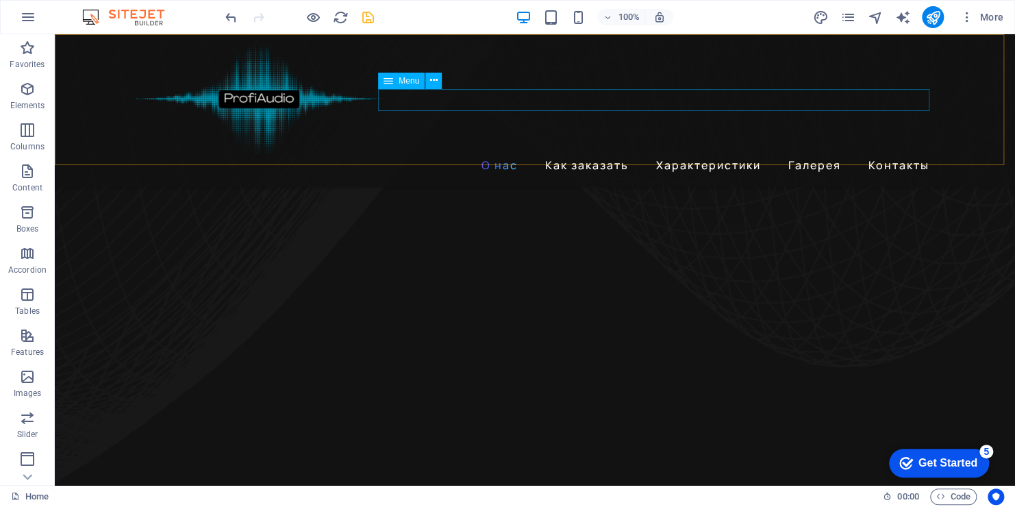
click at [600, 154] on nav "О нас Как заказать Характеристики Галерея Контакты" at bounding box center [535, 165] width 800 height 22
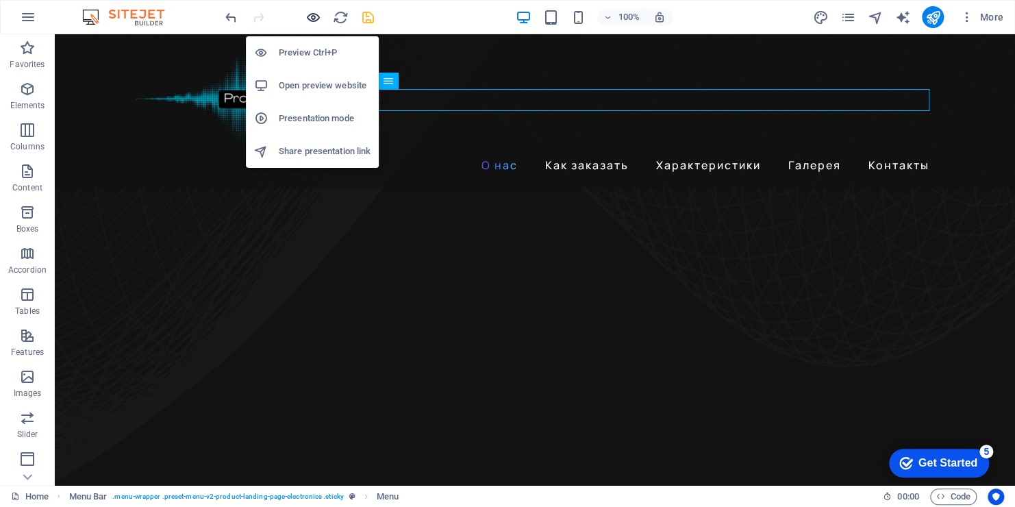
click at [316, 15] on icon "button" at bounding box center [314, 18] width 16 height 16
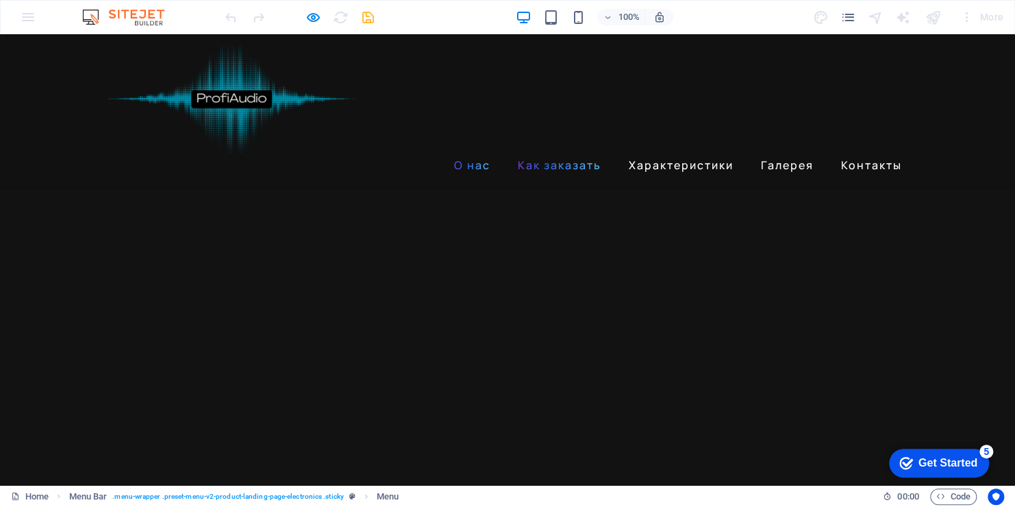
click at [561, 154] on link "Как заказать" at bounding box center [559, 165] width 95 height 22
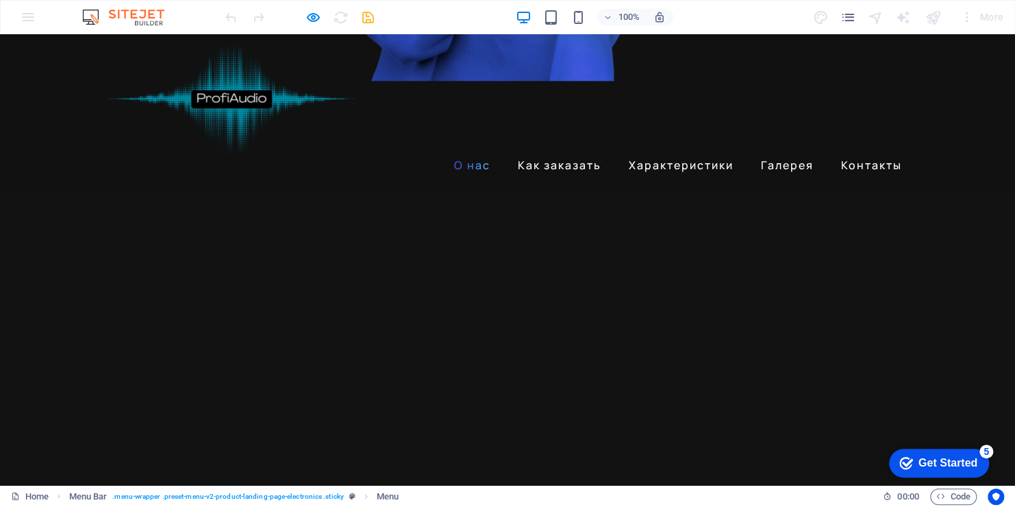
scroll to position [736, 0]
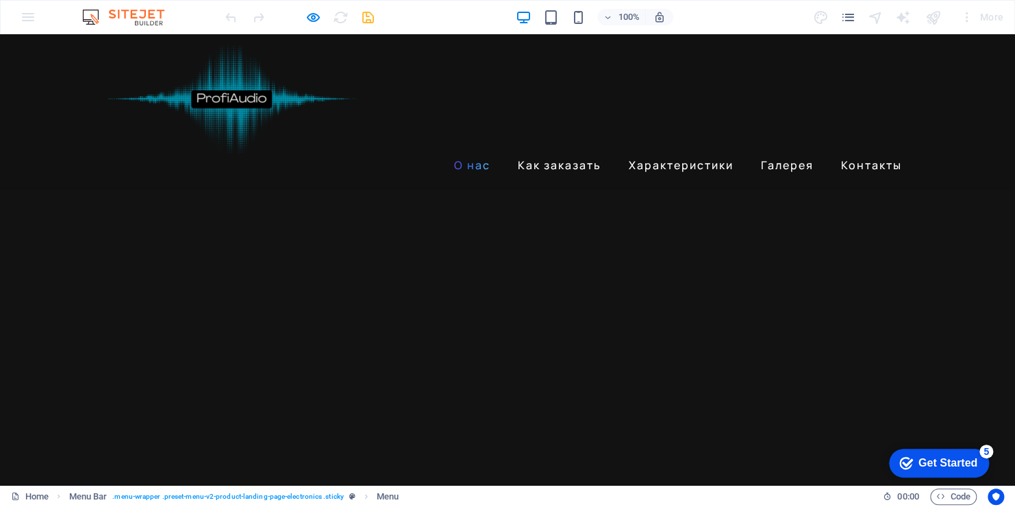
click at [549, 154] on link "Как заказать" at bounding box center [559, 165] width 95 height 22
click at [713, 154] on link "Характеристики" at bounding box center [681, 165] width 116 height 22
click at [562, 154] on link "Как заказать" at bounding box center [559, 165] width 95 height 22
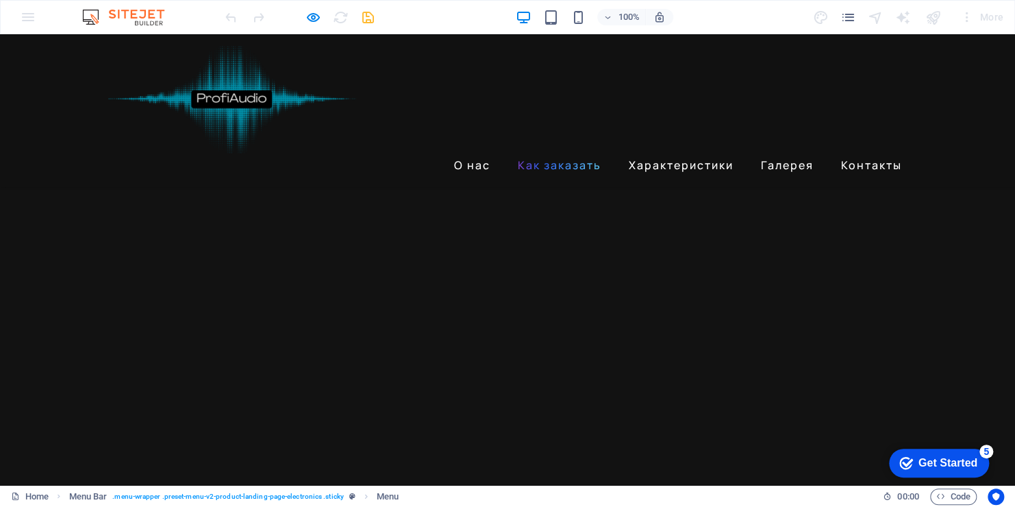
scroll to position [873, 0]
click at [651, 154] on link "Характеристики" at bounding box center [681, 165] width 116 height 22
click at [584, 154] on link "Как заказать" at bounding box center [559, 165] width 95 height 22
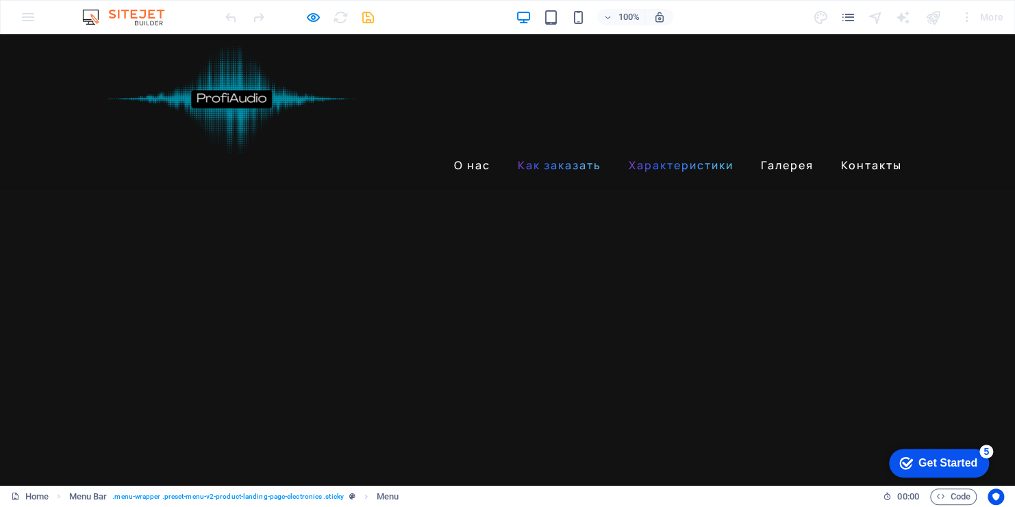
click at [669, 154] on link "Характеристики" at bounding box center [681, 165] width 116 height 22
click at [597, 154] on link "Как заказать" at bounding box center [559, 165] width 95 height 22
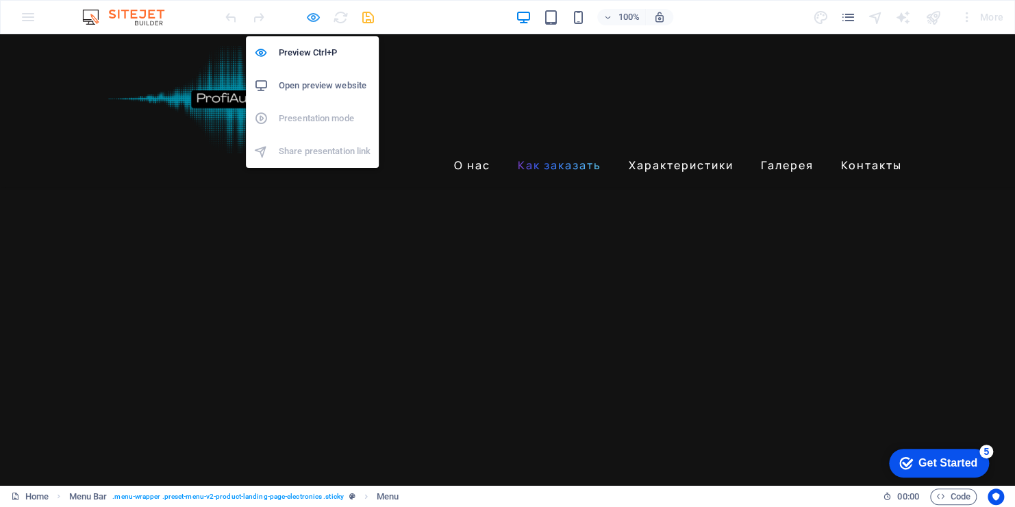
click at [319, 21] on icon "button" at bounding box center [314, 18] width 16 height 16
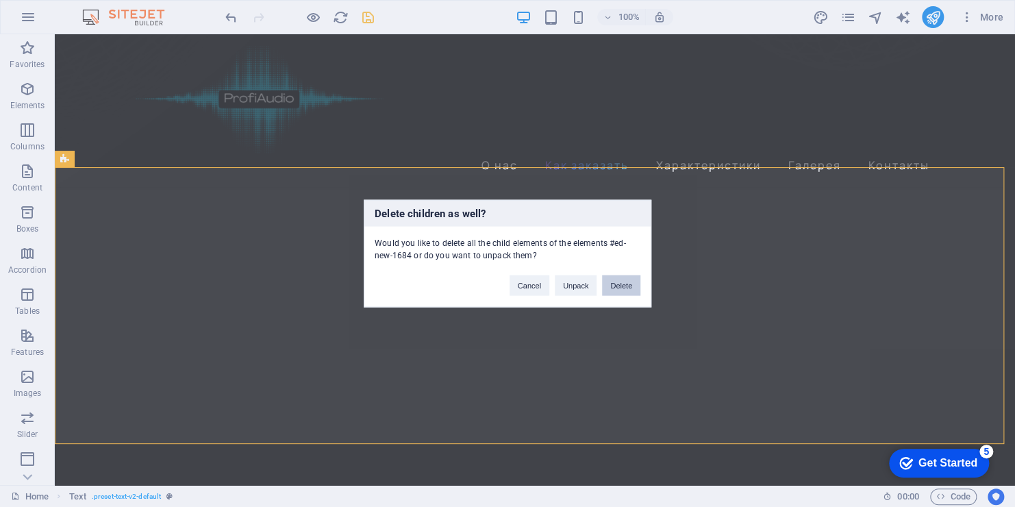
click at [617, 285] on button "Delete" at bounding box center [621, 285] width 38 height 21
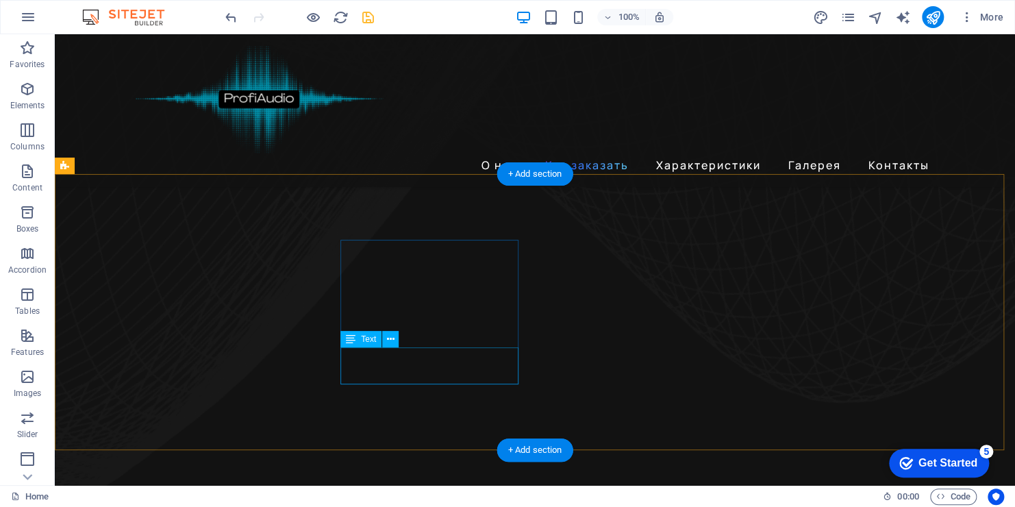
scroll to position [873, 0]
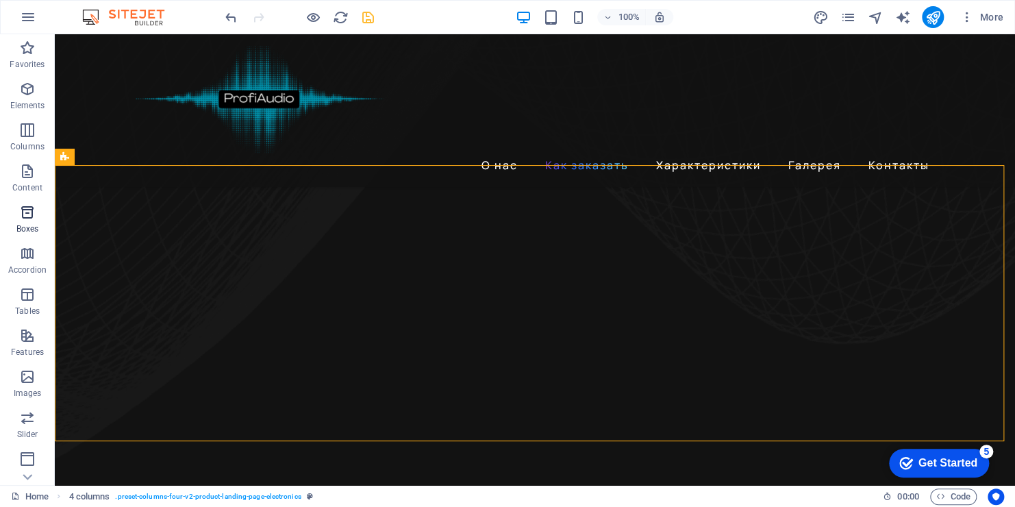
click at [23, 221] on span "Boxes" at bounding box center [27, 220] width 55 height 33
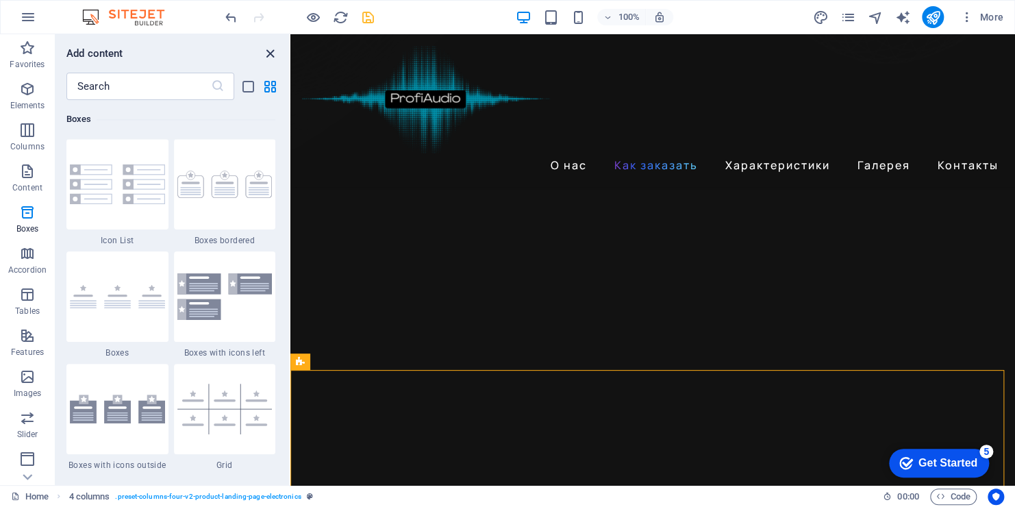
click at [268, 53] on icon "close panel" at bounding box center [270, 54] width 16 height 16
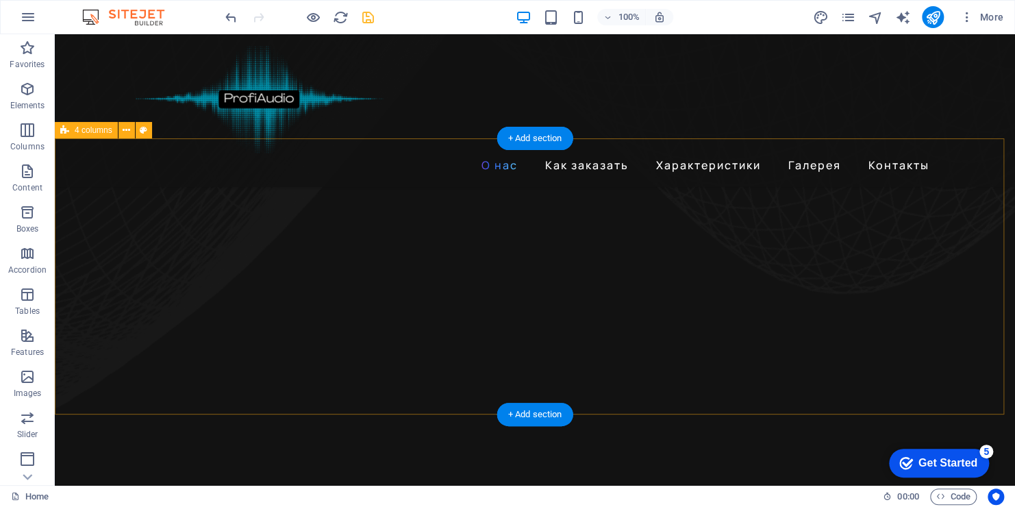
scroll to position [959, 0]
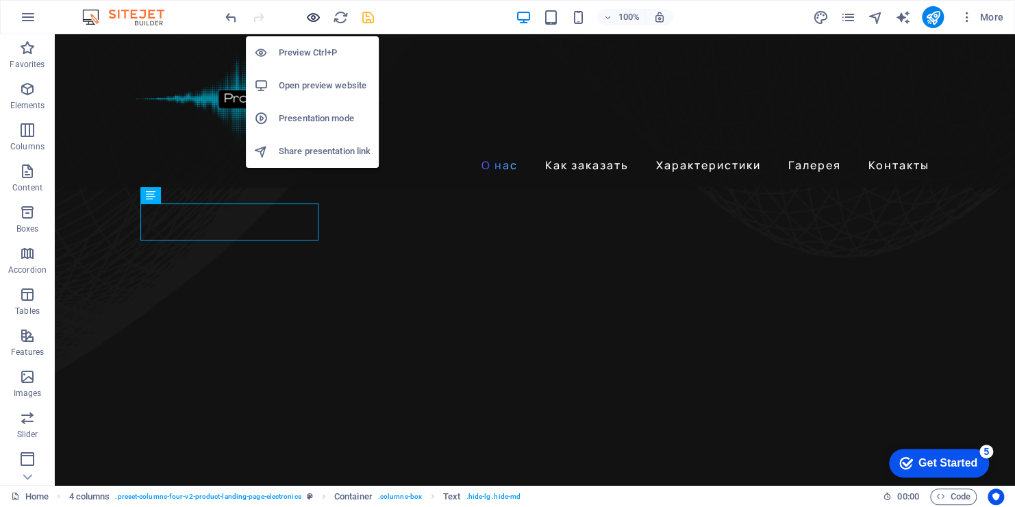
click at [313, 18] on icon "button" at bounding box center [314, 18] width 16 height 16
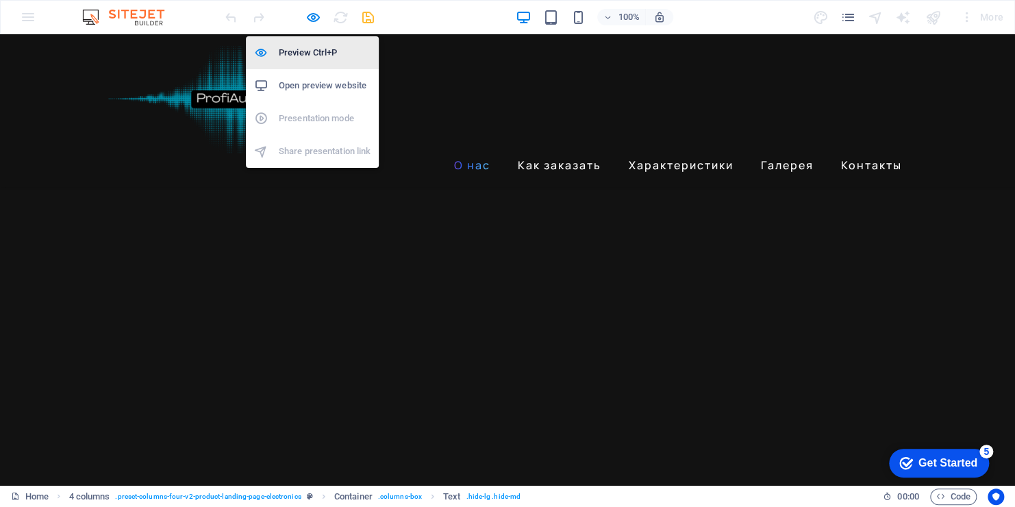
click at [310, 57] on h6 "Preview Ctrl+P" at bounding box center [325, 53] width 92 height 16
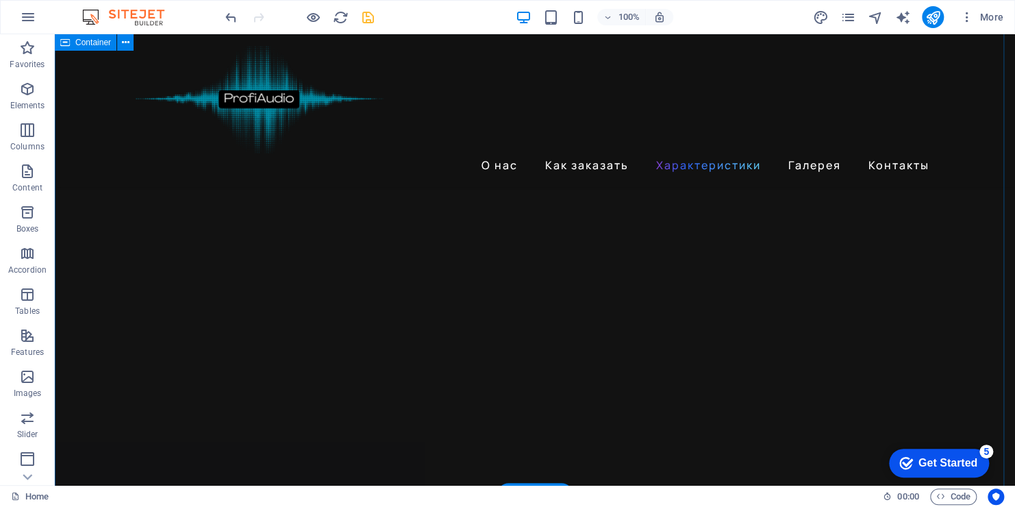
scroll to position [2446, 0]
click at [366, 12] on icon "save" at bounding box center [368, 18] width 16 height 16
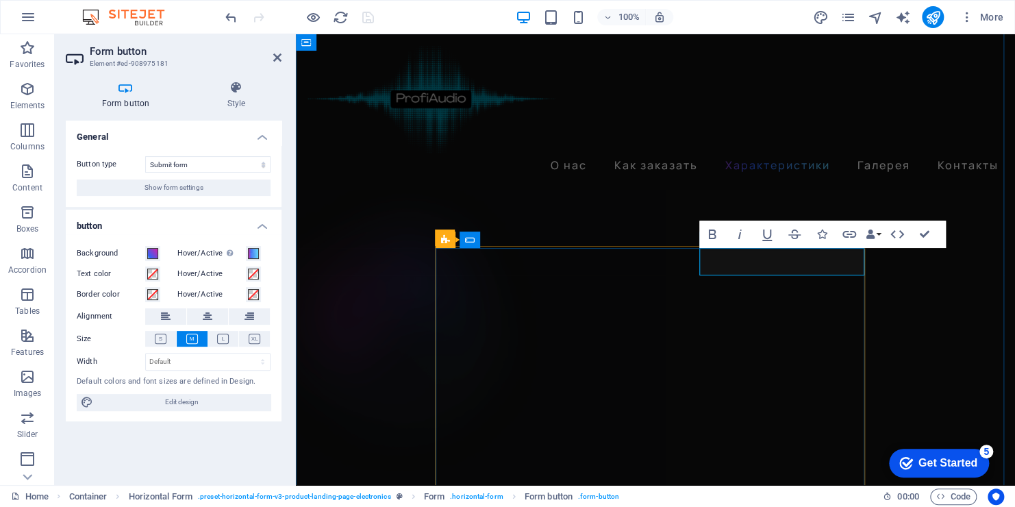
type button "Submit"
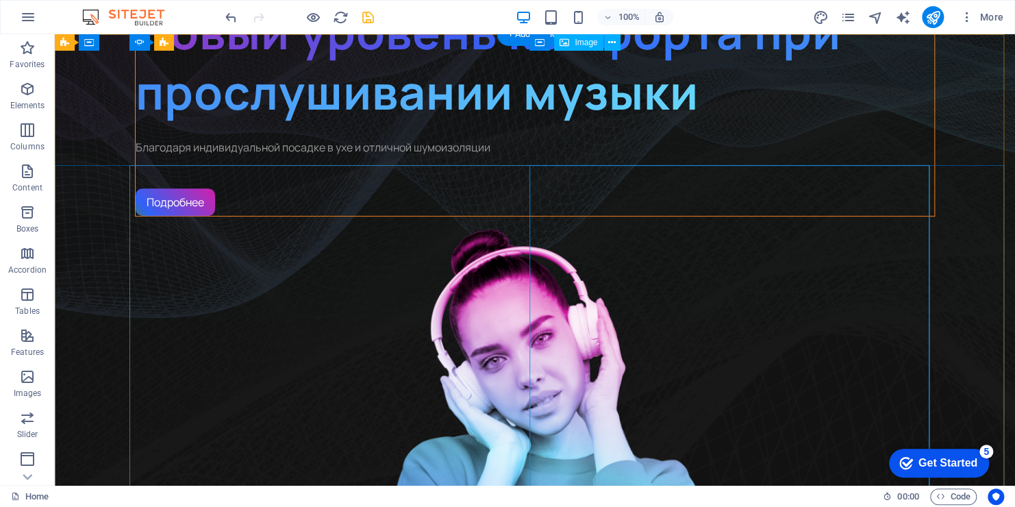
scroll to position [0, 0]
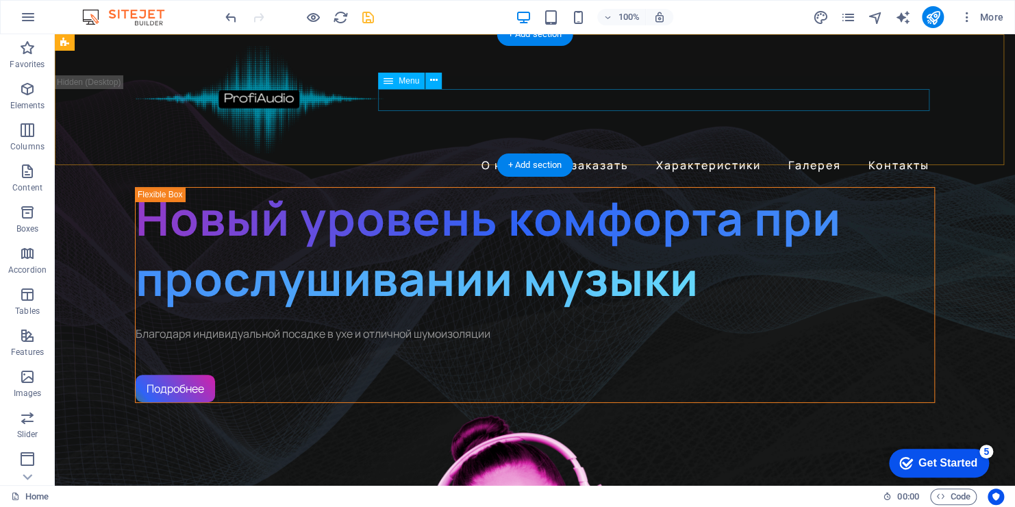
click at [910, 154] on nav "О нас Как заказать Характеристики Галерея Контакты" at bounding box center [535, 165] width 800 height 22
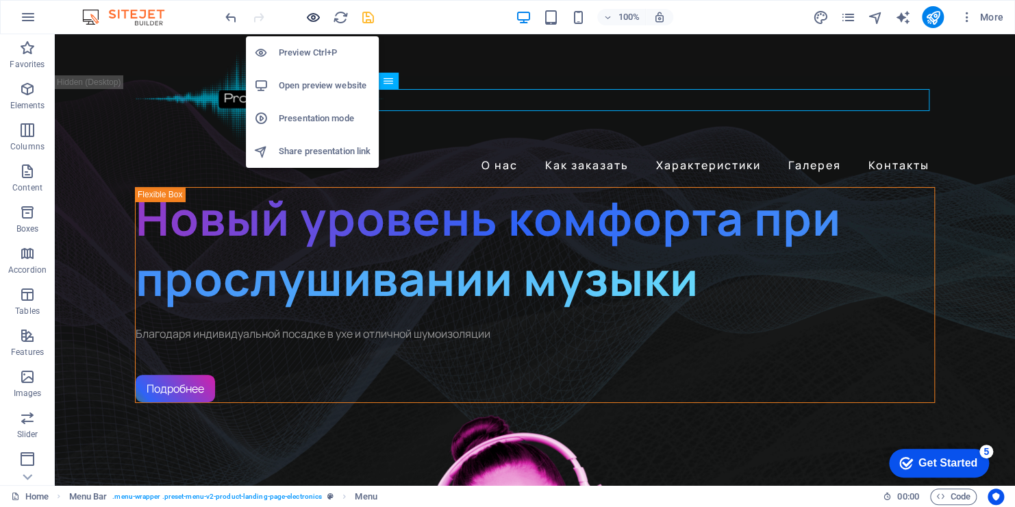
click at [312, 12] on icon "button" at bounding box center [314, 18] width 16 height 16
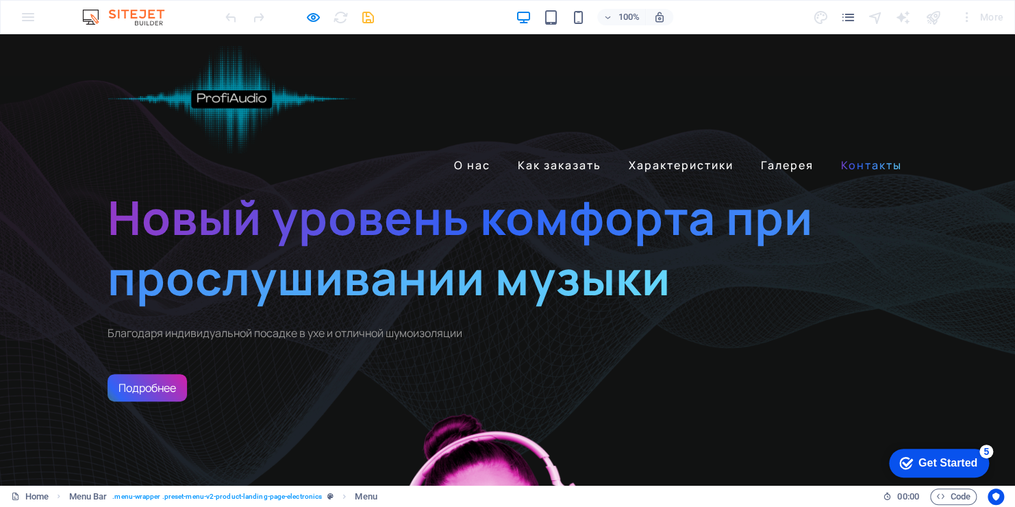
click at [858, 154] on link "Контакты" at bounding box center [872, 165] width 72 height 22
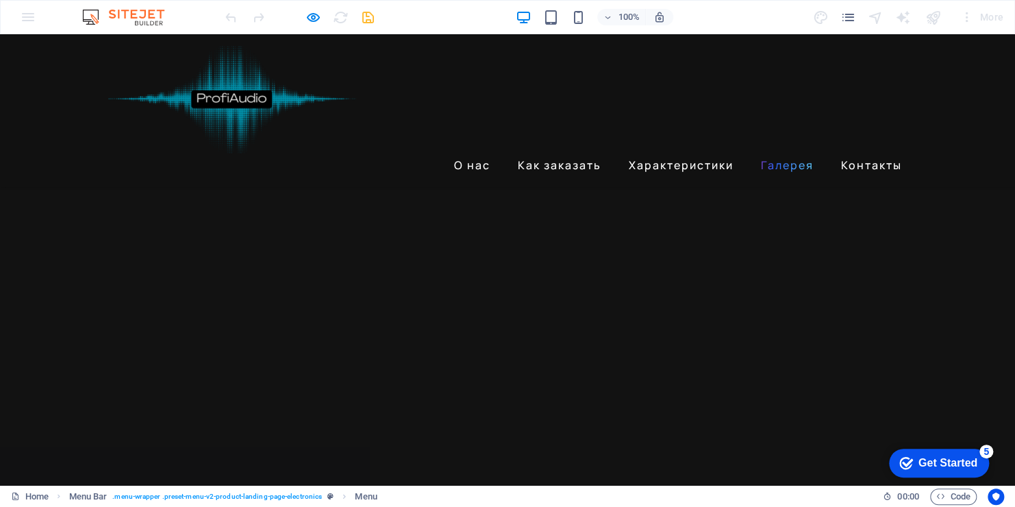
scroll to position [2478, 0]
click at [791, 154] on link "Галерея" at bounding box center [788, 165] width 64 height 22
click at [854, 154] on link "Контакты" at bounding box center [872, 165] width 72 height 22
click at [804, 154] on link "Галерея" at bounding box center [788, 165] width 64 height 22
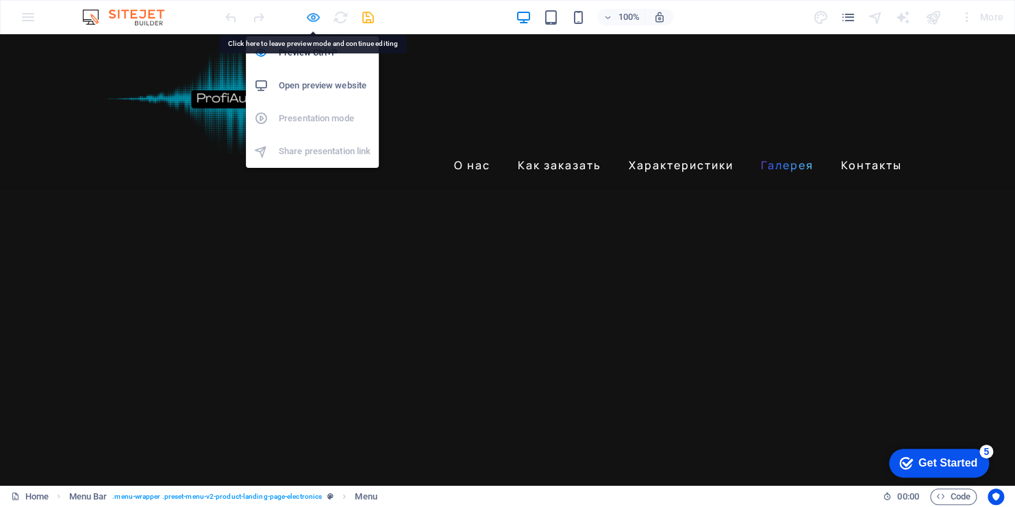
click at [306, 14] on icon "button" at bounding box center [314, 18] width 16 height 16
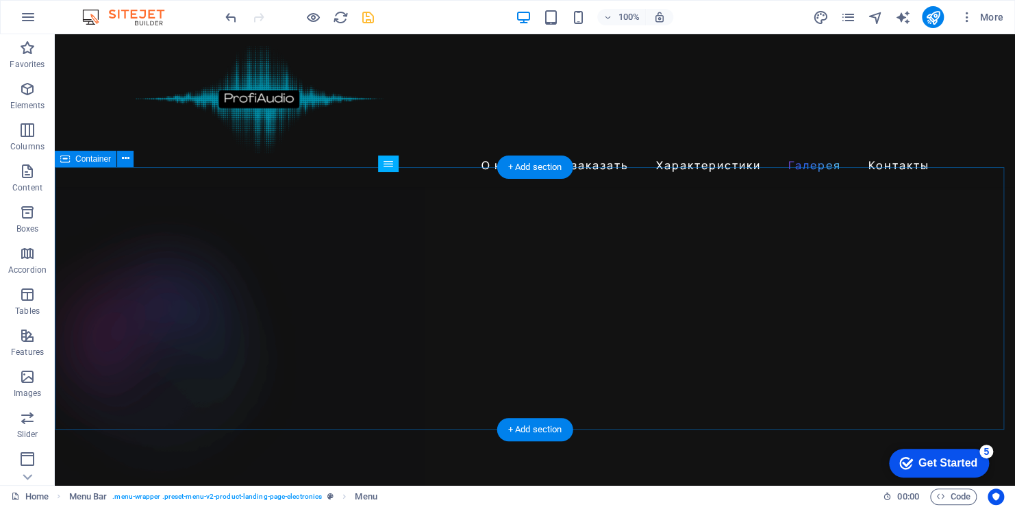
scroll to position [2830, 0]
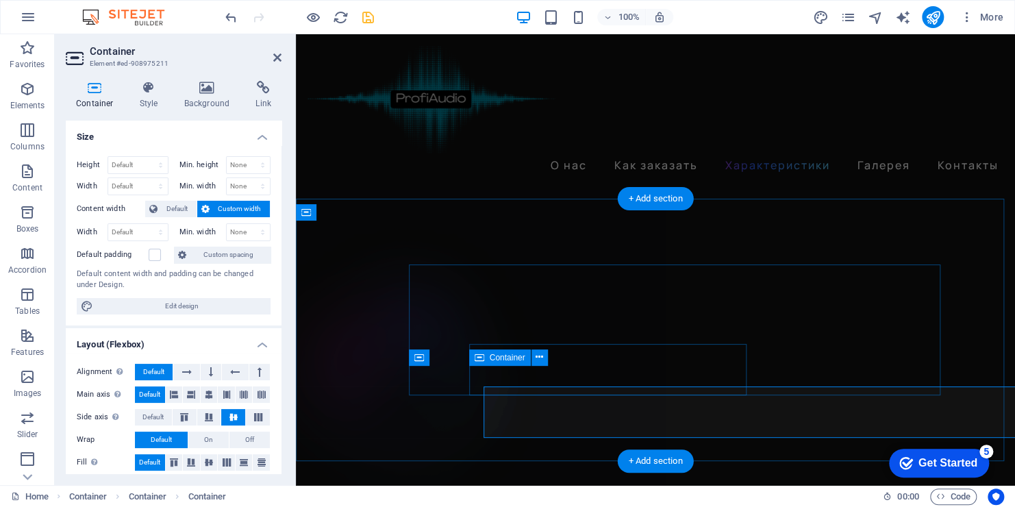
scroll to position [3031, 0]
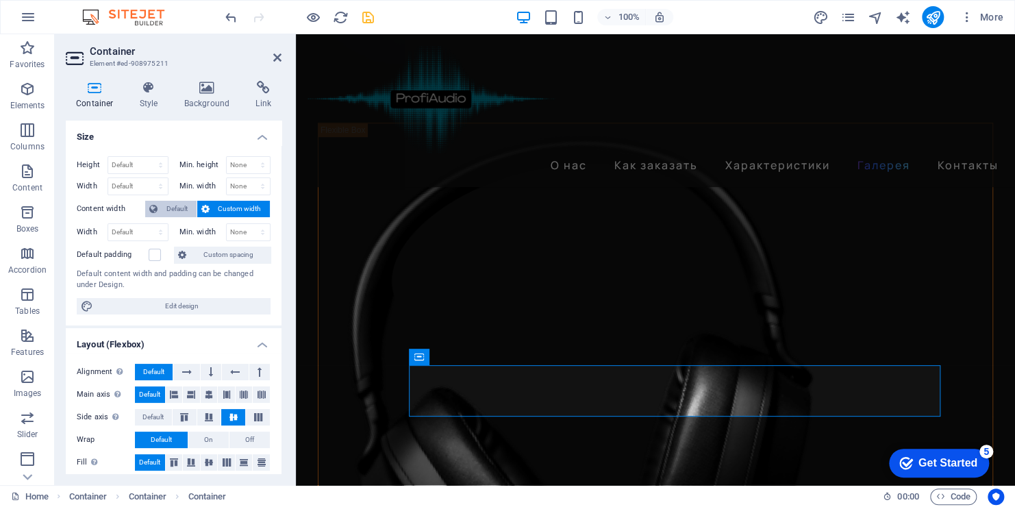
click at [171, 211] on span "Default" at bounding box center [177, 209] width 31 height 16
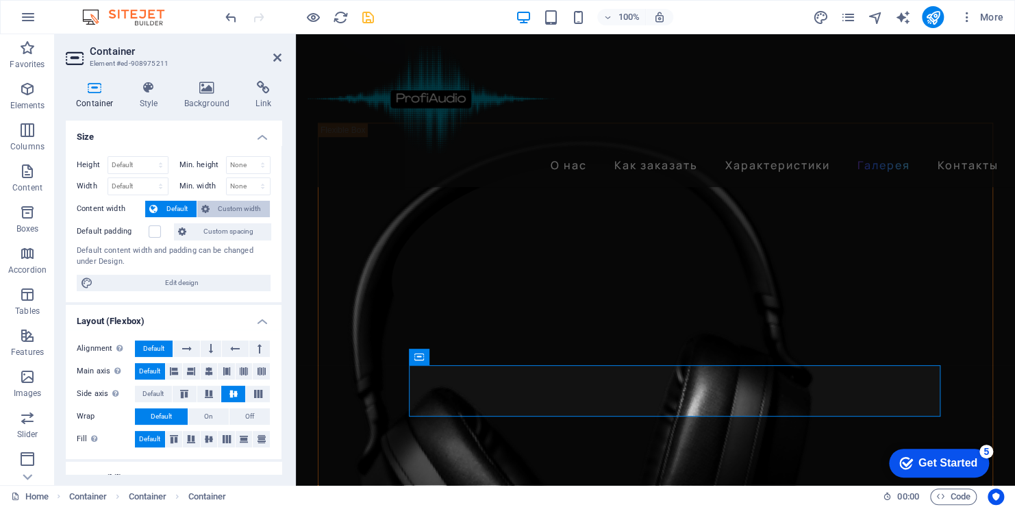
click at [206, 208] on icon at bounding box center [205, 209] width 8 height 16
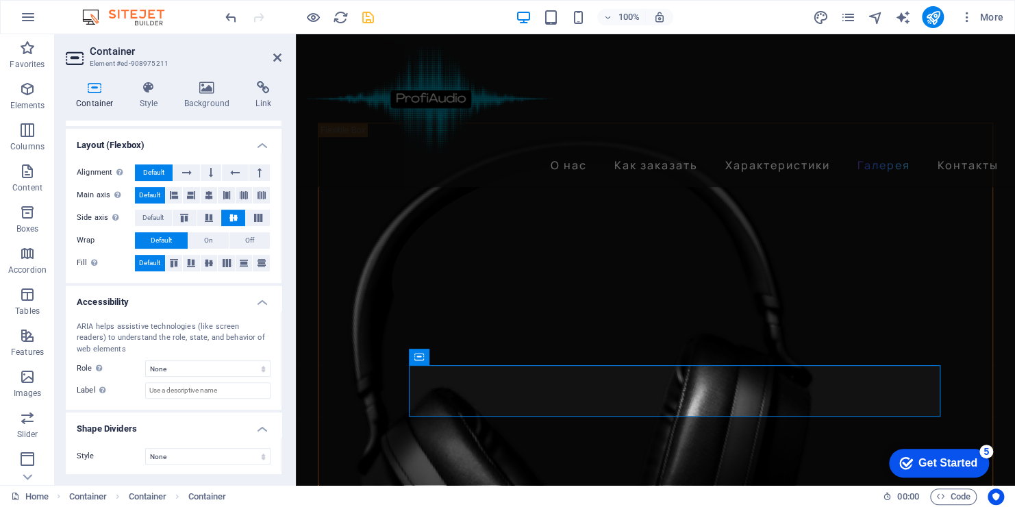
scroll to position [0, 0]
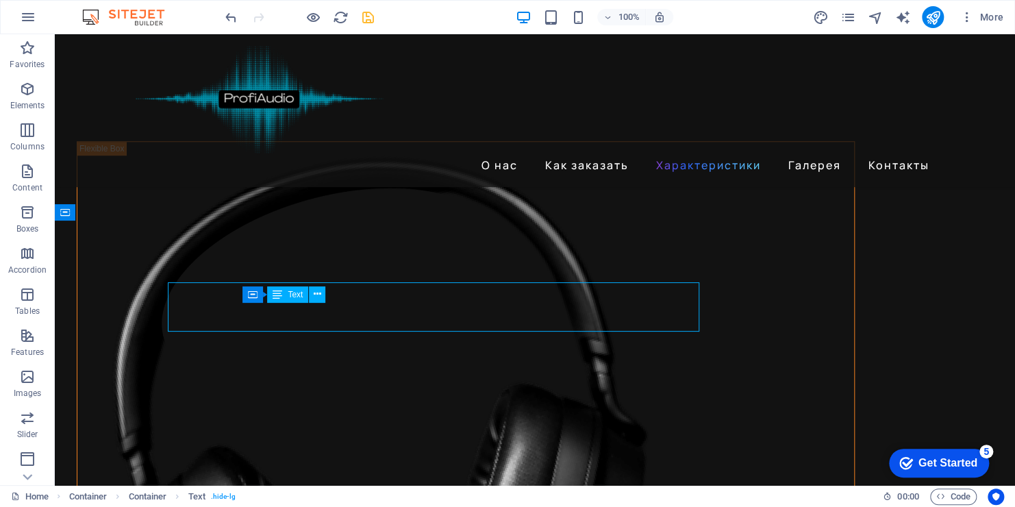
scroll to position [2830, 0]
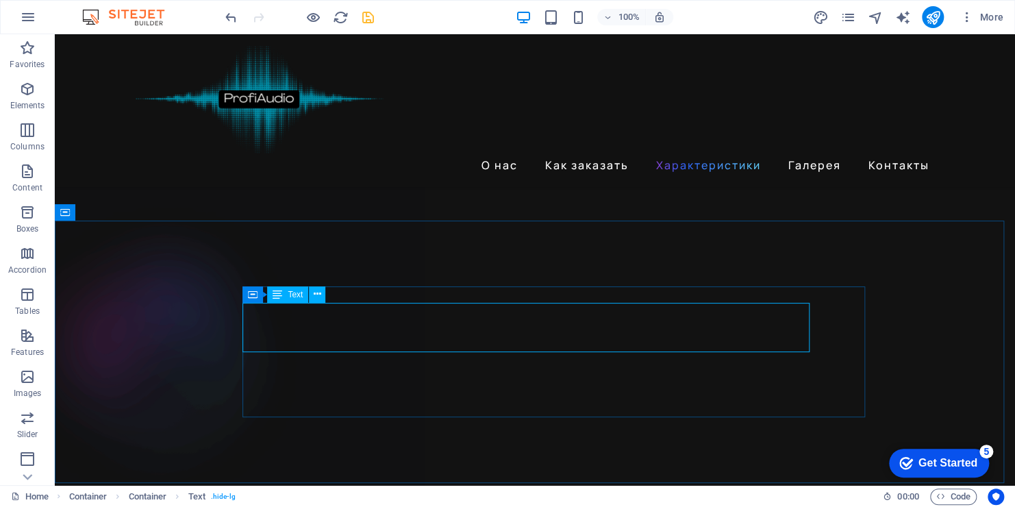
click at [286, 293] on div "Text" at bounding box center [287, 294] width 41 height 16
click at [293, 293] on span "Text" at bounding box center [295, 294] width 15 height 8
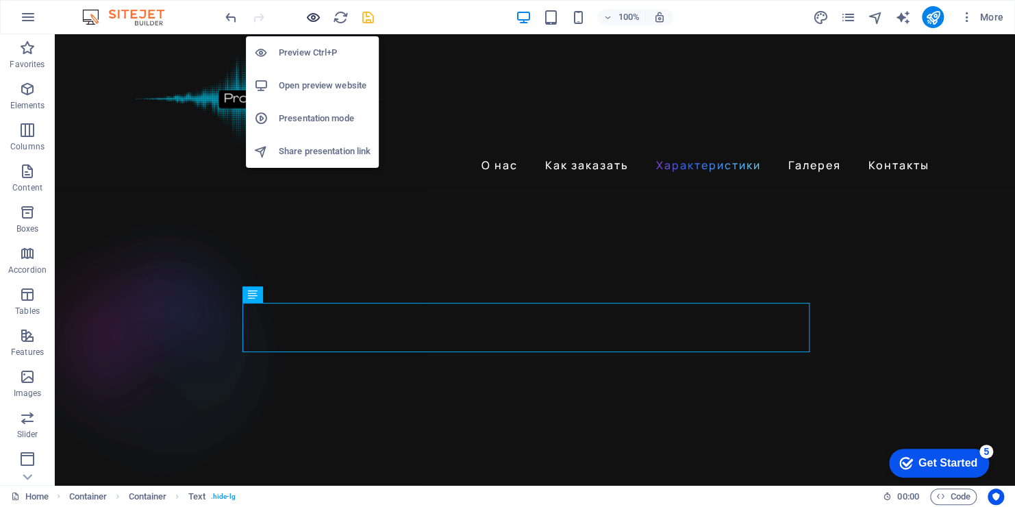
click at [313, 18] on icon "button" at bounding box center [314, 18] width 16 height 16
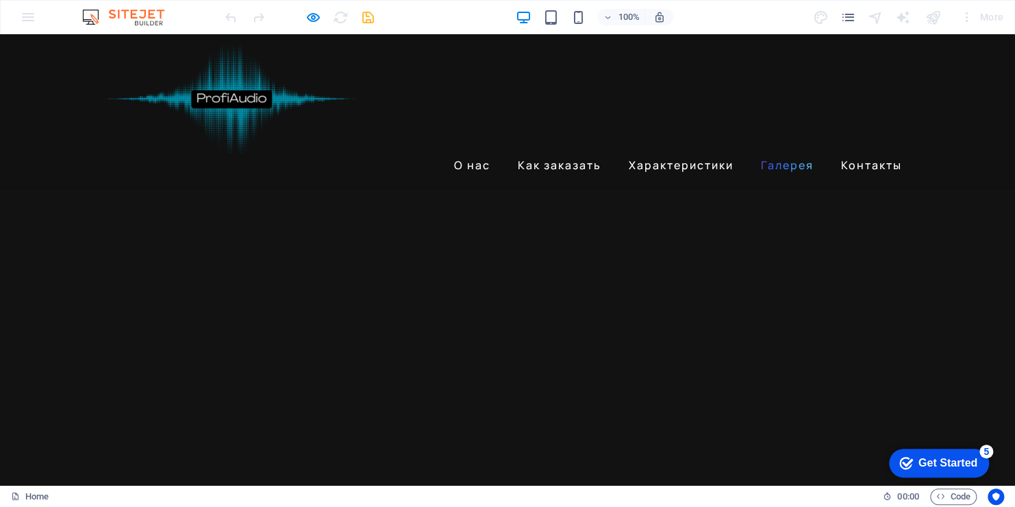
scroll to position [2352, 0]
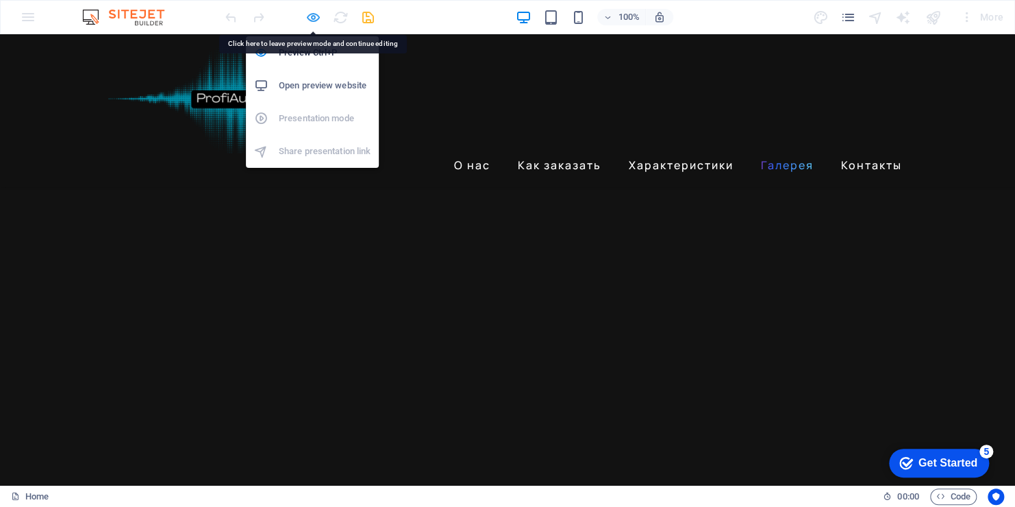
click at [310, 14] on icon "button" at bounding box center [314, 18] width 16 height 16
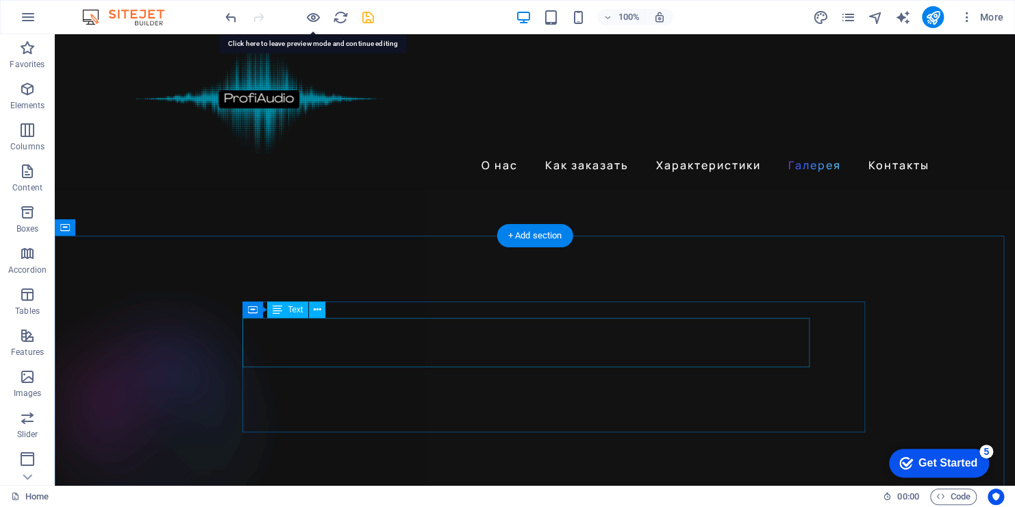
scroll to position [2830, 0]
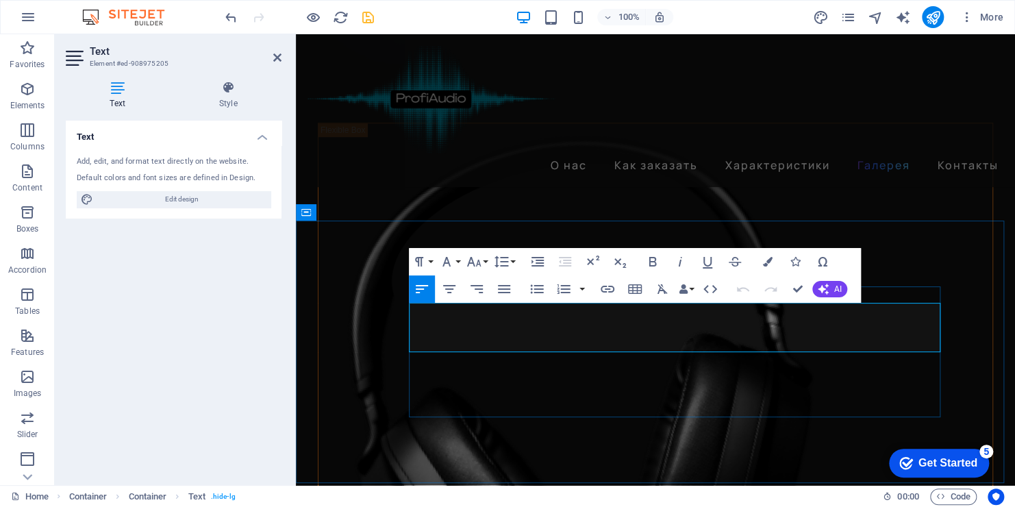
drag, startPoint x: 752, startPoint y: 340, endPoint x: 412, endPoint y: 318, distance: 341.2
copy span "Я поражен высокой детализацией звука, комфортной посадкой в ушах! Ощущение прос…"
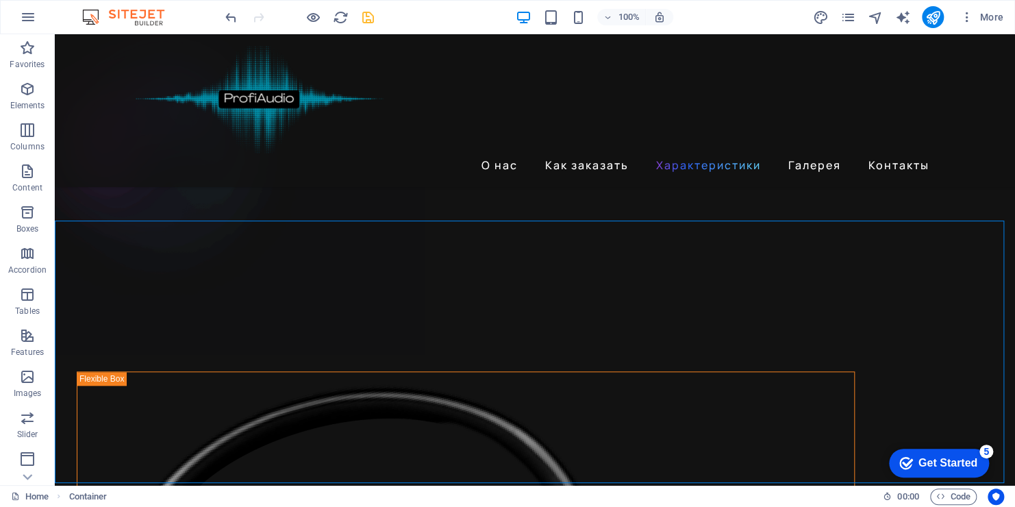
scroll to position [2829, 0]
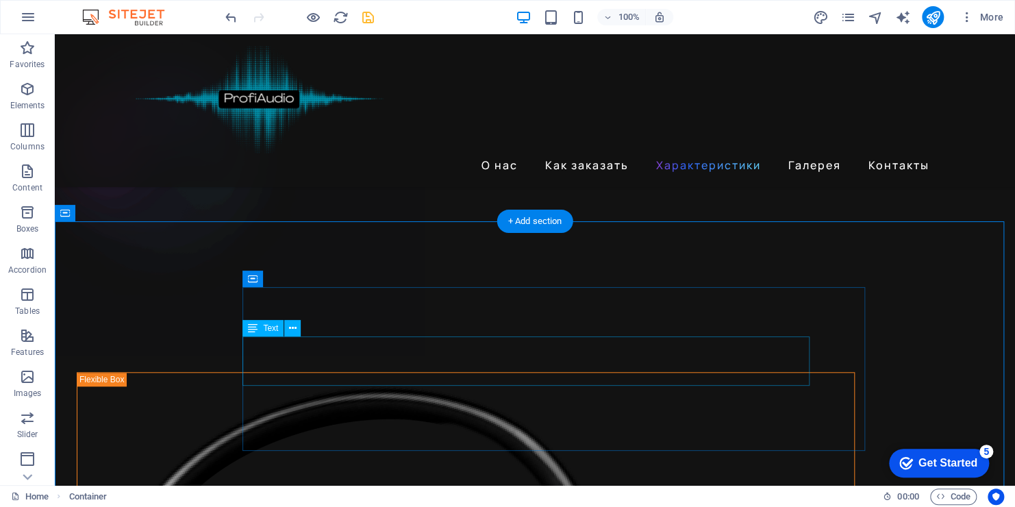
scroll to position [2829, 0]
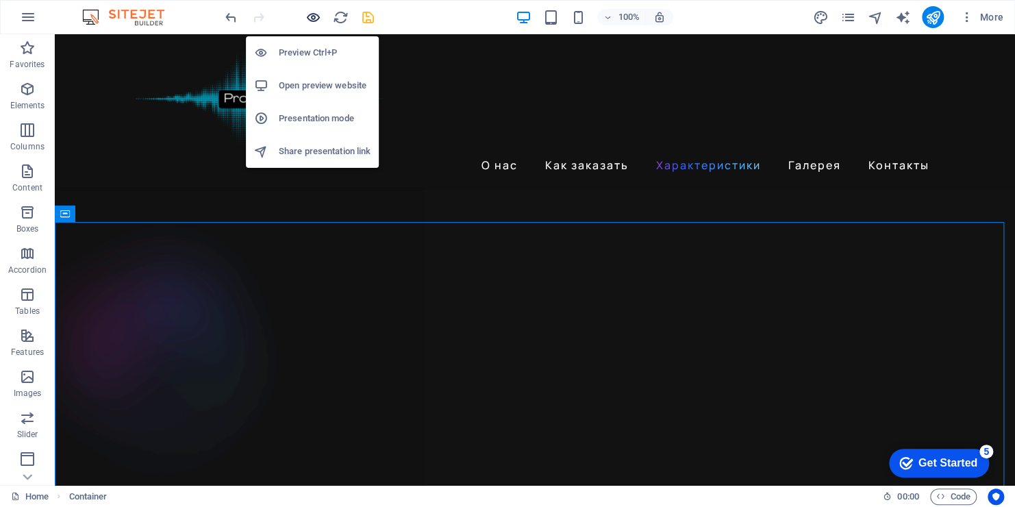
click at [308, 11] on icon "button" at bounding box center [314, 18] width 16 height 16
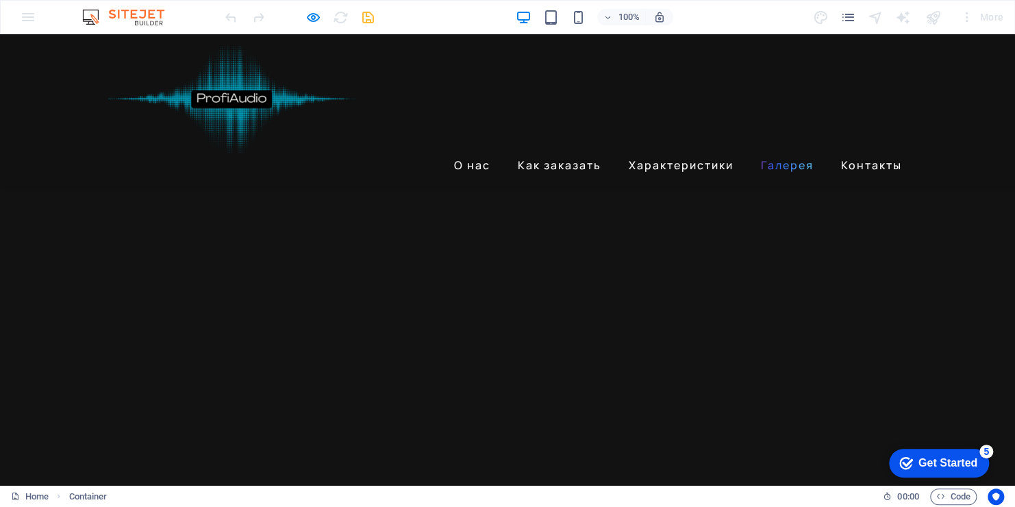
scroll to position [2351, 0]
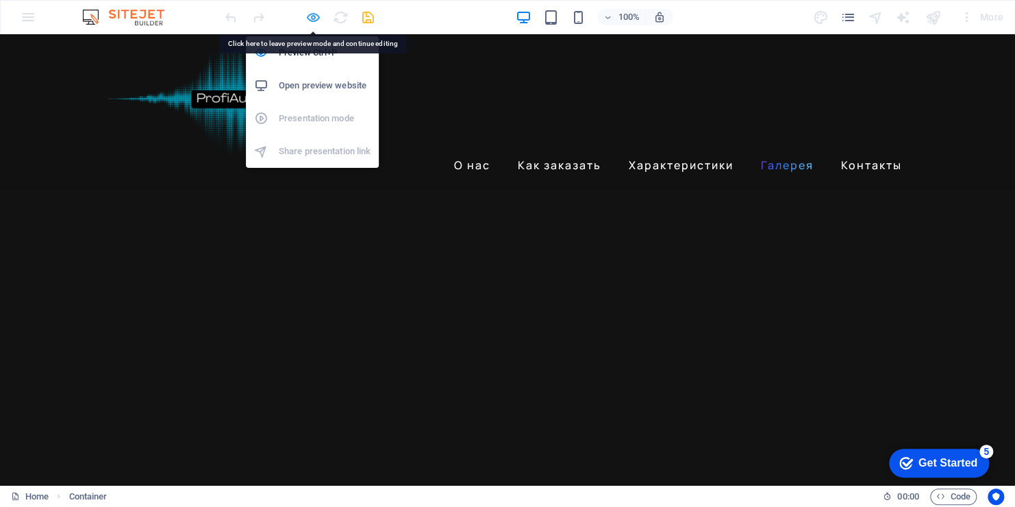
click at [310, 17] on icon "button" at bounding box center [314, 18] width 16 height 16
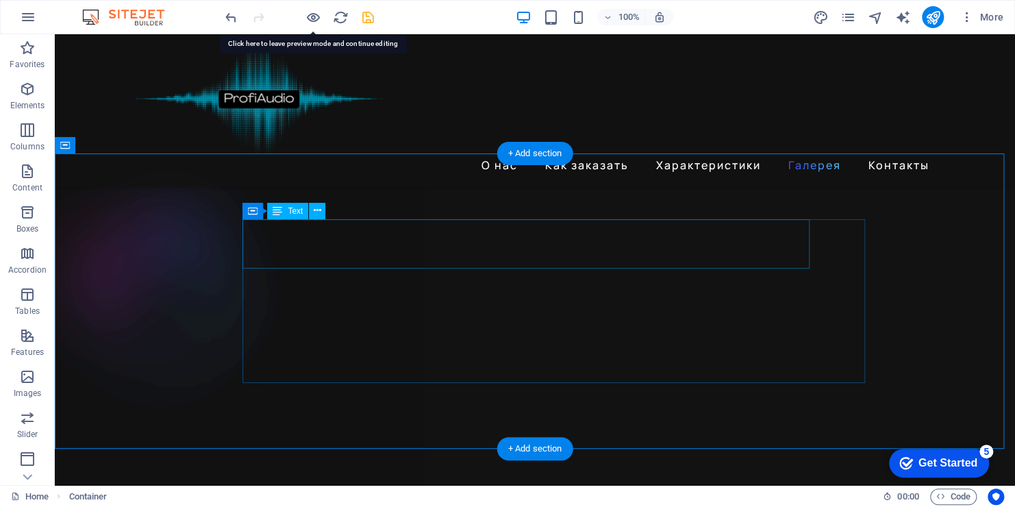
scroll to position [2897, 0]
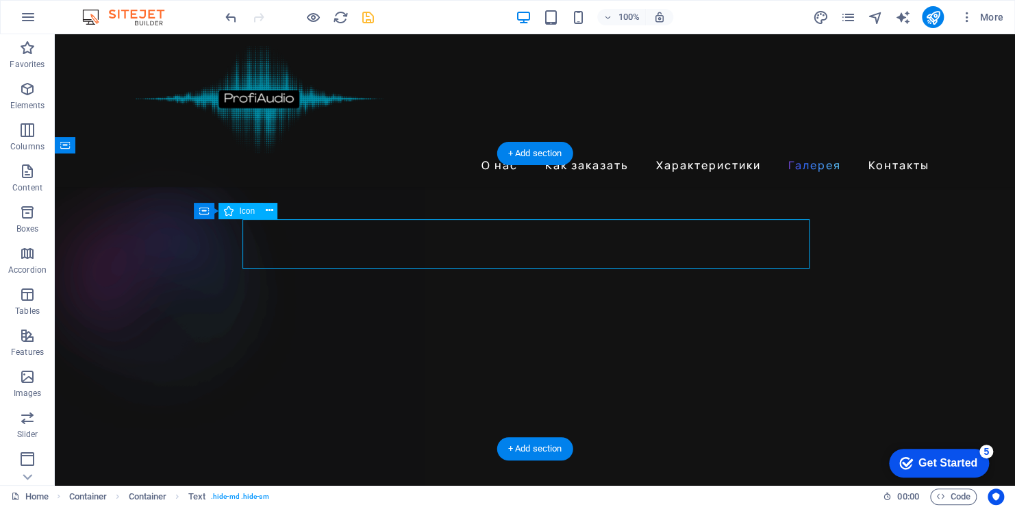
select select "xMidYMid"
select select "px"
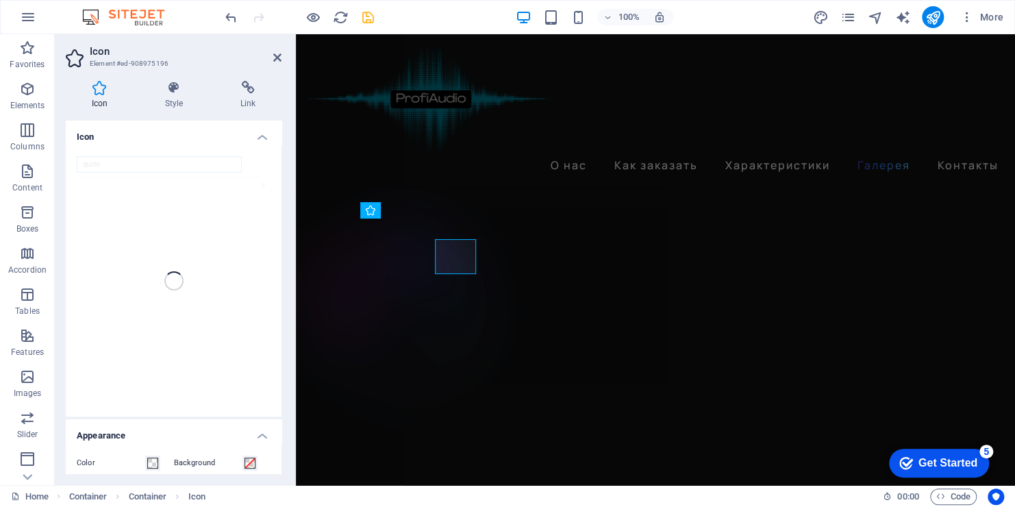
scroll to position [3098, 0]
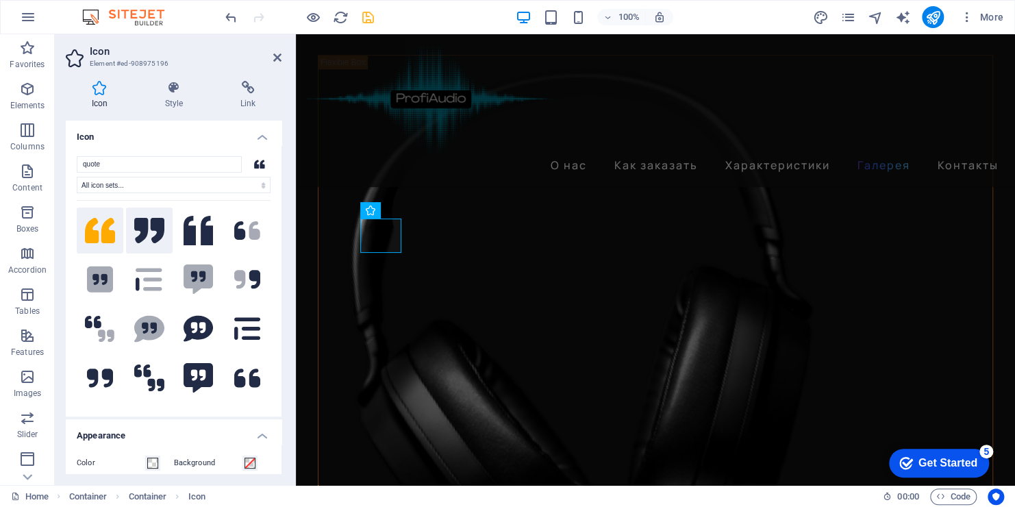
click at [151, 222] on icon at bounding box center [149, 230] width 30 height 25
click at [89, 231] on icon at bounding box center [100, 230] width 30 height 25
click at [114, 186] on select "All icon sets... IcoFont Ionicons FontAwesome Brands FontAwesome Duotone FontAw…" at bounding box center [174, 185] width 194 height 16
click at [175, 97] on h4 "Style" at bounding box center [176, 95] width 75 height 29
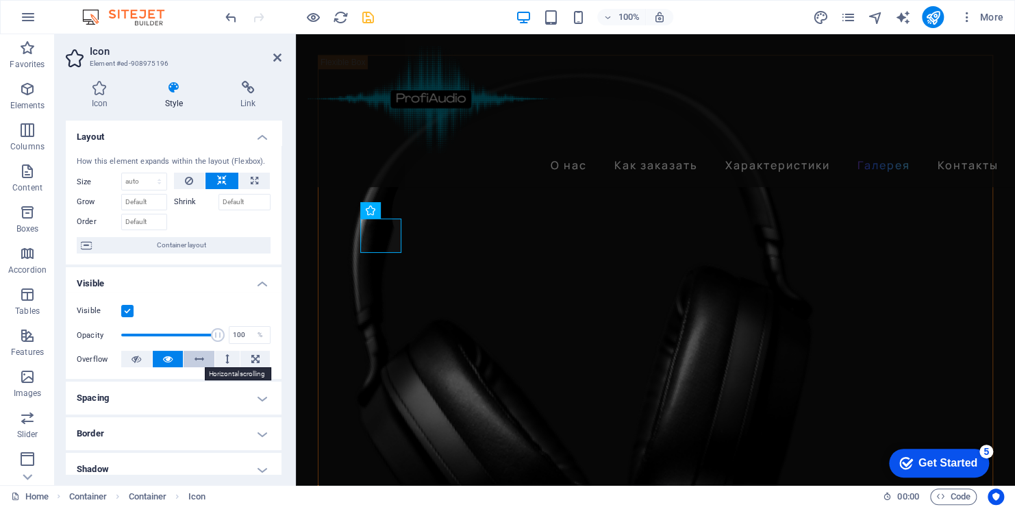
click at [199, 362] on icon at bounding box center [200, 359] width 10 height 16
click at [170, 362] on icon at bounding box center [168, 359] width 10 height 16
click at [200, 363] on icon at bounding box center [200, 359] width 10 height 16
type input "100"
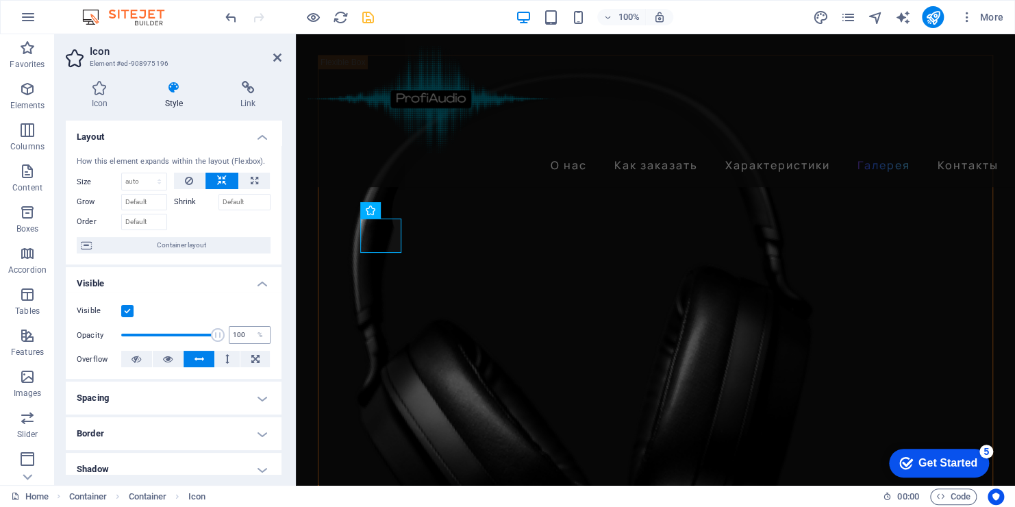
drag, startPoint x: 214, startPoint y: 332, endPoint x: 229, endPoint y: 337, distance: 15.8
click at [229, 337] on div "Opacity 100 %" at bounding box center [174, 335] width 194 height 21
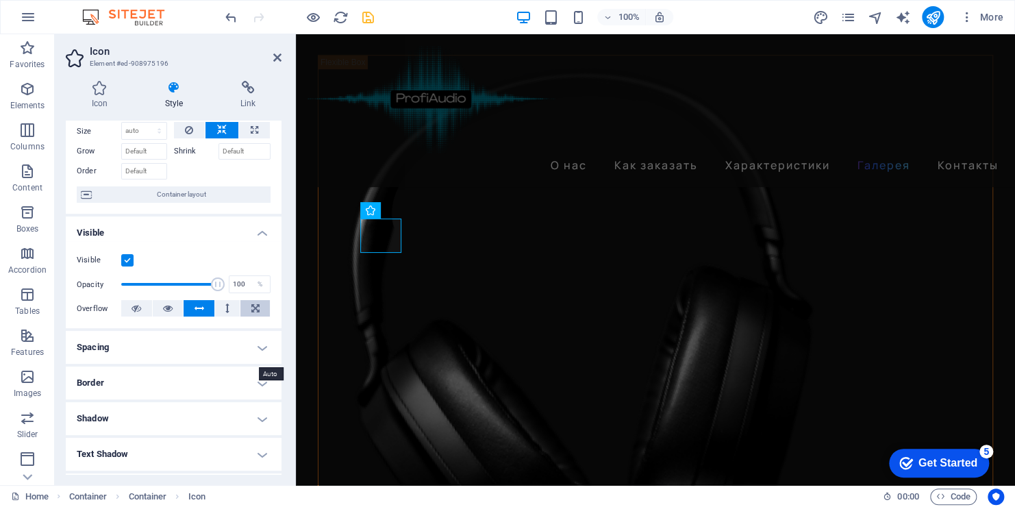
scroll to position [69, 0]
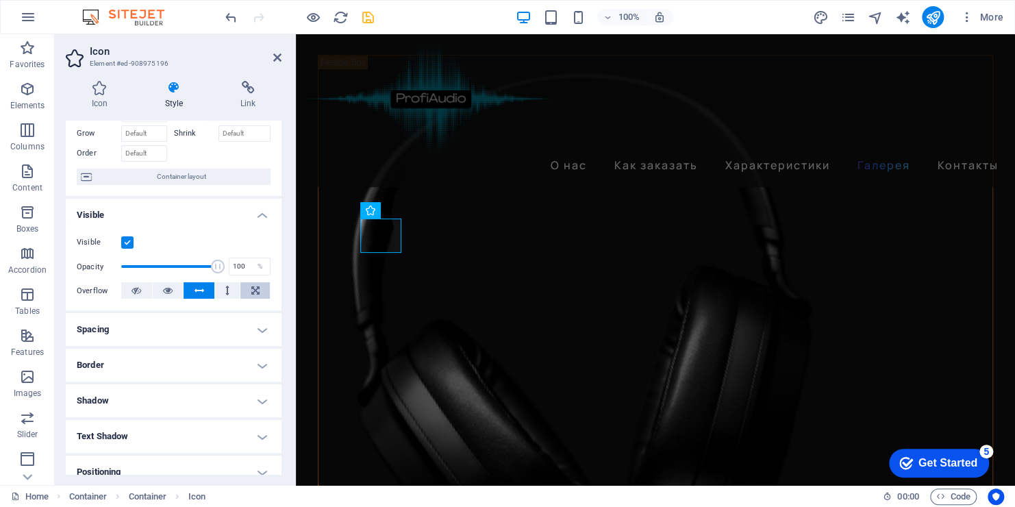
click at [251, 288] on icon at bounding box center [255, 290] width 8 height 16
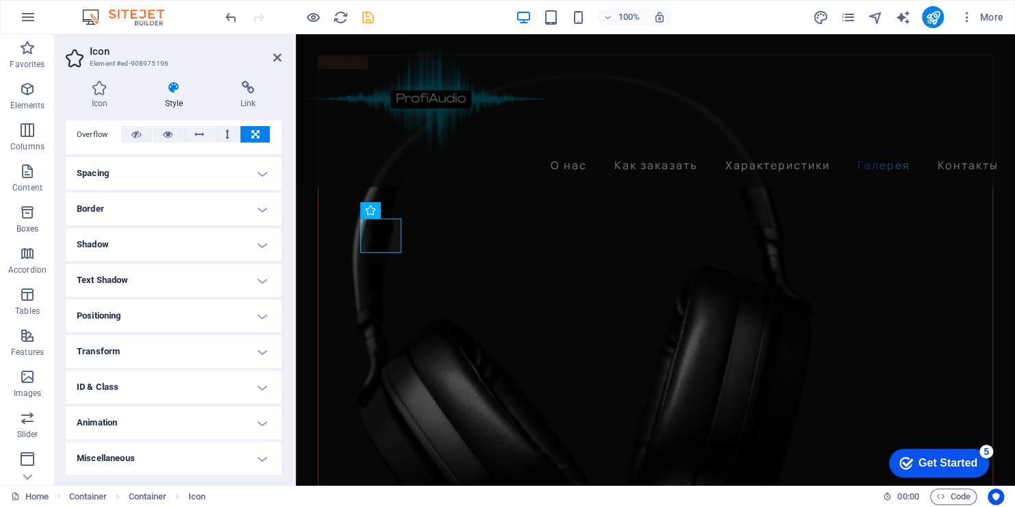
scroll to position [0, 0]
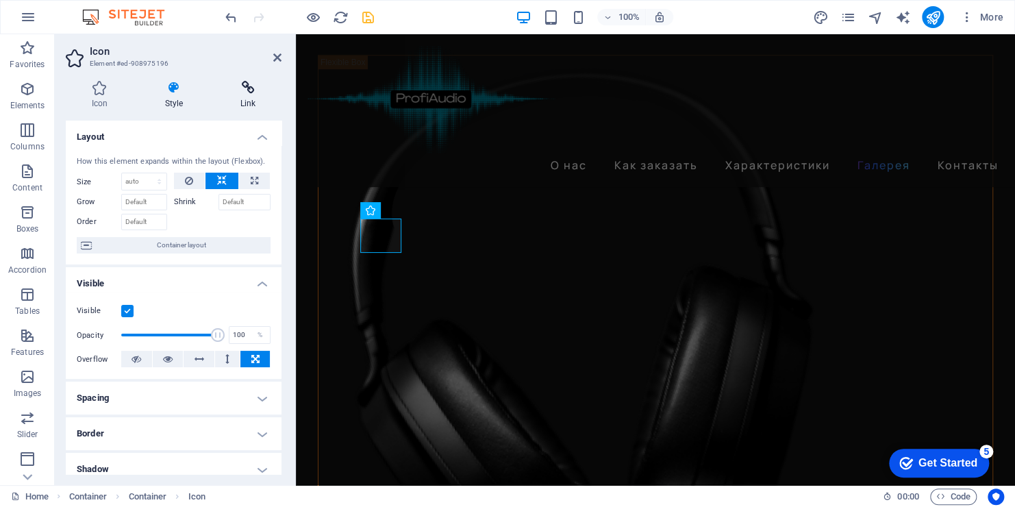
click at [247, 97] on h4 "Link" at bounding box center [247, 95] width 67 height 29
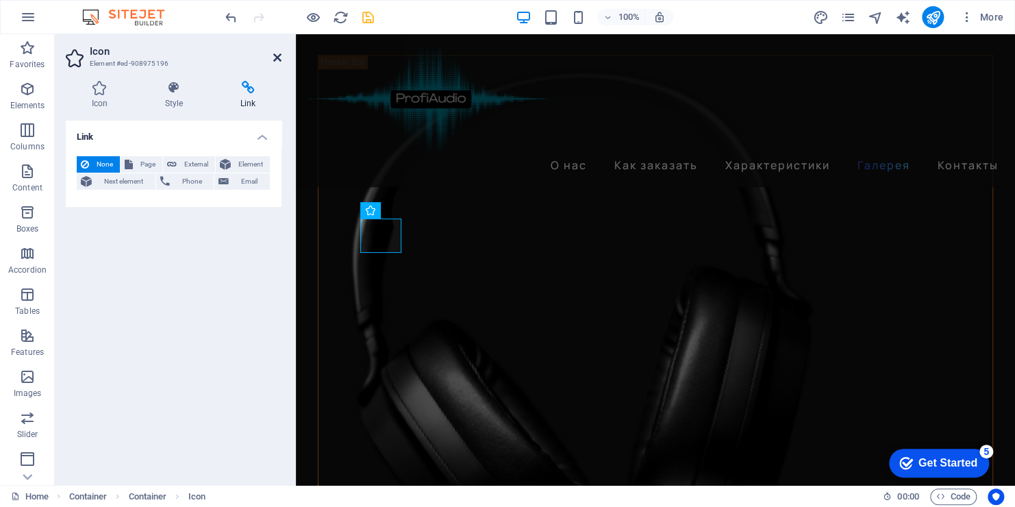
click at [279, 54] on icon at bounding box center [277, 57] width 8 height 11
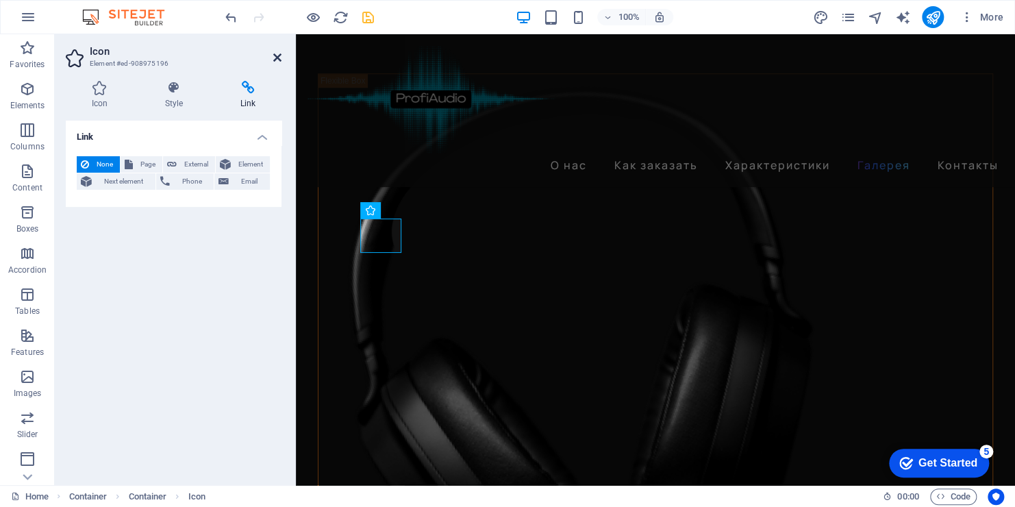
scroll to position [2897, 0]
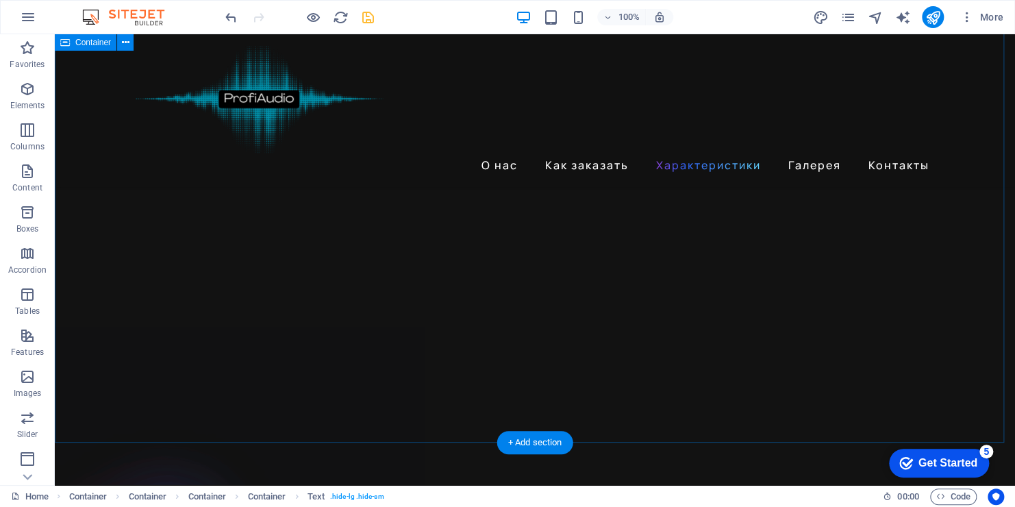
scroll to position [2555, 0]
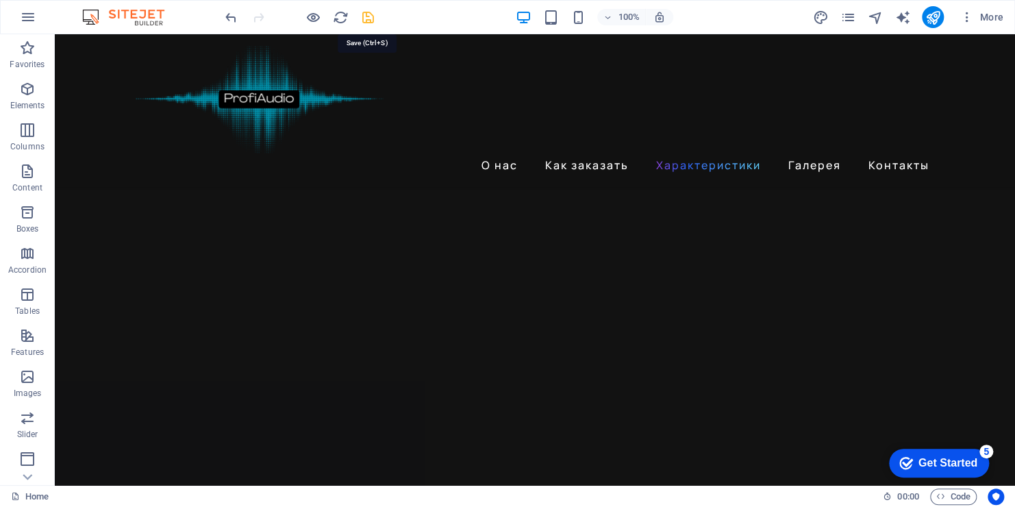
click at [371, 15] on icon "save" at bounding box center [368, 18] width 16 height 16
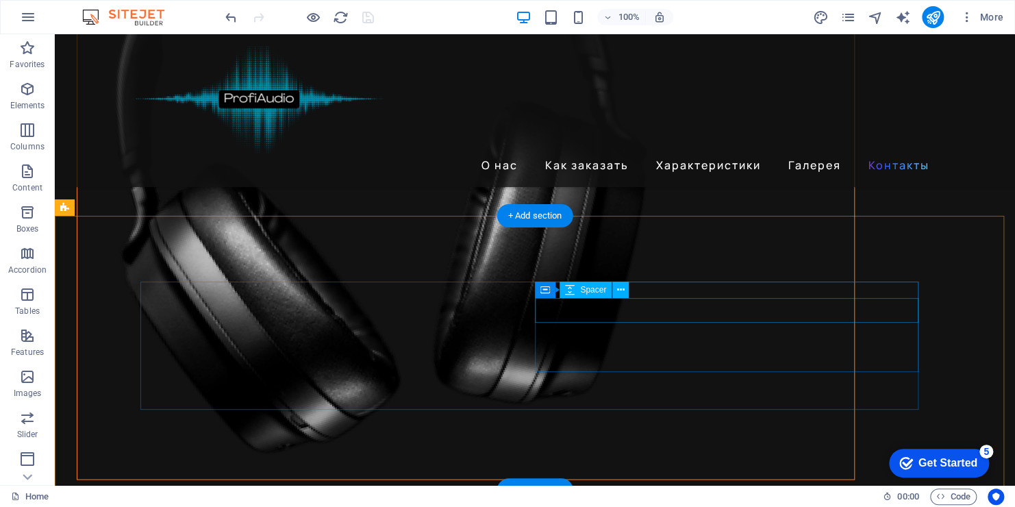
scroll to position [3575, 0]
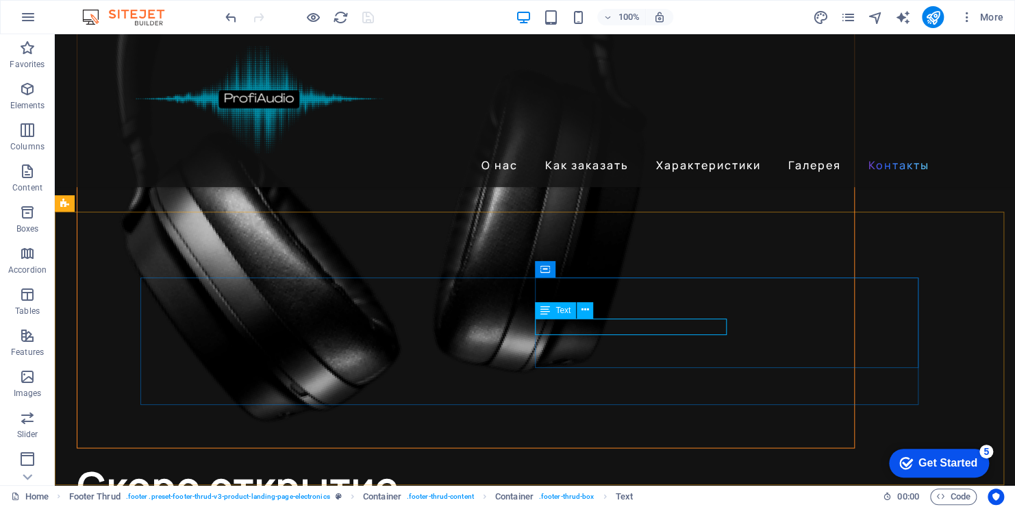
click at [546, 310] on icon at bounding box center [546, 310] width 10 height 16
click at [586, 310] on icon at bounding box center [586, 310] width 8 height 14
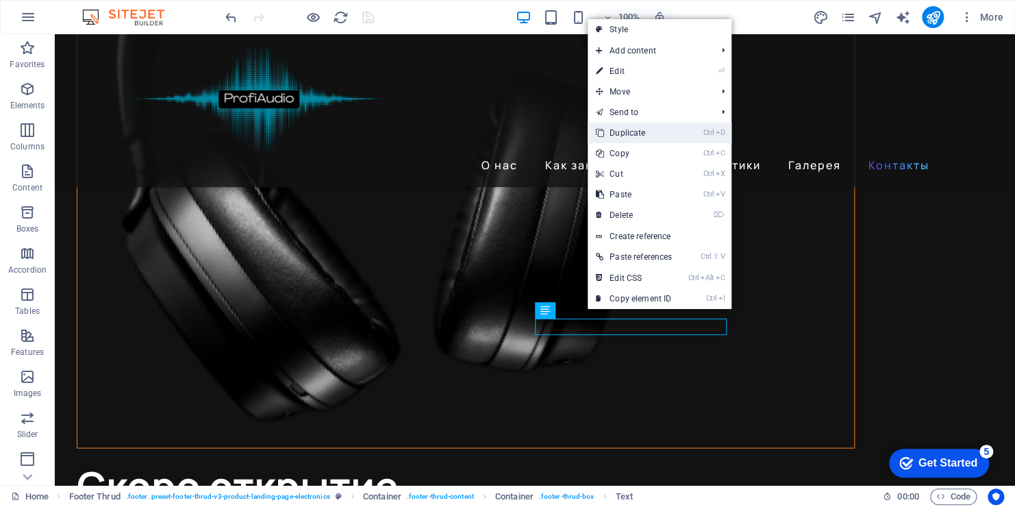
click at [621, 129] on link "Ctrl D Duplicate" at bounding box center [634, 133] width 92 height 21
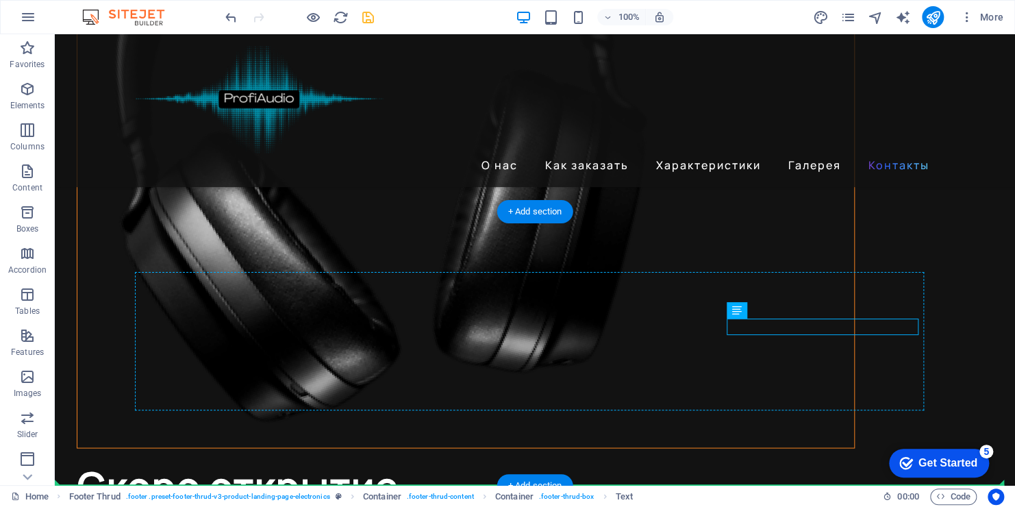
drag, startPoint x: 808, startPoint y: 328, endPoint x: 688, endPoint y: 356, distance: 123.0
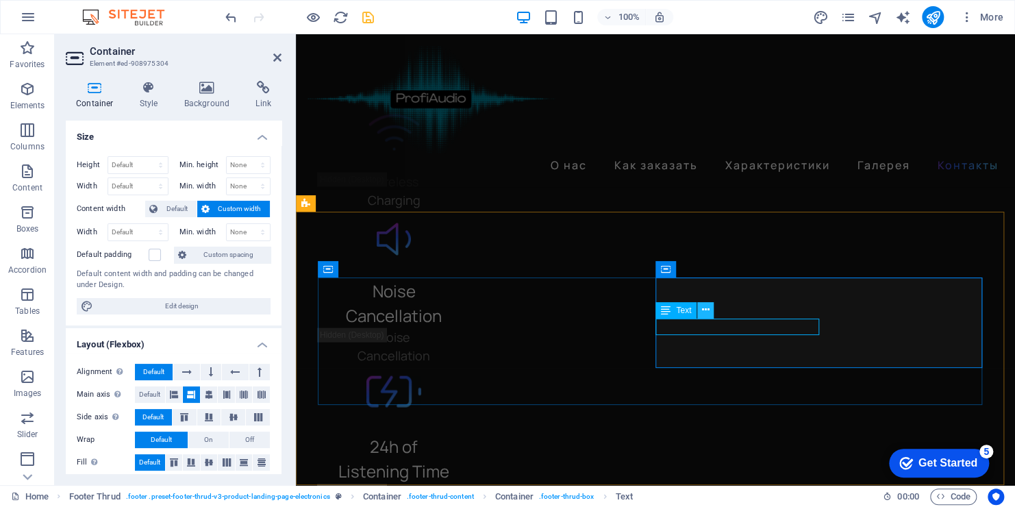
click at [703, 308] on icon at bounding box center [706, 310] width 8 height 14
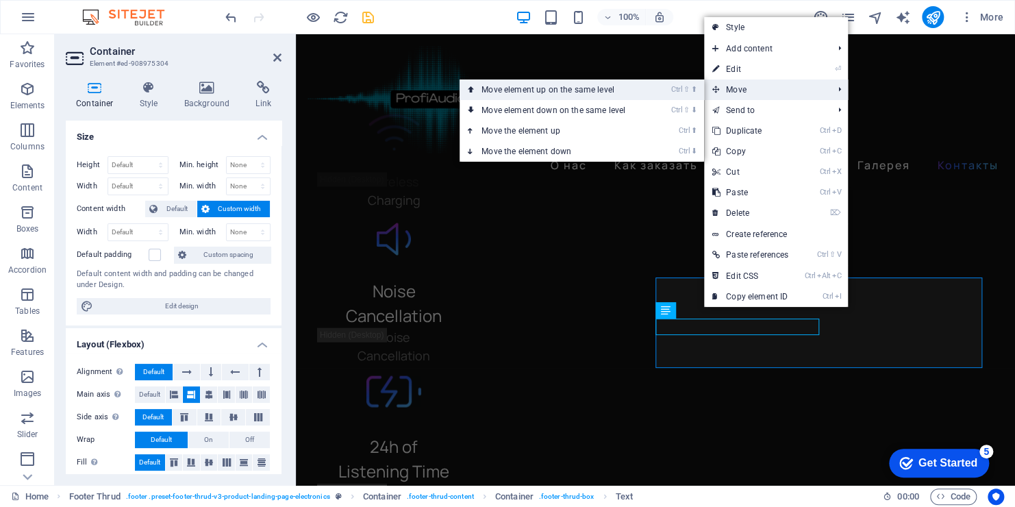
click at [623, 92] on link "Ctrl ⇧ ⬆ Move element up on the same level" at bounding box center [556, 89] width 193 height 21
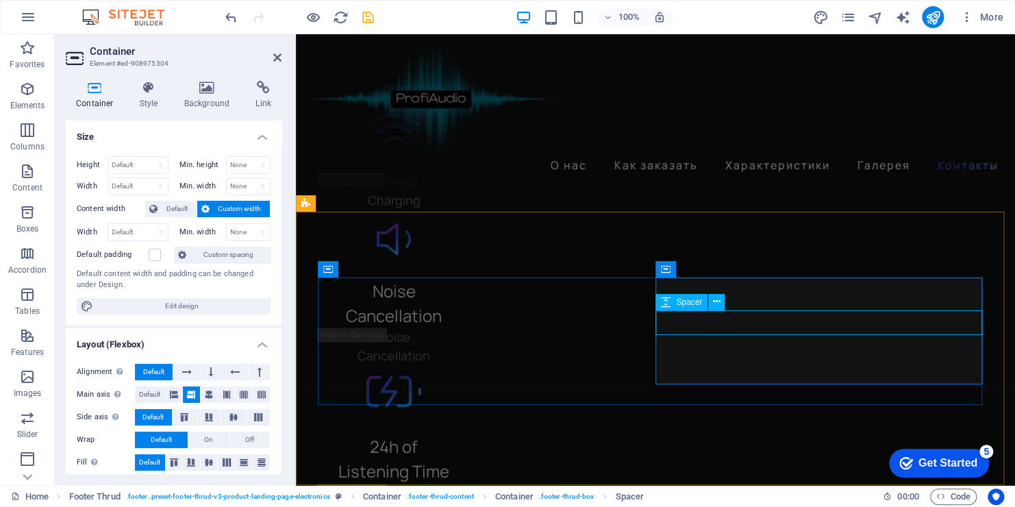
click at [667, 303] on icon at bounding box center [666, 302] width 10 height 16
click at [715, 299] on icon at bounding box center [717, 302] width 8 height 14
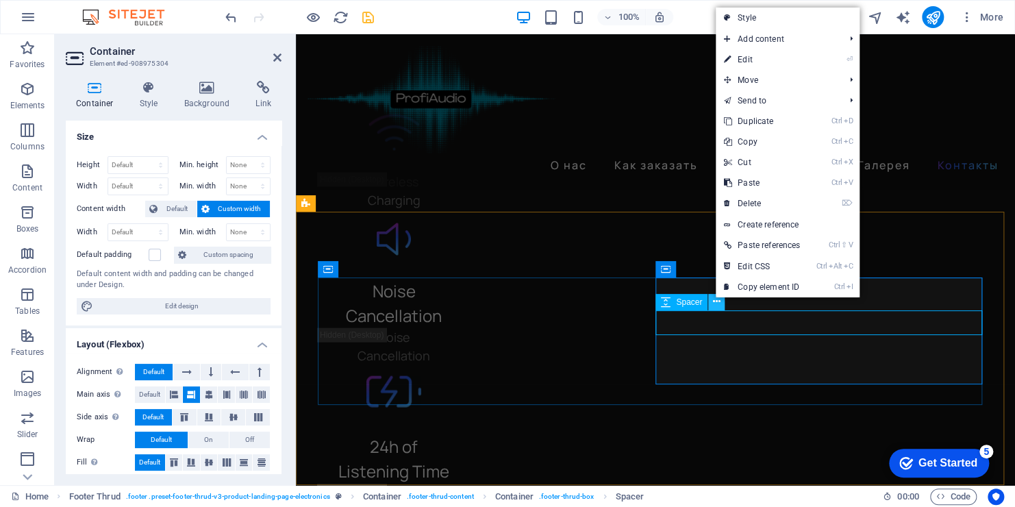
click at [714, 301] on icon at bounding box center [717, 302] width 8 height 14
click at [677, 302] on span "Spacer" at bounding box center [689, 302] width 26 height 8
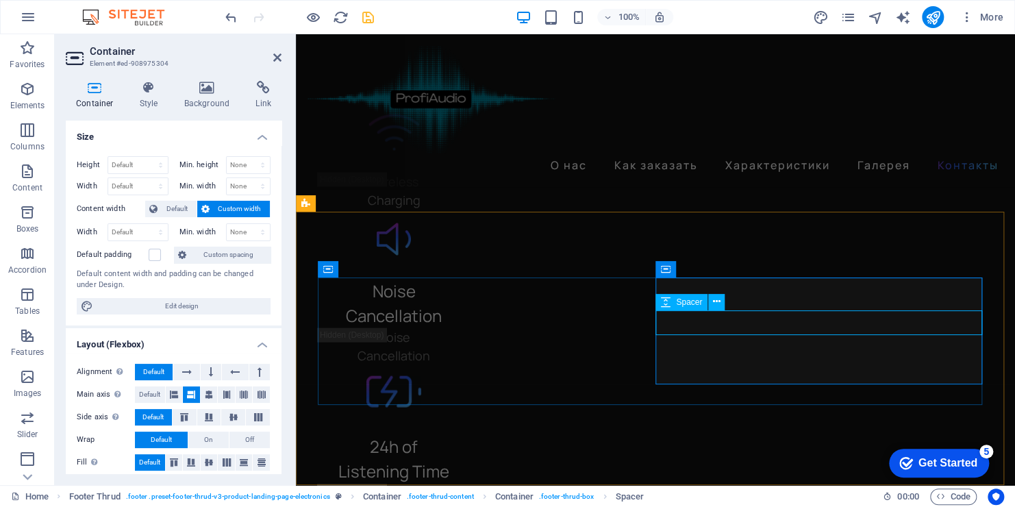
click at [688, 299] on span "Spacer" at bounding box center [689, 302] width 26 height 8
click at [691, 301] on span "Spacer" at bounding box center [689, 302] width 26 height 8
click at [210, 372] on icon at bounding box center [211, 372] width 4 height 16
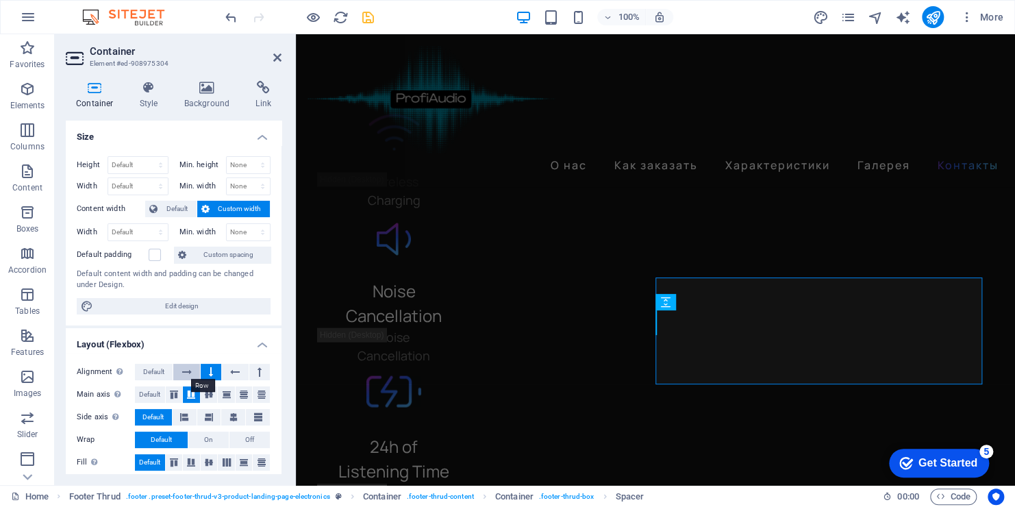
click at [184, 371] on icon at bounding box center [187, 372] width 10 height 16
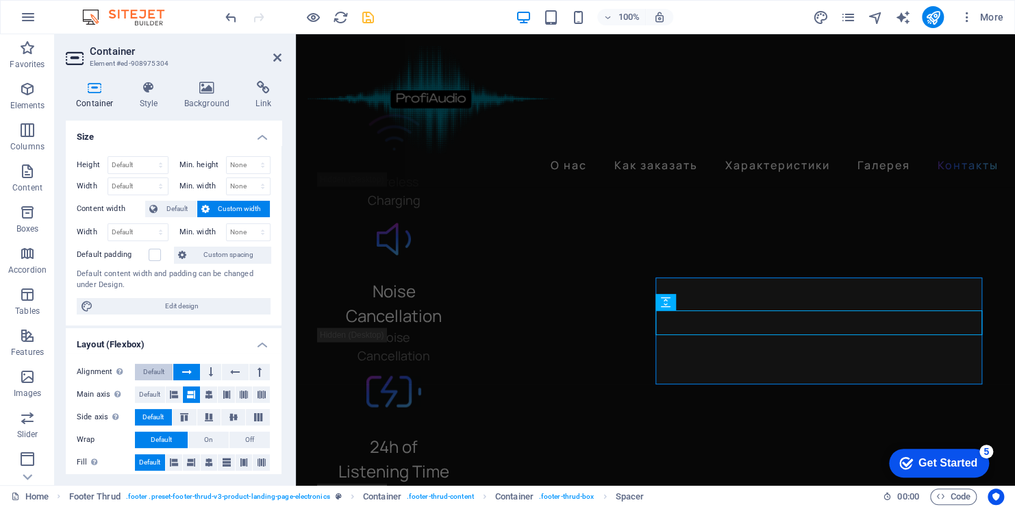
click at [153, 367] on span "Default" at bounding box center [153, 372] width 21 height 16
click at [190, 370] on icon at bounding box center [187, 372] width 10 height 16
click at [209, 371] on icon at bounding box center [211, 372] width 4 height 16
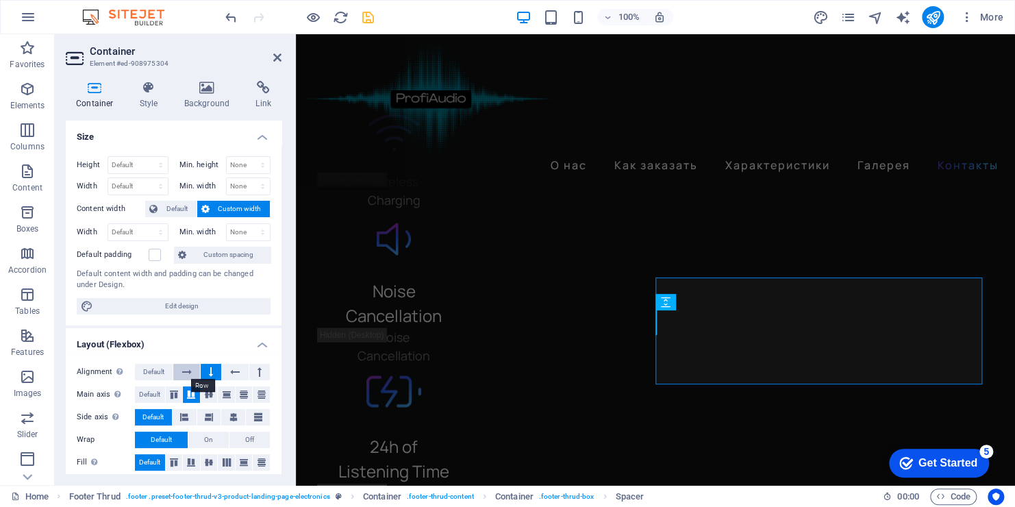
click at [190, 370] on icon at bounding box center [187, 372] width 10 height 16
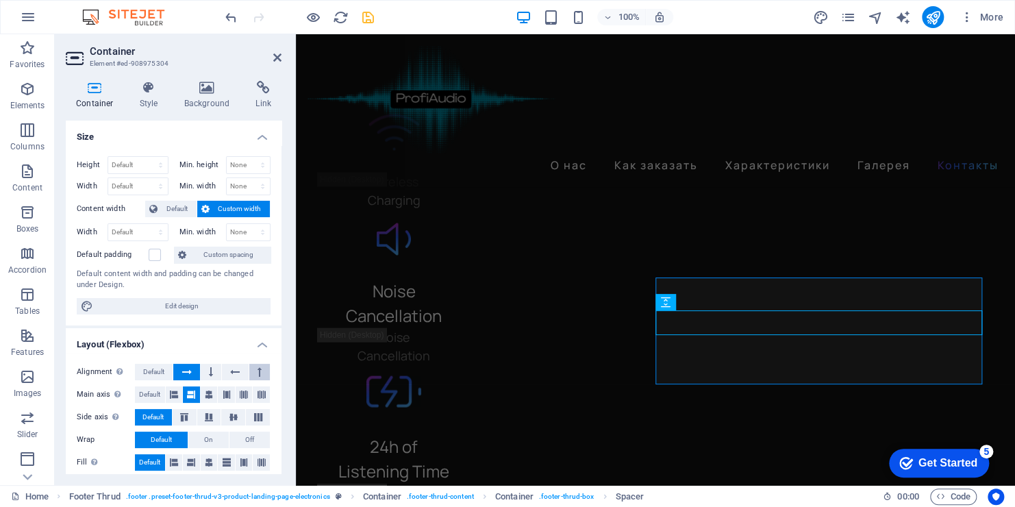
click at [254, 371] on button at bounding box center [259, 372] width 21 height 16
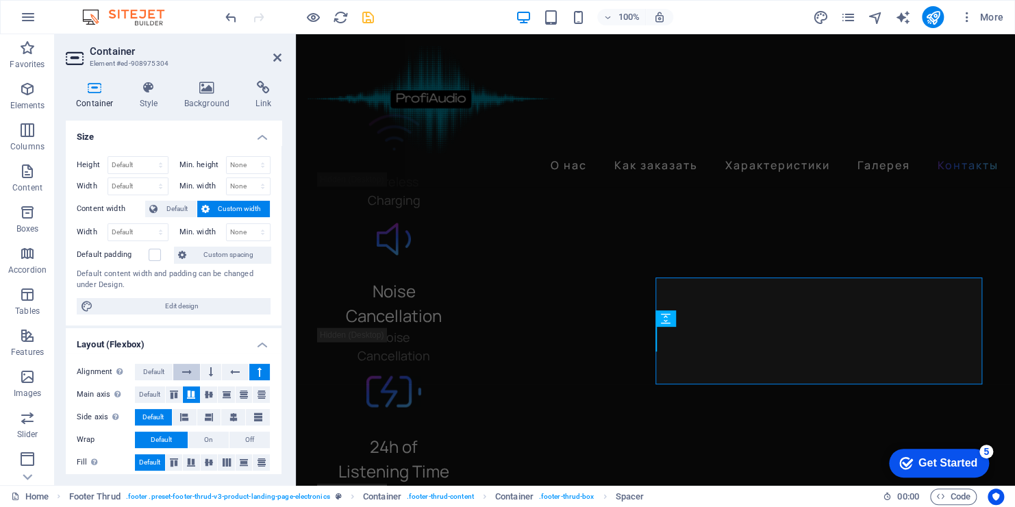
click at [188, 370] on icon at bounding box center [187, 372] width 10 height 16
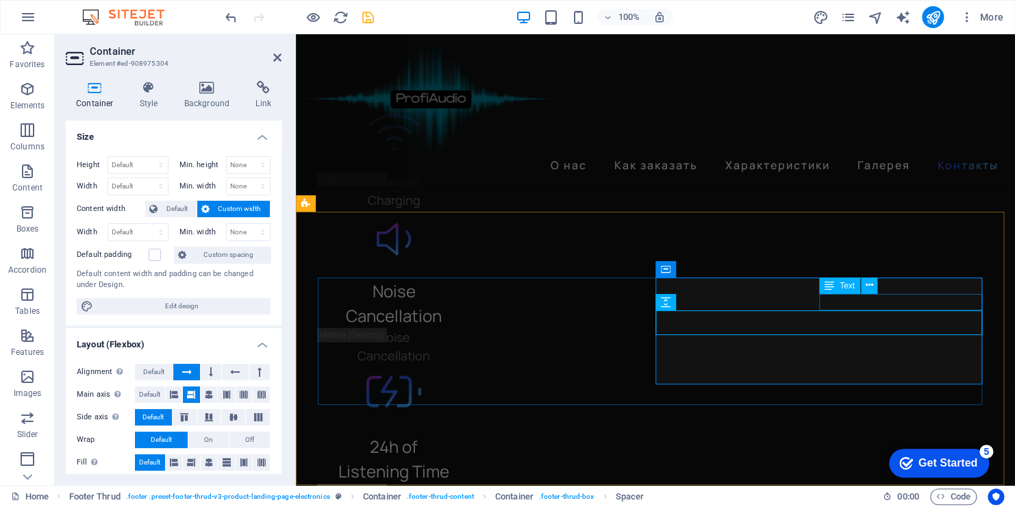
click at [842, 292] on div "Text" at bounding box center [839, 285] width 41 height 16
click at [867, 286] on icon at bounding box center [869, 285] width 8 height 14
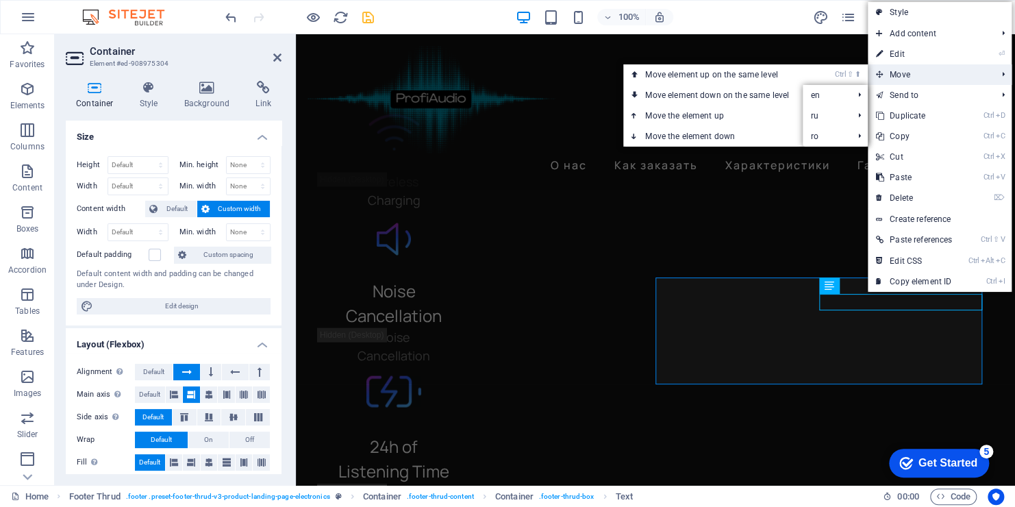
click at [923, 76] on span "Move" at bounding box center [929, 74] width 123 height 21
click at [780, 97] on link "Ctrl ⇧ ⬇ Move element down on the same level" at bounding box center [719, 95] width 193 height 21
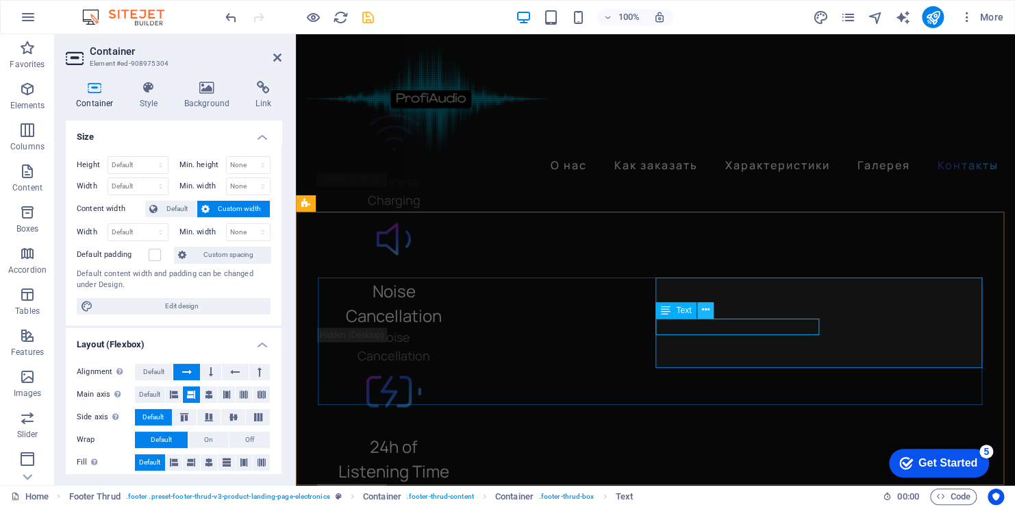
click at [702, 304] on icon at bounding box center [706, 310] width 8 height 14
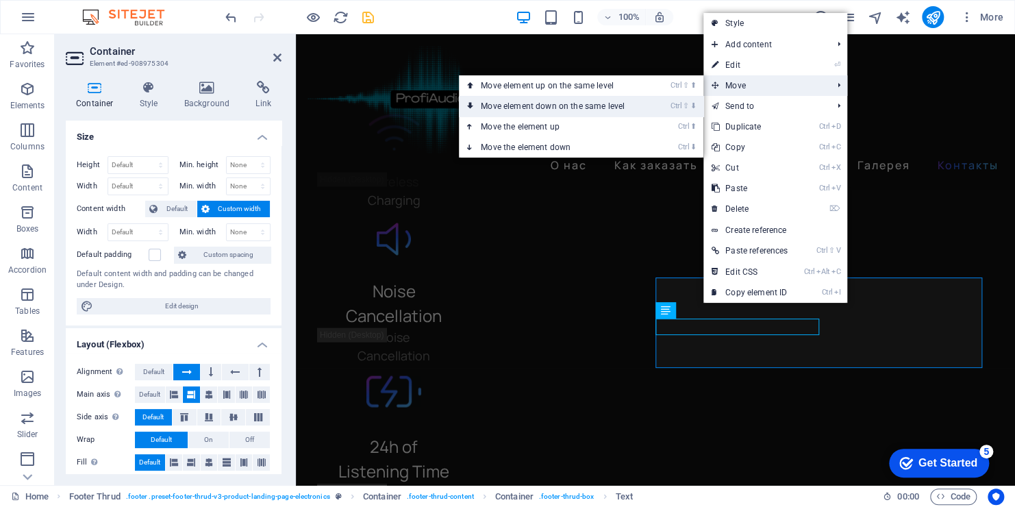
click at [628, 112] on link "Ctrl ⇧ ⬇ Move element down on the same level" at bounding box center [555, 106] width 193 height 21
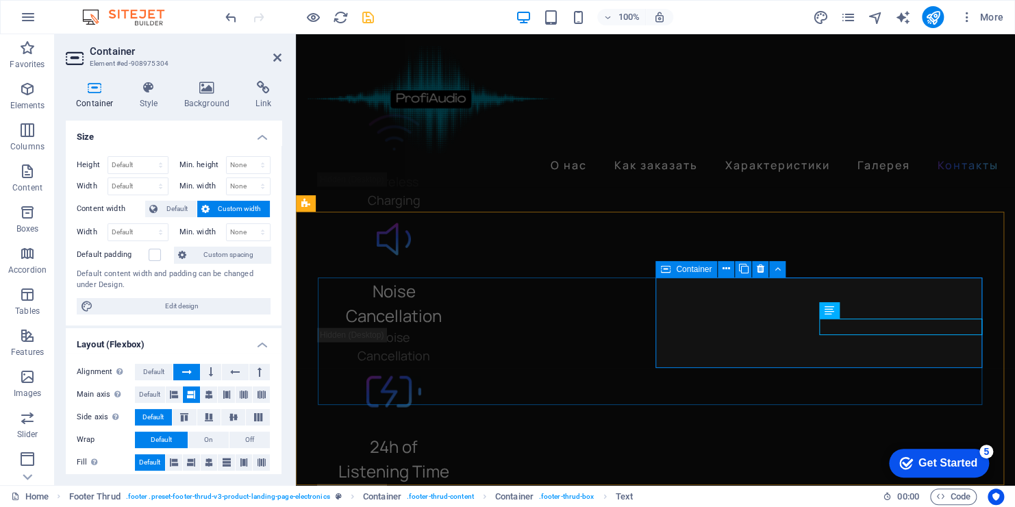
click at [872, 308] on icon at bounding box center [869, 310] width 8 height 14
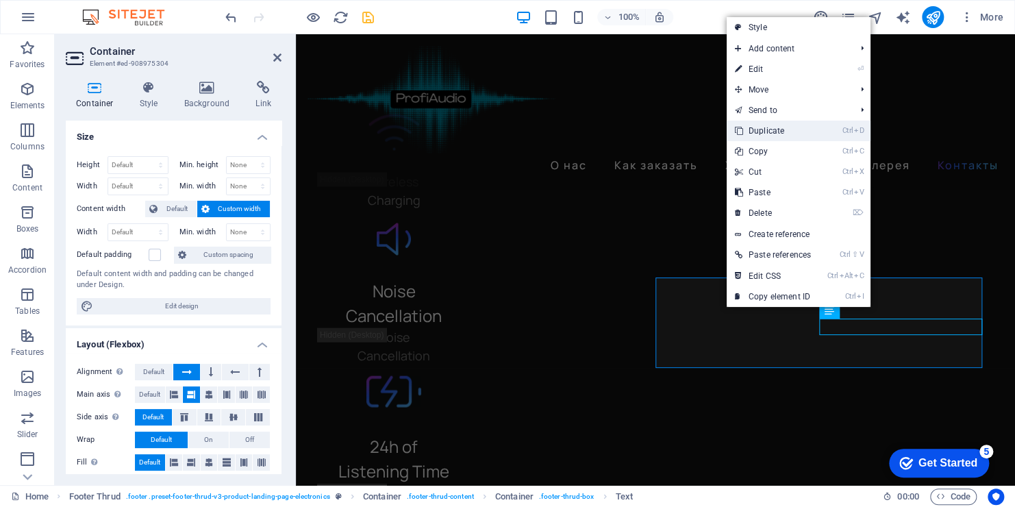
click at [754, 139] on link "Ctrl D Duplicate" at bounding box center [773, 131] width 92 height 21
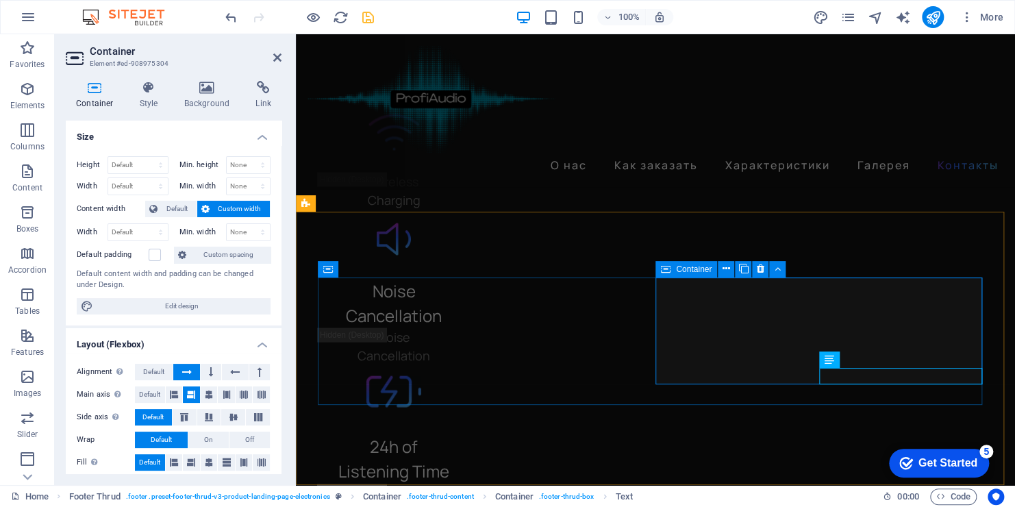
click at [867, 362] on icon at bounding box center [869, 359] width 8 height 14
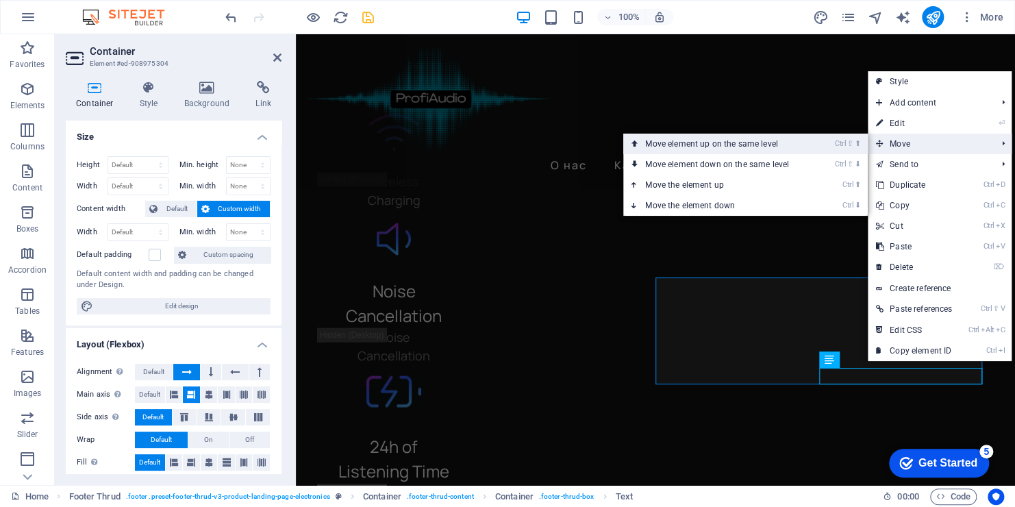
click at [805, 148] on link "Ctrl ⇧ ⬆ Move element up on the same level" at bounding box center [719, 144] width 193 height 21
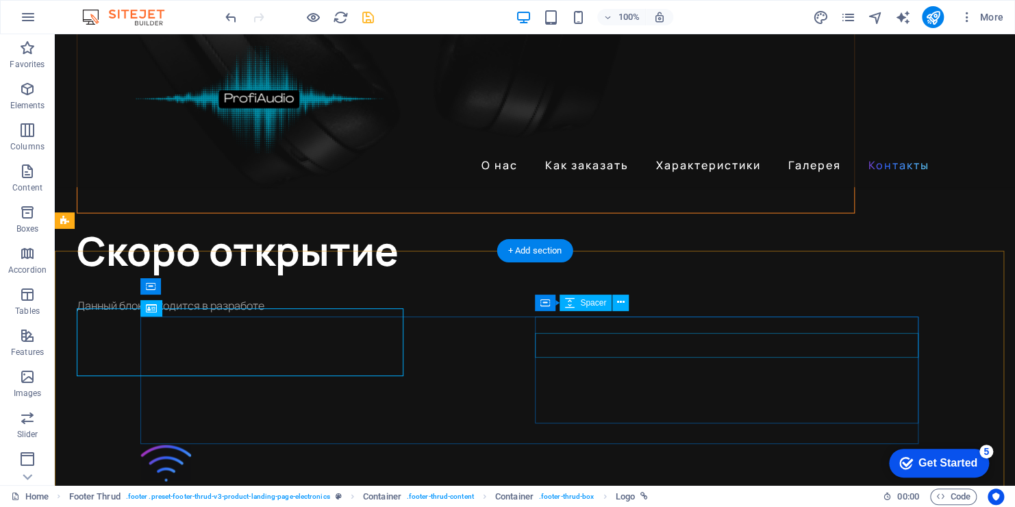
scroll to position [3558, 0]
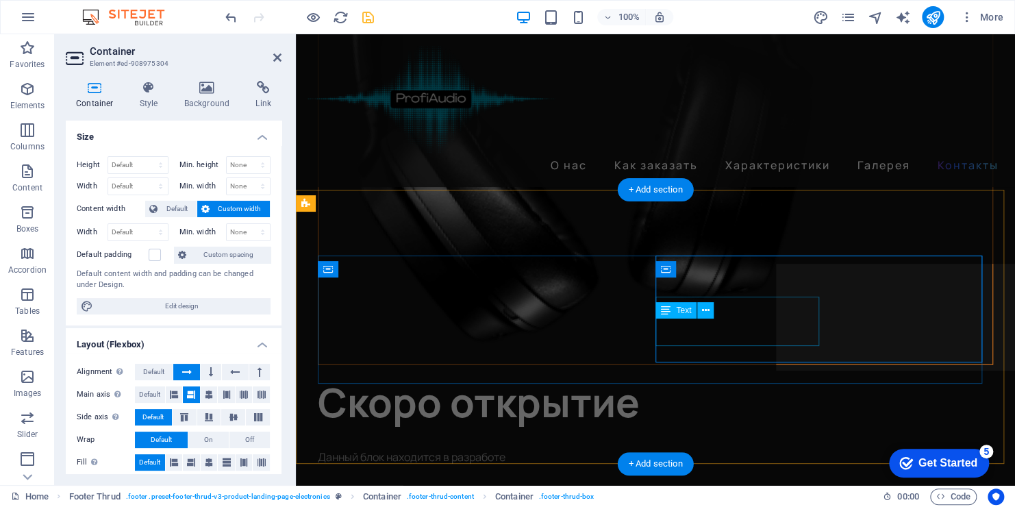
scroll to position [3810, 0]
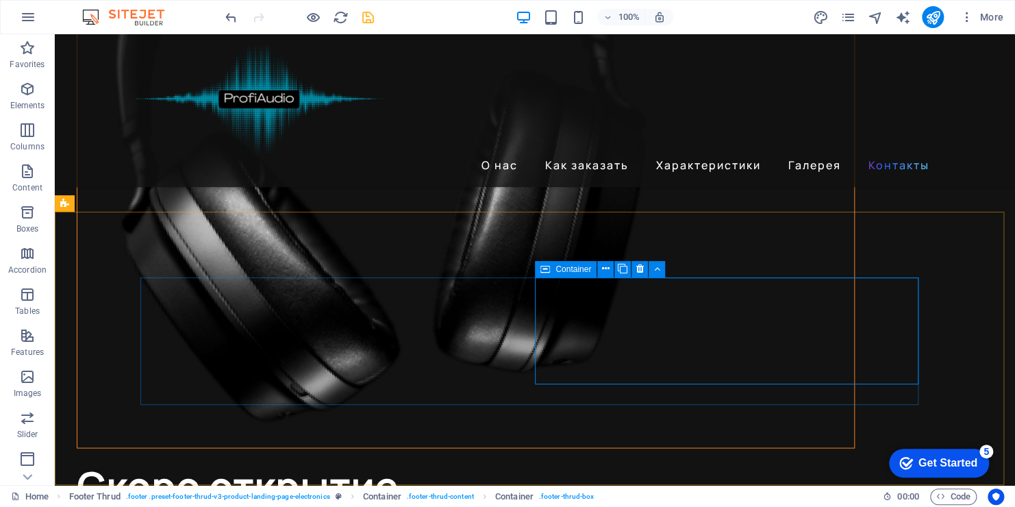
click at [0, 0] on span "Container" at bounding box center [0, 0] width 0 height 0
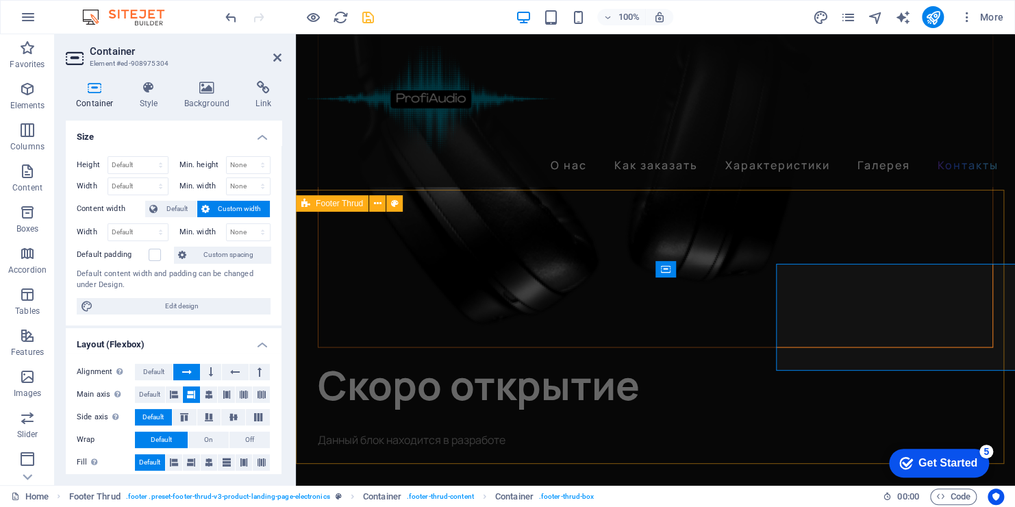
scroll to position [3810, 0]
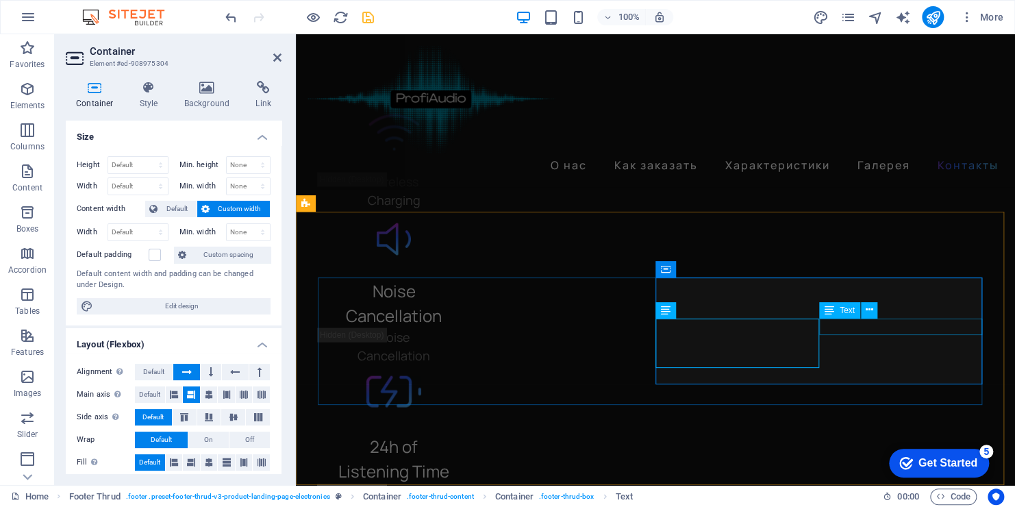
click at [839, 310] on div "Text" at bounding box center [839, 310] width 41 height 16
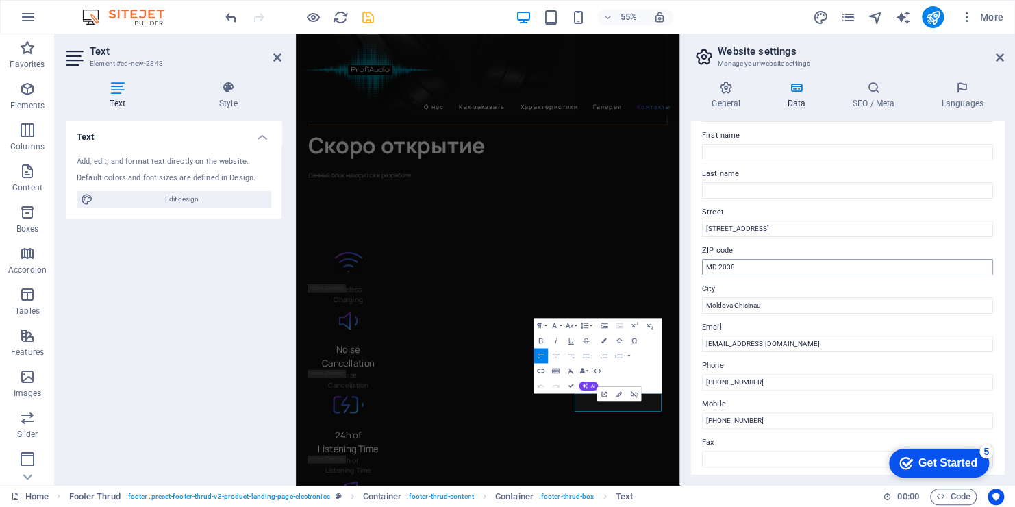
scroll to position [137, 0]
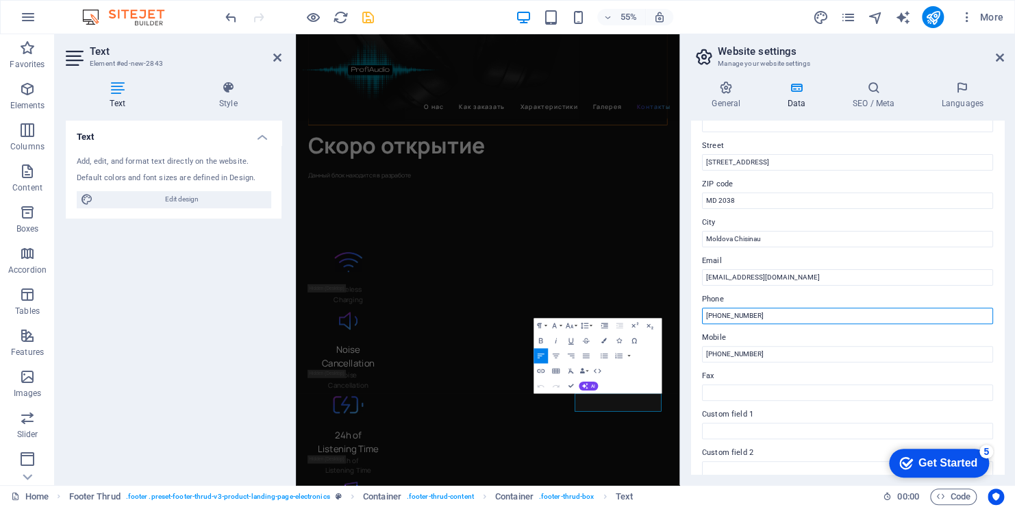
click at [732, 314] on input "+37360035536" at bounding box center [847, 316] width 291 height 16
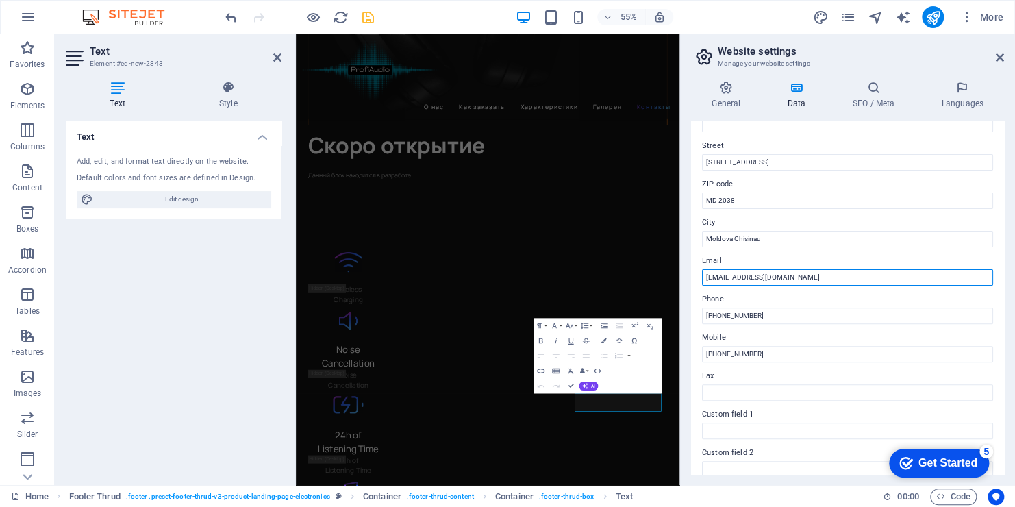
click at [733, 277] on input "[EMAIL_ADDRESS][DOMAIN_NAME]" at bounding box center [847, 277] width 291 height 16
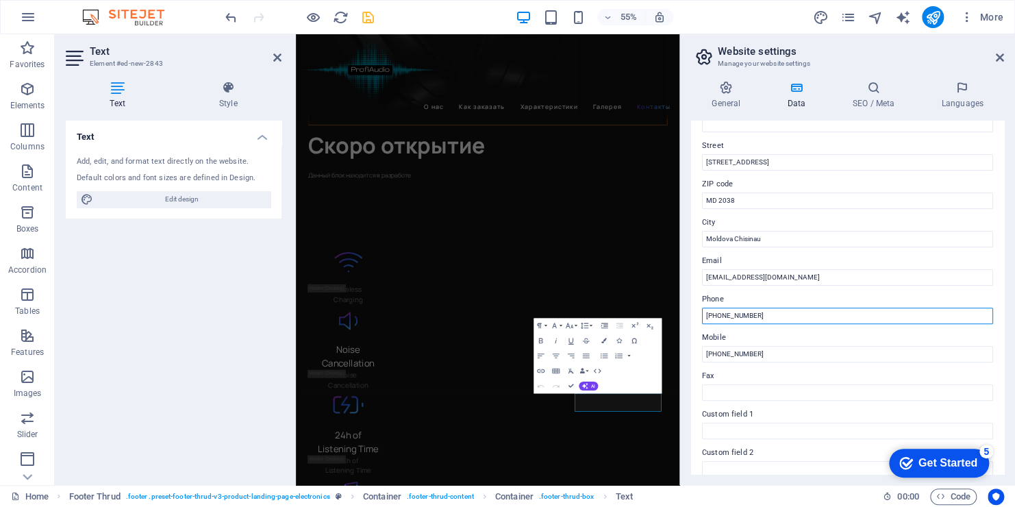
click at [743, 316] on input "+37360035536" at bounding box center [847, 316] width 291 height 16
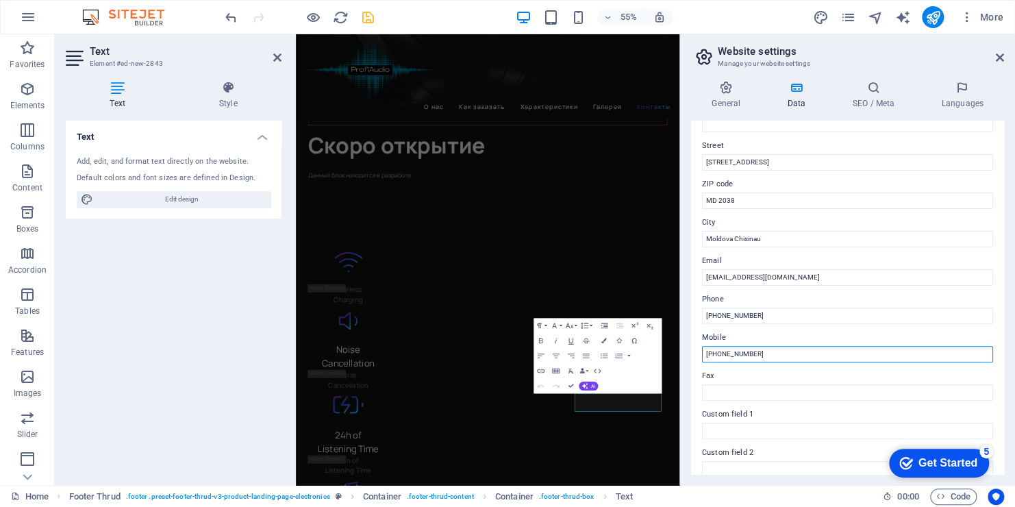
click at [743, 360] on input "[PHONE_NUMBER]" at bounding box center [847, 354] width 291 height 16
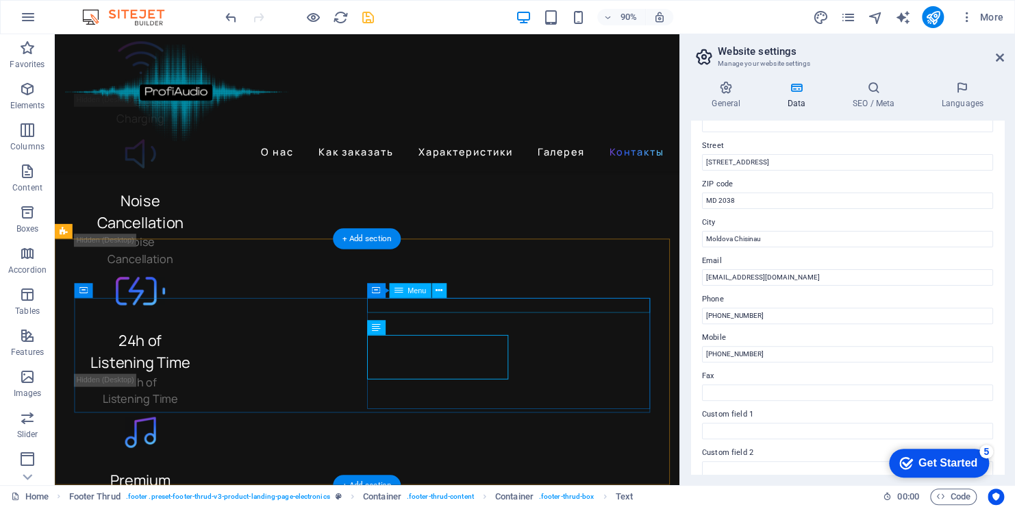
select select
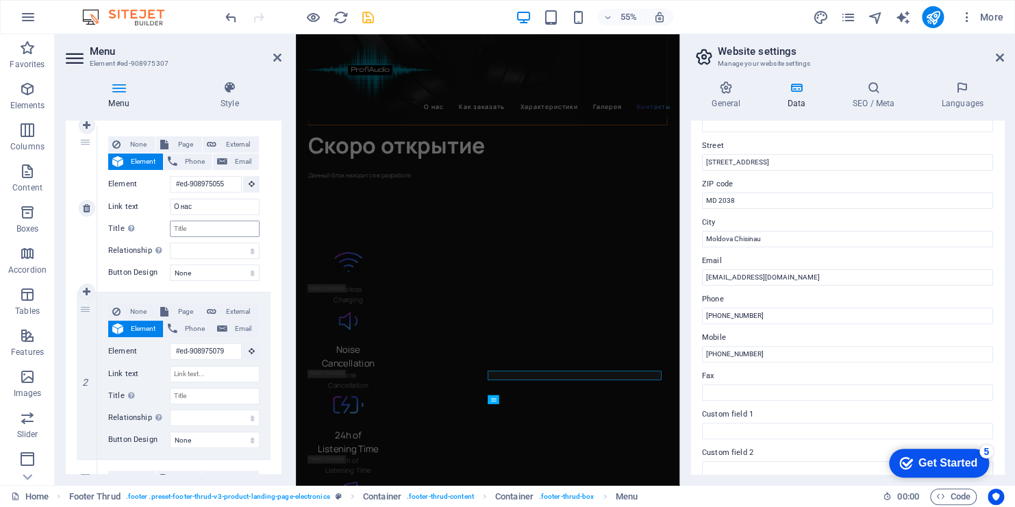
scroll to position [137, 0]
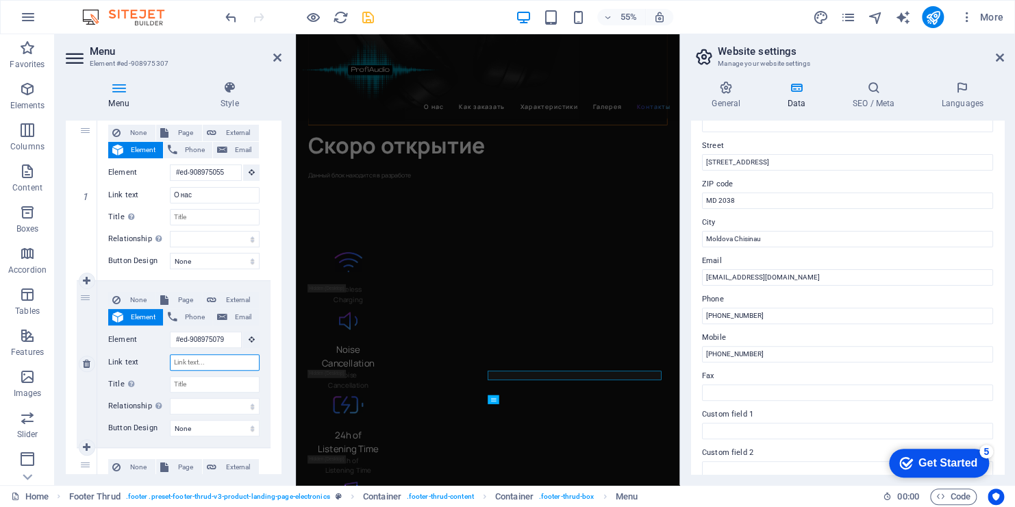
click at [190, 363] on input "Link text" at bounding box center [215, 362] width 90 height 16
type input "при"
select select
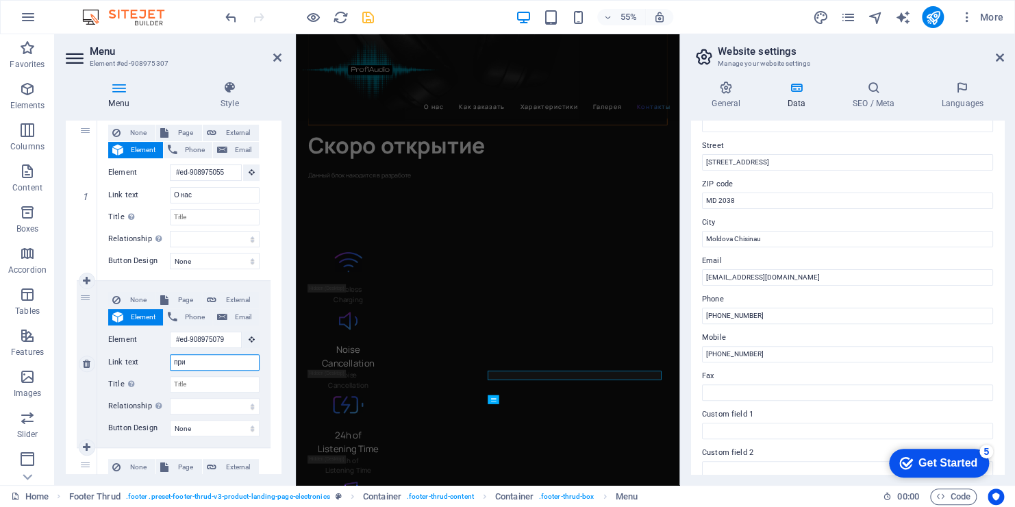
select select
type input "привет"
select select
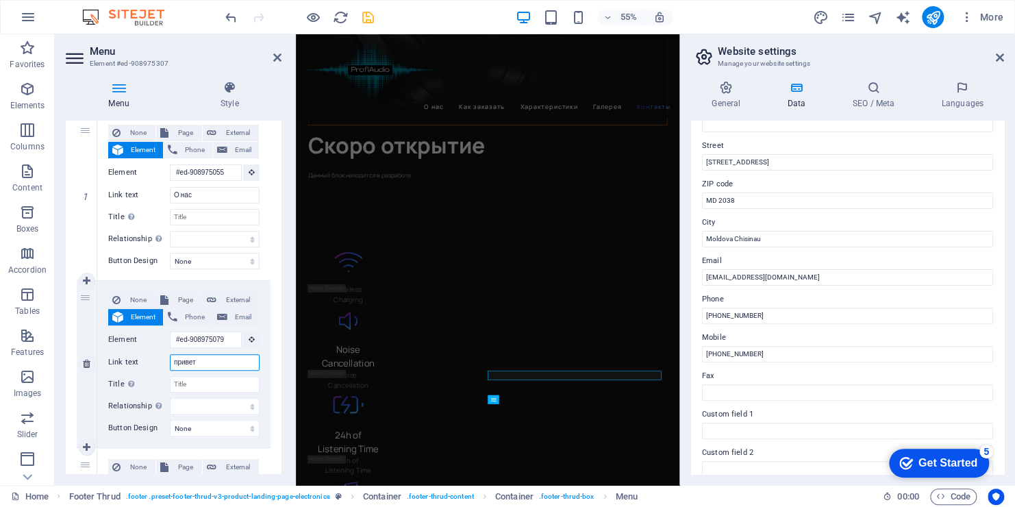
select select
type input "привет"
click at [186, 384] on input "Title Additional link description, should not be the same as the link text. The…" at bounding box center [215, 384] width 90 height 16
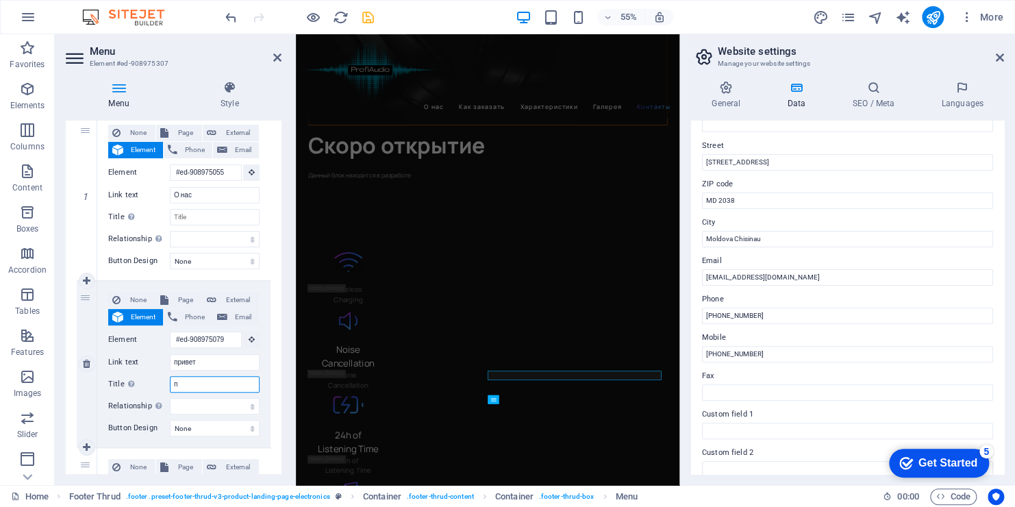
type input "пр"
select select
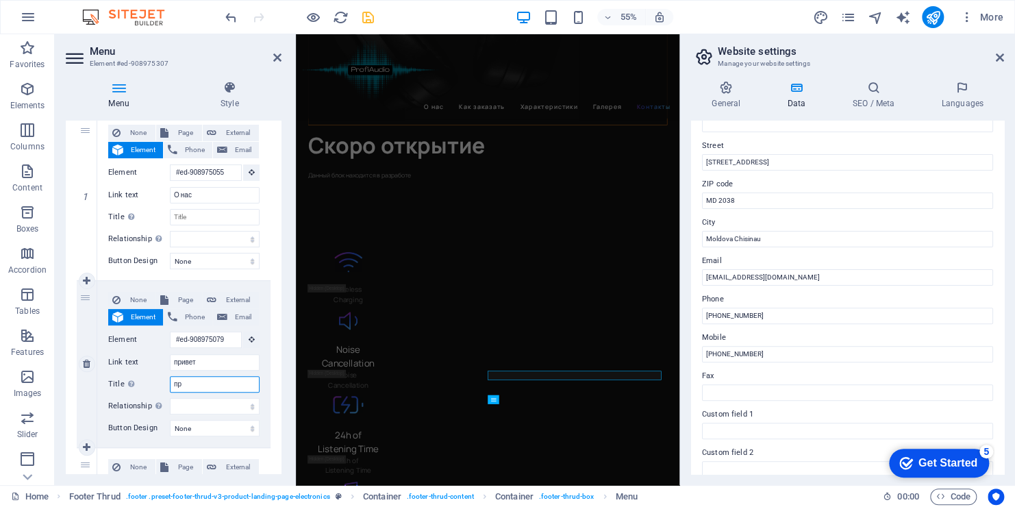
select select
click at [193, 360] on input "привет" at bounding box center [215, 362] width 90 height 16
click at [193, 381] on input "пр" at bounding box center [215, 384] width 90 height 16
type input "п"
select select
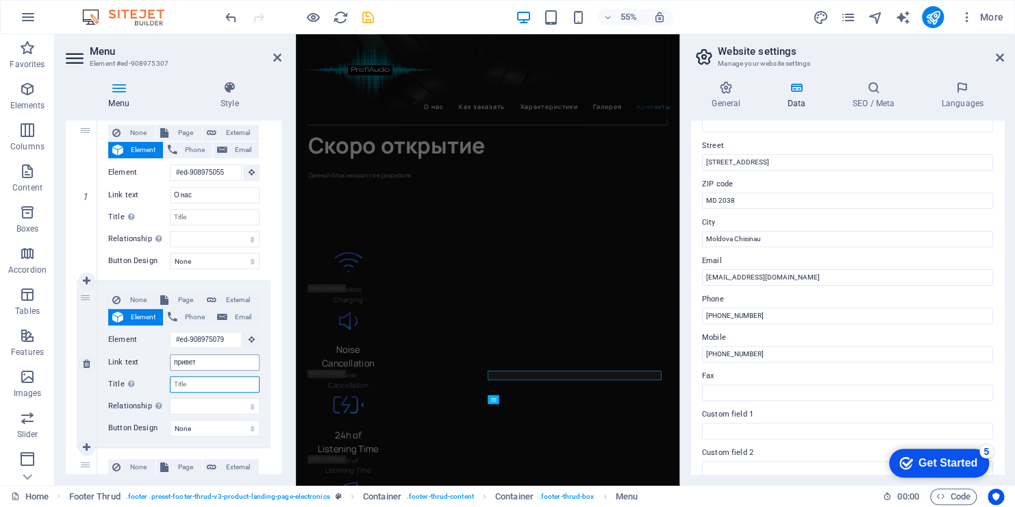
select select
click at [201, 364] on input "привет" at bounding box center [215, 362] width 90 height 16
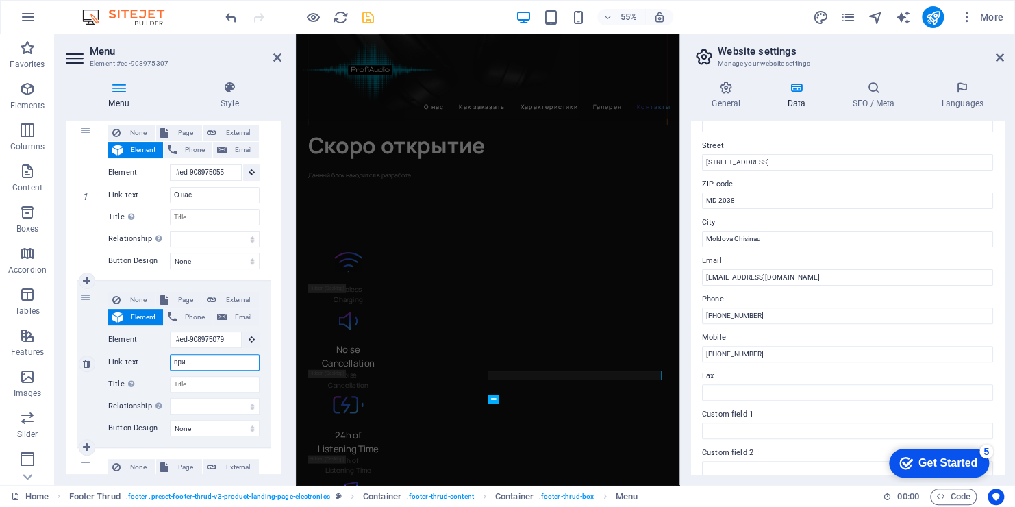
type input "пр"
select select
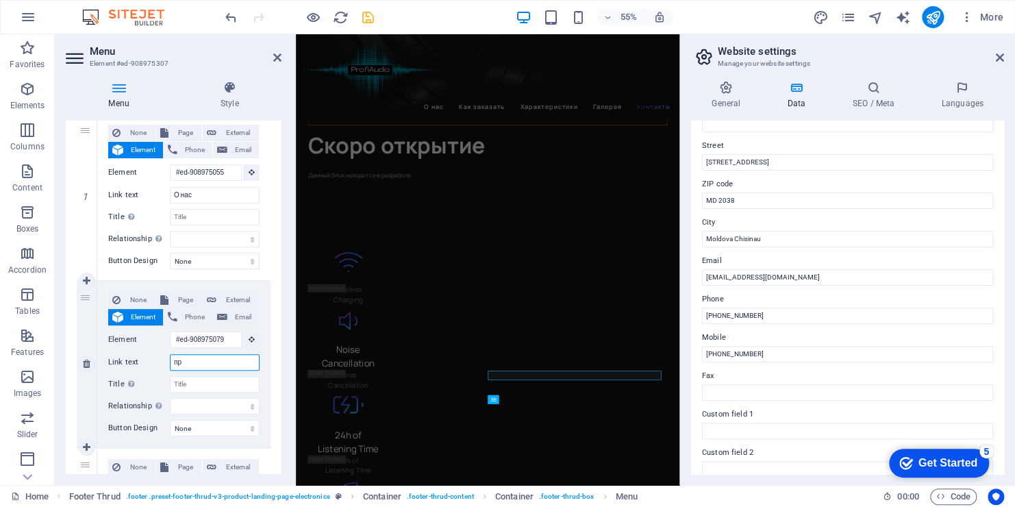
select select
type input "п"
select select
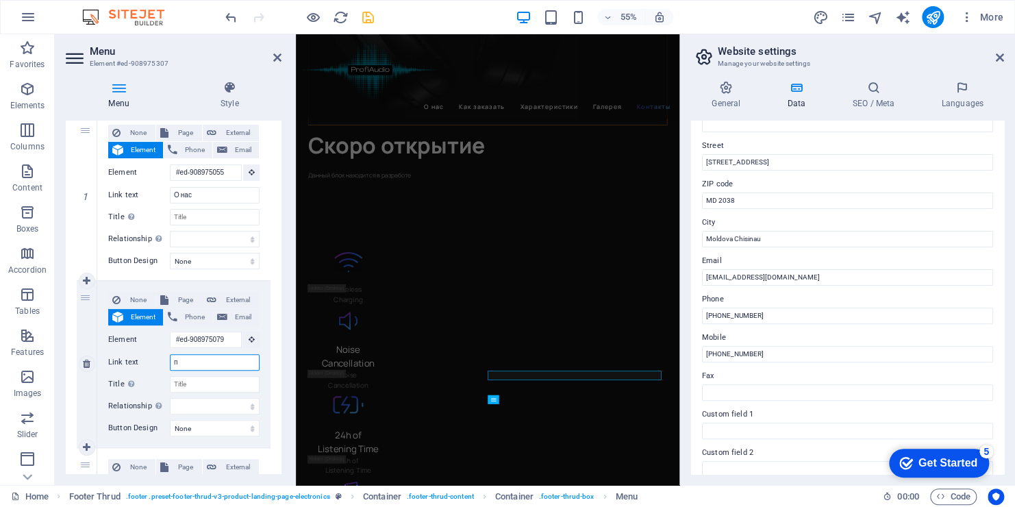
select select
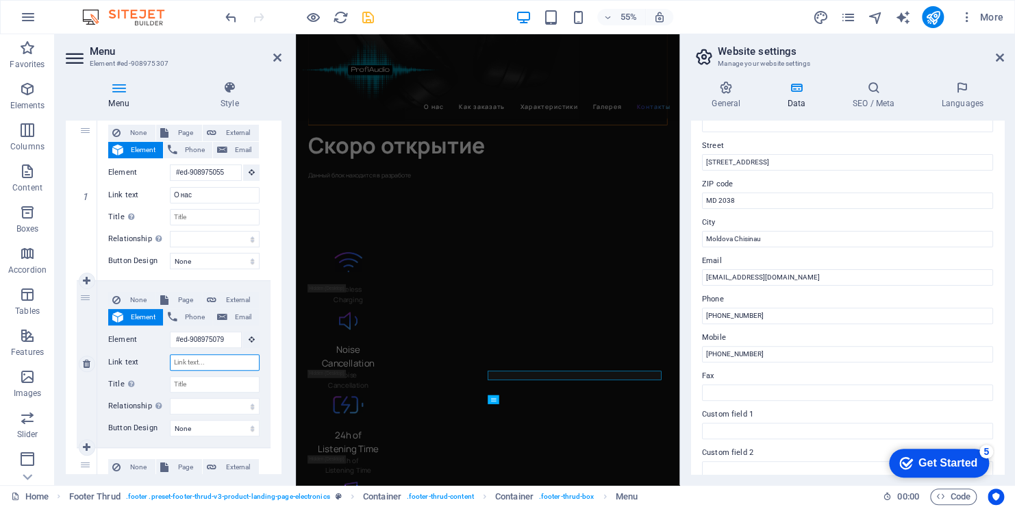
select select
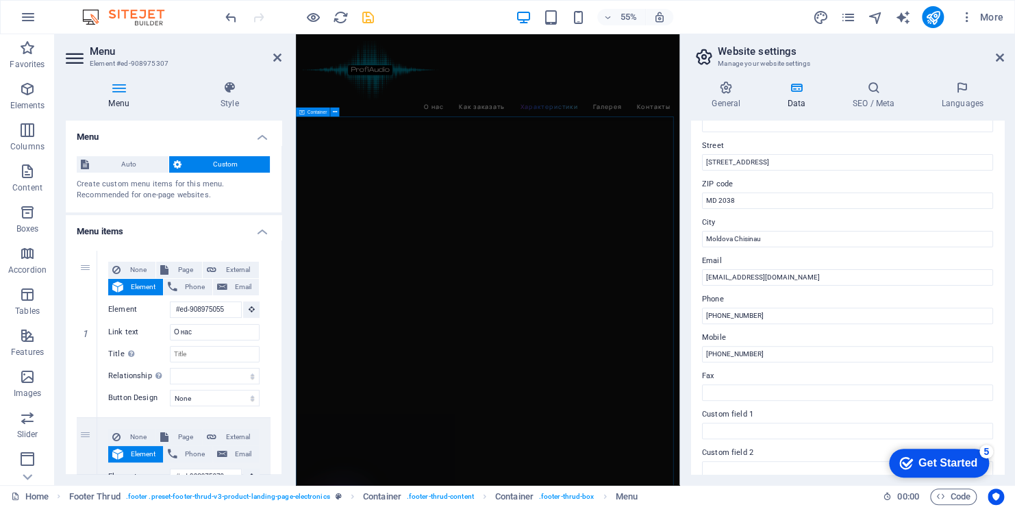
scroll to position [3118, 0]
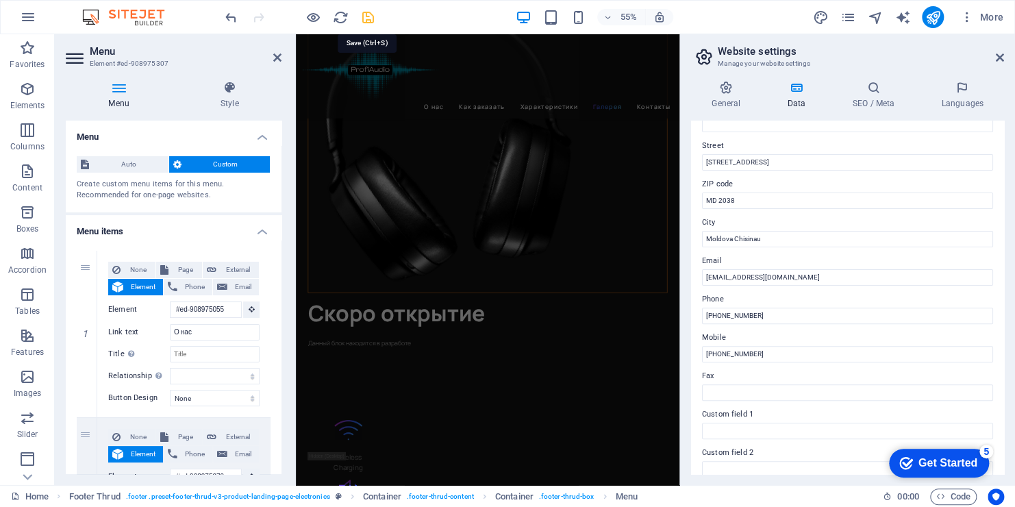
click at [369, 11] on icon "save" at bounding box center [368, 18] width 16 height 16
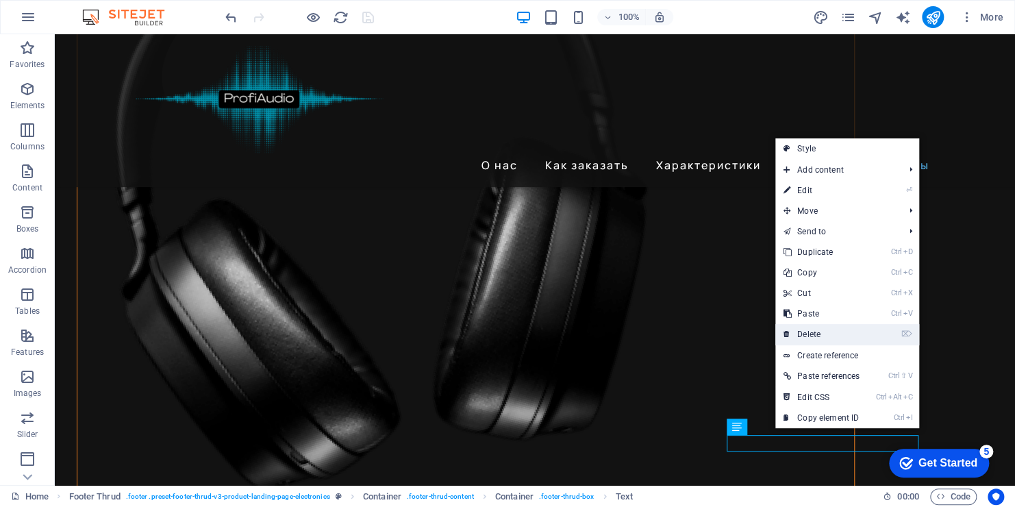
click at [815, 333] on link "⌦ Delete" at bounding box center [821, 334] width 92 height 21
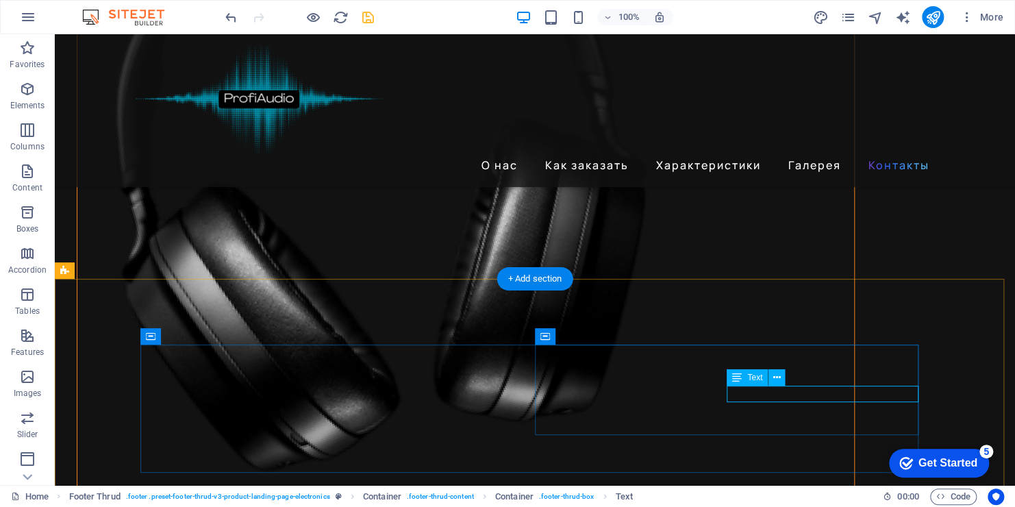
scroll to position [3760, 0]
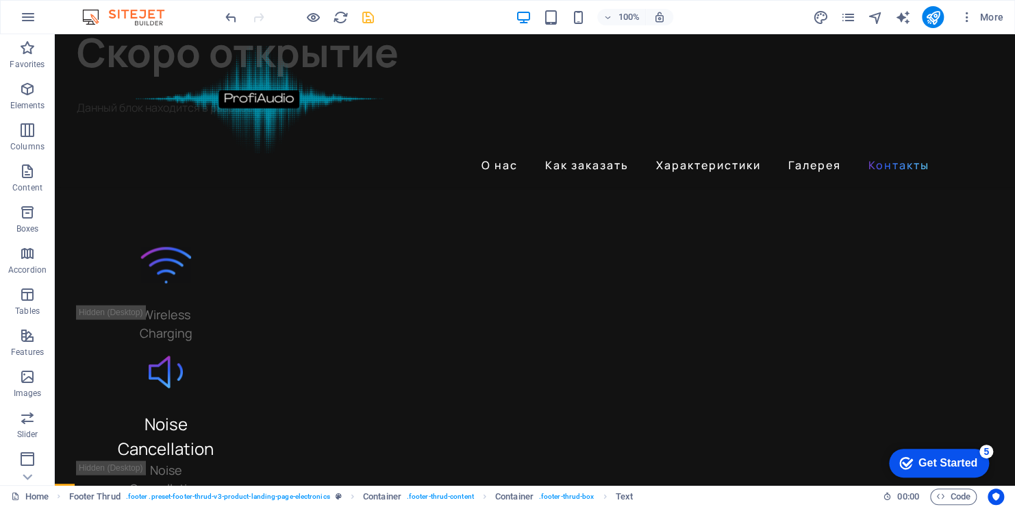
scroll to position [3507, 0]
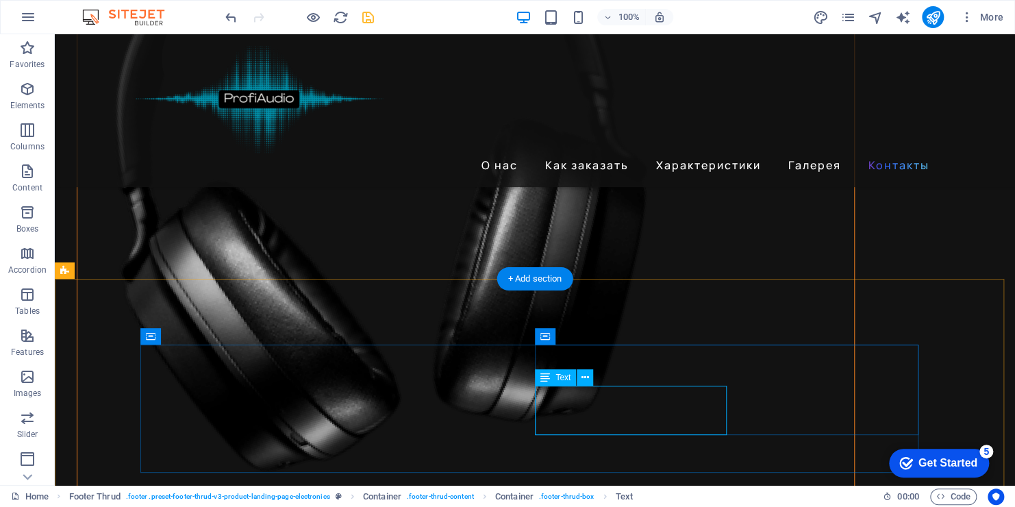
scroll to position [3760, 0]
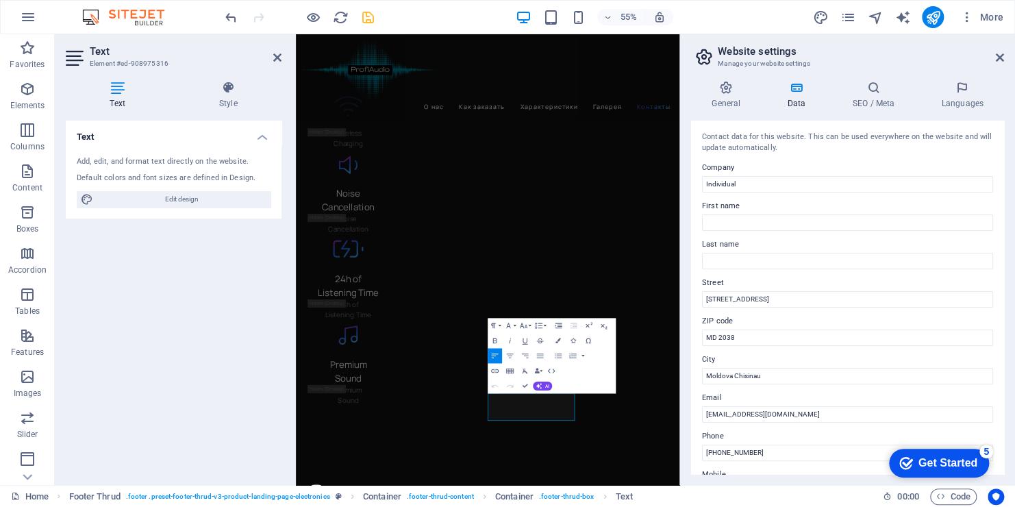
scroll to position [3424, 0]
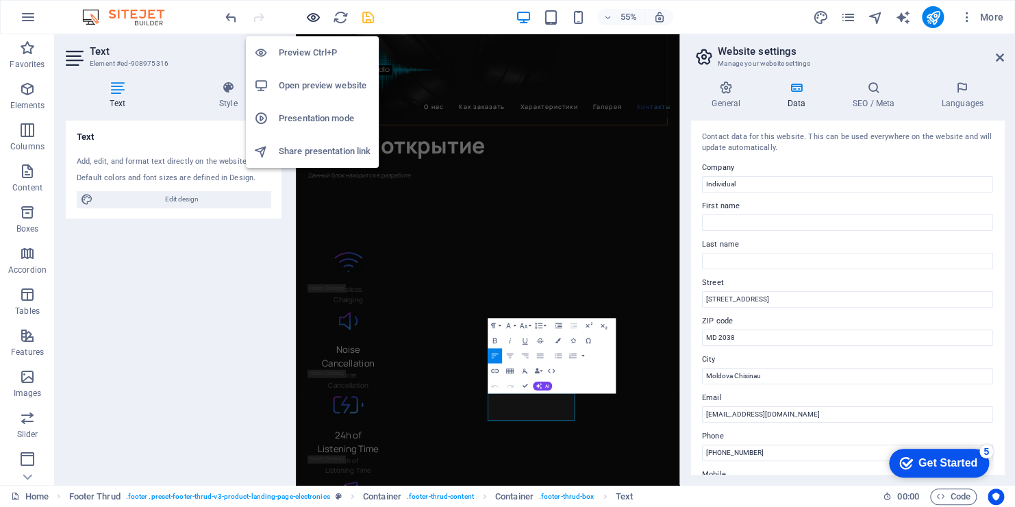
click at [313, 16] on icon "button" at bounding box center [314, 18] width 16 height 16
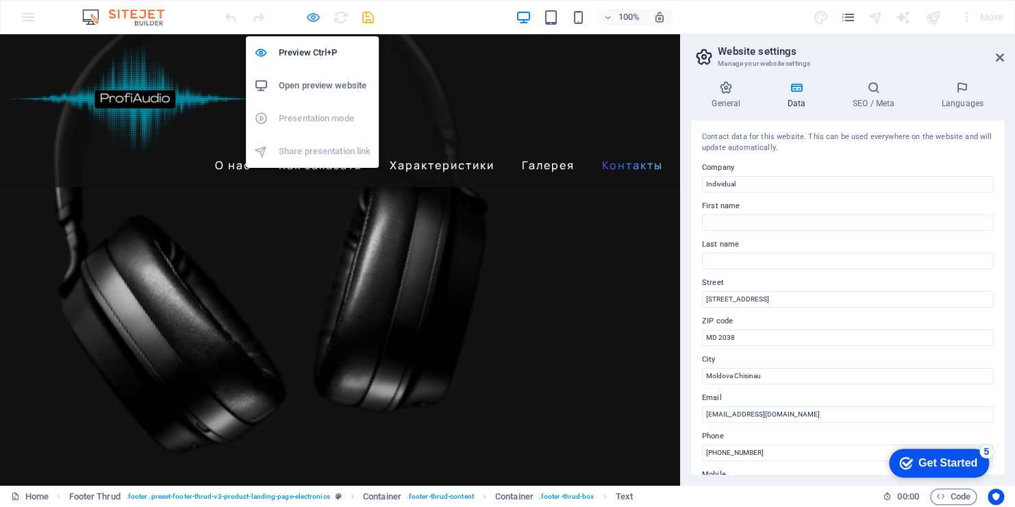
scroll to position [3153, 0]
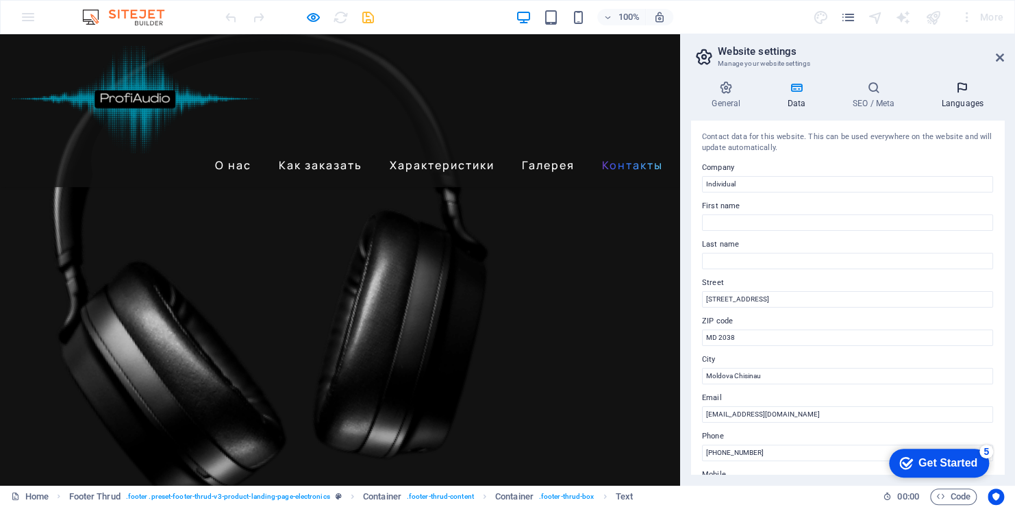
click at [973, 90] on icon at bounding box center [963, 88] width 84 height 14
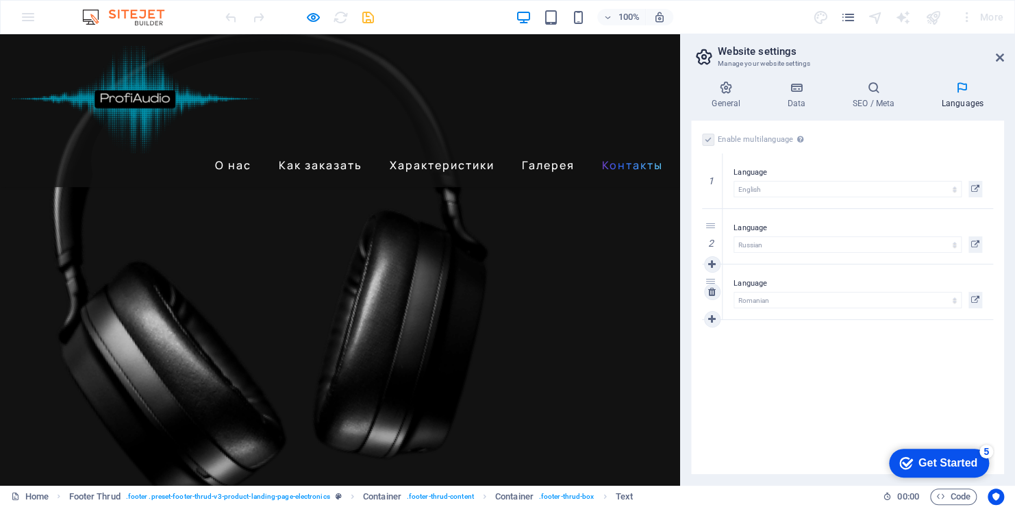
click at [741, 289] on label "Language" at bounding box center [858, 283] width 249 height 16
click at [725, 95] on h4 "General" at bounding box center [728, 95] width 75 height 29
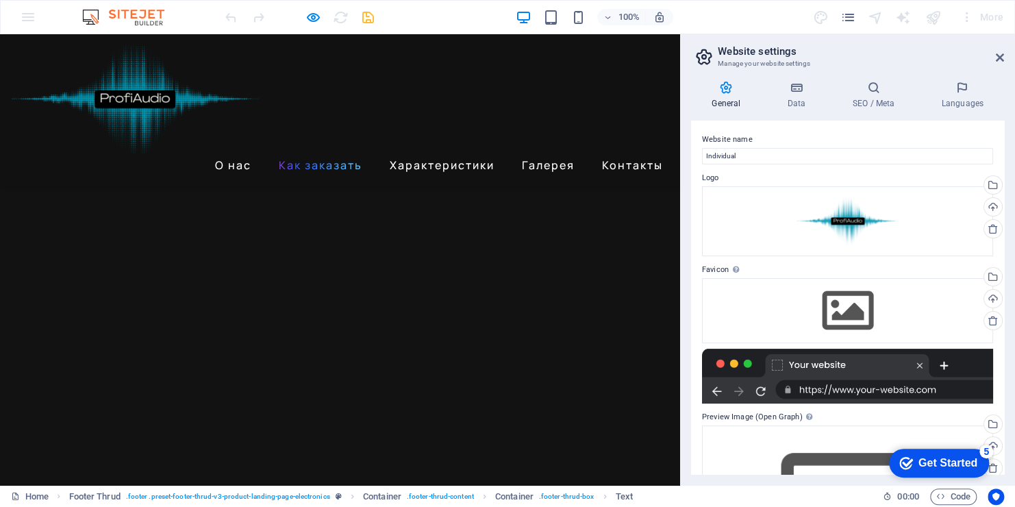
scroll to position [1227, 0]
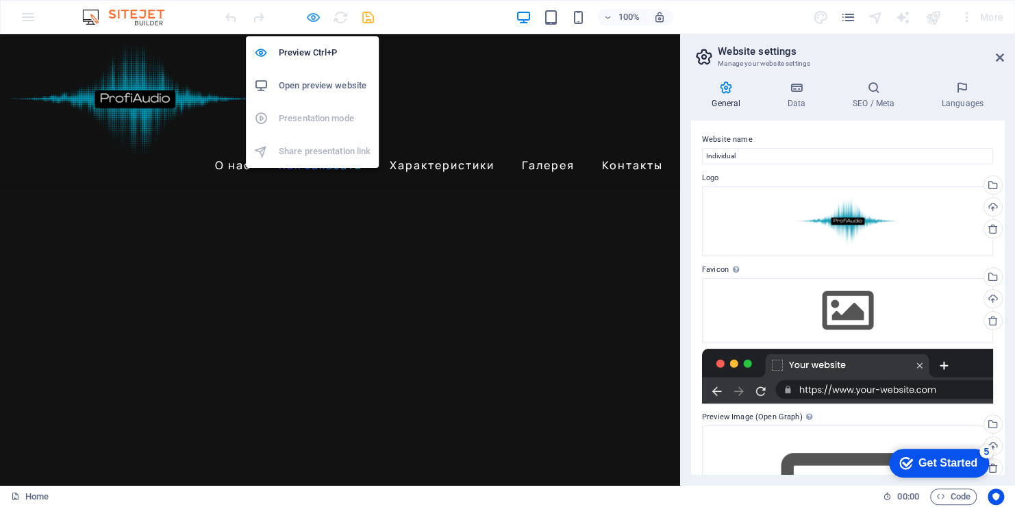
click at [316, 19] on icon "button" at bounding box center [314, 18] width 16 height 16
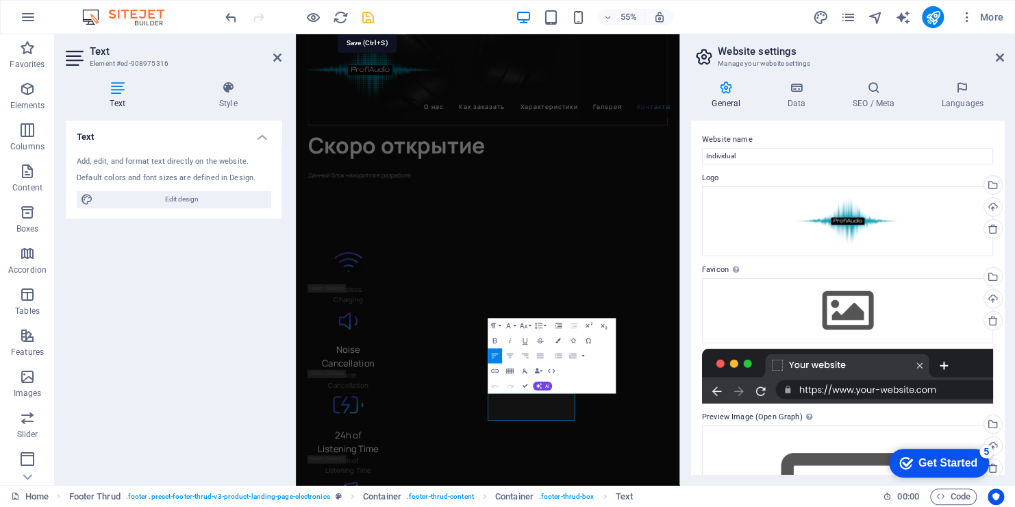
click at [371, 17] on icon "save" at bounding box center [368, 18] width 16 height 16
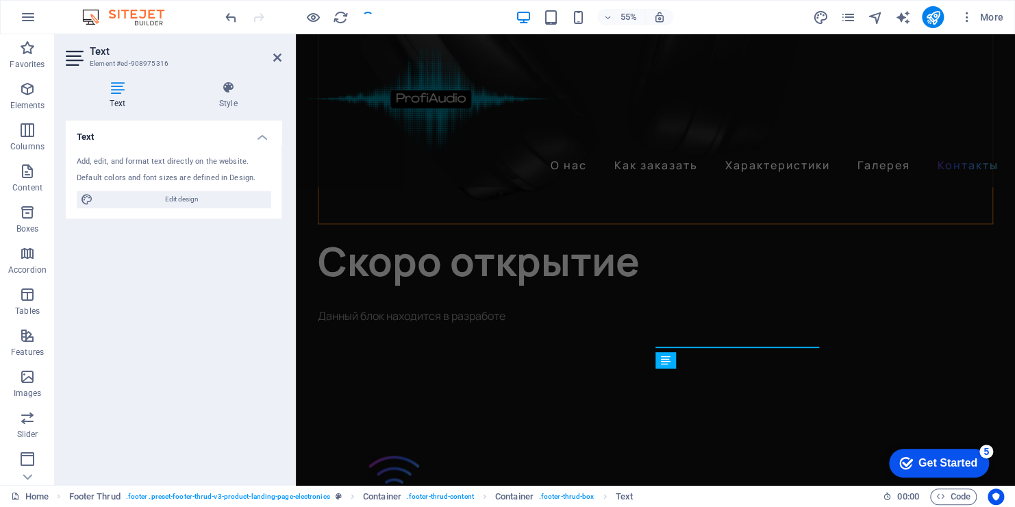
scroll to position [3760, 0]
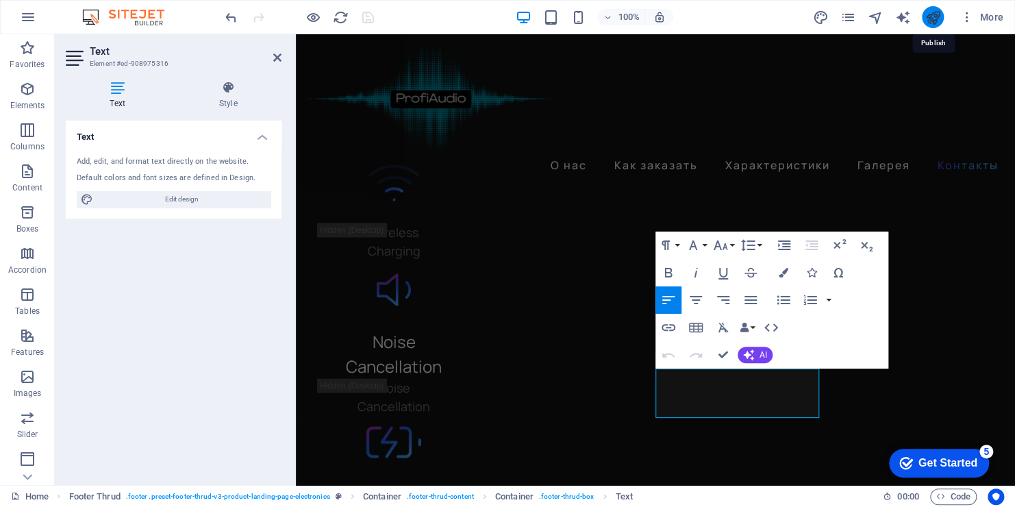
click at [934, 16] on icon "publish" at bounding box center [933, 18] width 16 height 16
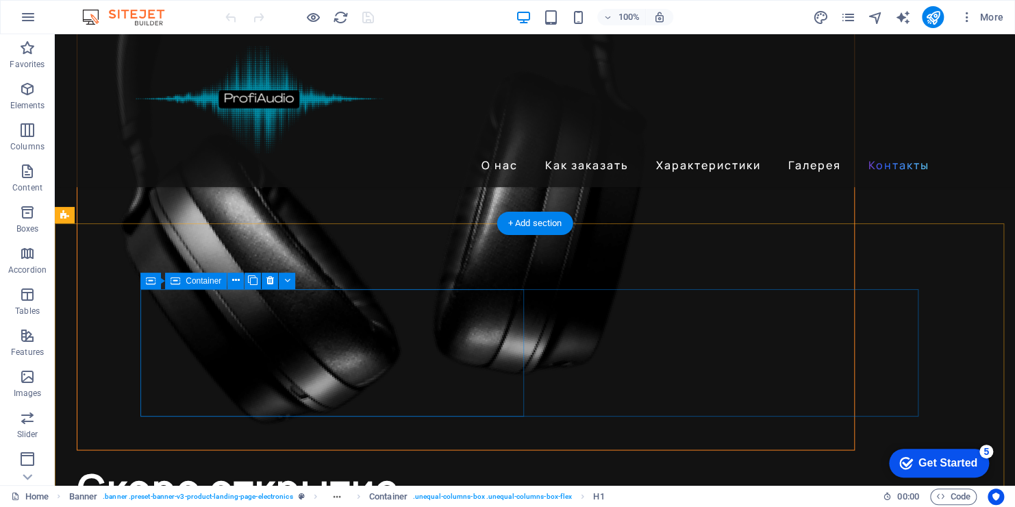
scroll to position [3575, 0]
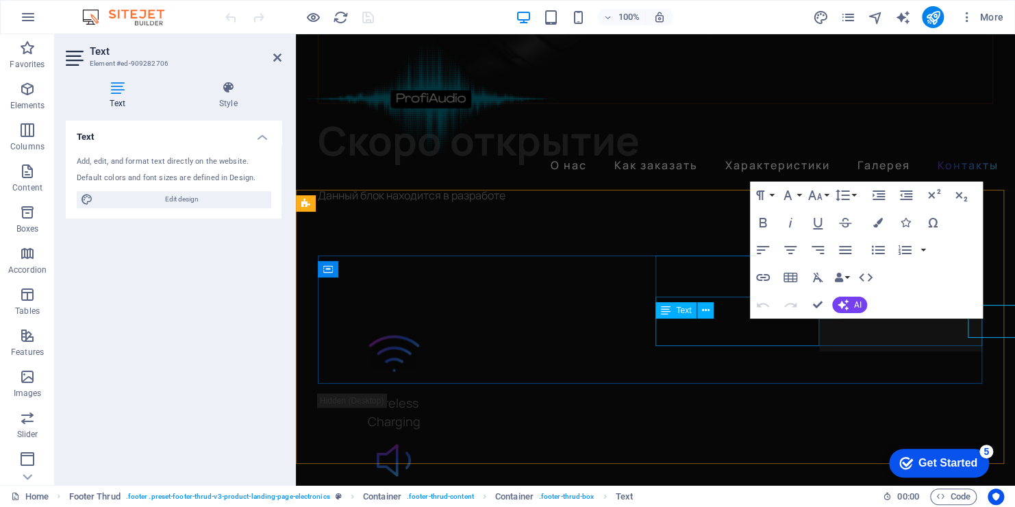
scroll to position [3810, 0]
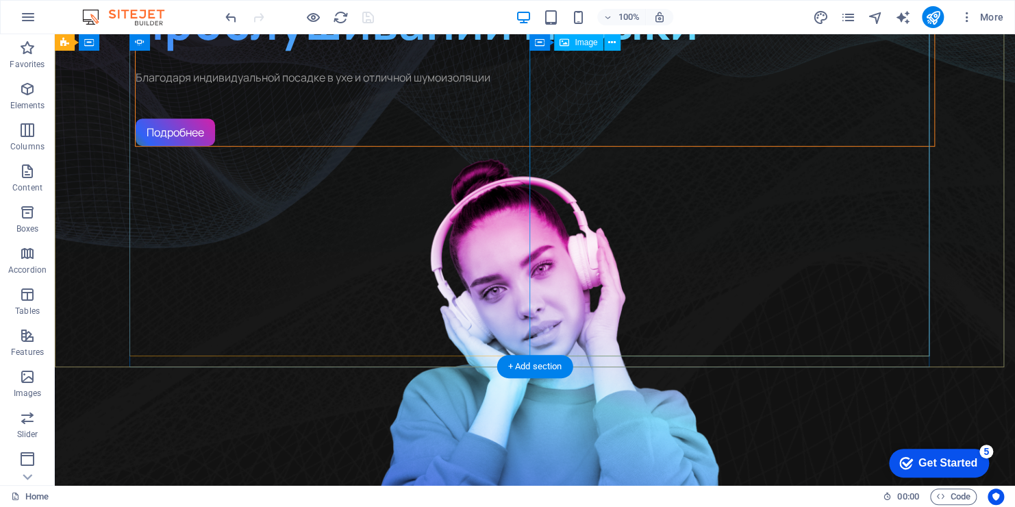
scroll to position [0, 0]
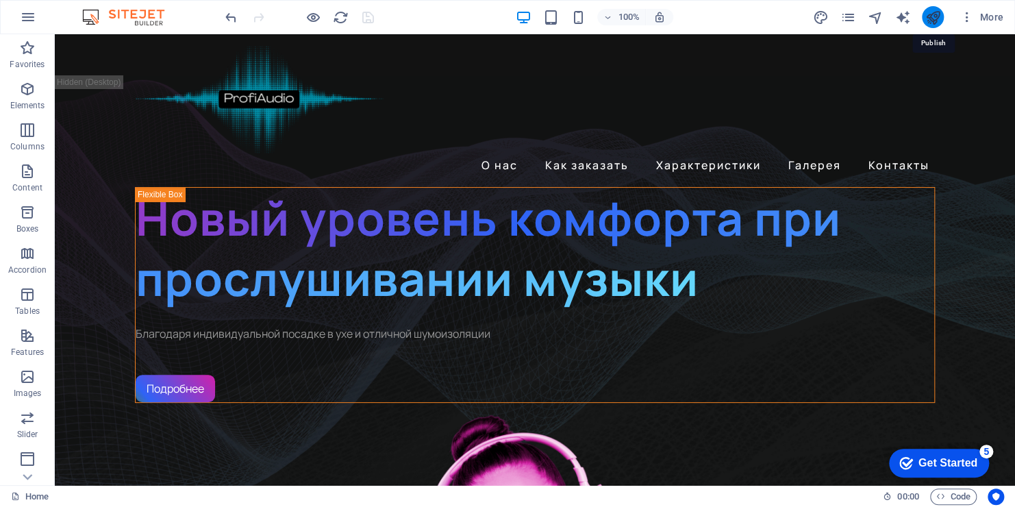
click at [935, 19] on icon "publish" at bounding box center [933, 18] width 16 height 16
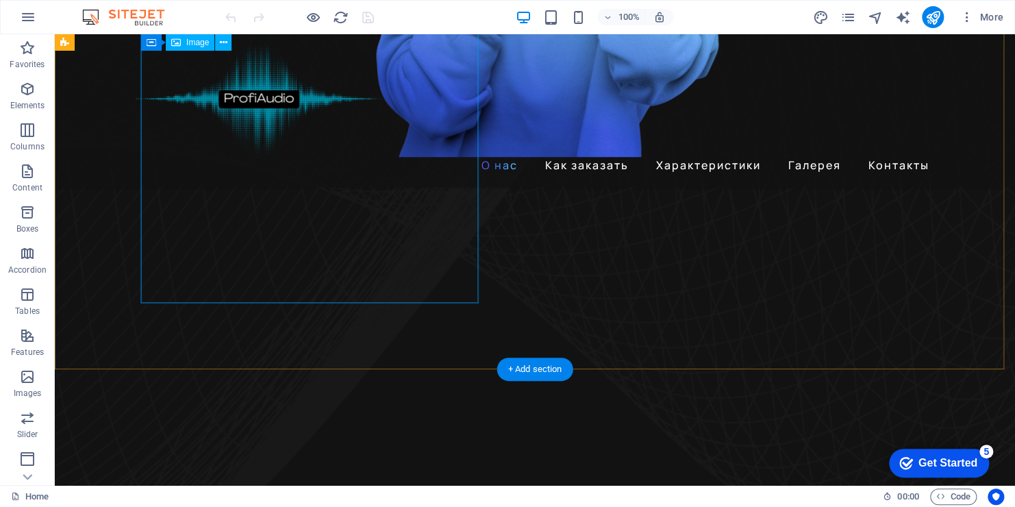
scroll to position [548, 0]
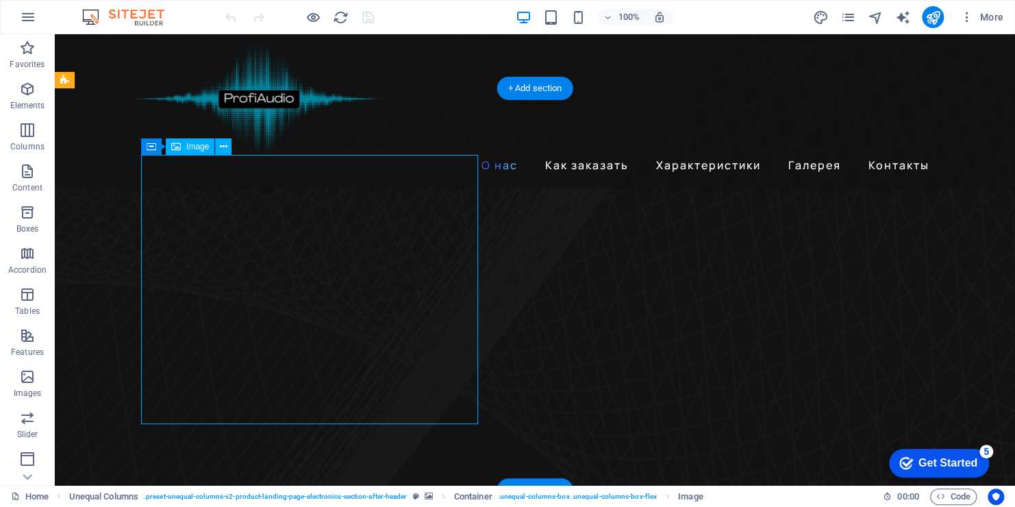
select select "%"
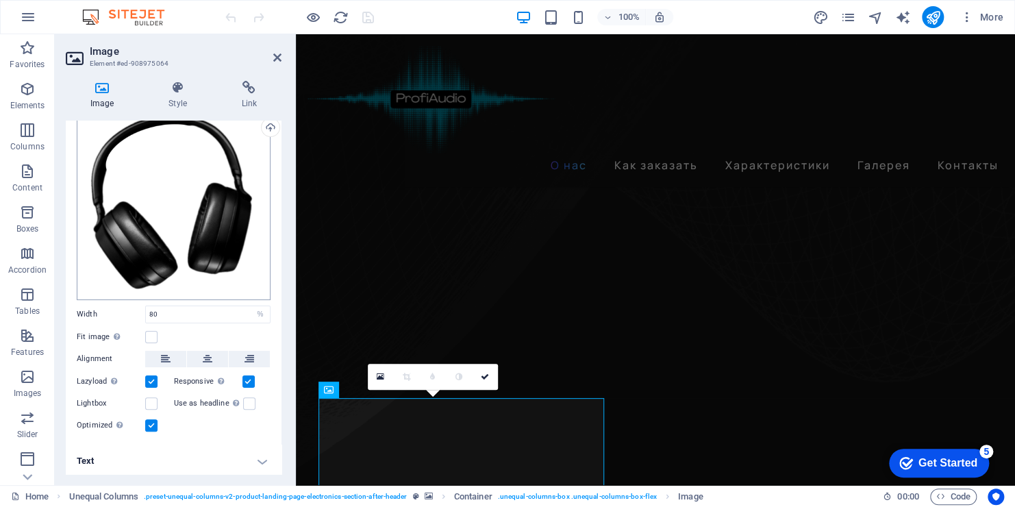
scroll to position [0, 0]
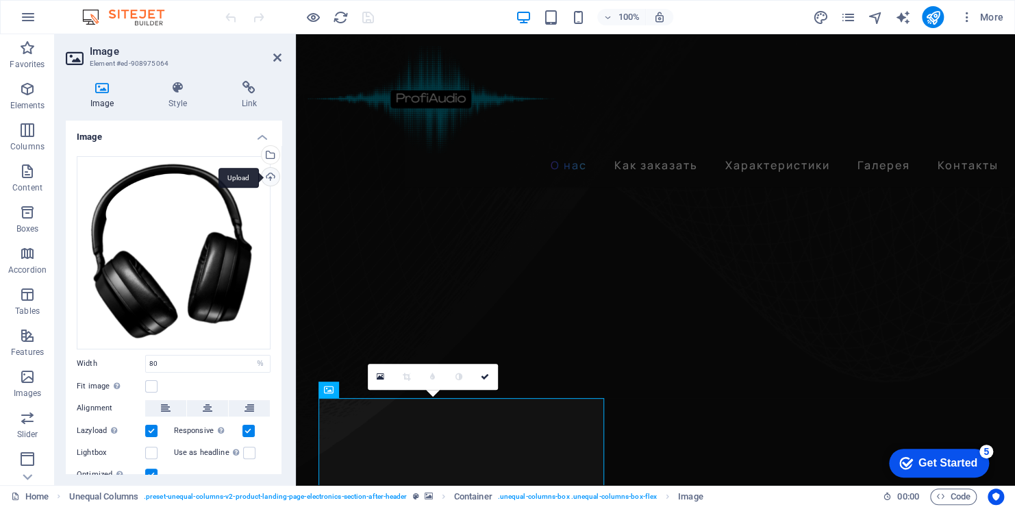
click at [266, 175] on div "Upload" at bounding box center [269, 178] width 21 height 21
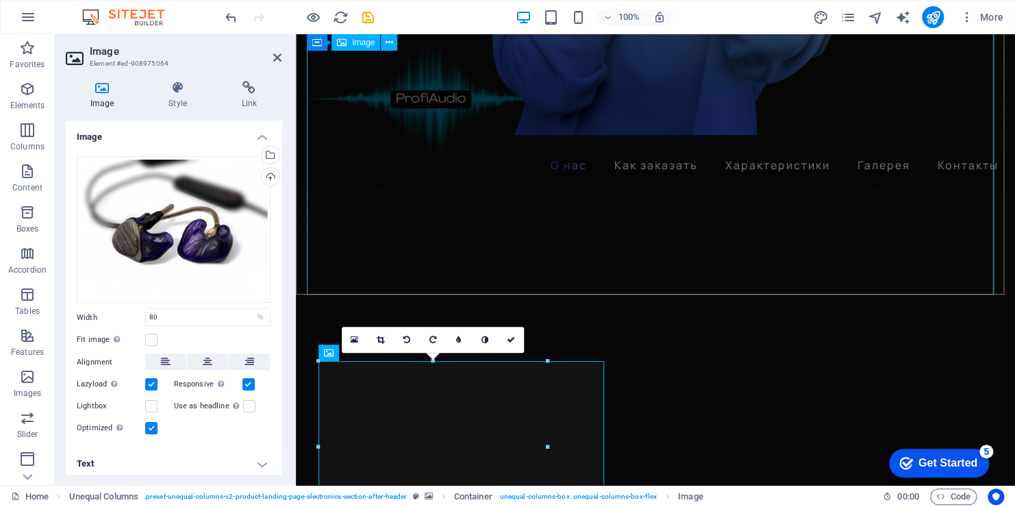
scroll to position [754, 0]
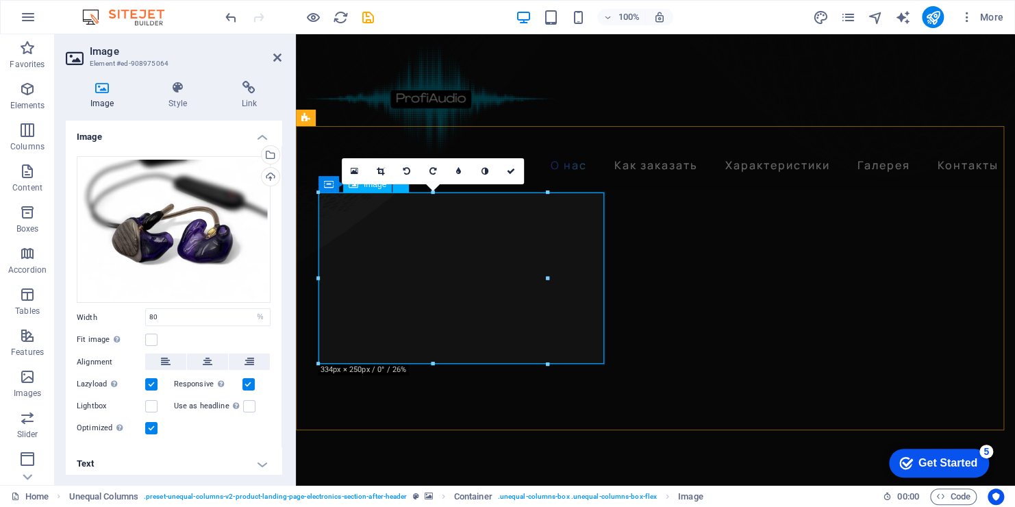
drag, startPoint x: 843, startPoint y: 313, endPoint x: 581, endPoint y: 274, distance: 264.6
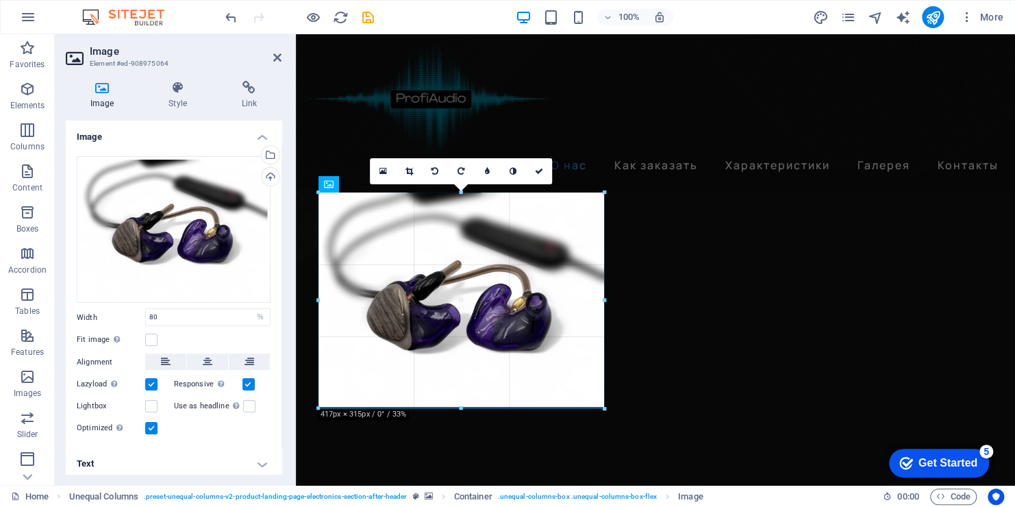
drag, startPoint x: 545, startPoint y: 277, endPoint x: 310, endPoint y: 235, distance: 238.1
type input "417"
select select "px"
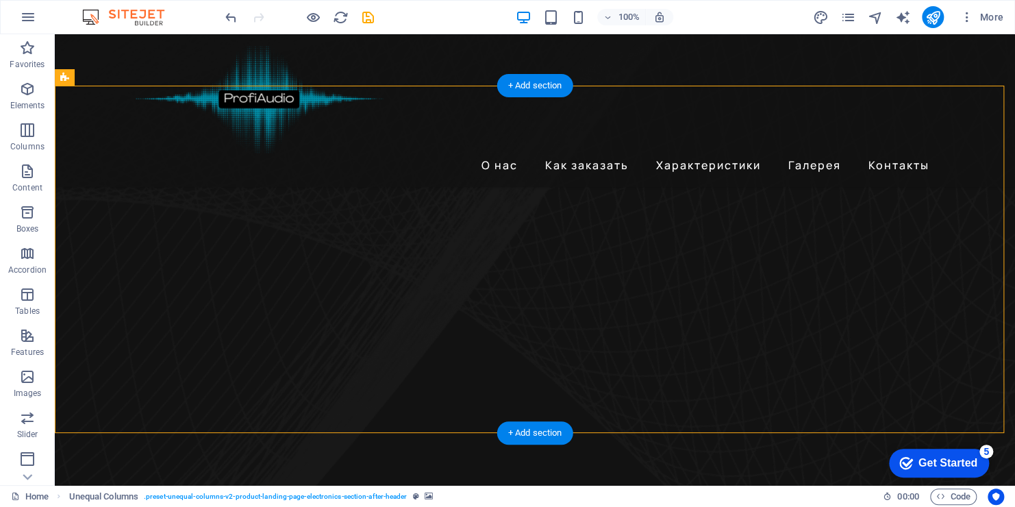
scroll to position [548, 0]
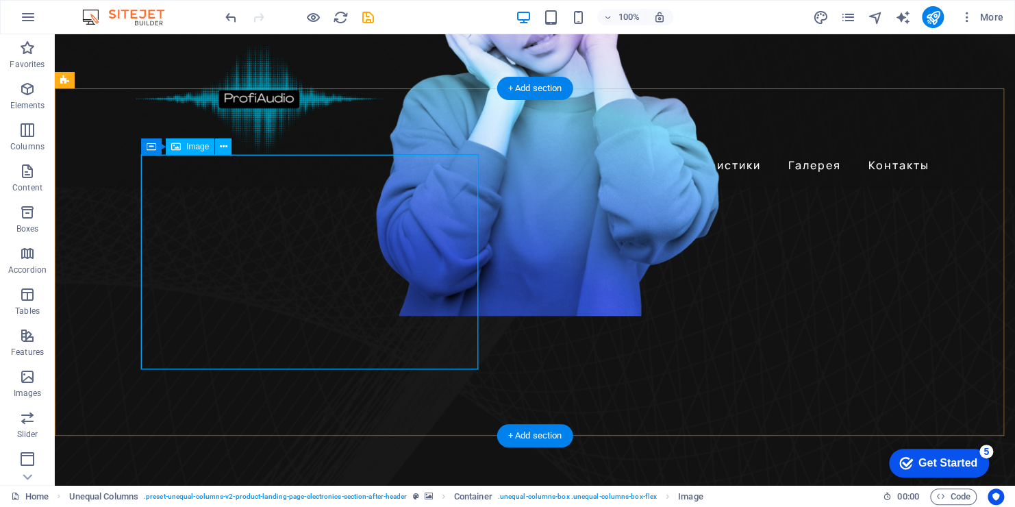
select select "px"
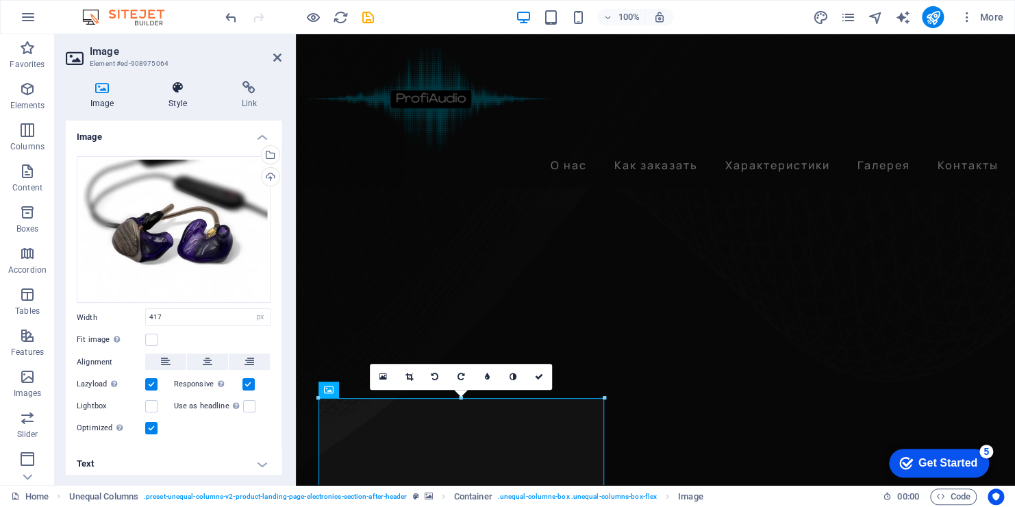
click at [175, 100] on h4 "Style" at bounding box center [180, 95] width 73 height 29
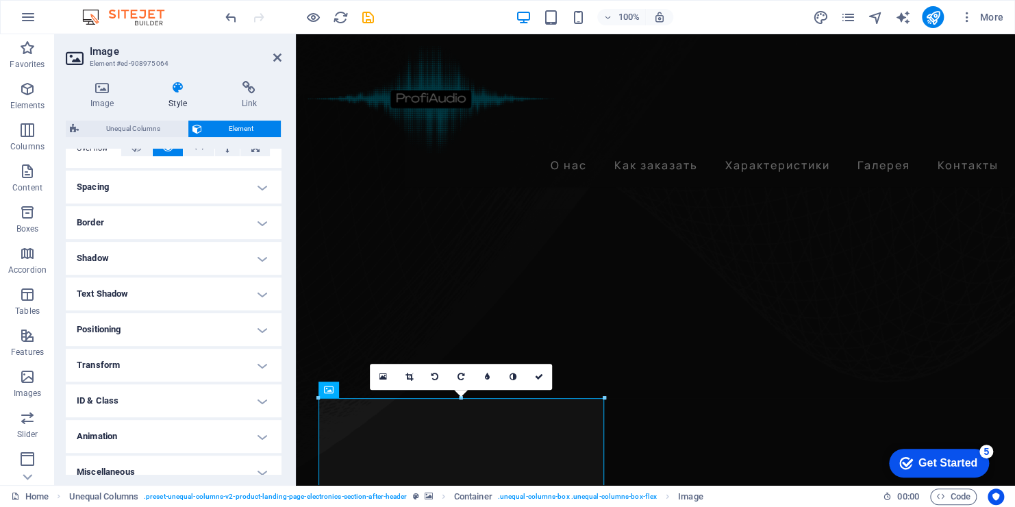
scroll to position [253, 0]
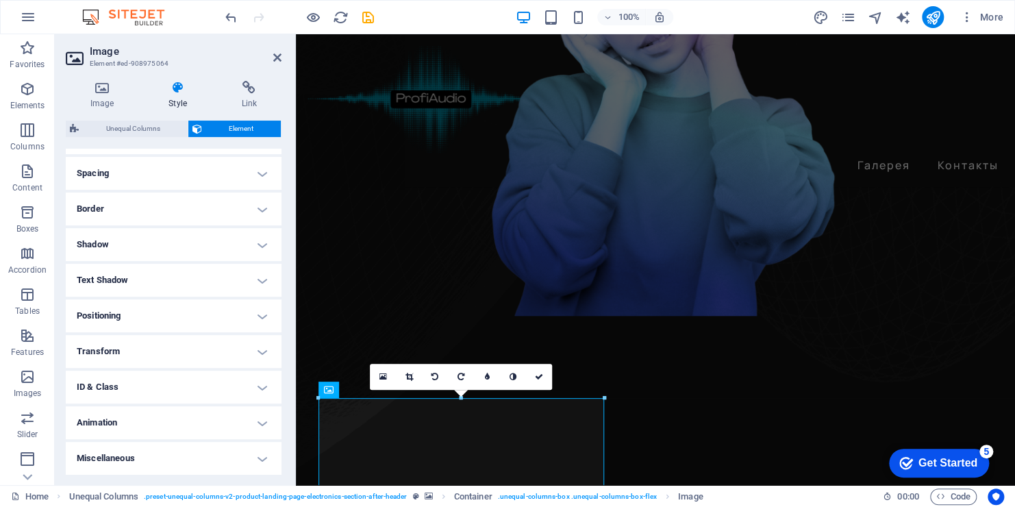
click at [271, 423] on h4 "Animation" at bounding box center [174, 422] width 216 height 33
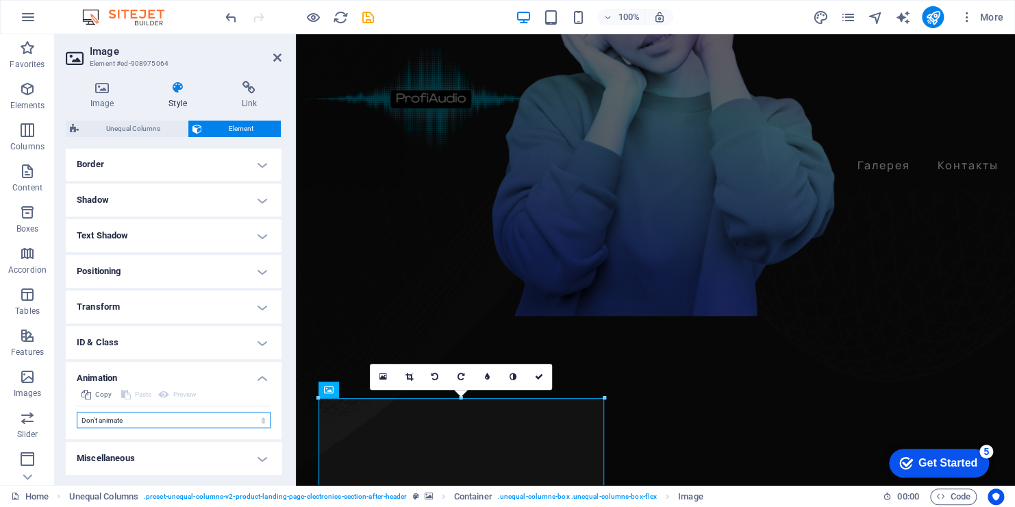
click at [233, 424] on select "Don't animate Show / Hide Slide up/down Zoom in/out Slide left to right Slide r…" at bounding box center [174, 420] width 194 height 16
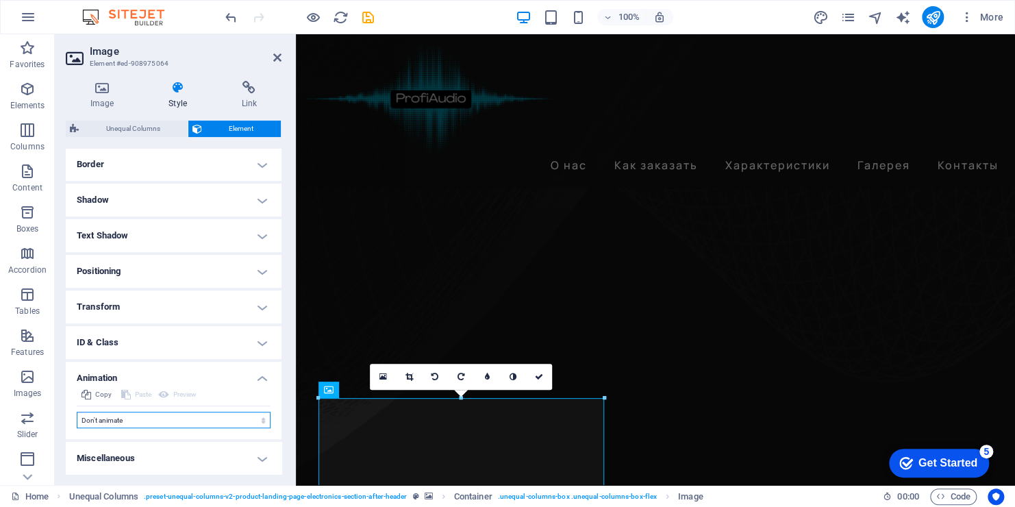
select select "overlay"
click at [77, 412] on select "Don't animate Show / Hide Slide up/down Zoom in/out Slide left to right Slide r…" at bounding box center [174, 420] width 194 height 16
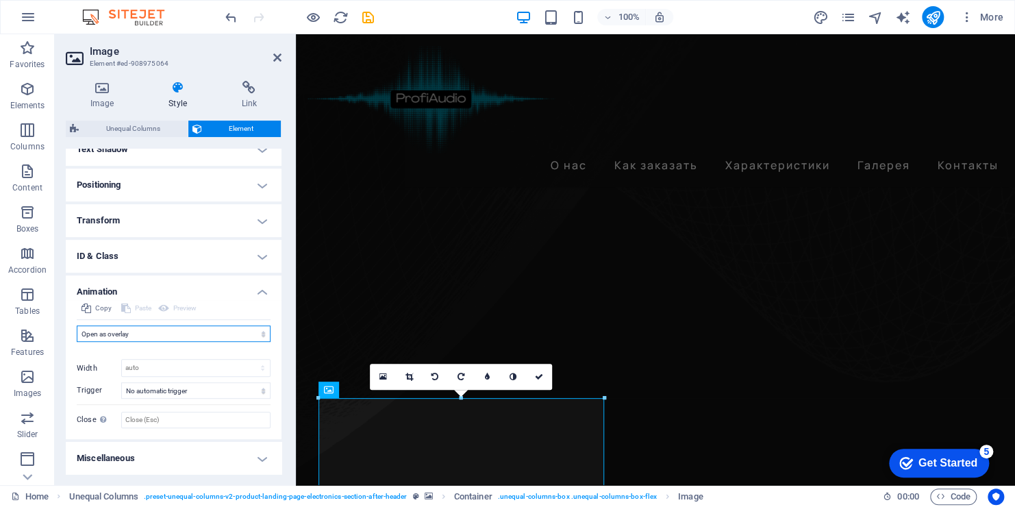
scroll to position [0, 0]
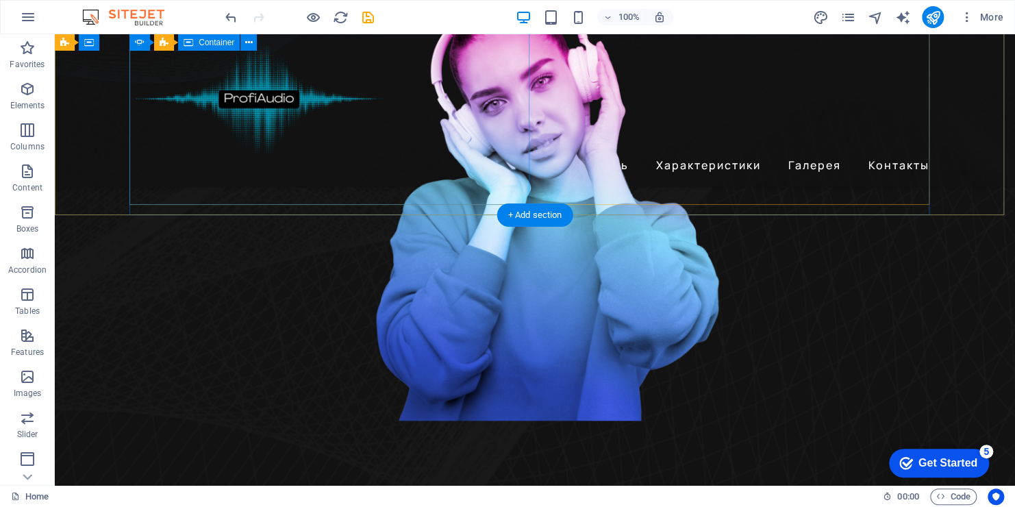
scroll to position [490, 0]
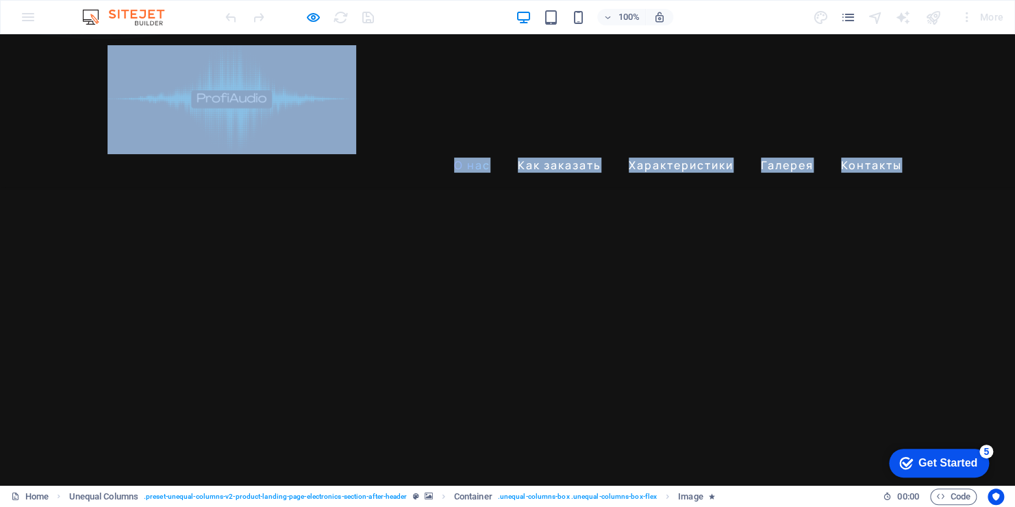
drag, startPoint x: 58, startPoint y: 162, endPoint x: 77, endPoint y: 306, distance: 145.1
drag, startPoint x: 77, startPoint y: 306, endPoint x: 97, endPoint y: 333, distance: 33.4
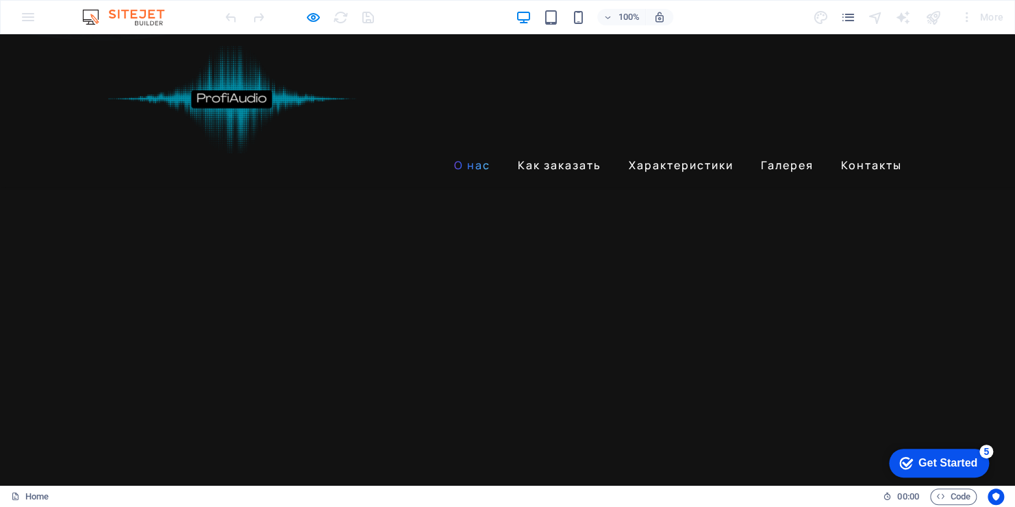
scroll to position [10, 0]
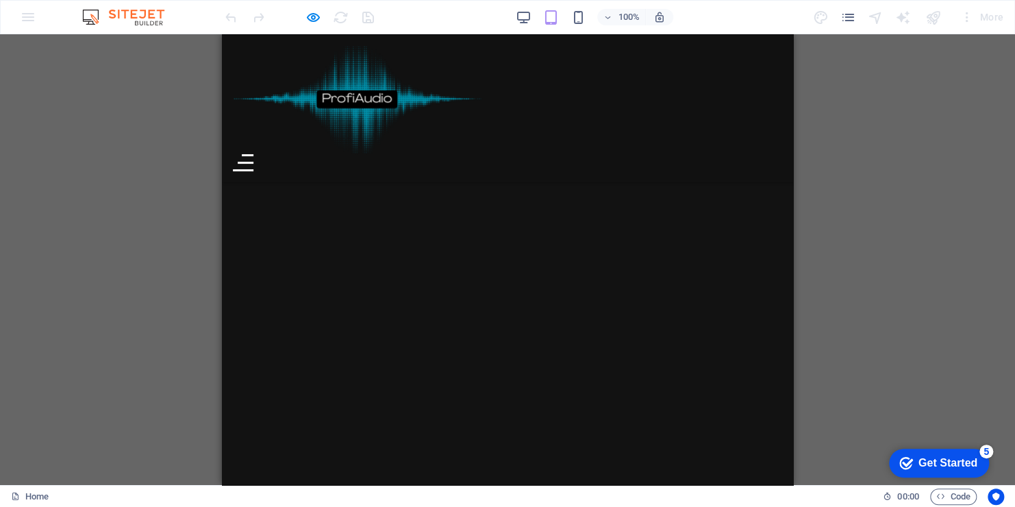
scroll to position [353, 0]
click at [282, 47] on img at bounding box center [357, 99] width 249 height 109
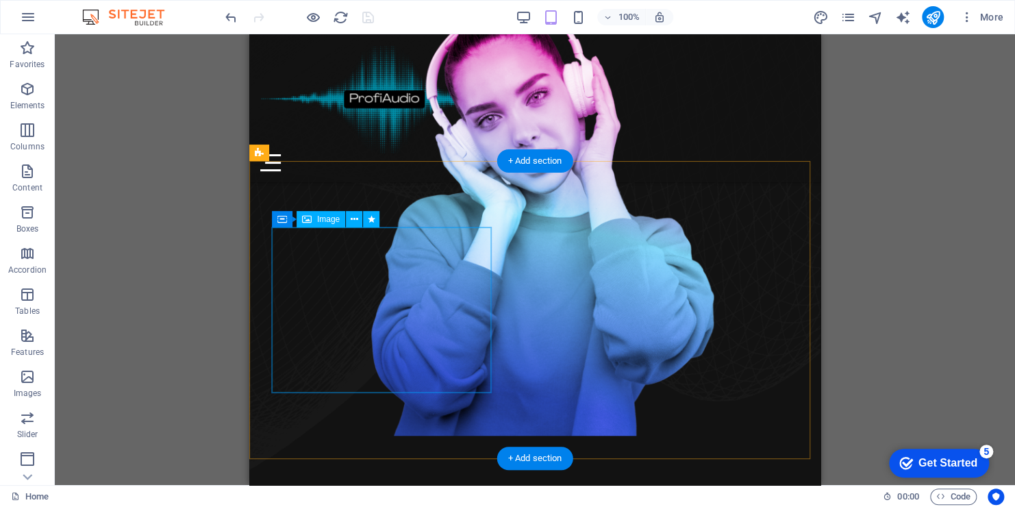
select select "overlay"
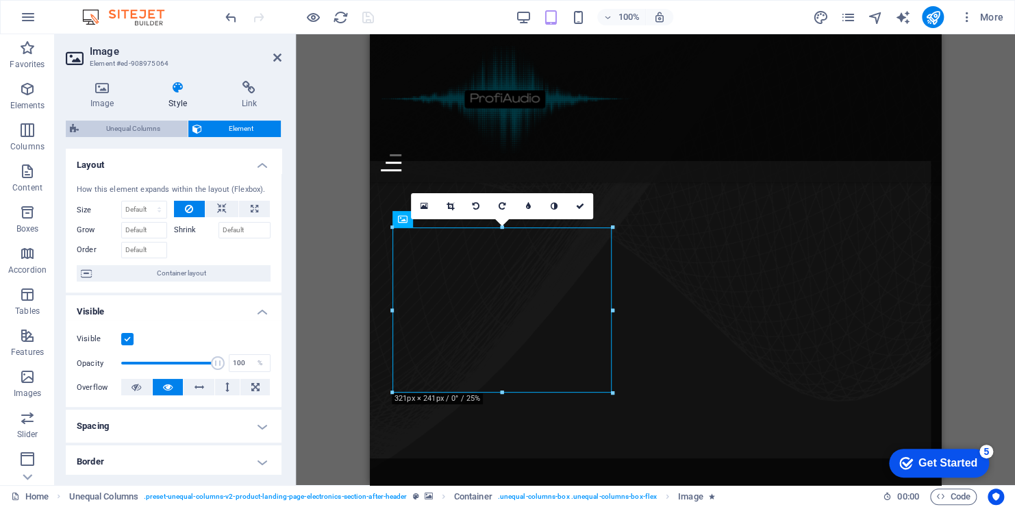
click at [143, 126] on span "Unequal Columns" at bounding box center [133, 129] width 101 height 16
select select "%"
select select "rem"
select select "preset-unequal-columns-v2-product-landing-page-electronics-section-after-header"
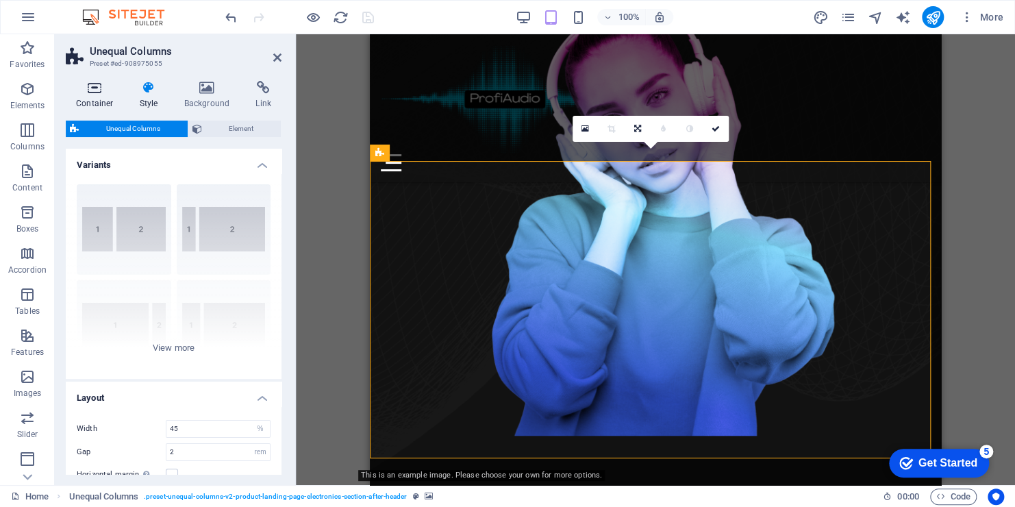
click at [105, 101] on h4 "Container" at bounding box center [98, 95] width 64 height 29
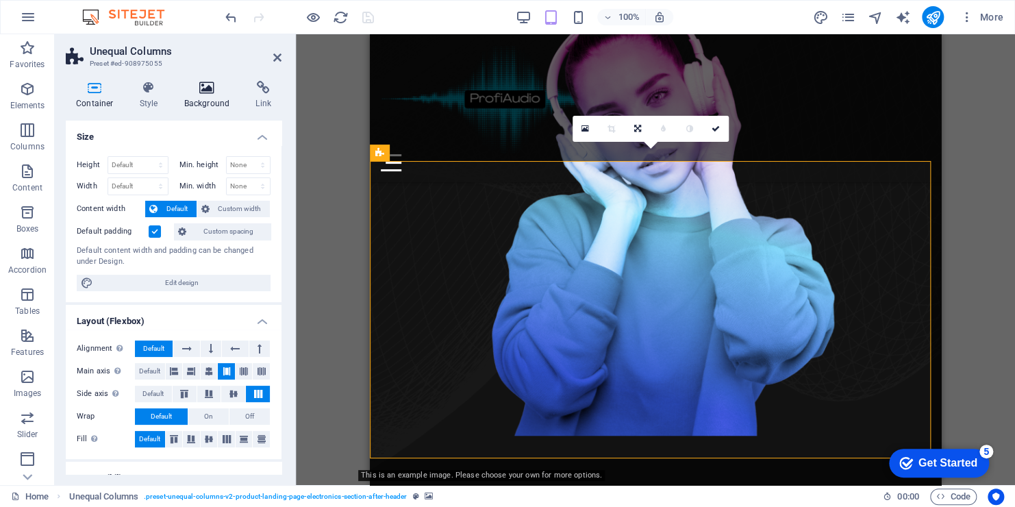
click at [205, 100] on h4 "Background" at bounding box center [210, 95] width 72 height 29
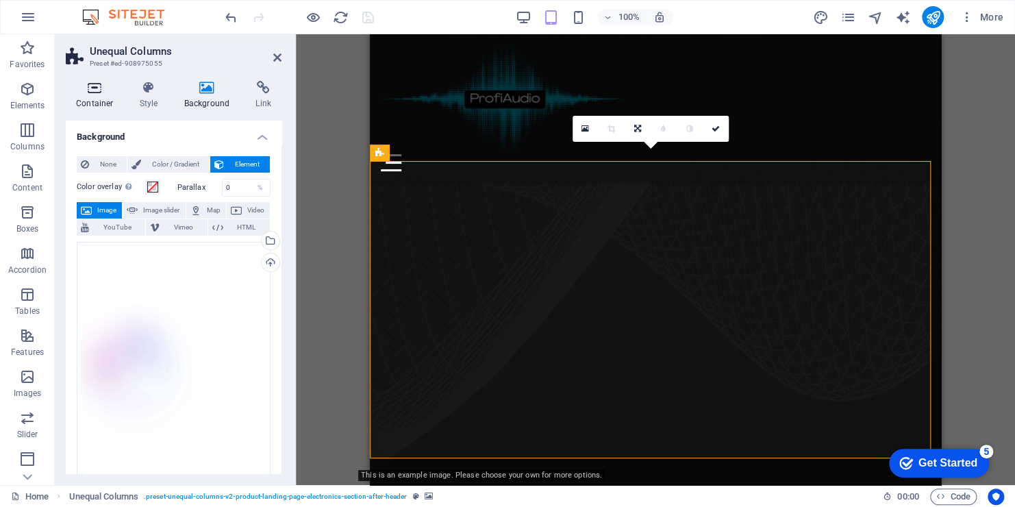
click at [95, 101] on h4 "Container" at bounding box center [98, 95] width 64 height 29
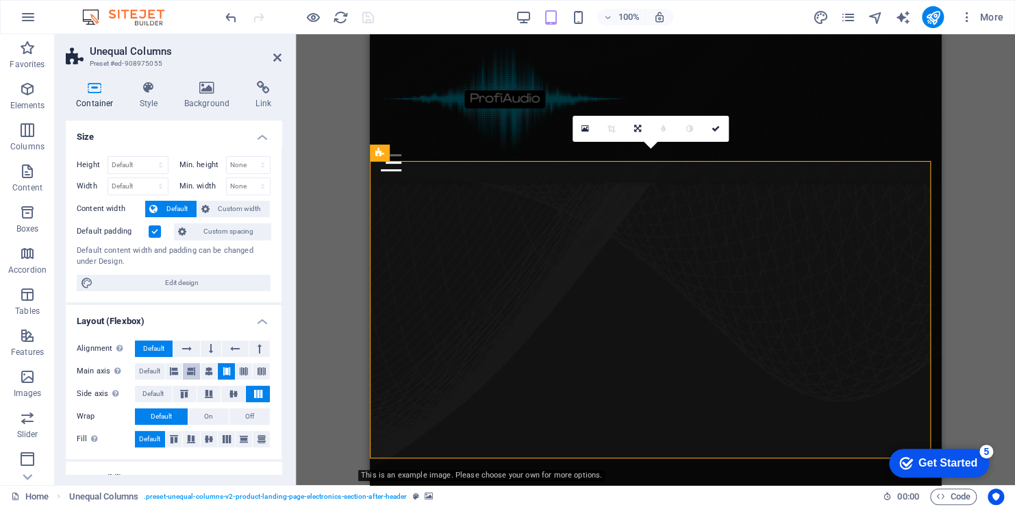
scroll to position [176, 0]
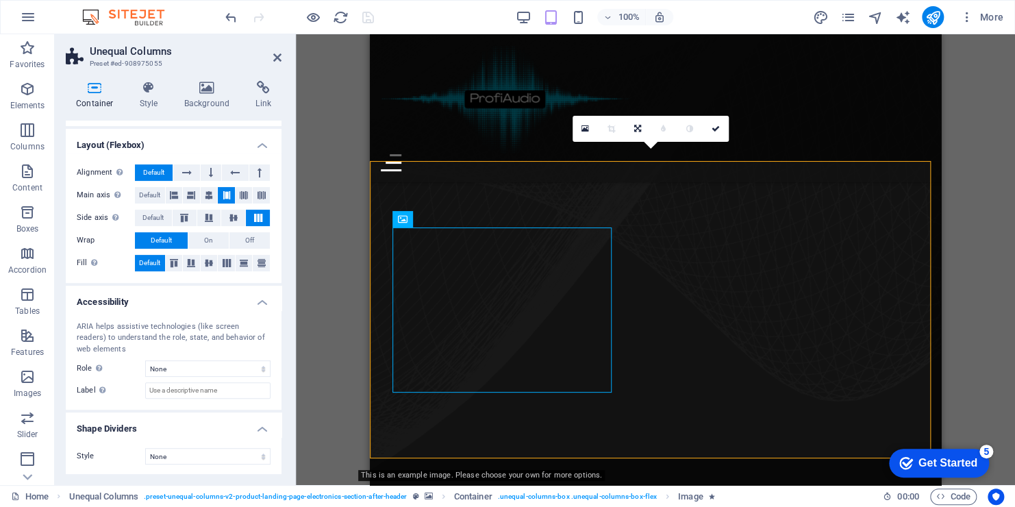
click at [952, 279] on div "Drag here to replace the existing content. Press “Ctrl” if you want to create a…" at bounding box center [655, 259] width 719 height 451
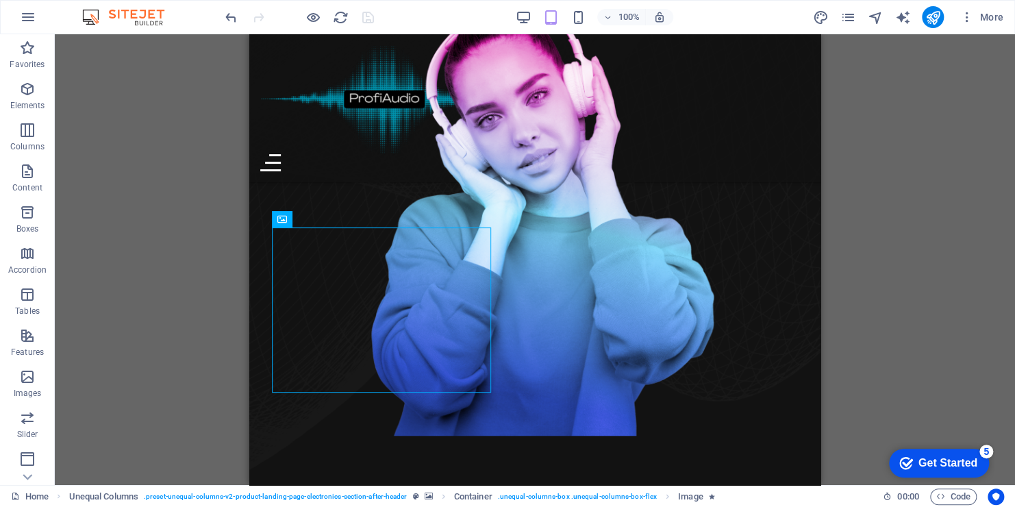
click at [892, 238] on div "Drag here to replace the existing content. Press “Ctrl” if you want to create a…" at bounding box center [535, 259] width 960 height 451
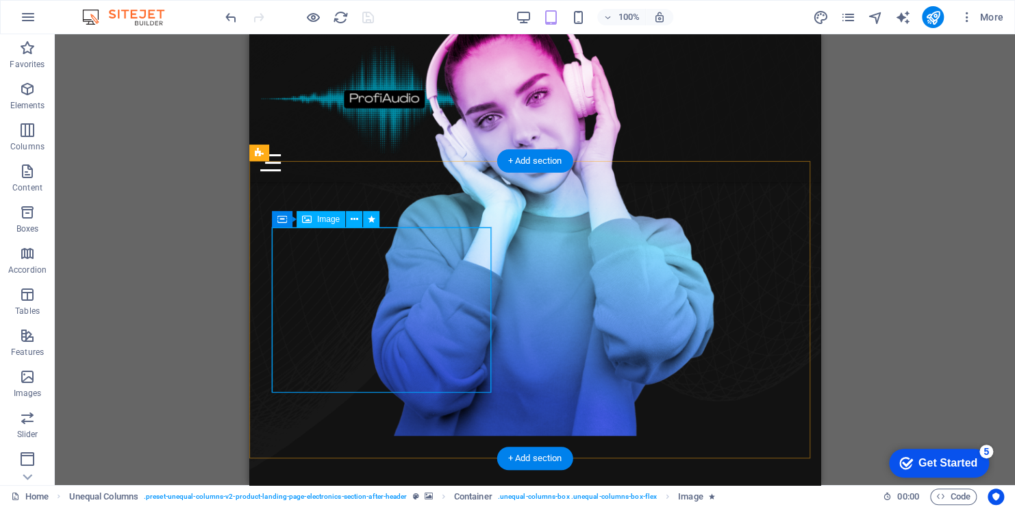
select select "overlay"
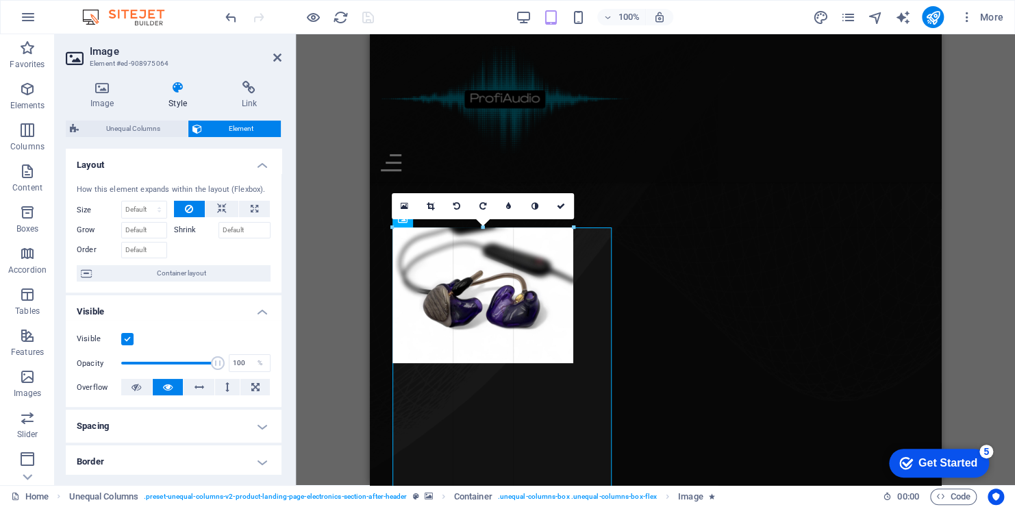
drag, startPoint x: 613, startPoint y: 393, endPoint x: 319, endPoint y: 308, distance: 305.9
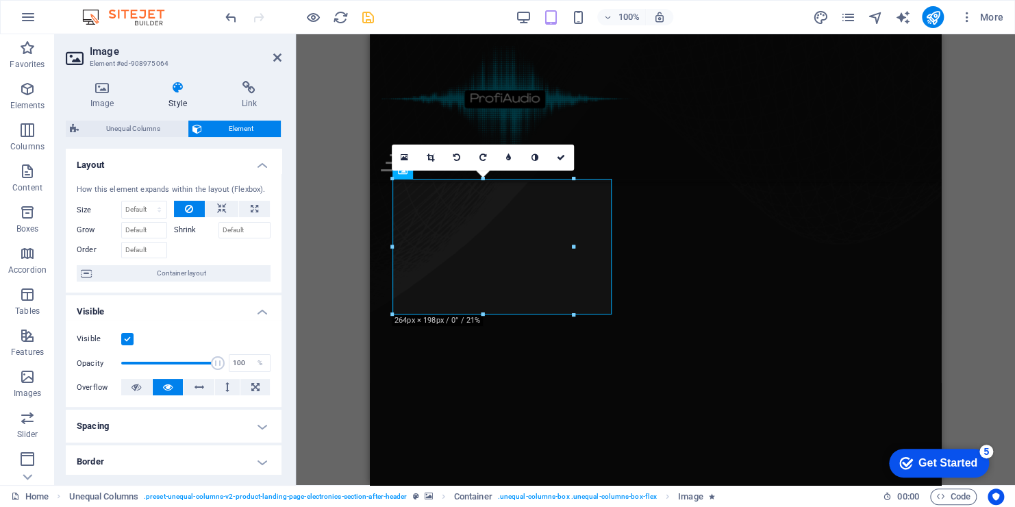
scroll to position [353, 0]
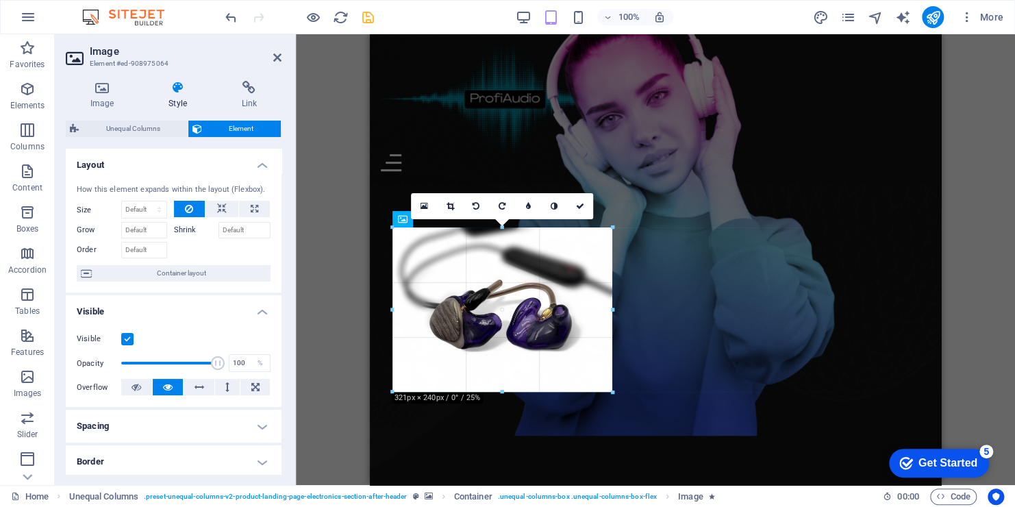
drag, startPoint x: 573, startPoint y: 299, endPoint x: 613, endPoint y: 301, distance: 39.8
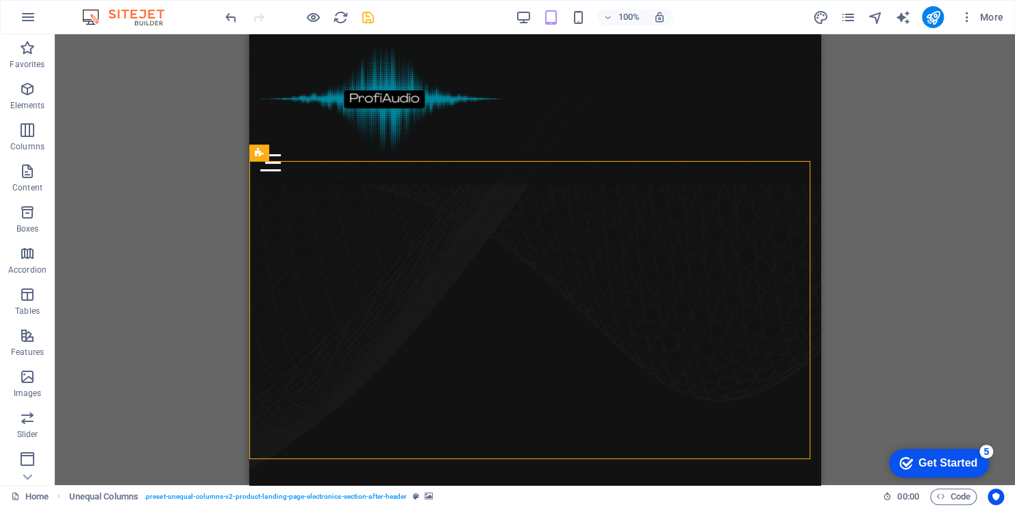
click at [190, 385] on div "Drag here to replace the existing content. Press “Ctrl” if you want to create a…" at bounding box center [535, 259] width 960 height 451
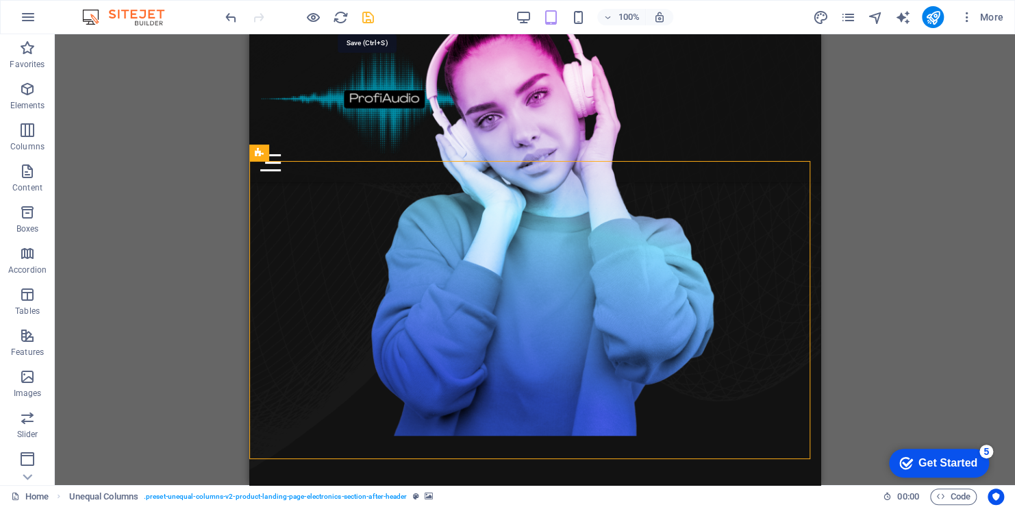
click at [371, 17] on icon "save" at bounding box center [368, 18] width 16 height 16
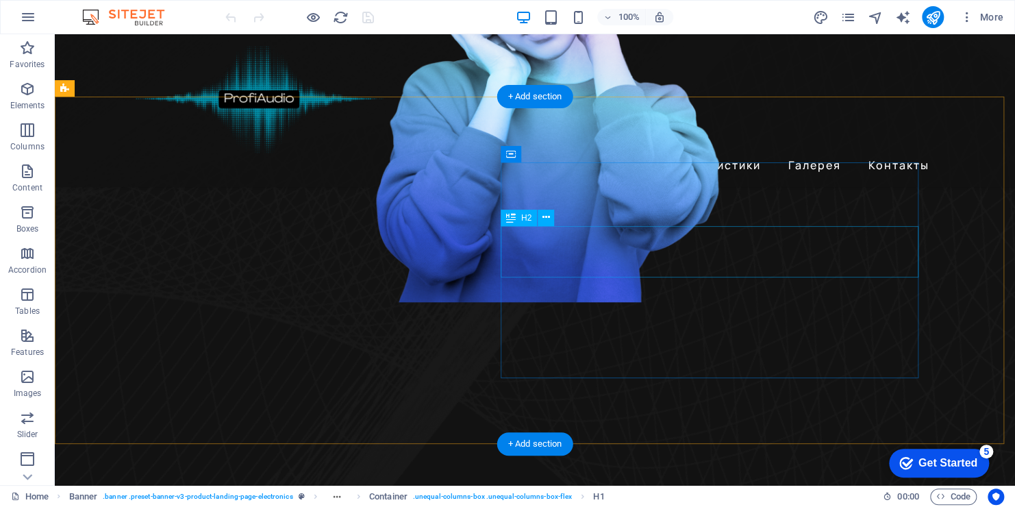
scroll to position [548, 0]
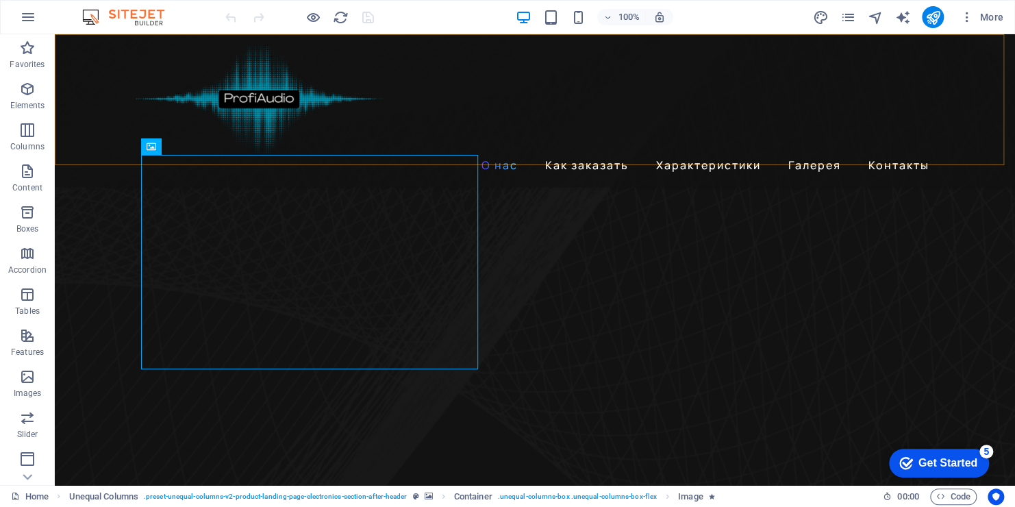
click at [160, 162] on div "О нас Как заказать Характеристики Галерея Контакты" at bounding box center [535, 110] width 960 height 153
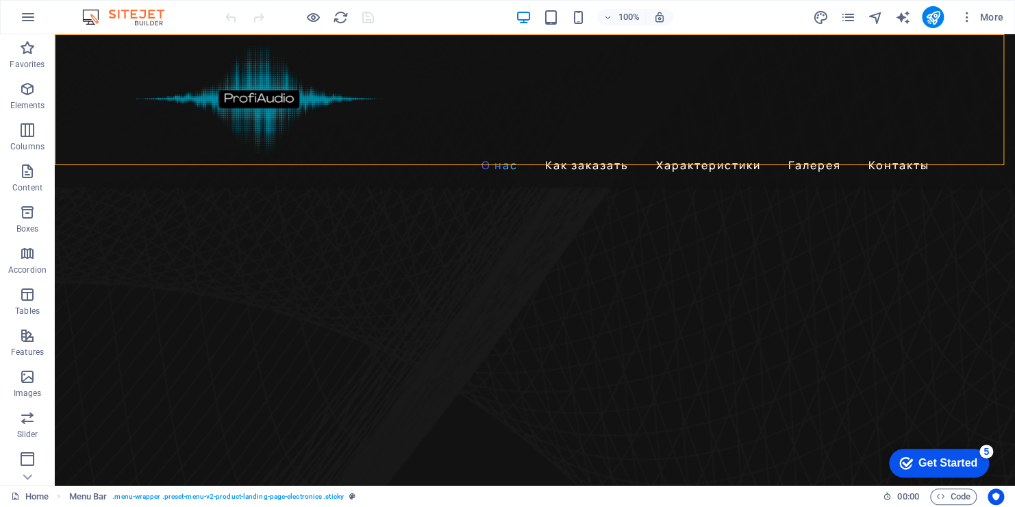
click at [160, 162] on div "О нас Как заказать Характеристики Галерея Контакты" at bounding box center [535, 110] width 960 height 153
select select "header"
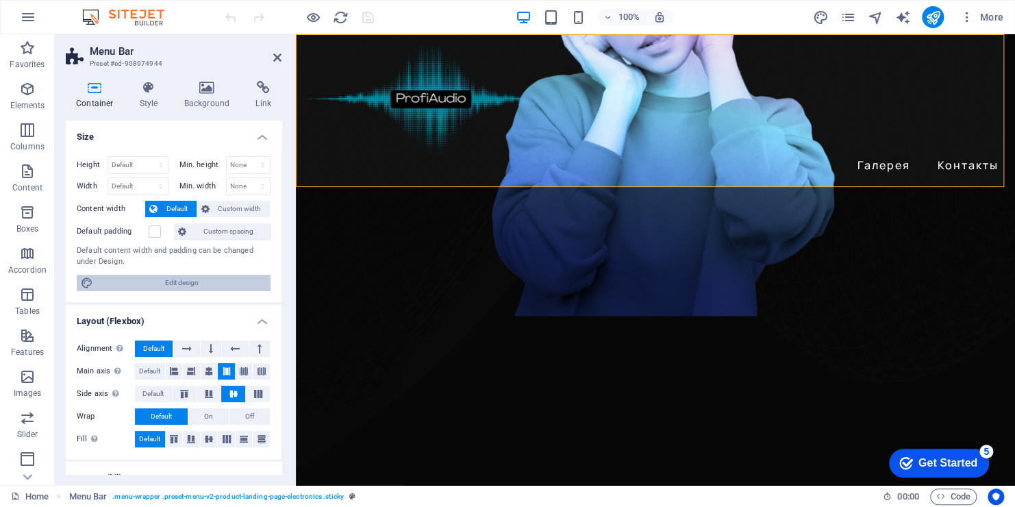
click at [190, 282] on span "Edit design" at bounding box center [181, 283] width 169 height 16
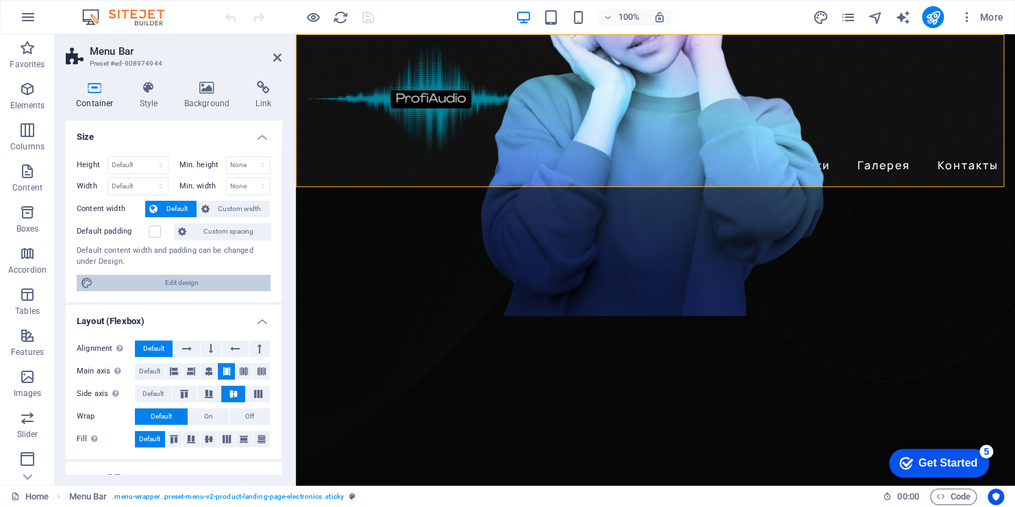
select select "px"
select select "400"
select select "px"
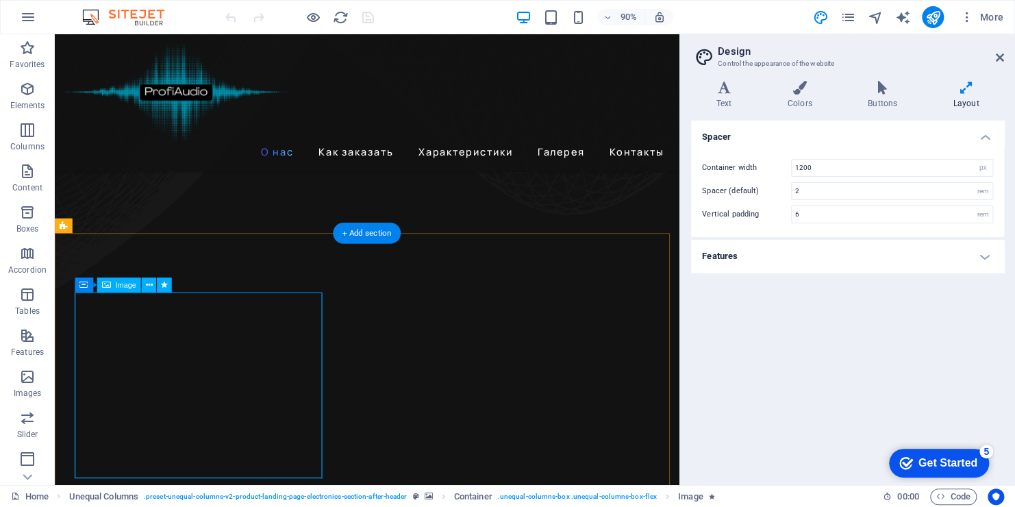
scroll to position [685, 0]
drag, startPoint x: 230, startPoint y: 403, endPoint x: 293, endPoint y: 385, distance: 65.0
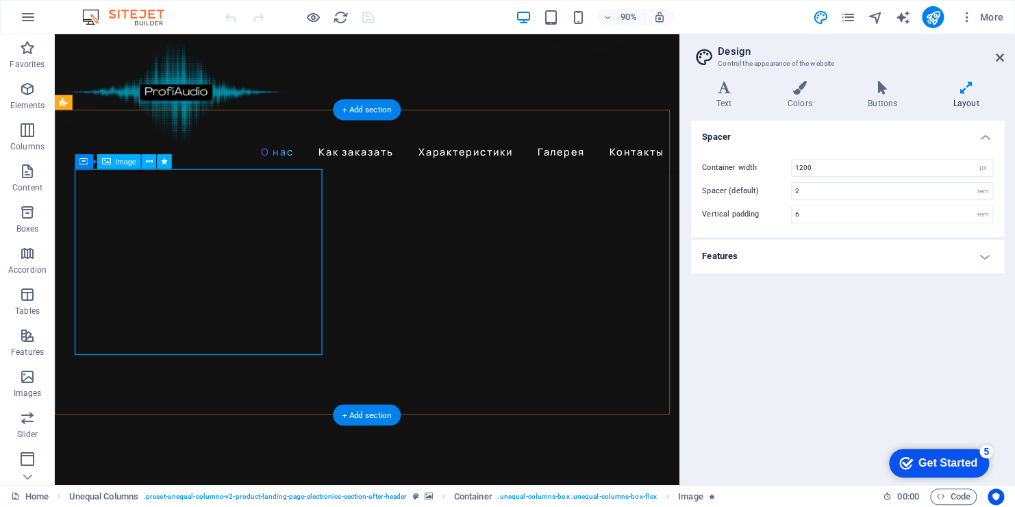
scroll to position [822, 0]
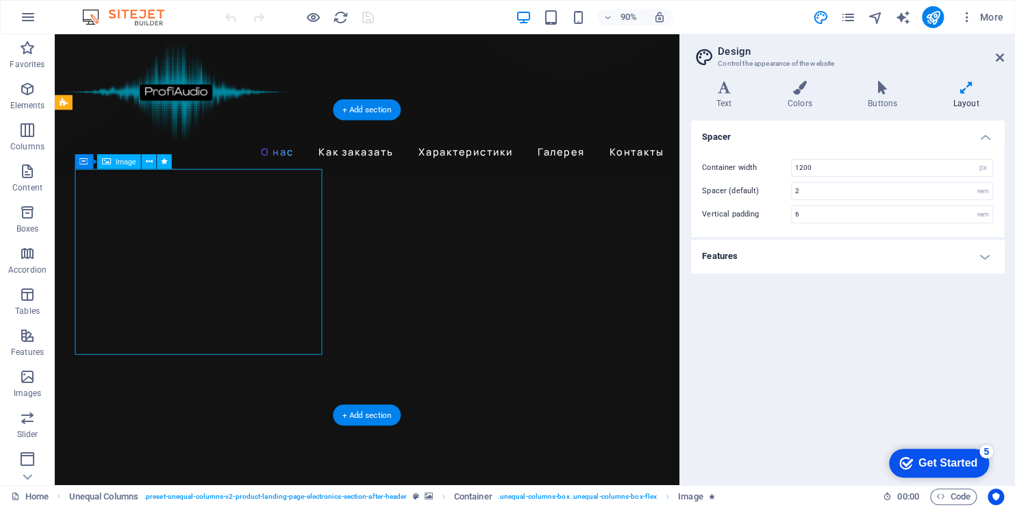
select select "px"
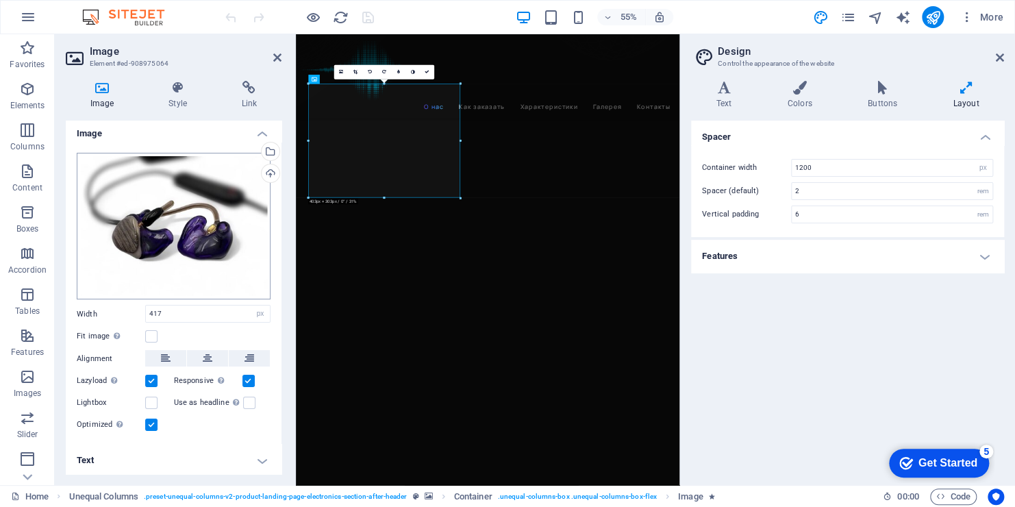
scroll to position [0, 0]
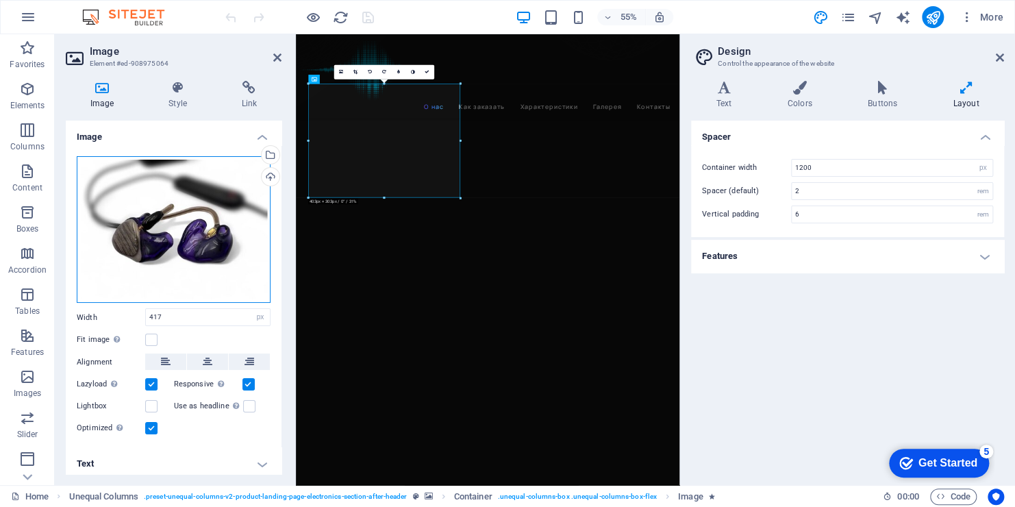
click at [208, 247] on div "Drag files here, click to choose files or select files from Files or our free s…" at bounding box center [174, 229] width 194 height 147
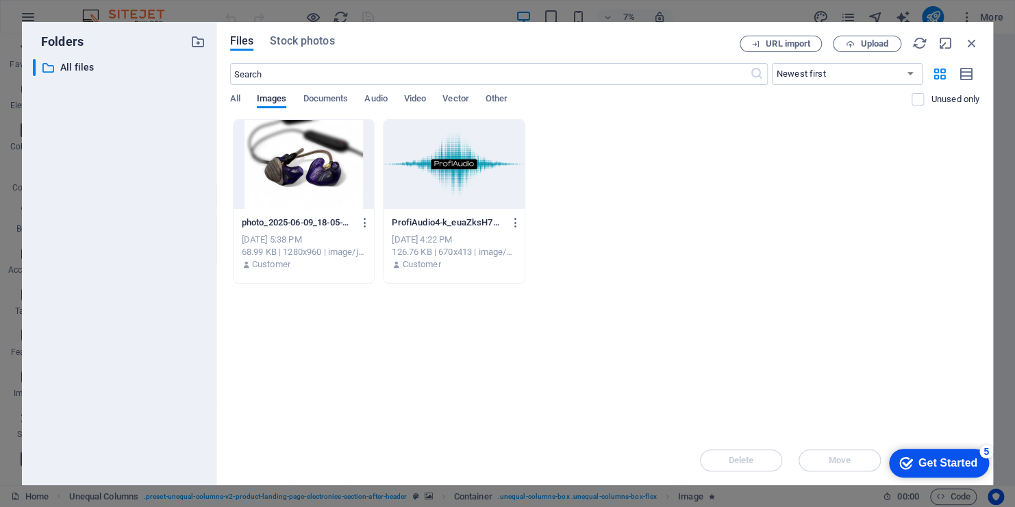
click at [288, 145] on div at bounding box center [304, 164] width 141 height 89
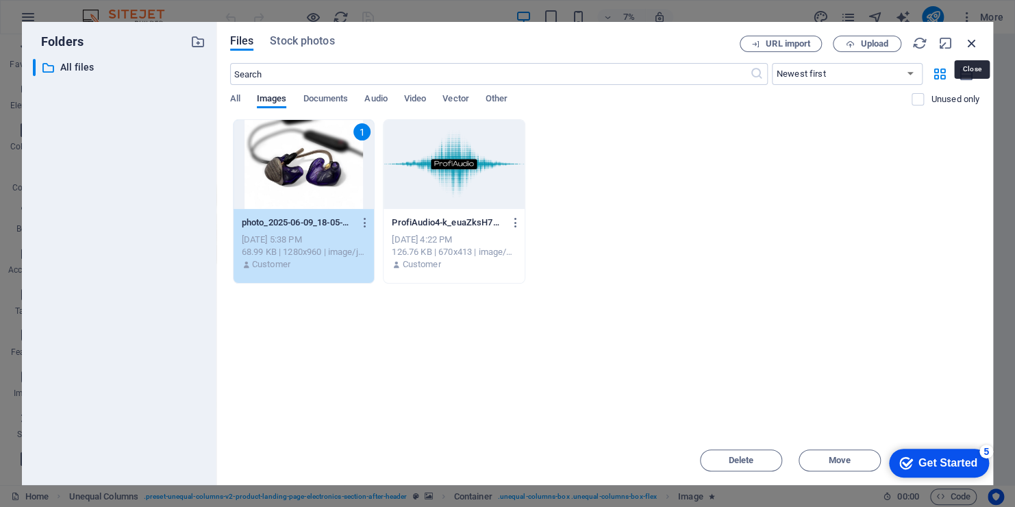
click at [971, 39] on icon "button" at bounding box center [972, 43] width 15 height 15
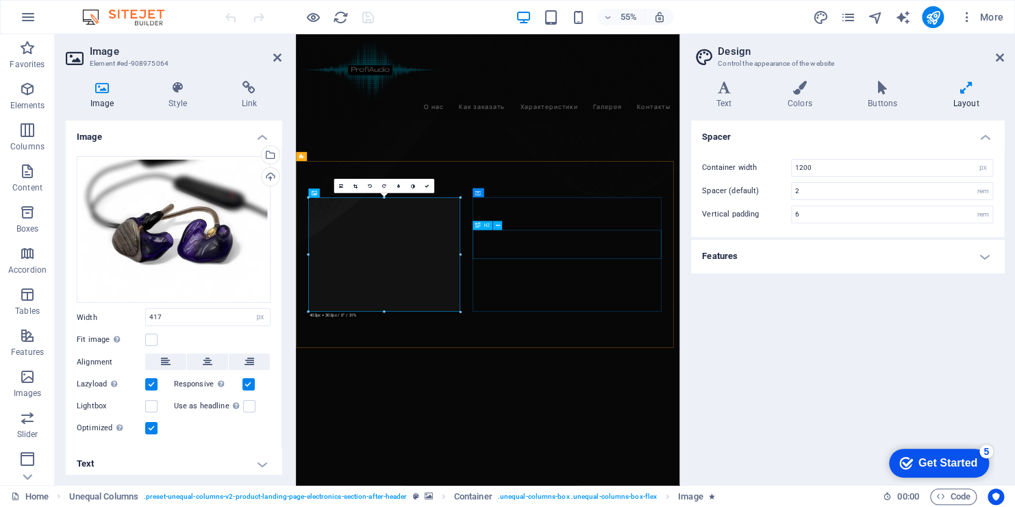
scroll to position [548, 0]
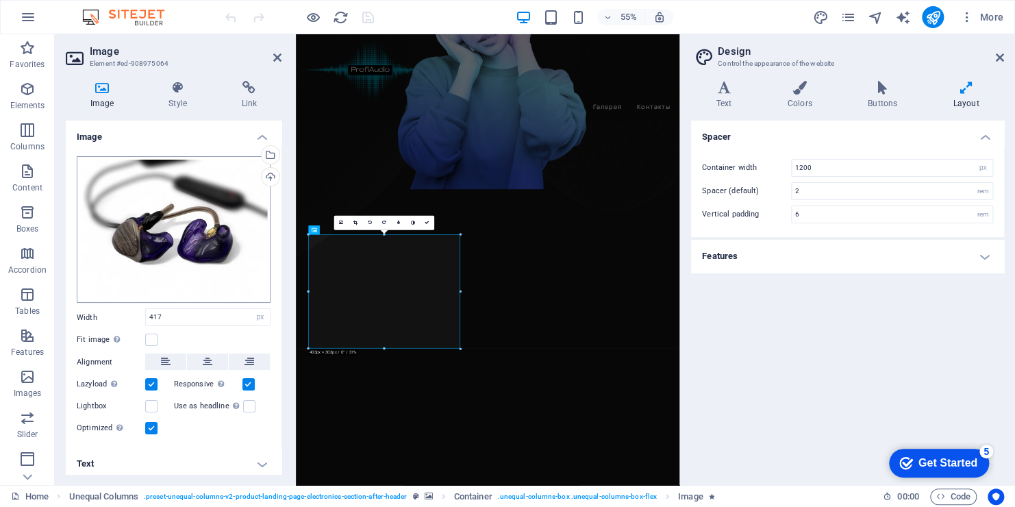
scroll to position [3, 0]
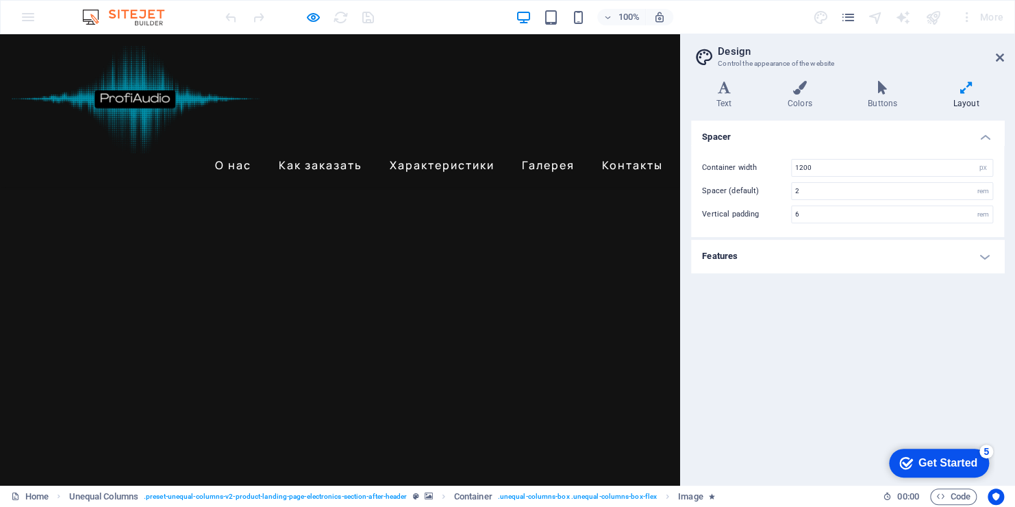
scroll to position [754, 0]
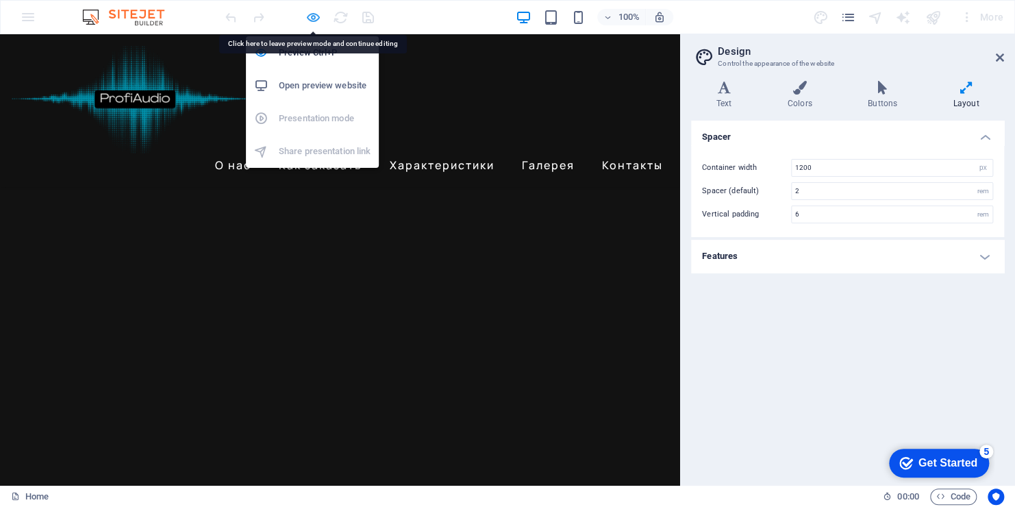
select select "px"
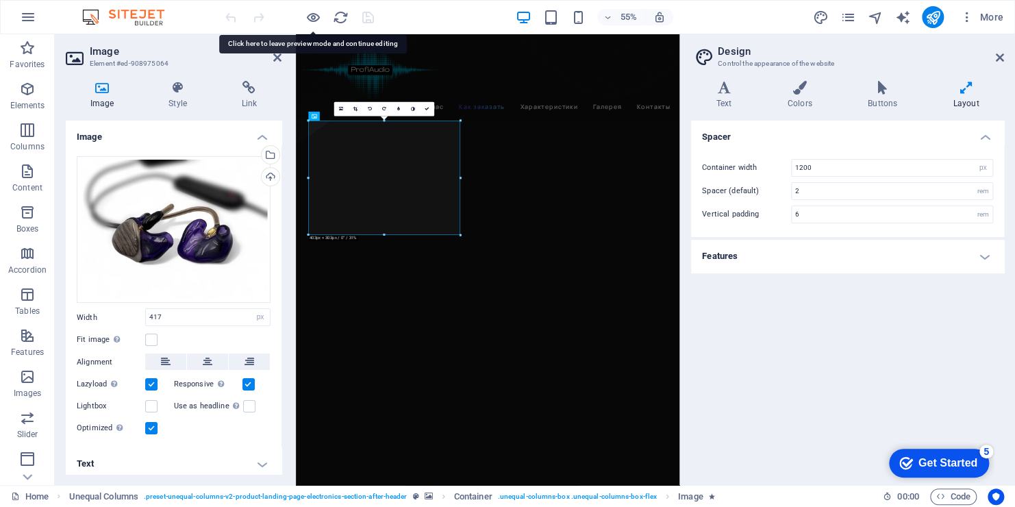
scroll to position [3, 0]
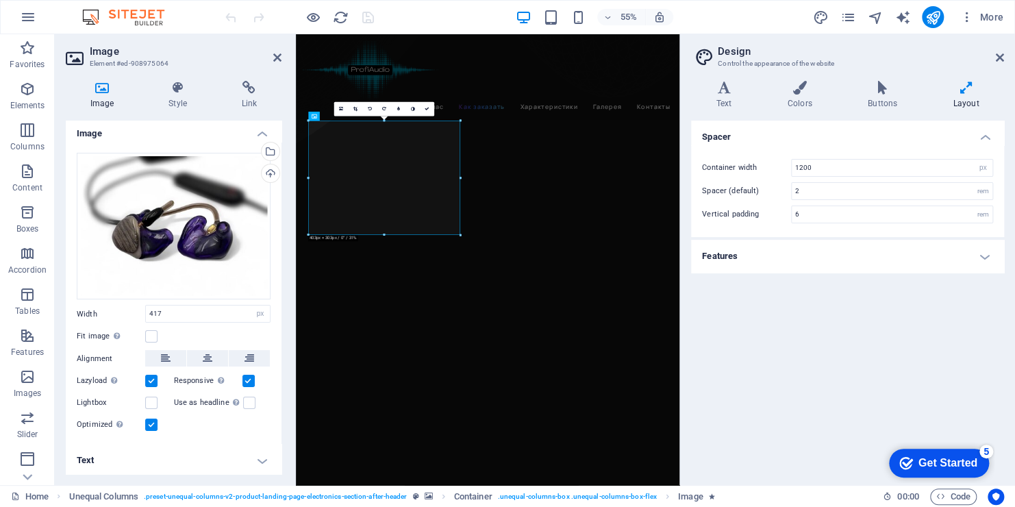
click at [259, 458] on h4 "Text" at bounding box center [174, 460] width 216 height 33
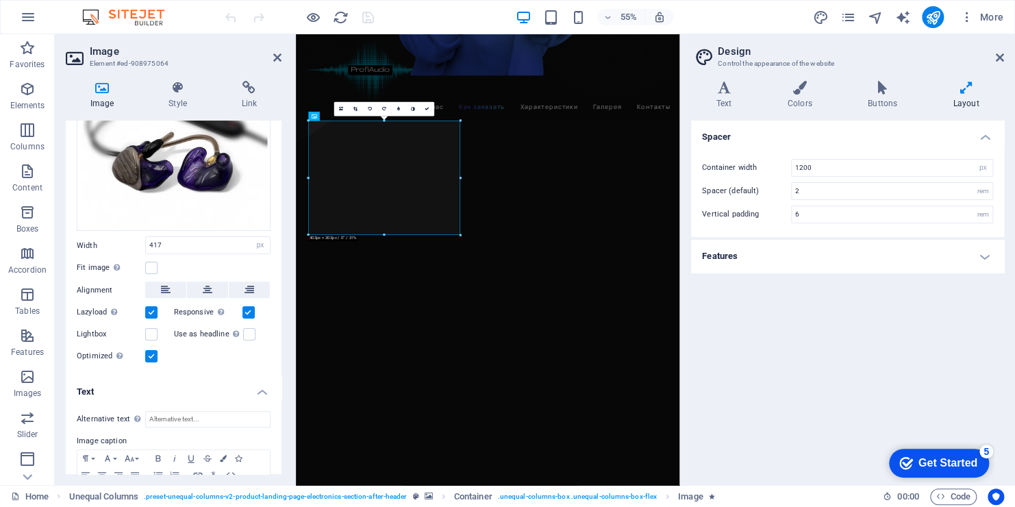
scroll to position [0, 0]
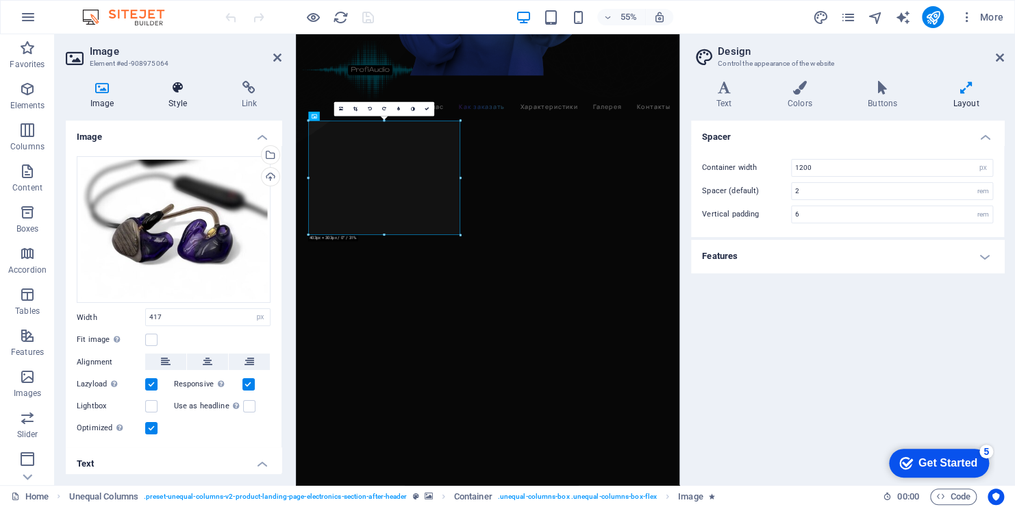
click at [169, 96] on h4 "Style" at bounding box center [180, 95] width 73 height 29
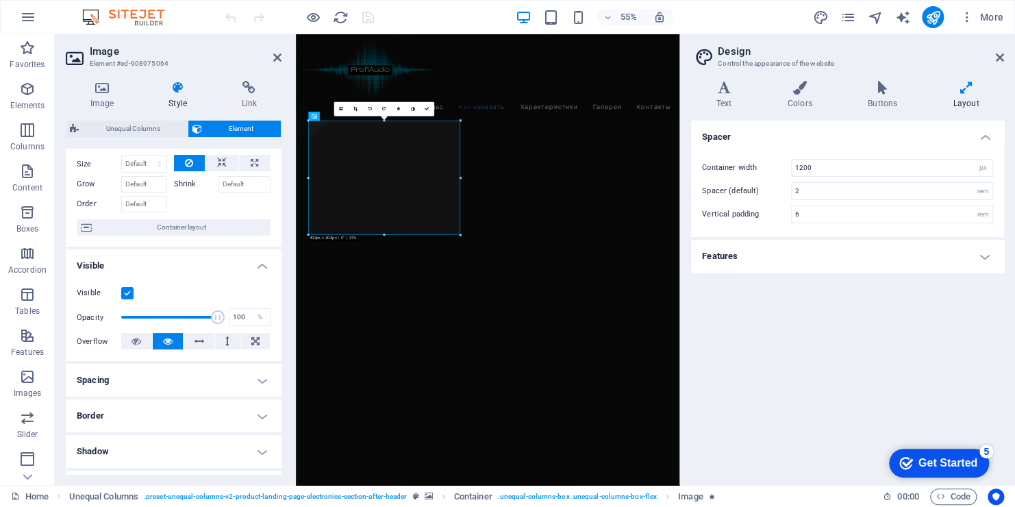
scroll to position [69, 0]
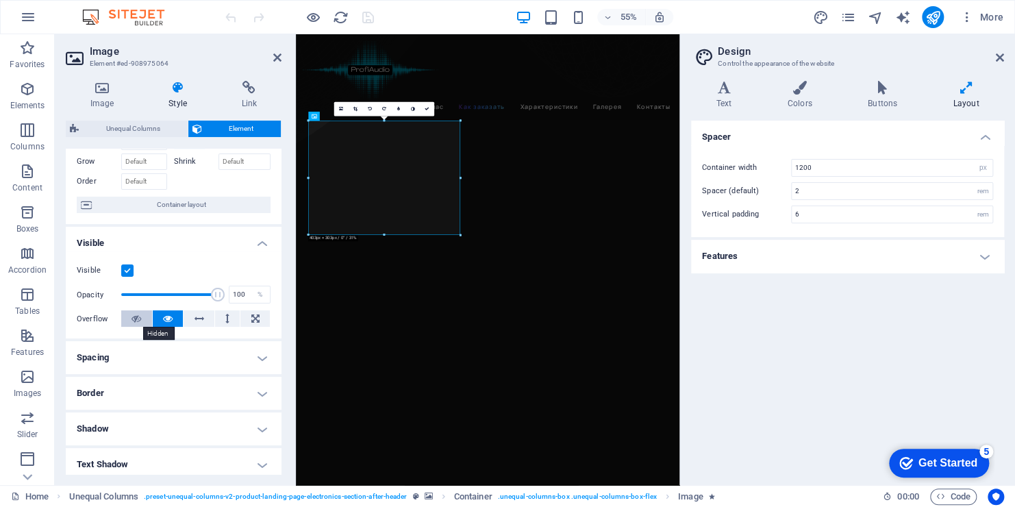
click at [135, 316] on icon at bounding box center [137, 318] width 10 height 16
click at [169, 320] on icon at bounding box center [168, 318] width 10 height 16
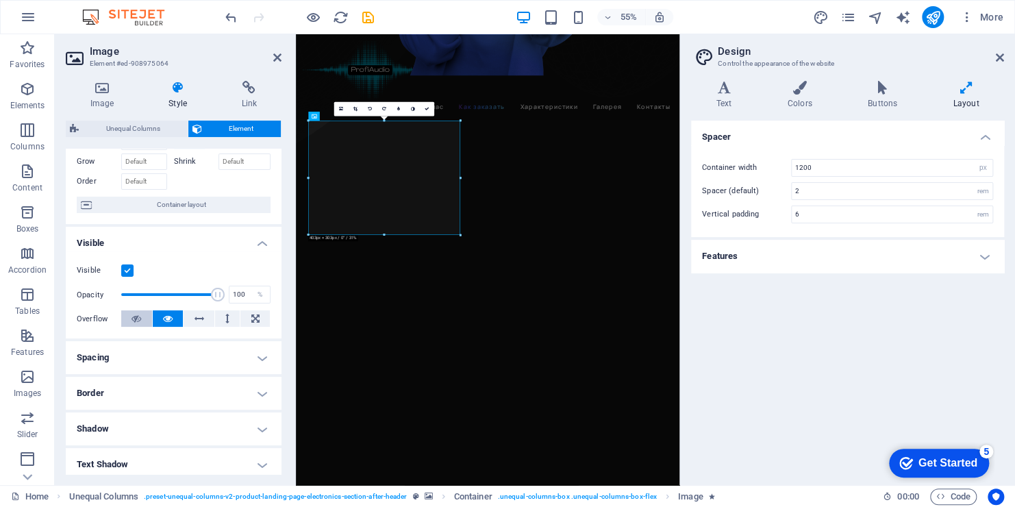
click at [130, 316] on button at bounding box center [136, 318] width 31 height 16
click at [163, 319] on icon at bounding box center [168, 318] width 10 height 16
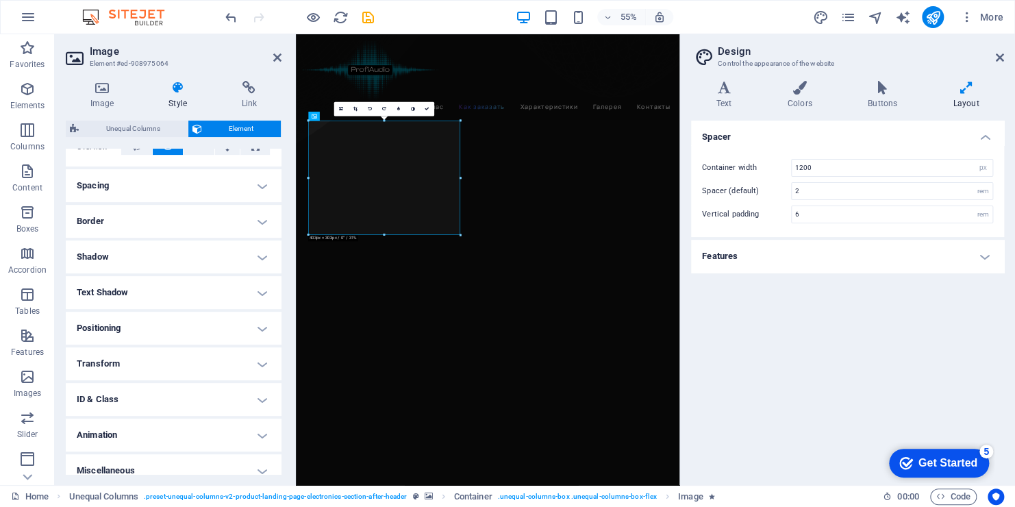
scroll to position [253, 0]
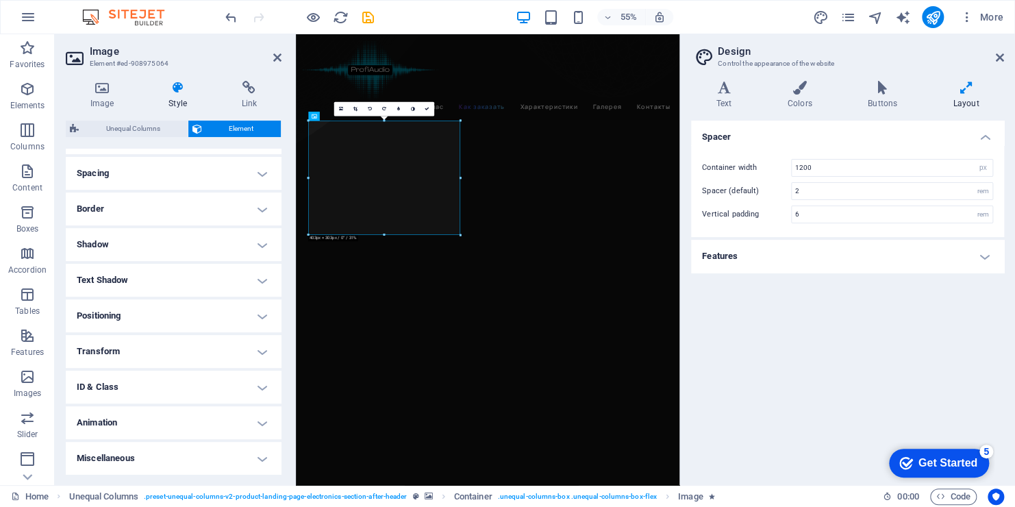
click at [253, 421] on h4 "Animation" at bounding box center [174, 422] width 216 height 33
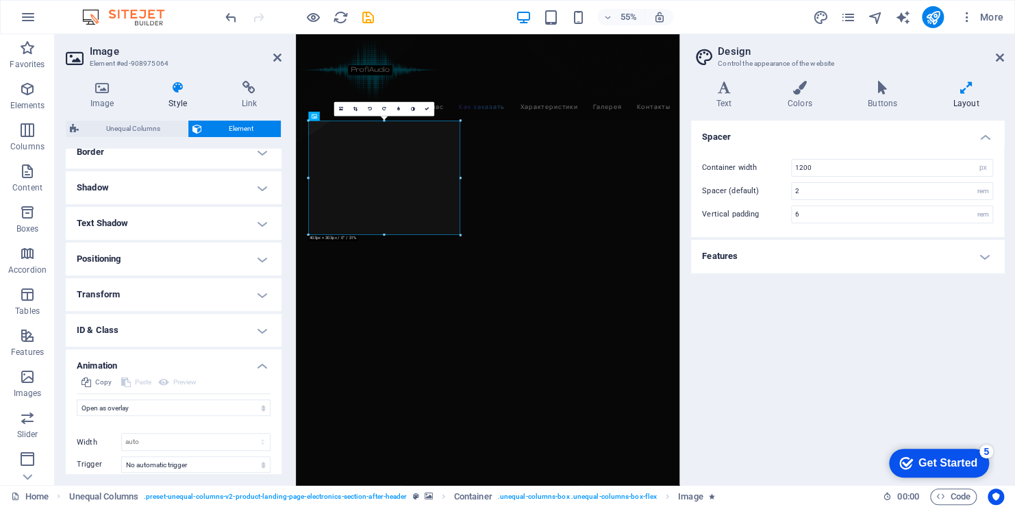
scroll to position [384, 0]
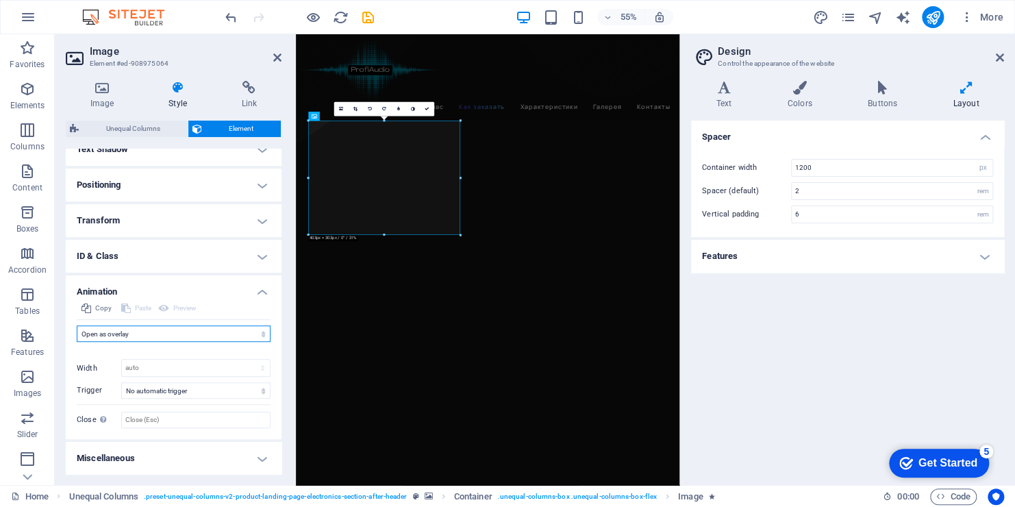
click at [253, 332] on select "Don't animate Show / Hide Slide up/down Zoom in/out Slide left to right Slide r…" at bounding box center [174, 333] width 194 height 16
select select "none"
click at [77, 342] on select "Don't animate Show / Hide Slide up/down Zoom in/out Slide left to right Slide r…" at bounding box center [174, 333] width 194 height 16
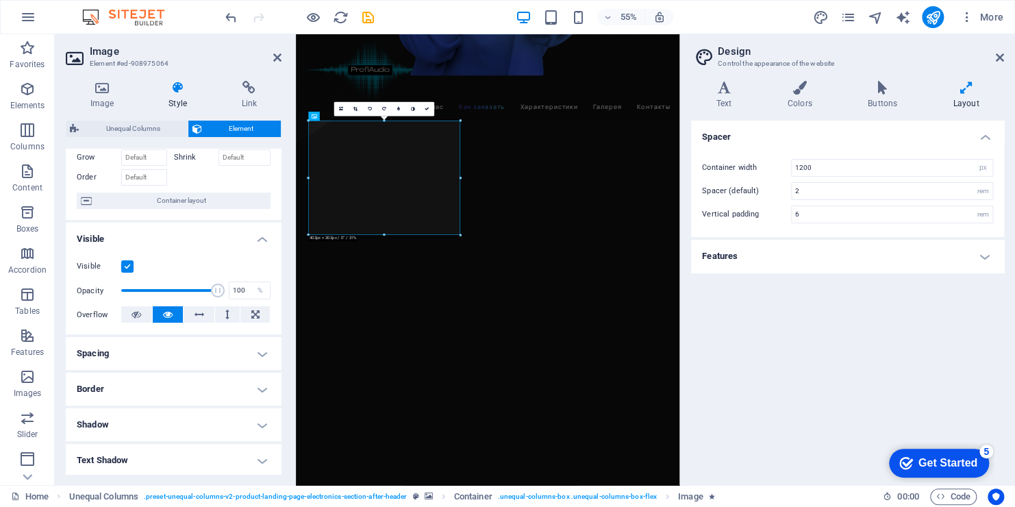
scroll to position [0, 0]
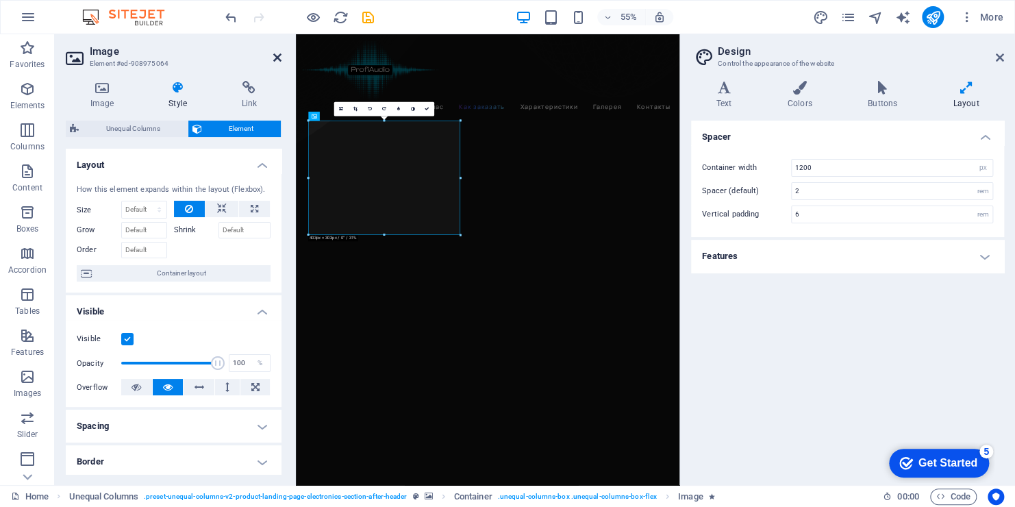
click at [277, 57] on icon at bounding box center [277, 57] width 8 height 11
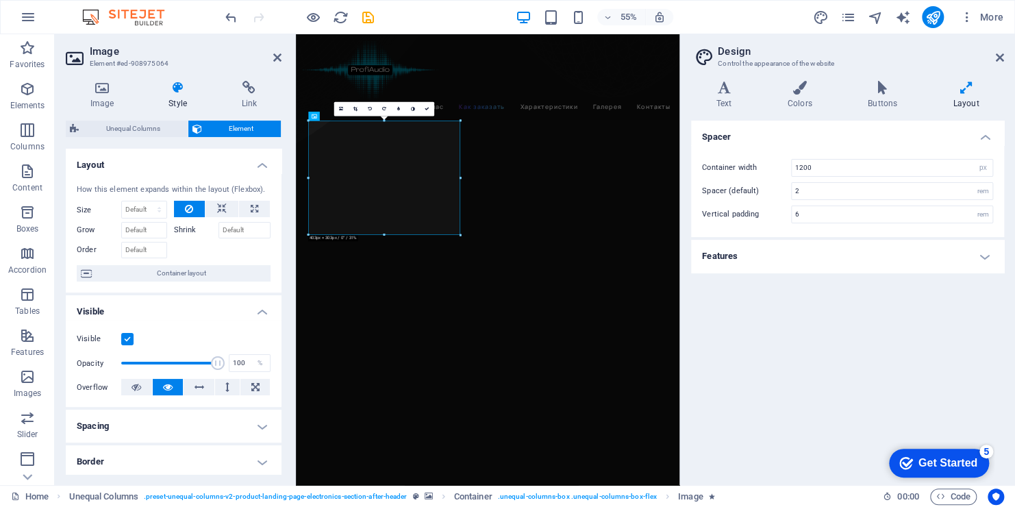
drag, startPoint x: 135, startPoint y: 325, endPoint x: 162, endPoint y: 329, distance: 27.6
click at [162, 329] on div "Visible Opacity 100 % Overflow" at bounding box center [174, 363] width 216 height 87
click at [214, 206] on button at bounding box center [222, 209] width 33 height 16
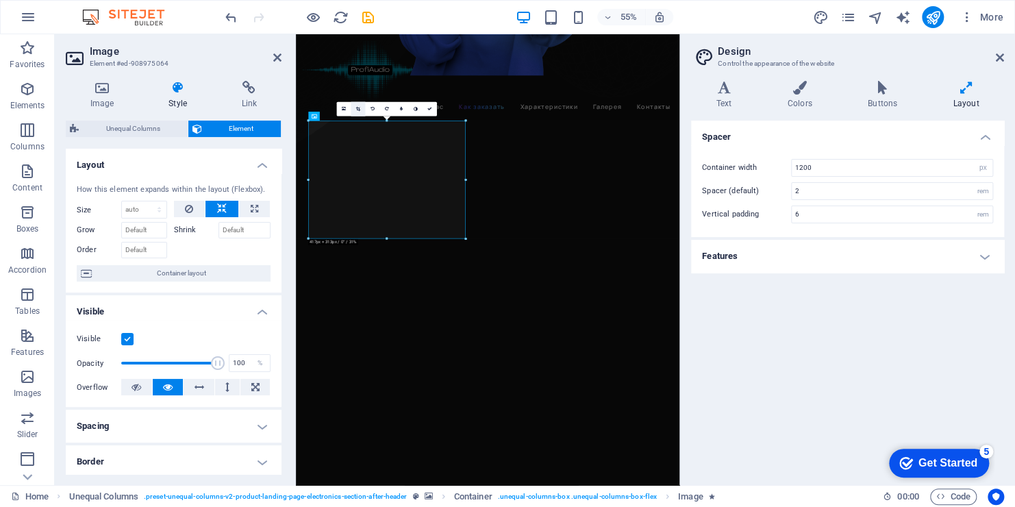
click at [360, 108] on icon at bounding box center [358, 109] width 4 height 5
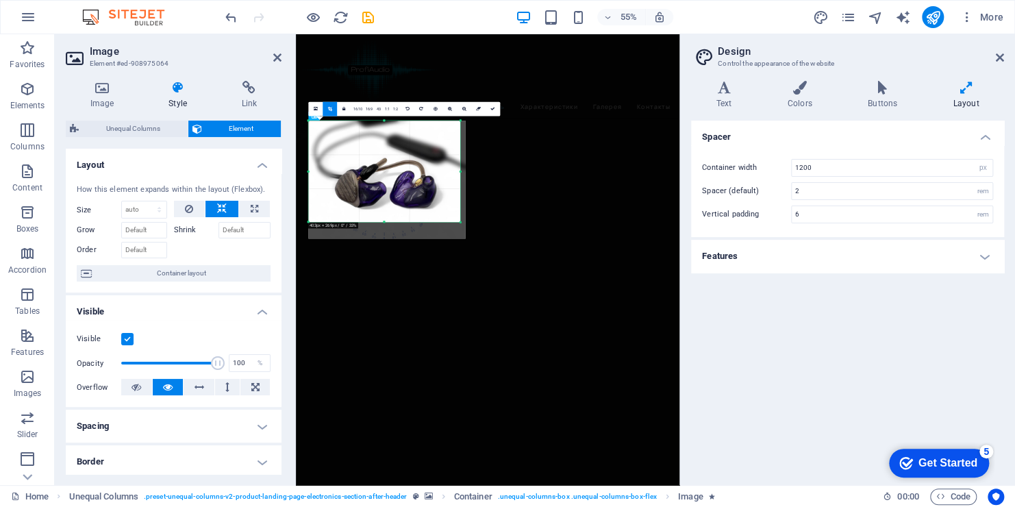
drag, startPoint x: 384, startPoint y: 237, endPoint x: 390, endPoint y: 207, distance: 30.9
click at [390, 207] on div "180 170 160 150 140 130 120 110 100 90 80 70 60 50 40 30 20 10 0 -10 -20 -30 -4…" at bounding box center [384, 171] width 152 height 101
drag, startPoint x: 460, startPoint y: 169, endPoint x: 445, endPoint y: 171, distance: 14.5
click at [445, 171] on div "180 170 160 150 140 130 120 110 100 90 80 70 60 50 40 30 20 10 0 -10 -20 -30 -4…" at bounding box center [380, 171] width 144 height 101
click at [308, 173] on div at bounding box center [308, 171] width 3 height 101
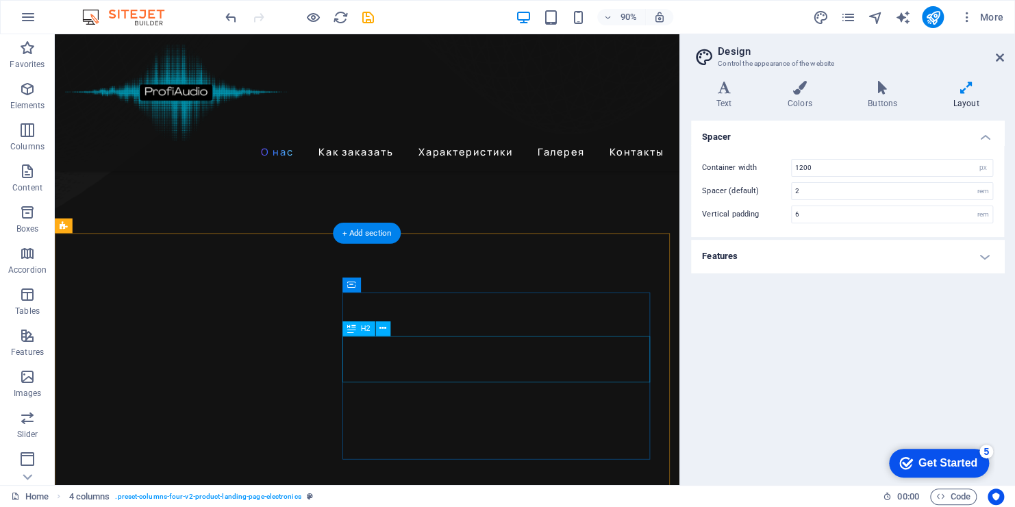
scroll to position [412, 0]
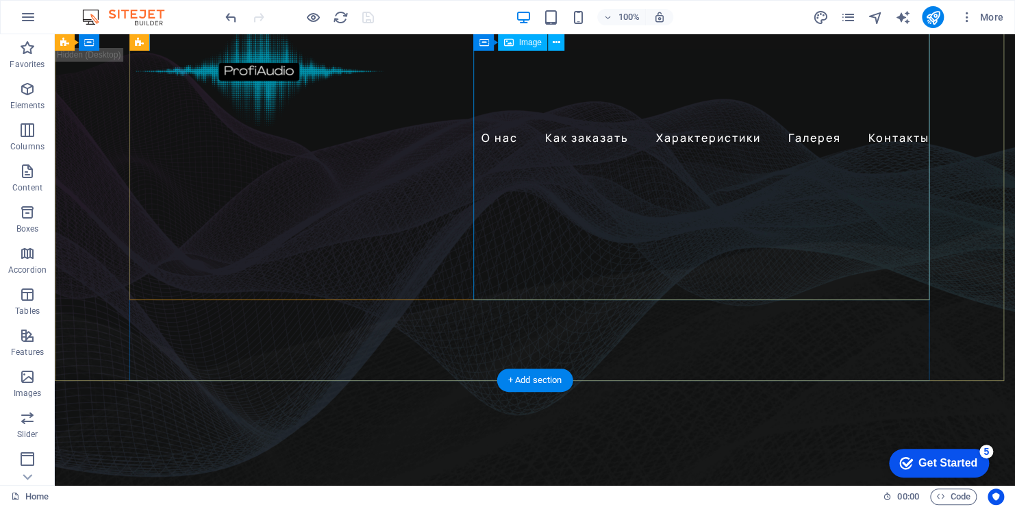
scroll to position [0, 0]
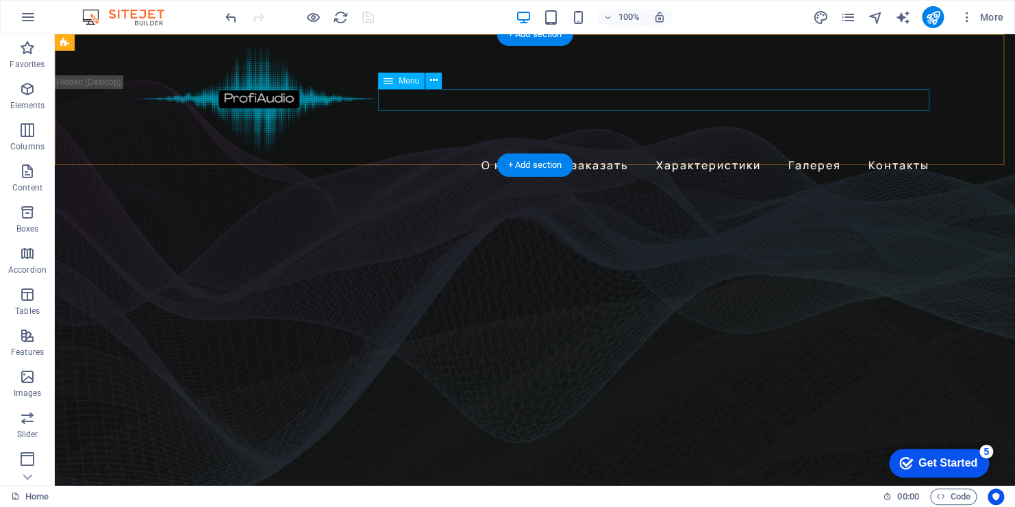
click at [490, 154] on nav "О нас Как заказать Характеристики Галерея Контакты" at bounding box center [535, 165] width 800 height 22
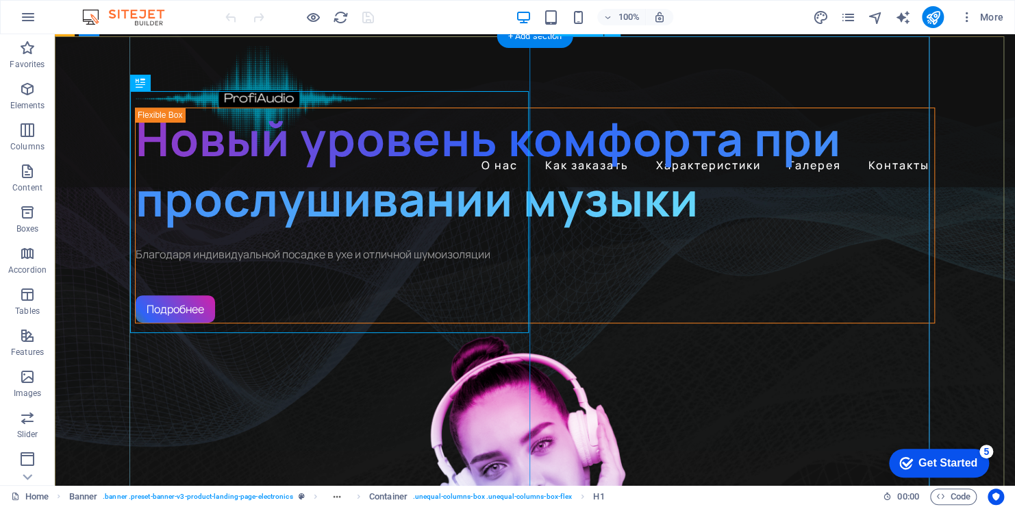
scroll to position [137, 0]
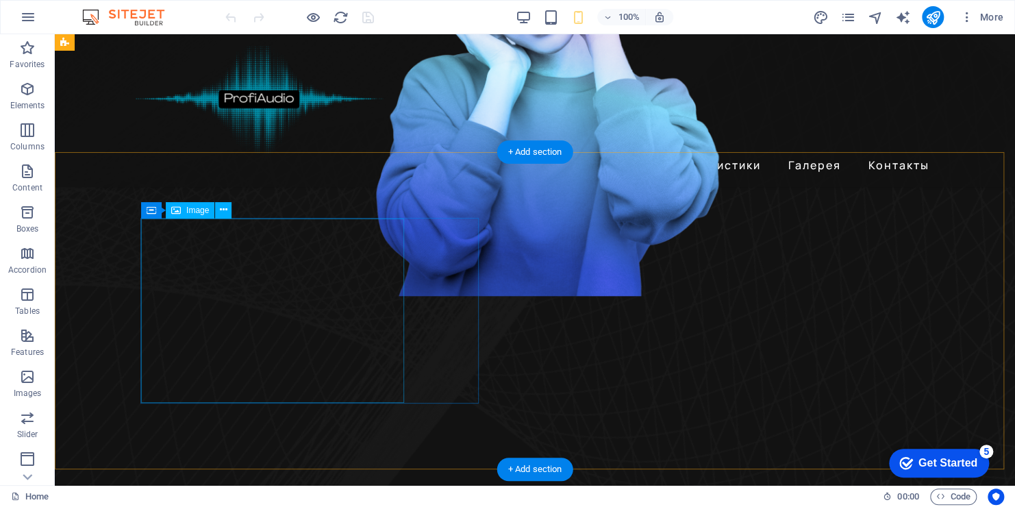
scroll to position [480, 0]
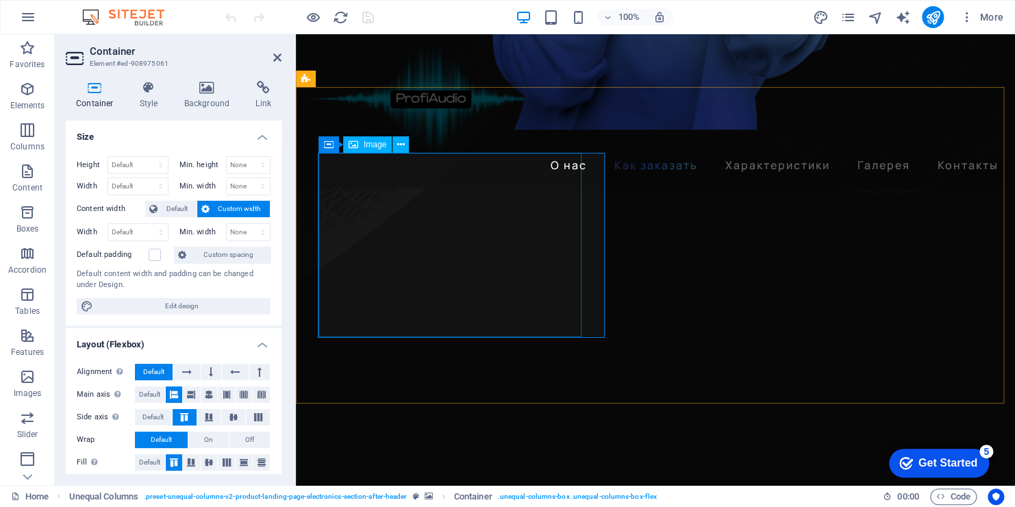
scroll to position [822, 0]
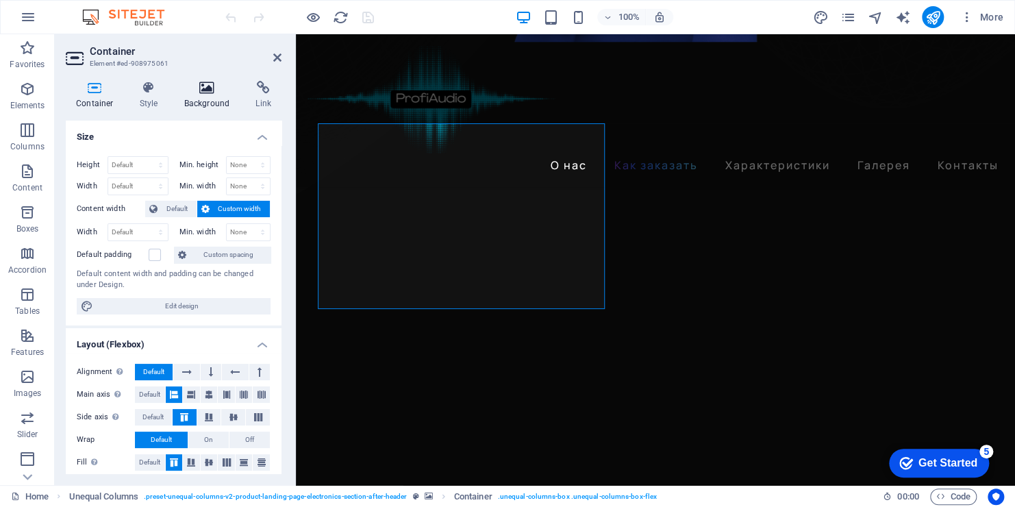
click at [210, 101] on h4 "Background" at bounding box center [210, 95] width 72 height 29
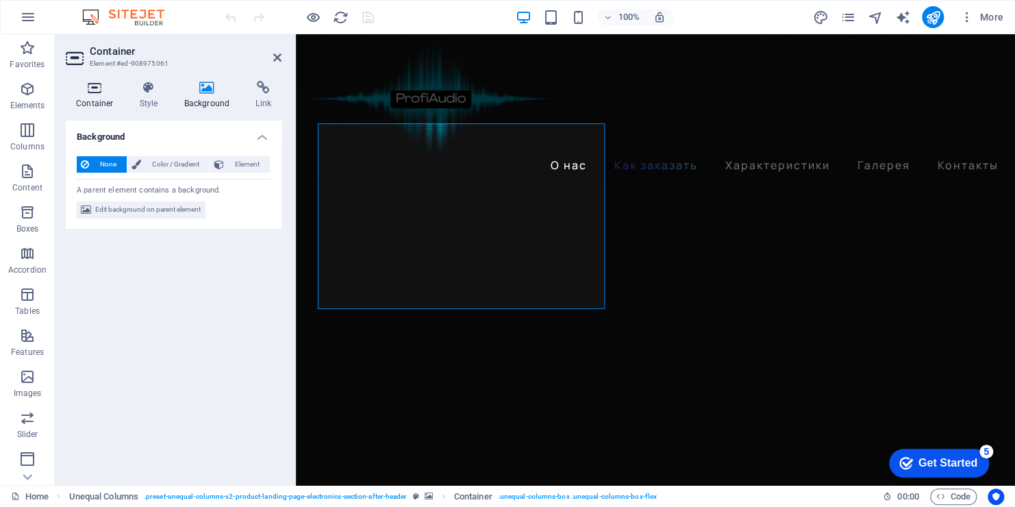
click at [91, 101] on h4 "Container" at bounding box center [98, 95] width 64 height 29
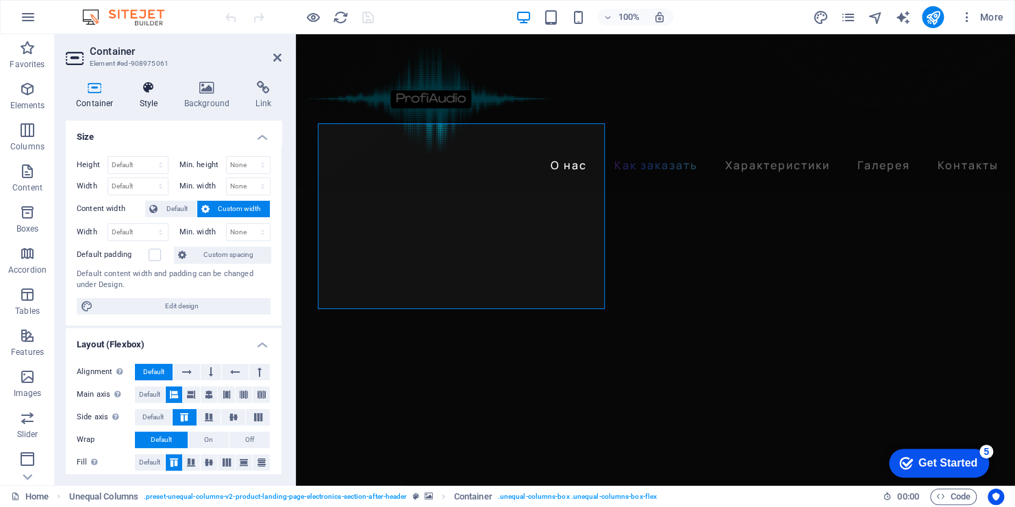
click at [146, 93] on icon at bounding box center [148, 88] width 39 height 14
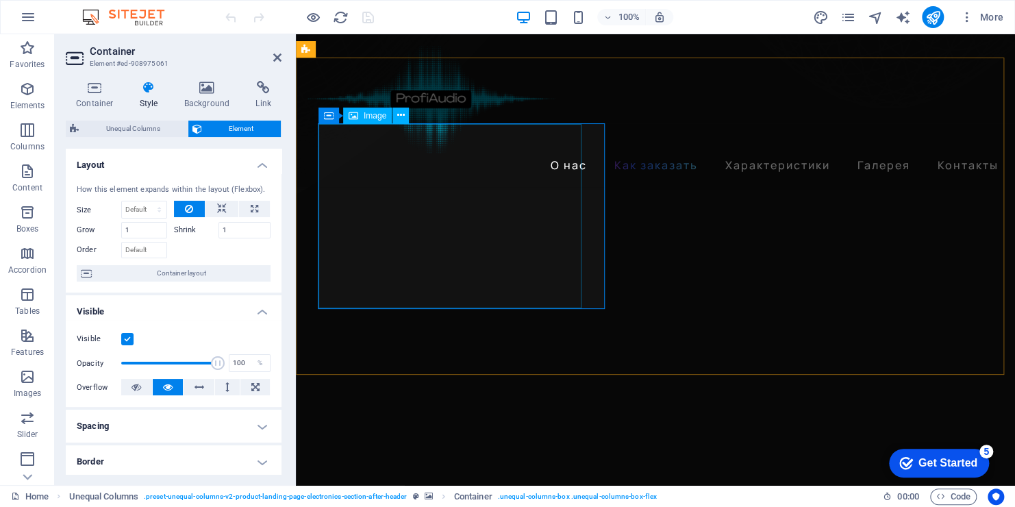
click at [347, 117] on span "Container" at bounding box center [356, 115] width 36 height 8
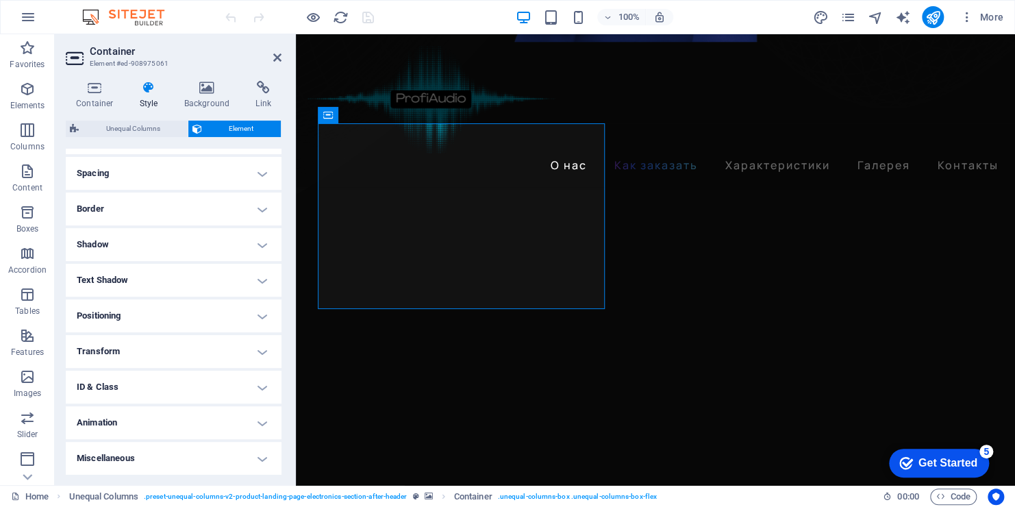
scroll to position [116, 0]
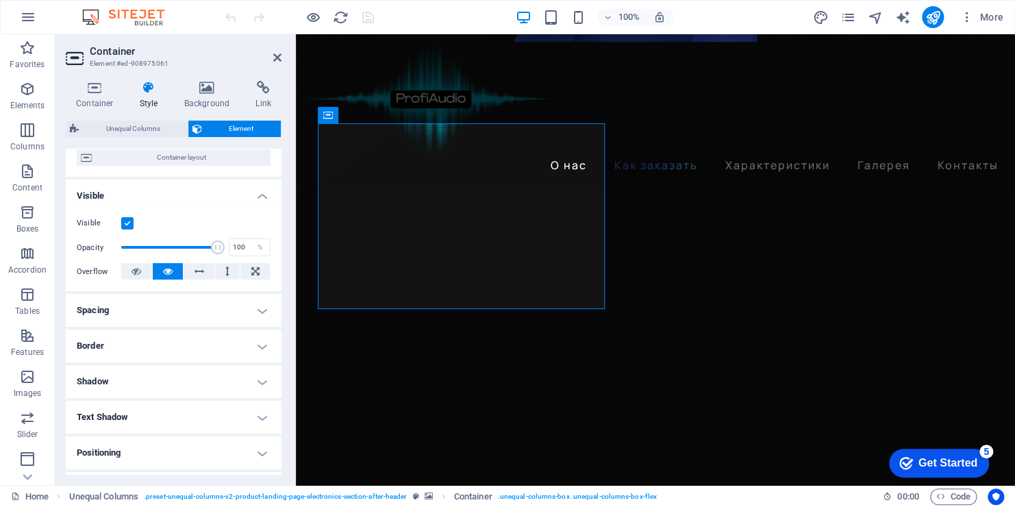
click at [131, 377] on h4 "Shadow" at bounding box center [174, 381] width 216 height 33
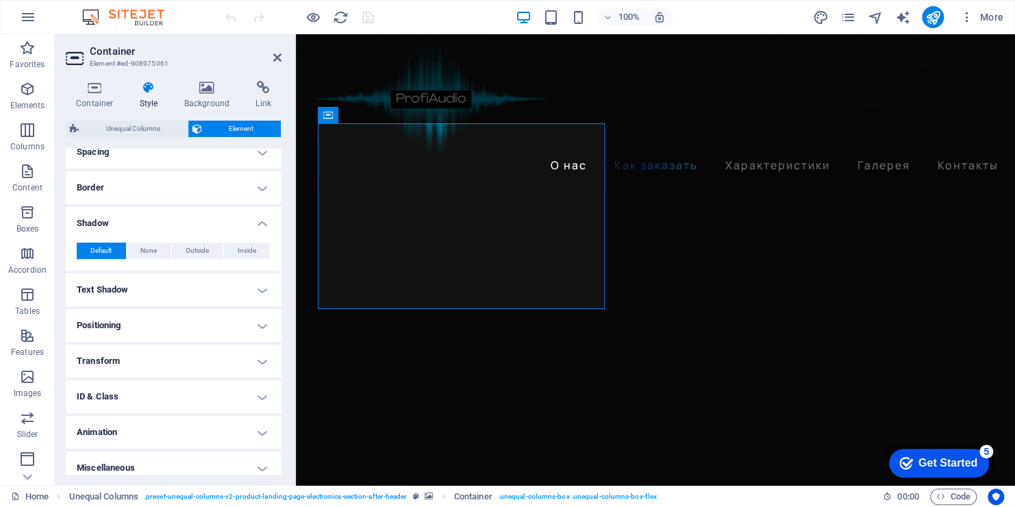
scroll to position [284, 0]
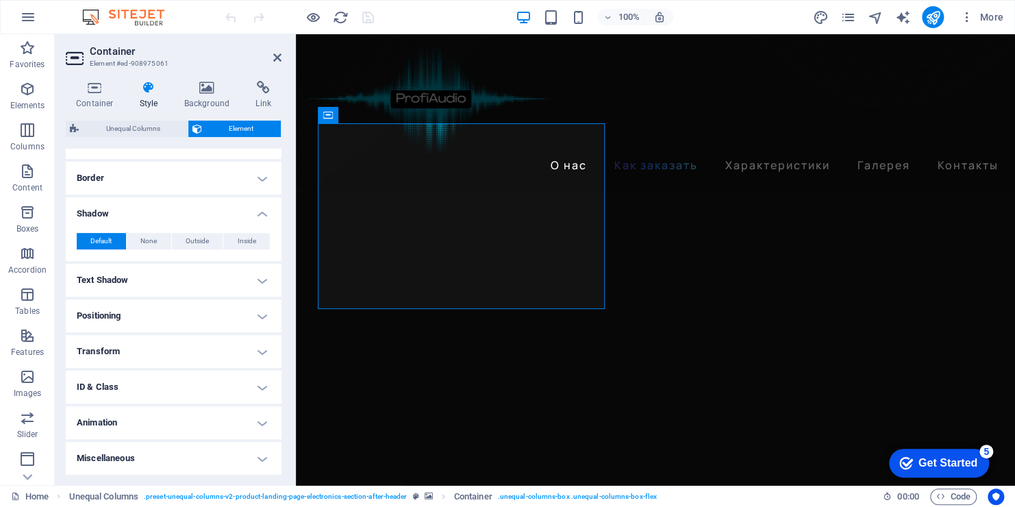
click at [158, 463] on h4 "Miscellaneous" at bounding box center [174, 458] width 216 height 33
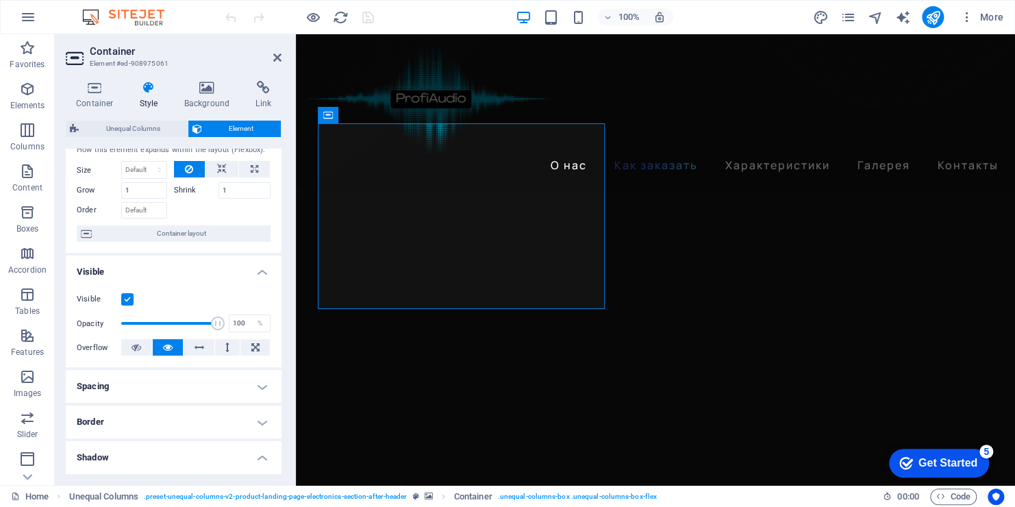
scroll to position [0, 0]
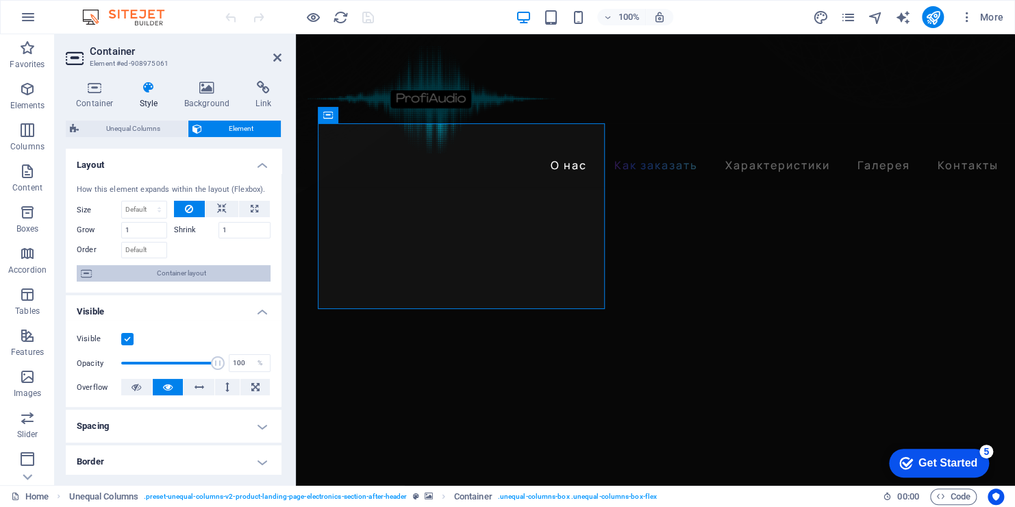
click at [171, 276] on span "Container layout" at bounding box center [181, 273] width 171 height 16
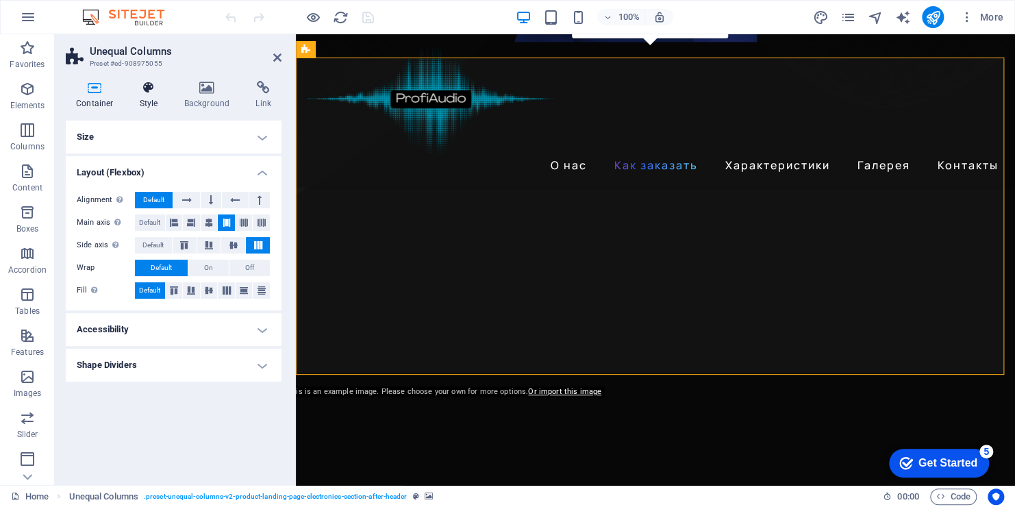
click at [152, 91] on icon at bounding box center [148, 88] width 39 height 14
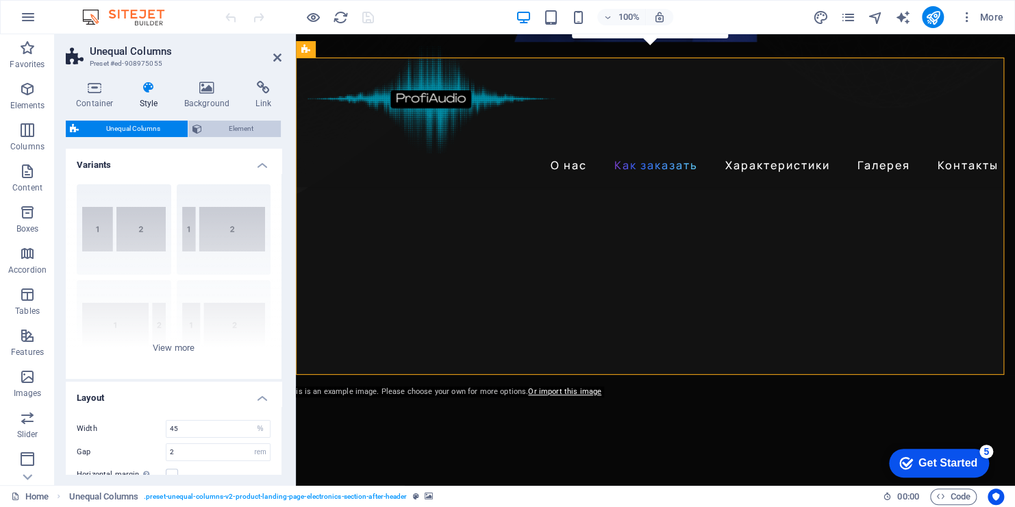
click at [239, 127] on span "Element" at bounding box center [241, 129] width 71 height 16
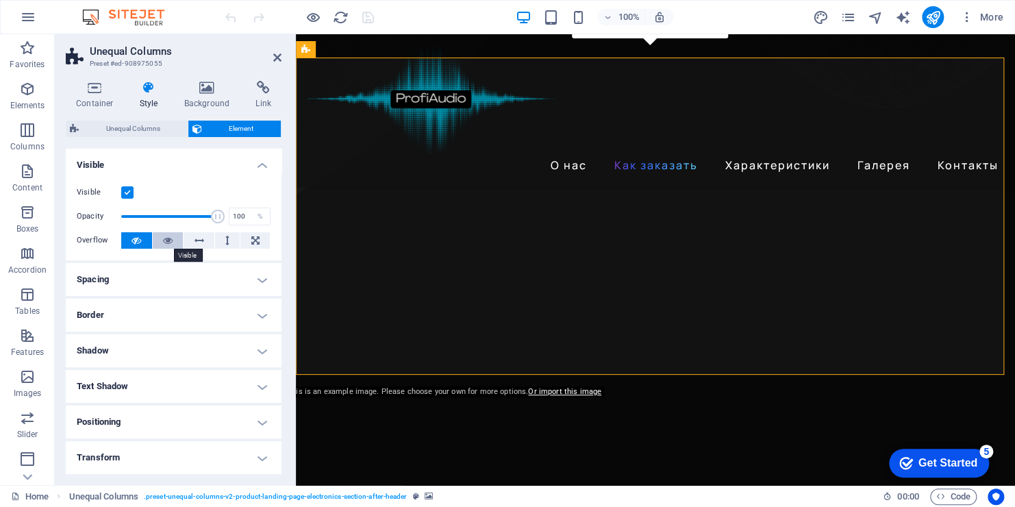
click at [171, 237] on icon at bounding box center [168, 240] width 10 height 16
click at [119, 240] on label "Overflow" at bounding box center [99, 240] width 45 height 16
click at [134, 244] on icon at bounding box center [137, 240] width 10 height 16
click at [163, 238] on icon at bounding box center [168, 240] width 10 height 16
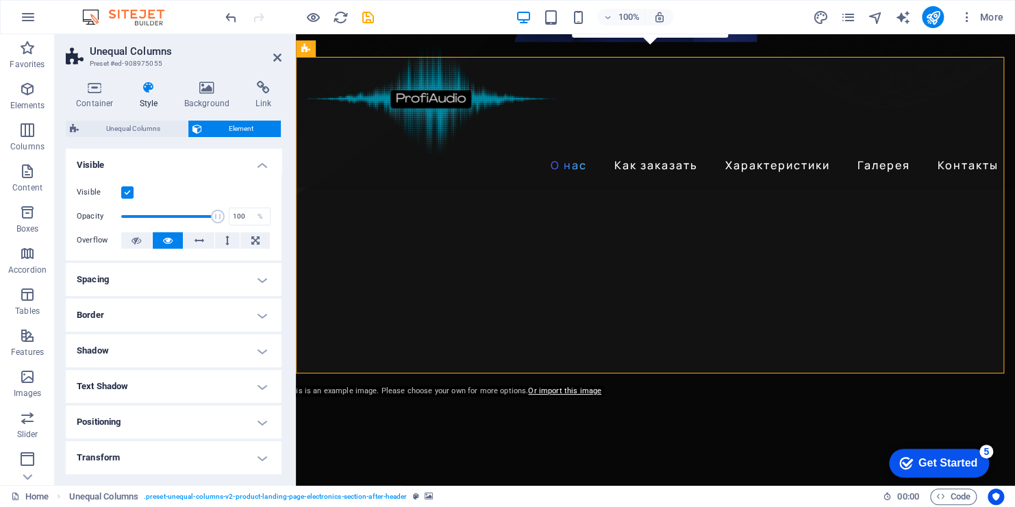
scroll to position [891, 0]
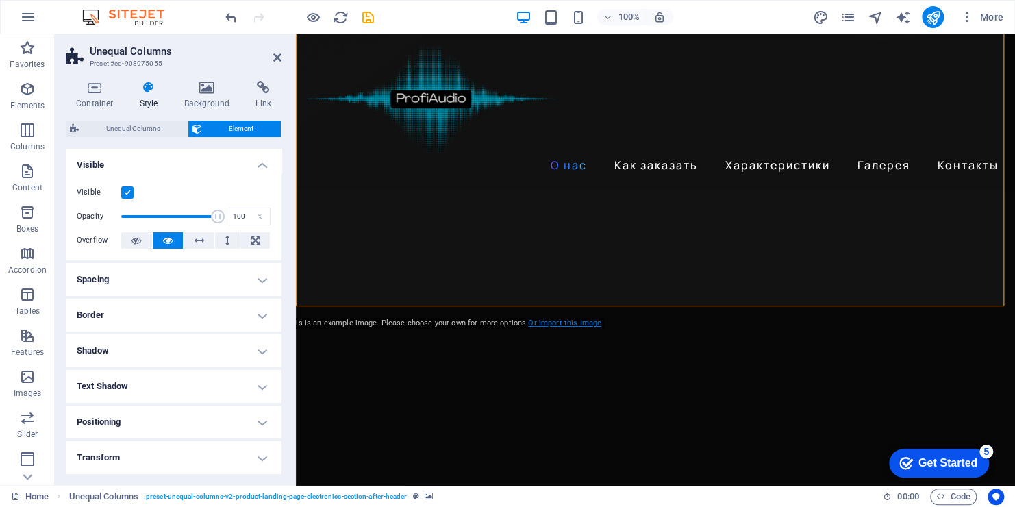
click at [547, 323] on link "Or import this image" at bounding box center [564, 323] width 73 height 9
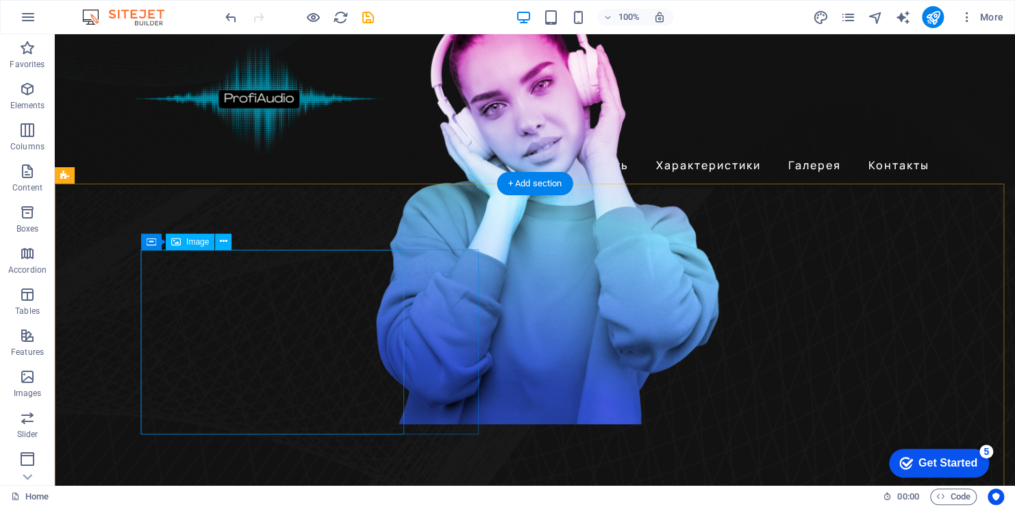
scroll to position [411, 0]
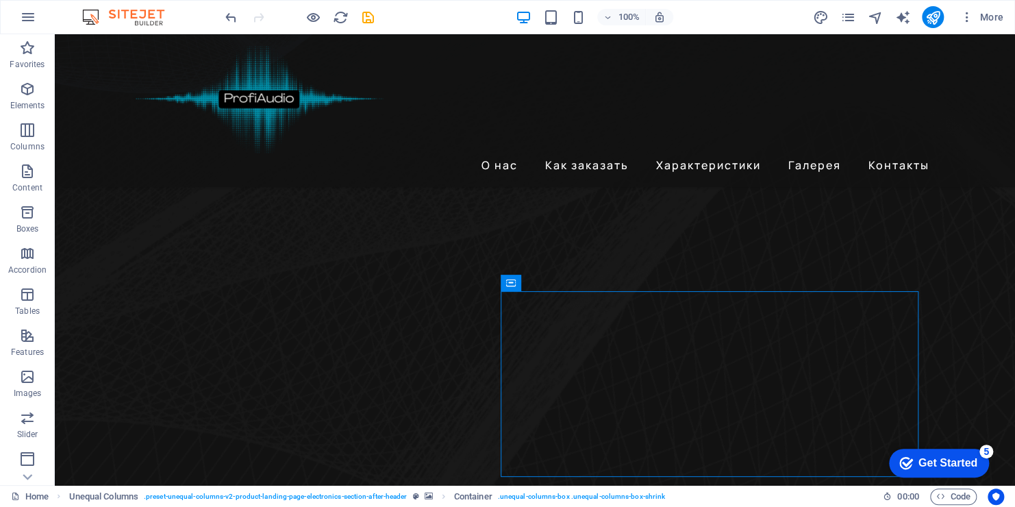
click at [303, 8] on div at bounding box center [299, 17] width 153 height 22
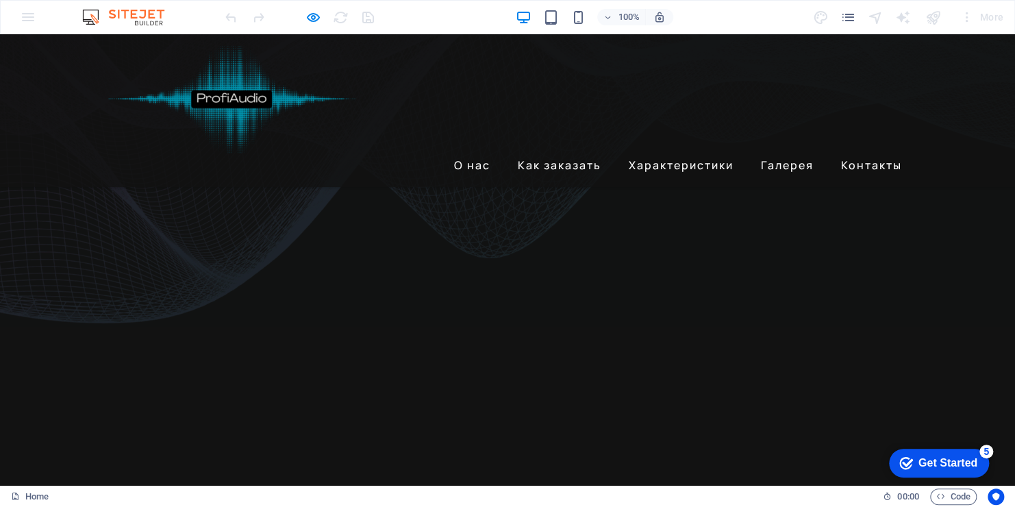
scroll to position [0, 0]
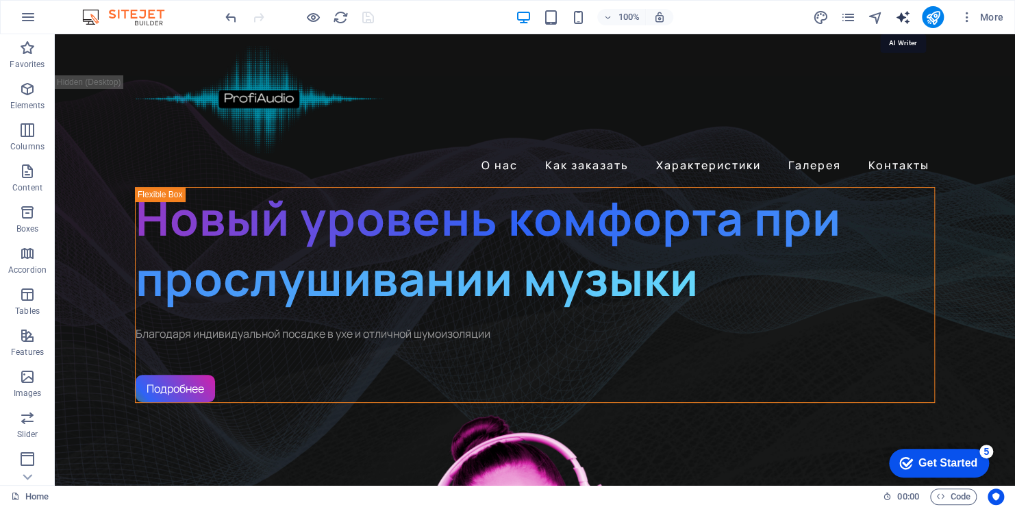
click at [0, 0] on icon "text_generator" at bounding box center [0, 0] width 0 height 0
select select "English"
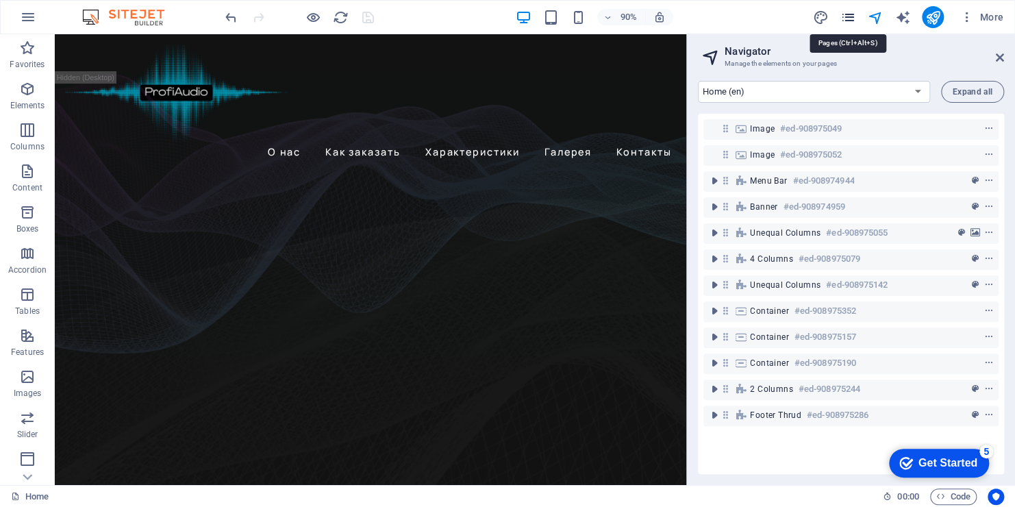
click at [0, 0] on icon "pages" at bounding box center [0, 0] width 0 height 0
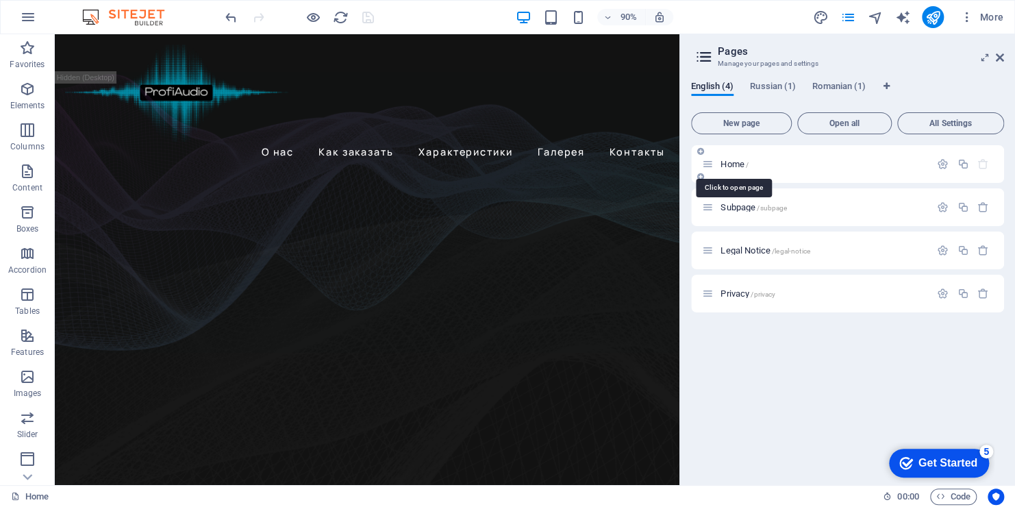
click at [748, 167] on span "/" at bounding box center [747, 165] width 3 height 8
click at [773, 88] on span "Russian (1)" at bounding box center [773, 87] width 46 height 19
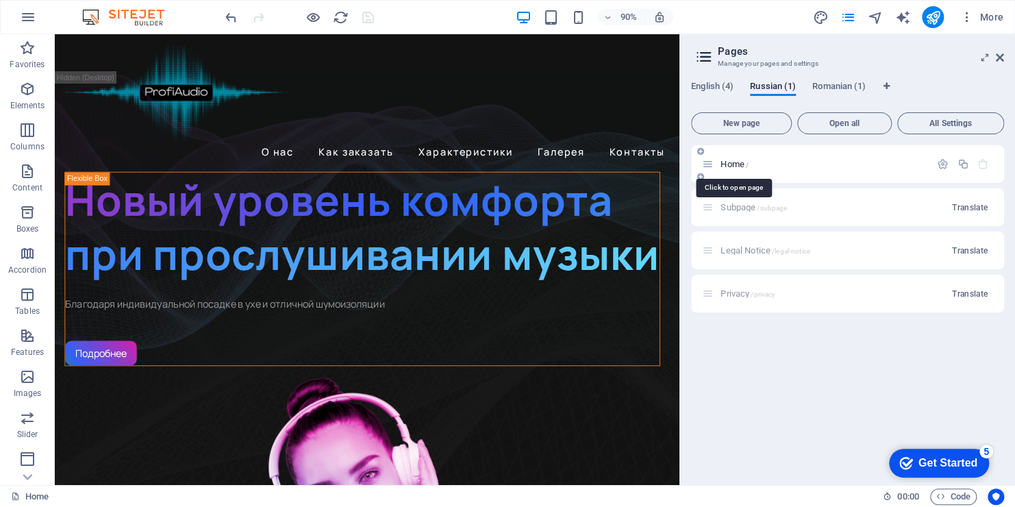
click at [738, 162] on span "Home /" at bounding box center [735, 164] width 28 height 10
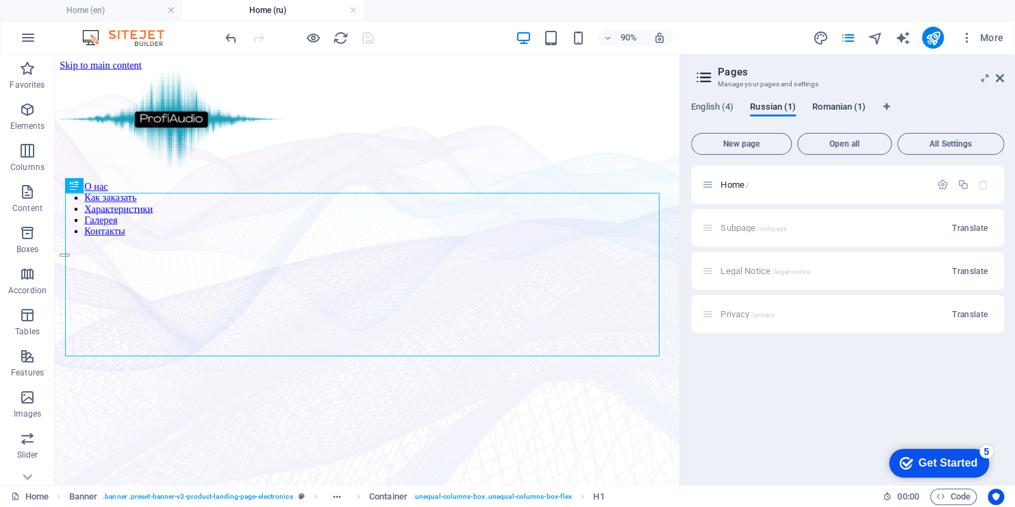
click at [817, 106] on span "Romanian (1)" at bounding box center [838, 108] width 53 height 19
click at [845, 108] on span "Romanian (1)" at bounding box center [838, 108] width 53 height 19
click at [717, 108] on span "English (4)" at bounding box center [712, 108] width 42 height 19
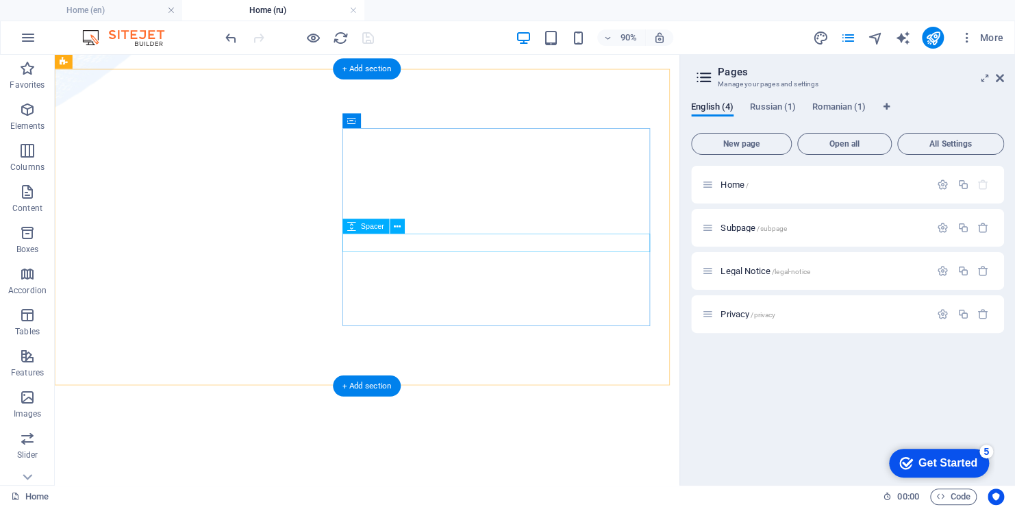
scroll to position [822, 0]
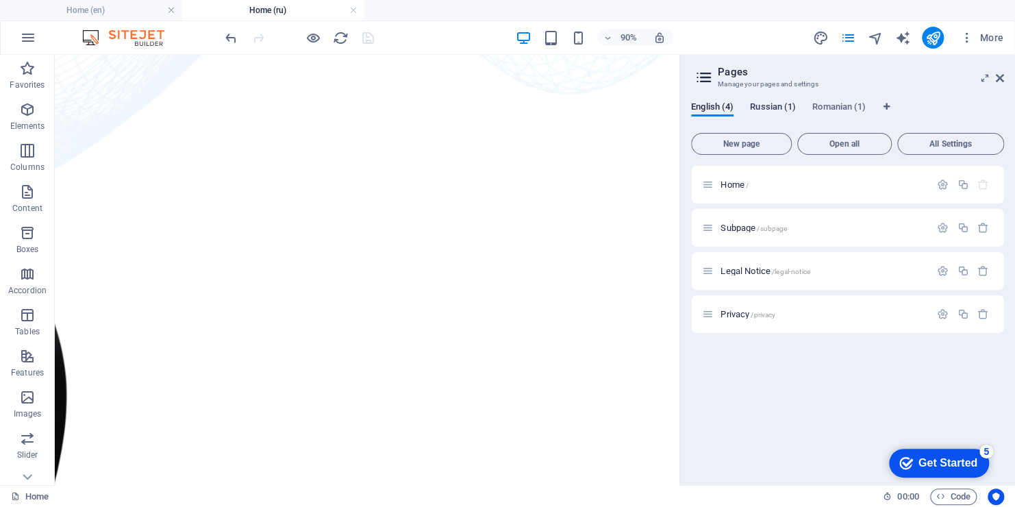
click at [778, 110] on span "Russian (1)" at bounding box center [773, 108] width 46 height 19
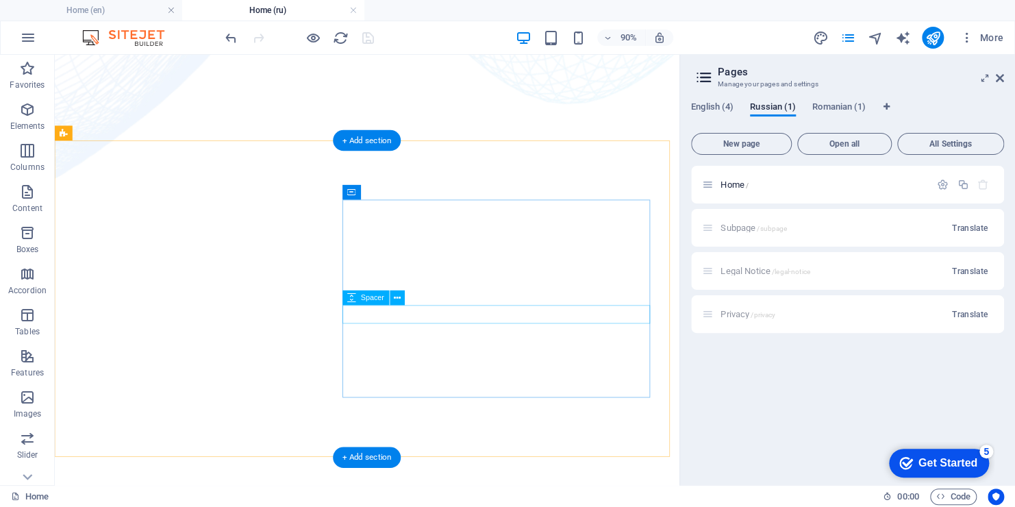
scroll to position [754, 0]
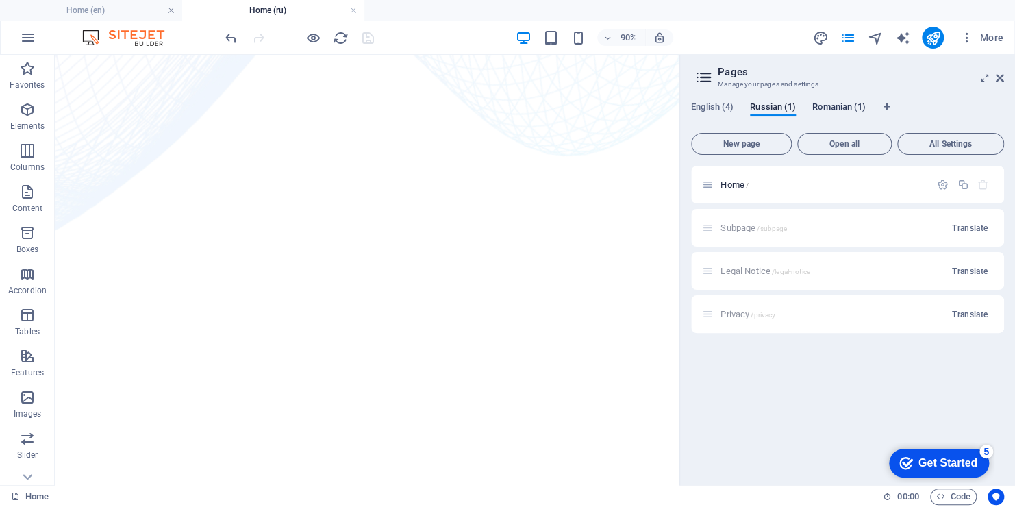
click at [830, 110] on span "Romanian (1)" at bounding box center [838, 108] width 53 height 19
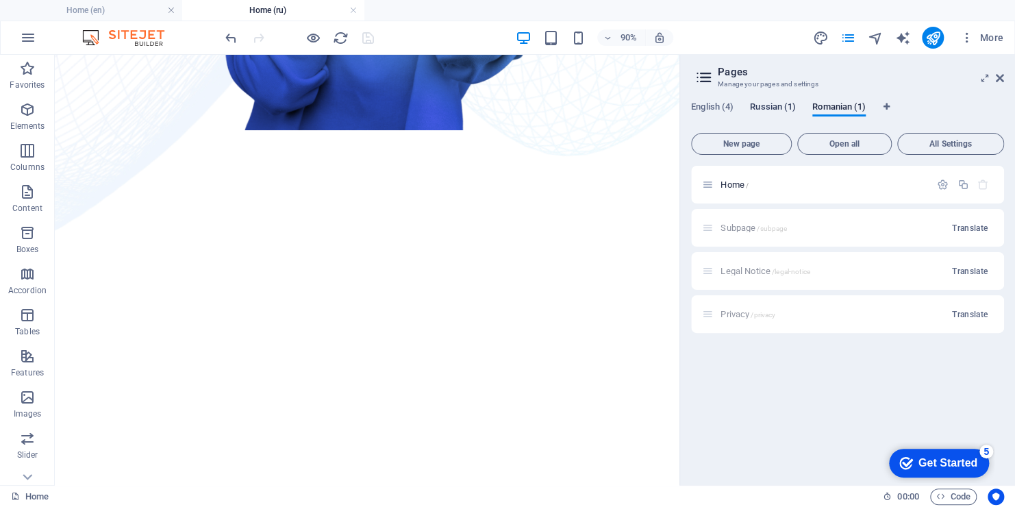
click at [779, 110] on span "Russian (1)" at bounding box center [773, 108] width 46 height 19
click at [726, 108] on span "English (4)" at bounding box center [712, 108] width 42 height 19
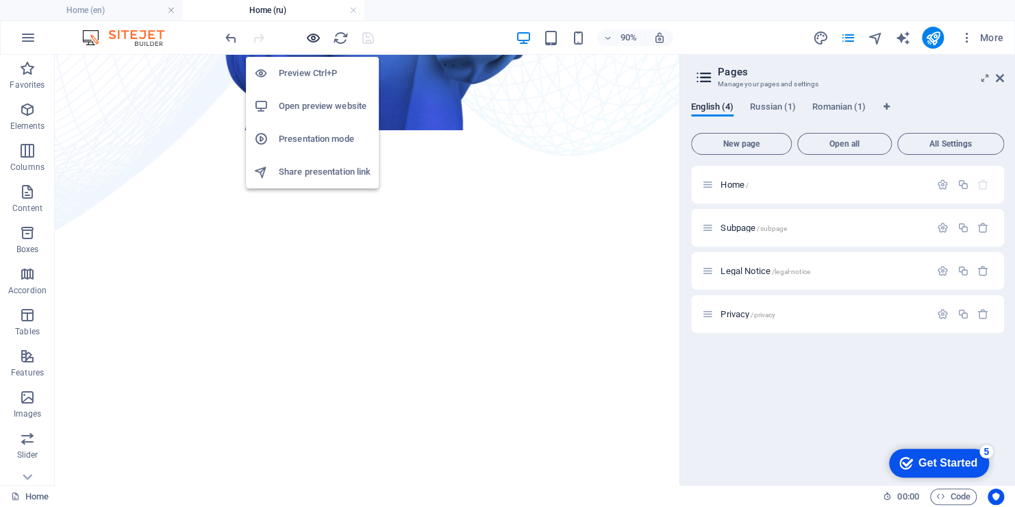
click at [313, 37] on icon "button" at bounding box center [314, 38] width 16 height 16
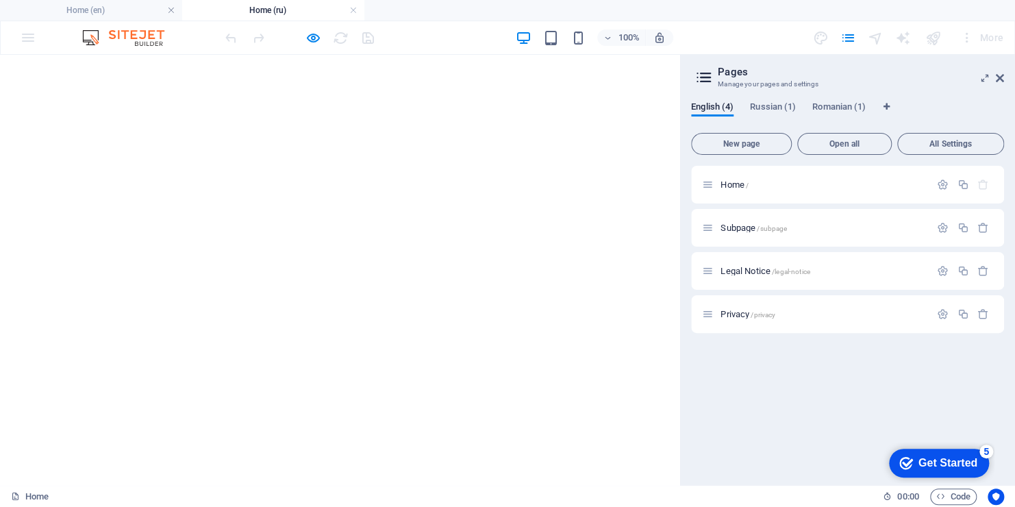
scroll to position [821, 0]
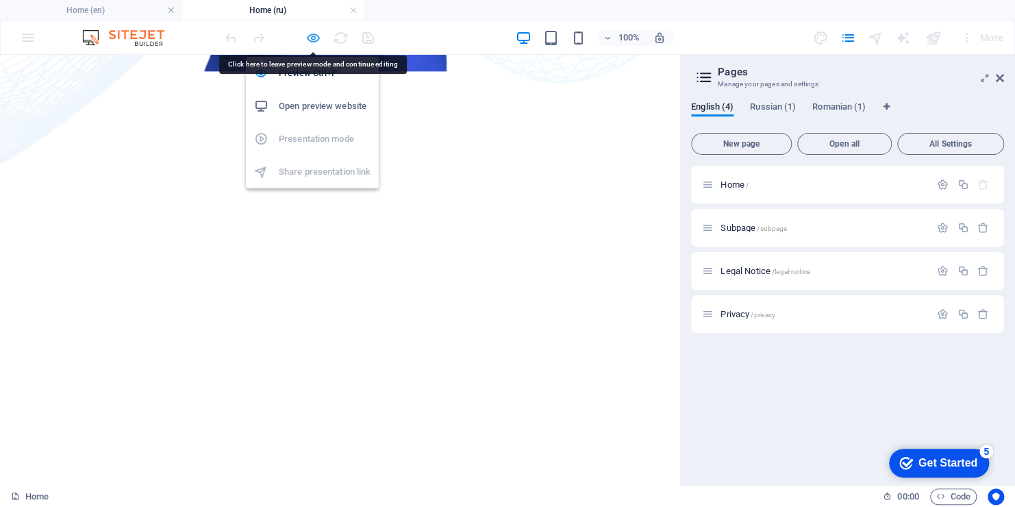
click at [316, 33] on icon "button" at bounding box center [314, 38] width 16 height 16
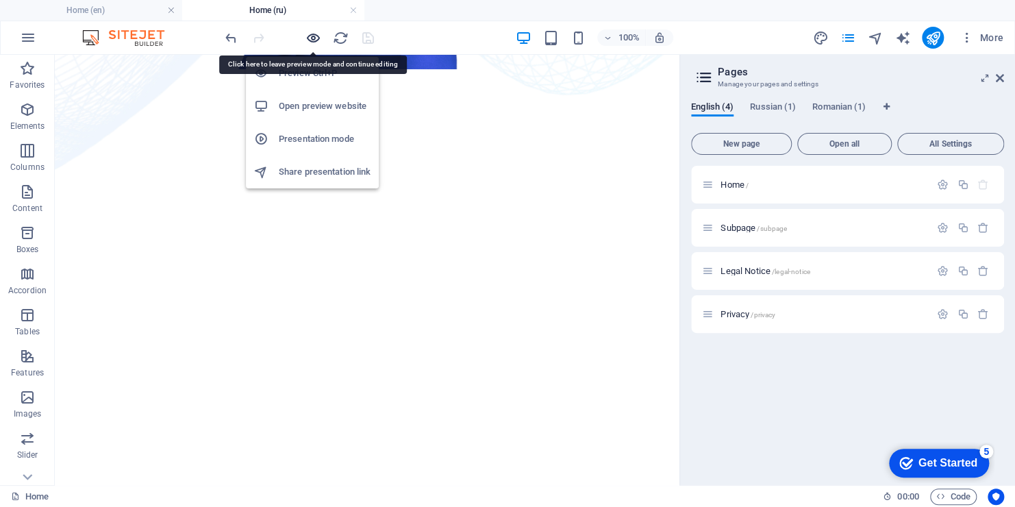
scroll to position [822, 0]
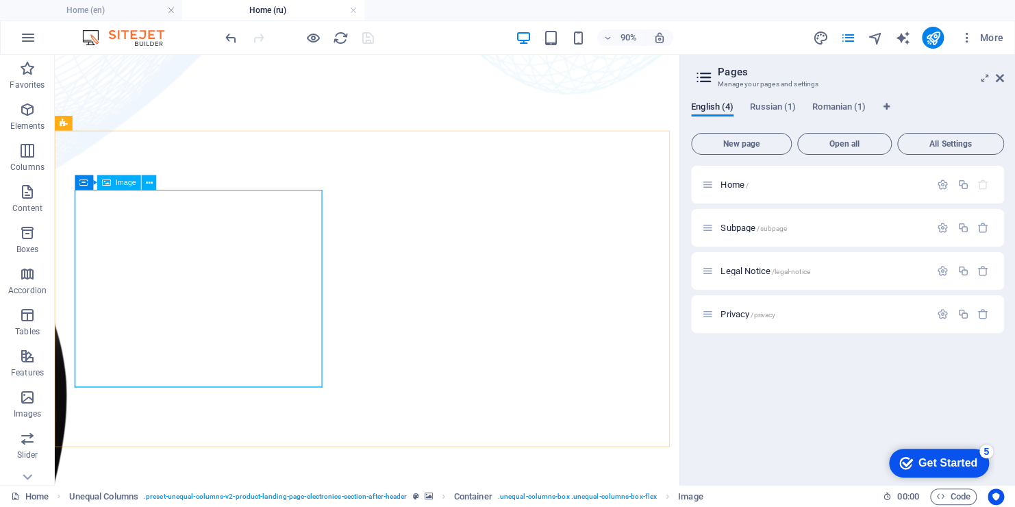
click at [121, 184] on span "Image" at bounding box center [126, 183] width 21 height 8
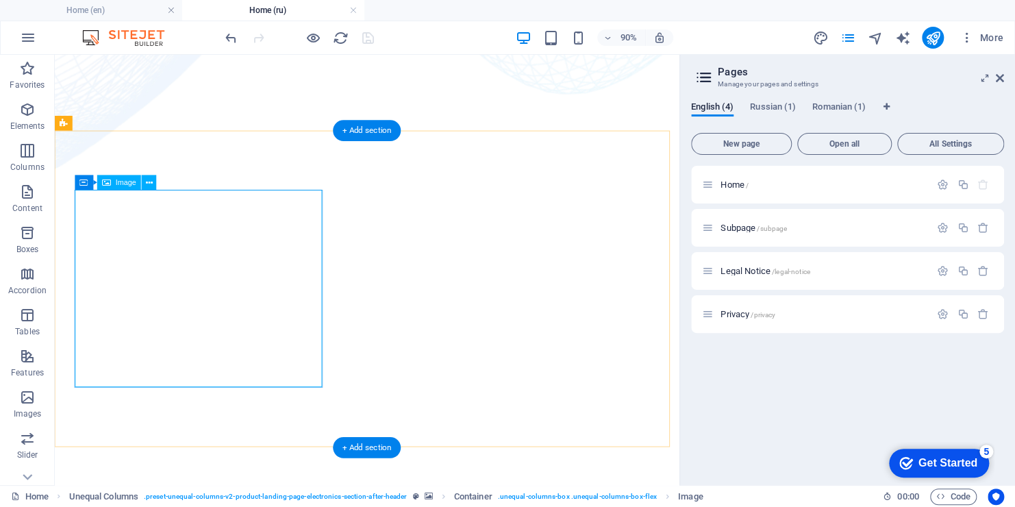
select select "%"
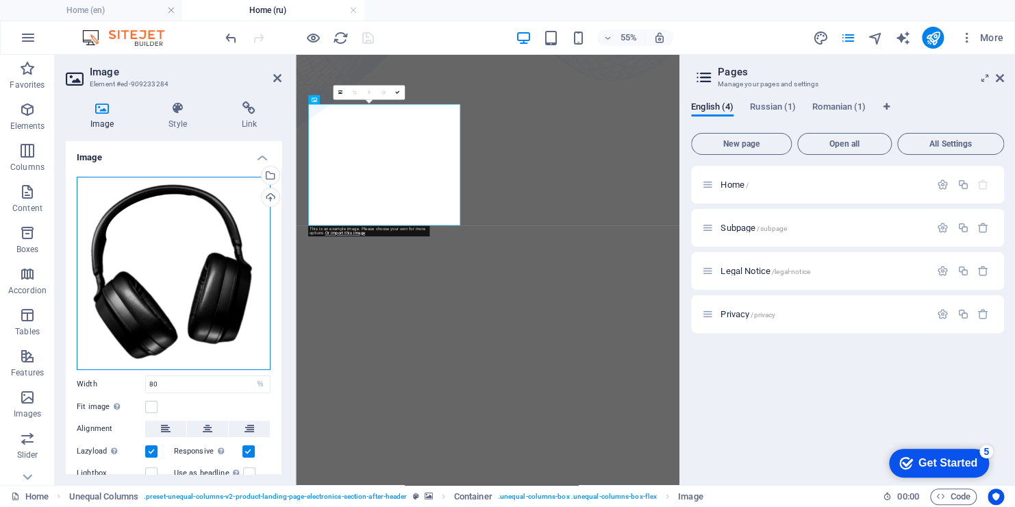
click at [166, 253] on div "Drag files here, click to choose files or select files from Files or our free s…" at bounding box center [174, 273] width 194 height 193
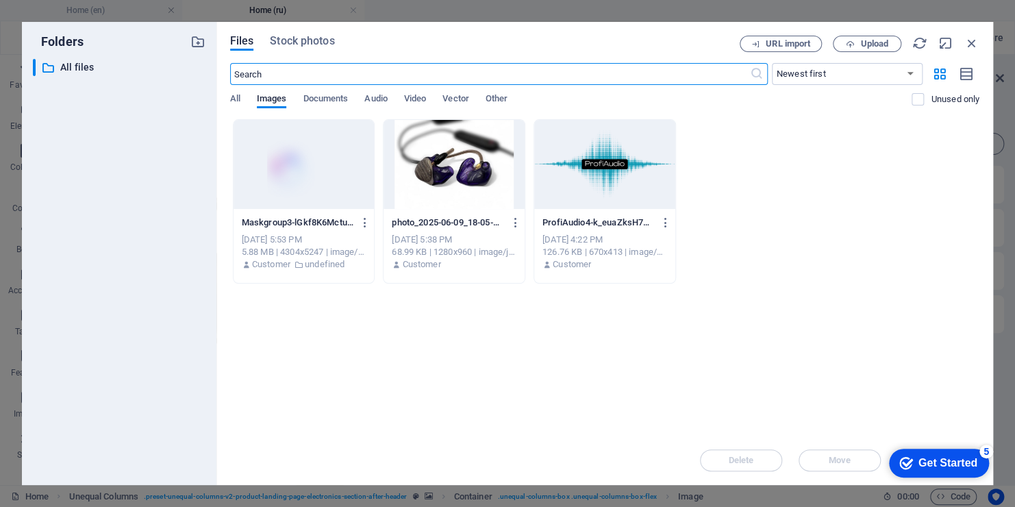
click at [443, 178] on div at bounding box center [454, 164] width 141 height 89
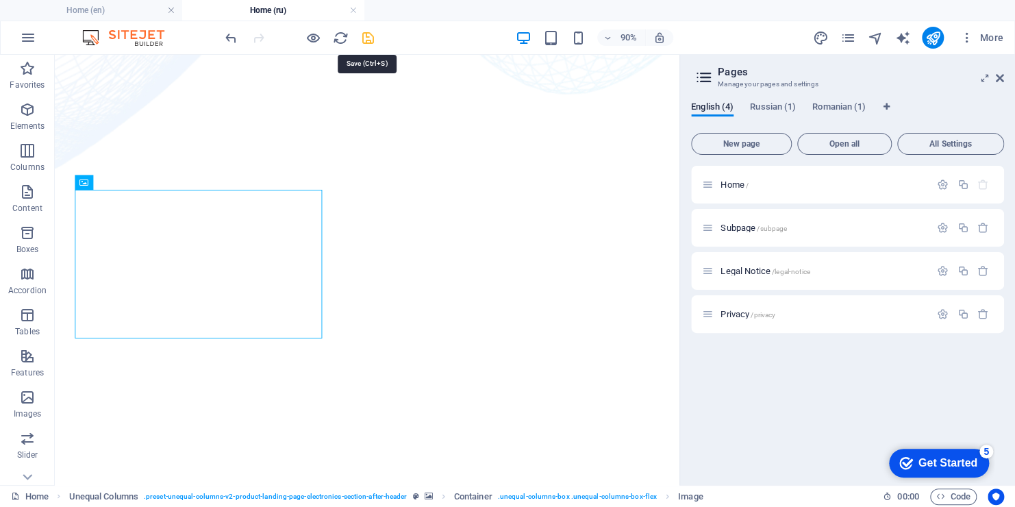
click at [369, 37] on icon "save" at bounding box center [368, 38] width 16 height 16
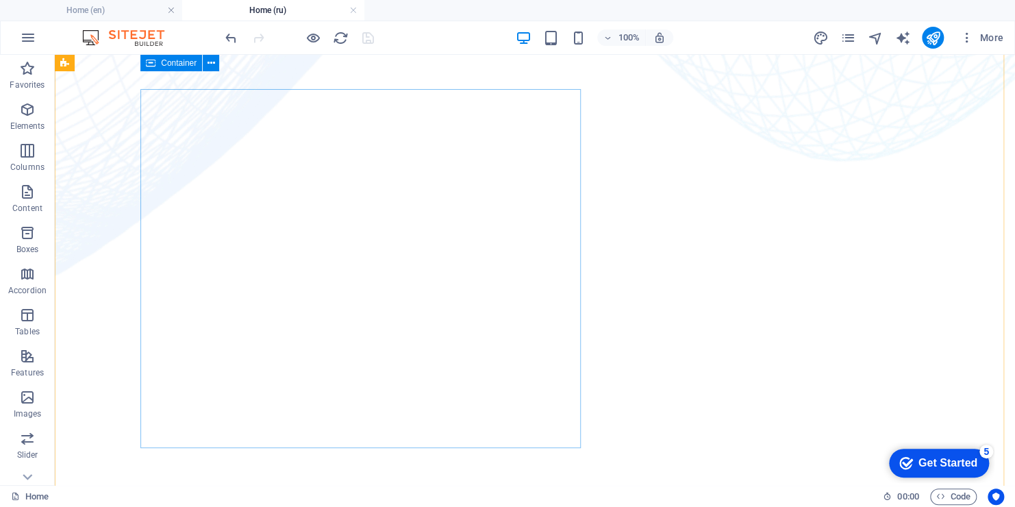
scroll to position [1028, 0]
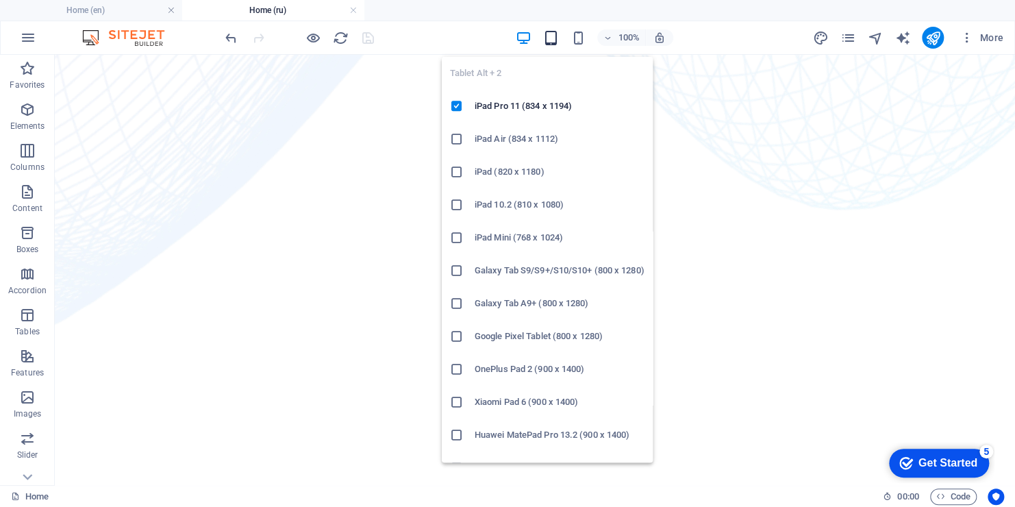
click at [552, 37] on icon "button" at bounding box center [551, 38] width 16 height 16
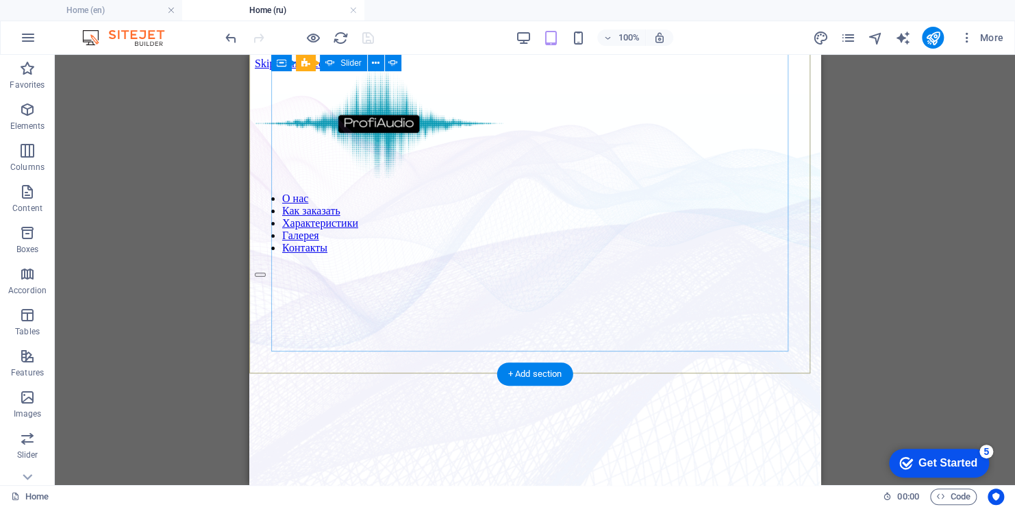
scroll to position [0, 0]
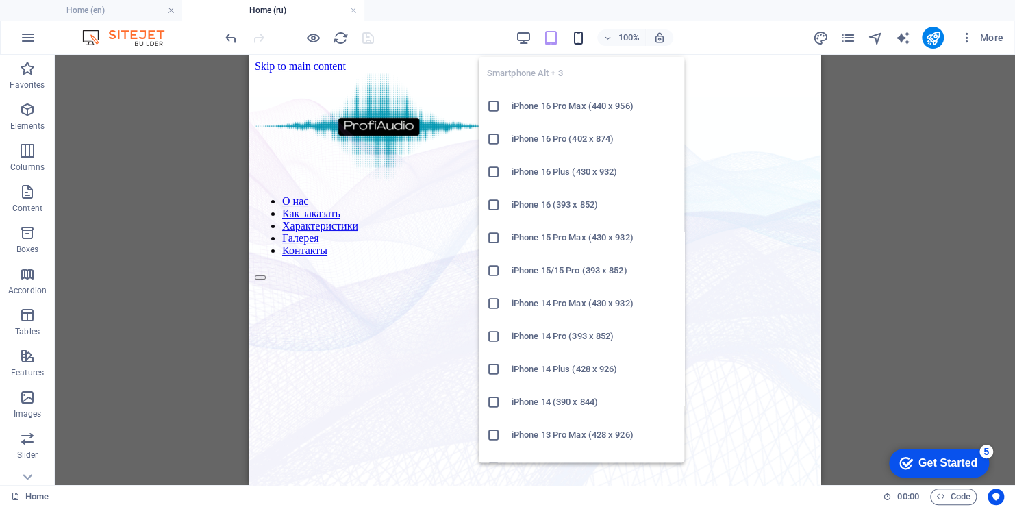
click at [578, 41] on icon "button" at bounding box center [578, 38] width 16 height 16
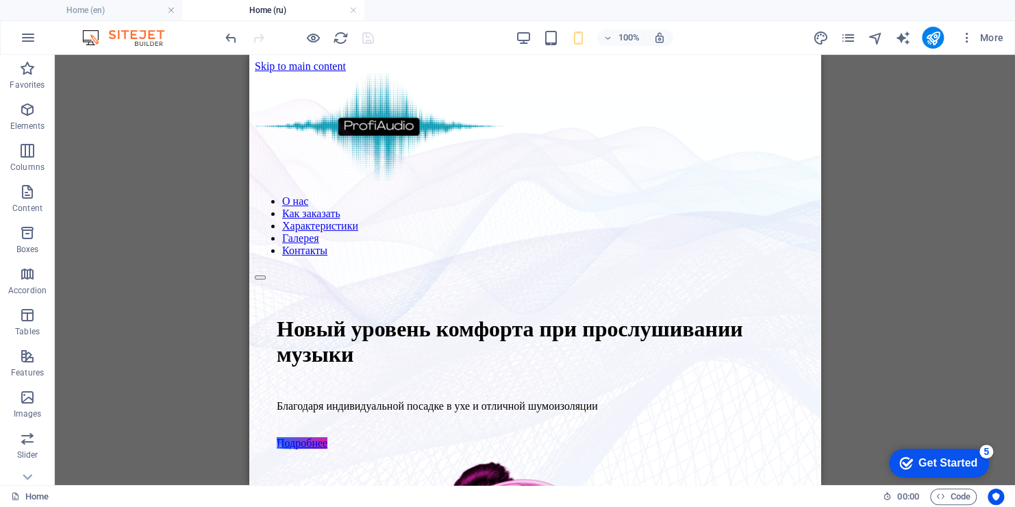
click at [532, 38] on div "100%" at bounding box center [594, 38] width 158 height 22
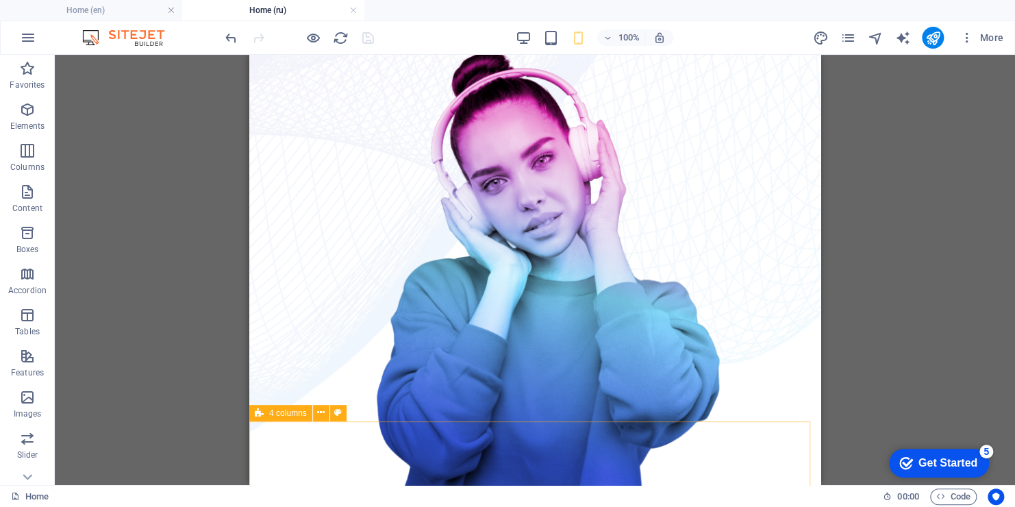
scroll to position [411, 0]
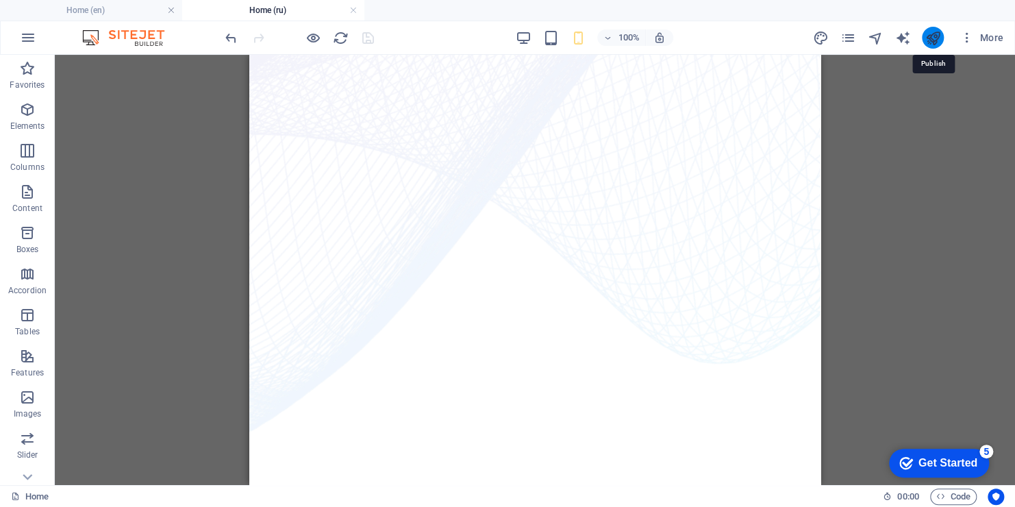
click at [934, 41] on icon "publish" at bounding box center [933, 38] width 16 height 16
